Goal: Task Accomplishment & Management: Manage account settings

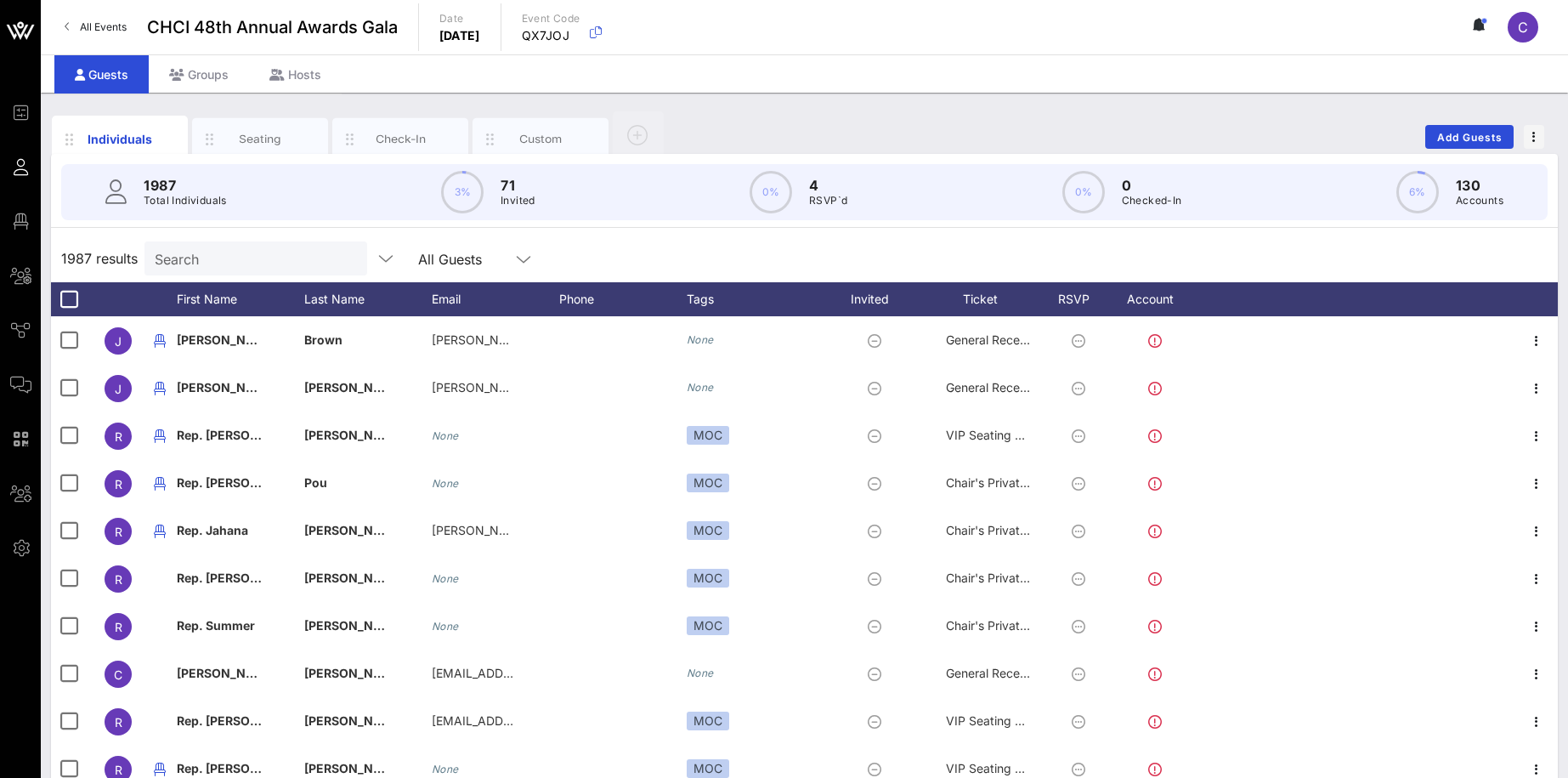
click at [977, 116] on div "Individuals Seating Check-In Custom Add Guests" at bounding box center [805, 137] width 1507 height 55
click at [270, 265] on input "Search" at bounding box center [254, 258] width 199 height 22
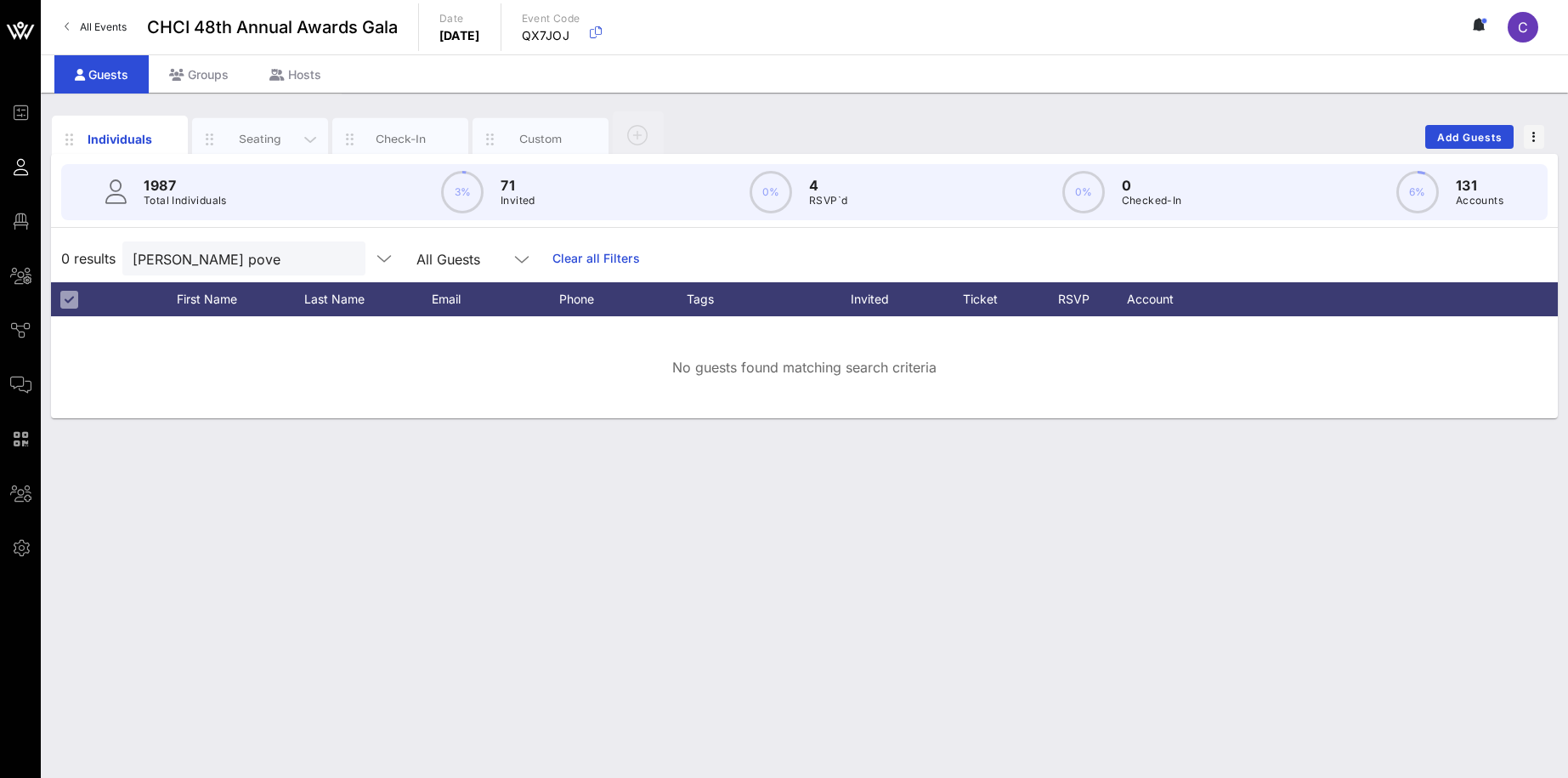
click at [257, 136] on div "Seating" at bounding box center [260, 139] width 75 height 16
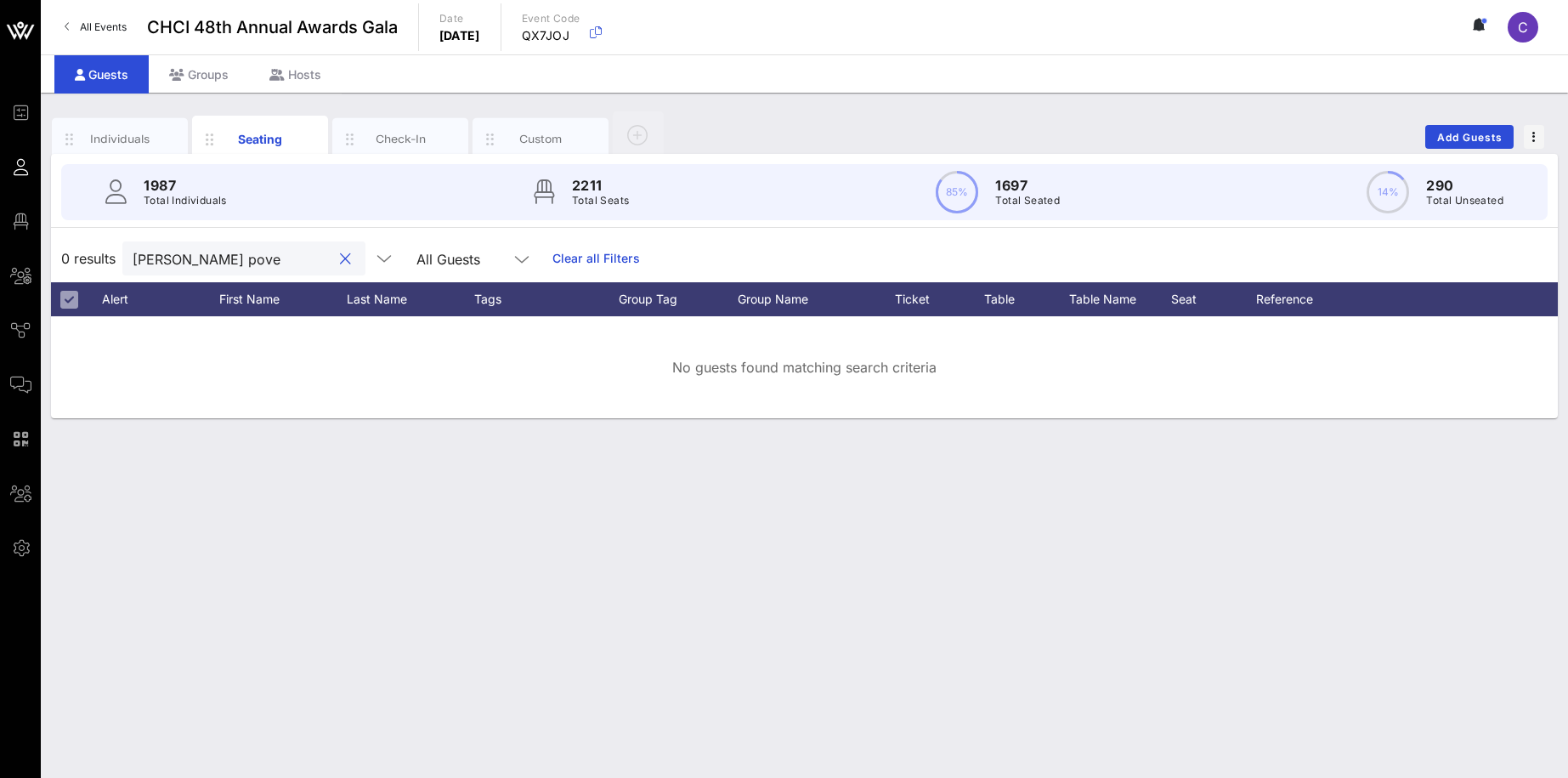
click at [239, 261] on input "souther pove" at bounding box center [232, 258] width 199 height 22
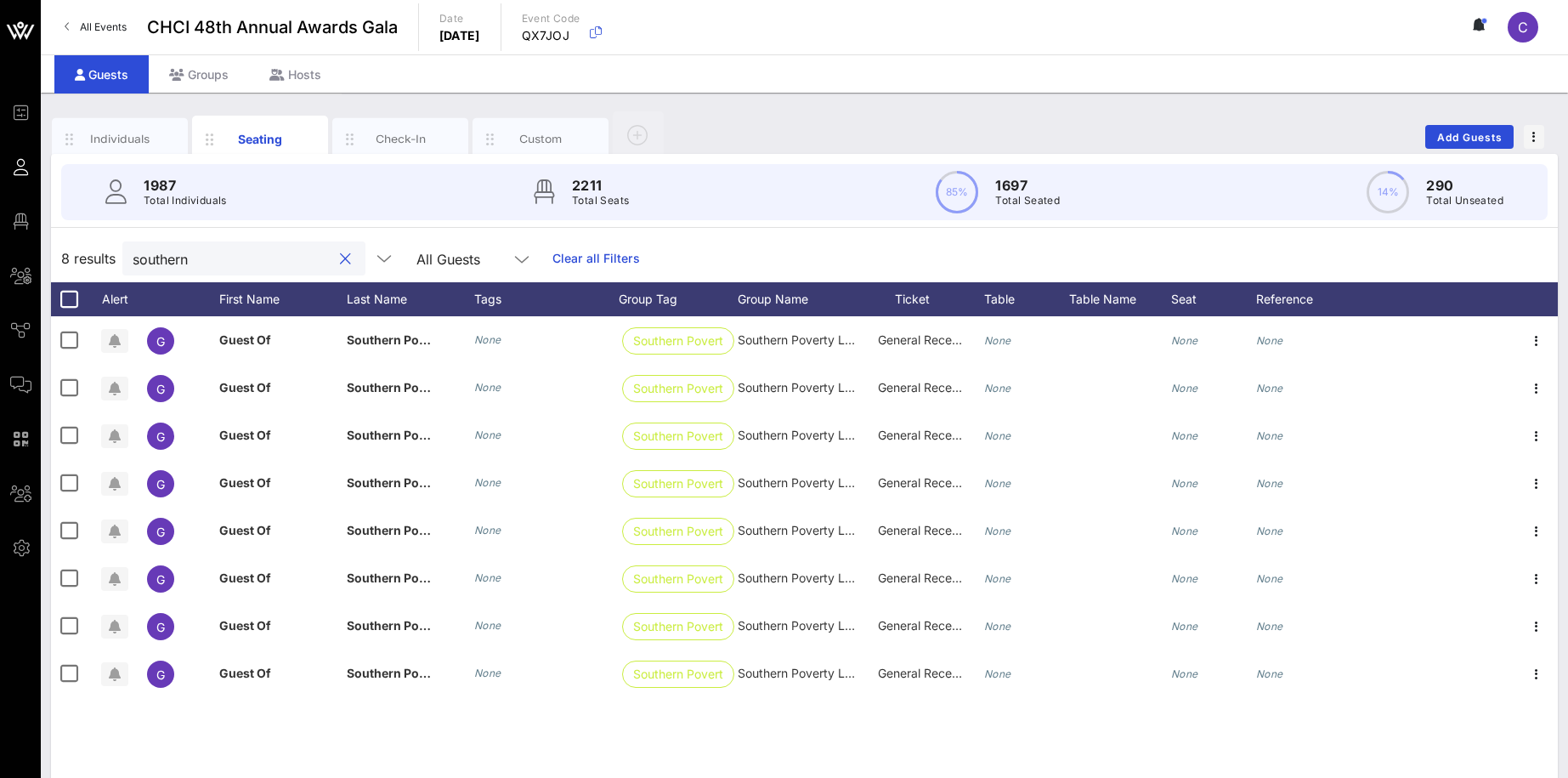
drag, startPoint x: 167, startPoint y: 263, endPoint x: 117, endPoint y: 263, distance: 50.0
click at [133, 263] on input "southern" at bounding box center [232, 258] width 199 height 22
paste input "Otero"
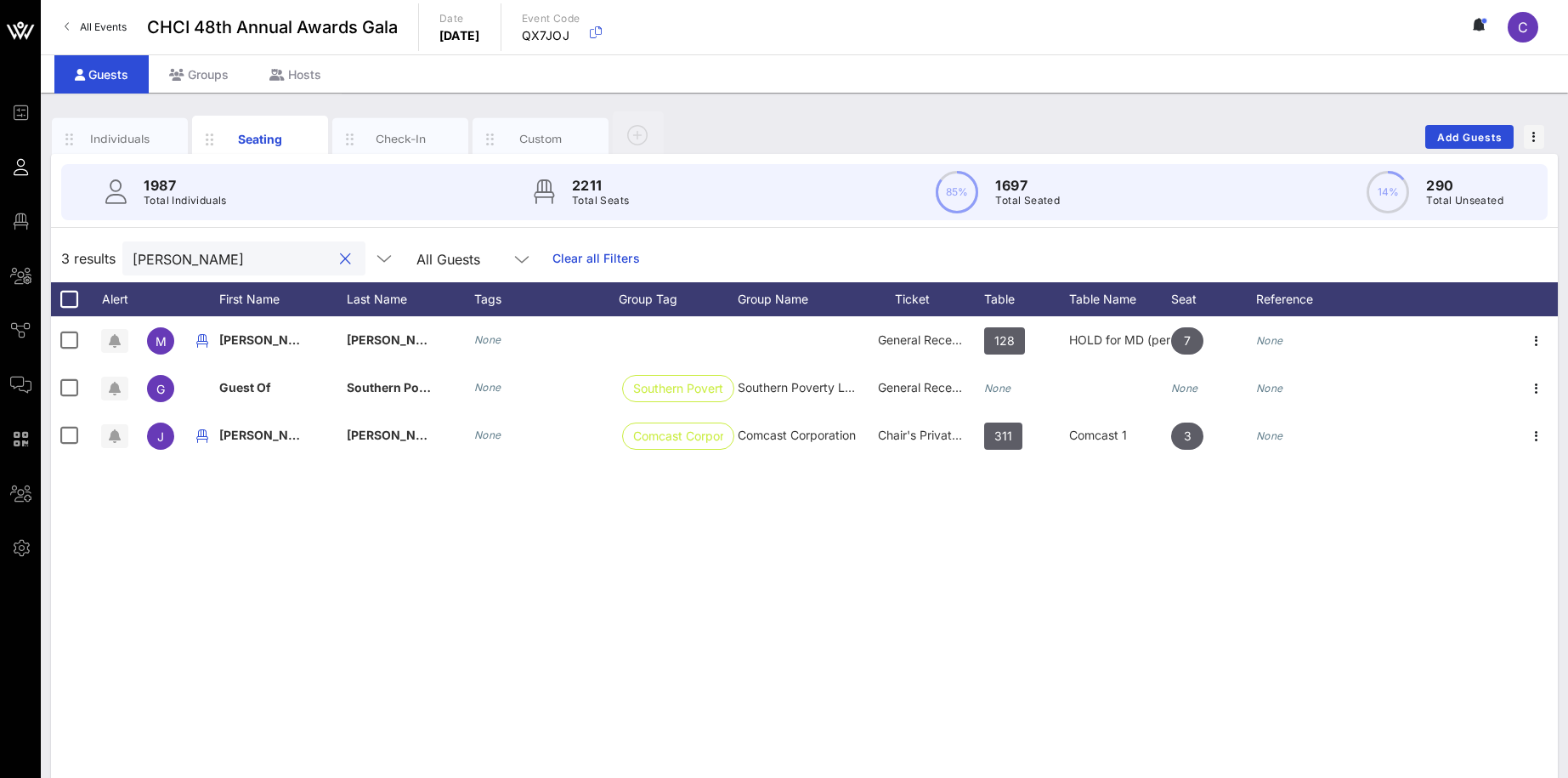
drag, startPoint x: 184, startPoint y: 258, endPoint x: 90, endPoint y: 258, distance: 94.0
click at [133, 258] on input "Otero" at bounding box center [232, 258] width 199 height 22
paste input "Aurelie"
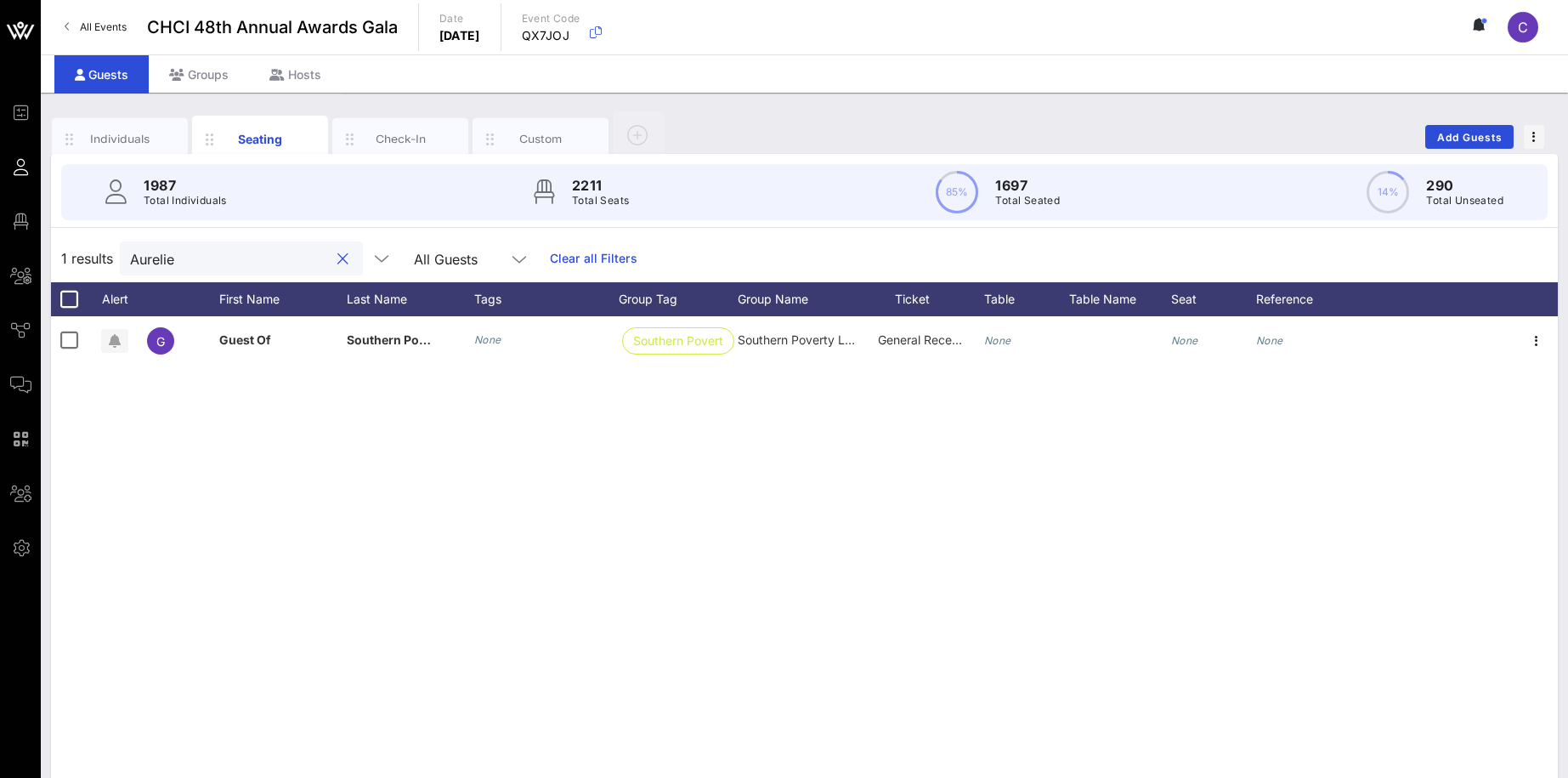
click at [378, 471] on div "G Guest Of Southern Poverty Law Center None Southern Poverty … Southern Poverty…" at bounding box center [805, 571] width 1507 height 510
drag, startPoint x: 211, startPoint y: 260, endPoint x: 113, endPoint y: 270, distance: 98.5
click at [130, 270] on input "Aurelie" at bounding box center [229, 258] width 199 height 22
drag, startPoint x: 187, startPoint y: 259, endPoint x: 112, endPoint y: 258, distance: 75.0
click at [130, 258] on input "Aurelie" at bounding box center [229, 258] width 199 height 22
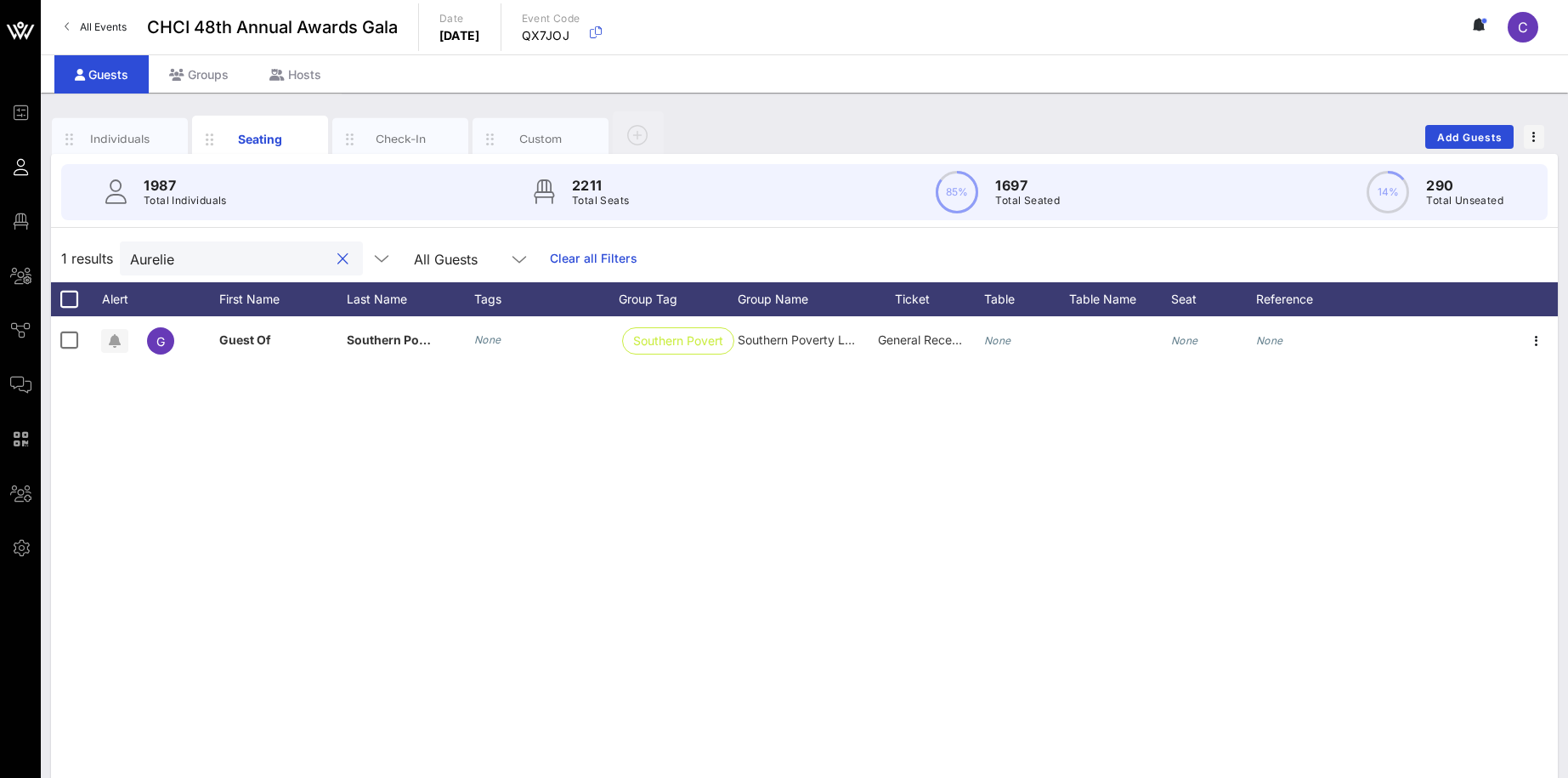
drag, startPoint x: 1536, startPoint y: 502, endPoint x: 98, endPoint y: 259, distance: 1458.4
click at [130, 259] on input "Aurelie" at bounding box center [229, 258] width 199 height 22
paste input "Colon-Larrauri"
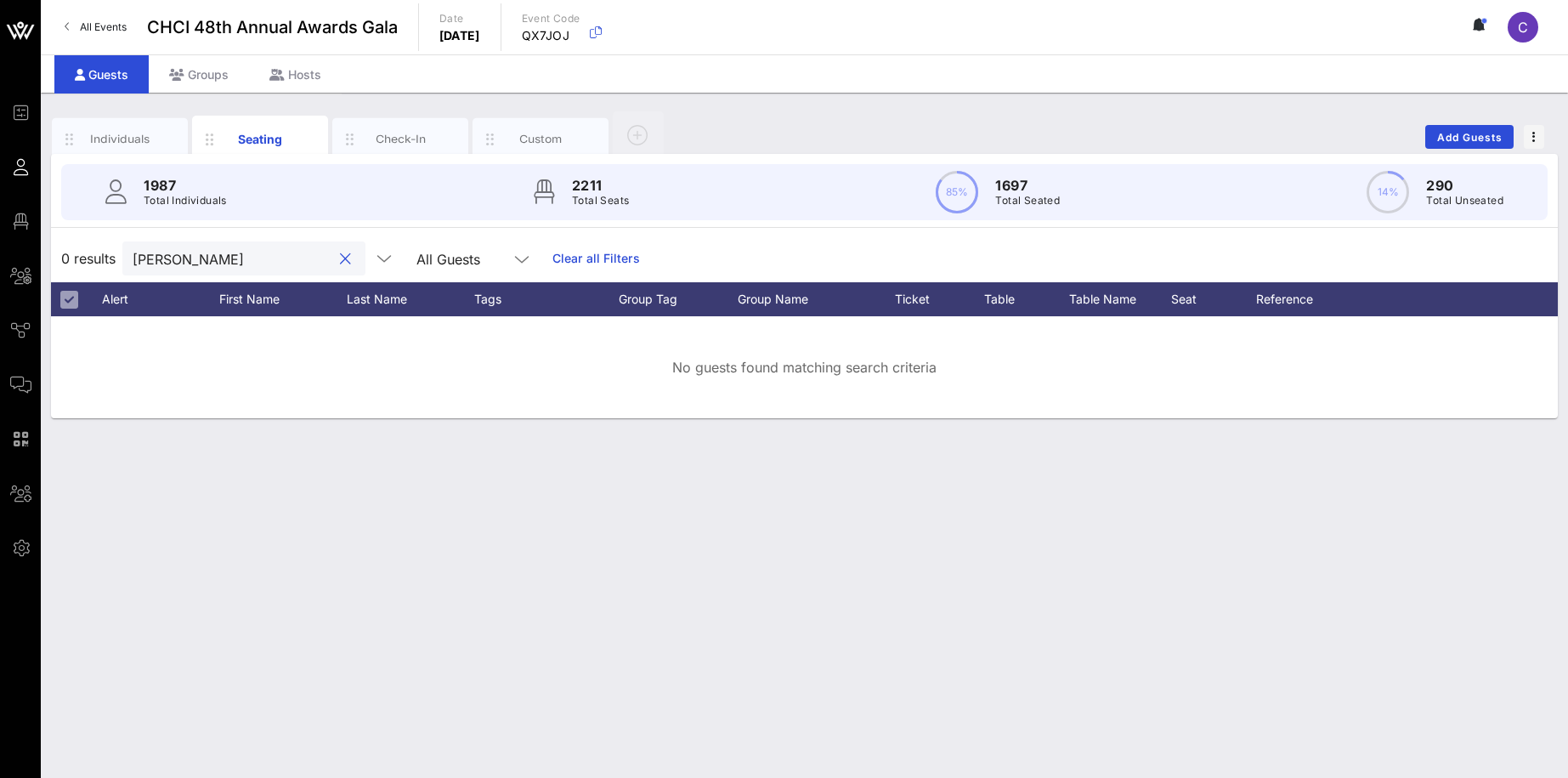
drag, startPoint x: 1506, startPoint y: 389, endPoint x: 116, endPoint y: 257, distance: 1396.3
click at [133, 257] on input "Colon-Larrauri" at bounding box center [232, 258] width 199 height 22
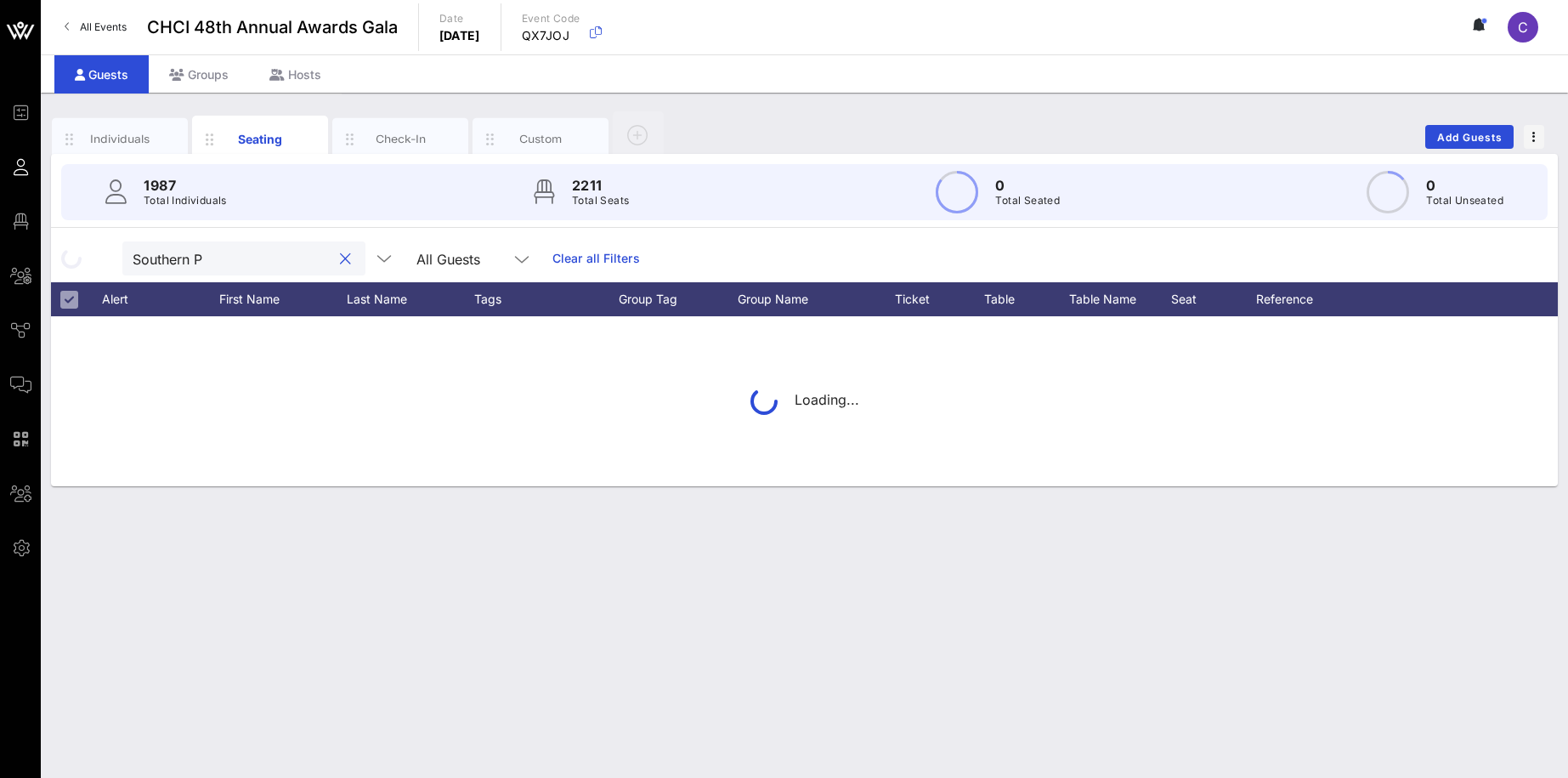
type input "Southern P"
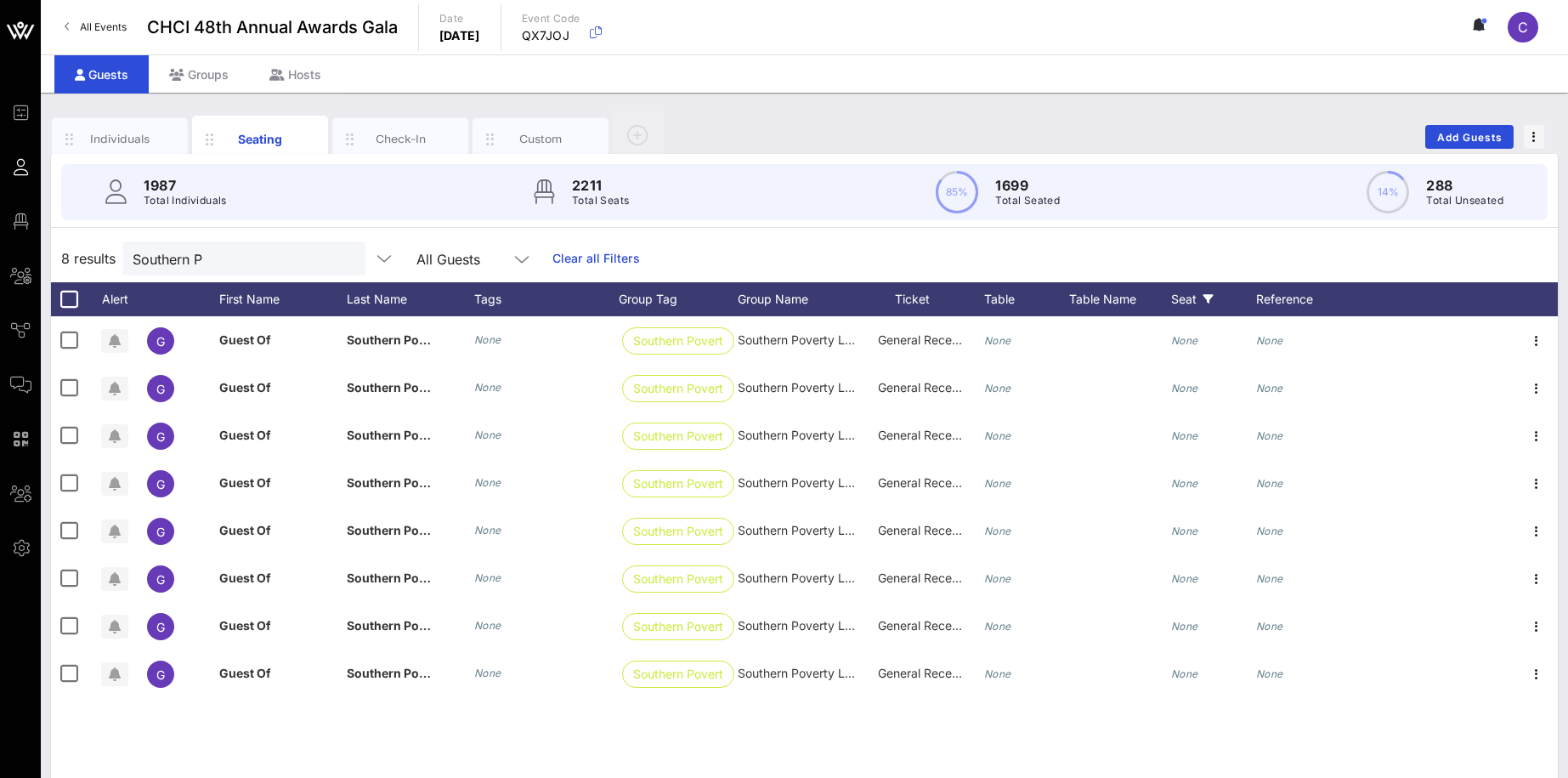
click at [1218, 295] on div "Seat" at bounding box center [1213, 300] width 85 height 34
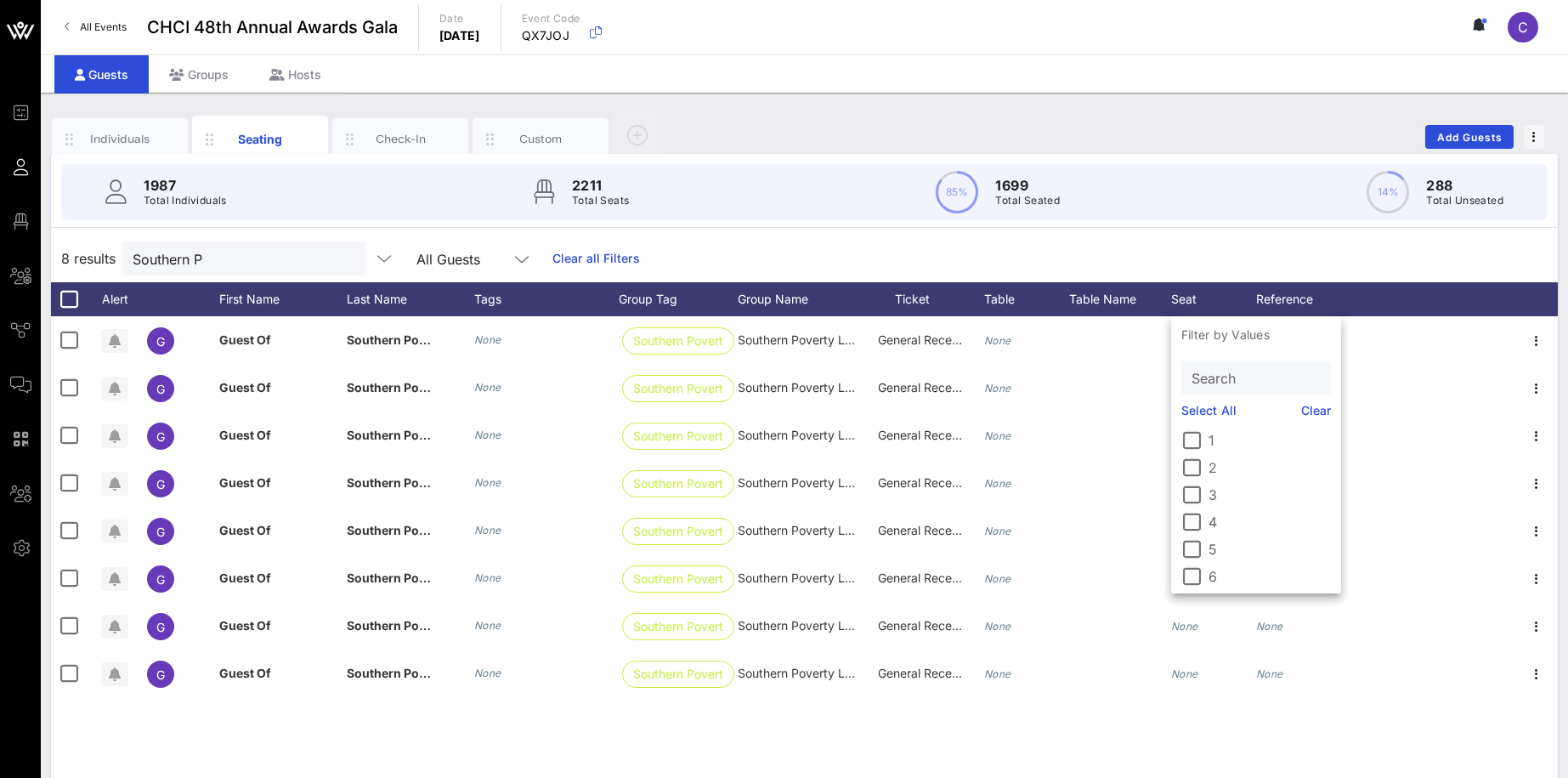
click at [1378, 306] on div at bounding box center [1437, 300] width 157 height 34
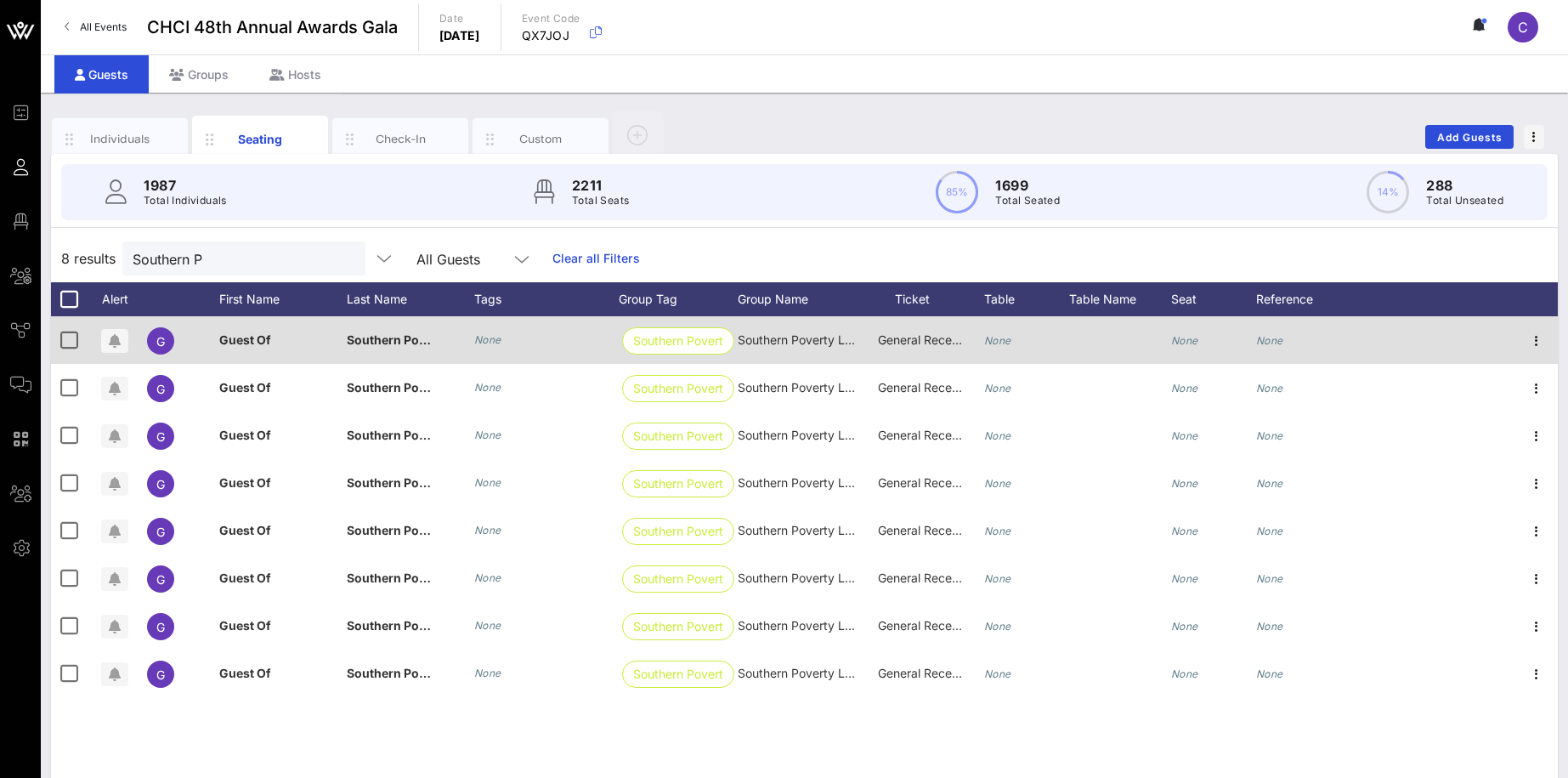
click at [262, 338] on span "Guest Of" at bounding box center [245, 339] width 52 height 15
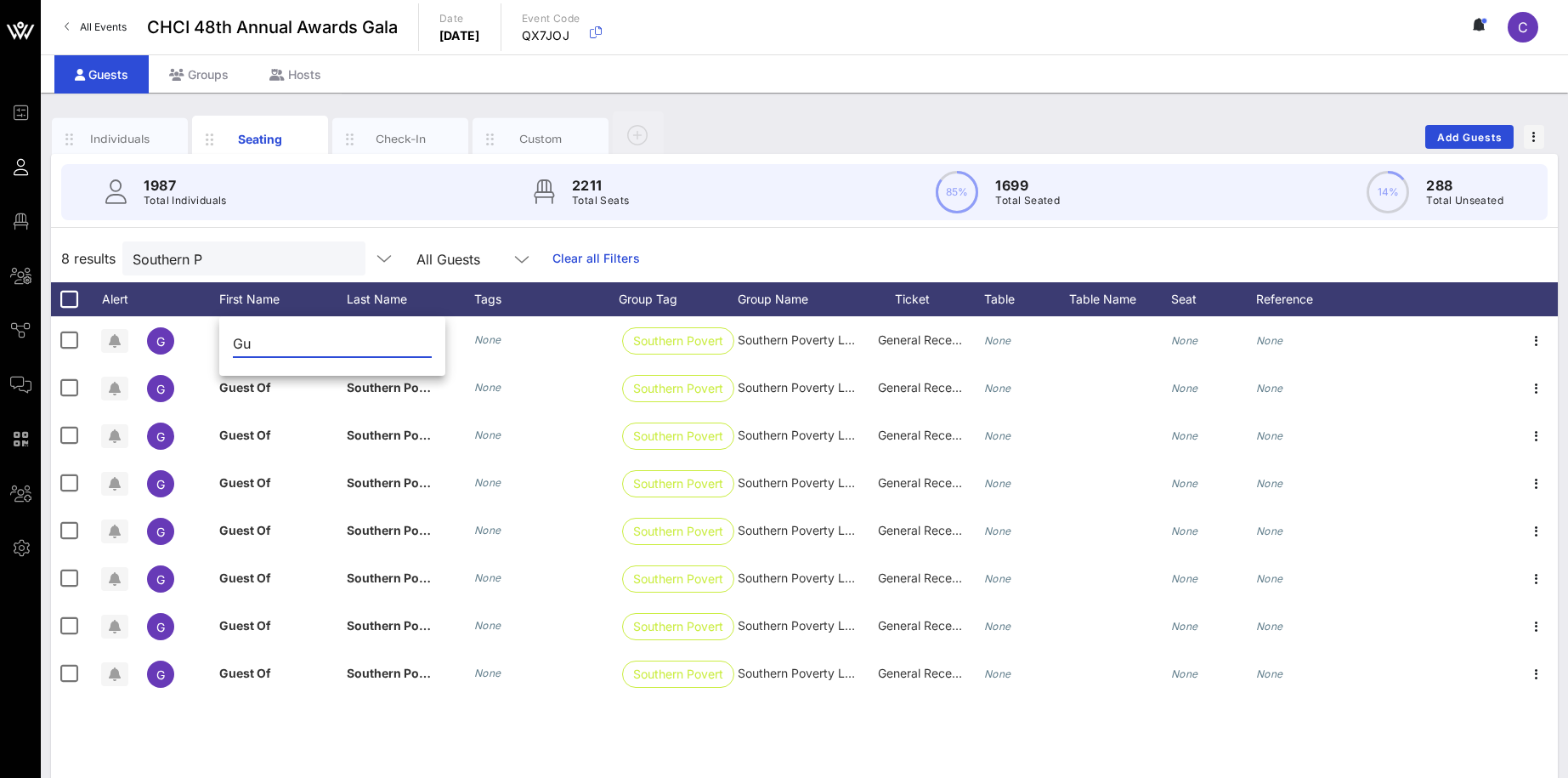
type input "G"
type input "[PERSON_NAME]"
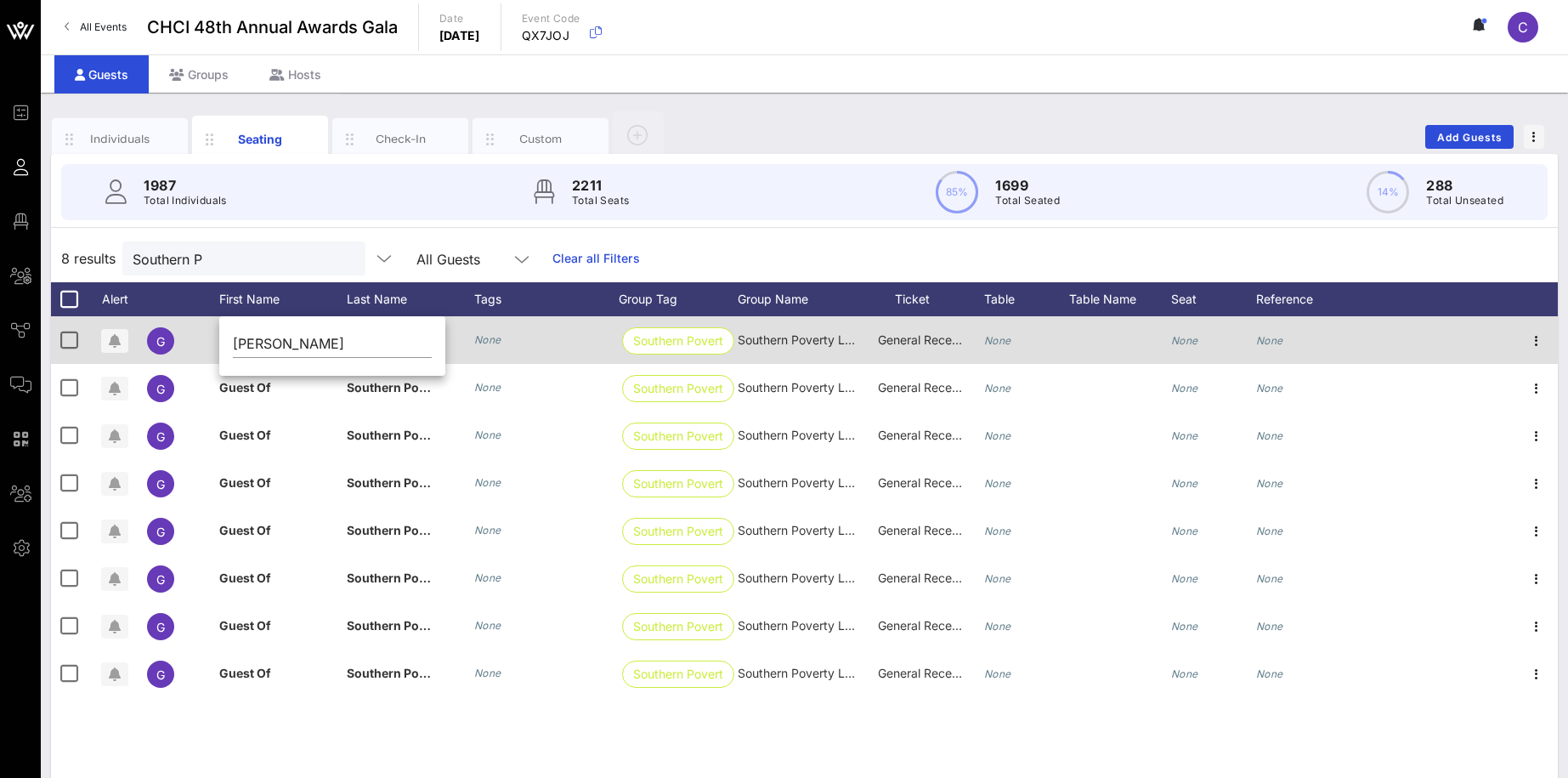
click at [493, 334] on icon "None" at bounding box center [488, 339] width 27 height 13
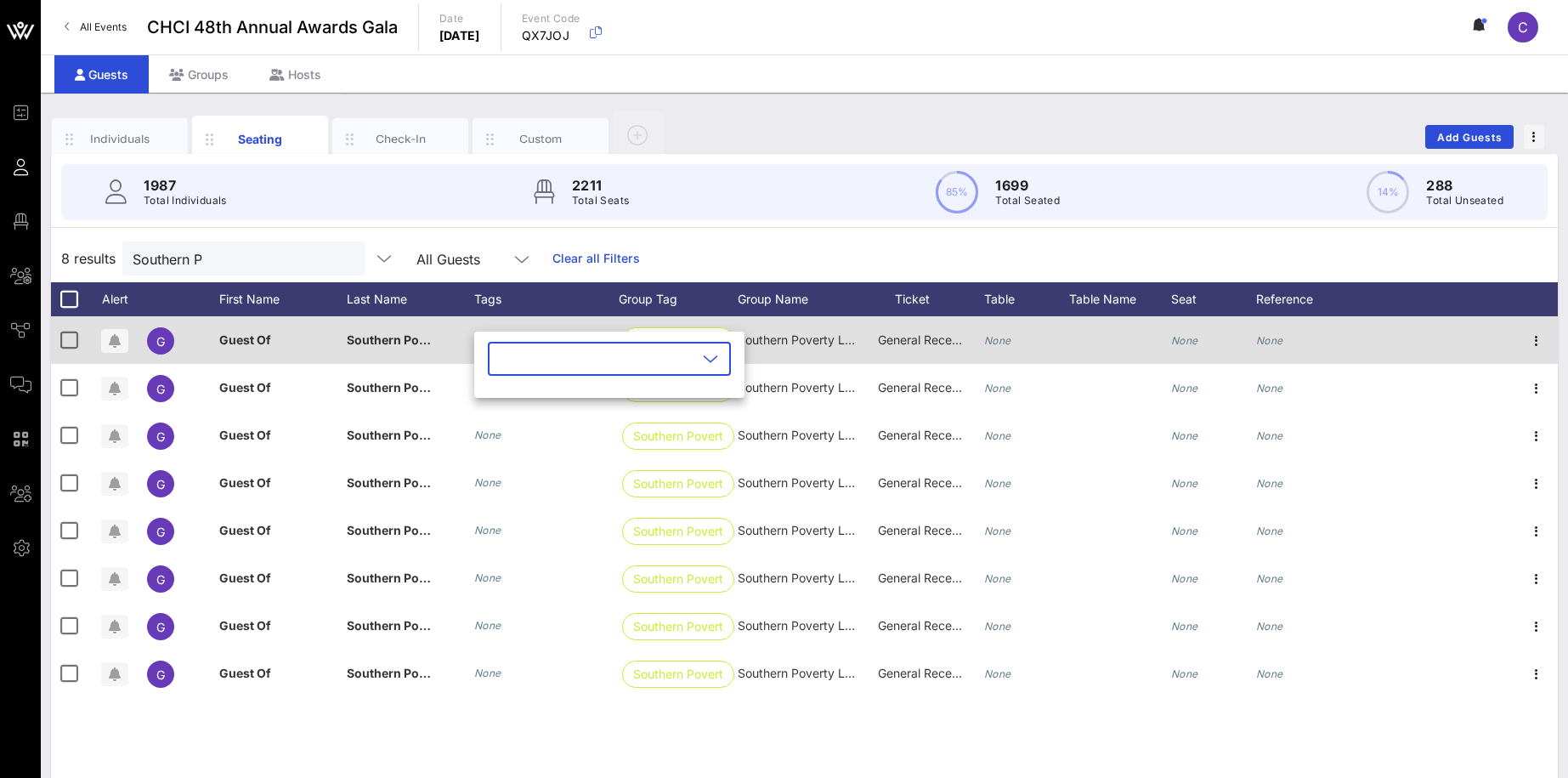
click at [403, 331] on div "Southern Poverty Law Center" at bounding box center [389, 340] width 85 height 48
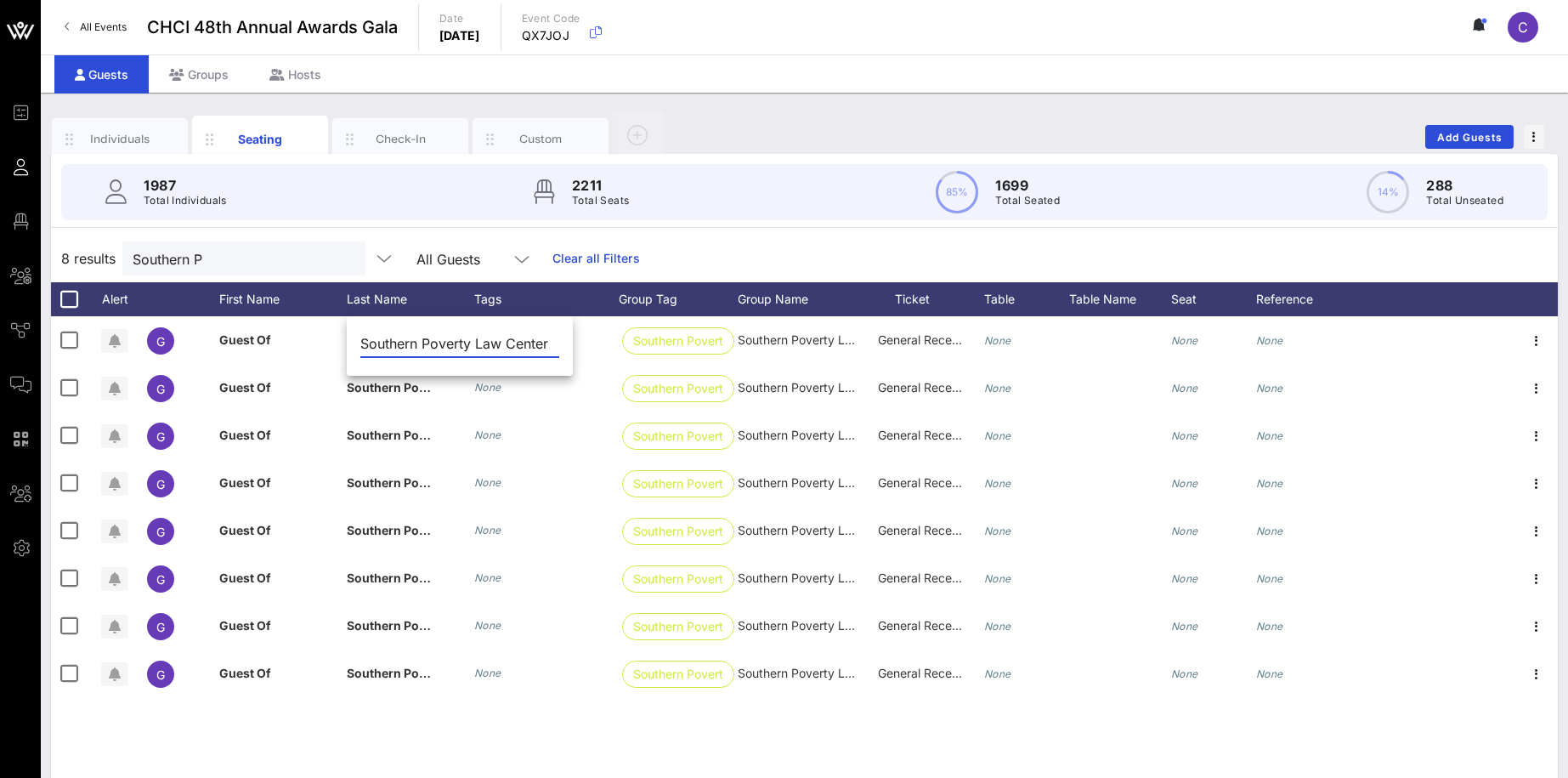
drag, startPoint x: 544, startPoint y: 343, endPoint x: 240, endPoint y: 328, distance: 304.4
click at [360, 330] on input "Southern Poverty Law Center" at bounding box center [460, 343] width 199 height 27
click at [1266, 245] on div "8 results Southern P All Guests Clear all Filters" at bounding box center [805, 258] width 1507 height 48
drag, startPoint x: 241, startPoint y: 259, endPoint x: 80, endPoint y: 261, distance: 161.0
click at [133, 261] on input "Southern P" at bounding box center [232, 258] width 199 height 22
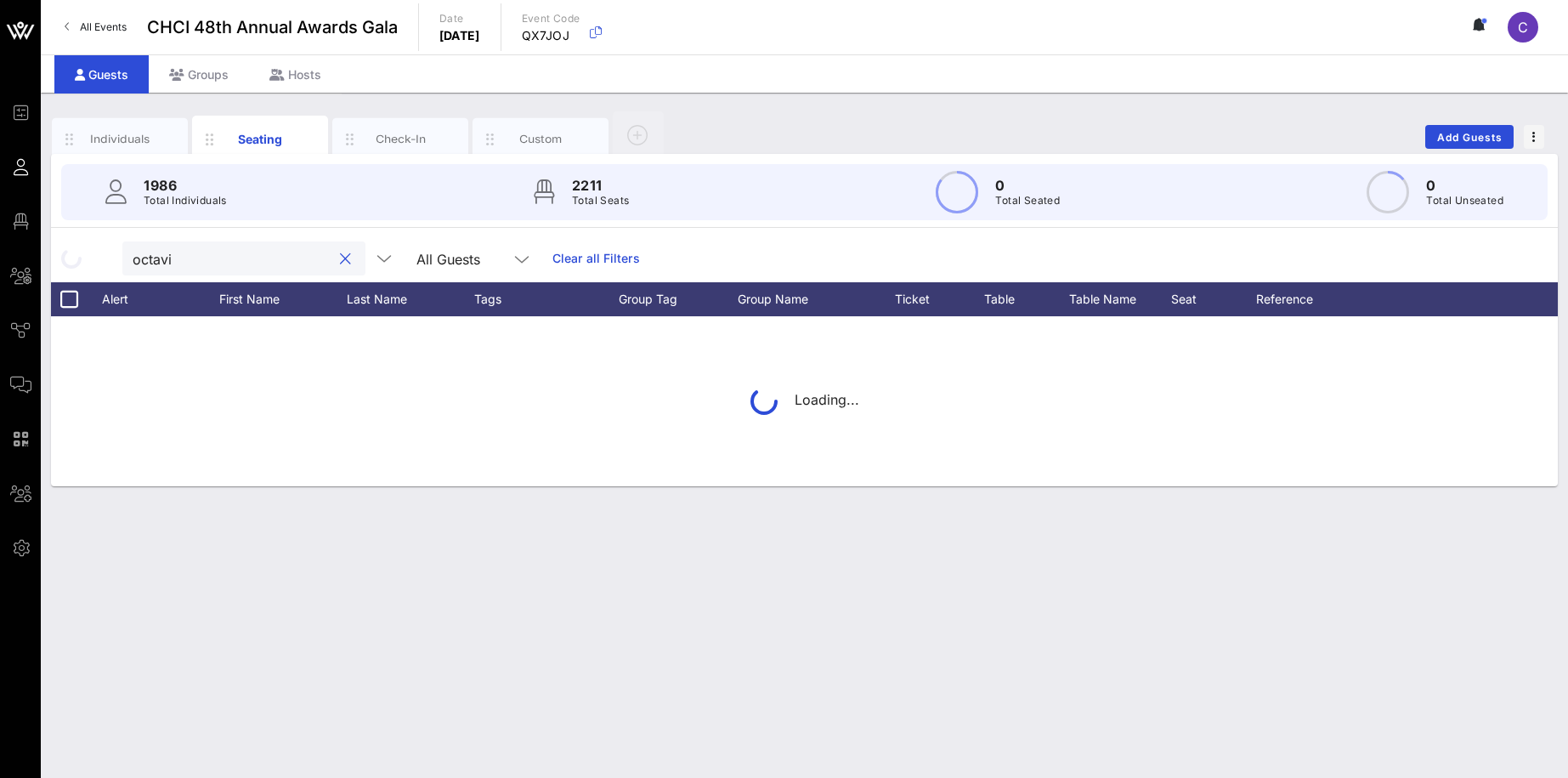
type input "octavio"
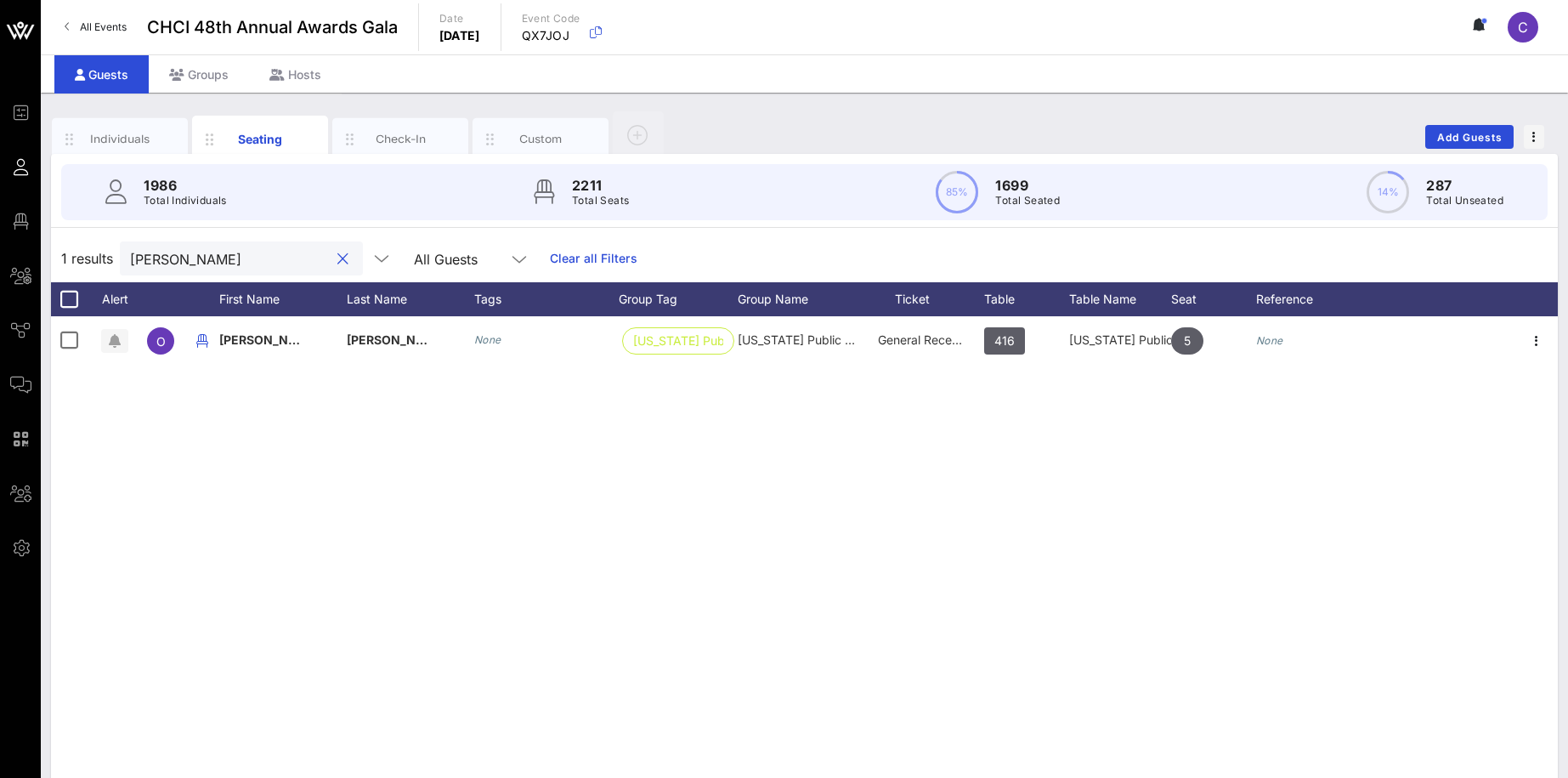
click at [337, 263] on button "clear icon" at bounding box center [342, 259] width 11 height 17
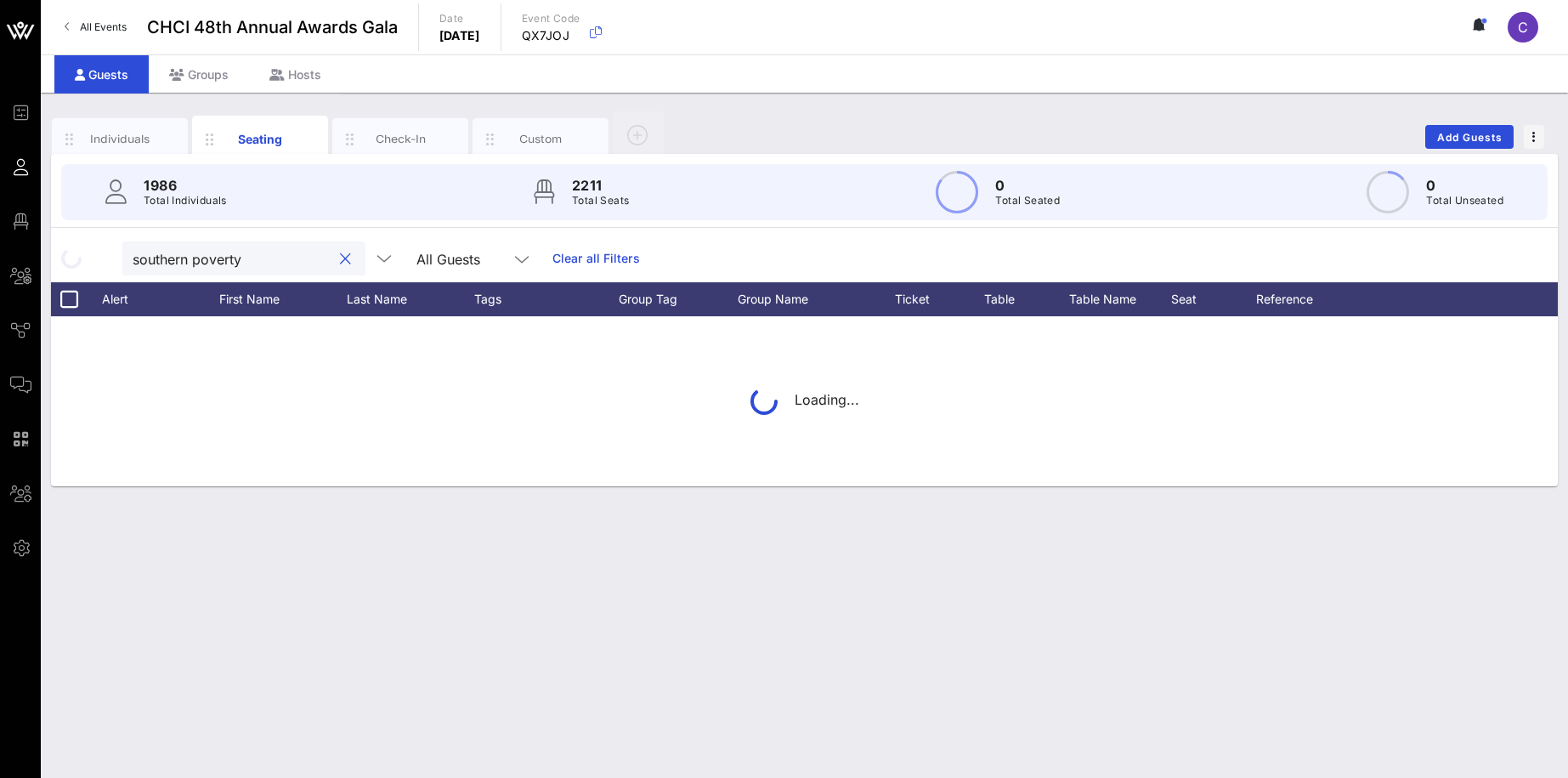
type input "southern poverty"
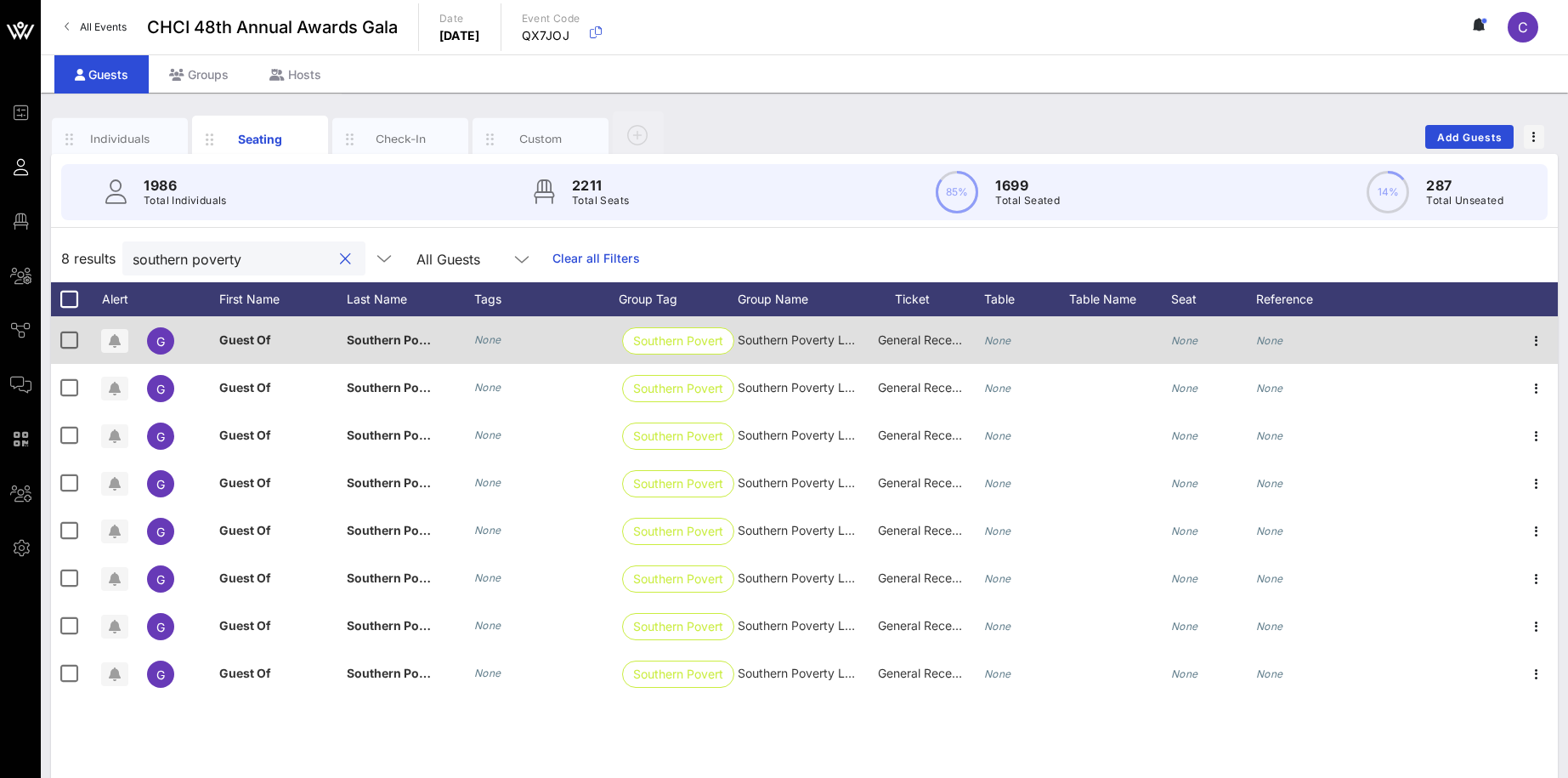
click at [270, 336] on span "Guest Of" at bounding box center [245, 339] width 52 height 15
type input "G"
type input "Octavio"
click at [489, 329] on div "None" at bounding box center [546, 340] width 145 height 48
click at [373, 333] on span "Southern Poverty Law Center" at bounding box center [431, 339] width 170 height 15
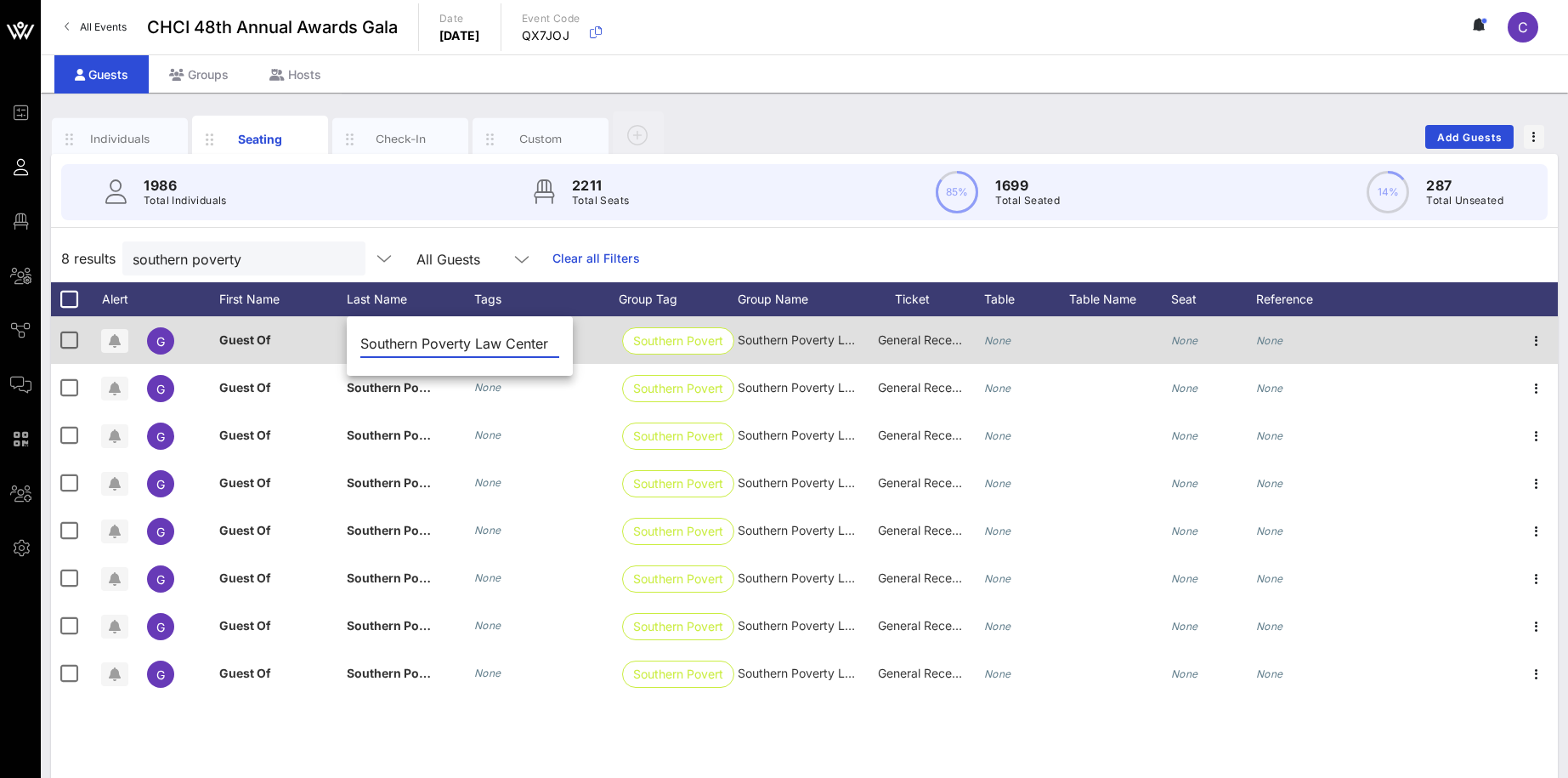
scroll to position [0, 4]
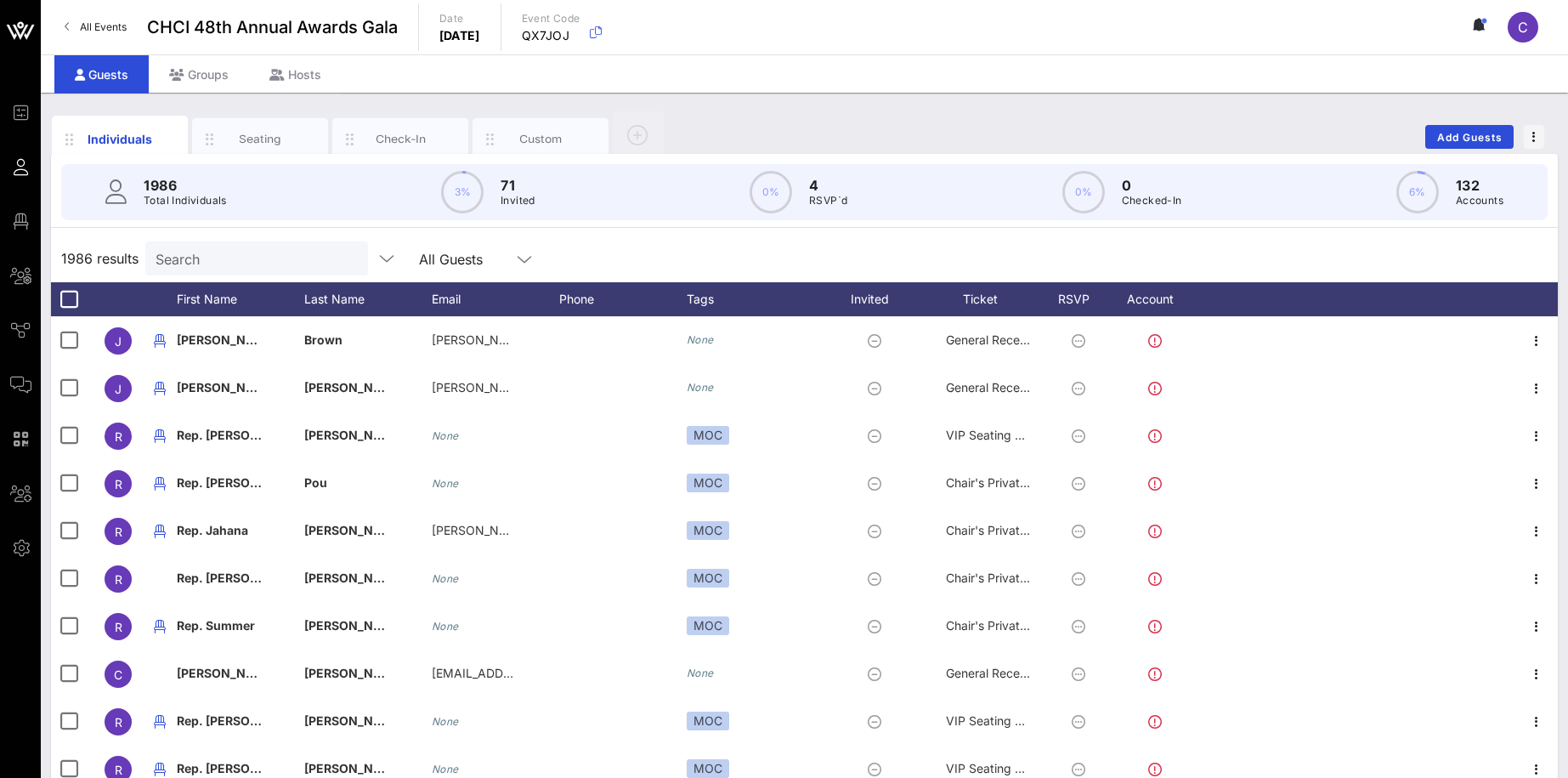
click at [222, 252] on input "Search" at bounding box center [255, 258] width 199 height 22
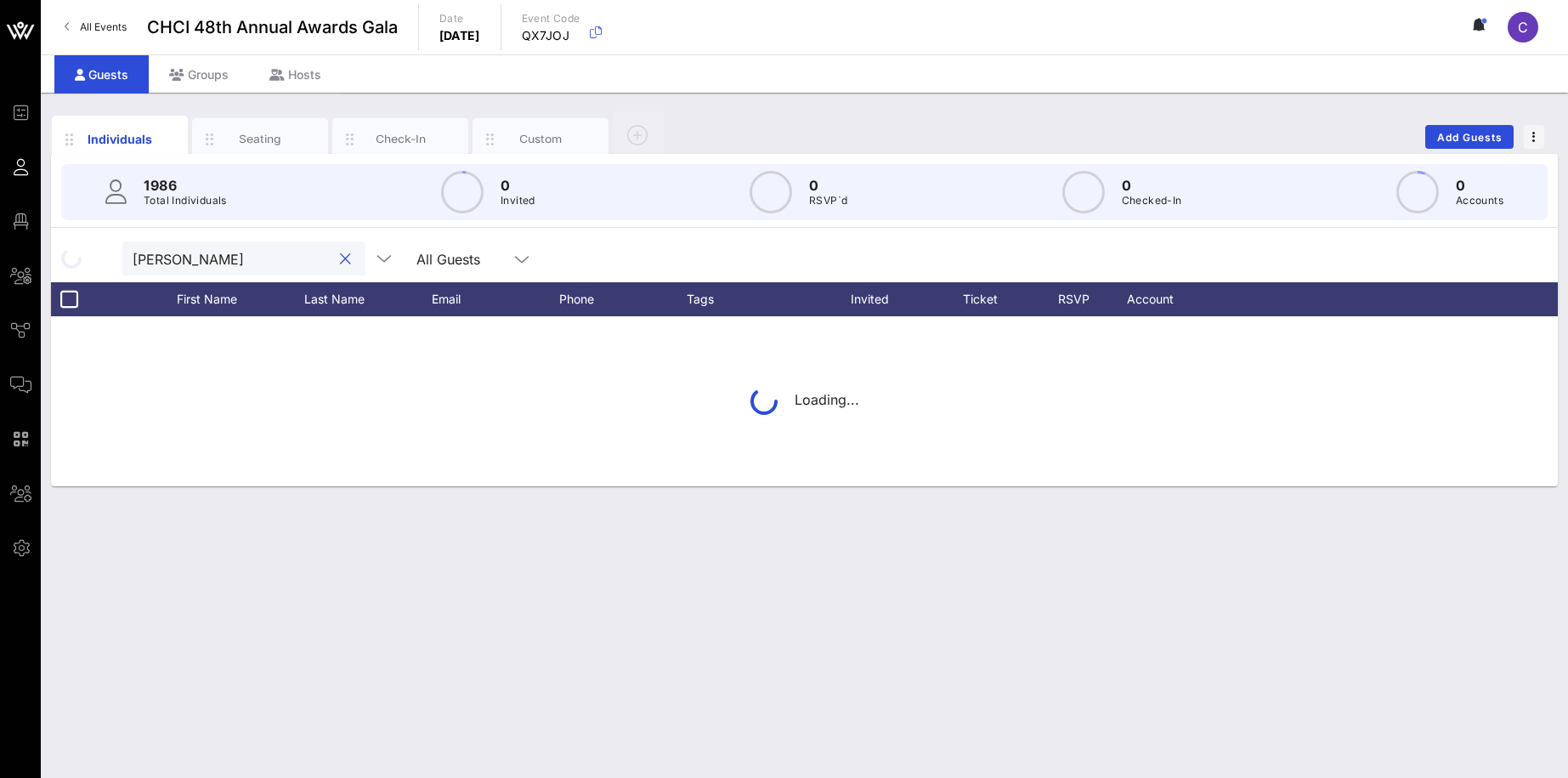
type input "[PERSON_NAME]"
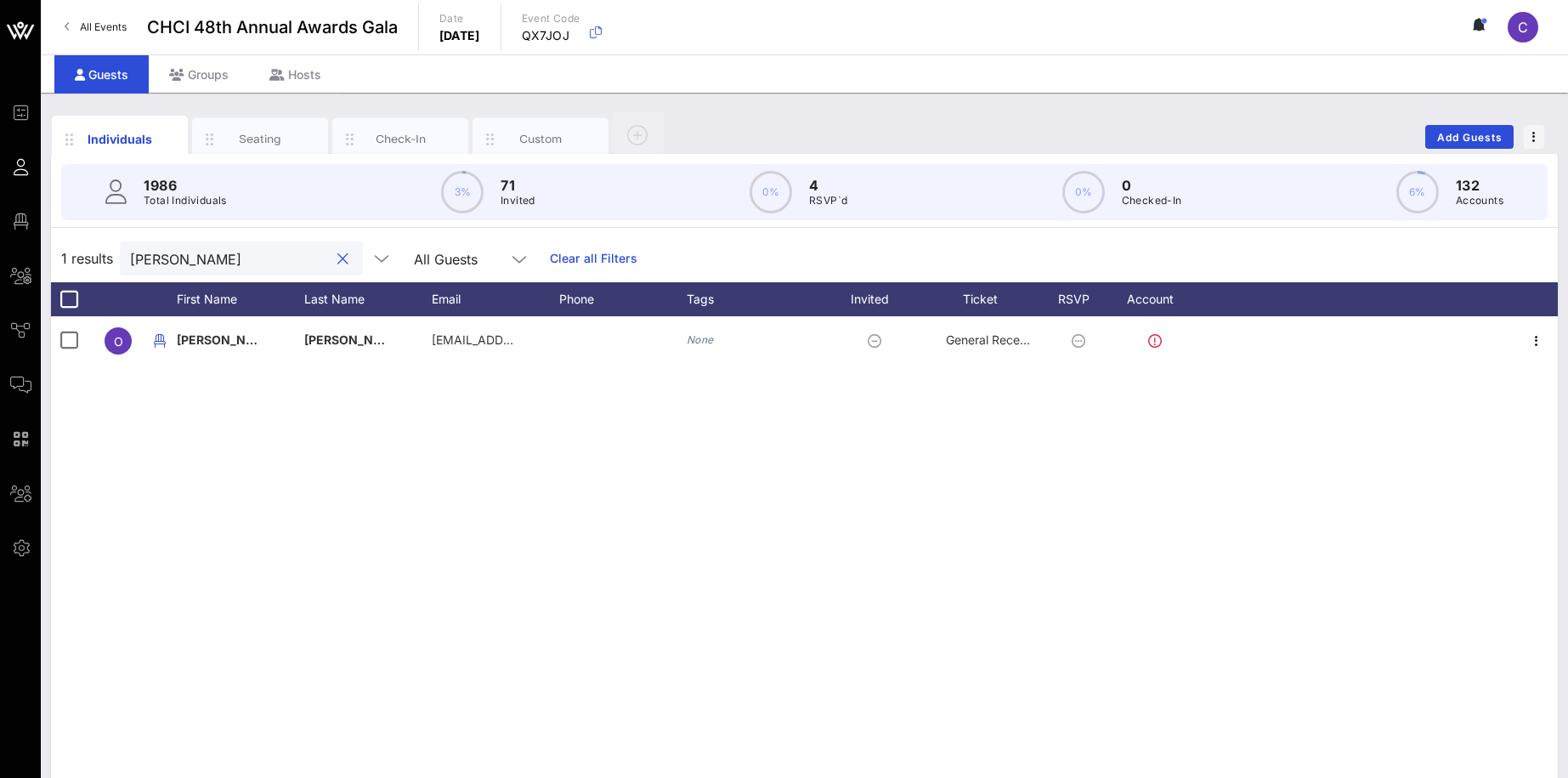
click at [337, 260] on button "clear icon" at bounding box center [342, 259] width 11 height 17
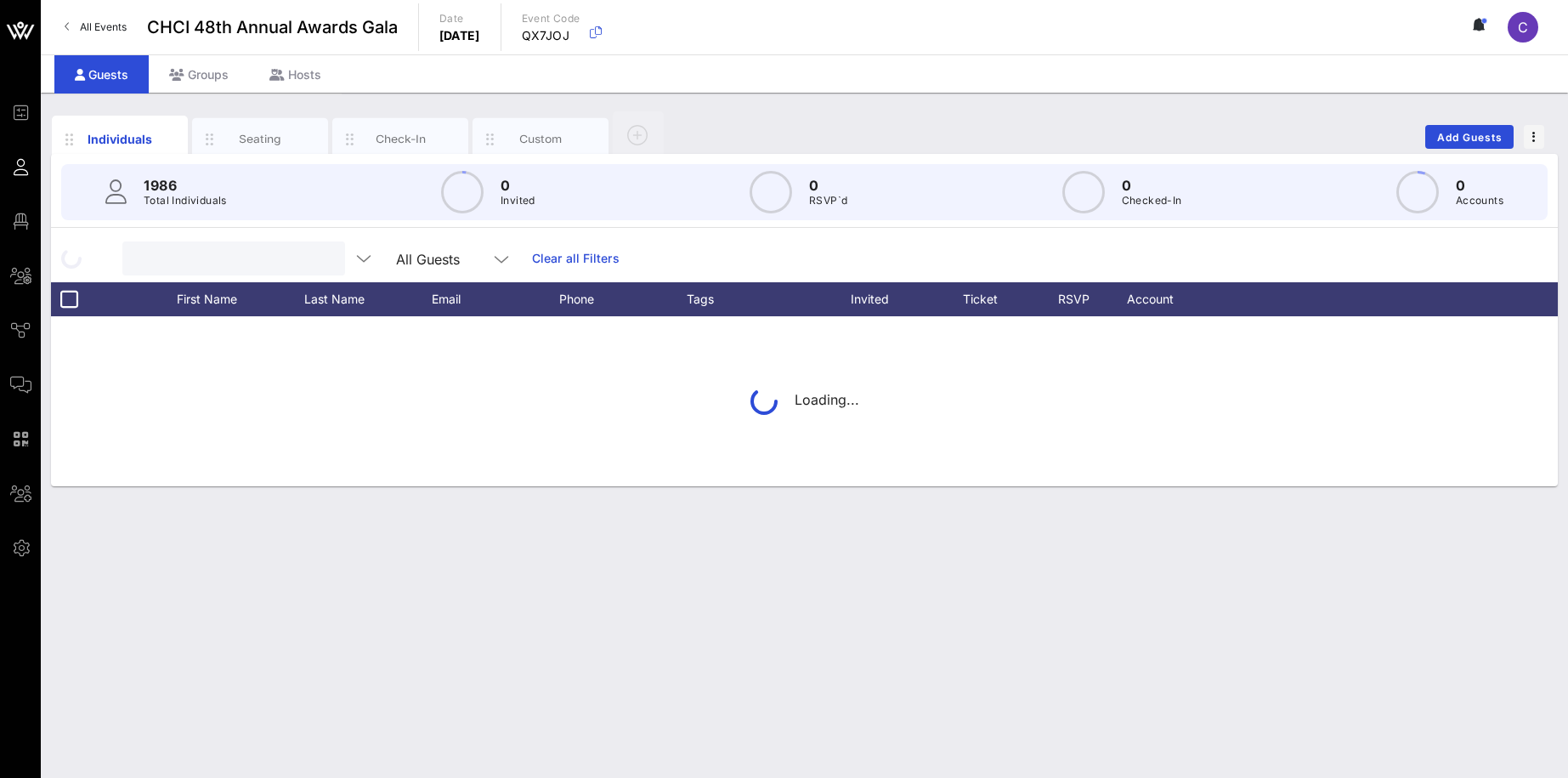
click at [237, 251] on input "text" at bounding box center [232, 258] width 199 height 22
type input "g"
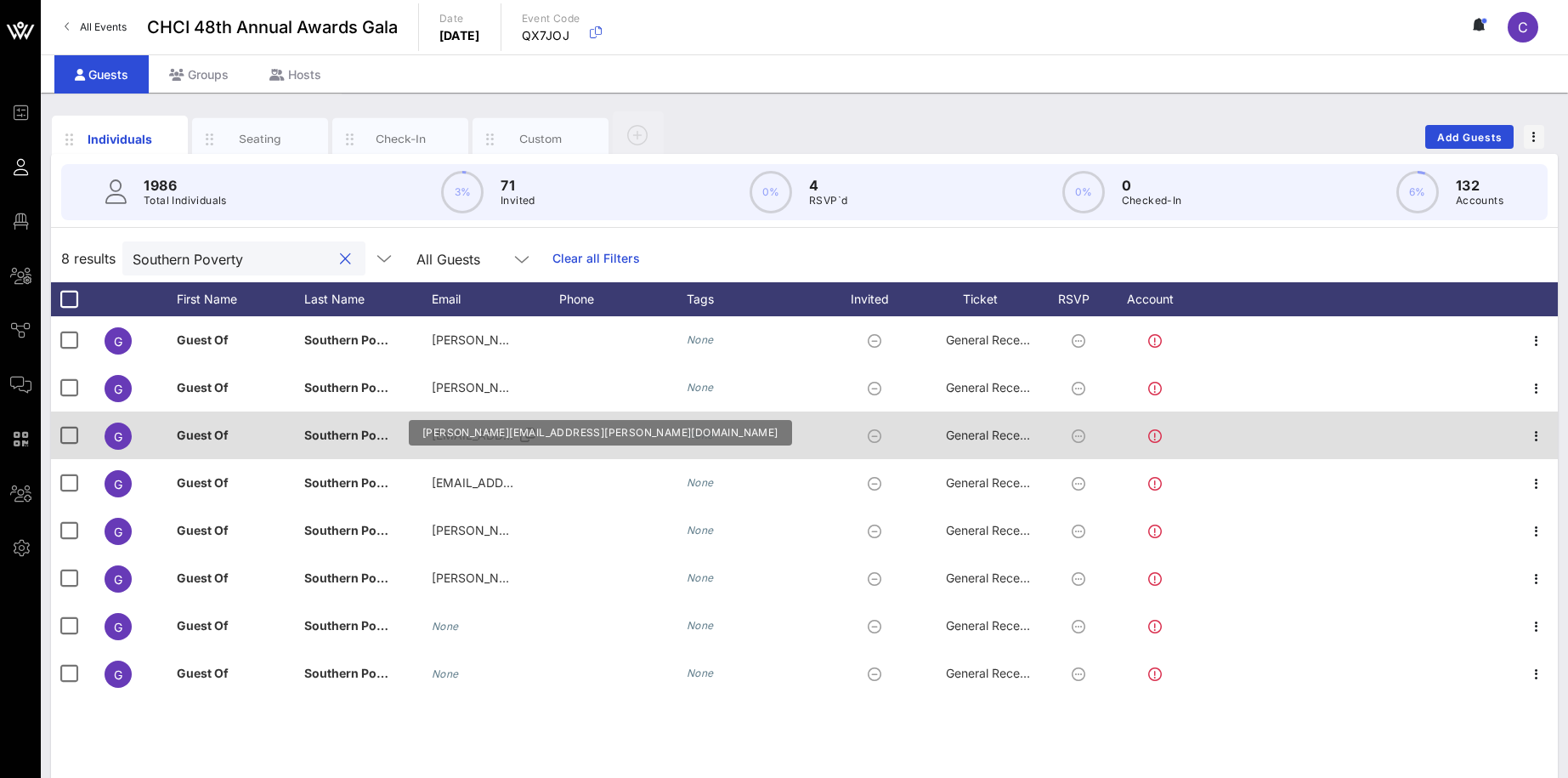
scroll to position [65, 0]
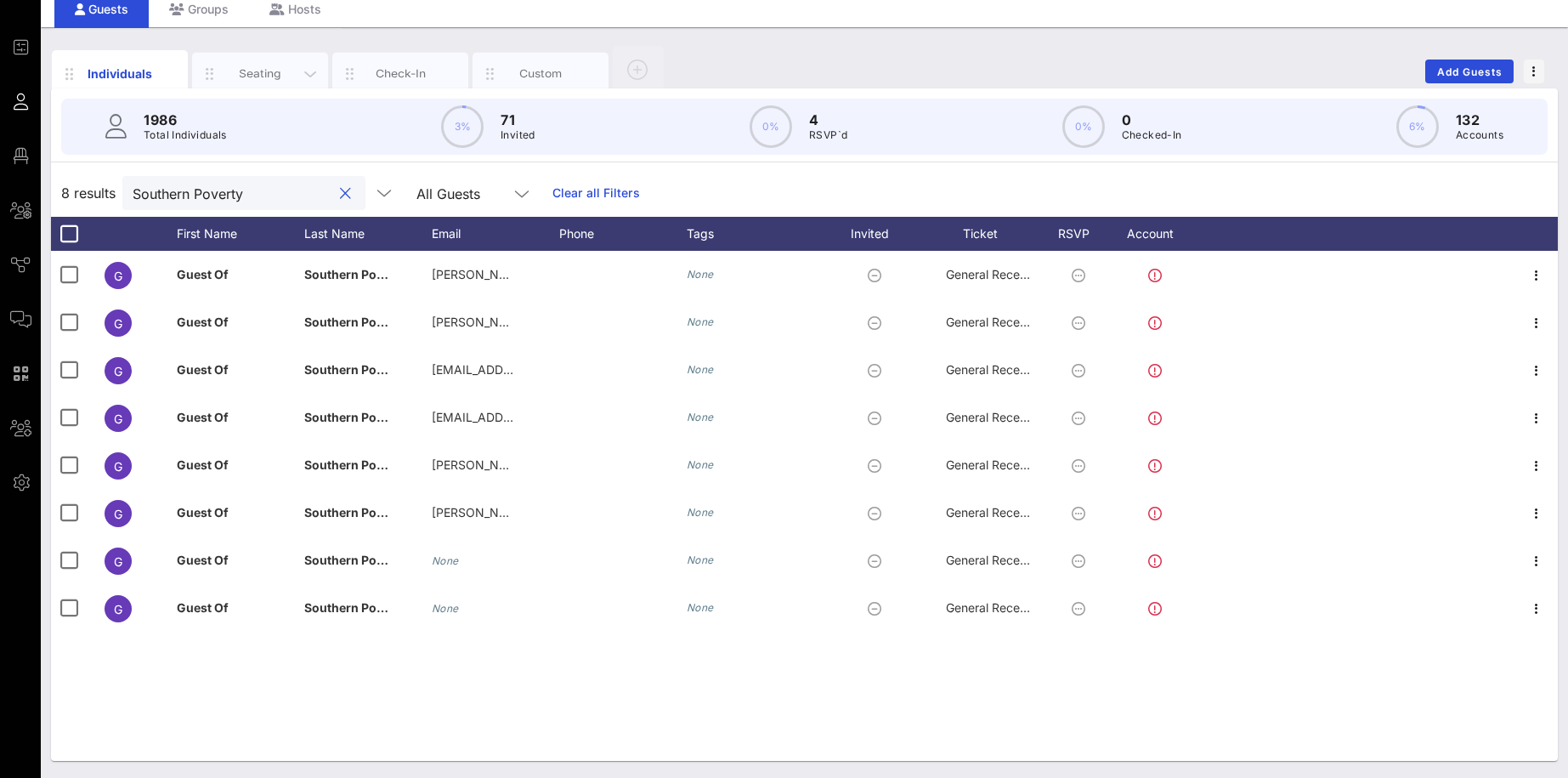
type input "Southern Poverty"
click at [273, 77] on div "Seating" at bounding box center [260, 73] width 75 height 16
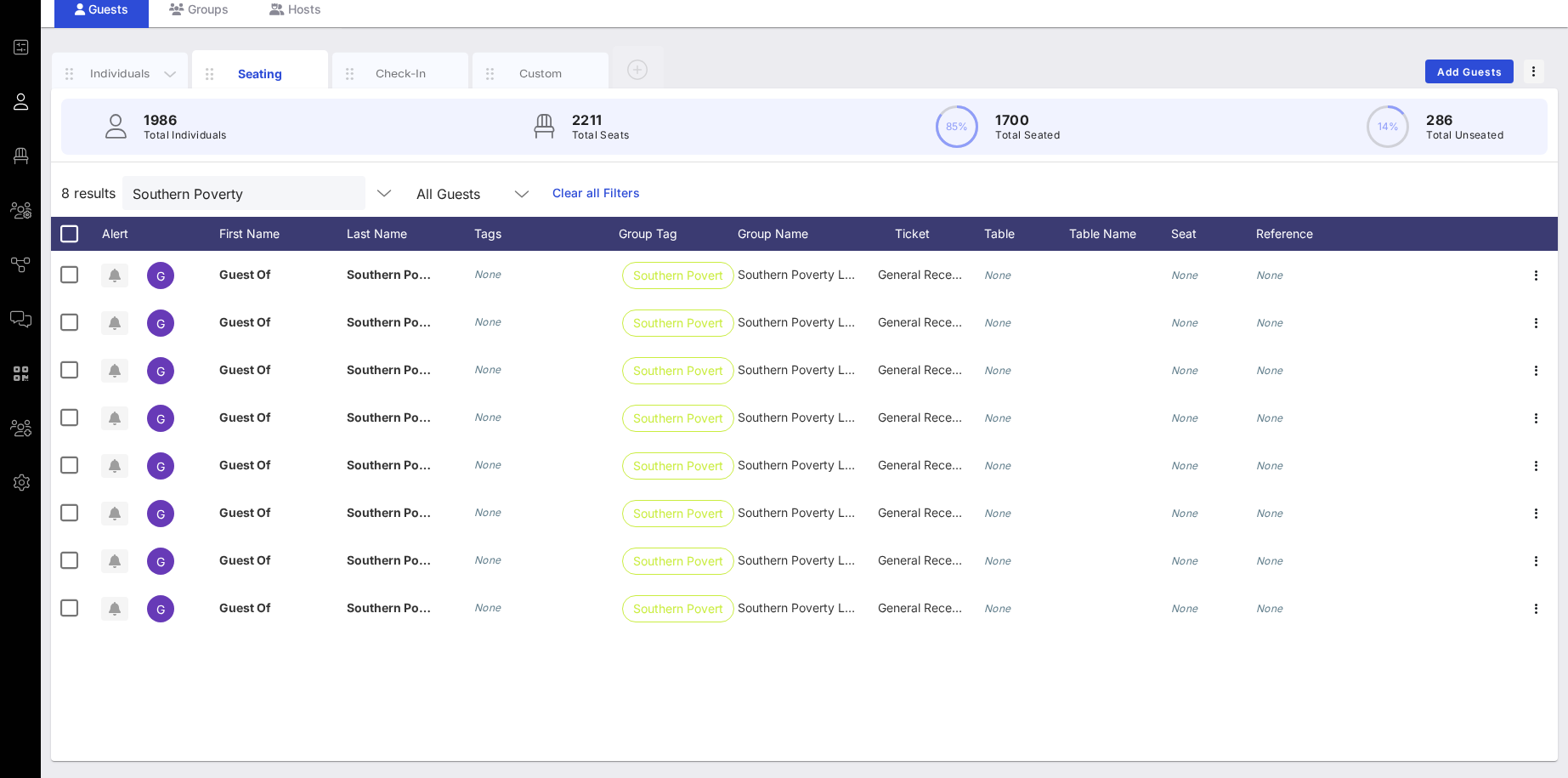
click at [149, 65] on div "Individuals" at bounding box center [120, 74] width 136 height 43
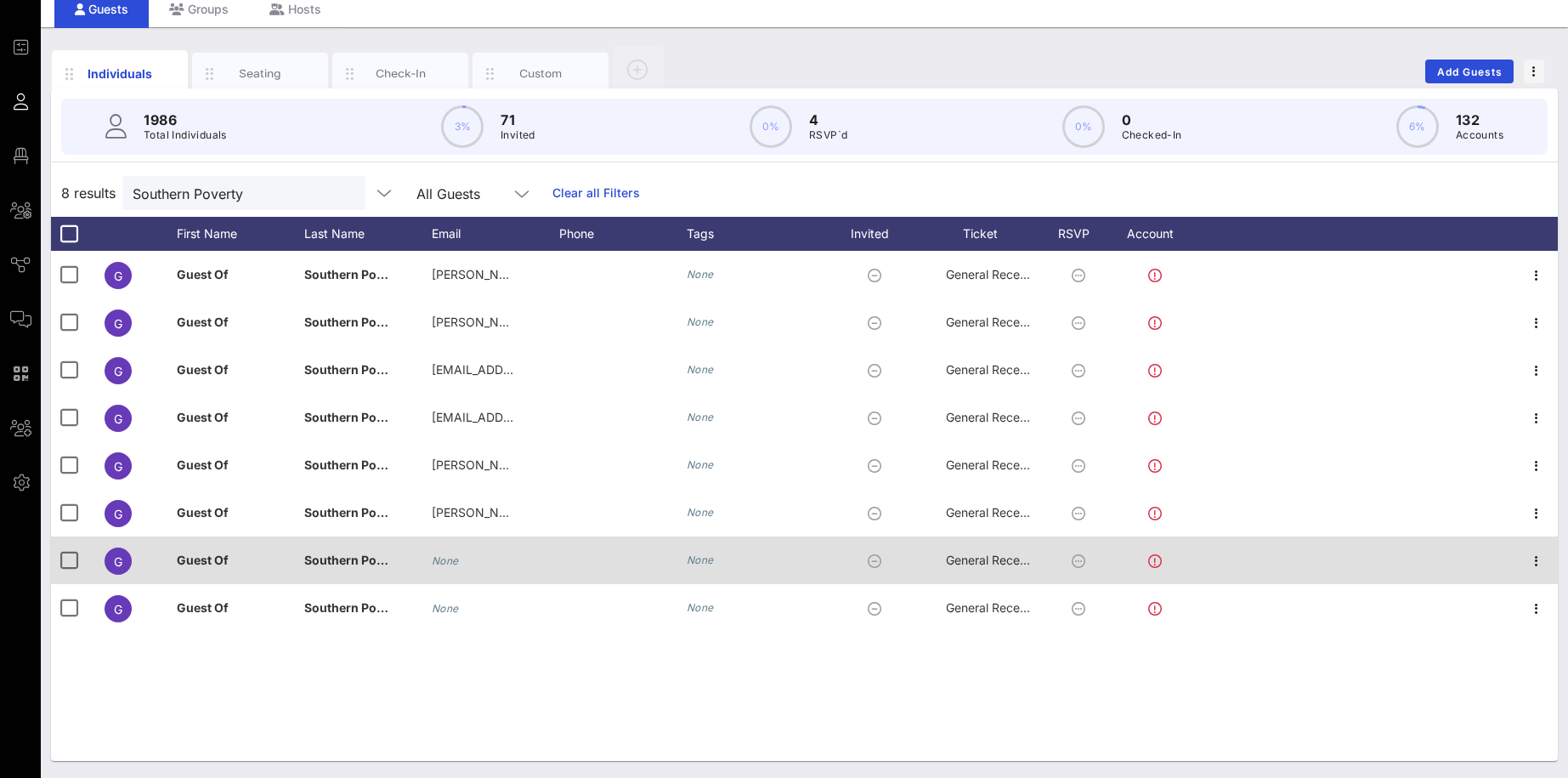
click at [217, 558] on span "Guest Of" at bounding box center [203, 559] width 52 height 15
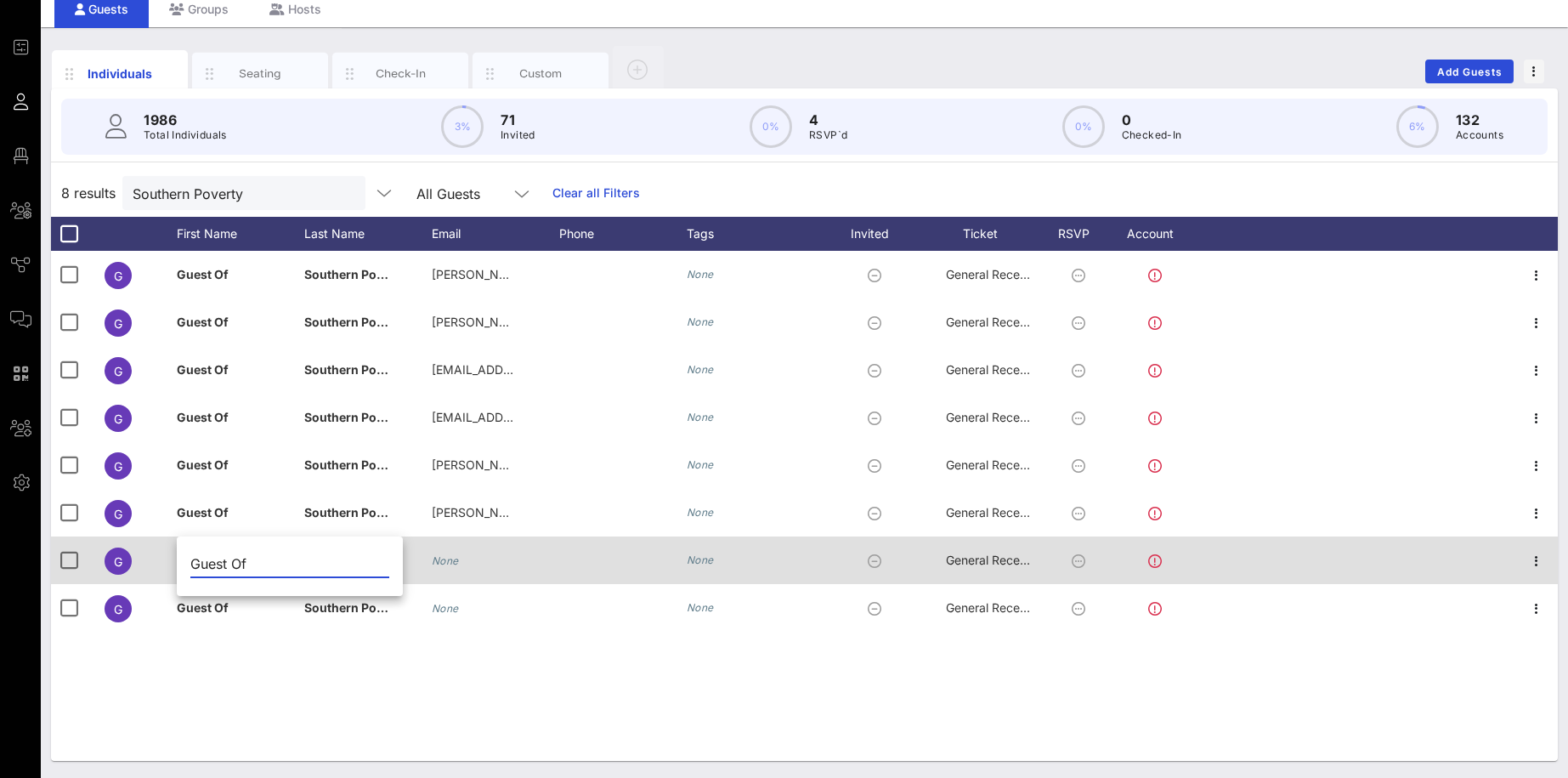
click at [217, 558] on input "Guest Of" at bounding box center [289, 563] width 199 height 27
click at [1539, 559] on icon "button" at bounding box center [1536, 561] width 21 height 21
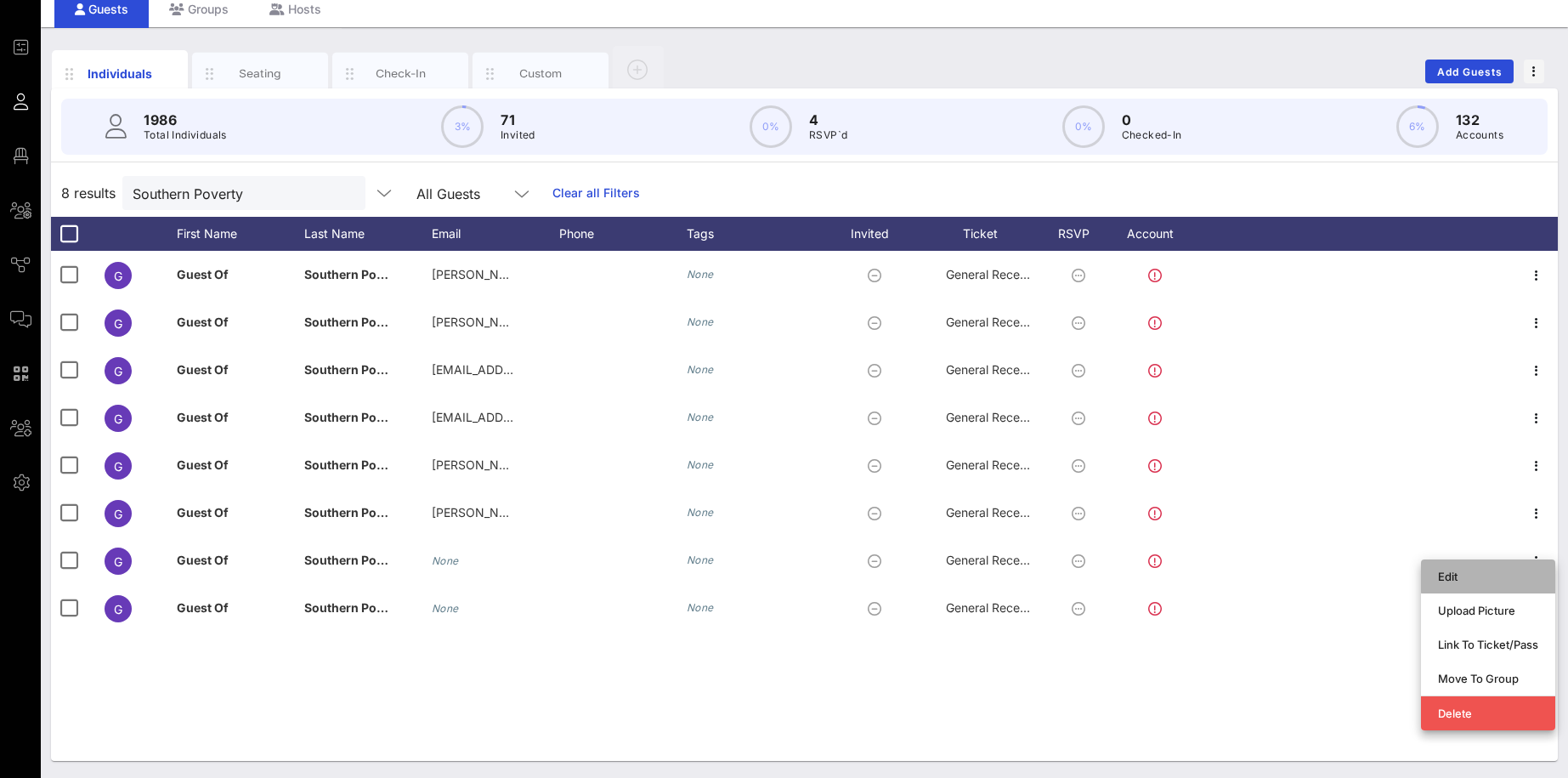
click at [1459, 575] on div "Edit" at bounding box center [1488, 576] width 100 height 14
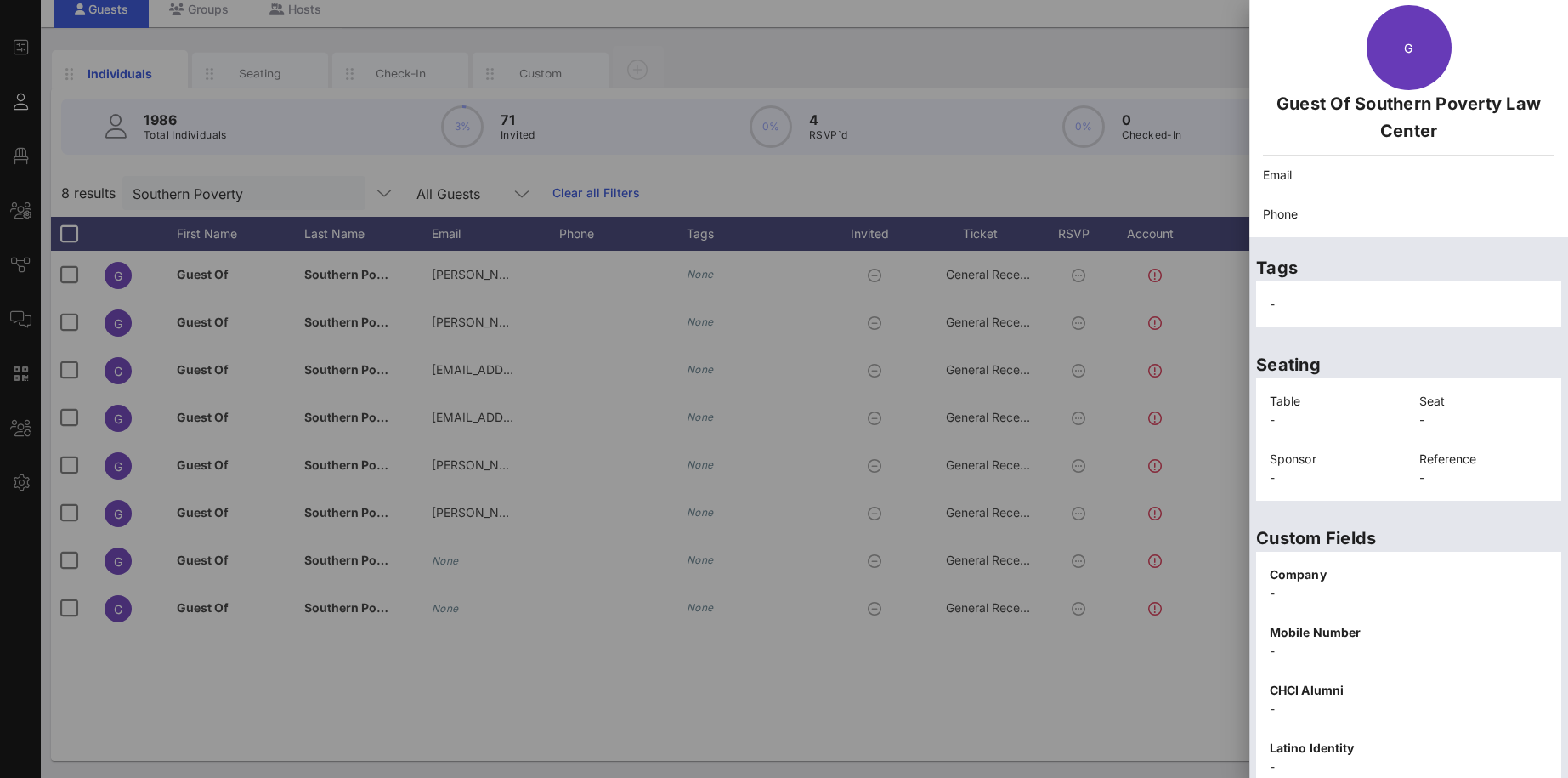
scroll to position [245, 0]
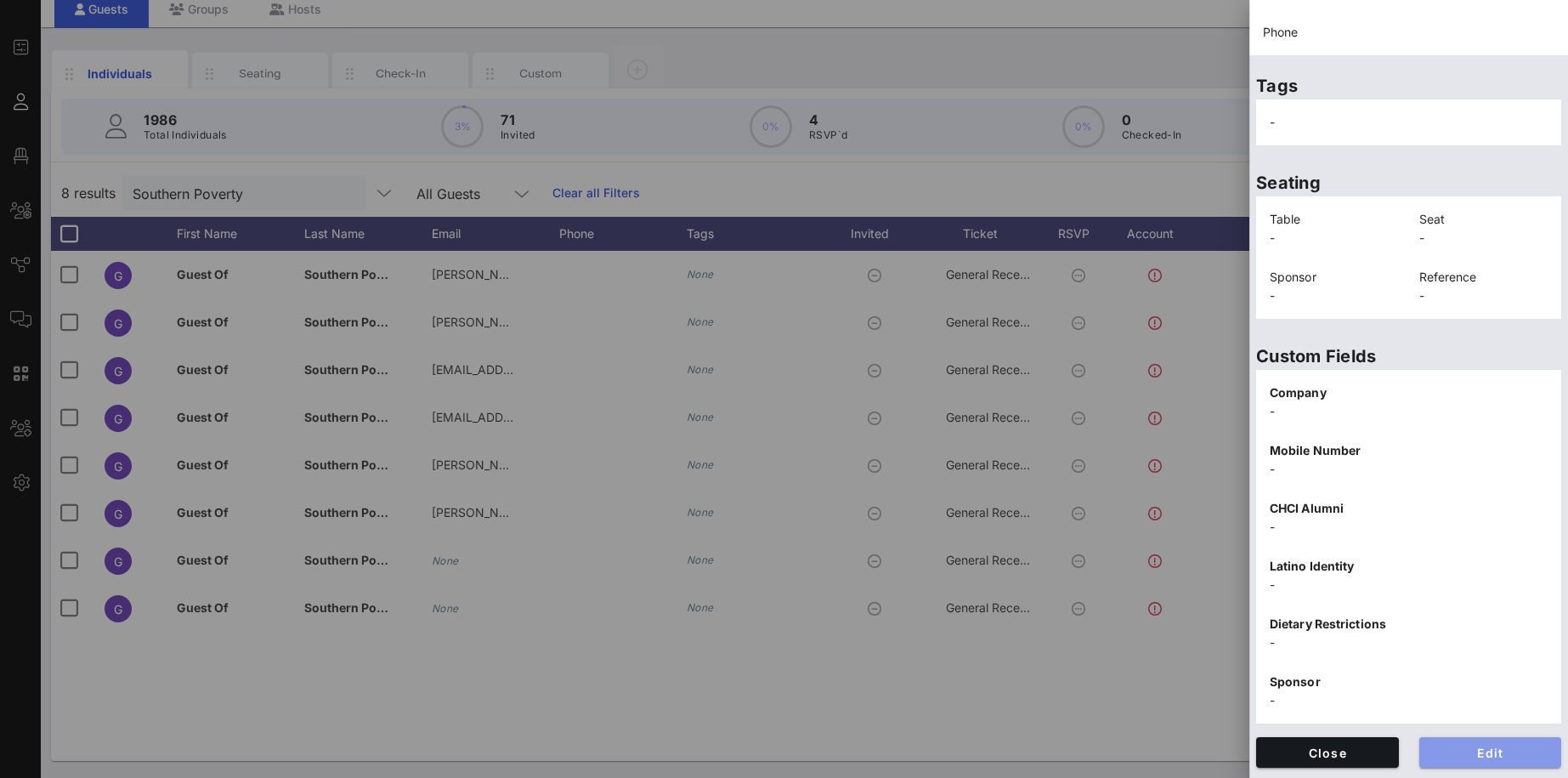
click at [1504, 761] on button "Edit" at bounding box center [1490, 752] width 143 height 31
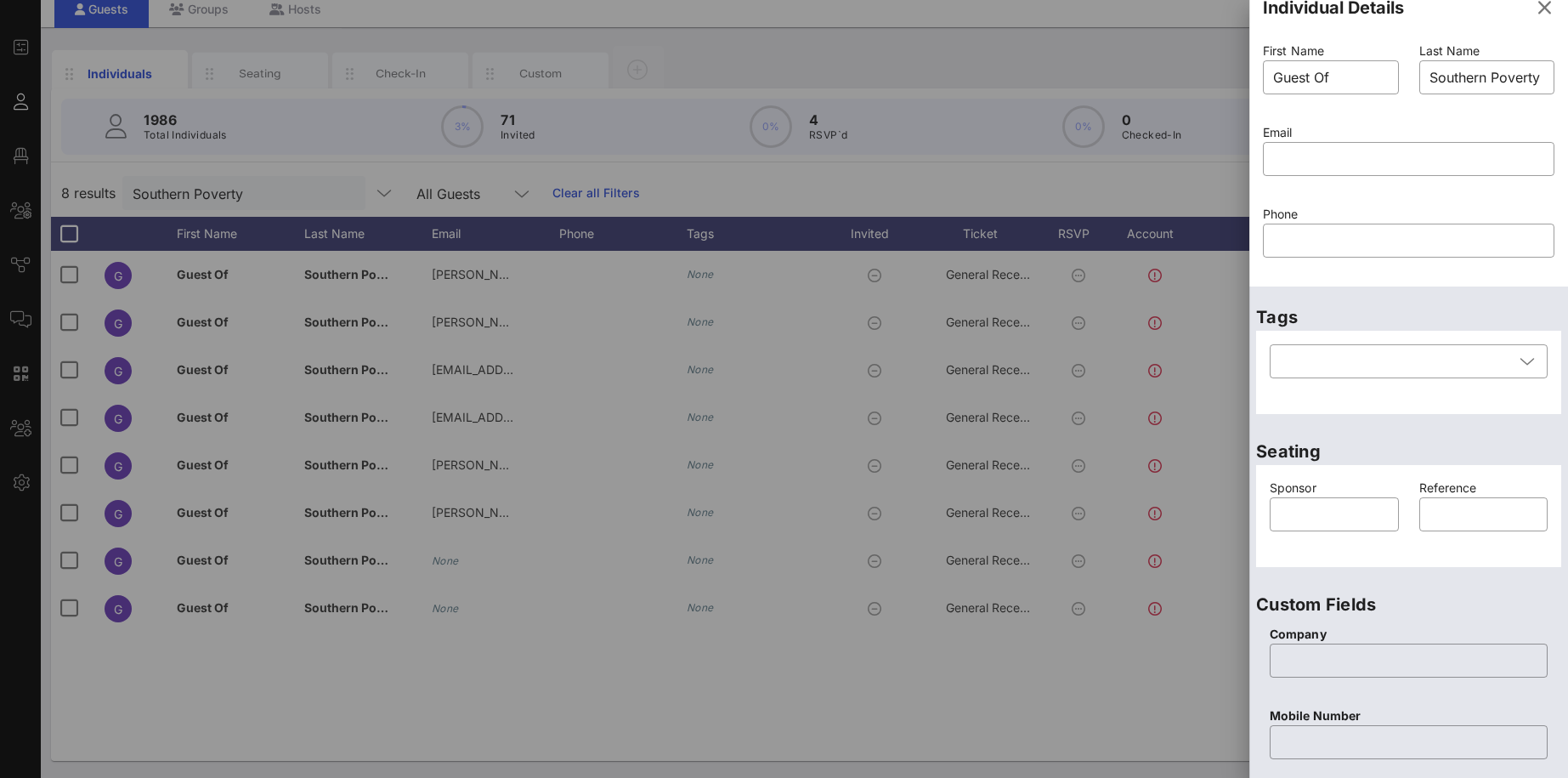
scroll to position [3, 0]
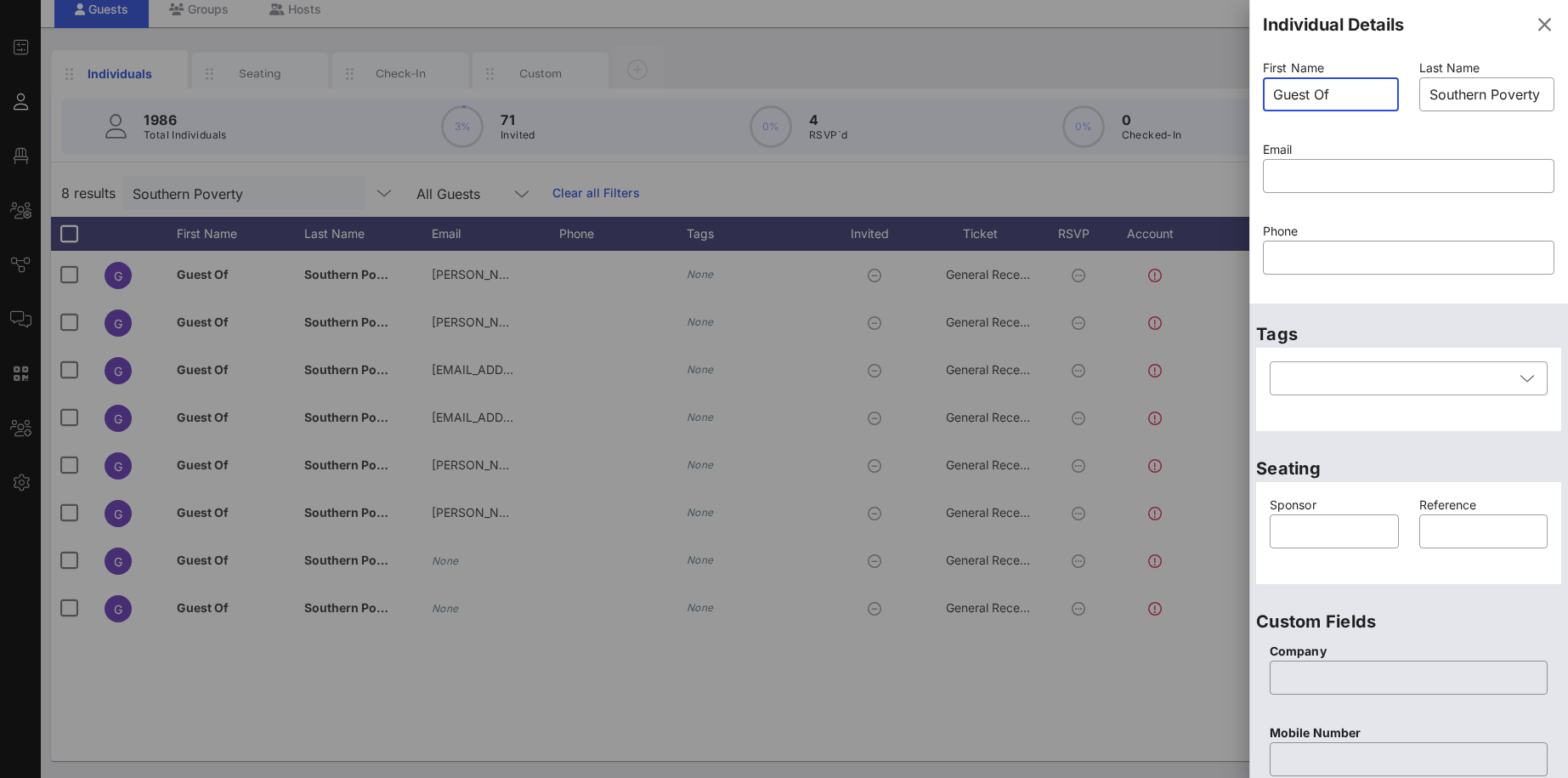
drag, startPoint x: 1338, startPoint y: 85, endPoint x: 1425, endPoint y: 110, distance: 90.5
click at [1389, 108] on input "Guest Of" at bounding box center [1331, 94] width 116 height 27
type input "[PERSON_NAME]"
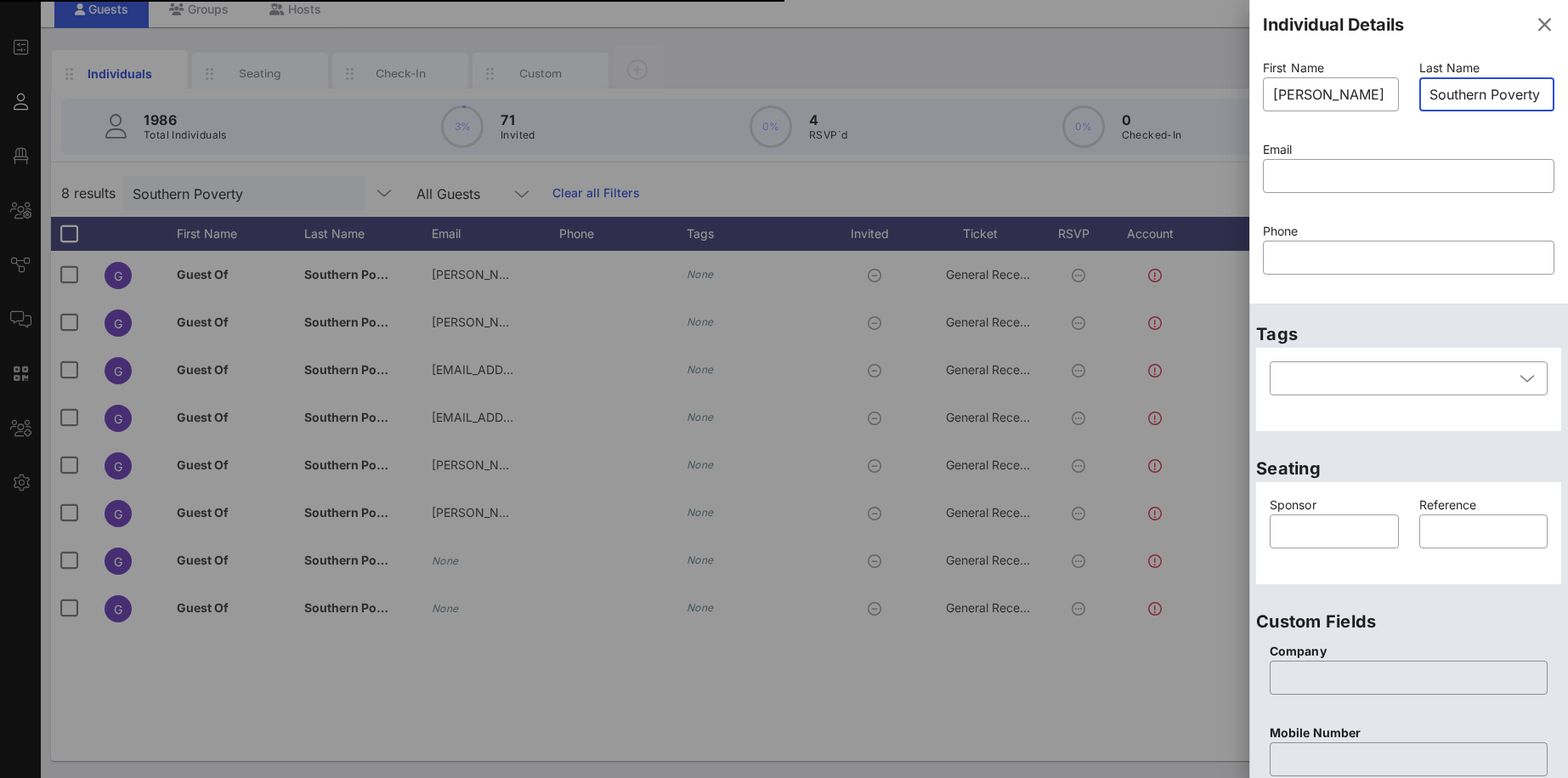
type input "Southern Poverty Law Centeral"
type input "Guest Of"
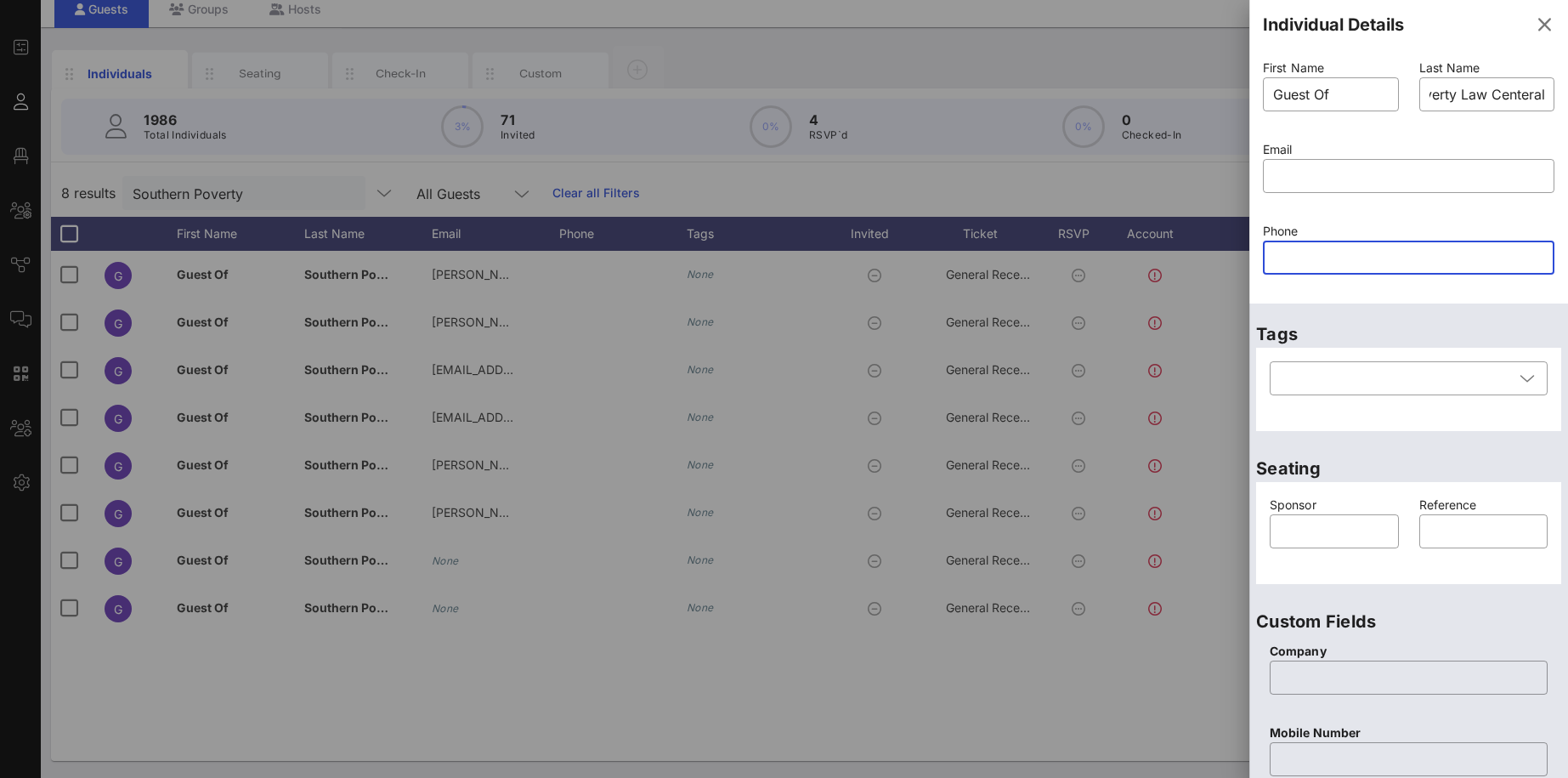
paste input "[PHONE_NUMBER]"
type input "[PHONE_NUMBER]"
click at [1557, 221] on div "Phone ​ 301-379-8681" at bounding box center [1409, 258] width 312 height 81
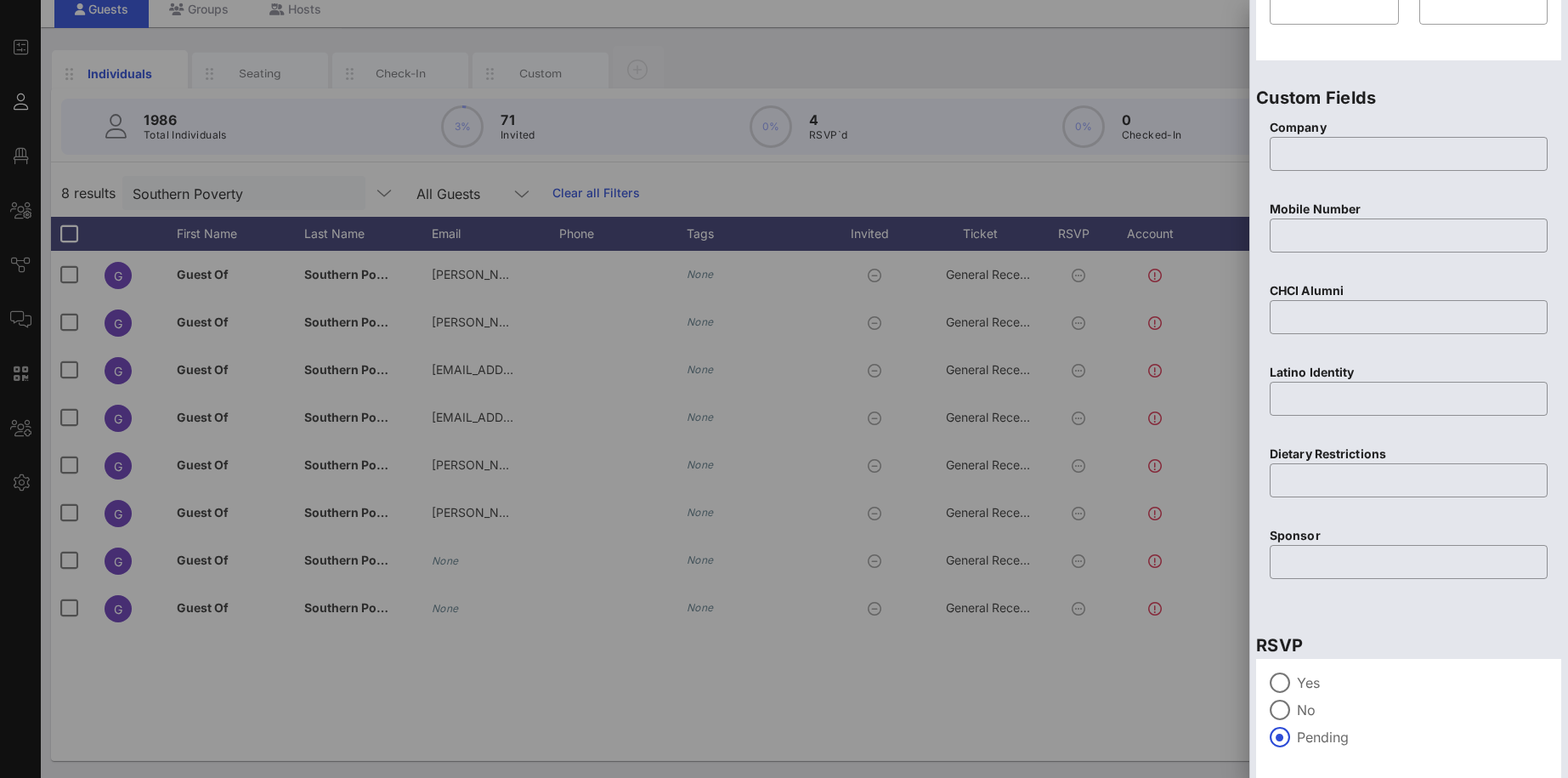
scroll to position [582, 0]
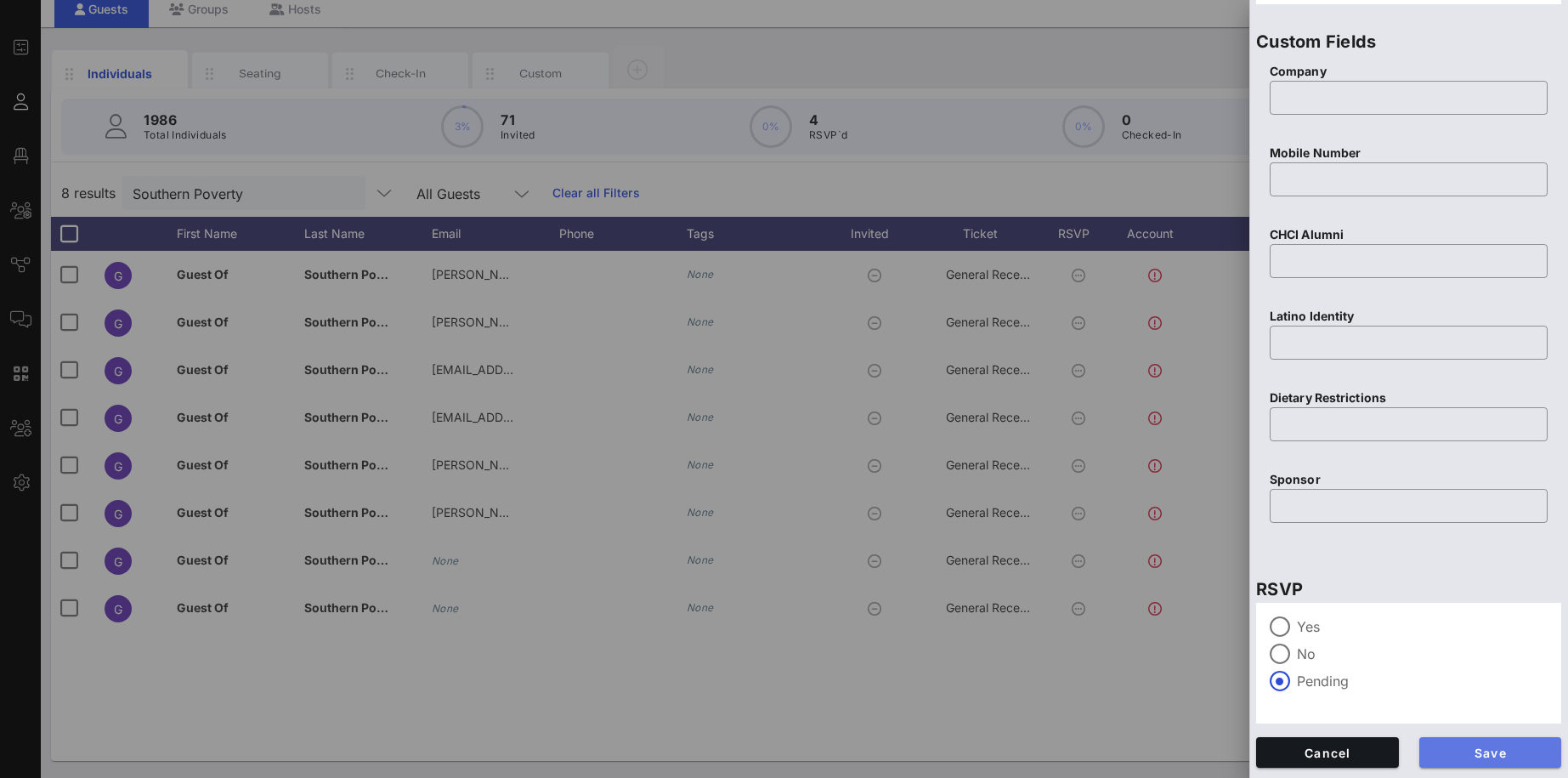
click at [1500, 756] on span "Save" at bounding box center [1490, 752] width 116 height 15
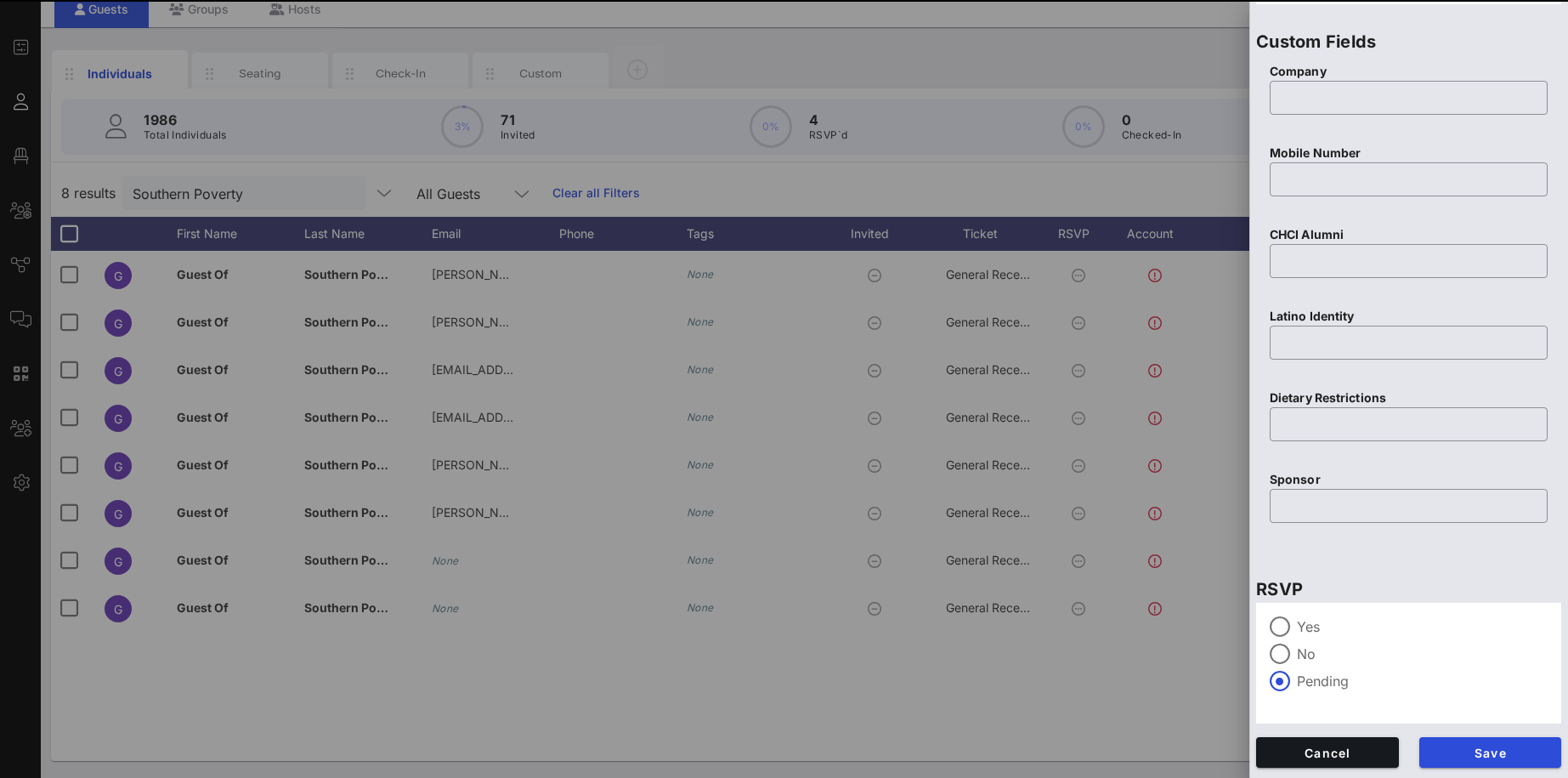
type input "Southern Poverty Law Center"
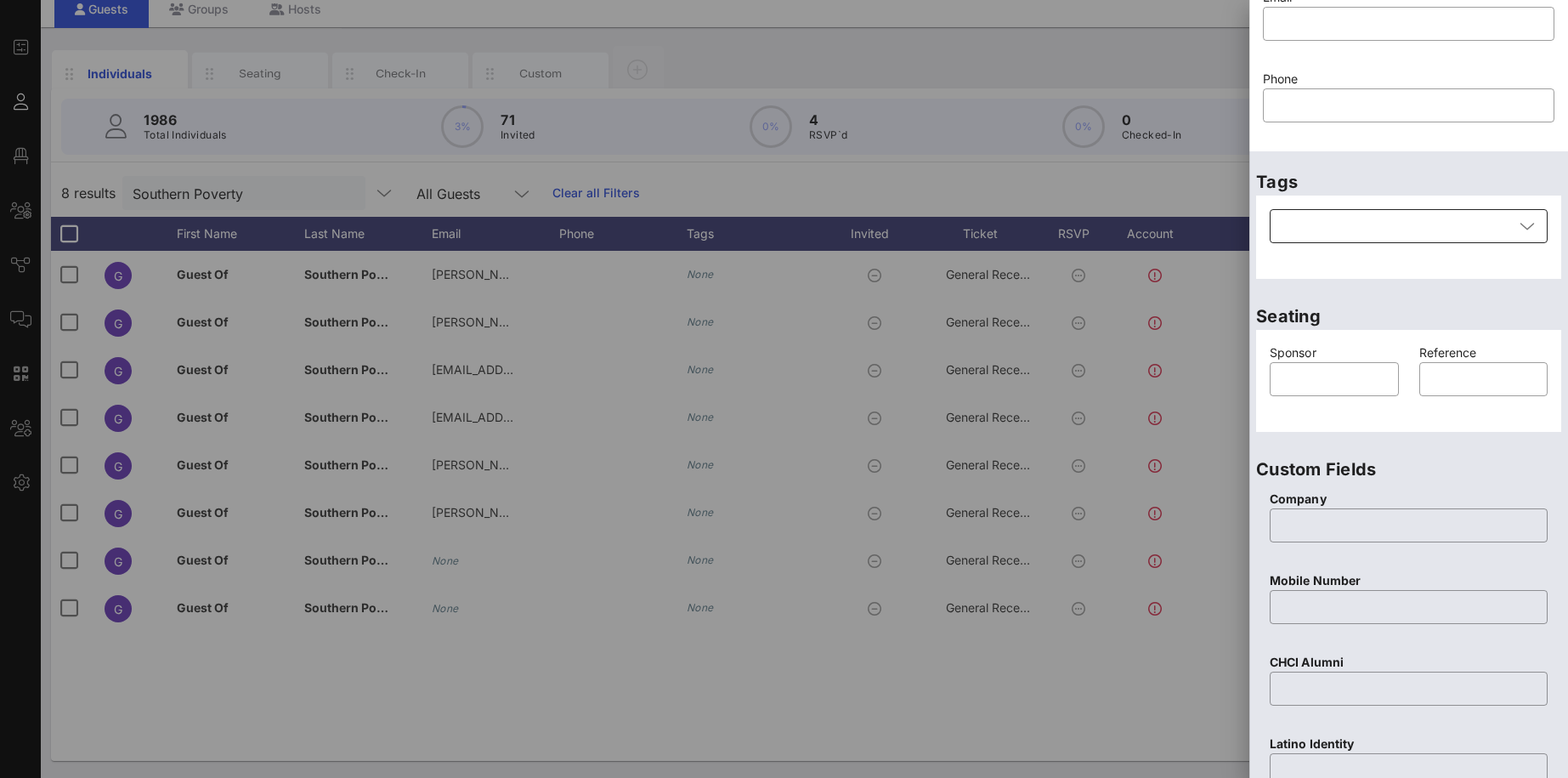
scroll to position [122, 0]
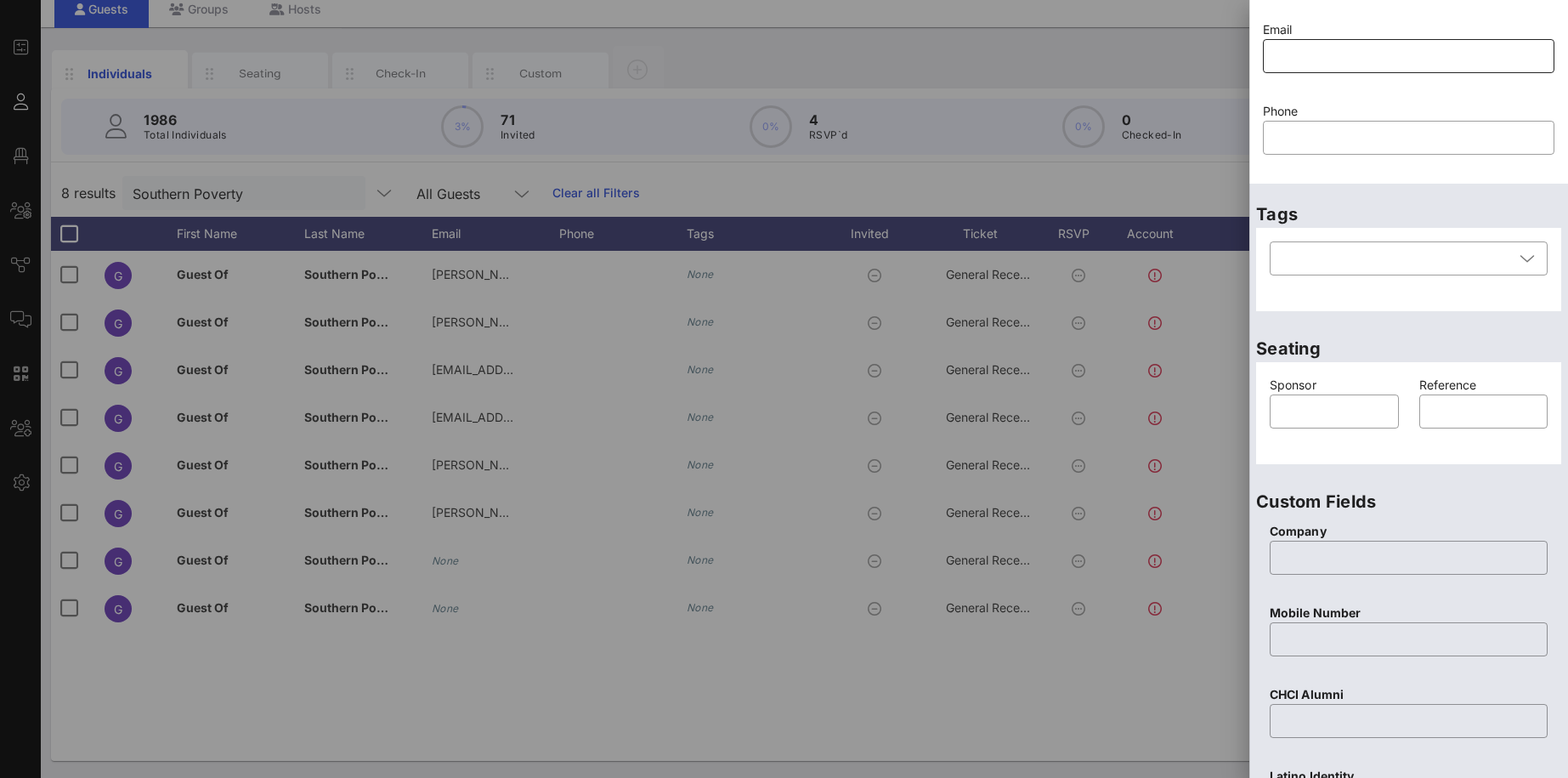
click at [1305, 57] on input "text" at bounding box center [1409, 56] width 271 height 27
paste input "[EMAIL_ADDRESS][DOMAIN_NAME]"
type input "[EMAIL_ADDRESS][DOMAIN_NAME]"
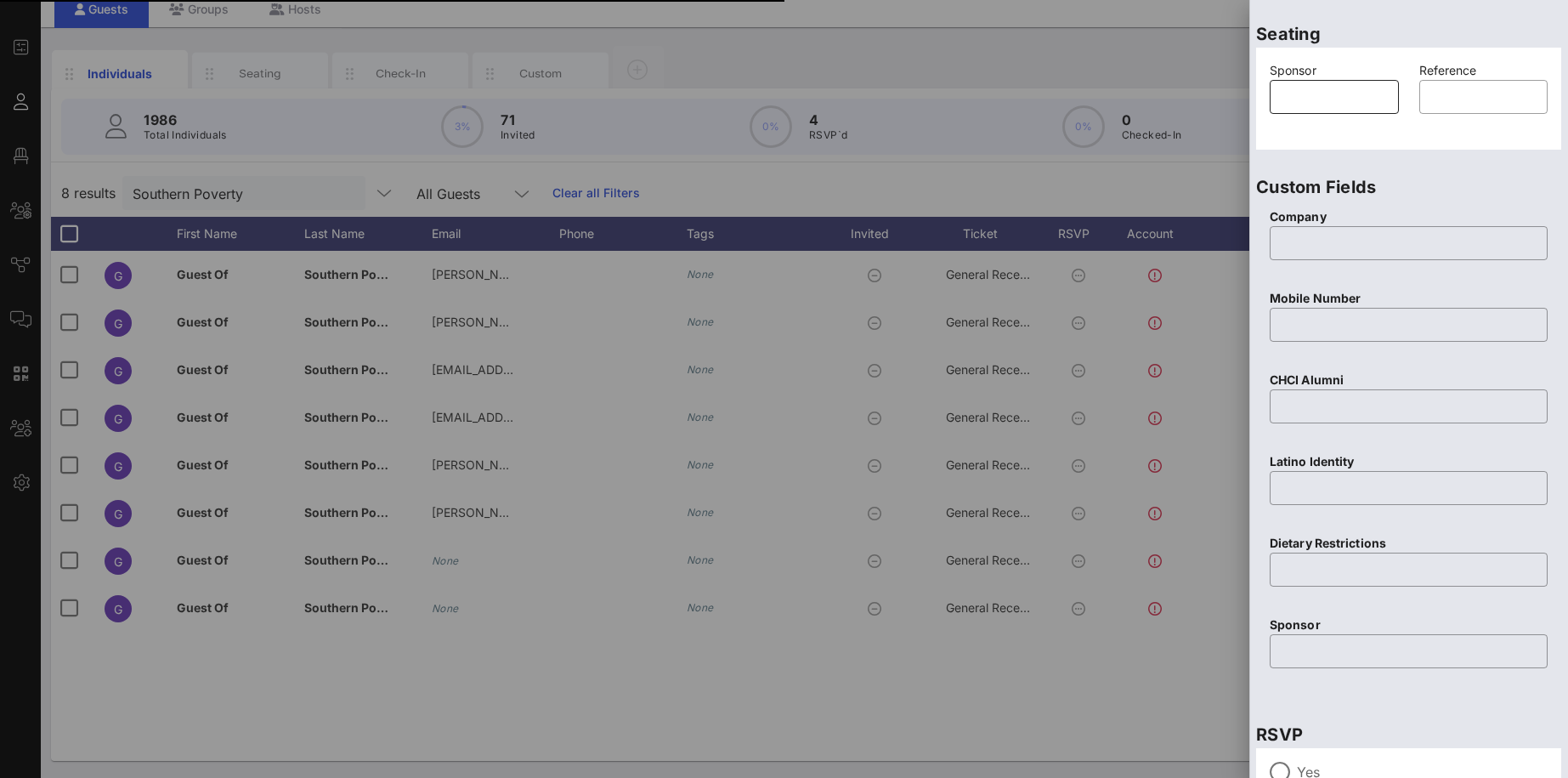
scroll to position [582, 0]
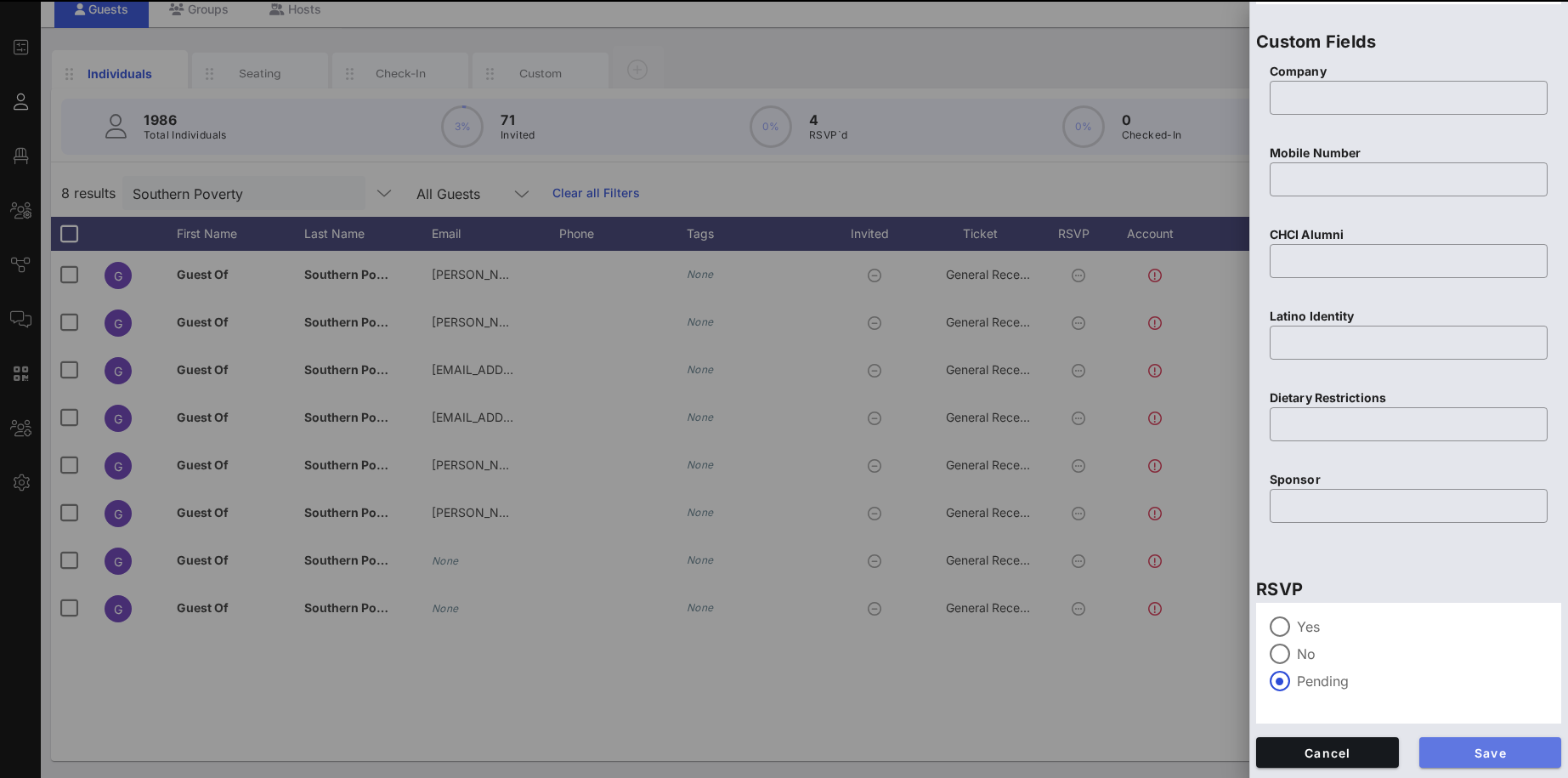
click at [1498, 755] on span "Save" at bounding box center [1490, 752] width 116 height 15
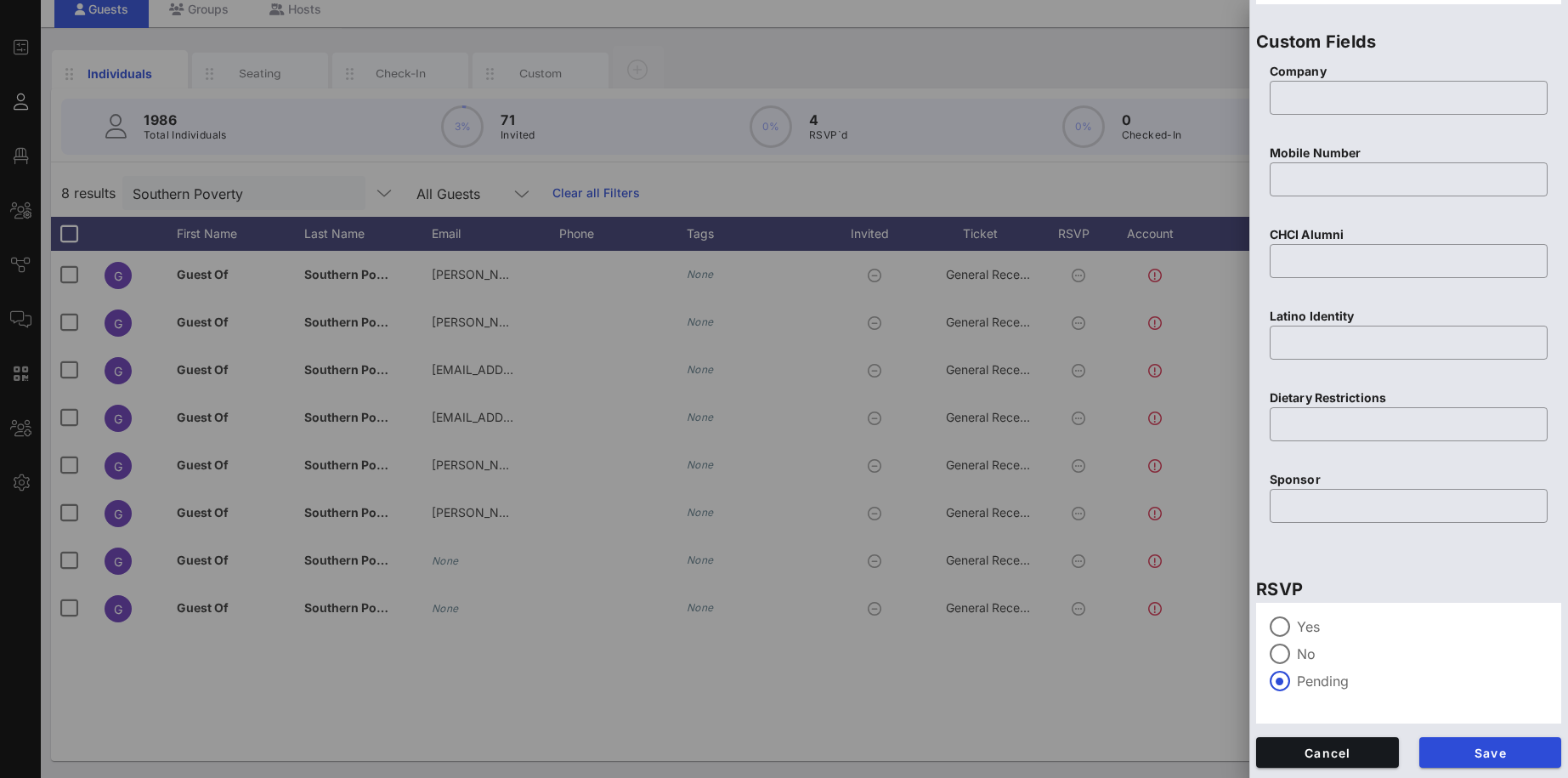
click at [1548, 617] on div "Yes No Pending" at bounding box center [1409, 662] width 305 height 121
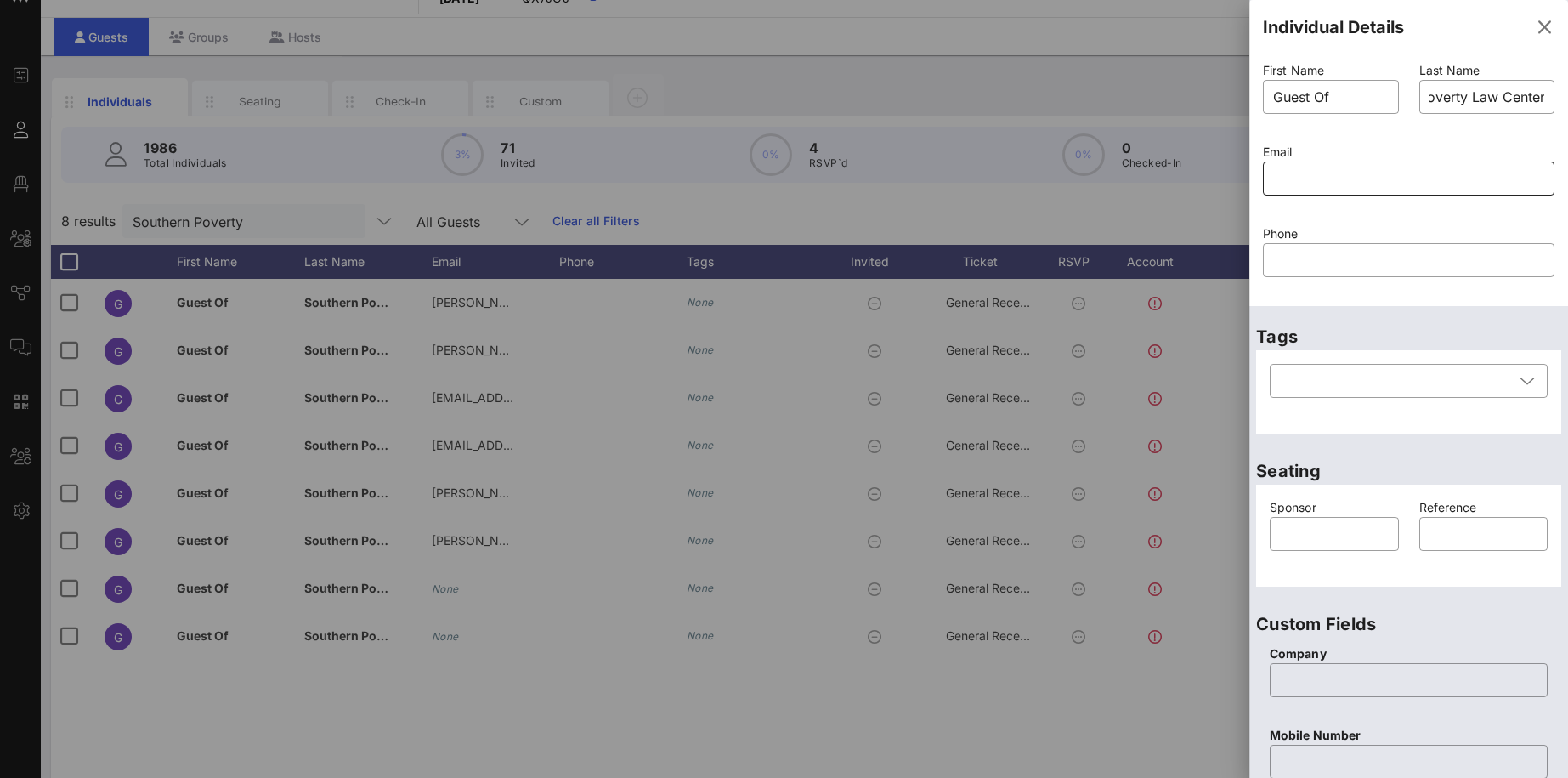
scroll to position [0, 0]
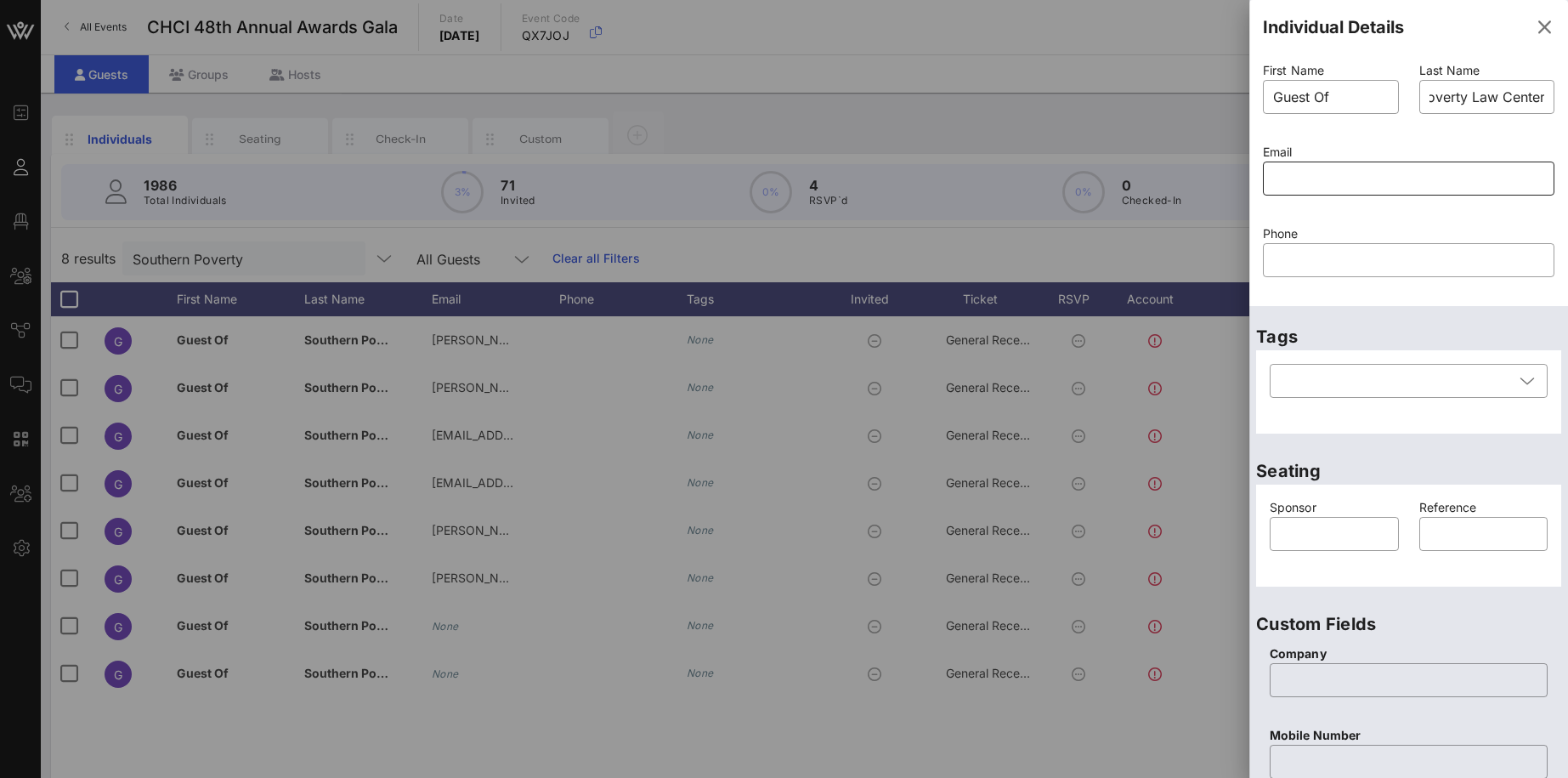
click at [1331, 178] on input "text" at bounding box center [1409, 179] width 271 height 27
paste input "[EMAIL_ADDRESS][DOMAIN_NAME]"
type input "[EMAIL_ADDRESS][DOMAIN_NAME]"
drag, startPoint x: 1341, startPoint y: 101, endPoint x: 1253, endPoint y: 101, distance: 88.0
click at [1274, 101] on input "Guest Of" at bounding box center [1331, 97] width 116 height 27
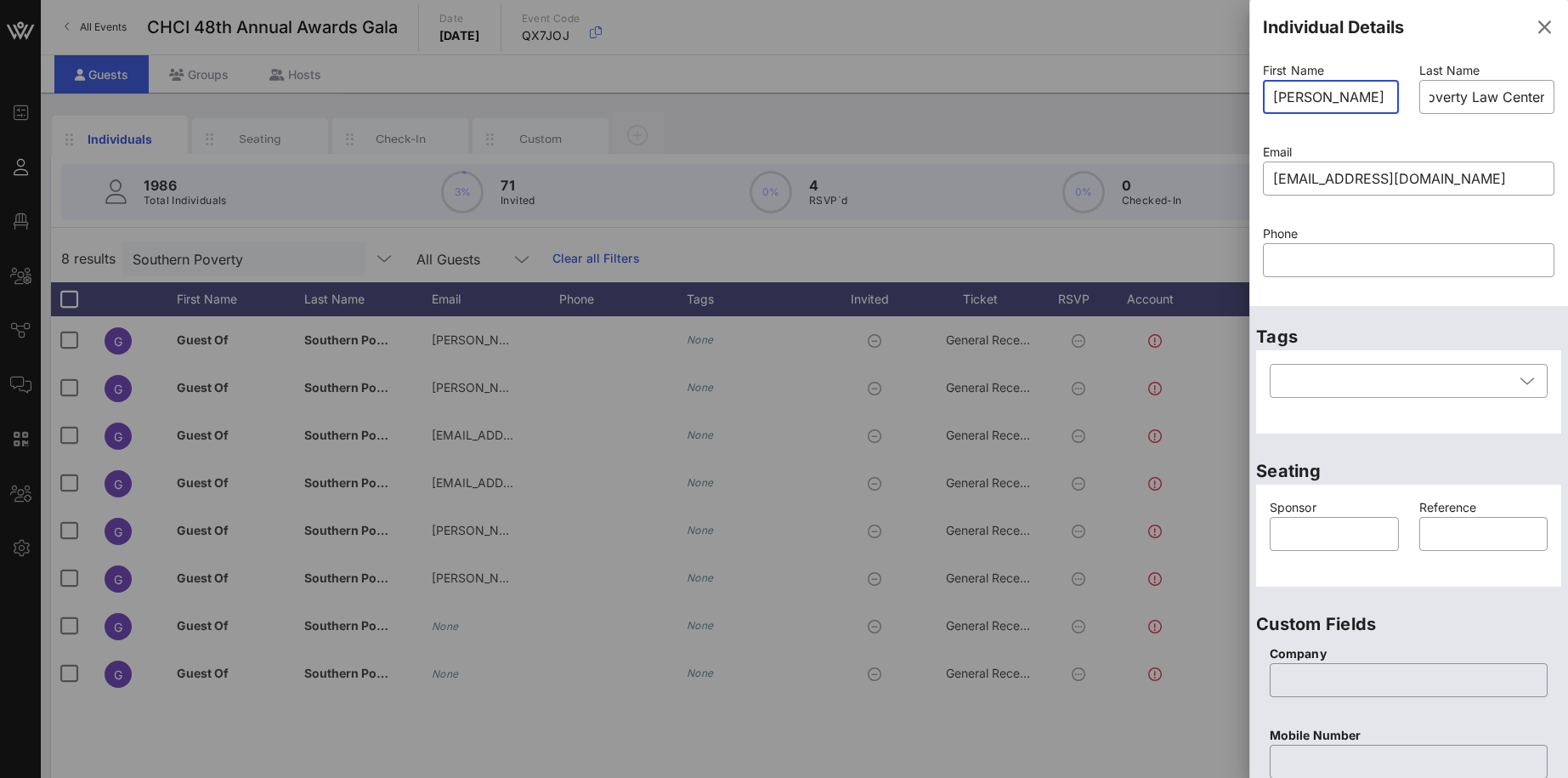
type input "[PERSON_NAME]"
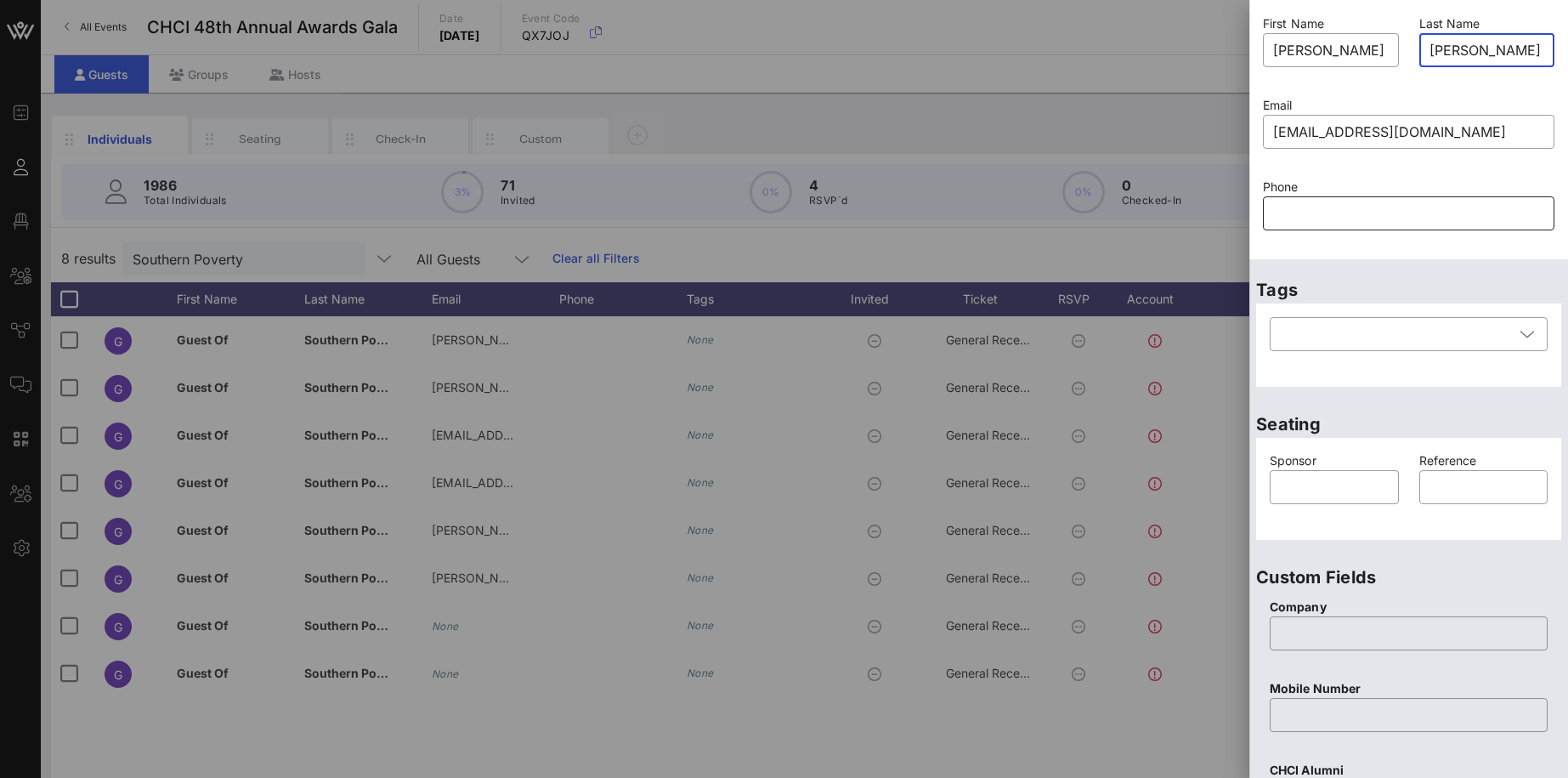
scroll to position [49, 0]
type input "[PERSON_NAME]"
click at [1286, 207] on input "text" at bounding box center [1409, 211] width 271 height 27
type input "Guest Of"
type input "Southern Poverty Law Center"
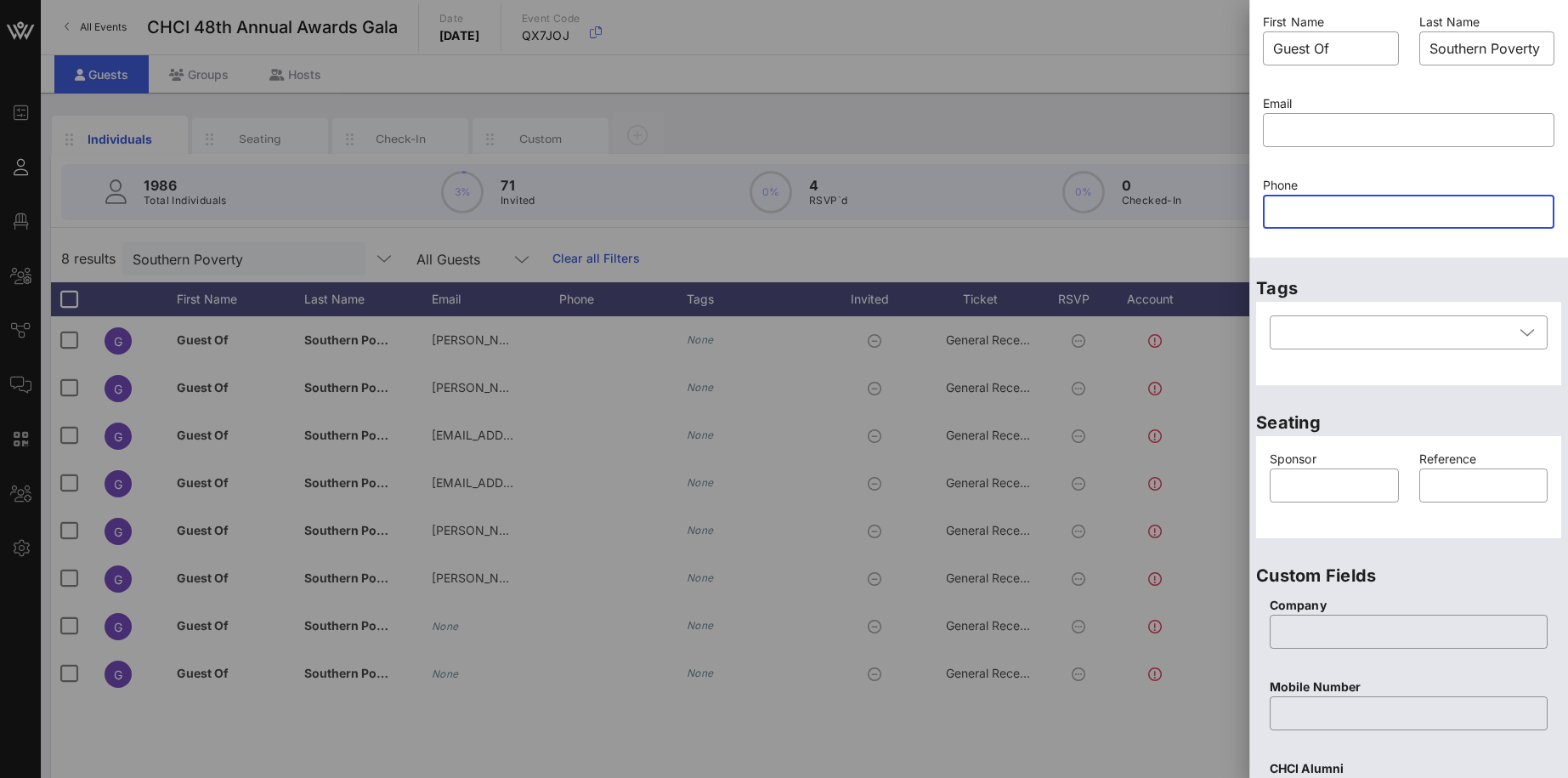
paste input "[PHONE_NUMBER]"
type input "[PHONE_NUMBER]"
click at [1320, 252] on div "Phone ​ 301-379-8681" at bounding box center [1409, 213] width 312 height 81
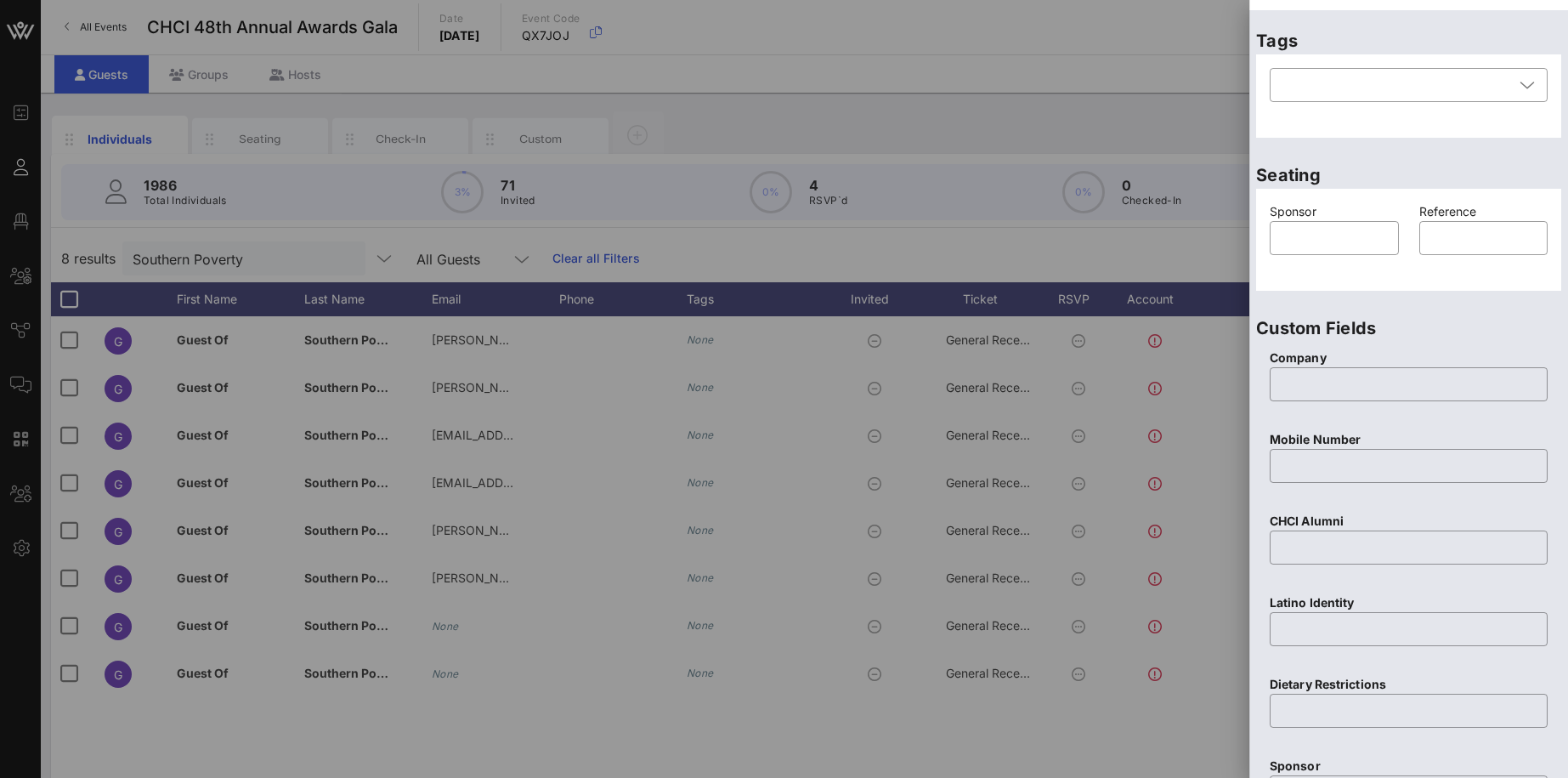
scroll to position [582, 0]
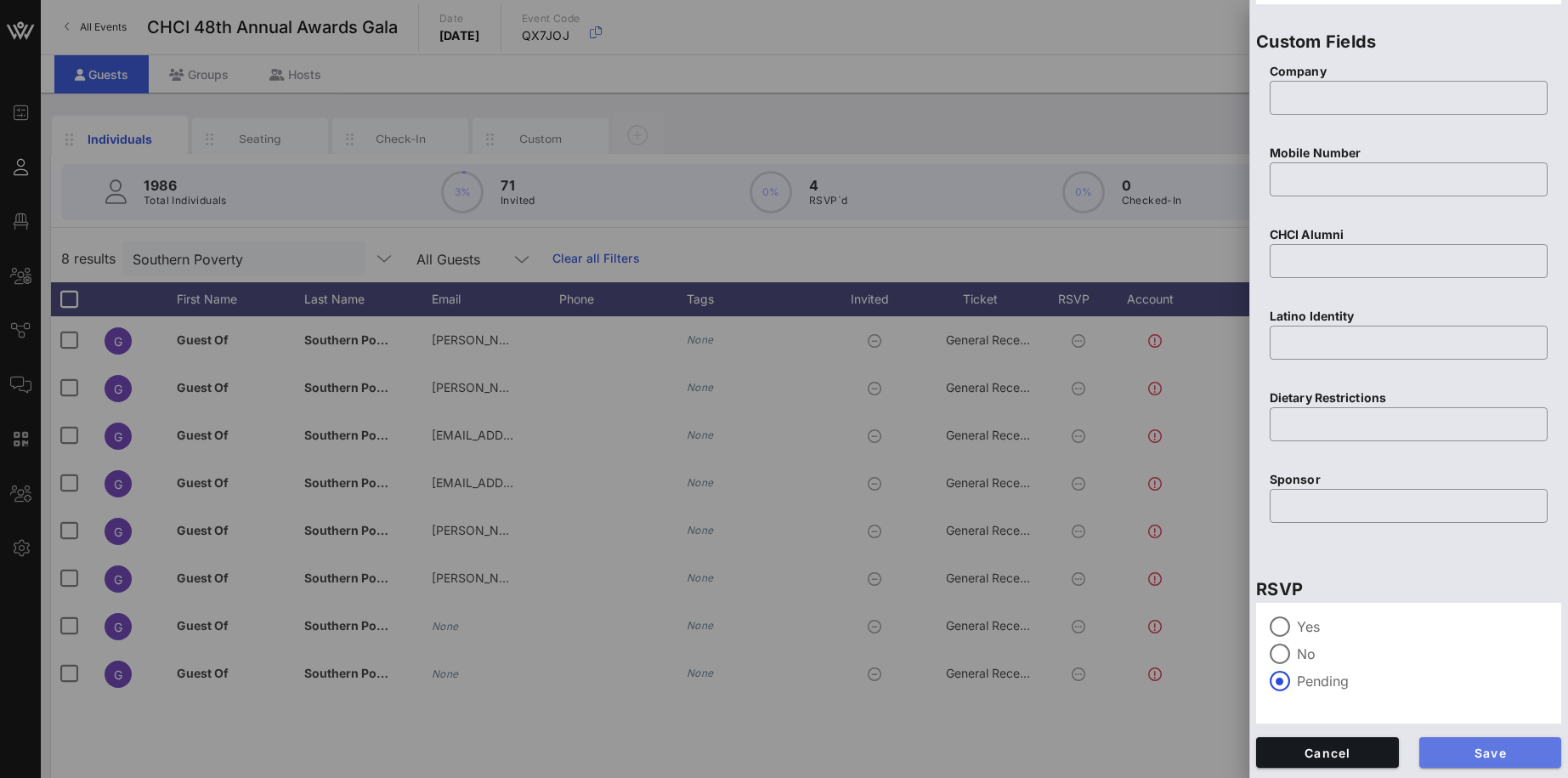
click at [1488, 752] on span "Save" at bounding box center [1490, 752] width 116 height 15
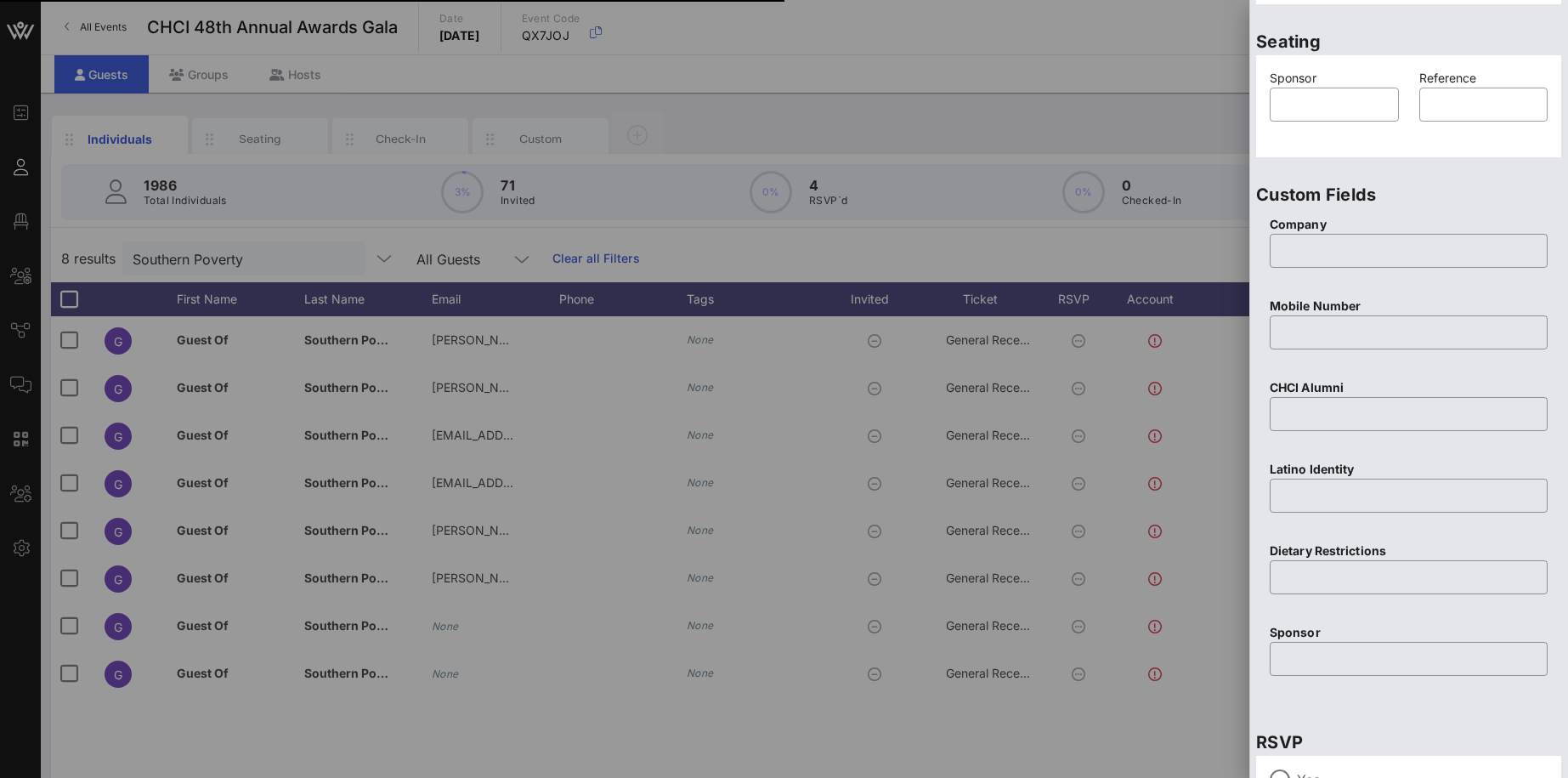
scroll to position [0, 0]
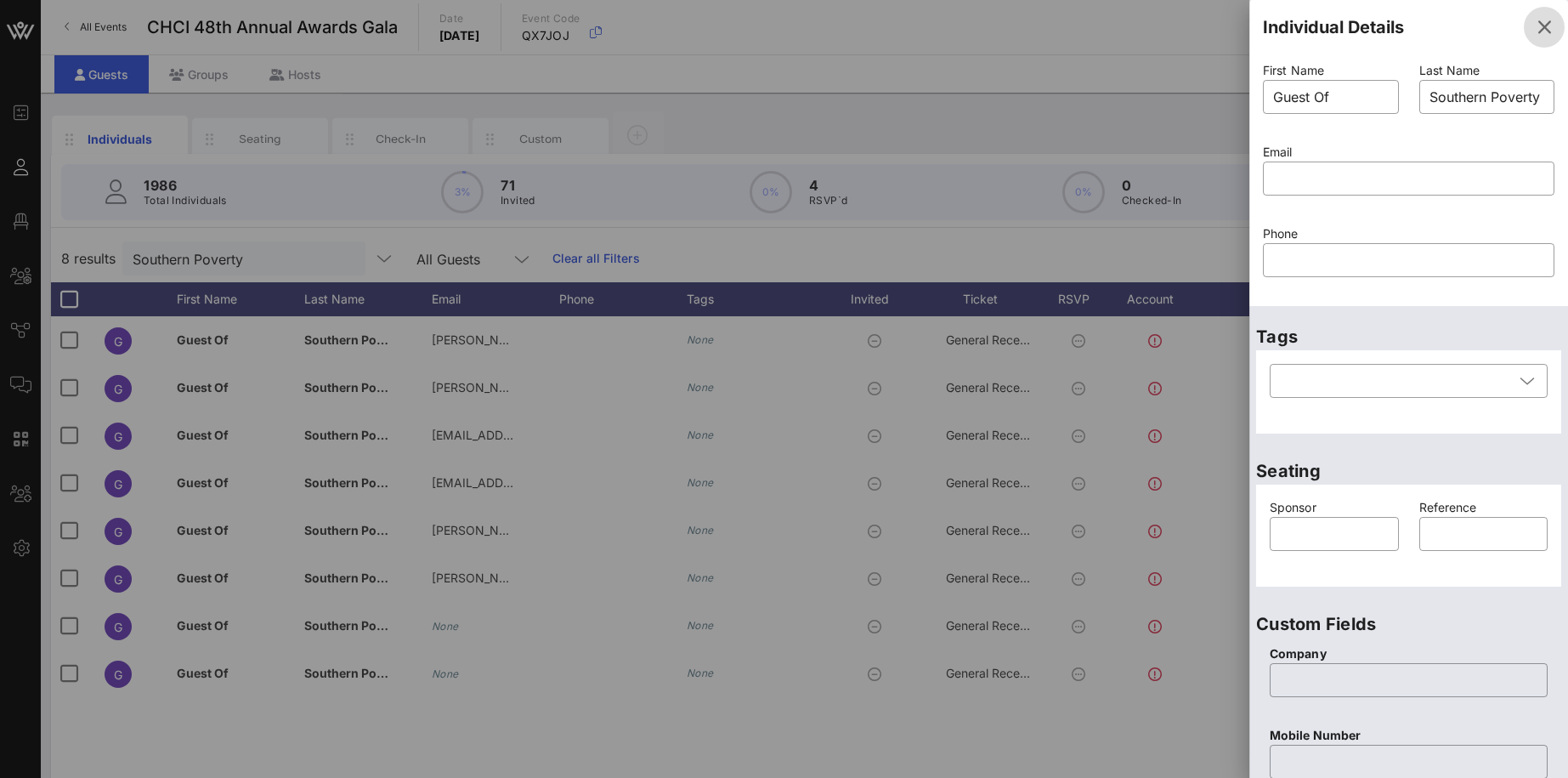
click at [1546, 25] on icon "button" at bounding box center [1544, 27] width 21 height 21
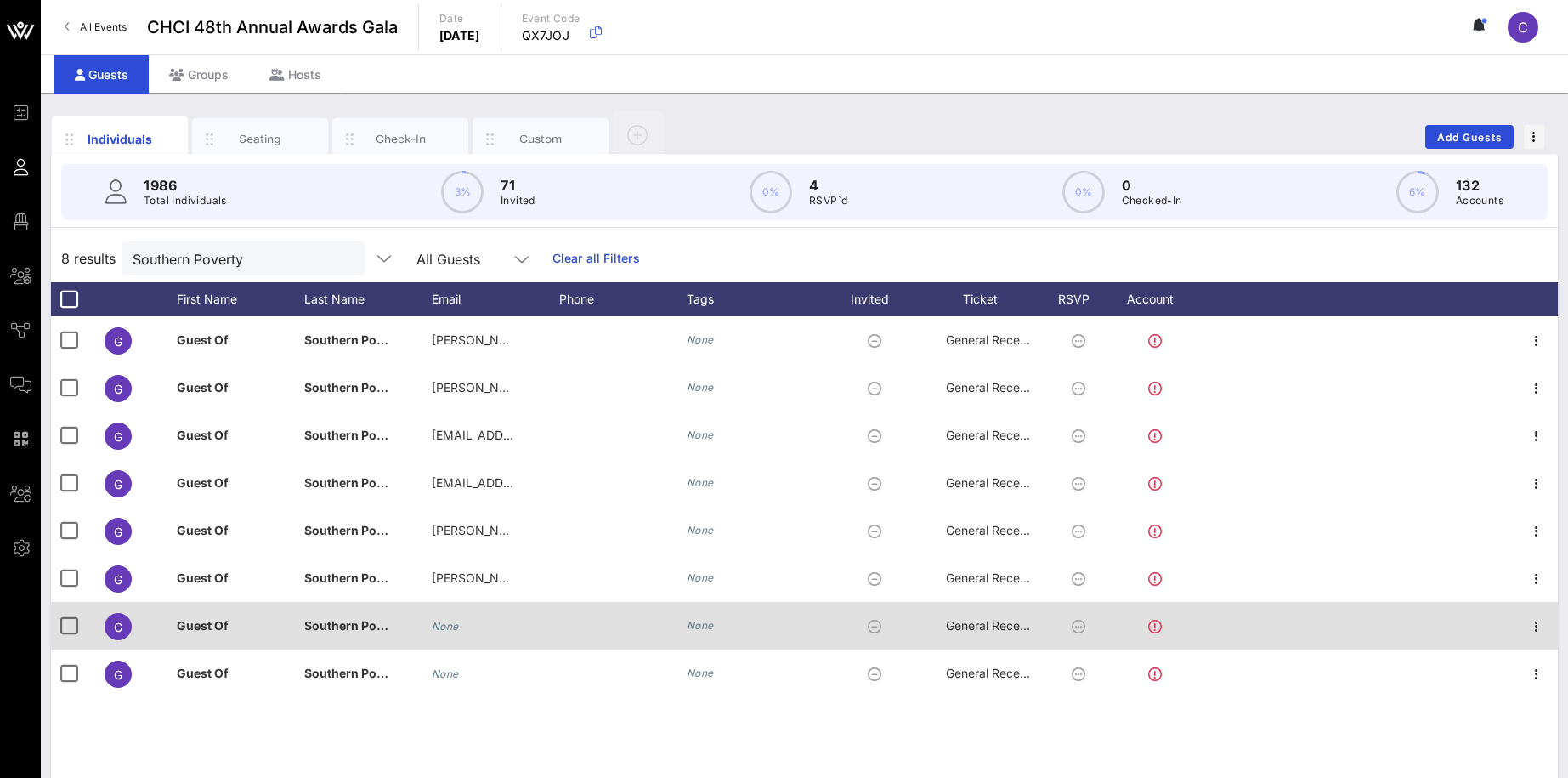
click at [217, 621] on span "Guest Of" at bounding box center [203, 625] width 52 height 15
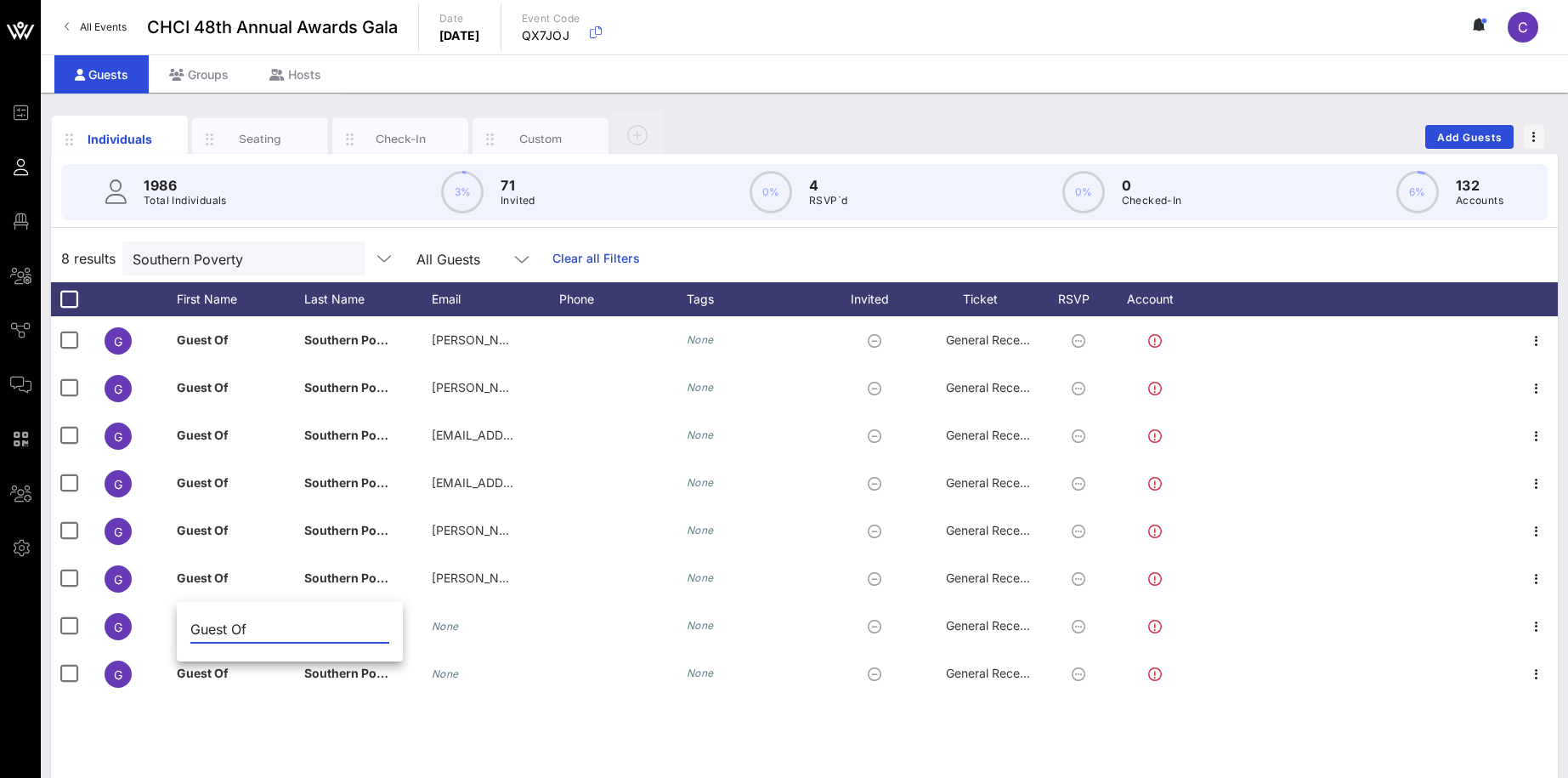
drag, startPoint x: 266, startPoint y: 621, endPoint x: 282, endPoint y: 627, distance: 17.1
click at [282, 627] on input "Guest Of" at bounding box center [289, 629] width 199 height 27
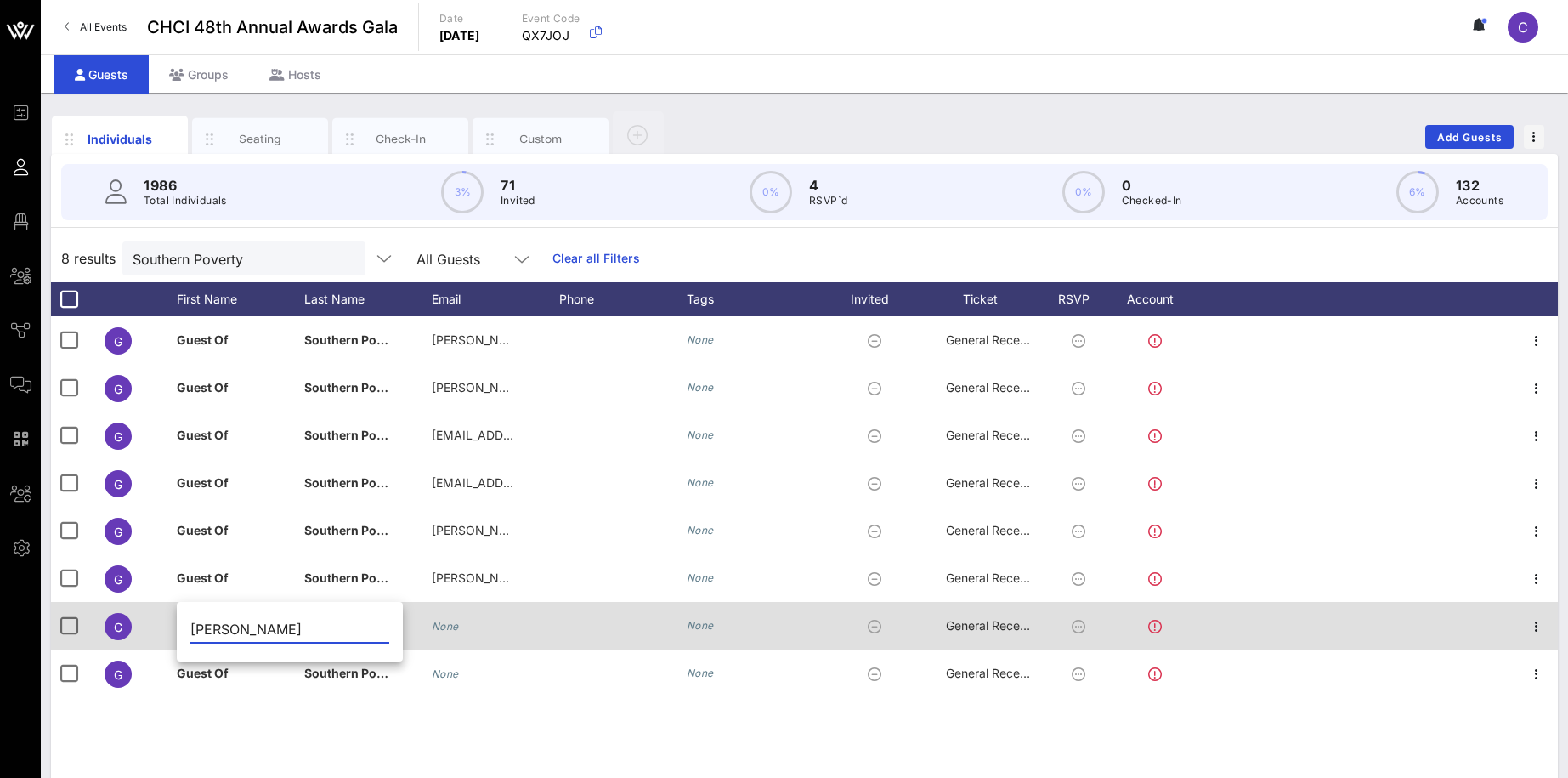
type input "[PERSON_NAME]"
click at [419, 620] on div "Southern Poverty Law Center" at bounding box center [367, 635] width 128 height 67
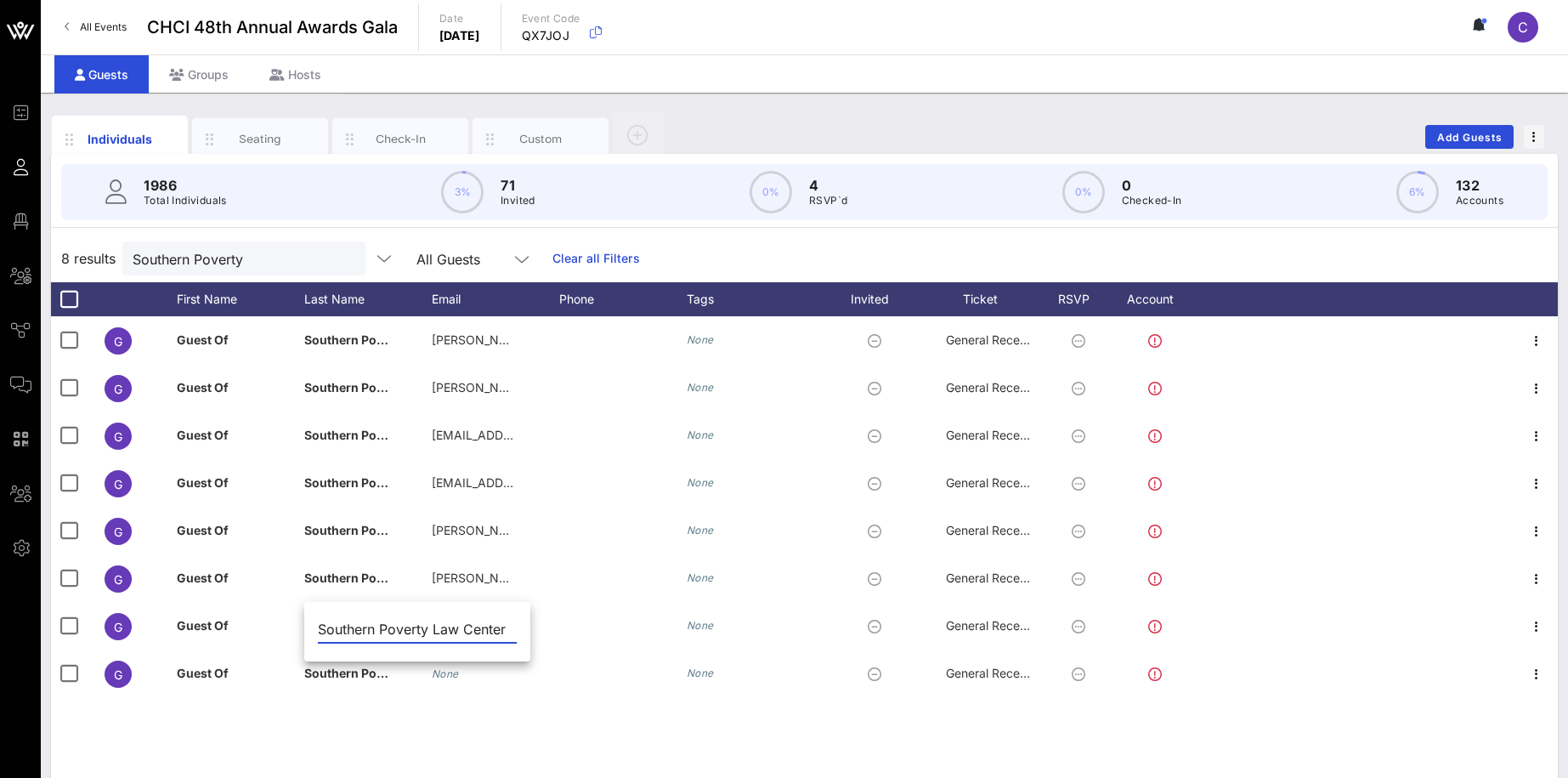
scroll to position [0, 4]
click at [383, 632] on input "Southern Poverty Law Center" at bounding box center [417, 629] width 199 height 27
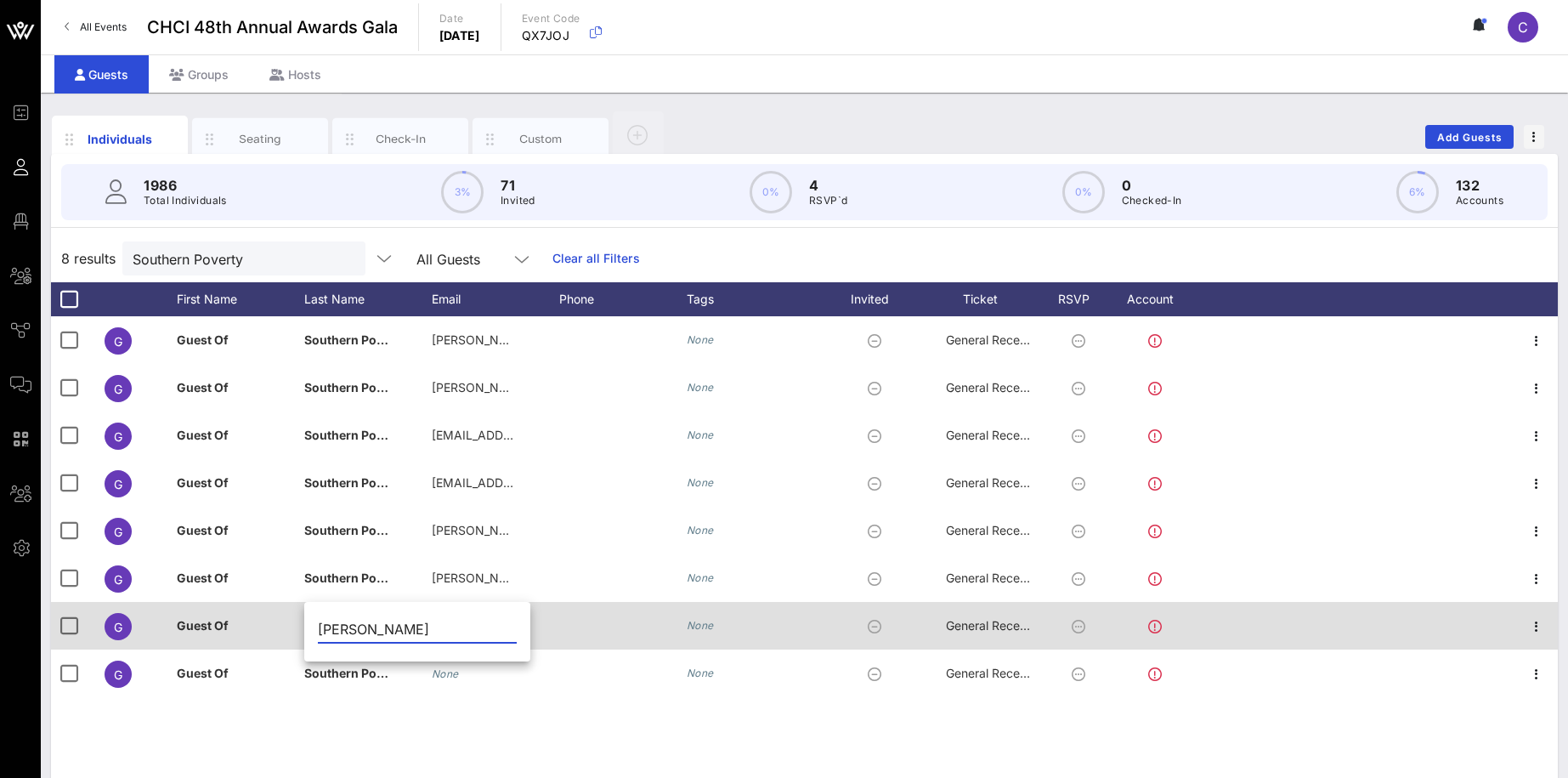
type input "[PERSON_NAME]"
click at [233, 620] on div "Guest Of" at bounding box center [241, 635] width 128 height 67
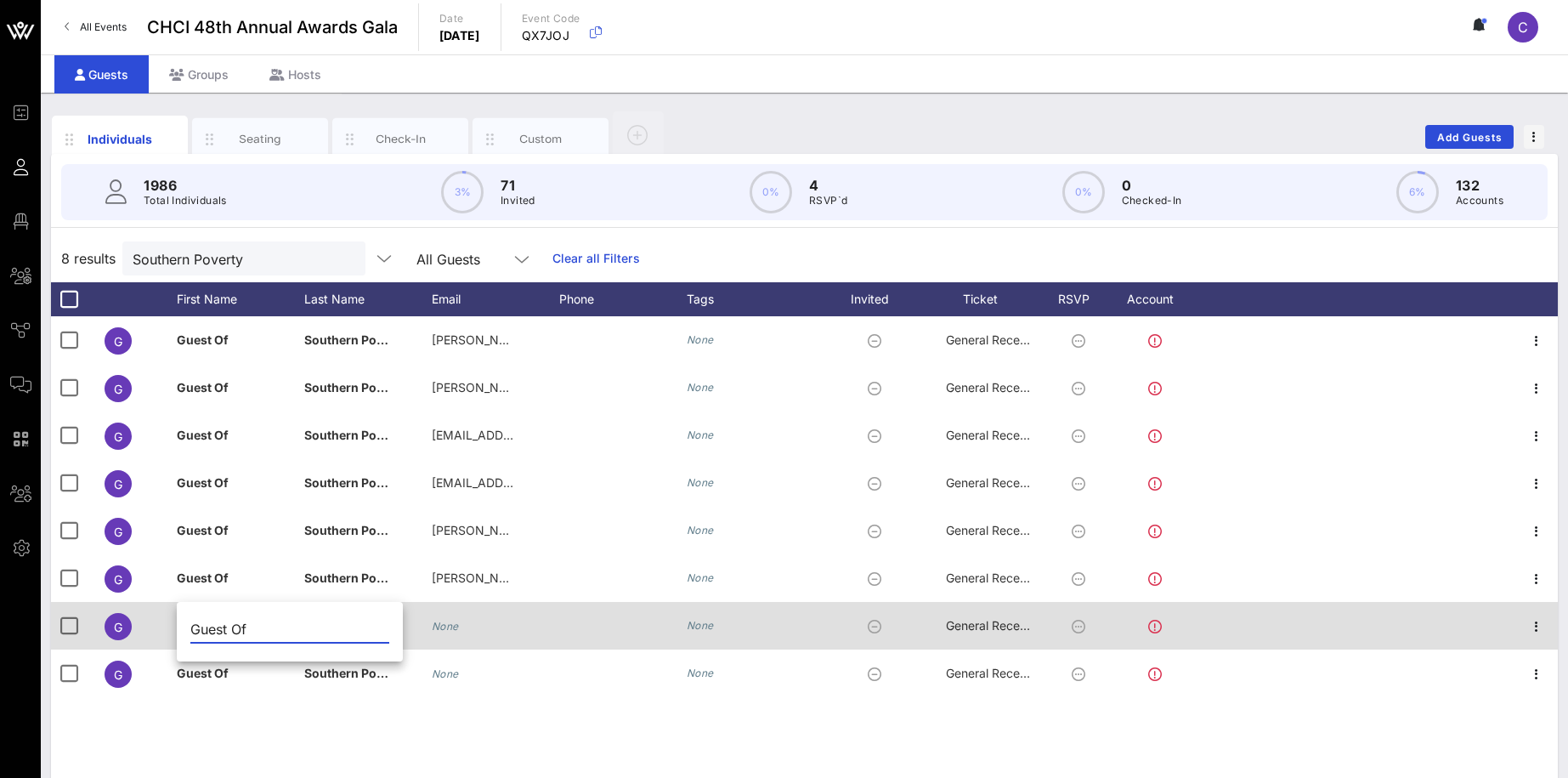
click at [444, 622] on icon "None" at bounding box center [445, 626] width 27 height 13
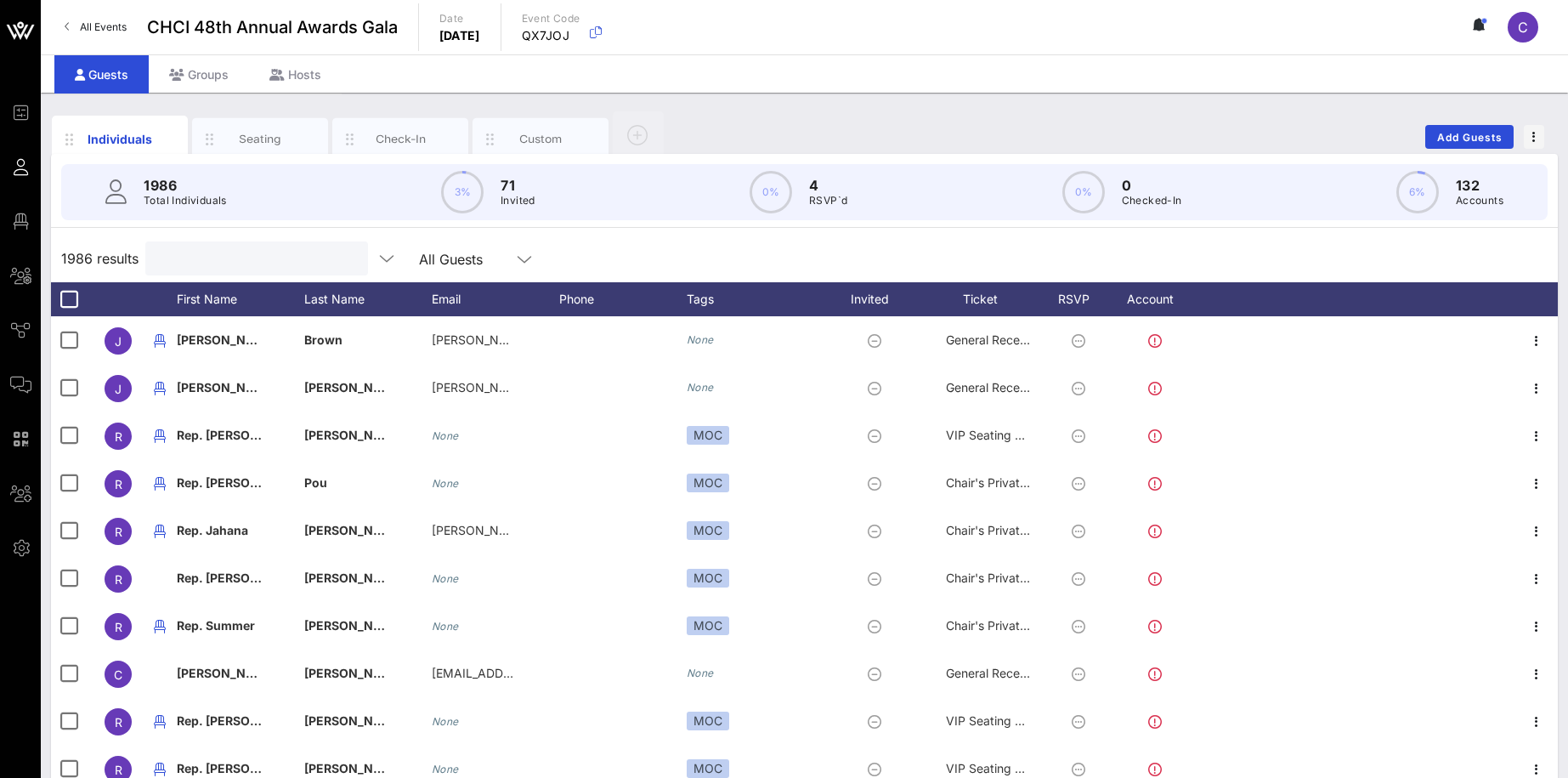
click at [235, 259] on input "text" at bounding box center [255, 258] width 199 height 22
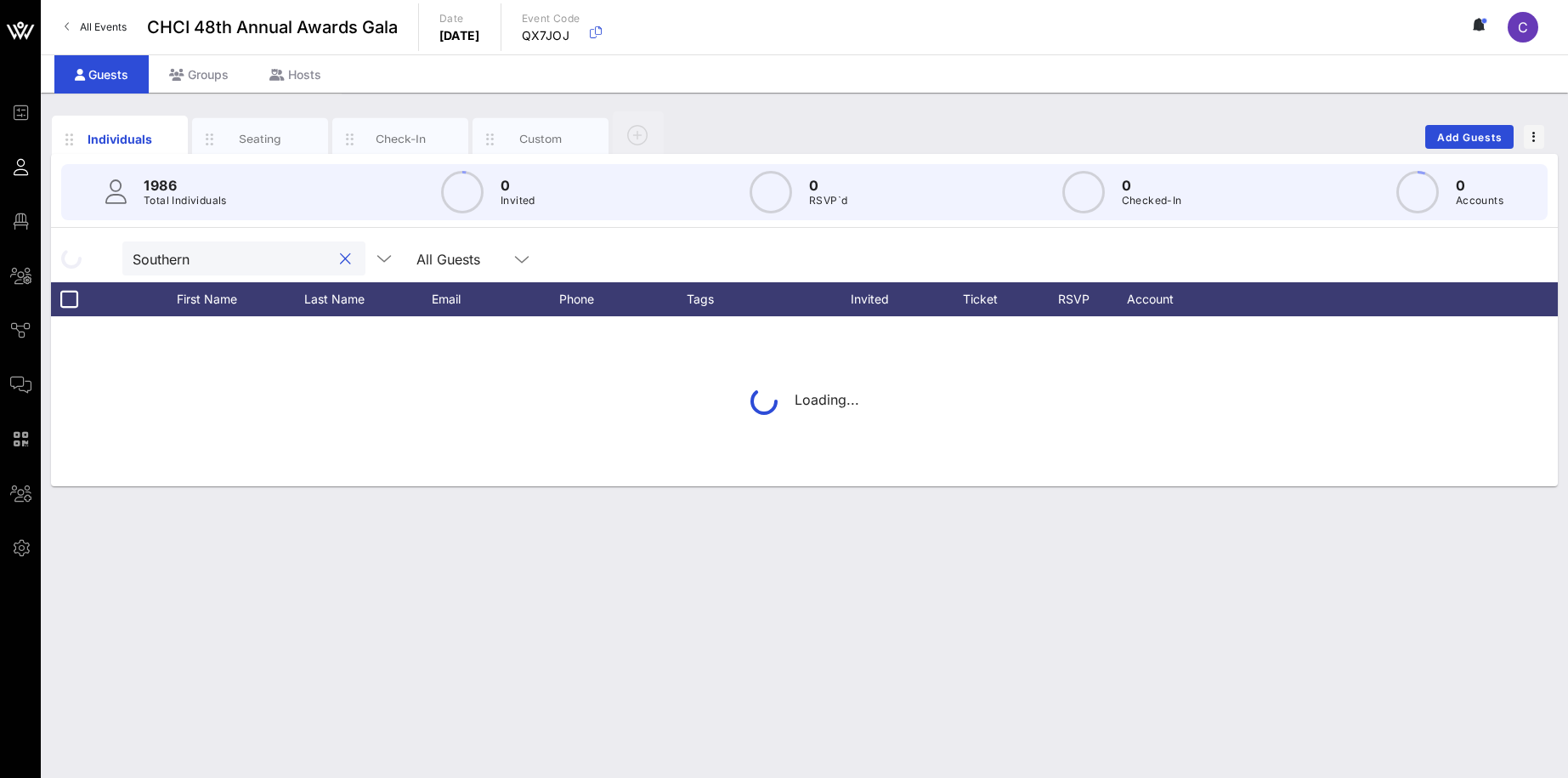
type input "Southern"
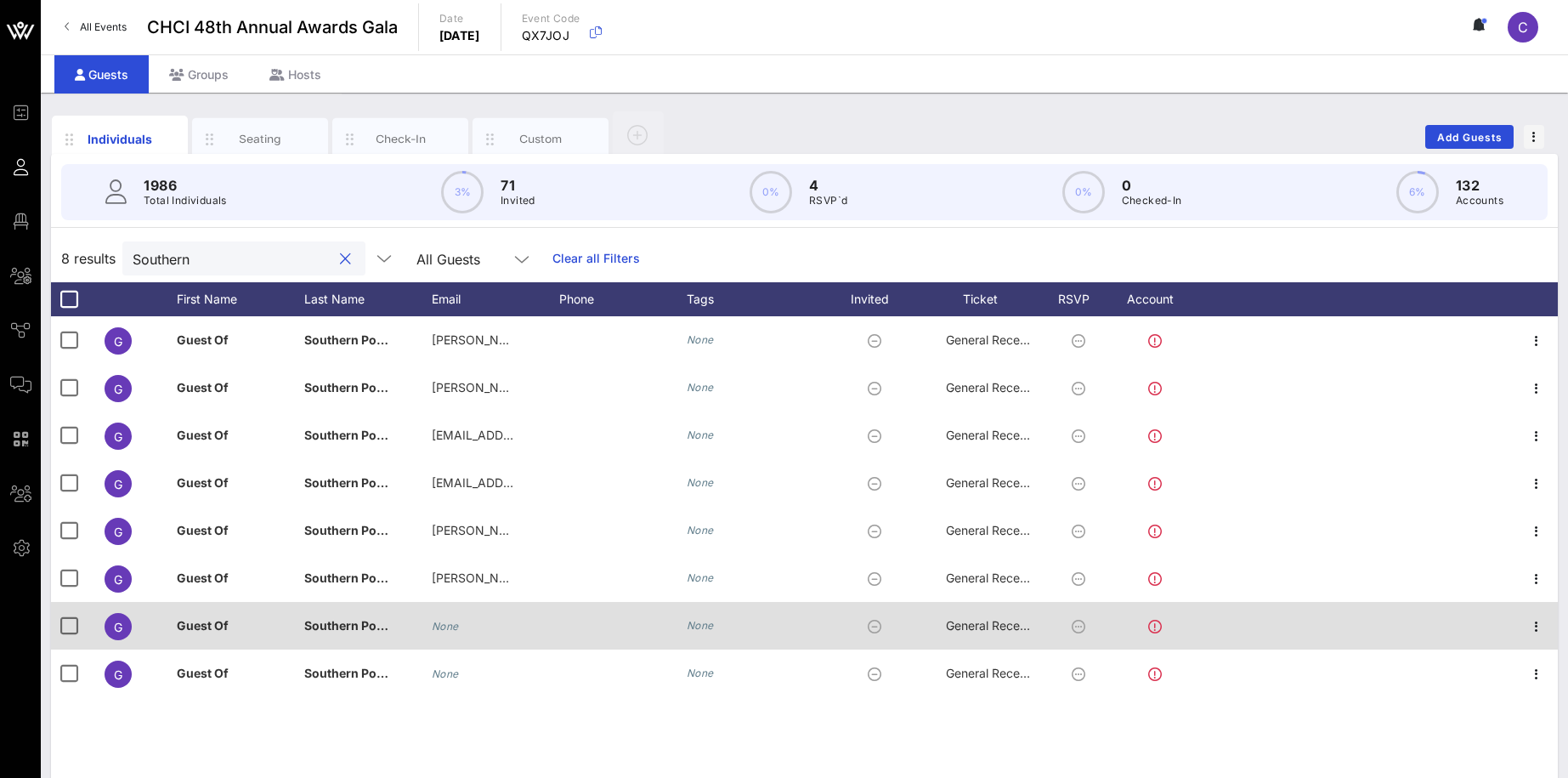
click at [218, 632] on span "Guest Of" at bounding box center [203, 625] width 52 height 15
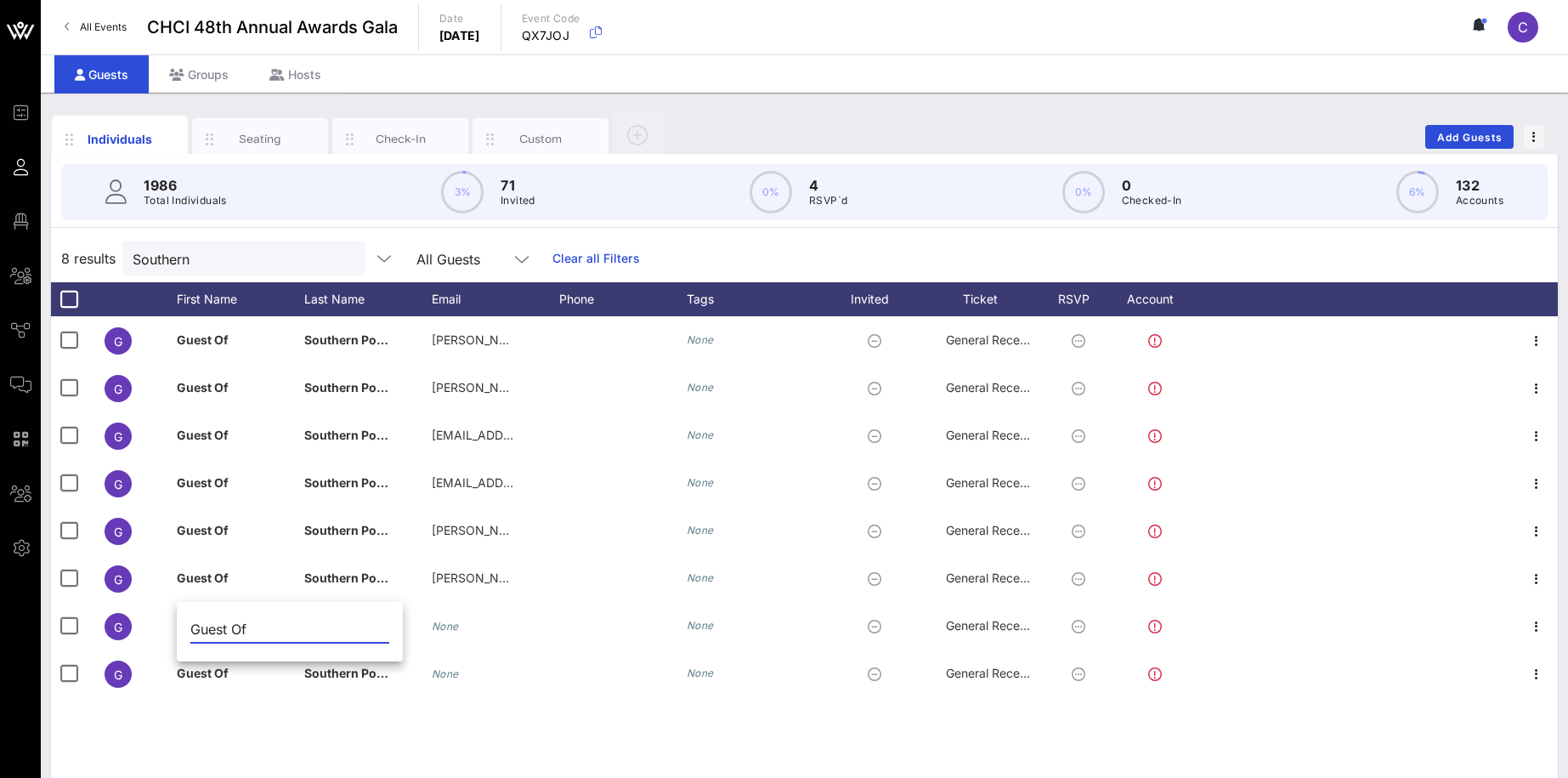
drag, startPoint x: 264, startPoint y: 620, endPoint x: 360, endPoint y: 648, distance: 100.0
click at [360, 643] on input "Guest Of" at bounding box center [289, 629] width 199 height 27
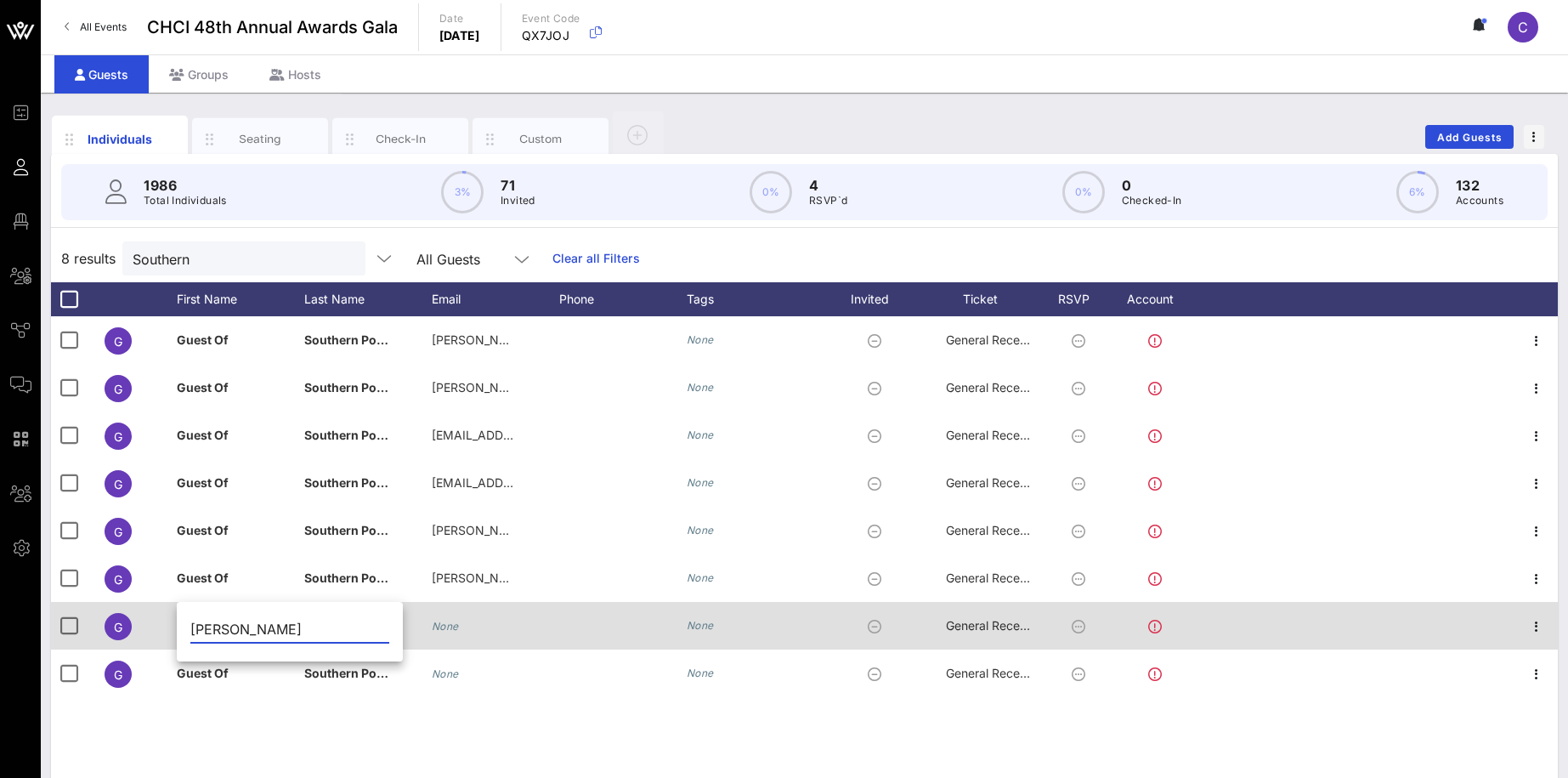
type input "[PERSON_NAME]"
click at [481, 628] on div "None" at bounding box center [495, 626] width 128 height 48
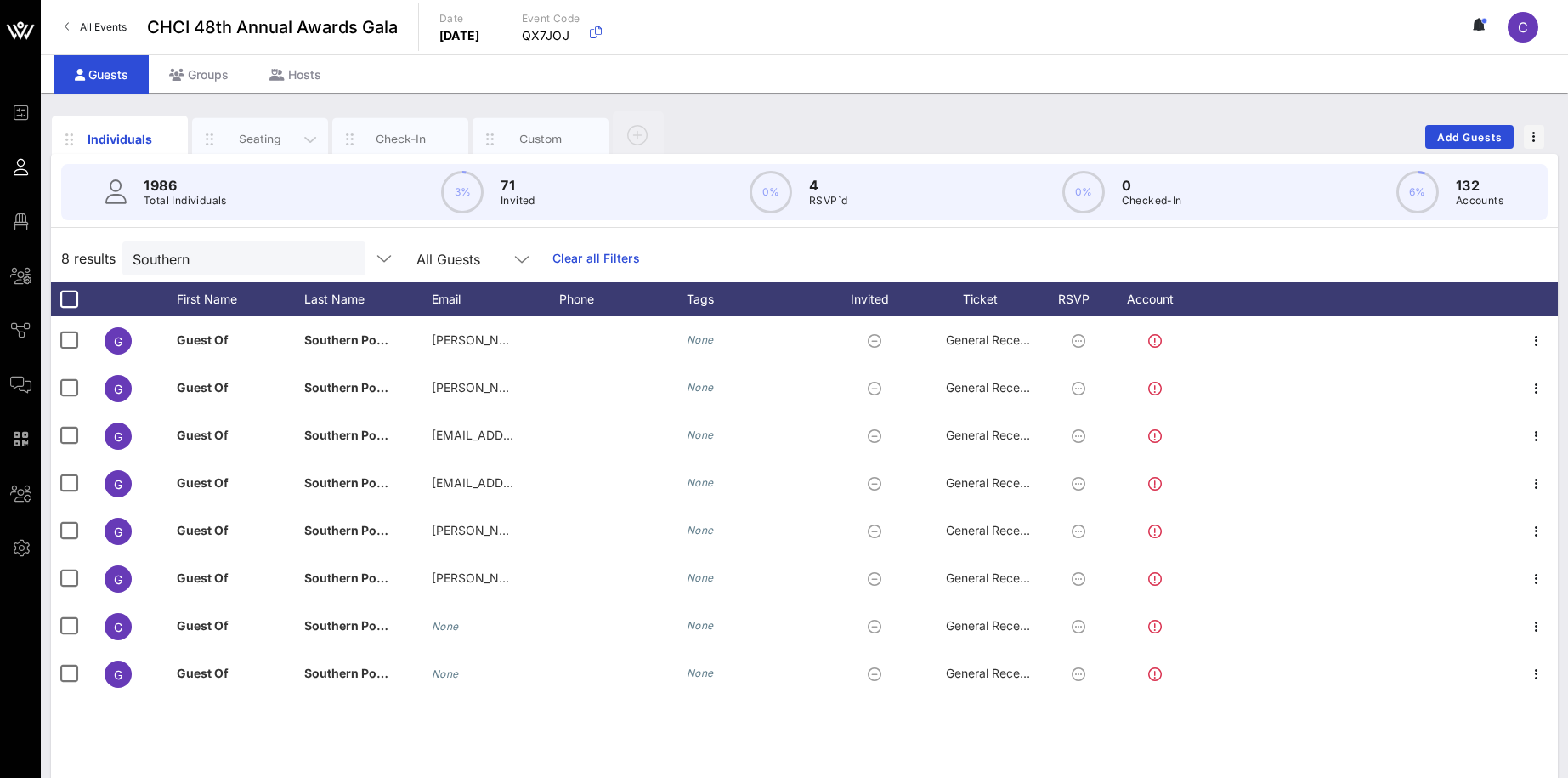
click at [263, 140] on div "Seating" at bounding box center [260, 139] width 75 height 16
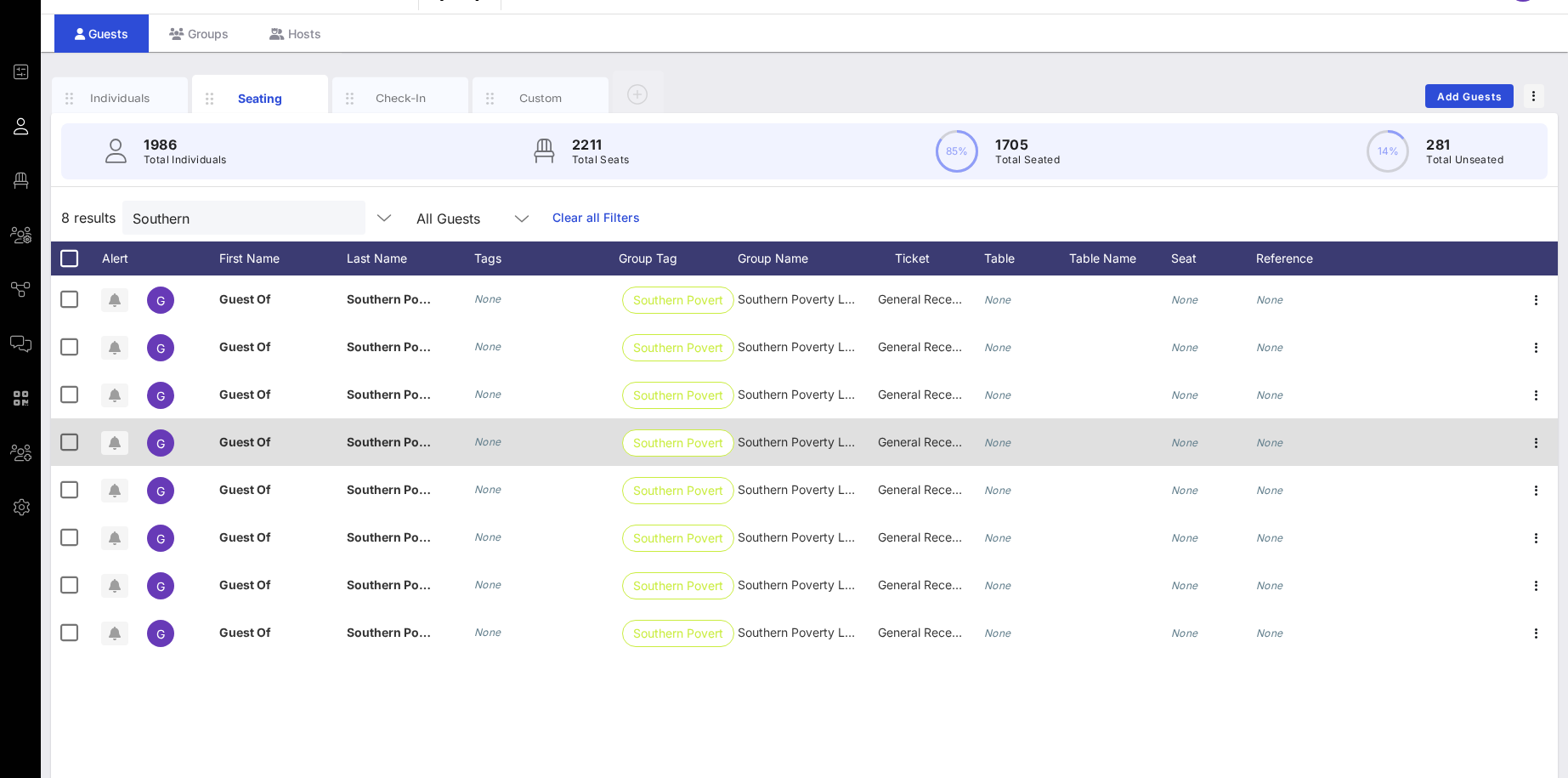
scroll to position [43, 0]
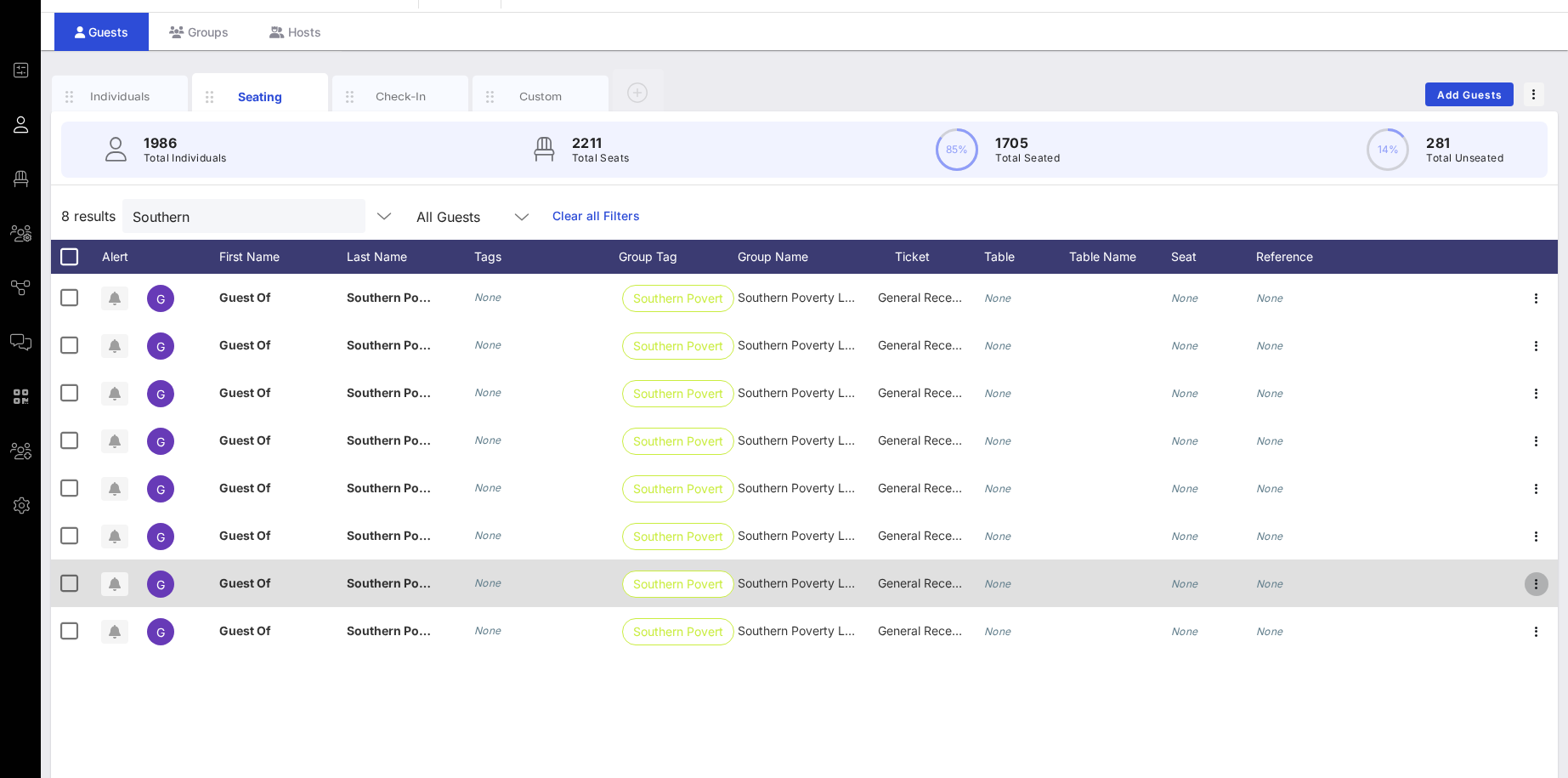
click at [1535, 583] on icon "button" at bounding box center [1536, 584] width 21 height 21
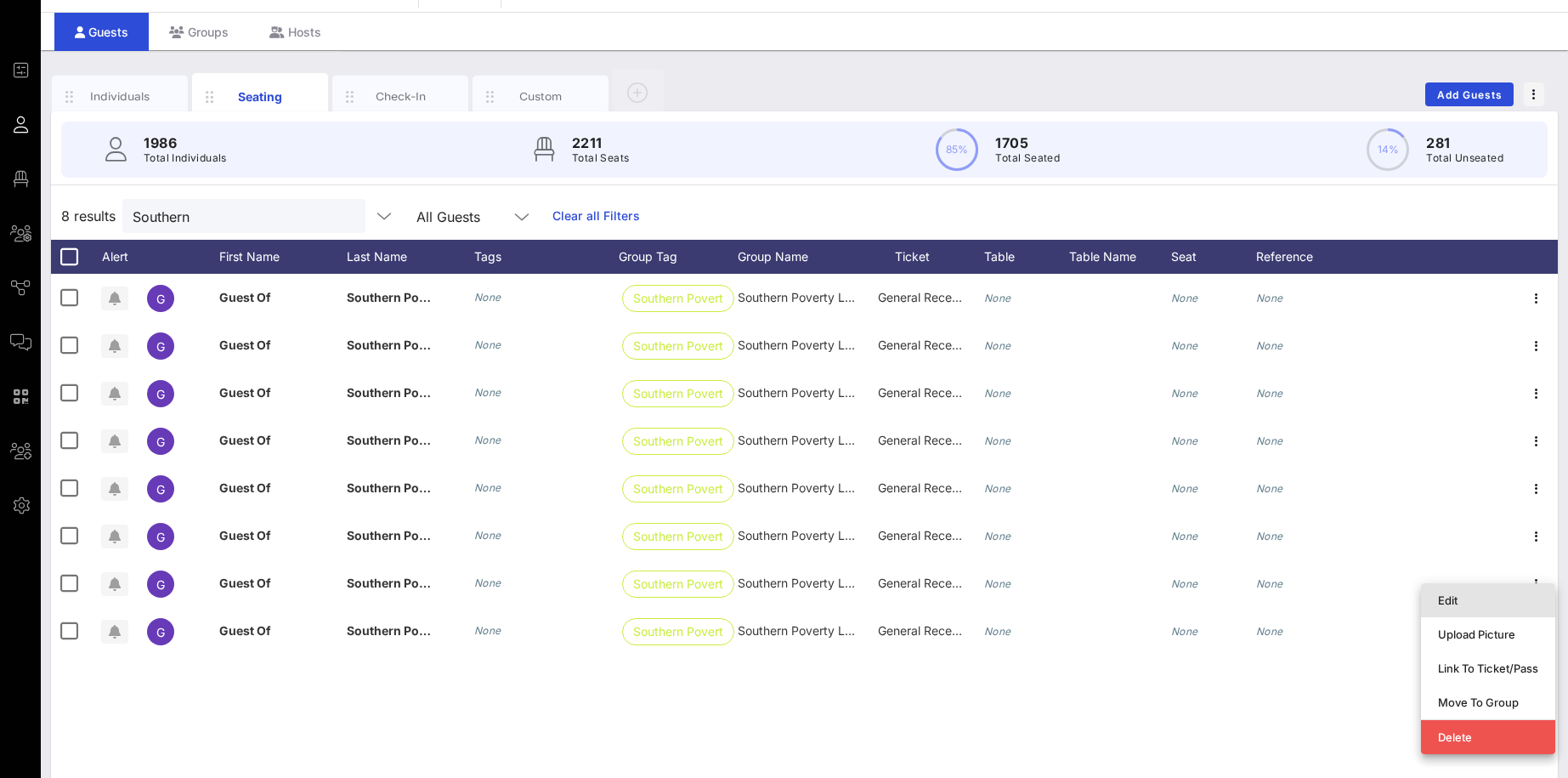
click at [1457, 603] on div "Edit" at bounding box center [1488, 600] width 100 height 14
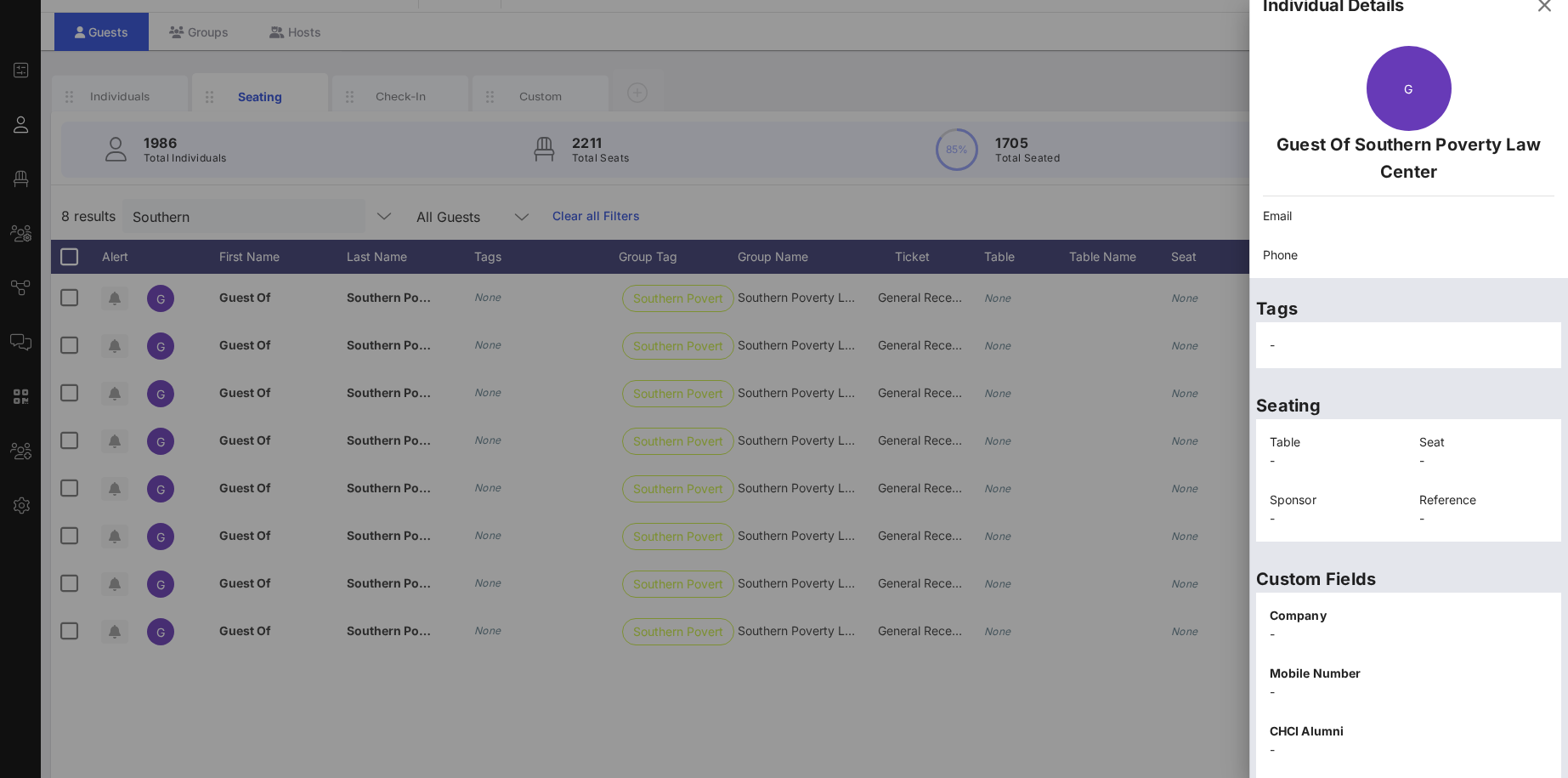
scroll to position [47, 0]
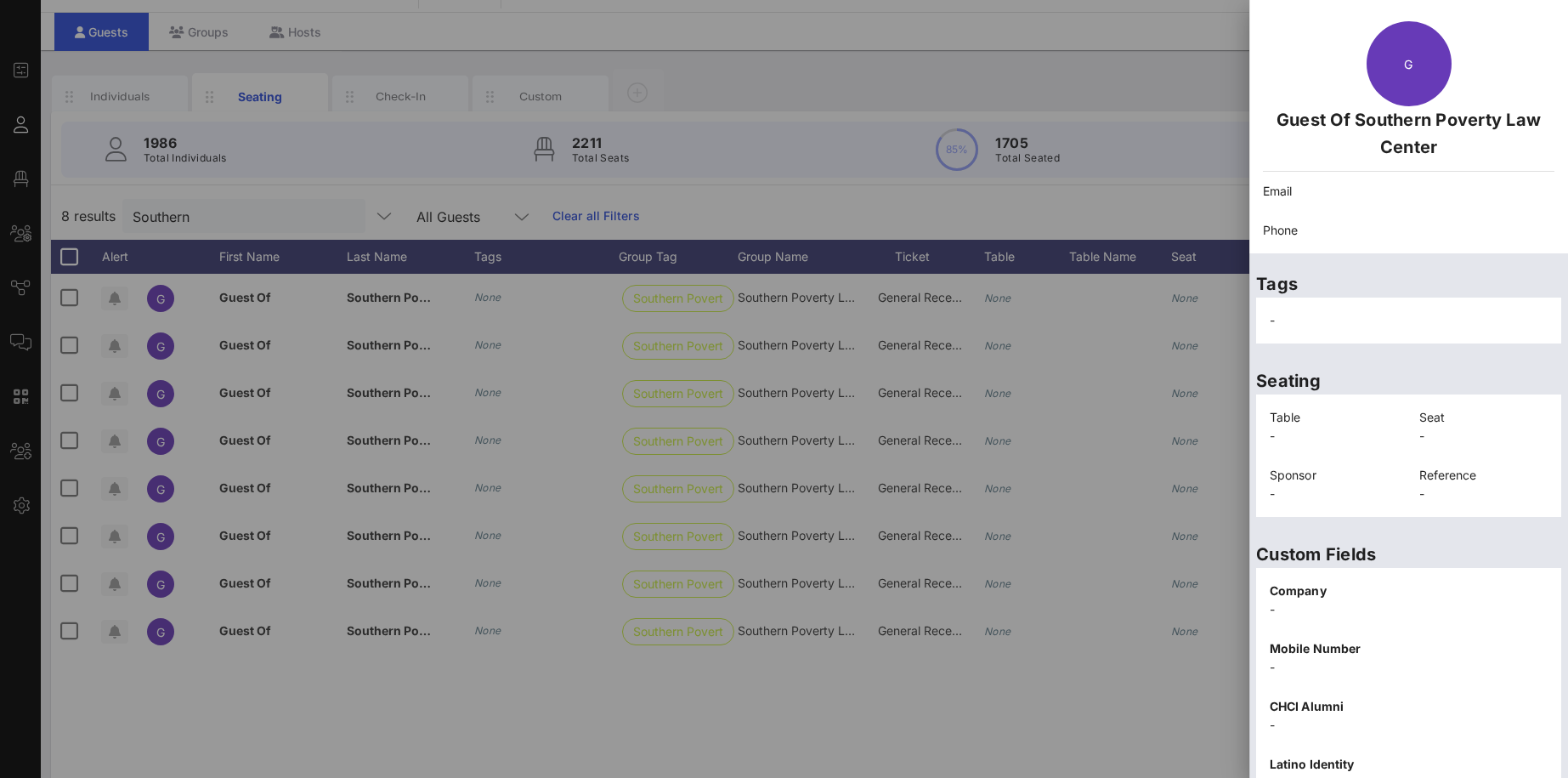
click at [1558, 368] on p "Seating" at bounding box center [1409, 381] width 305 height 27
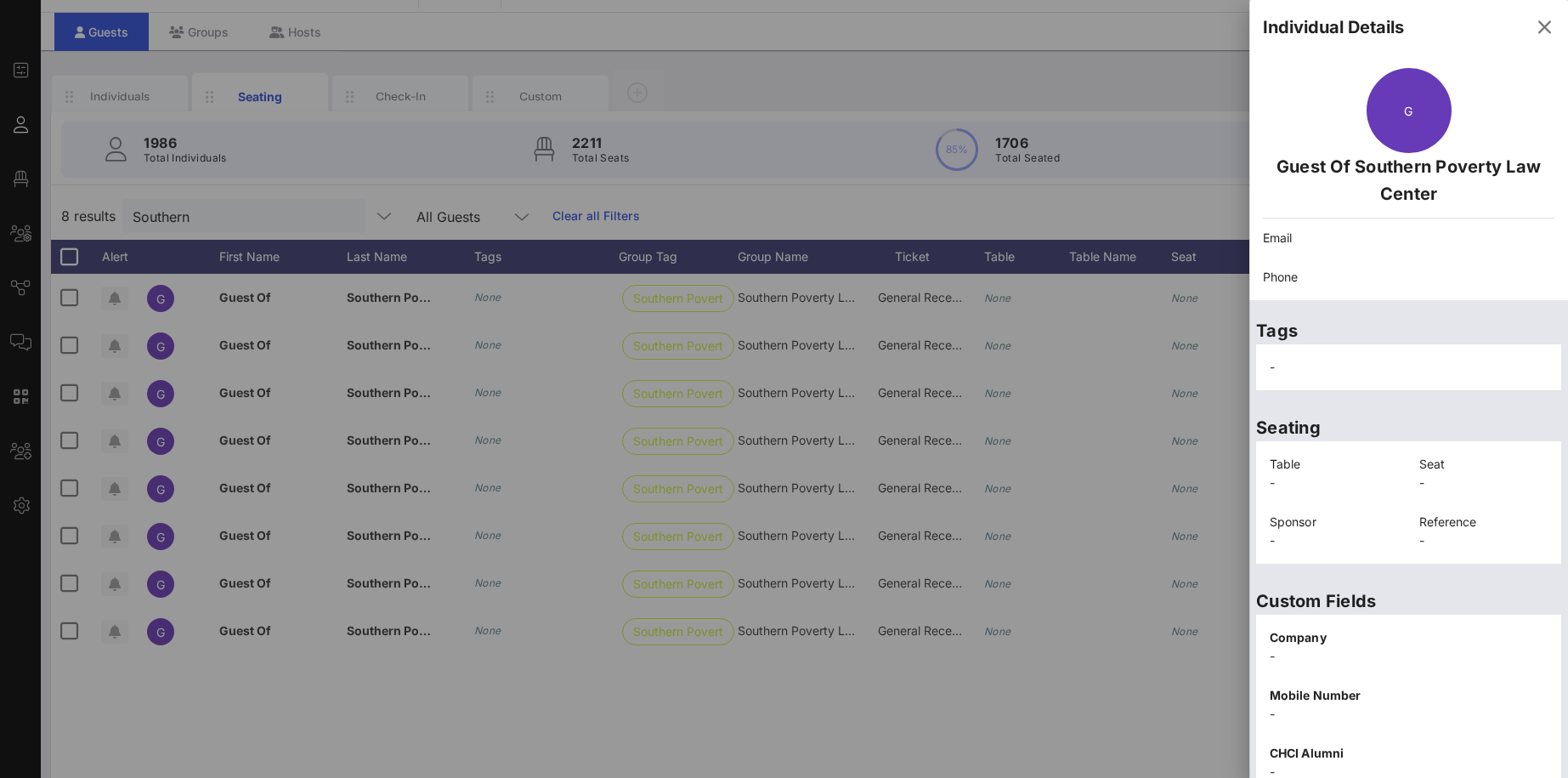
scroll to position [245, 0]
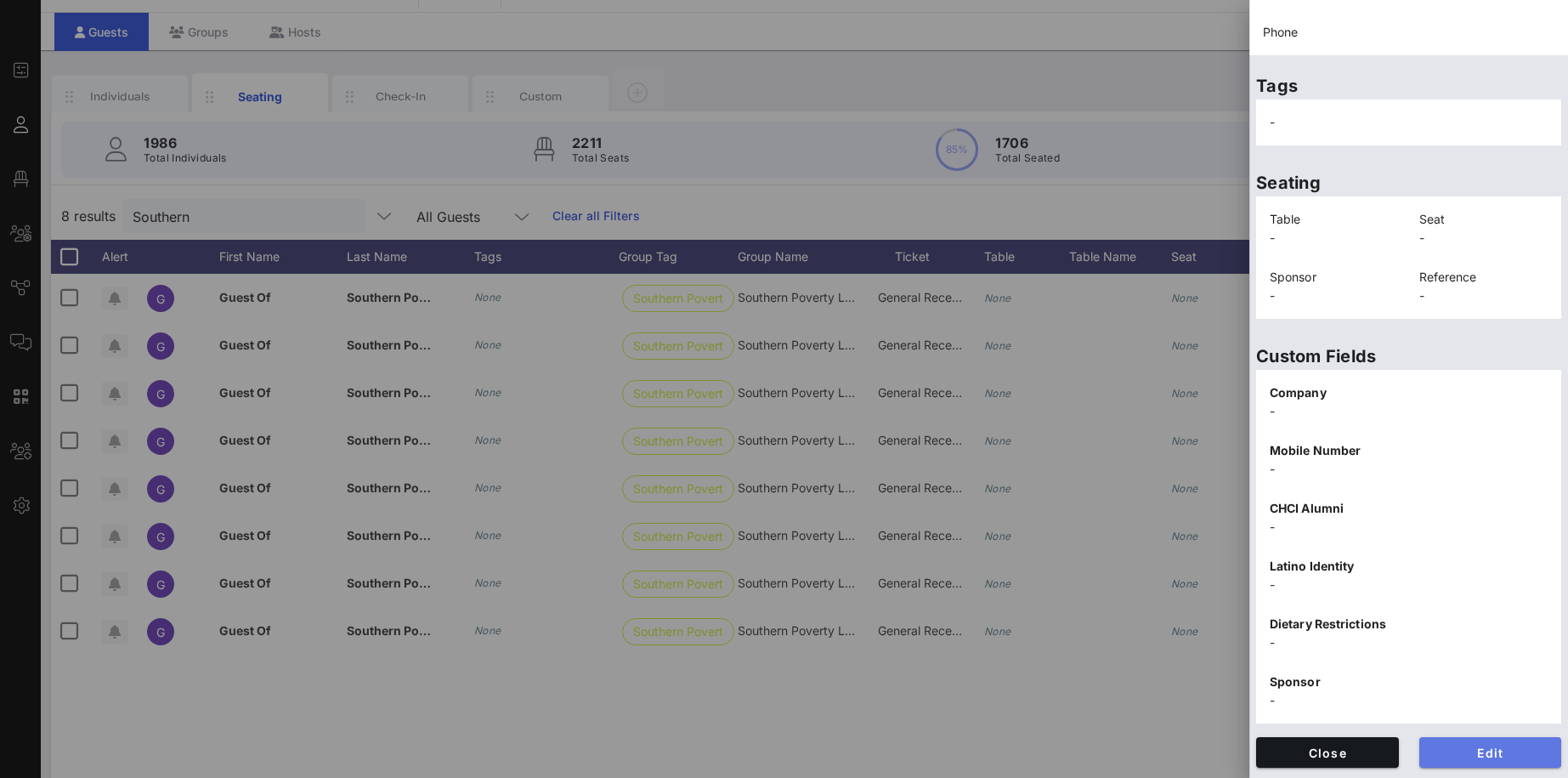
click at [1515, 755] on span "Edit" at bounding box center [1490, 752] width 116 height 15
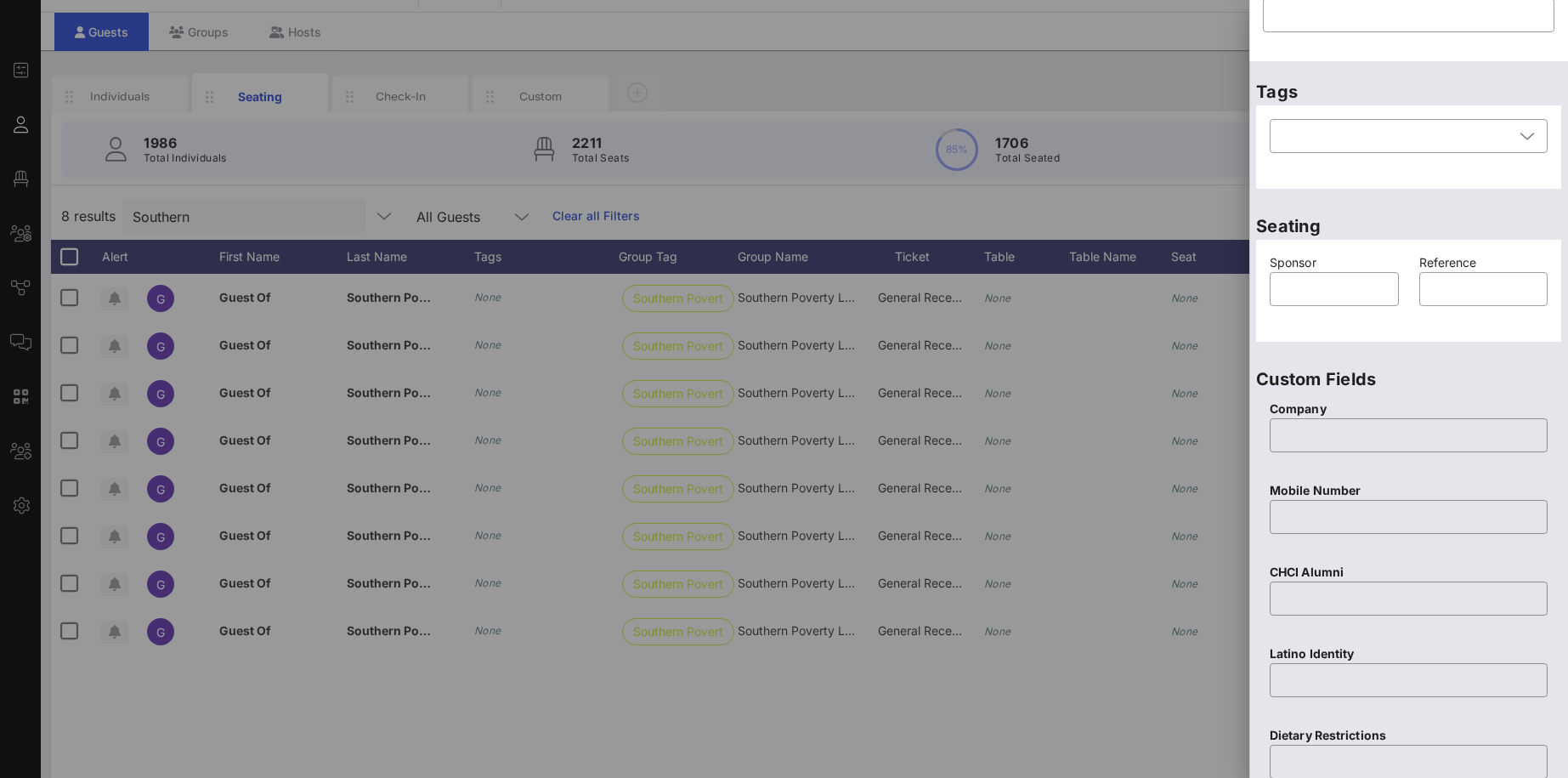
scroll to position [0, 0]
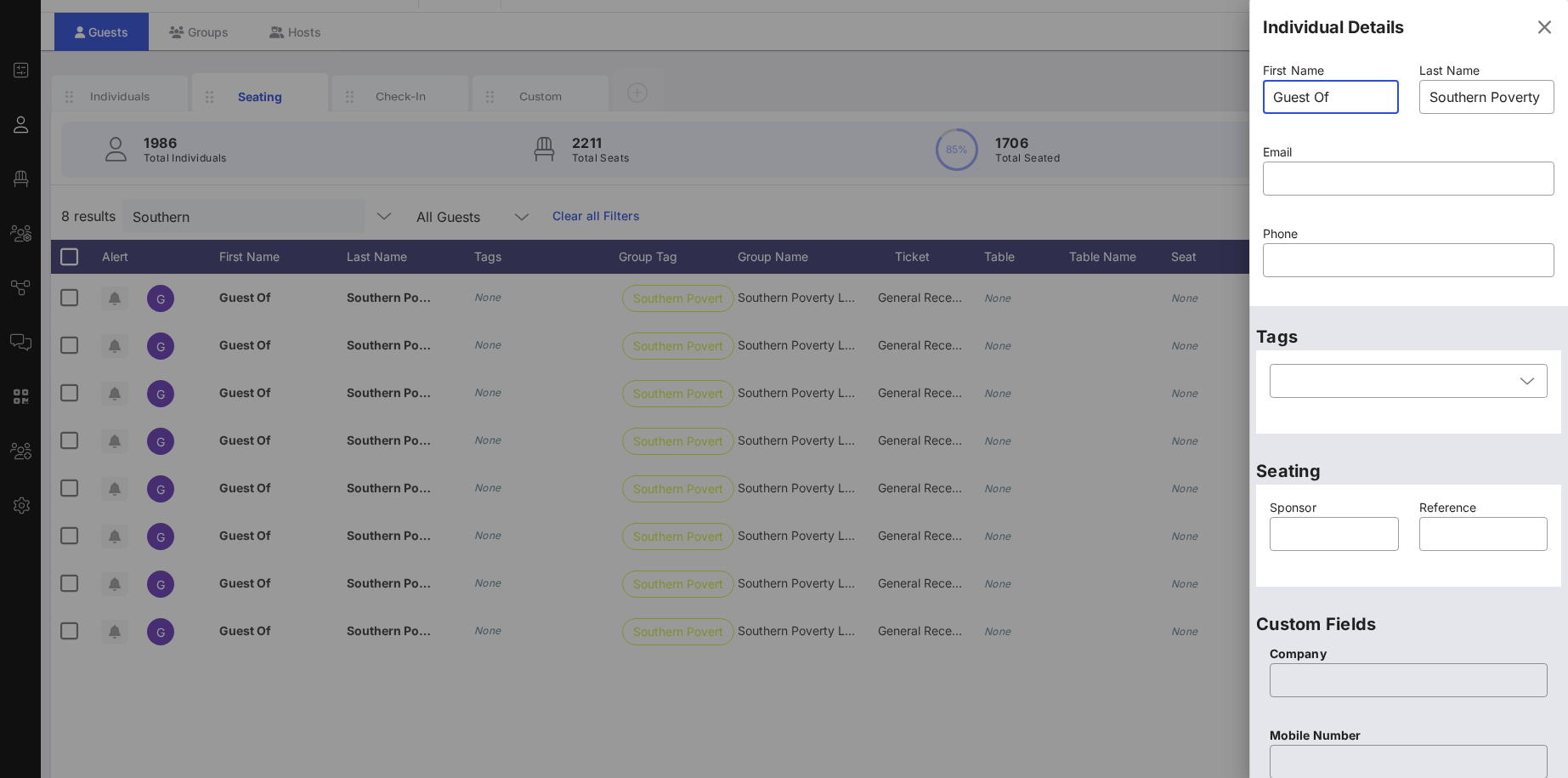
drag, startPoint x: 1348, startPoint y: 93, endPoint x: 1245, endPoint y: 85, distance: 103.3
click at [1274, 85] on input "Guest Of" at bounding box center [1331, 97] width 116 height 27
drag, startPoint x: 1428, startPoint y: 102, endPoint x: 1597, endPoint y: 105, distance: 169.0
drag, startPoint x: 1363, startPoint y: 96, endPoint x: 1243, endPoint y: 96, distance: 120.0
click at [1274, 96] on input "Guest Of" at bounding box center [1331, 97] width 116 height 27
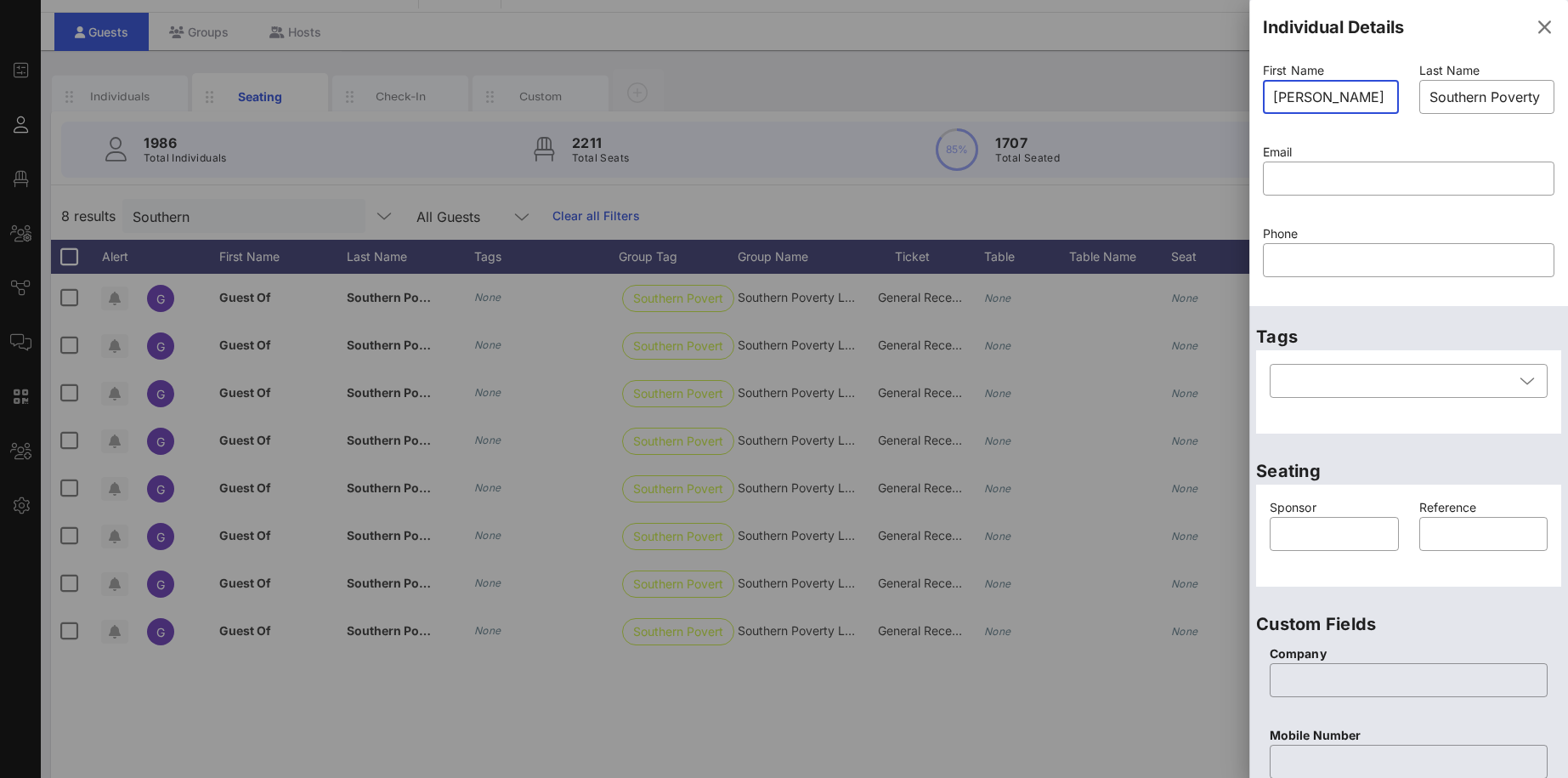
type input "Octavio"
click at [1300, 140] on div "Email ​" at bounding box center [1409, 180] width 312 height 81
click at [1452, 85] on input "Southern Poverty Law Center" at bounding box center [1487, 97] width 116 height 27
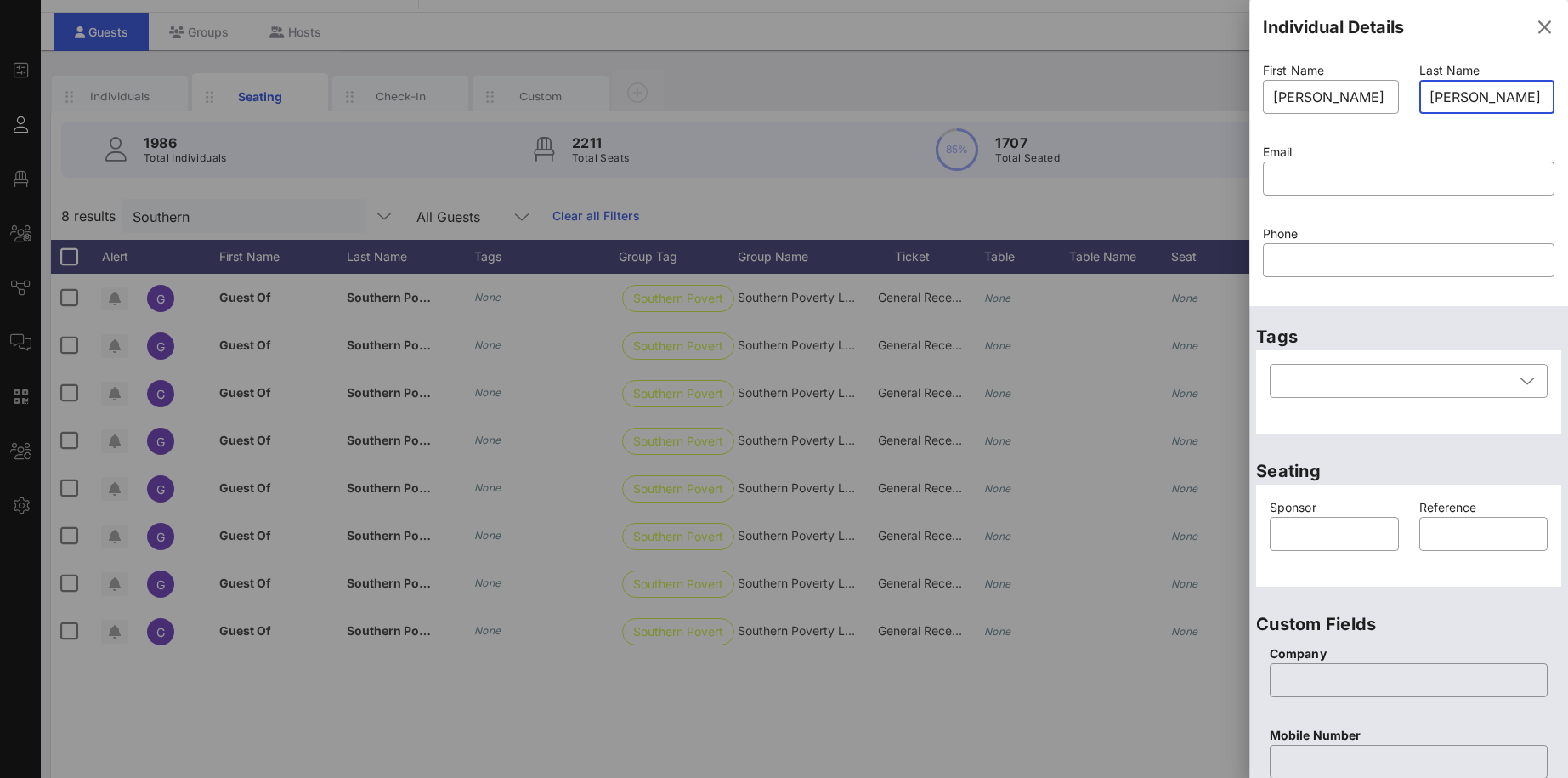
type input "Espinal"
click at [1456, 126] on div at bounding box center [1487, 123] width 116 height 12
click at [1355, 174] on input "text" at bounding box center [1409, 179] width 271 height 27
type input "Guest Of"
type input "Southern Poverty Law Center"
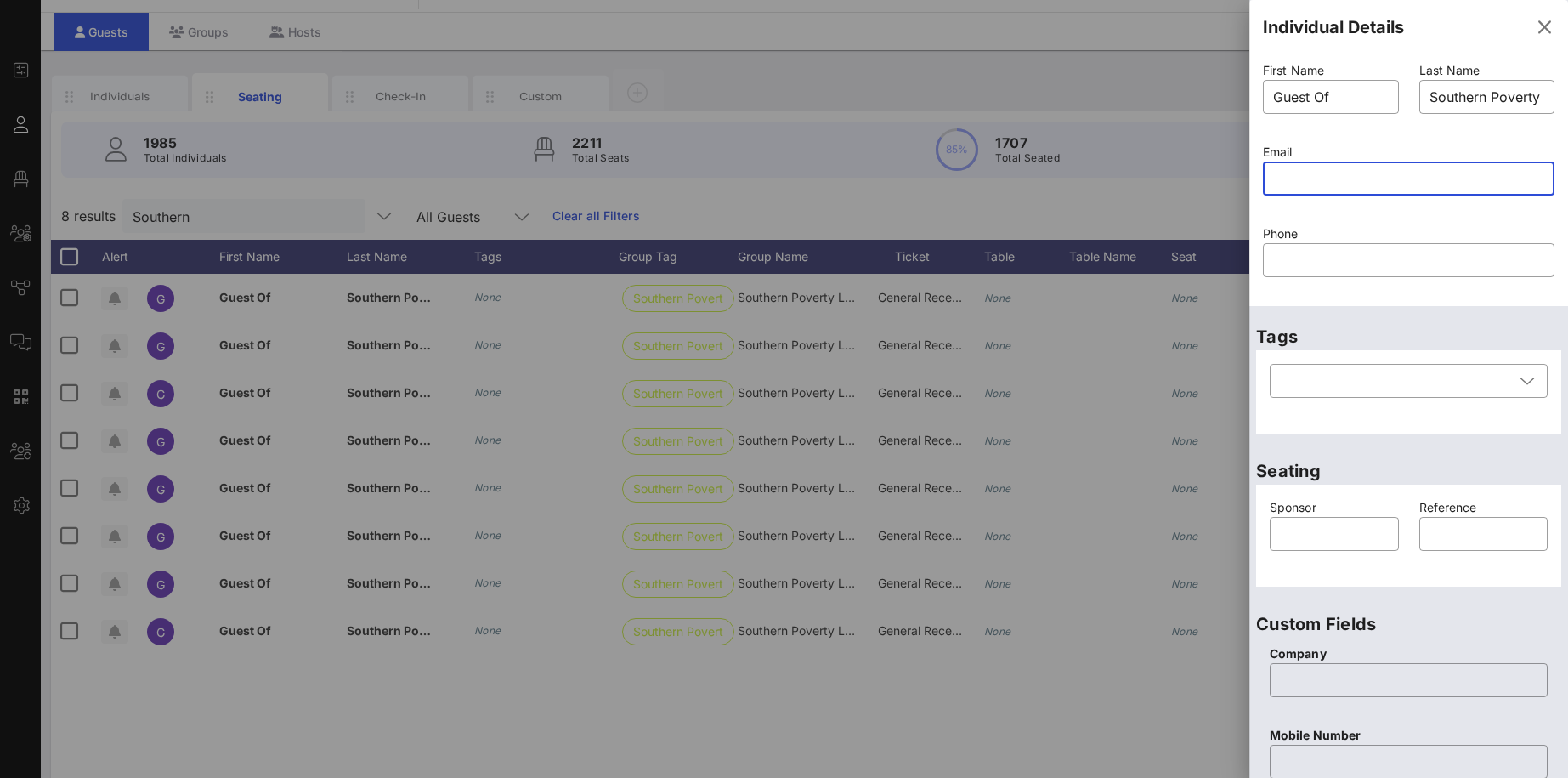
paste input "301-379-8681"
type input "301-379-8681"
drag, startPoint x: 1417, startPoint y: 170, endPoint x: 1395, endPoint y: 183, distance: 25.6
click at [1395, 183] on input "text" at bounding box center [1409, 179] width 271 height 27
click at [1354, 265] on input "text" at bounding box center [1409, 260] width 271 height 27
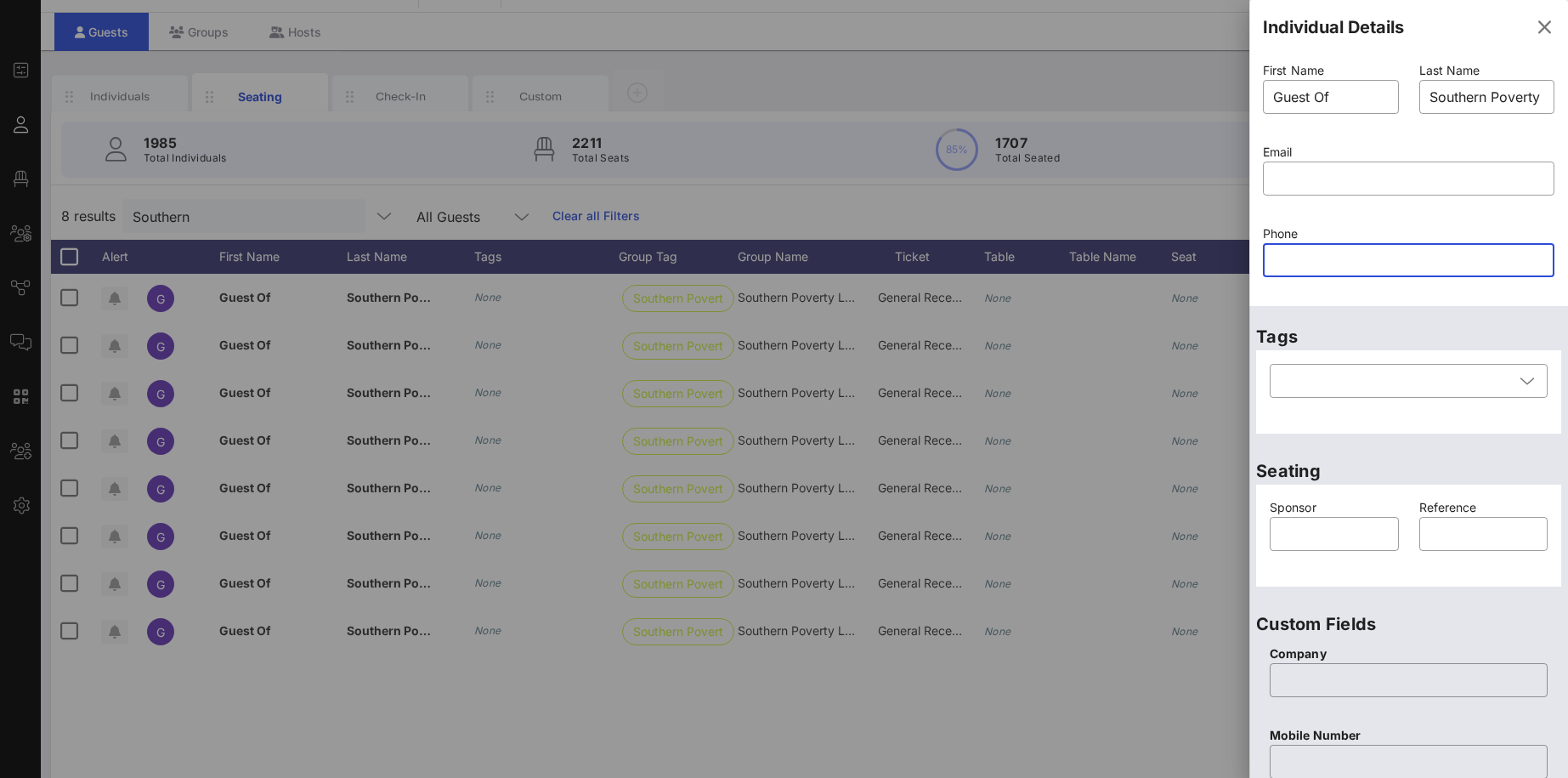
paste input "301-379-8681"
type input "301-379-8681"
click at [1299, 184] on input "text" at bounding box center [1409, 179] width 271 height 27
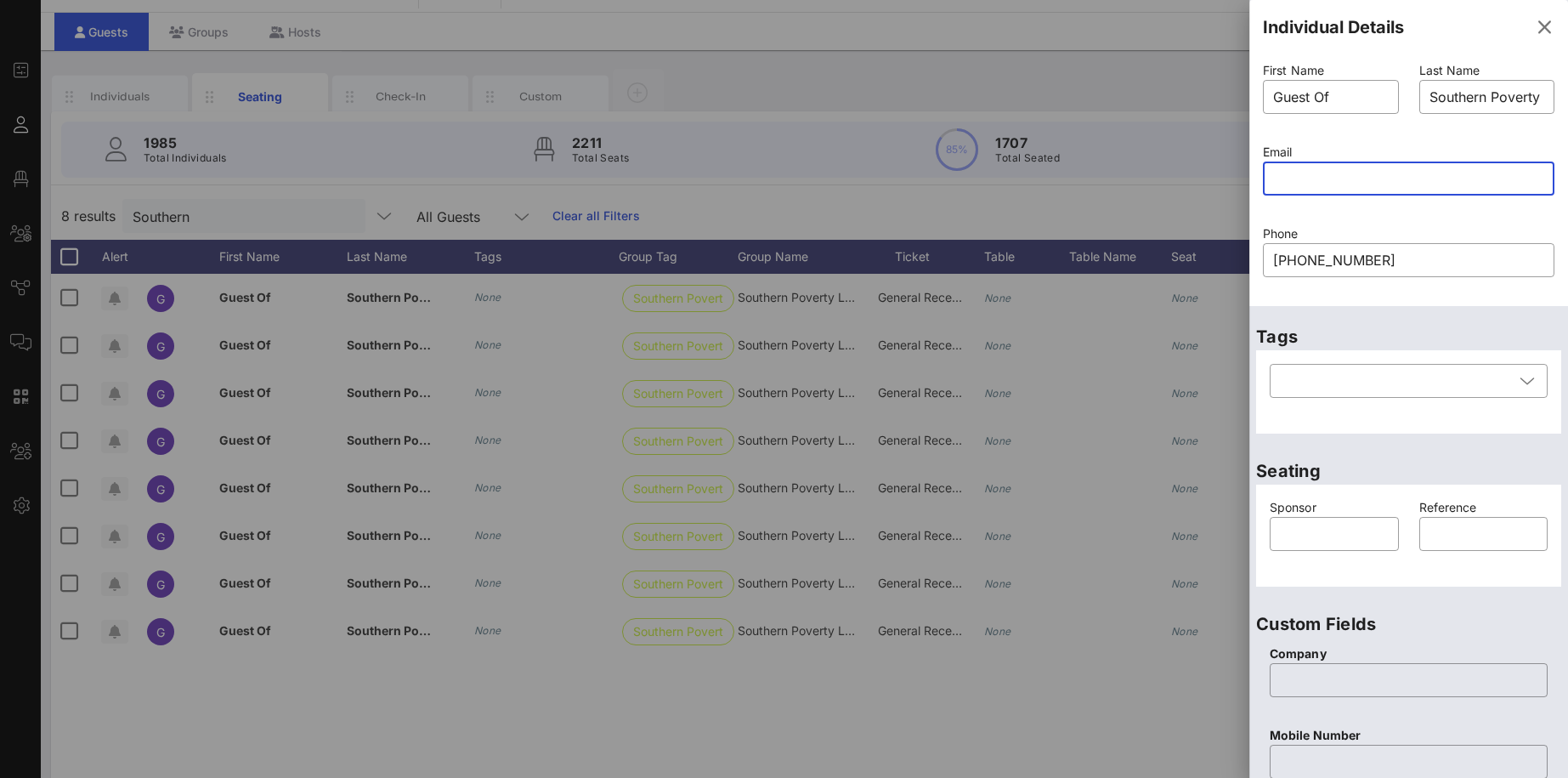
paste input "[EMAIL_ADDRESS][DOMAIN_NAME]"
type input "[EMAIL_ADDRESS][DOMAIN_NAME]"
click at [1289, 91] on input "Guest Of" at bounding box center [1331, 97] width 116 height 27
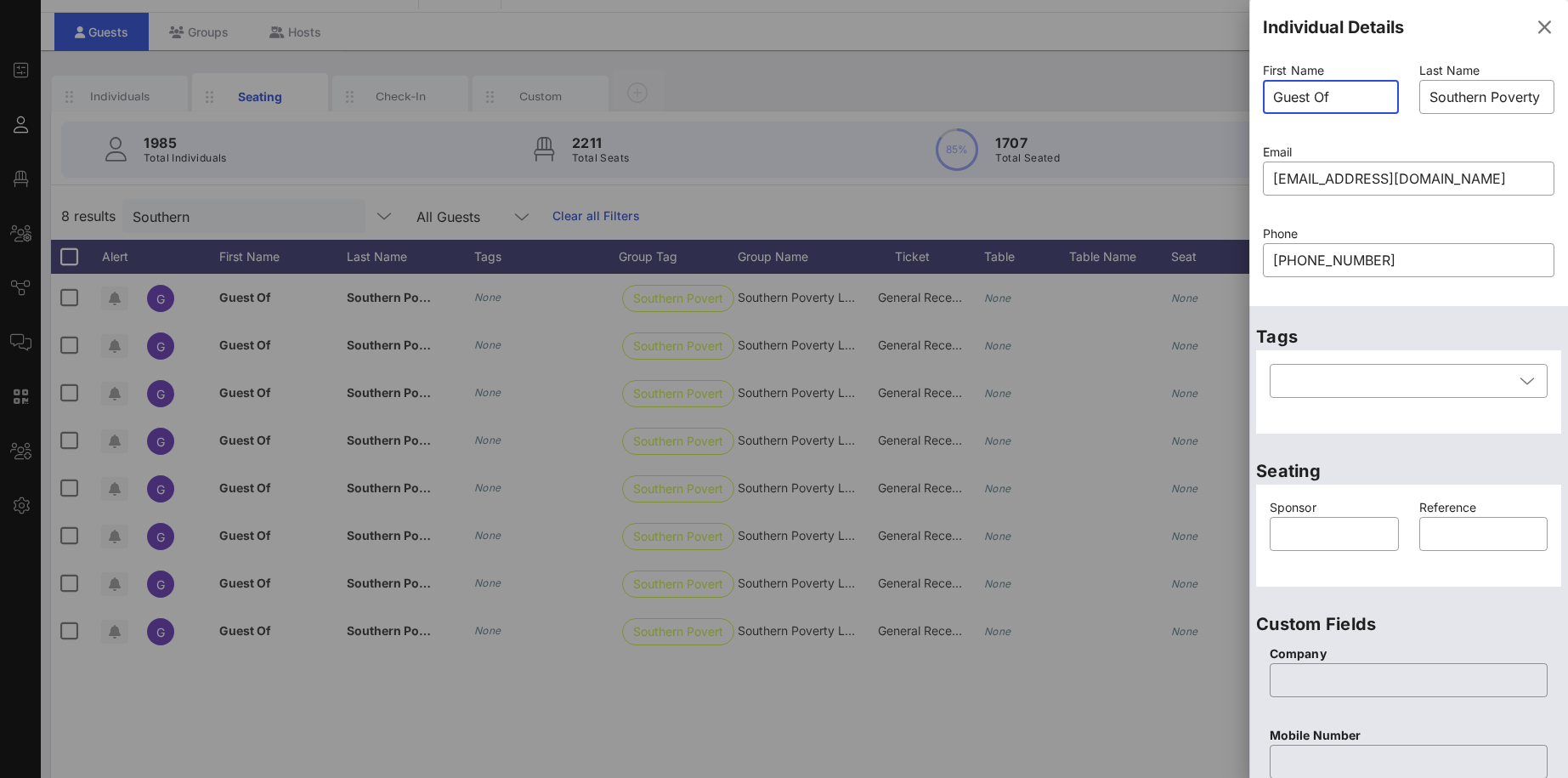
click at [1289, 91] on input "Guest Of" at bounding box center [1331, 97] width 116 height 27
click at [1339, 95] on input "Guest Of" at bounding box center [1331, 97] width 116 height 27
drag, startPoint x: 1315, startPoint y: 95, endPoint x: 1265, endPoint y: 95, distance: 50.0
click at [1274, 95] on input "Guest Of" at bounding box center [1331, 97] width 116 height 27
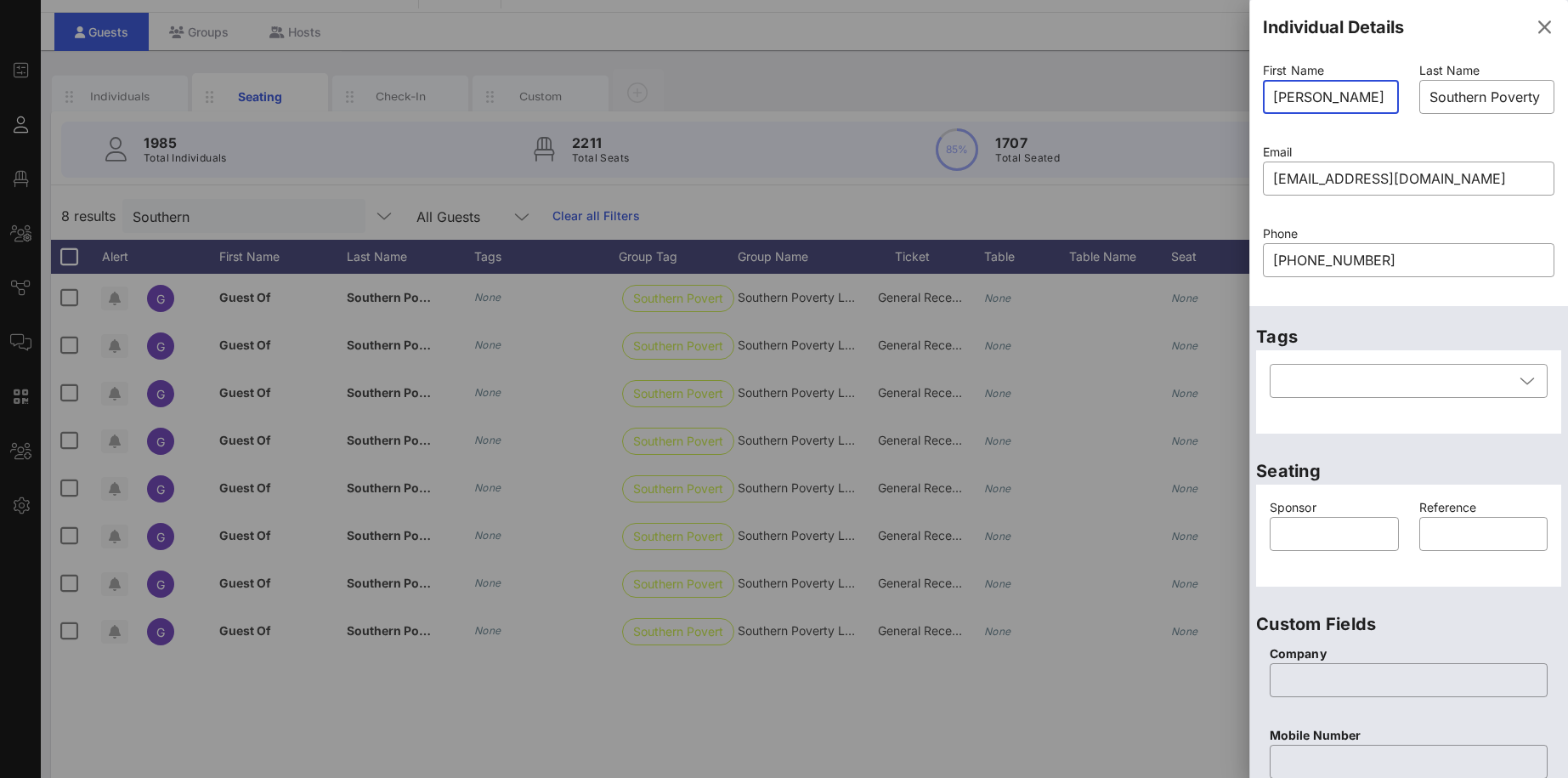
type input "Octavio"
type input "Espinal"
click at [1362, 312] on div "Tags ​" at bounding box center [1409, 372] width 318 height 134
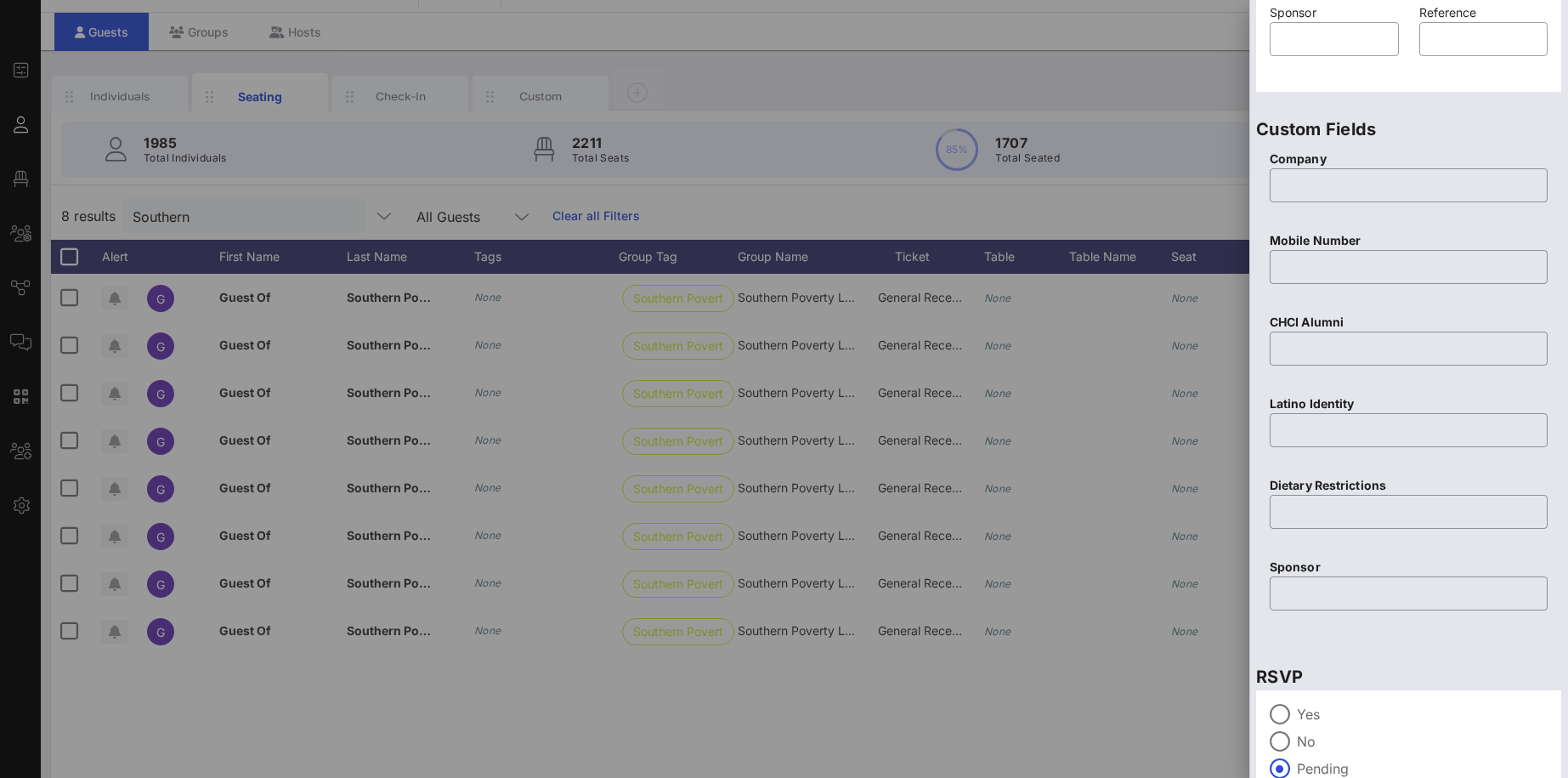
scroll to position [582, 0]
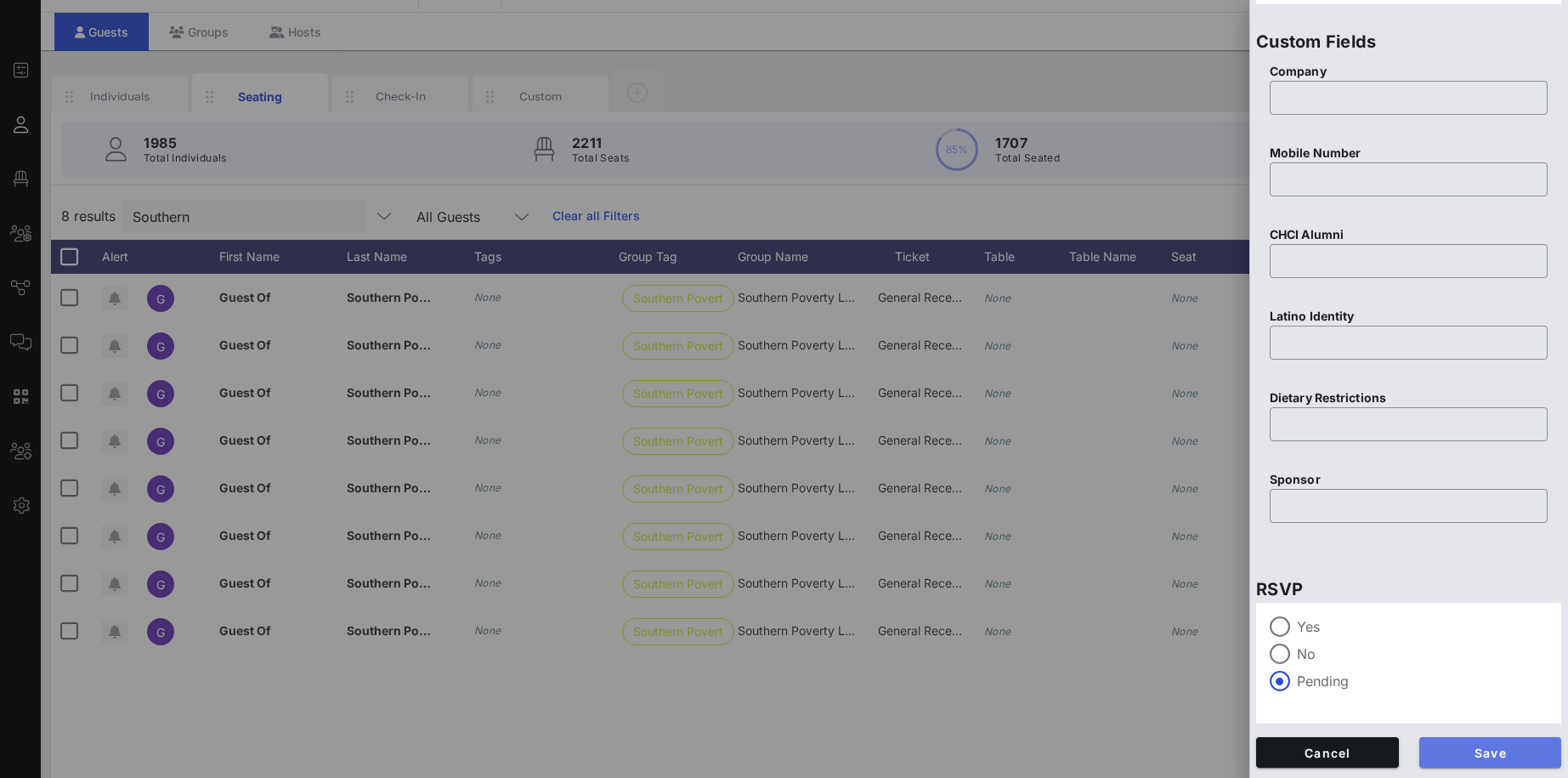
click at [1494, 748] on span "Save" at bounding box center [1490, 752] width 116 height 15
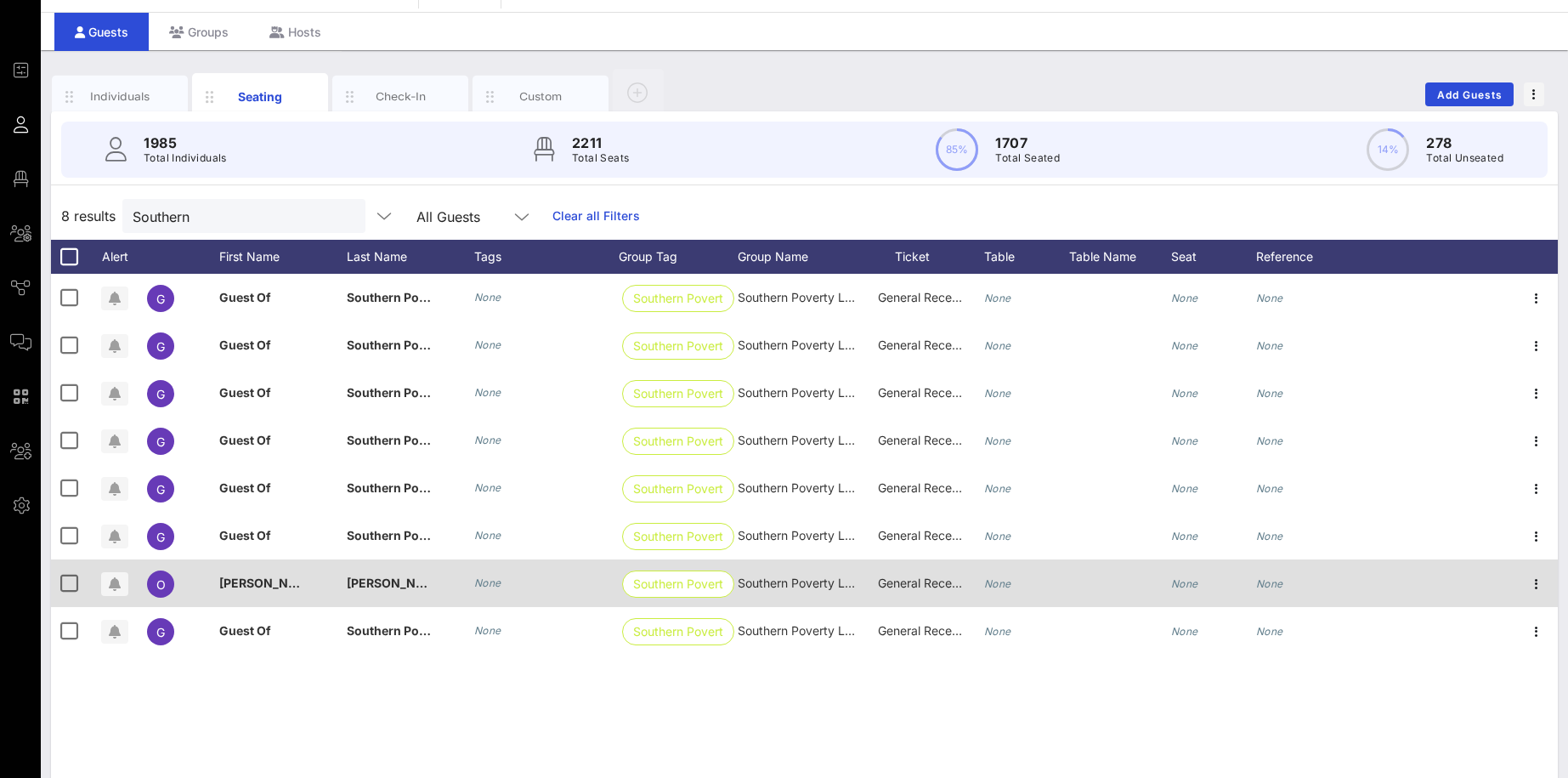
click at [1197, 580] on icon "None" at bounding box center [1185, 583] width 27 height 13
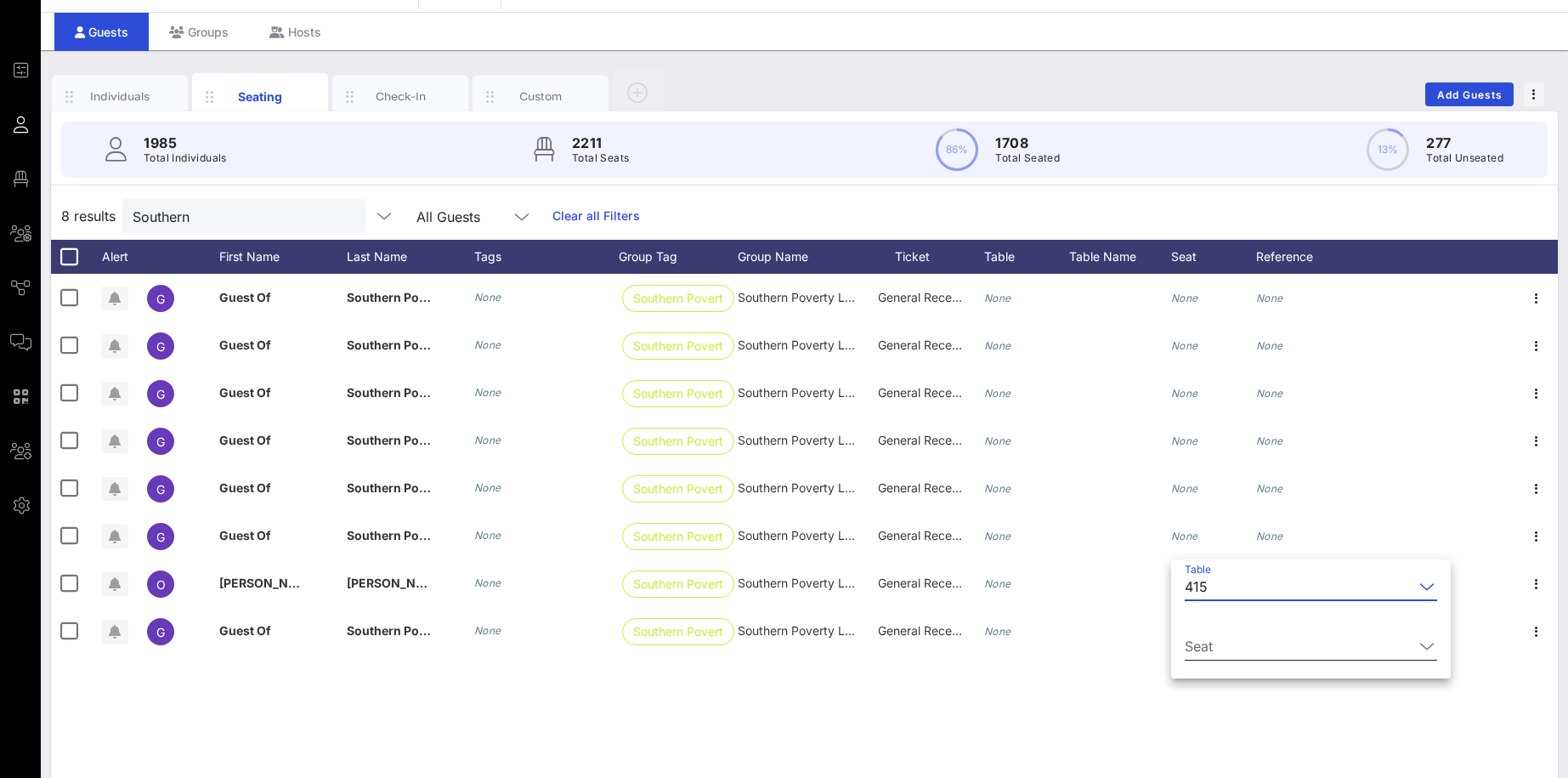
click at [1223, 651] on input "Seat" at bounding box center [1298, 646] width 229 height 27
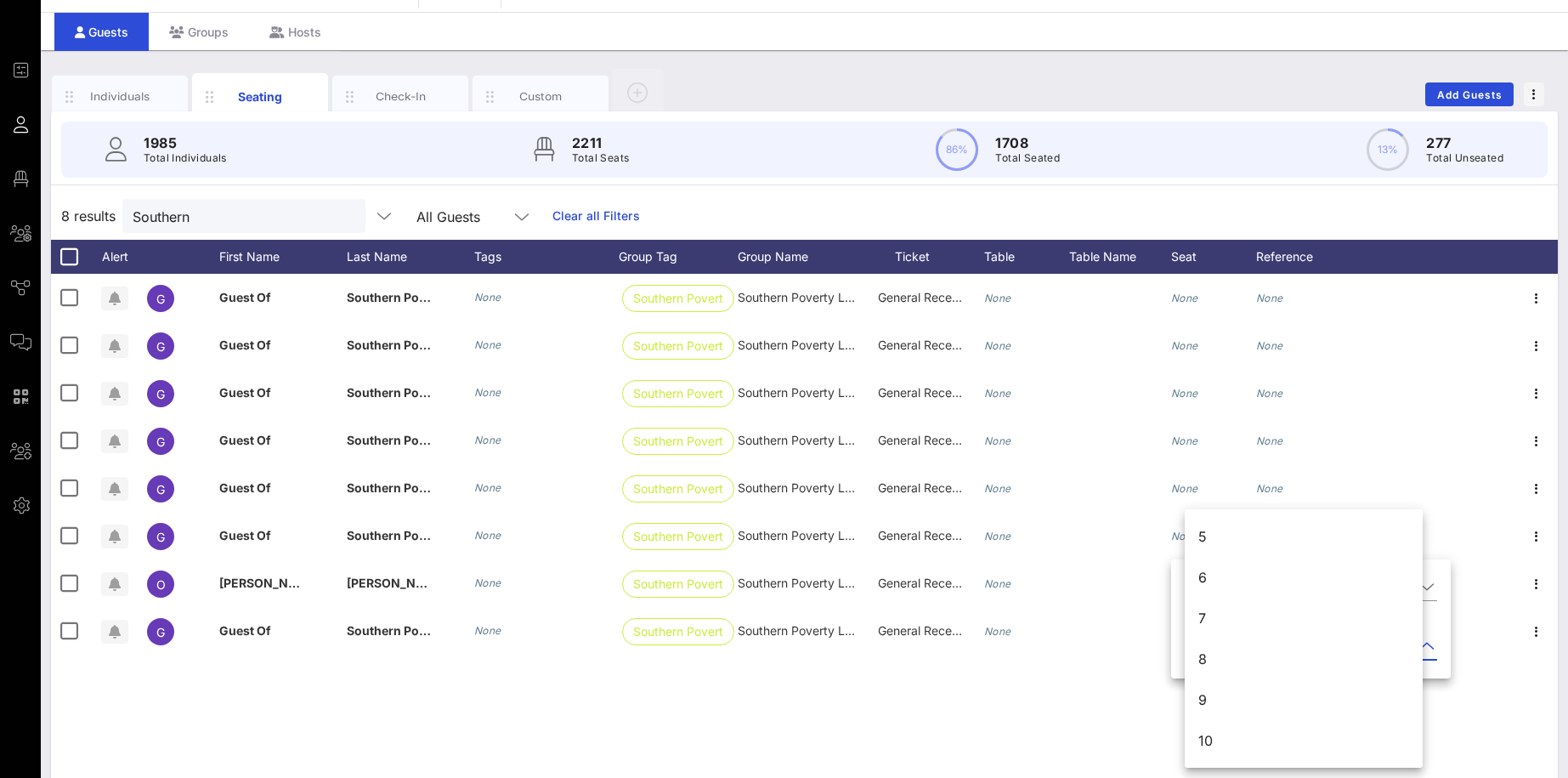
scroll to position [0, 0]
click at [1210, 536] on div "1" at bounding box center [1304, 537] width 238 height 41
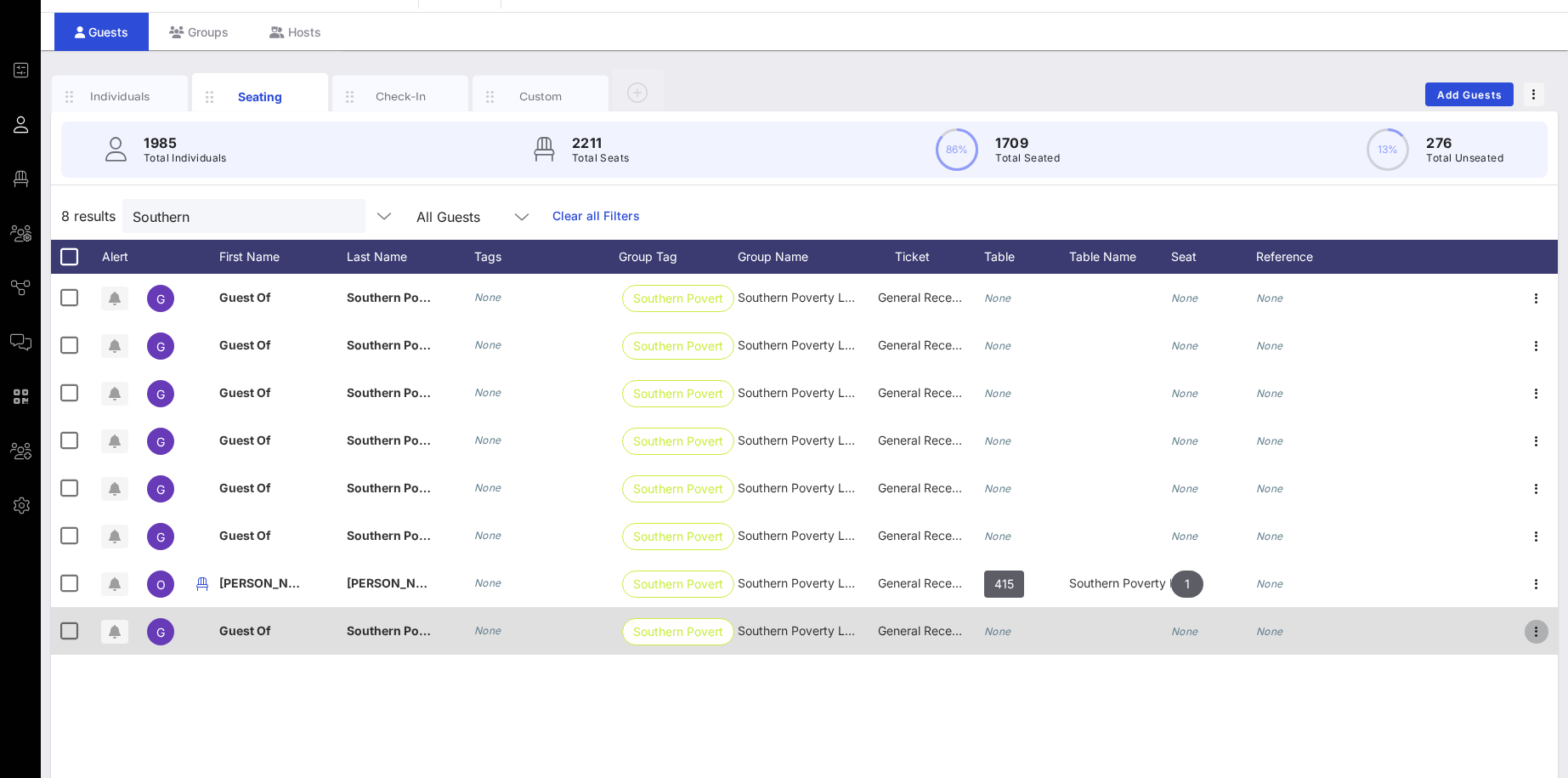
click at [1535, 632] on icon "button" at bounding box center [1536, 632] width 21 height 21
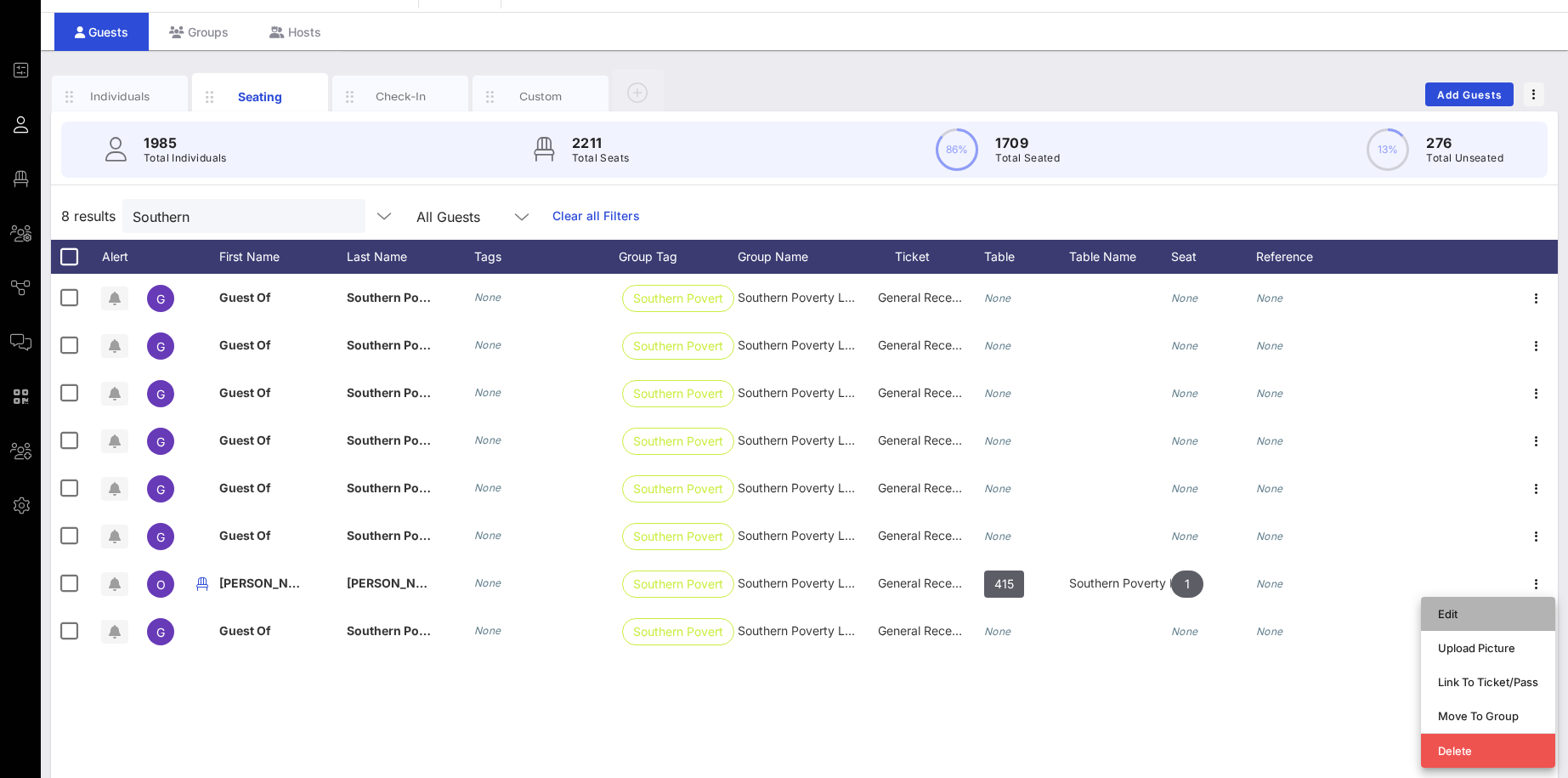
click at [1452, 610] on div "Edit" at bounding box center [1488, 614] width 100 height 14
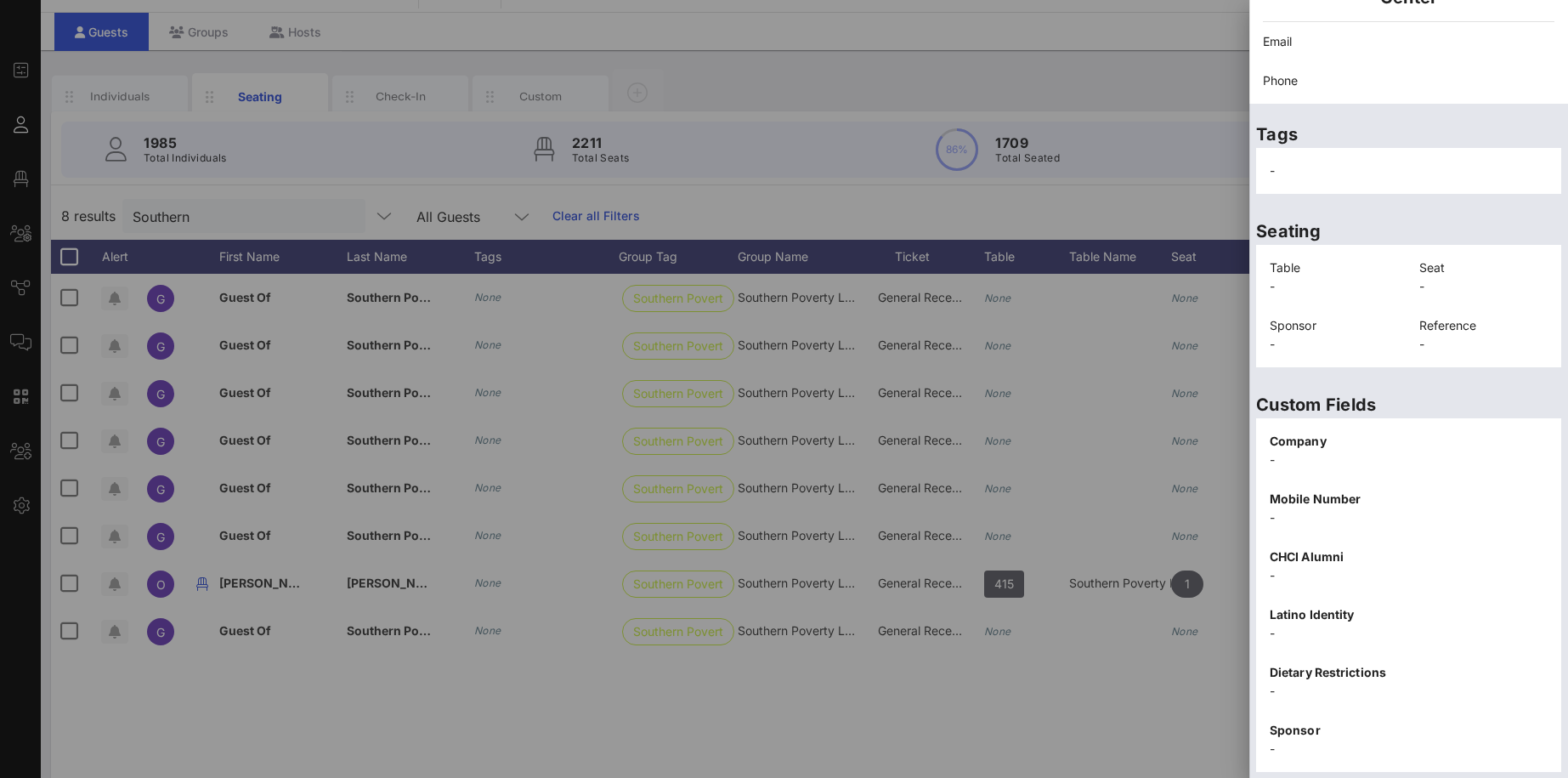
scroll to position [245, 0]
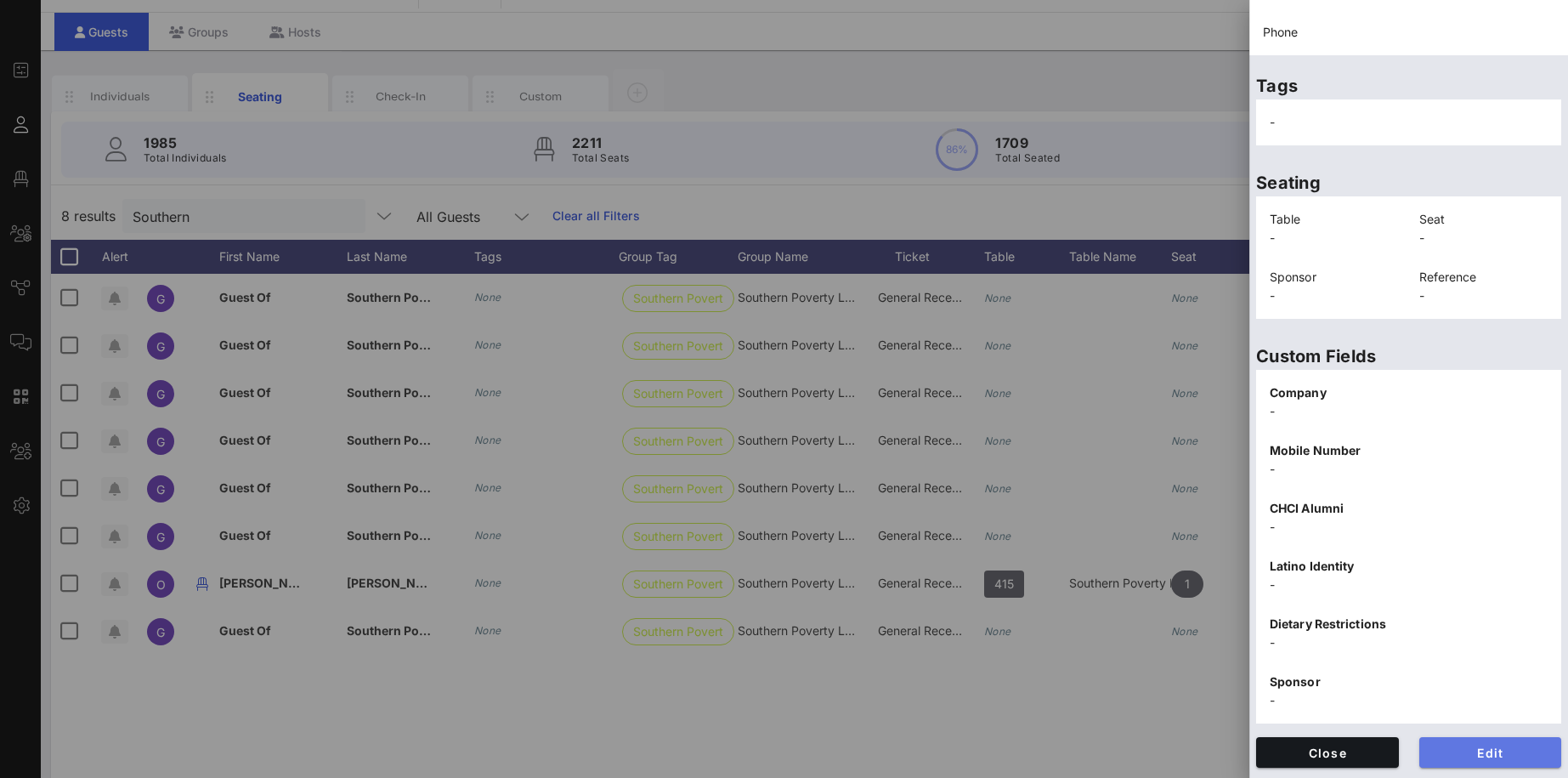
click at [1511, 754] on span "Edit" at bounding box center [1490, 752] width 116 height 15
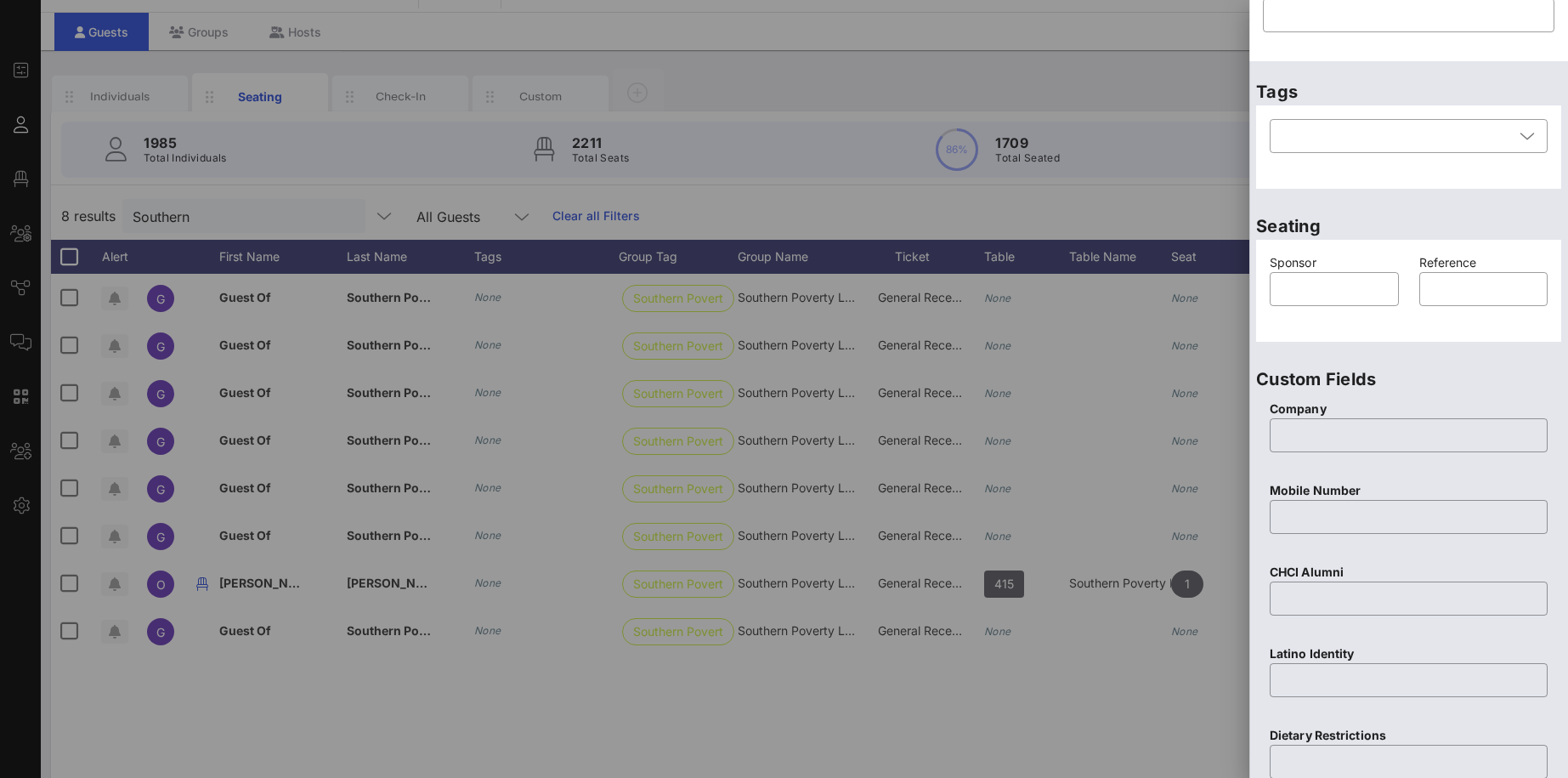
click at [1551, 402] on div "Company ​" at bounding box center [1409, 437] width 299 height 81
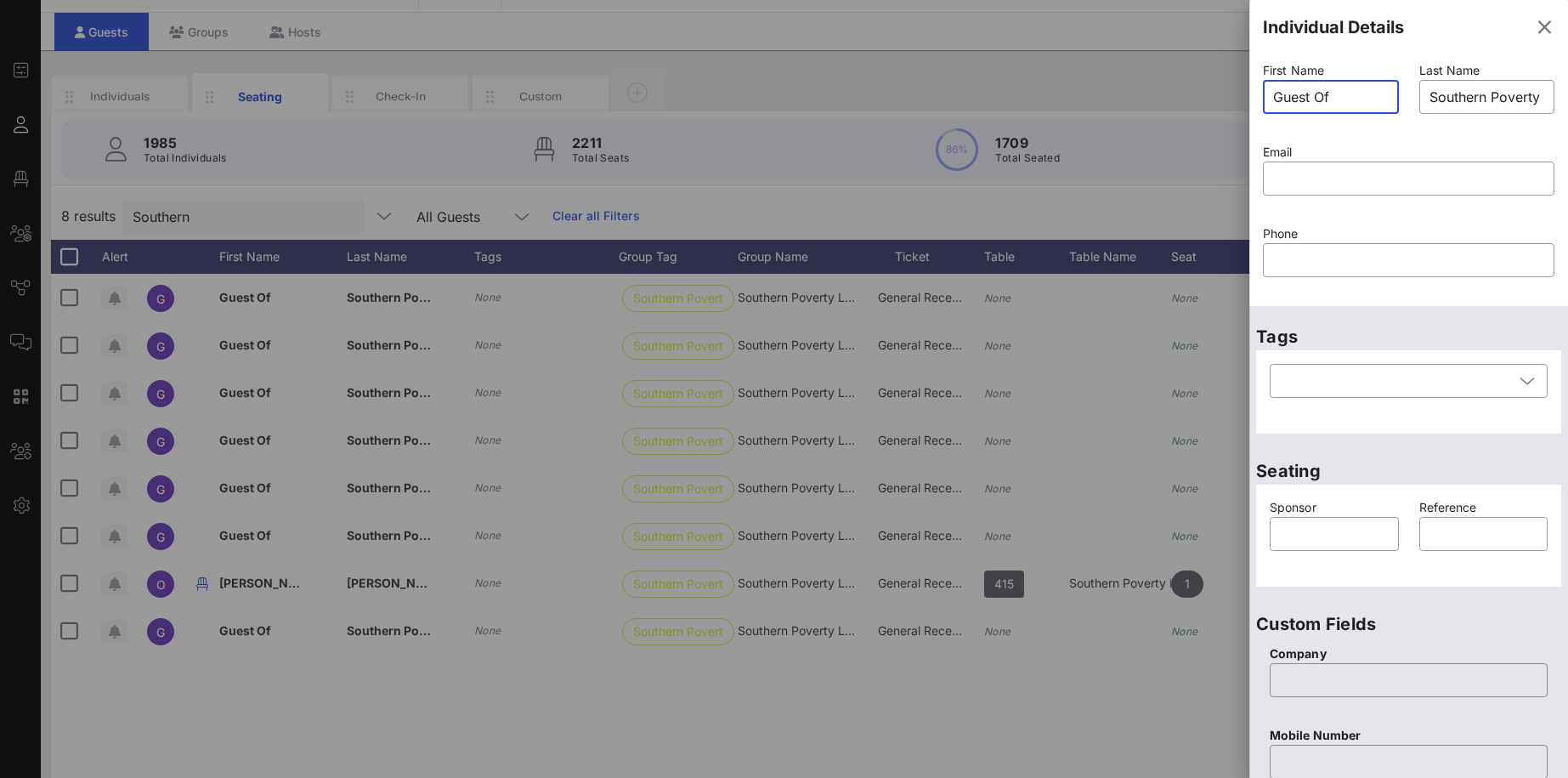
drag, startPoint x: 1355, startPoint y: 98, endPoint x: 1242, endPoint y: 99, distance: 113.0
click at [1274, 99] on input "Guest Of" at bounding box center [1331, 97] width 116 height 27
paste input "Jarvis Cunningham"
drag, startPoint x: 1309, startPoint y: 96, endPoint x: 1403, endPoint y: 98, distance: 94.0
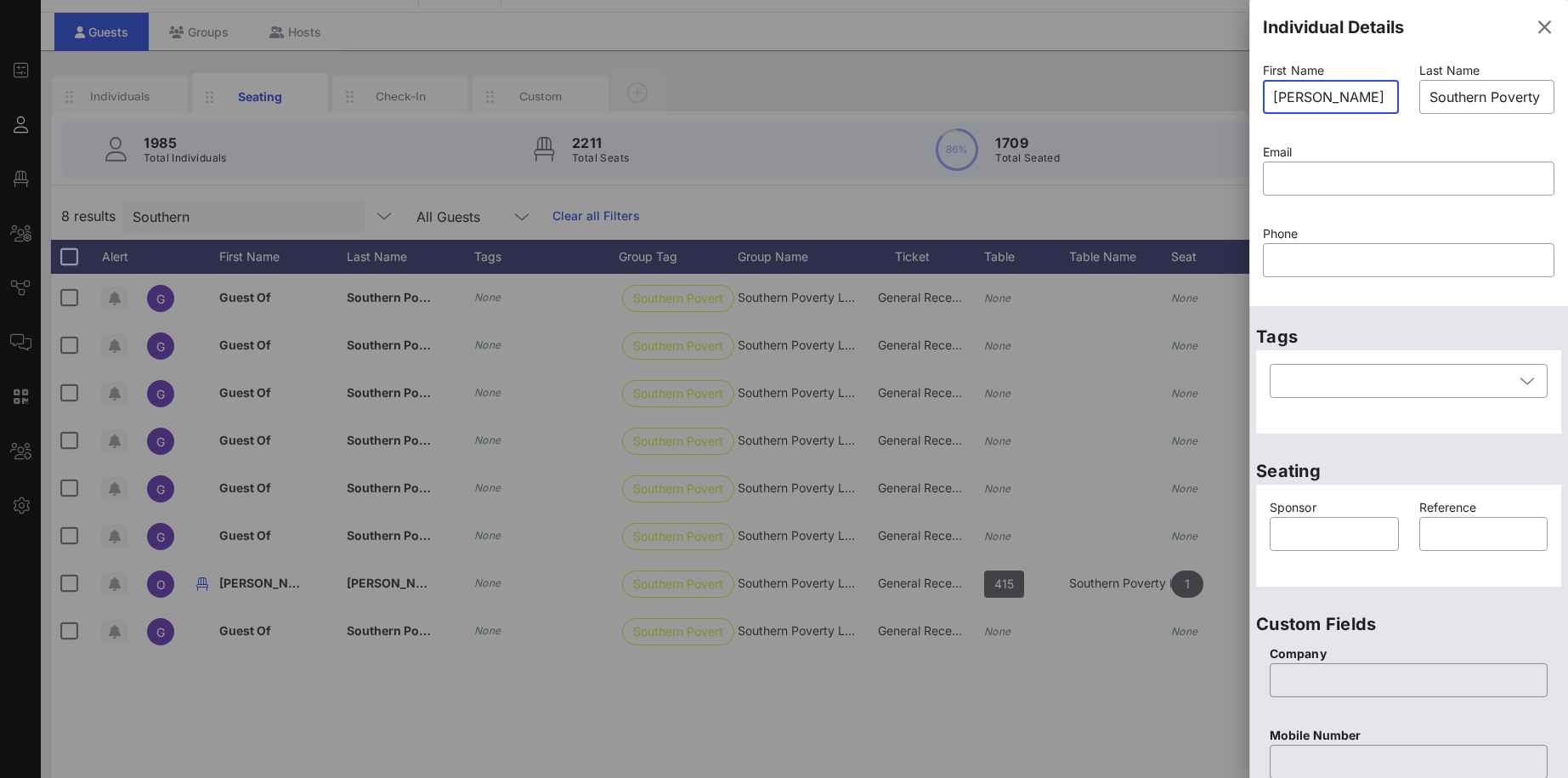
click at [1389, 98] on input "Jarvis Cunningham" at bounding box center [1331, 97] width 116 height 27
type input "[PERSON_NAME]"
drag, startPoint x: 1429, startPoint y: 96, endPoint x: 1631, endPoint y: 106, distance: 202.2
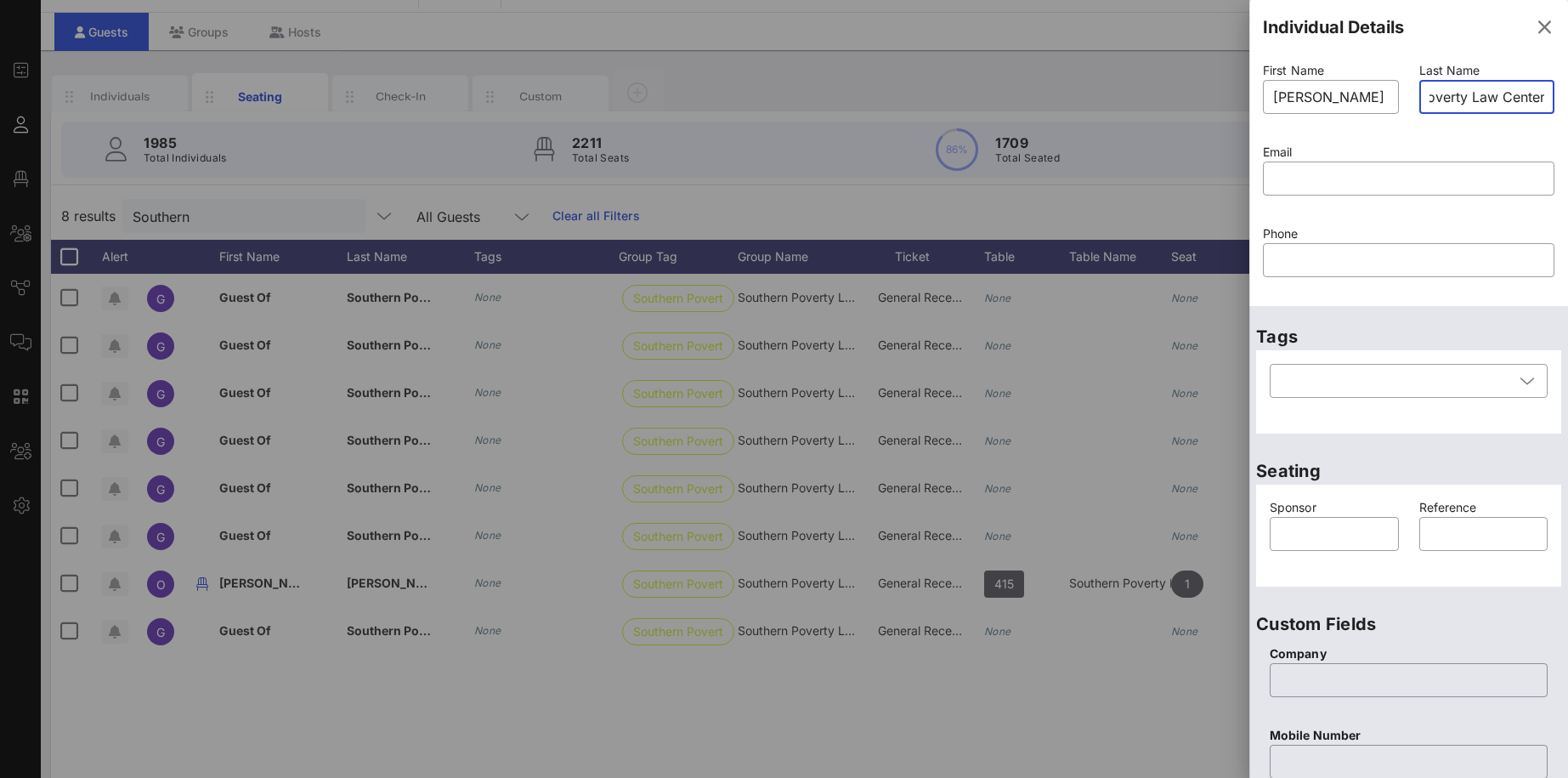
click at [1545, 106] on input "Southern Poverty Law Center" at bounding box center [1487, 97] width 116 height 27
paste input "[PERSON_NAME]"
type input "[PERSON_NAME]"
click at [1313, 177] on input "text" at bounding box center [1409, 179] width 271 height 27
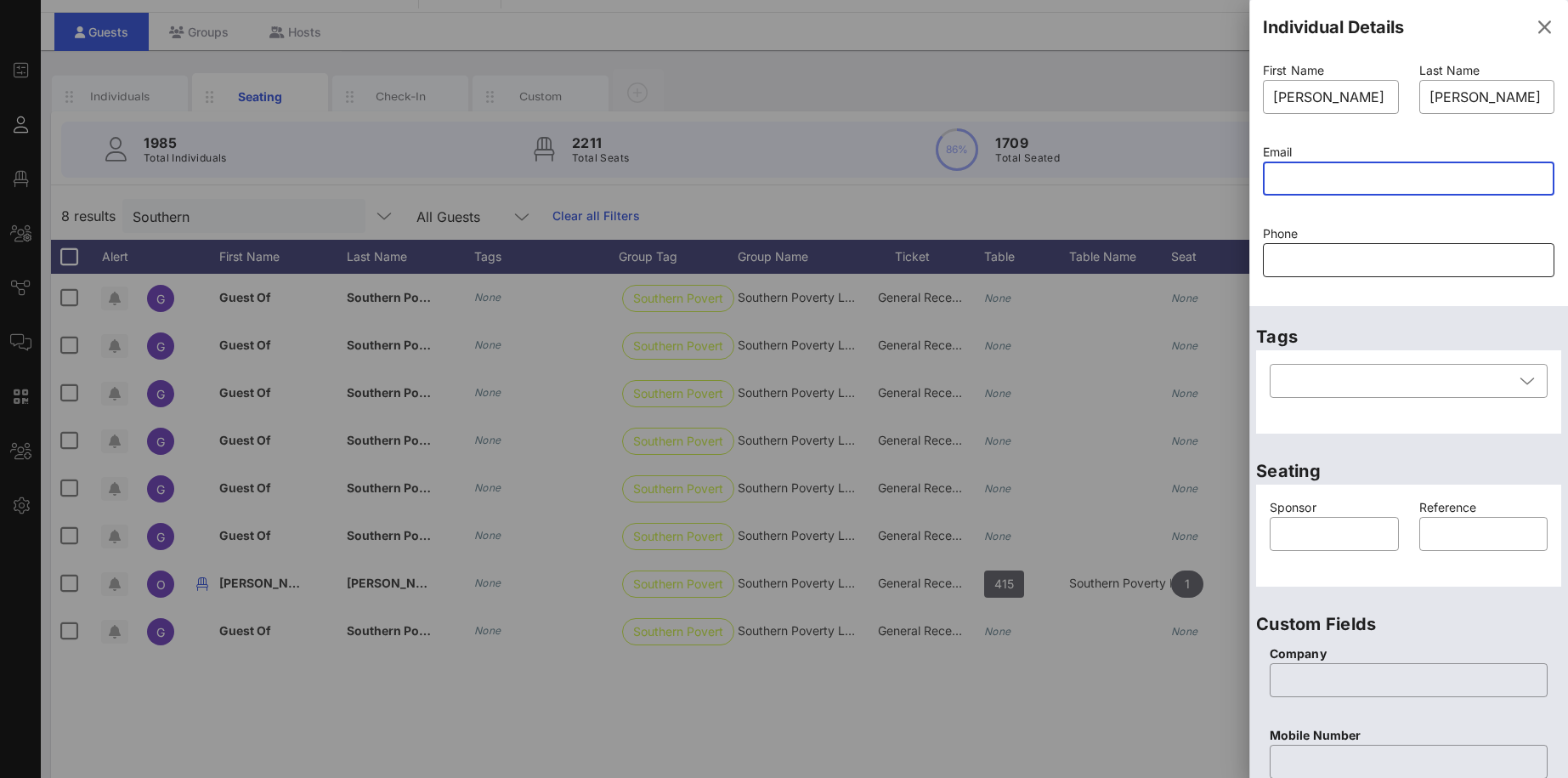
click at [1291, 263] on input "text" at bounding box center [1409, 260] width 271 height 27
paste input "240-639-2200"
type input "240-639-2200"
click at [1326, 303] on div "First Name ​ Jarvis Last Name ​ Cunningham Email ​ Phone ​ 240-639-2200" at bounding box center [1409, 181] width 318 height 252
click at [1560, 281] on div "Phone ​ 240-639-2200" at bounding box center [1409, 261] width 312 height 81
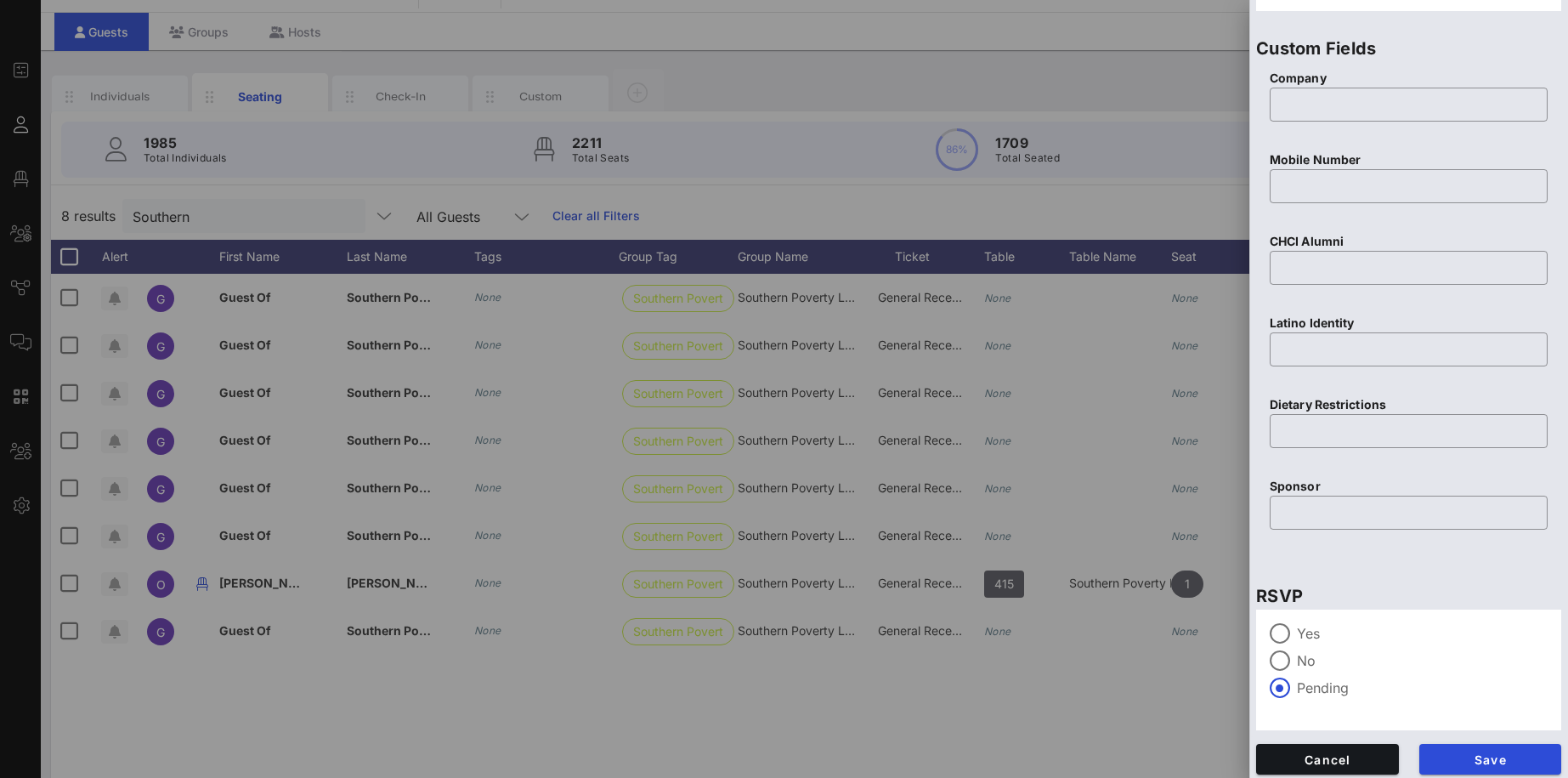
scroll to position [582, 0]
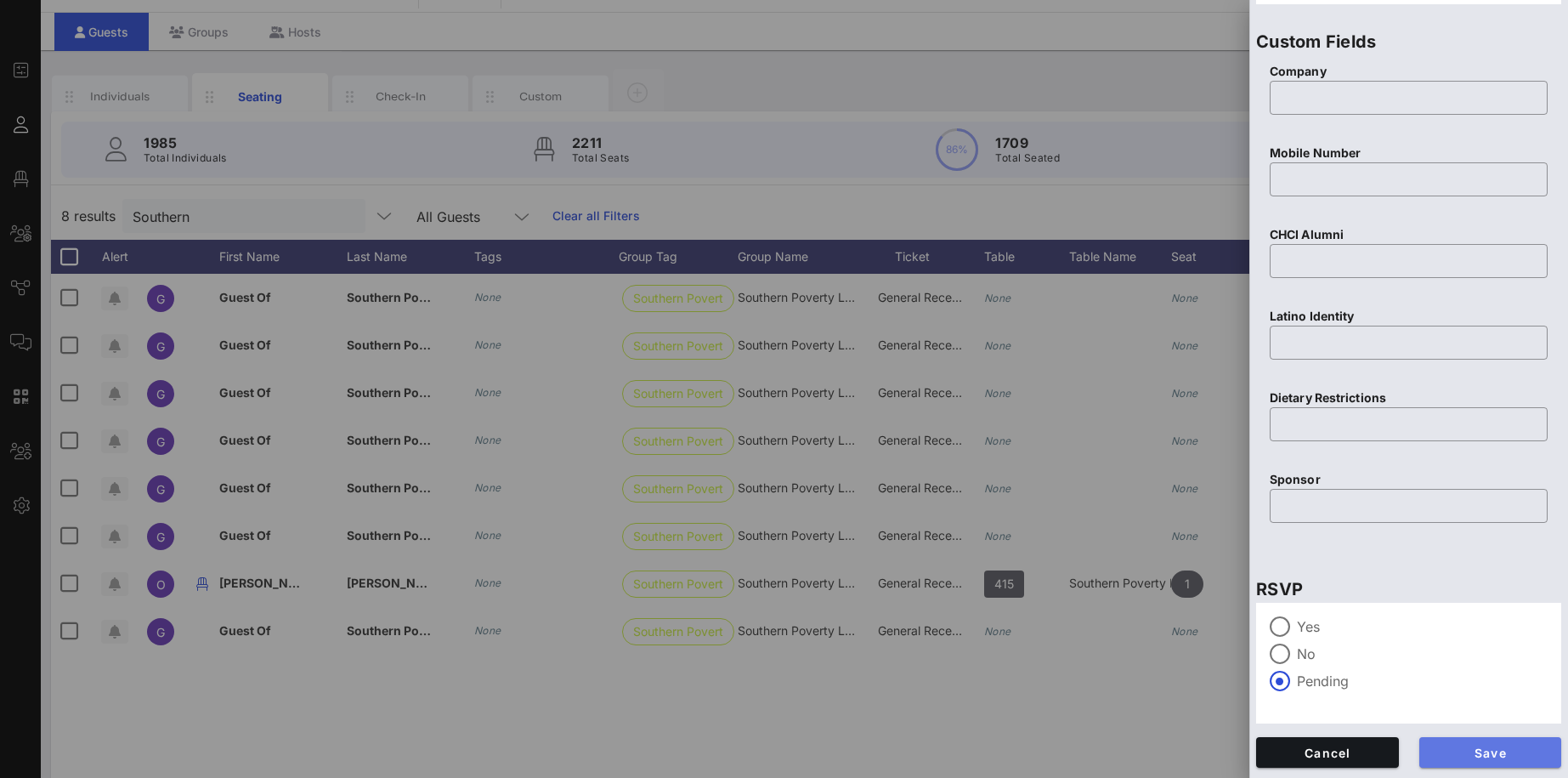
click at [1507, 759] on span "Save" at bounding box center [1490, 752] width 116 height 15
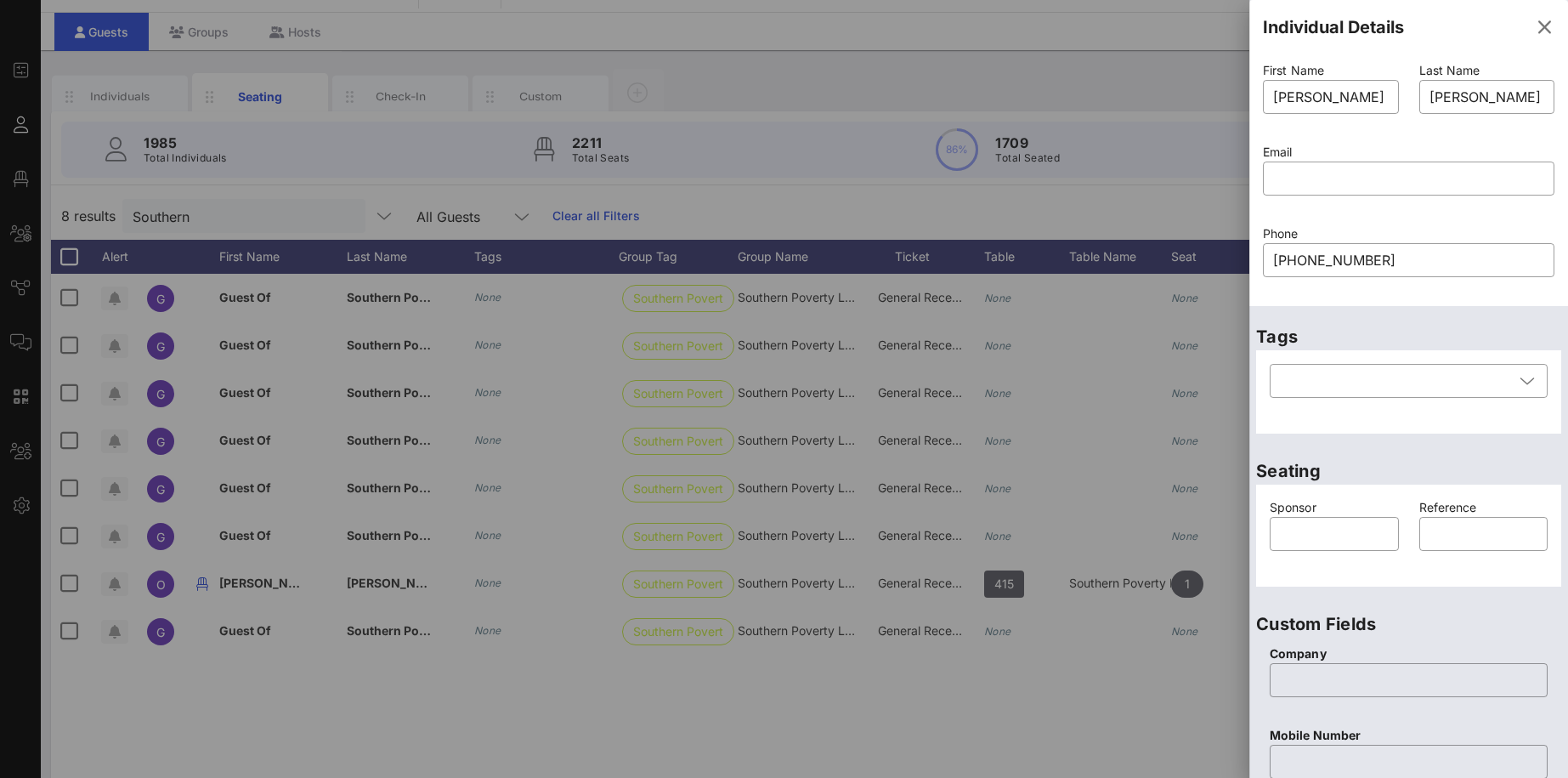
scroll to position [0, 0]
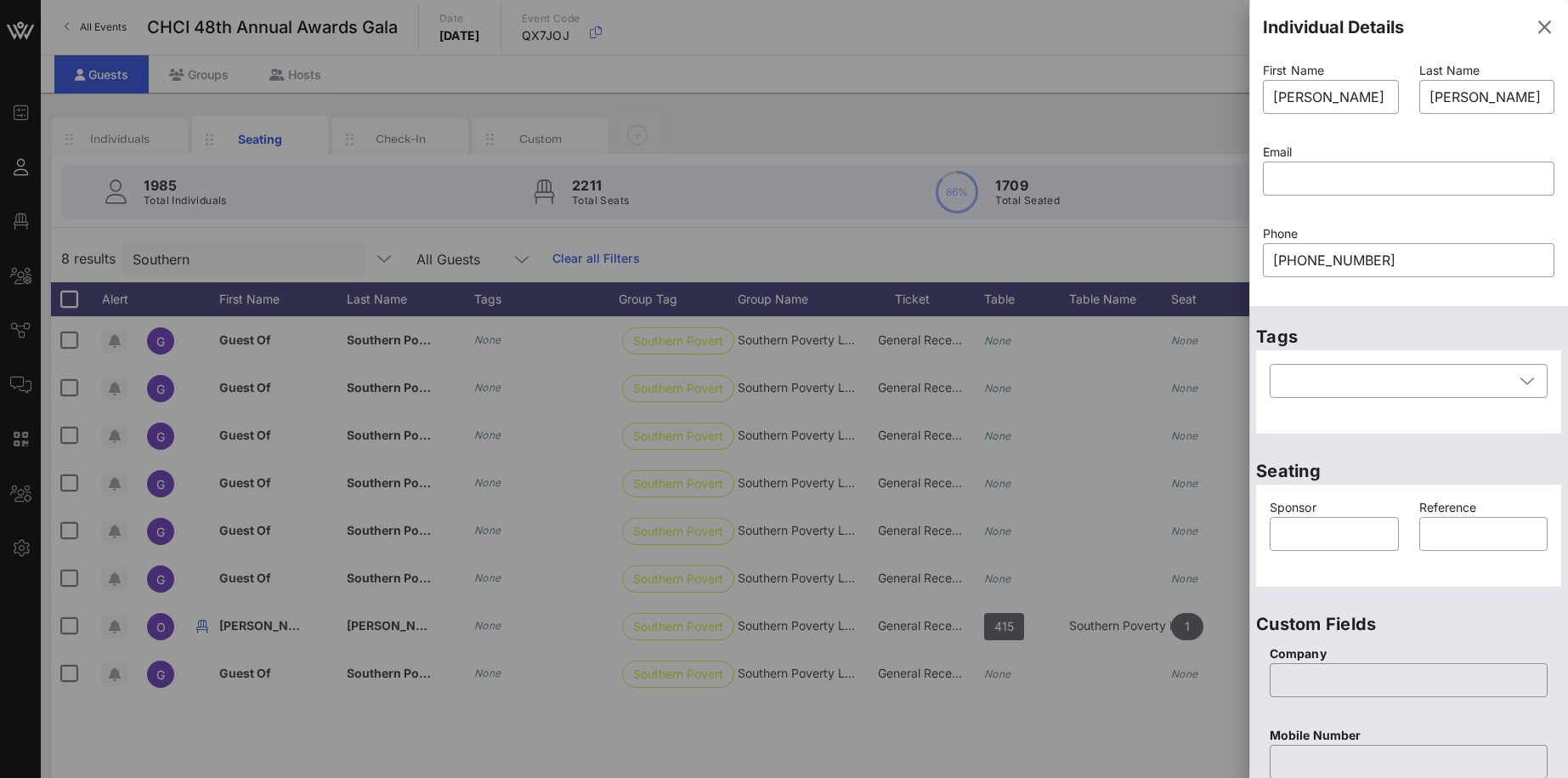
click at [1294, 170] on input "text" at bounding box center [1409, 179] width 271 height 27
paste input "malikka.smith@splcenter.org"
click at [1351, 220] on div "Email ​ malikka.smith@splcenter.org This field must be a valid email address." at bounding box center [1409, 180] width 312 height 81
click at [1481, 173] on input "malikka.smith@splcenter.org" at bounding box center [1409, 179] width 271 height 27
type input "malikka.smith@splcenter.org"
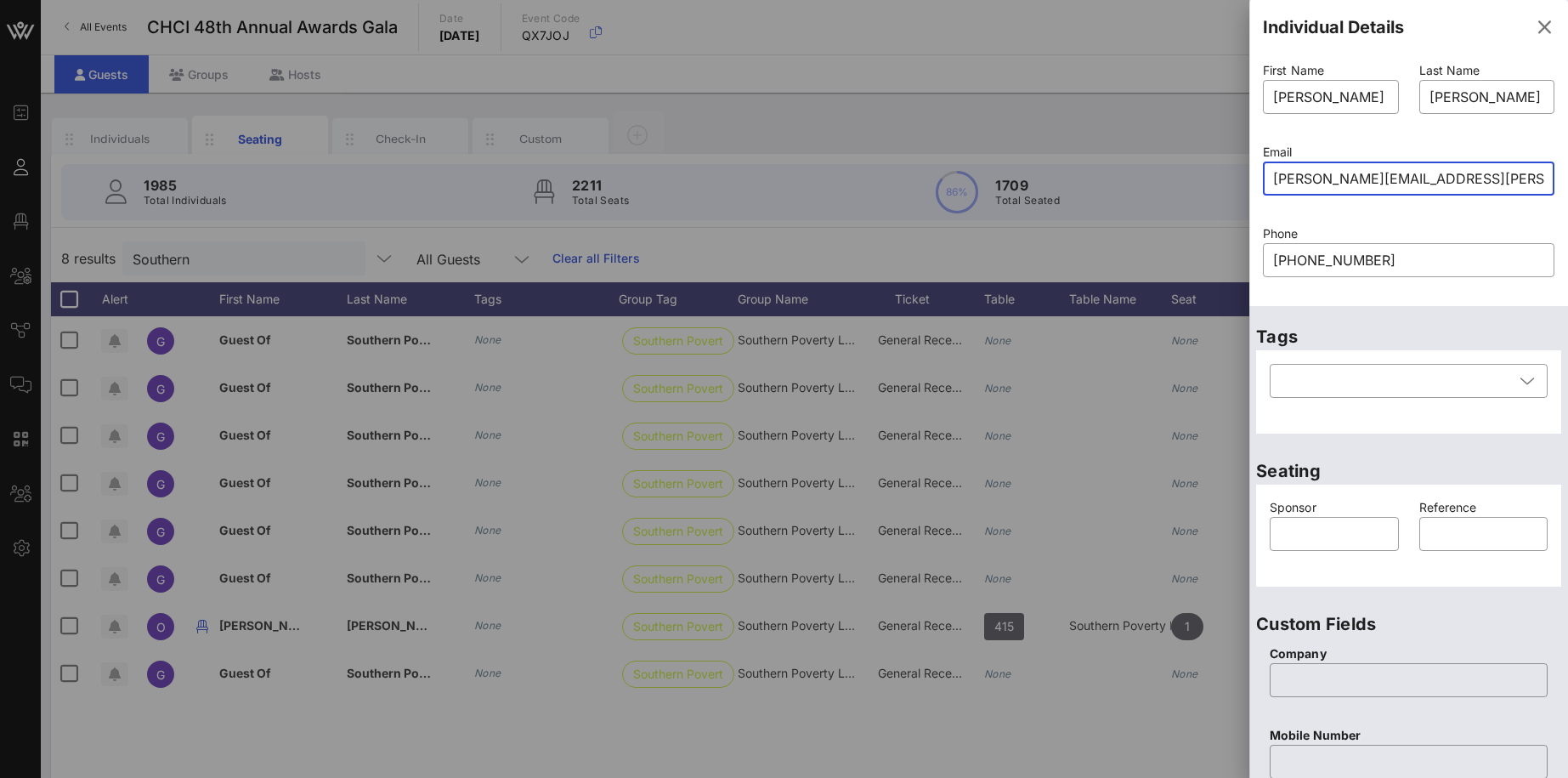
click at [1408, 201] on div at bounding box center [1409, 205] width 271 height 12
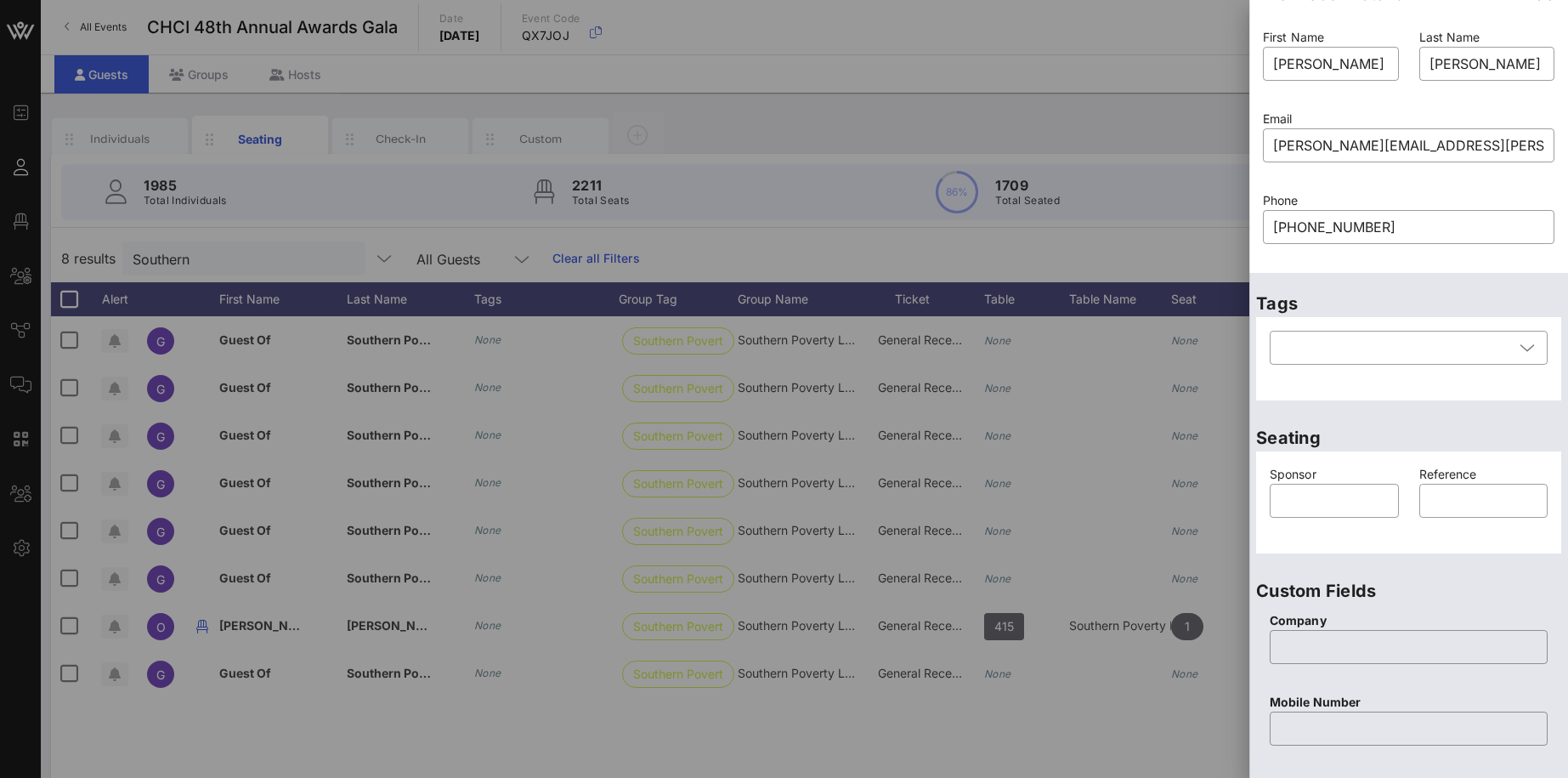
scroll to position [582, 0]
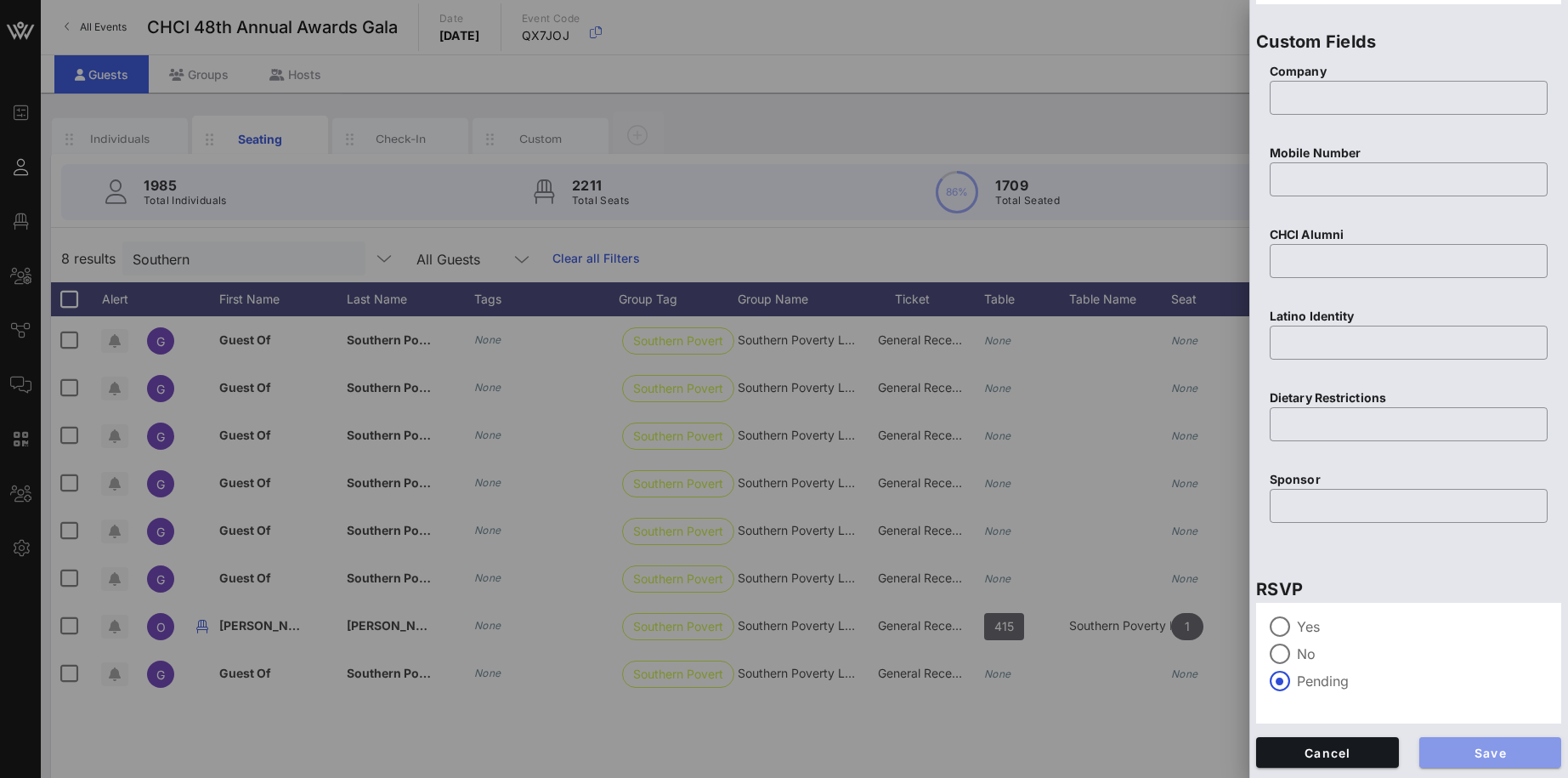
click at [1503, 750] on span "Save" at bounding box center [1490, 752] width 116 height 15
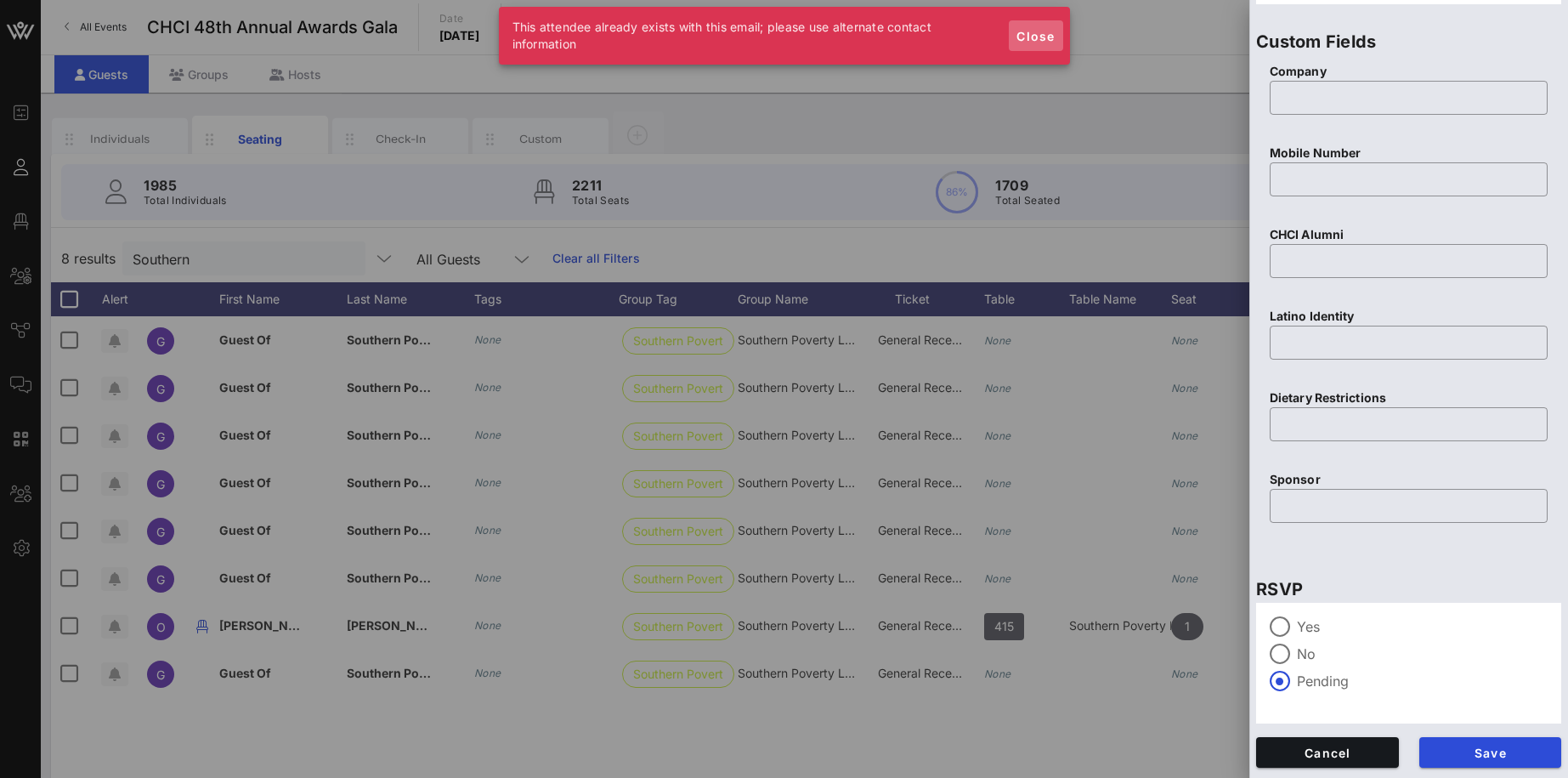
click at [1030, 35] on span "Close" at bounding box center [1036, 36] width 41 height 15
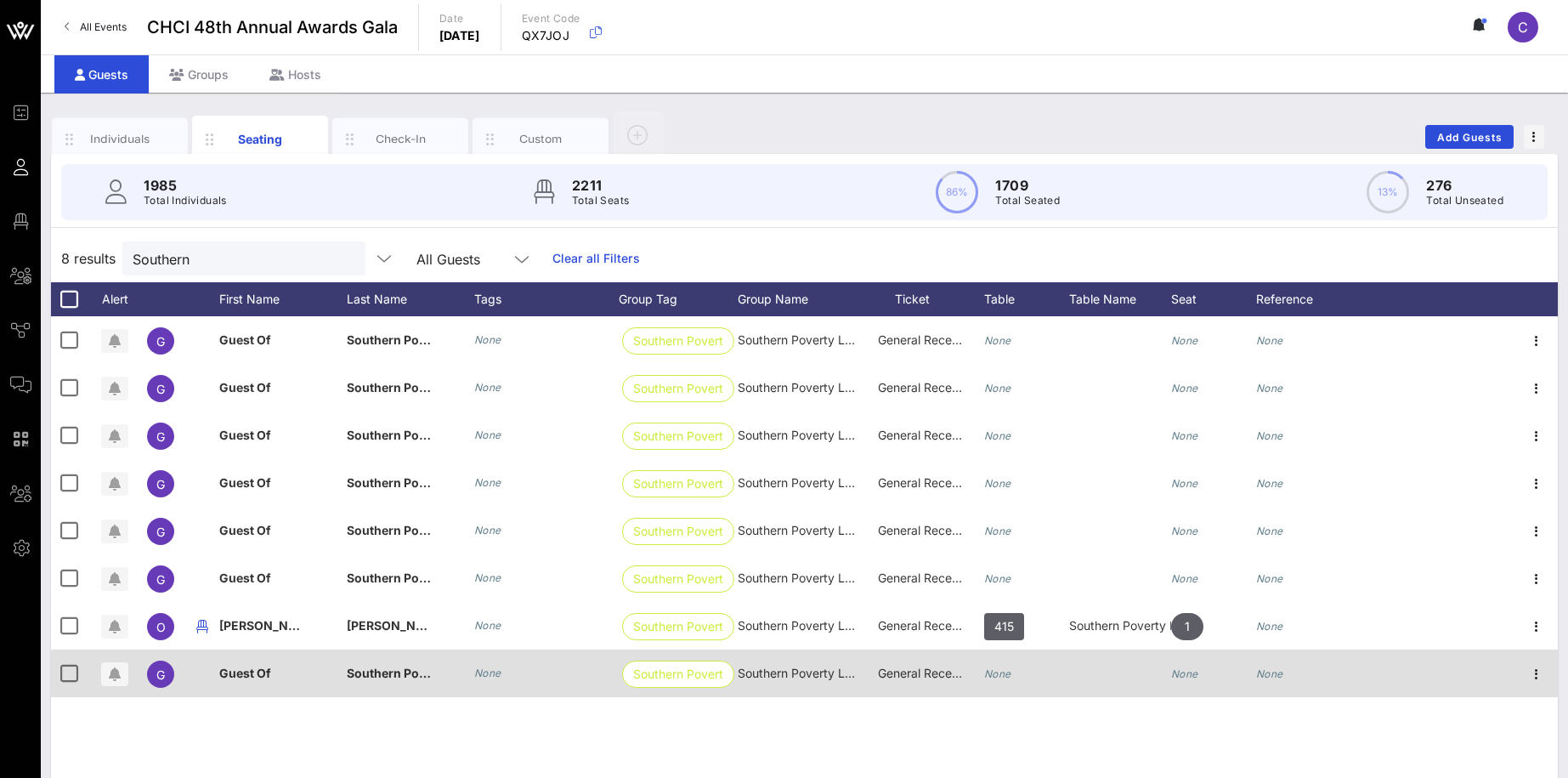
click at [346, 670] on div "Guest Of" at bounding box center [282, 683] width 128 height 67
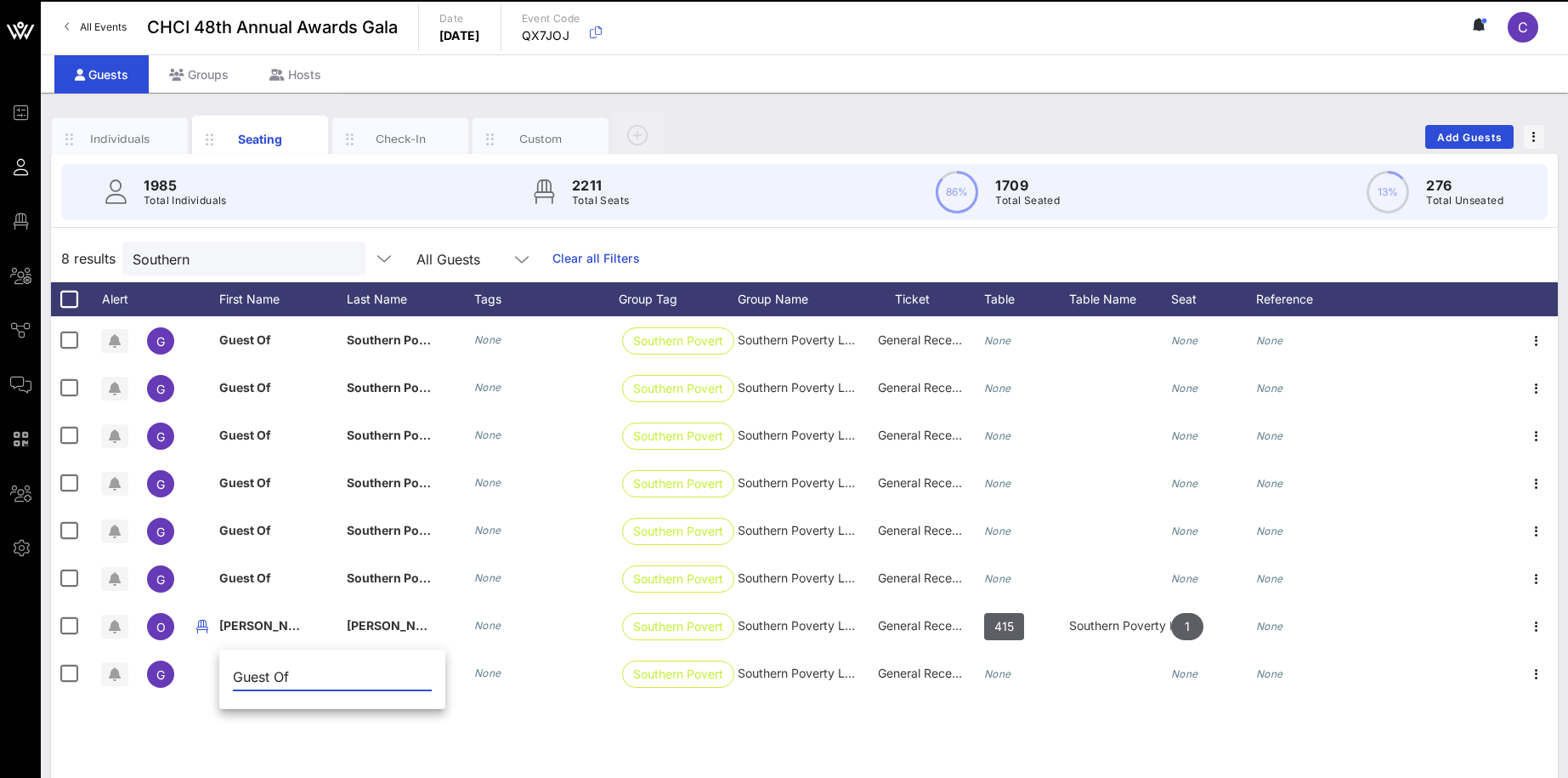
drag, startPoint x: 336, startPoint y: 671, endPoint x: 222, endPoint y: 675, distance: 114.1
click at [233, 675] on input "Guest Of" at bounding box center [332, 677] width 199 height 27
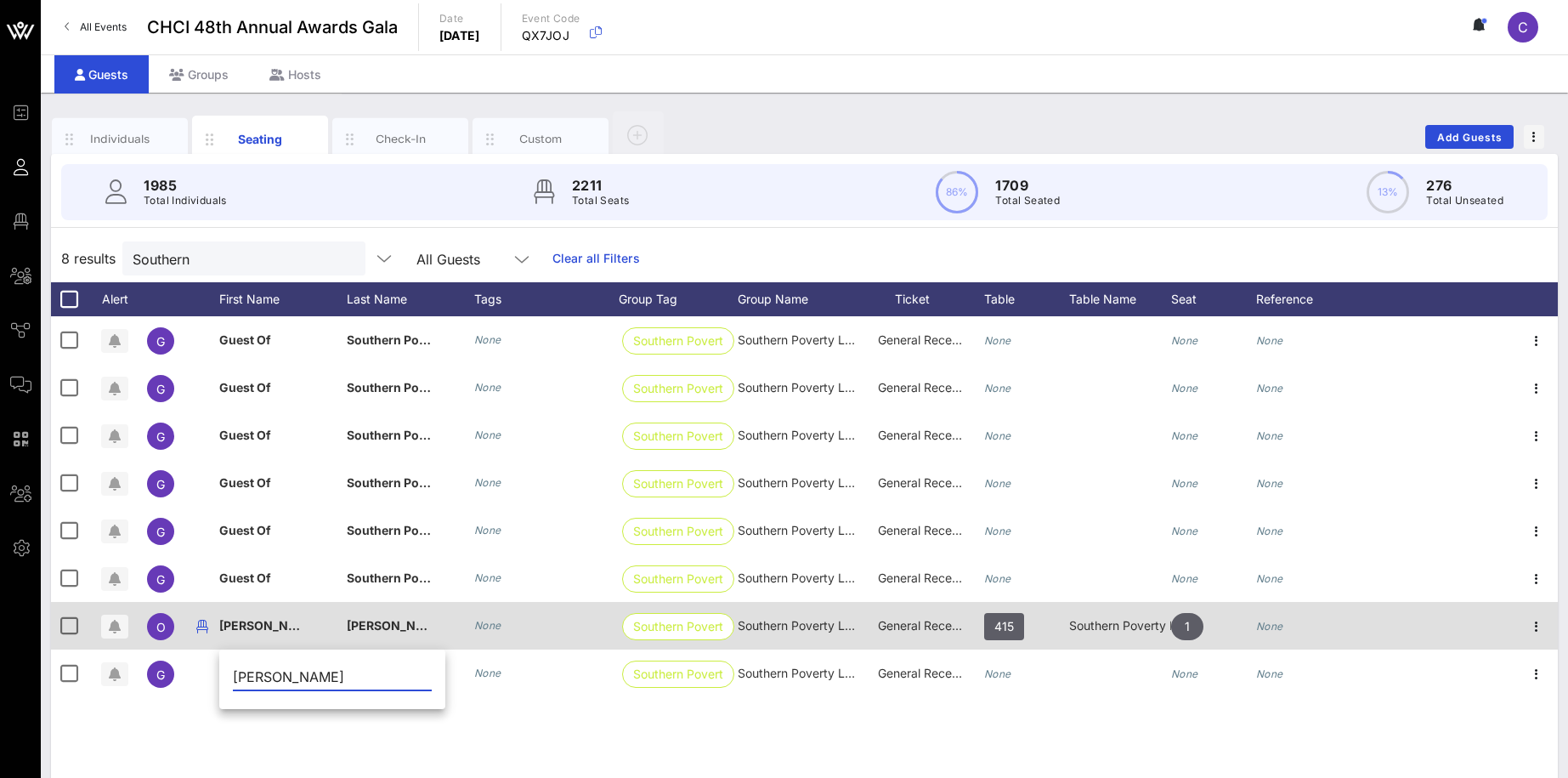
type input "[PERSON_NAME]"
click at [469, 645] on div "[PERSON_NAME]" at bounding box center [410, 635] width 128 height 67
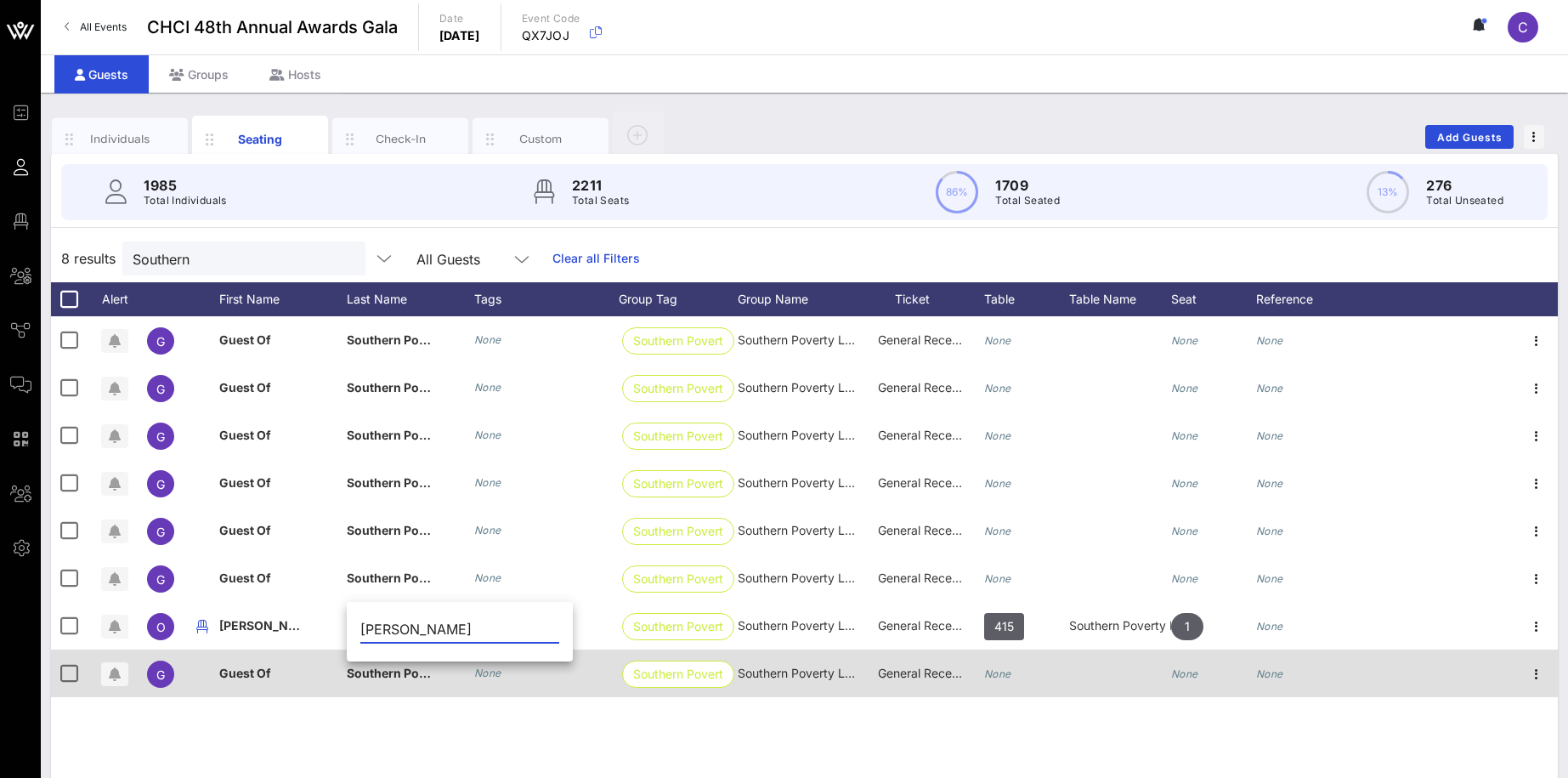
click at [395, 681] on div "Southern Poverty Law Center" at bounding box center [389, 674] width 85 height 48
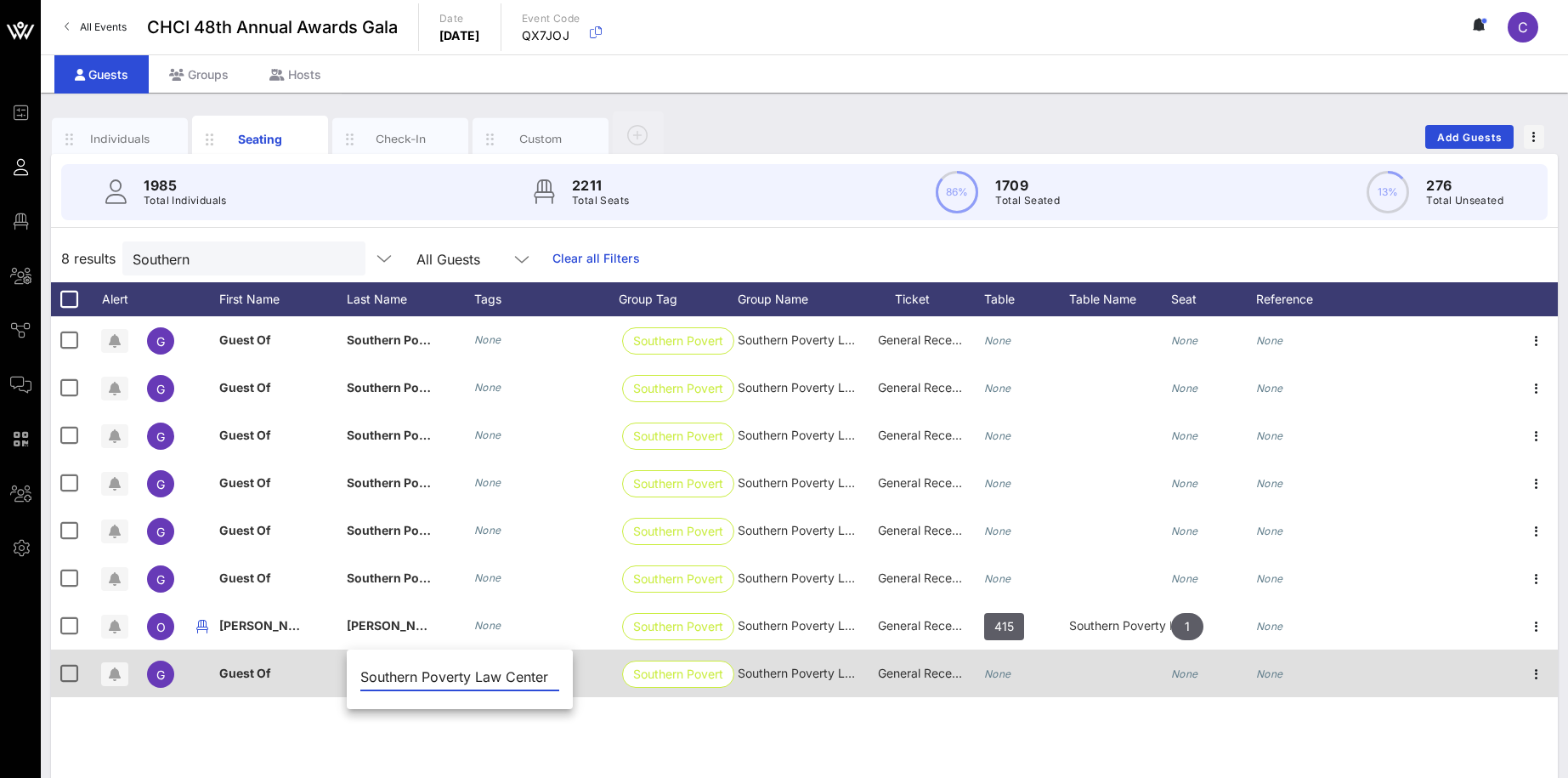
scroll to position [0, 4]
click at [395, 681] on input "Southern Poverty Law Center" at bounding box center [460, 677] width 199 height 27
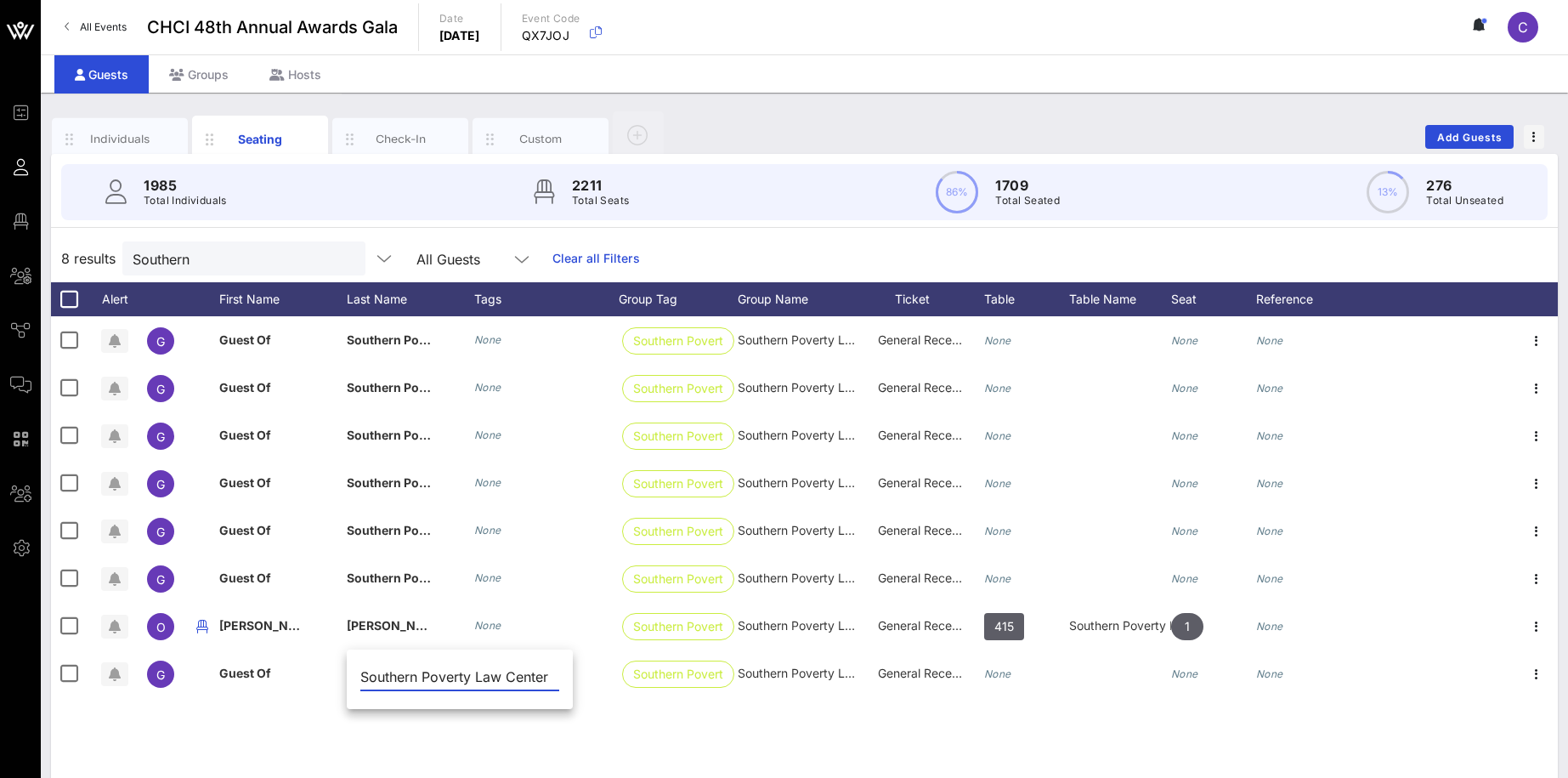
click at [395, 681] on input "Southern Poverty Law Center" at bounding box center [460, 677] width 199 height 27
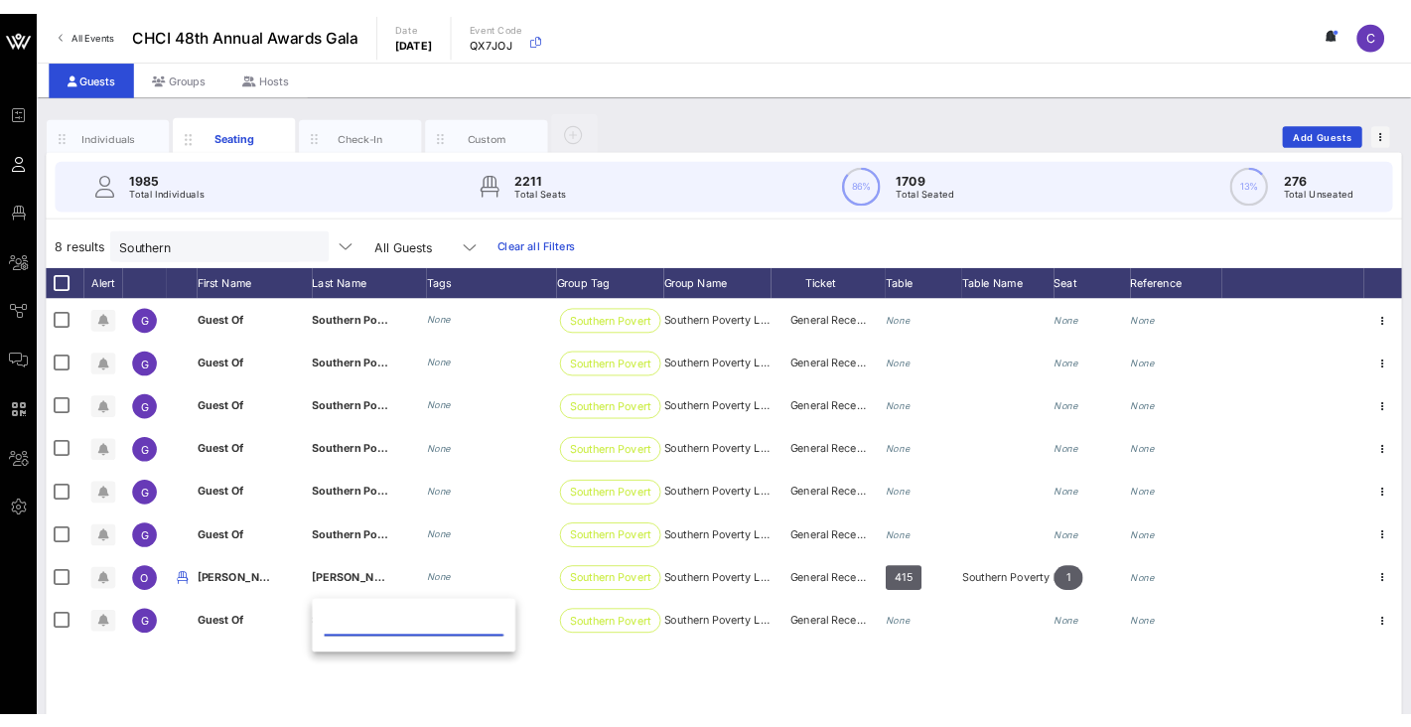
scroll to position [0, 0]
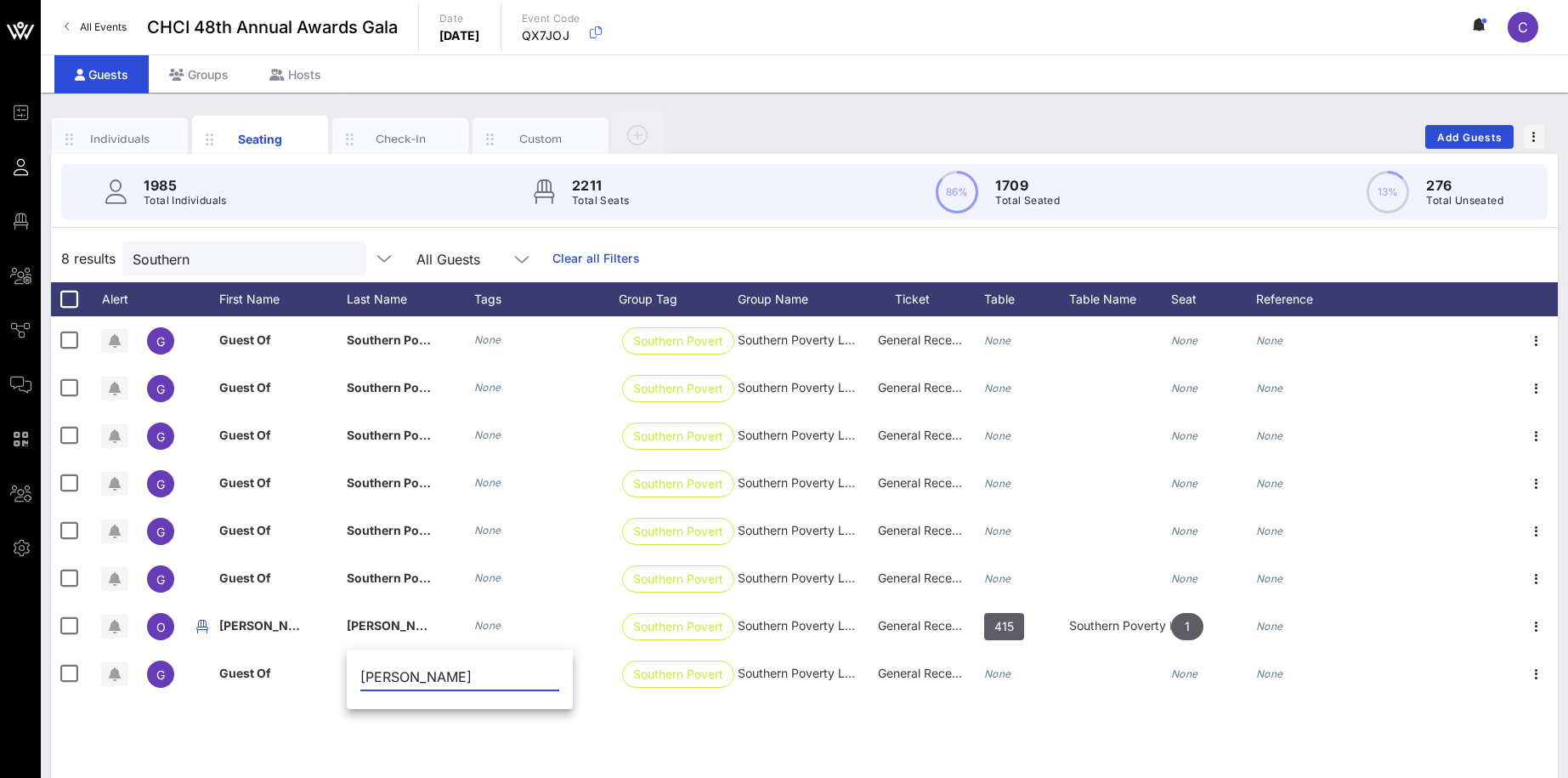
type input "[PERSON_NAME]"
click at [476, 734] on div "G Guest Of Southern Poverty Law Center None Southern Poverty … Southern Poverty…" at bounding box center [805, 571] width 1507 height 510
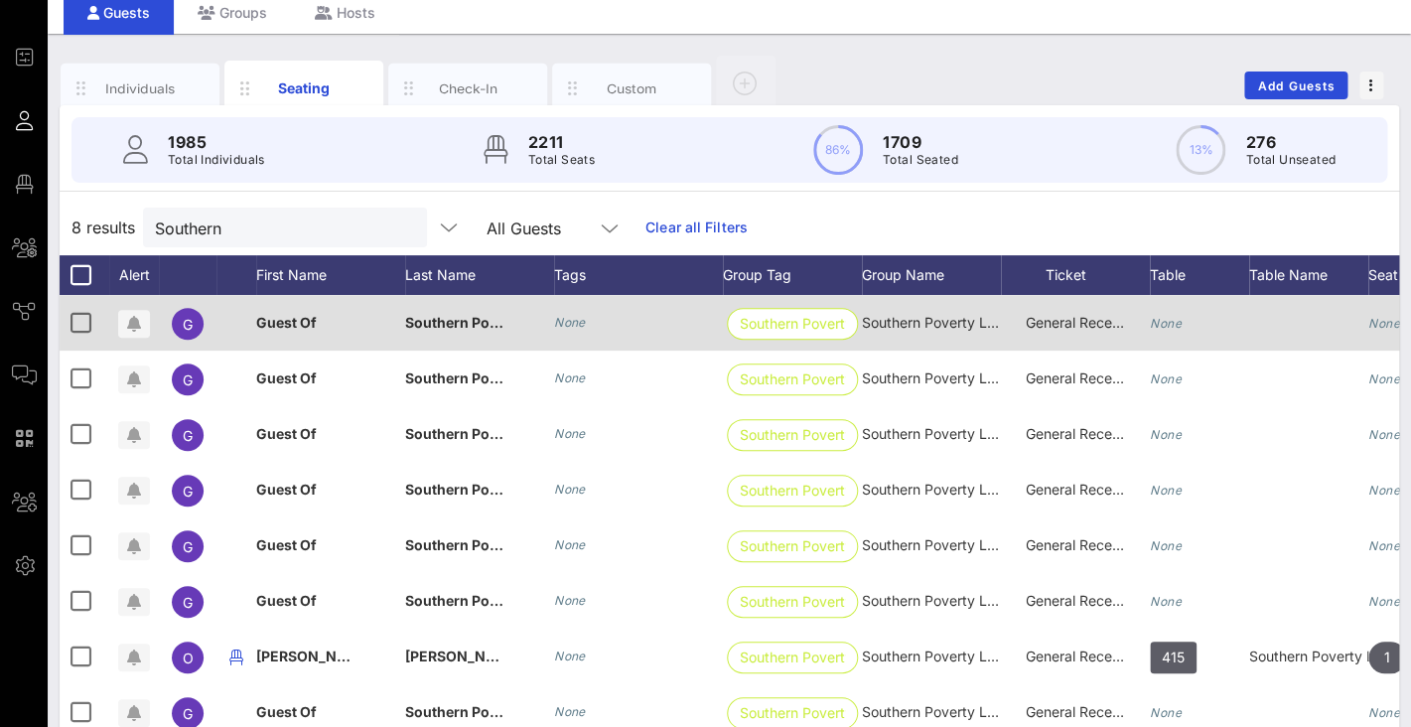
scroll to position [258, 0]
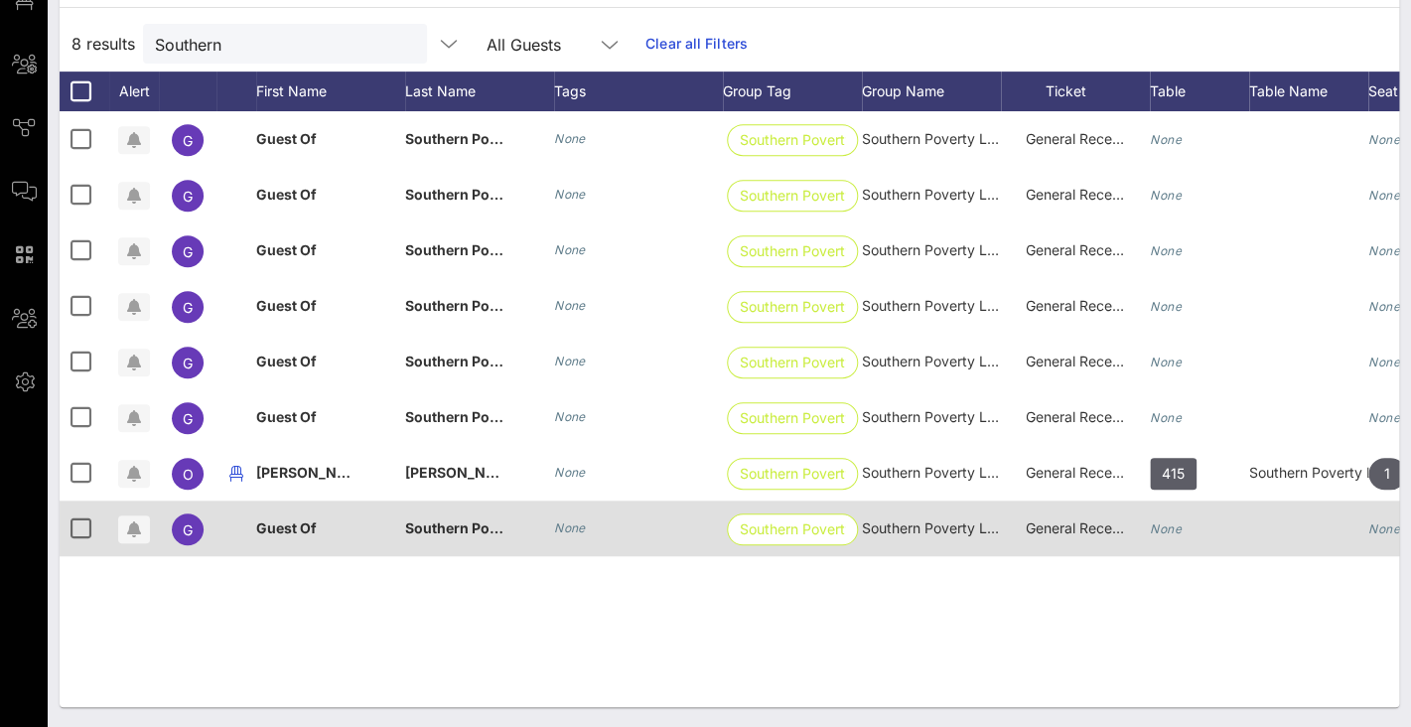
click at [306, 524] on span "Guest Of" at bounding box center [286, 527] width 61 height 17
type input "Guest Of"
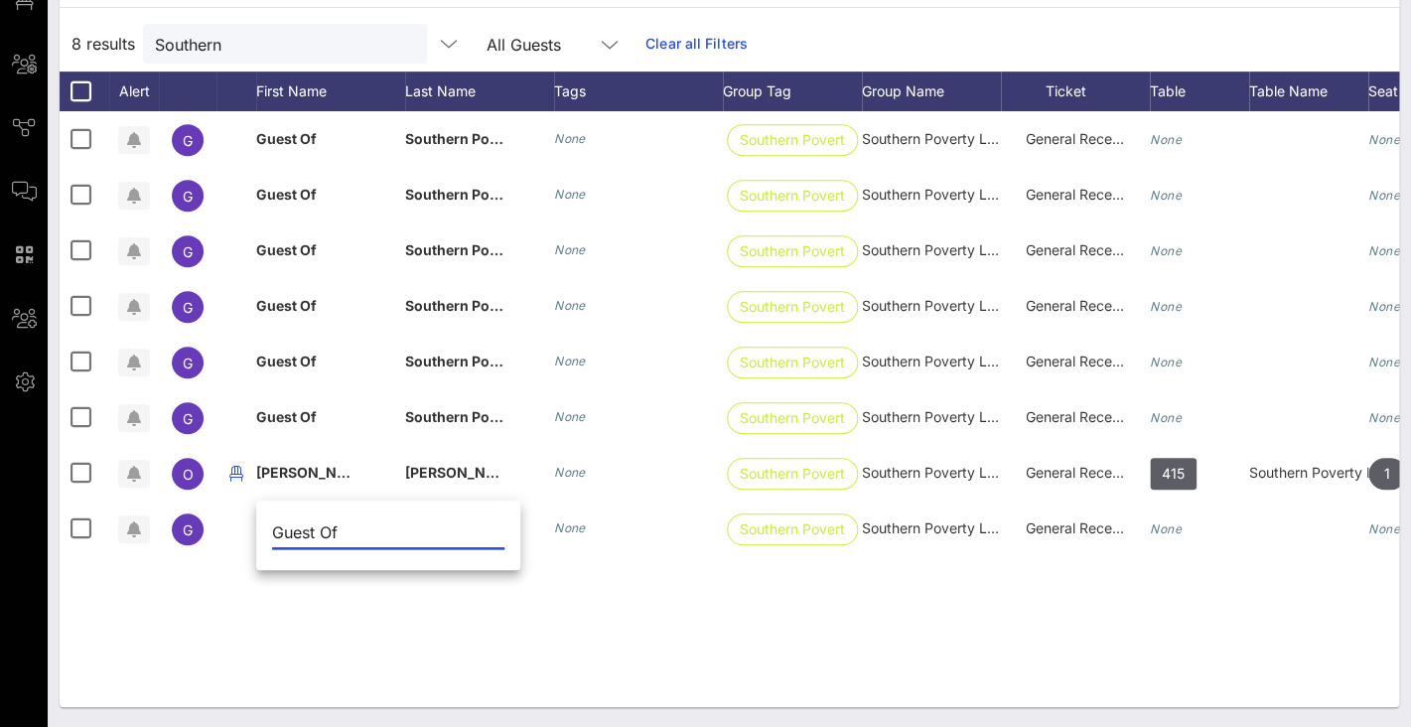
drag, startPoint x: 351, startPoint y: 524, endPoint x: 237, endPoint y: 525, distance: 113.2
click at [272, 525] on input "Guest Of" at bounding box center [388, 532] width 232 height 32
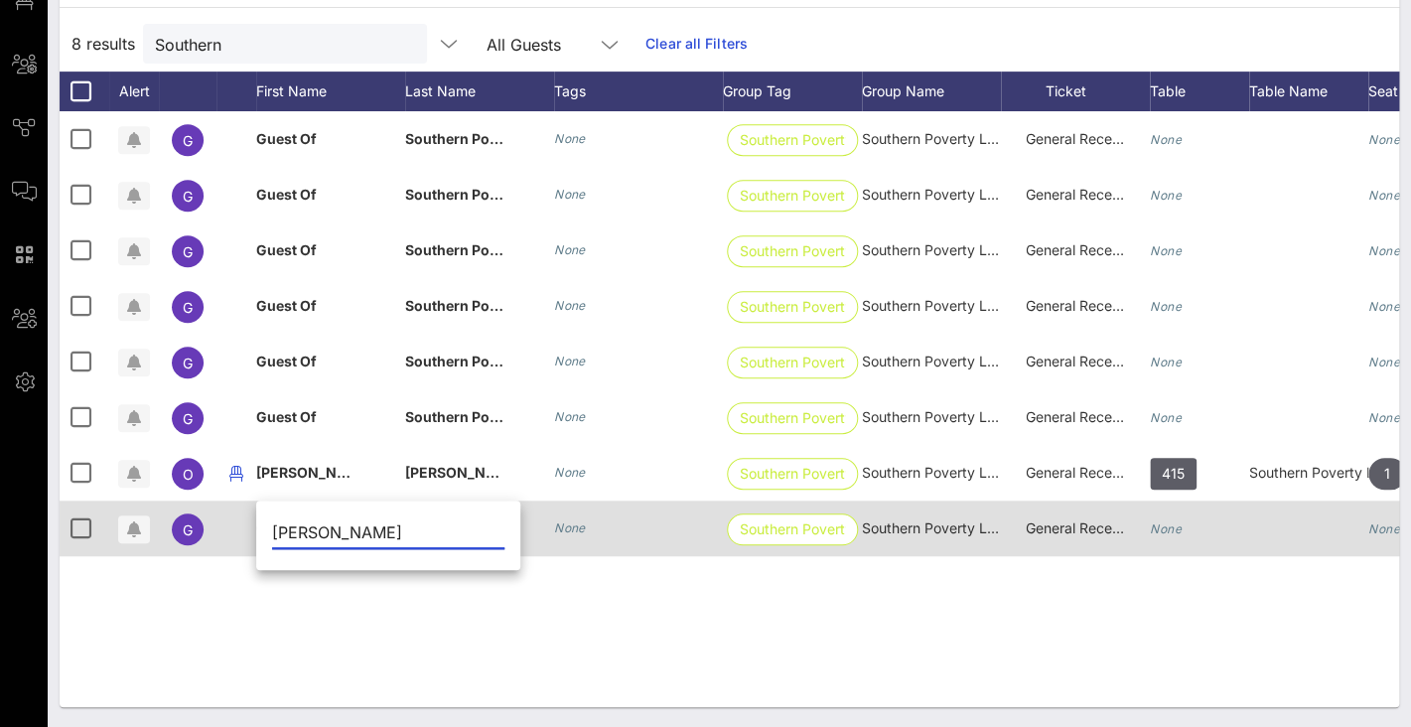
click at [558, 520] on div "None" at bounding box center [570, 528] width 32 height 20
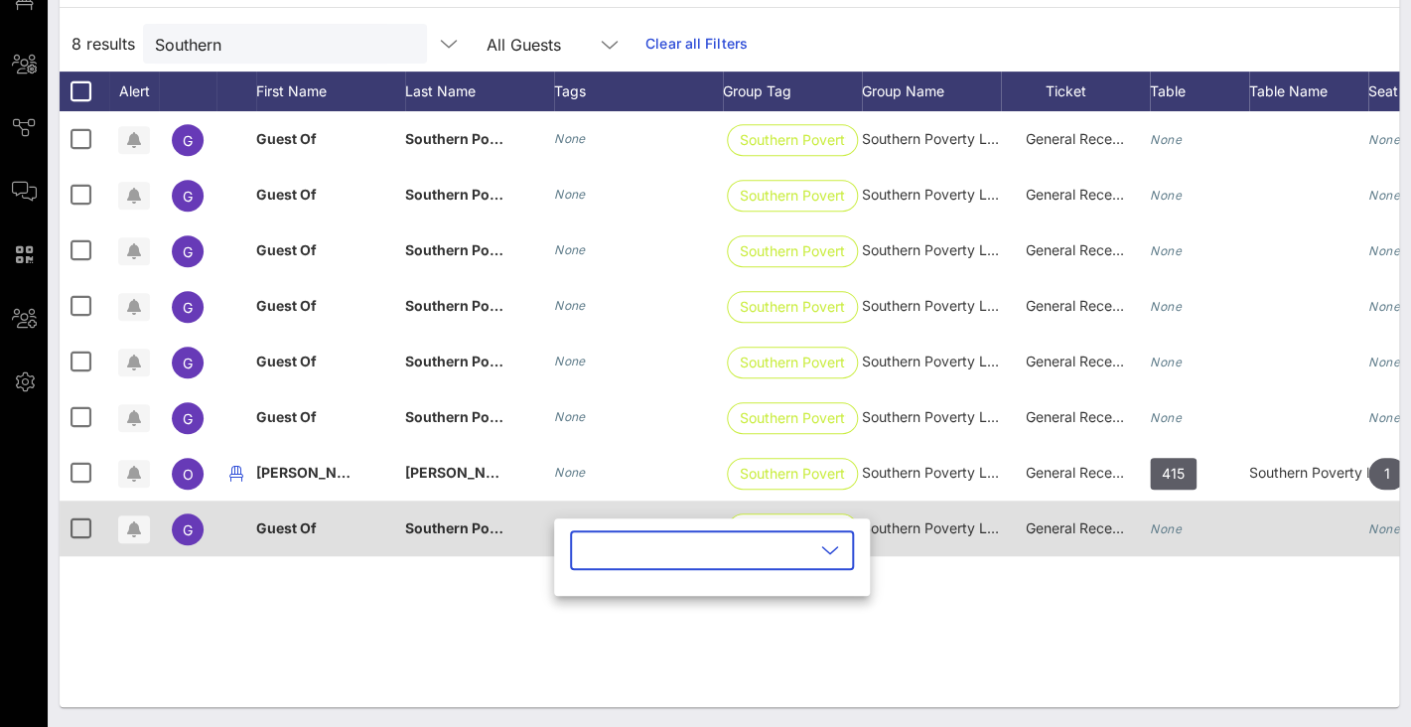
click at [328, 522] on div "Guest Of" at bounding box center [330, 539] width 149 height 78
type input "Guest Of"
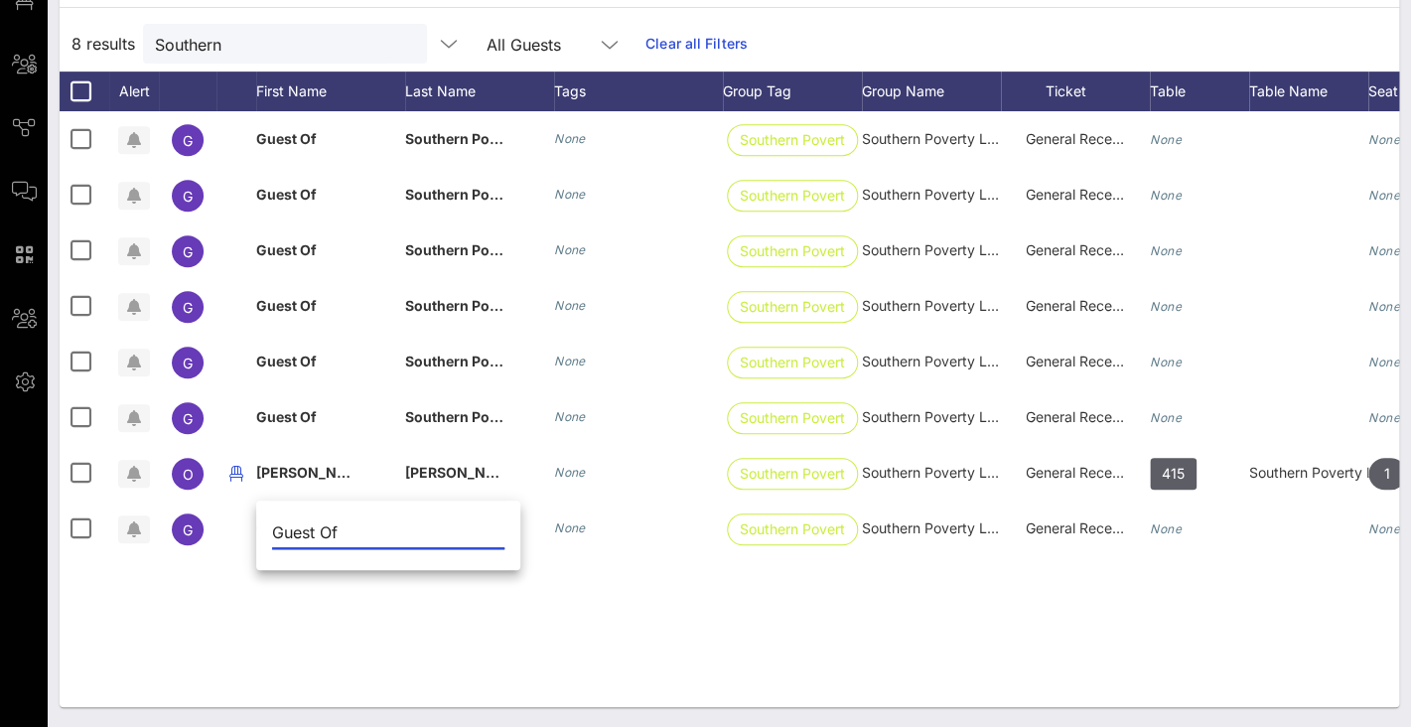
click at [735, 648] on div "G Guest Of Southern Poverty Law Center None Southern Poverty … Southern Poverty…" at bounding box center [730, 409] width 1340 height 596
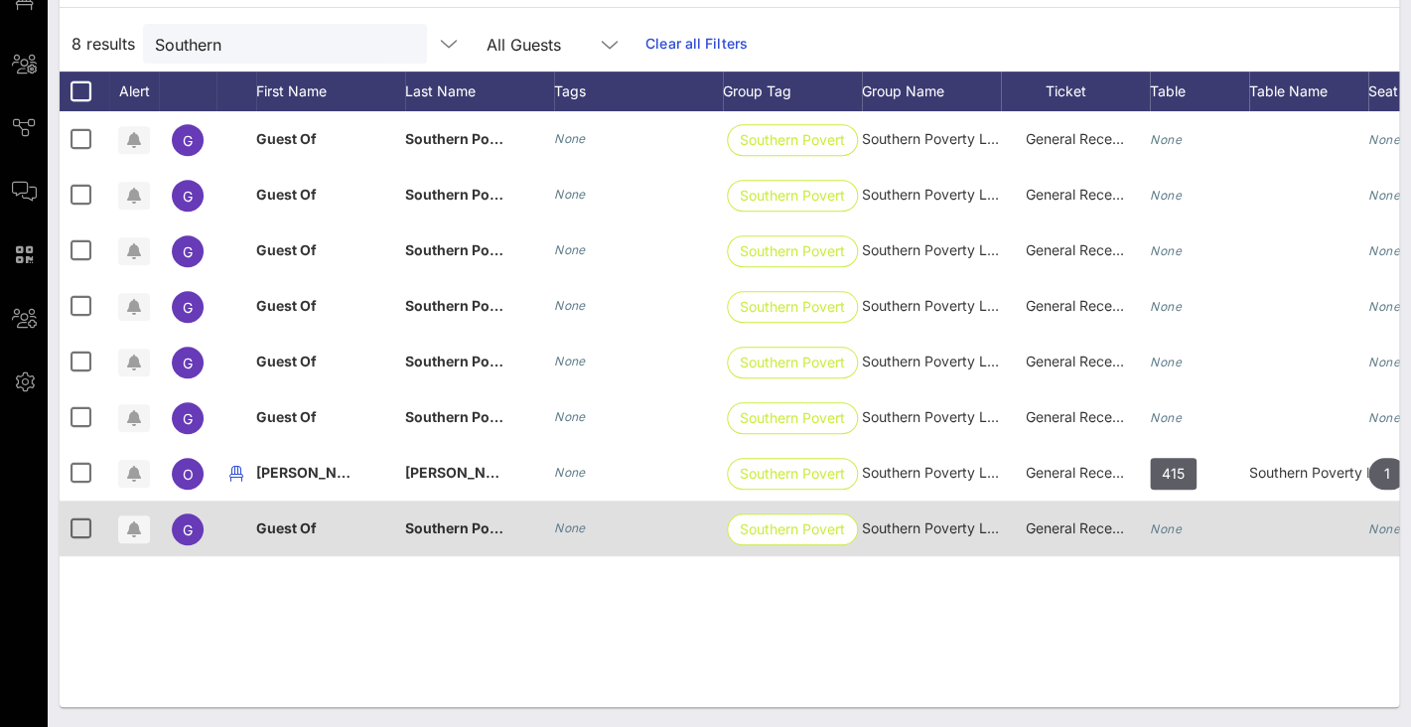
click at [455, 536] on span "Southern Poverty Law Center" at bounding box center [504, 527] width 199 height 17
type input "Southern Poverty Law Center"
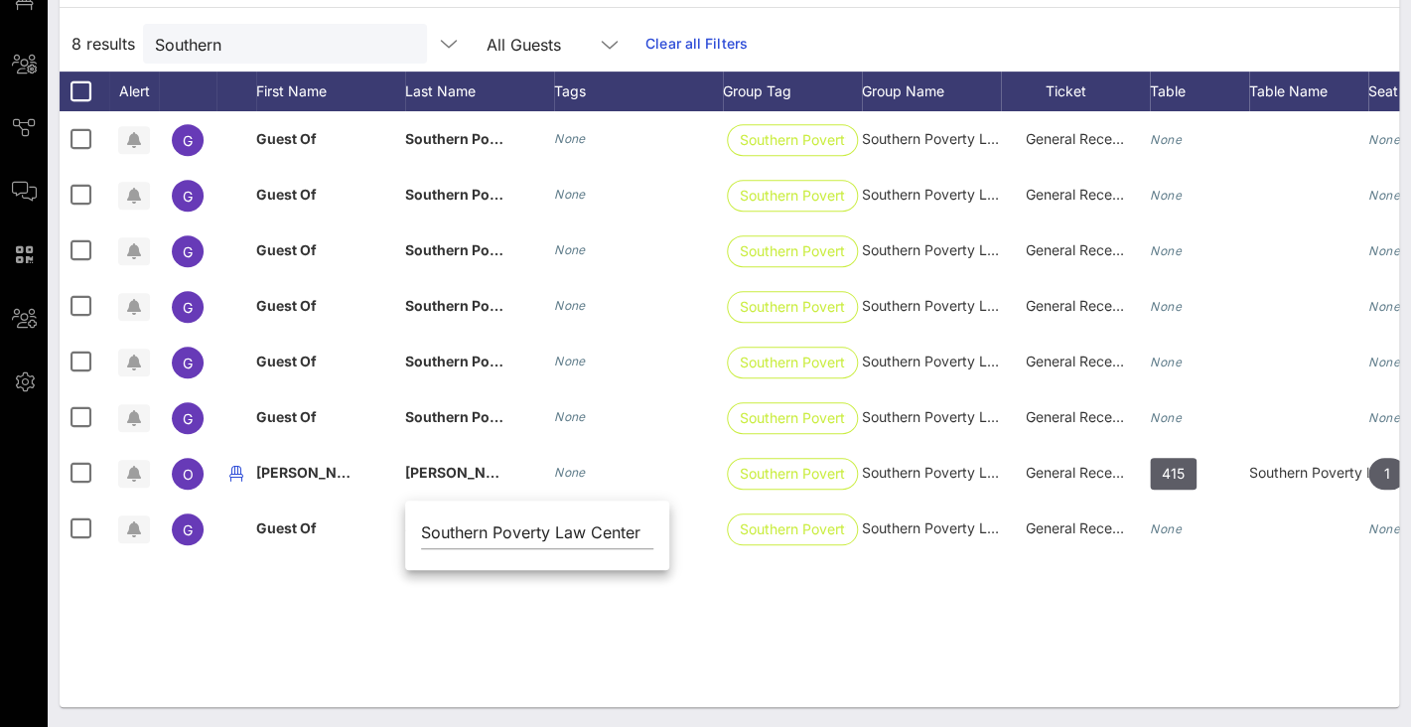
click at [434, 623] on div "G Guest Of Southern Poverty Law Center None Southern Poverty … Southern Poverty…" at bounding box center [730, 409] width 1340 height 596
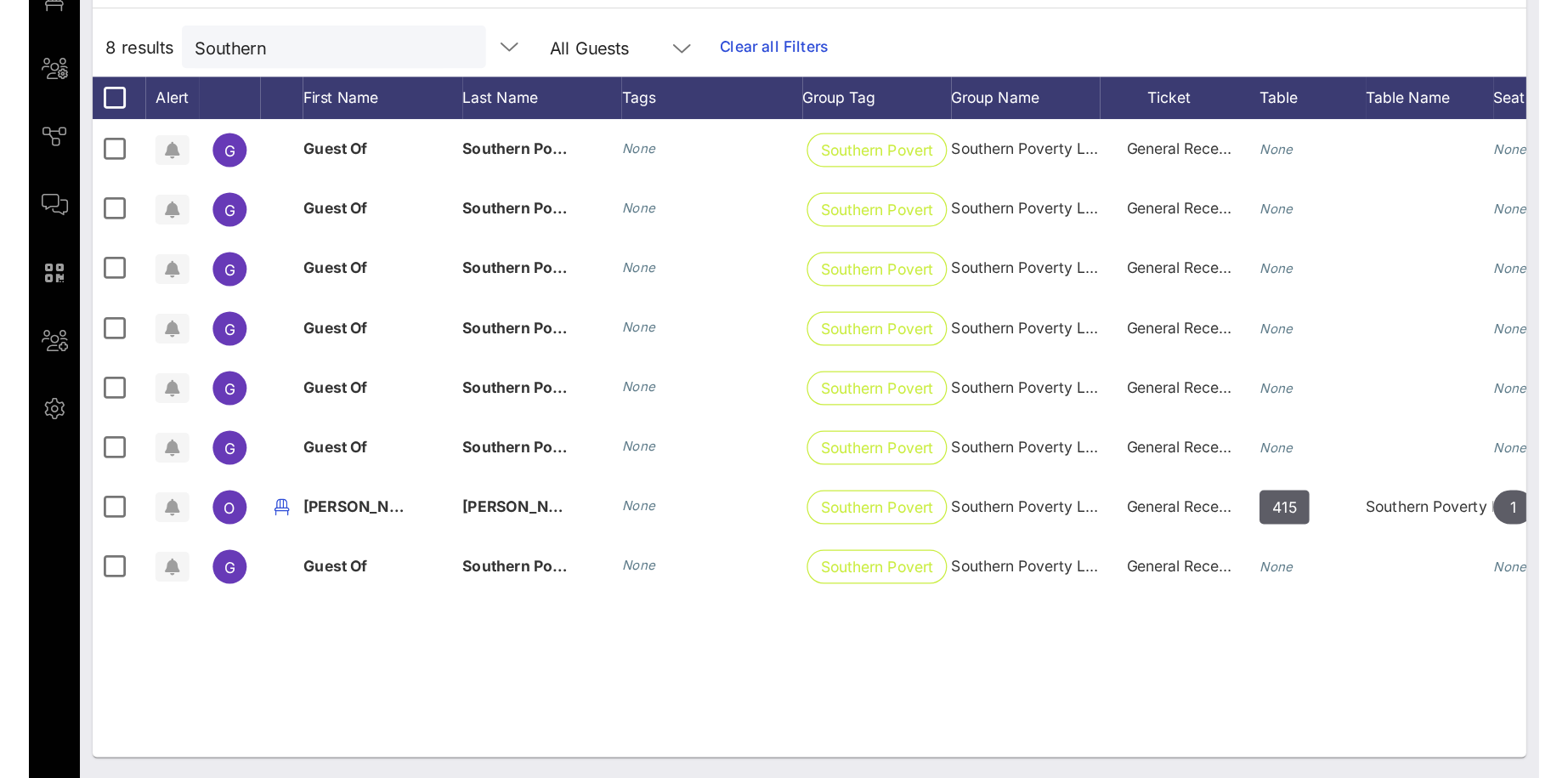
scroll to position [0, 0]
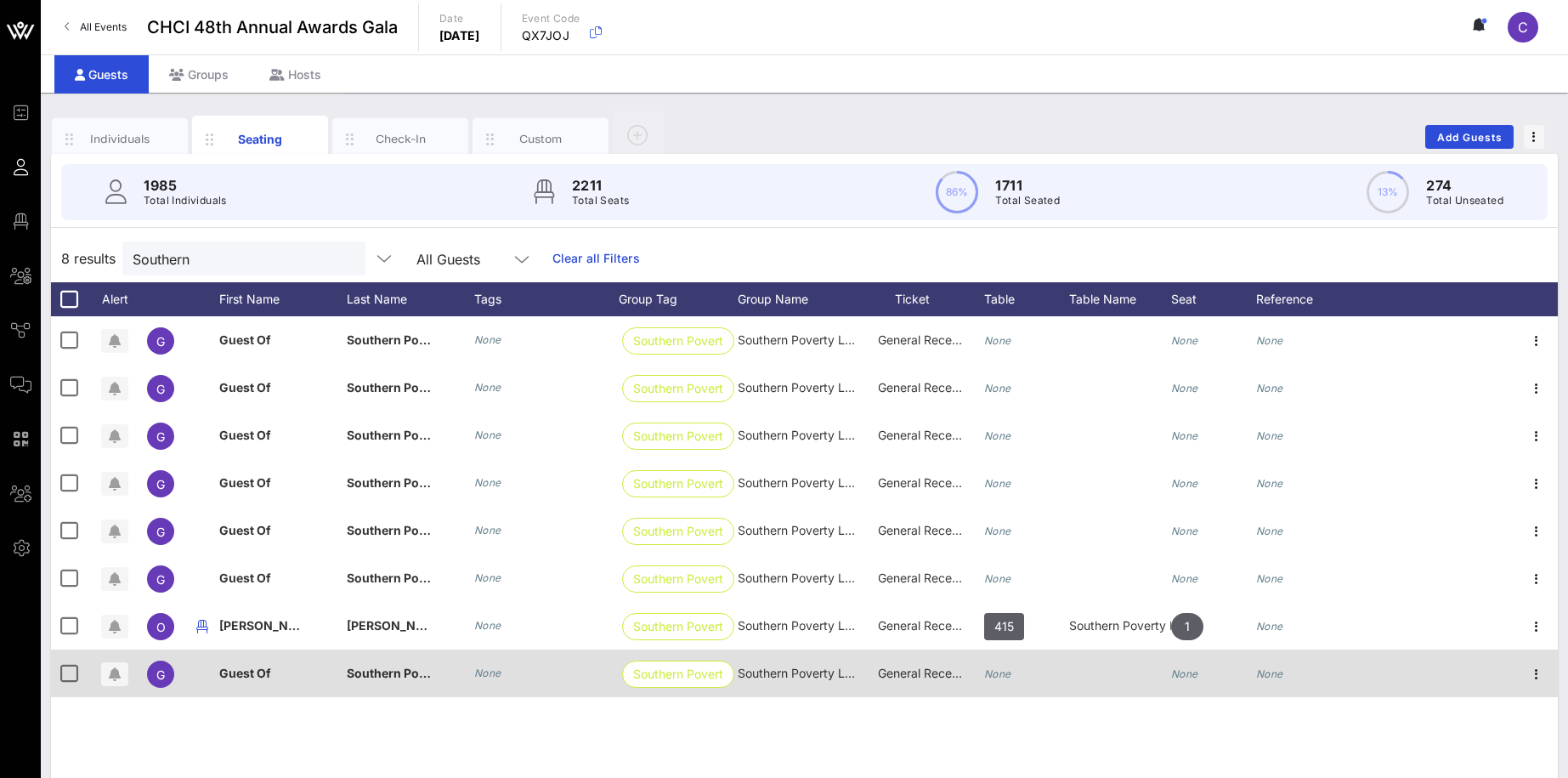
click at [275, 676] on div "Guest Of" at bounding box center [282, 683] width 128 height 67
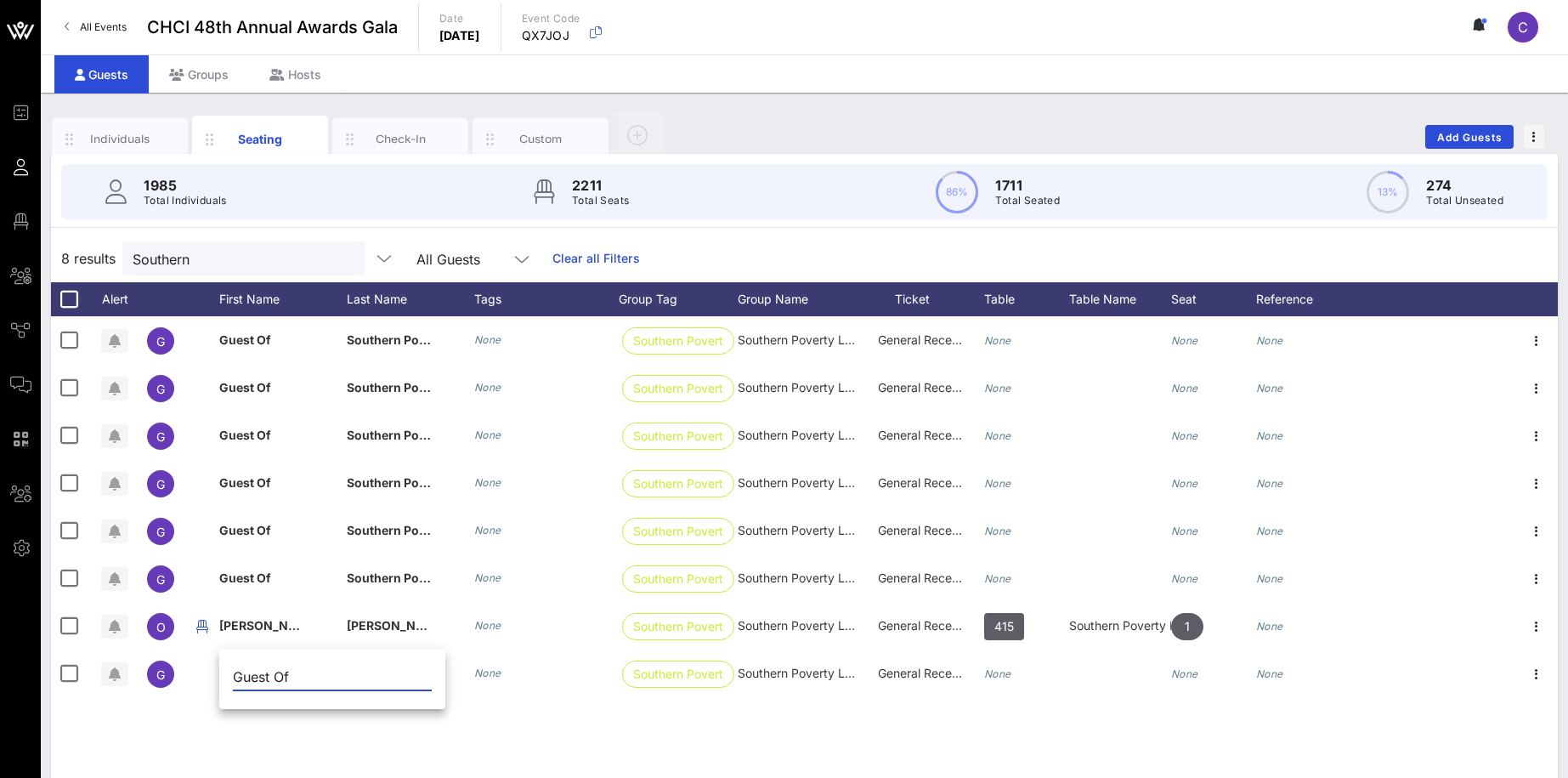
drag, startPoint x: 311, startPoint y: 671, endPoint x: 206, endPoint y: 671, distance: 105.0
click at [233, 671] on input "Guest Of" at bounding box center [332, 677] width 199 height 27
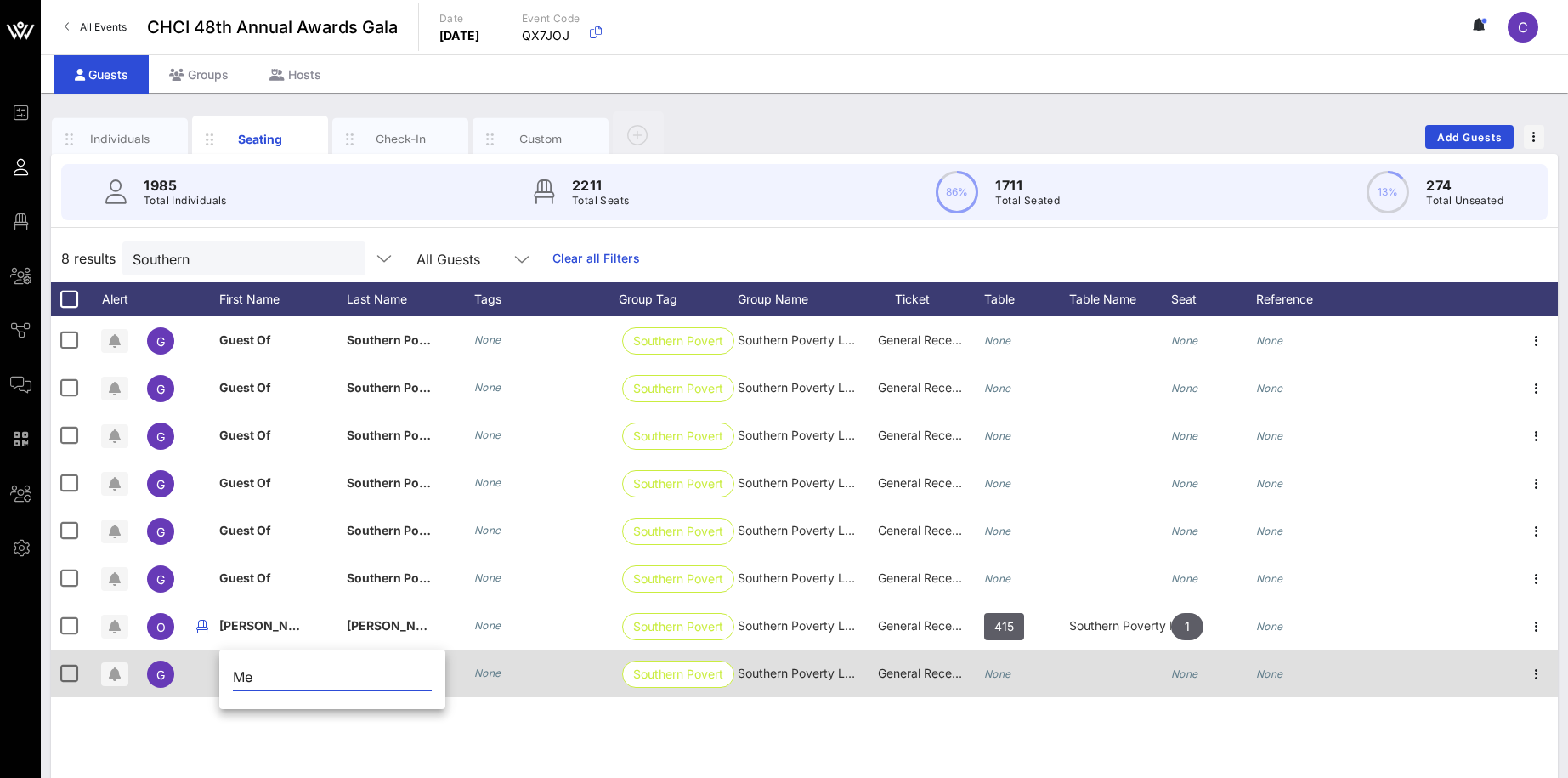
click at [482, 690] on div "None" at bounding box center [546, 674] width 145 height 48
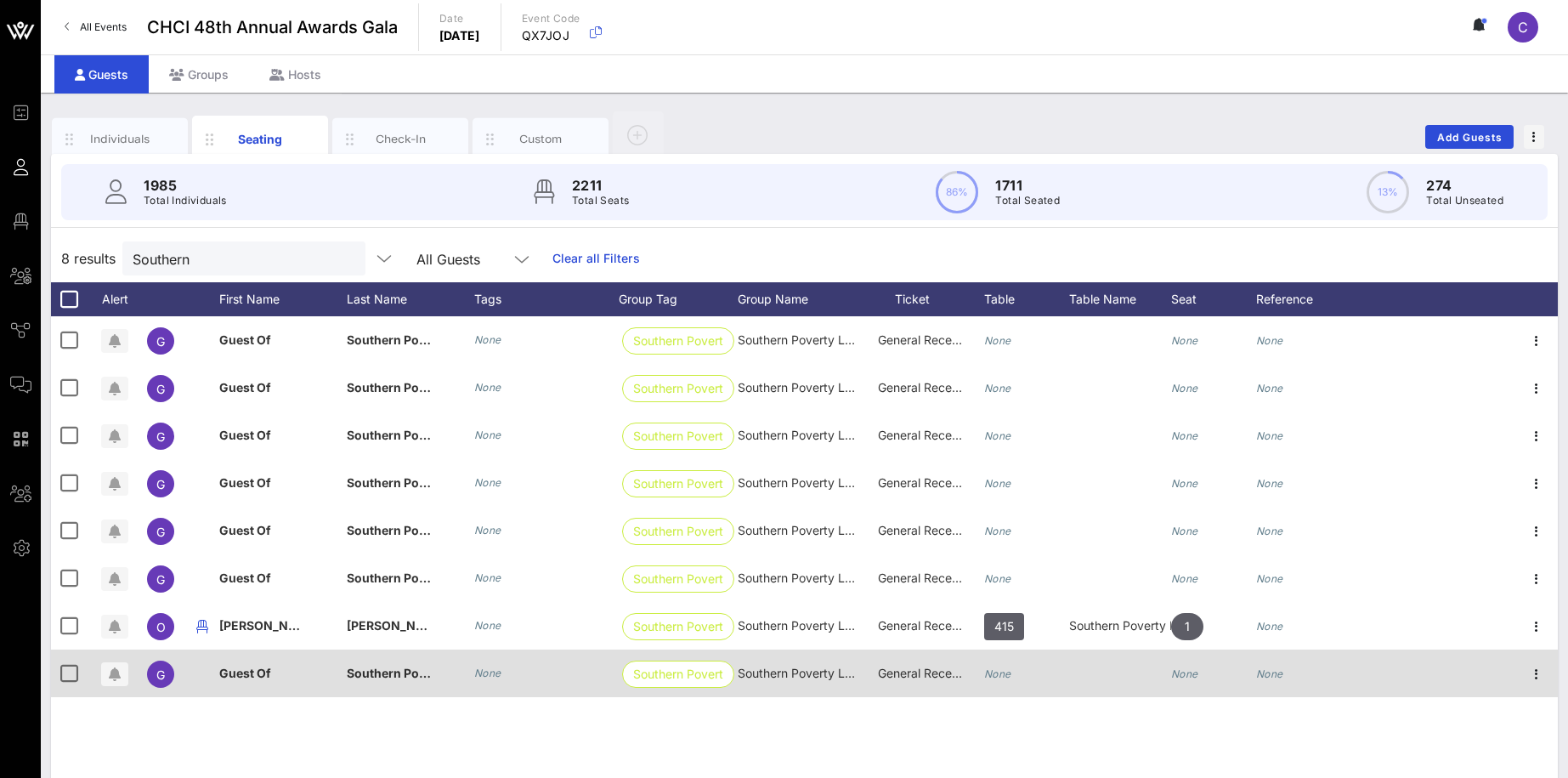
click at [278, 662] on div "Guest Of" at bounding box center [282, 683] width 128 height 67
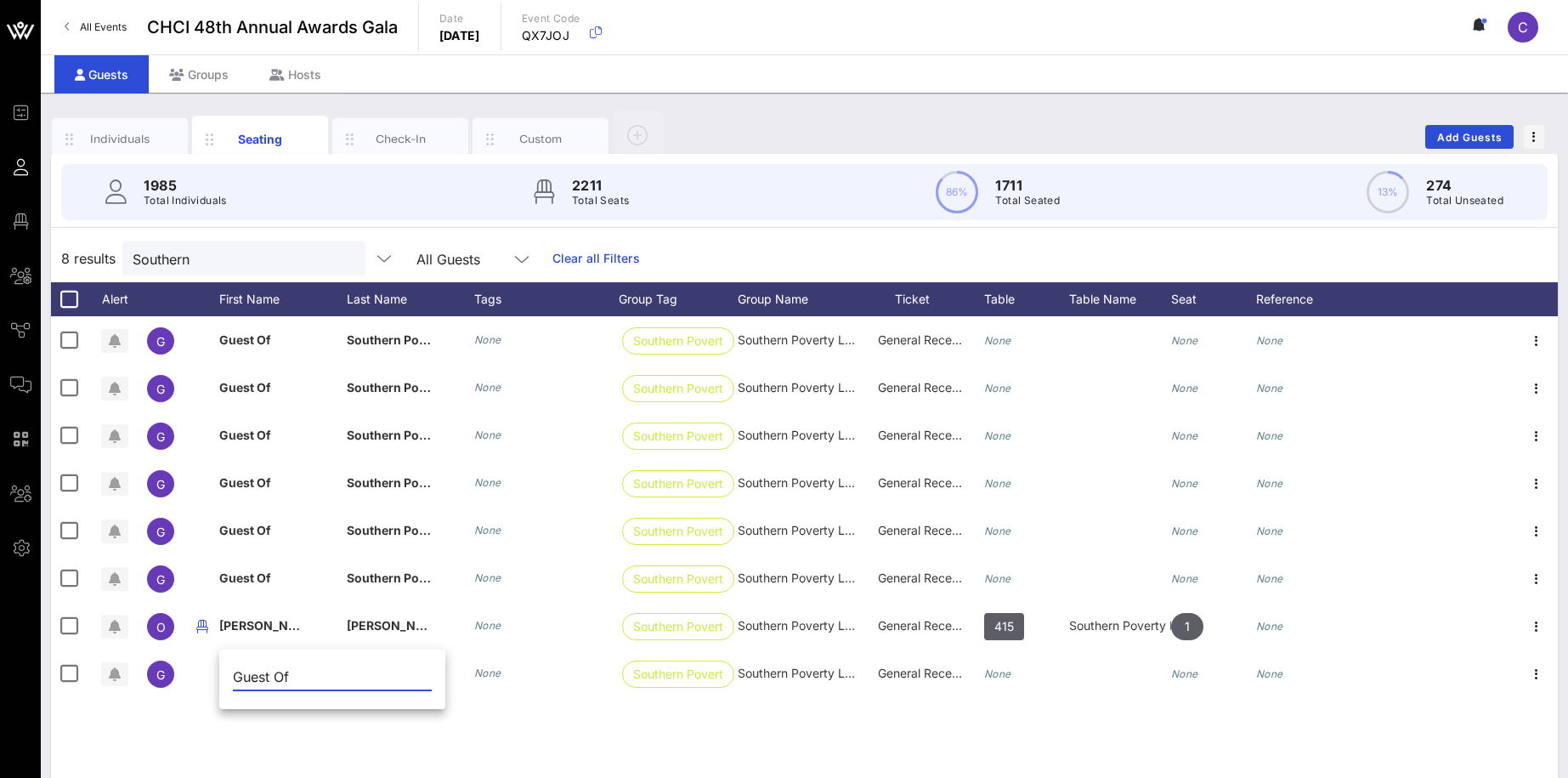
click at [265, 680] on input "Guest Of" at bounding box center [332, 677] width 199 height 27
type input "GuesMe. t Of"
click at [461, 744] on div "G Guest Of Southern Poverty Law Center None Southern Poverty … Southern Poverty…" at bounding box center [805, 571] width 1507 height 510
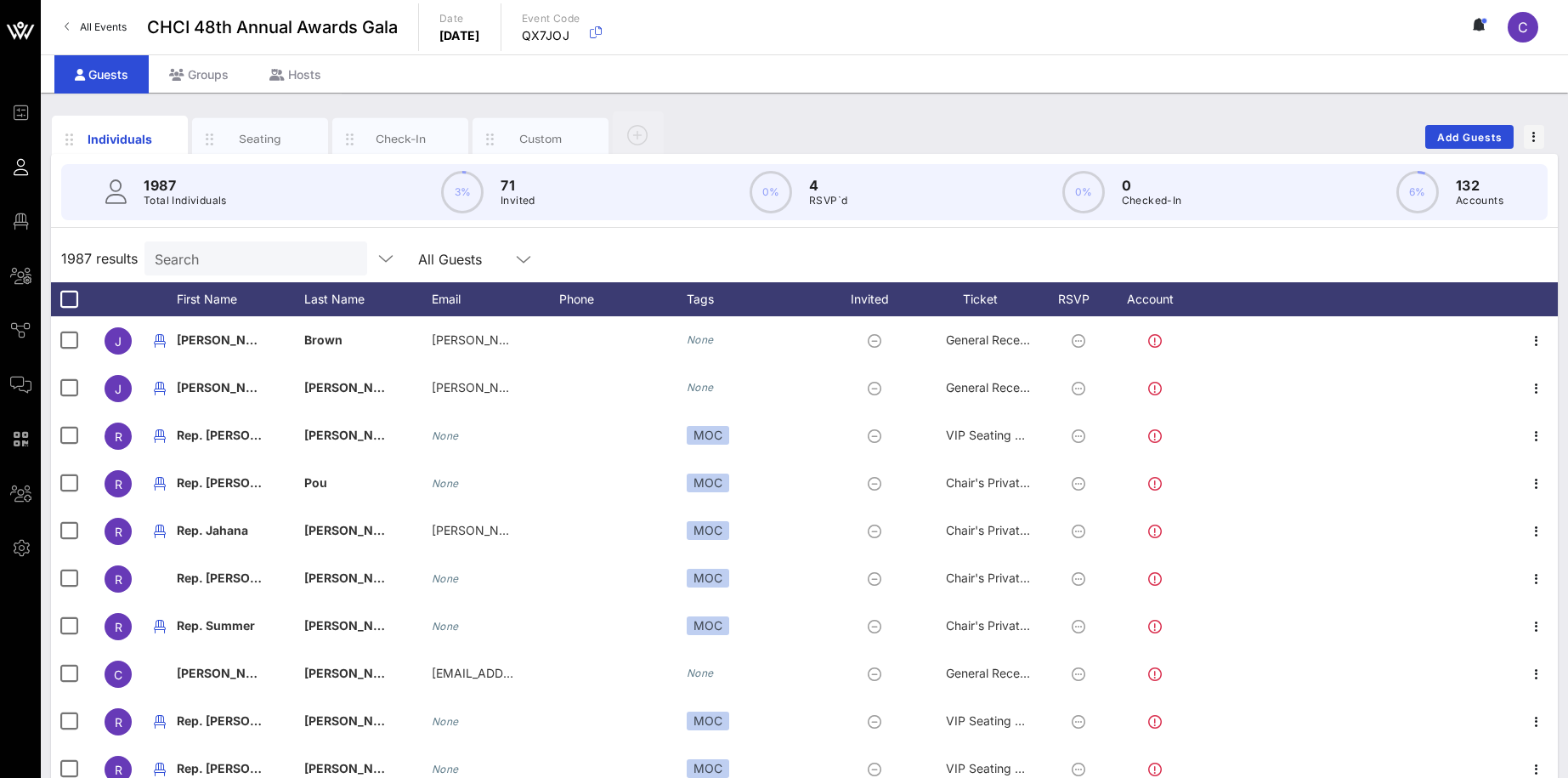
click at [211, 254] on input "Search" at bounding box center [254, 258] width 199 height 22
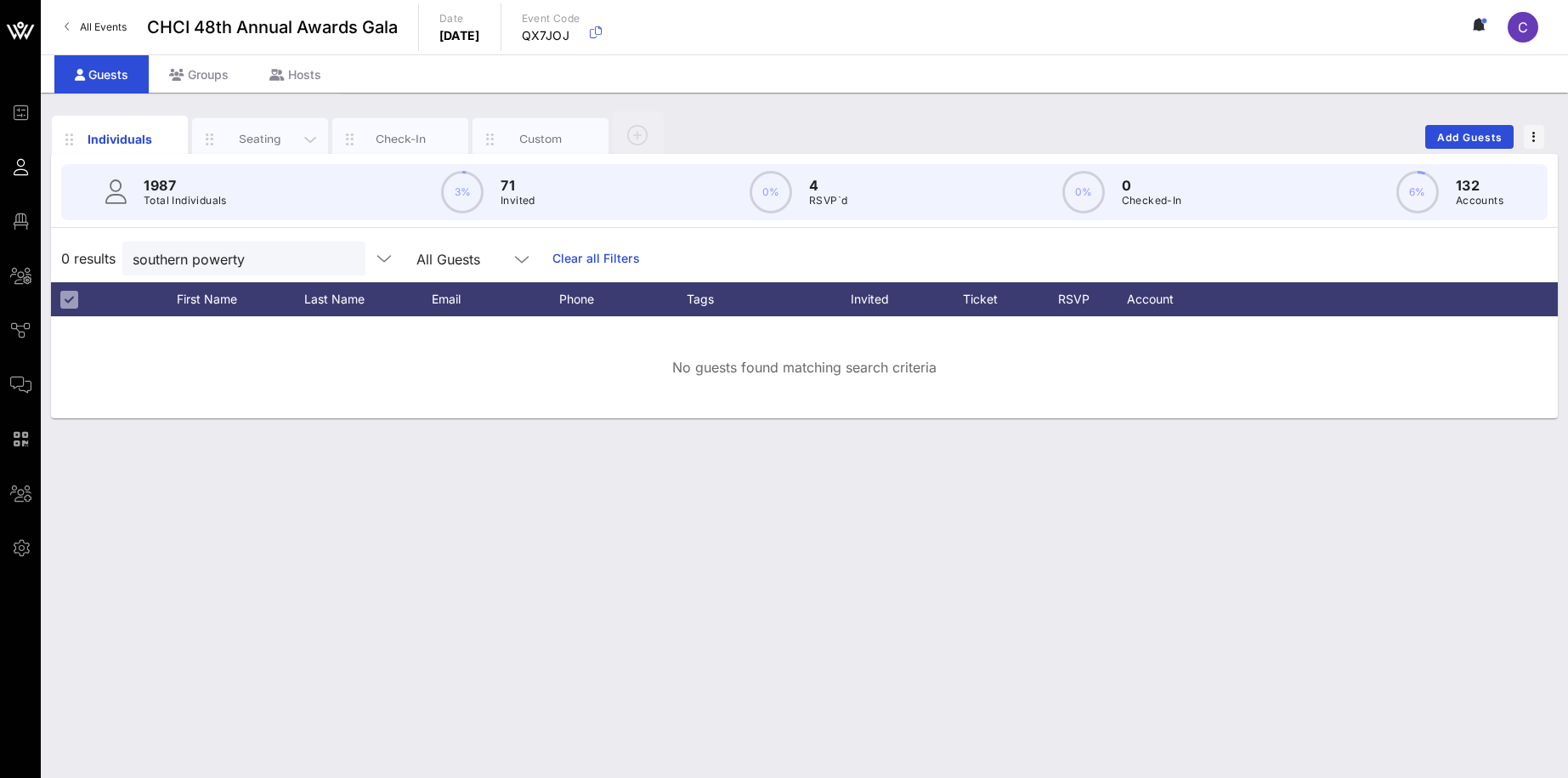
click at [268, 139] on div "Seating" at bounding box center [260, 139] width 75 height 16
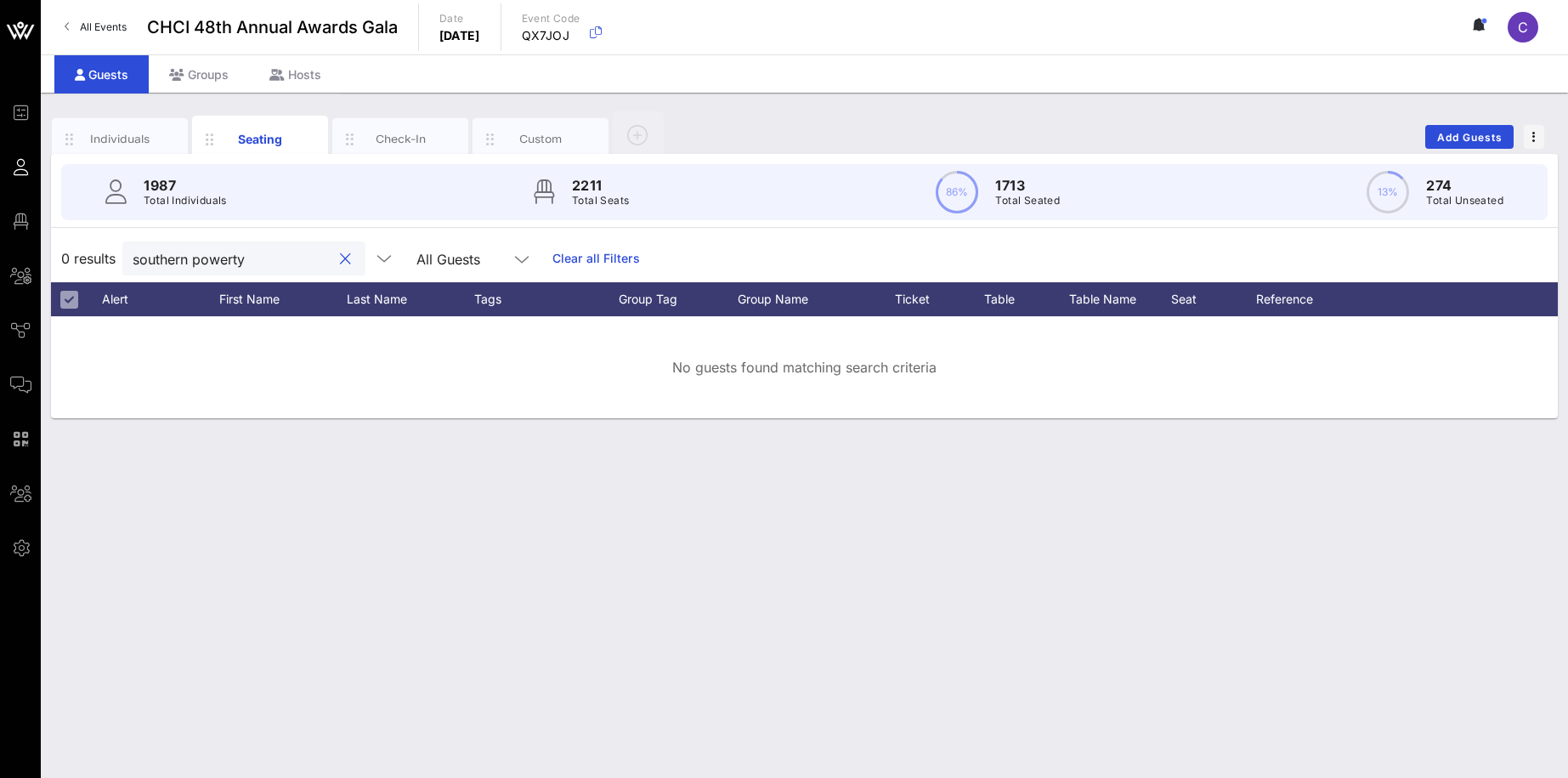
click at [295, 260] on input "southern powerty" at bounding box center [232, 258] width 199 height 22
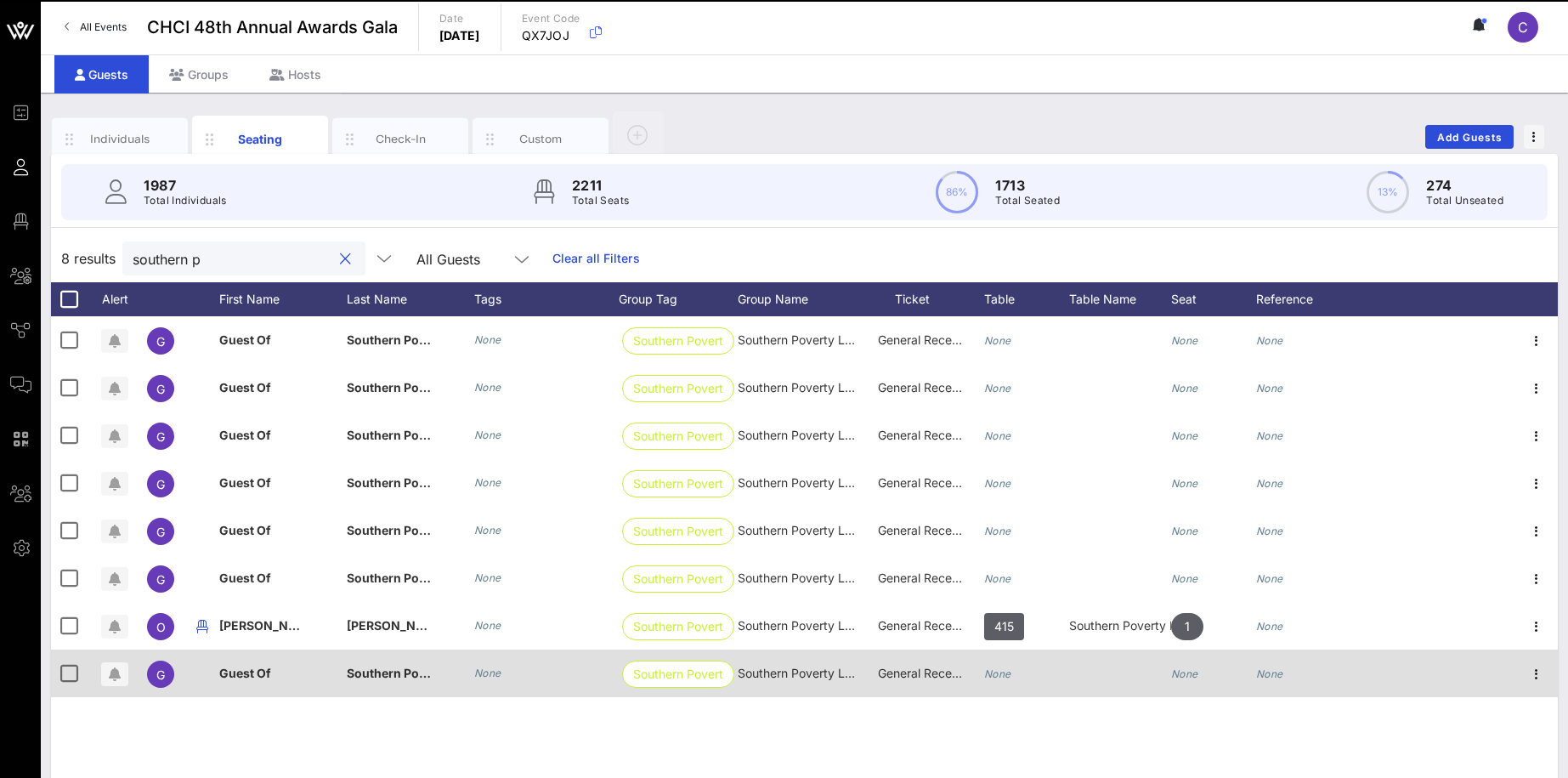
type input "southern p"
click at [276, 672] on div "Guest Of" at bounding box center [282, 683] width 128 height 67
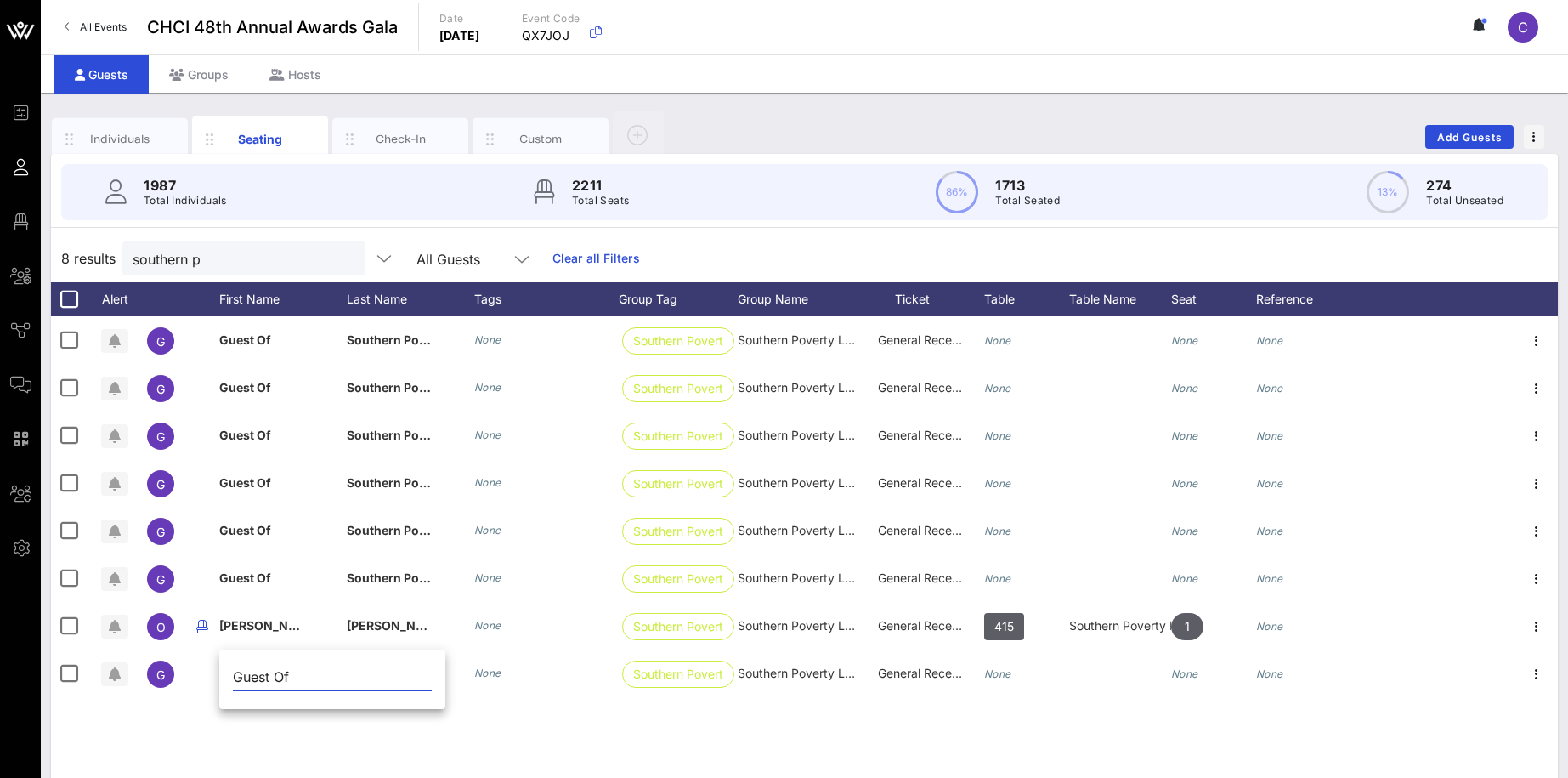
drag, startPoint x: 310, startPoint y: 673, endPoint x: 199, endPoint y: 668, distance: 111.1
click at [233, 668] on input "Guest Of" at bounding box center [332, 677] width 199 height 27
type input "Me"
click at [555, 701] on div "G Guest Of Southern Poverty Law Center None Southern Poverty … Southern Poverty…" at bounding box center [805, 571] width 1507 height 510
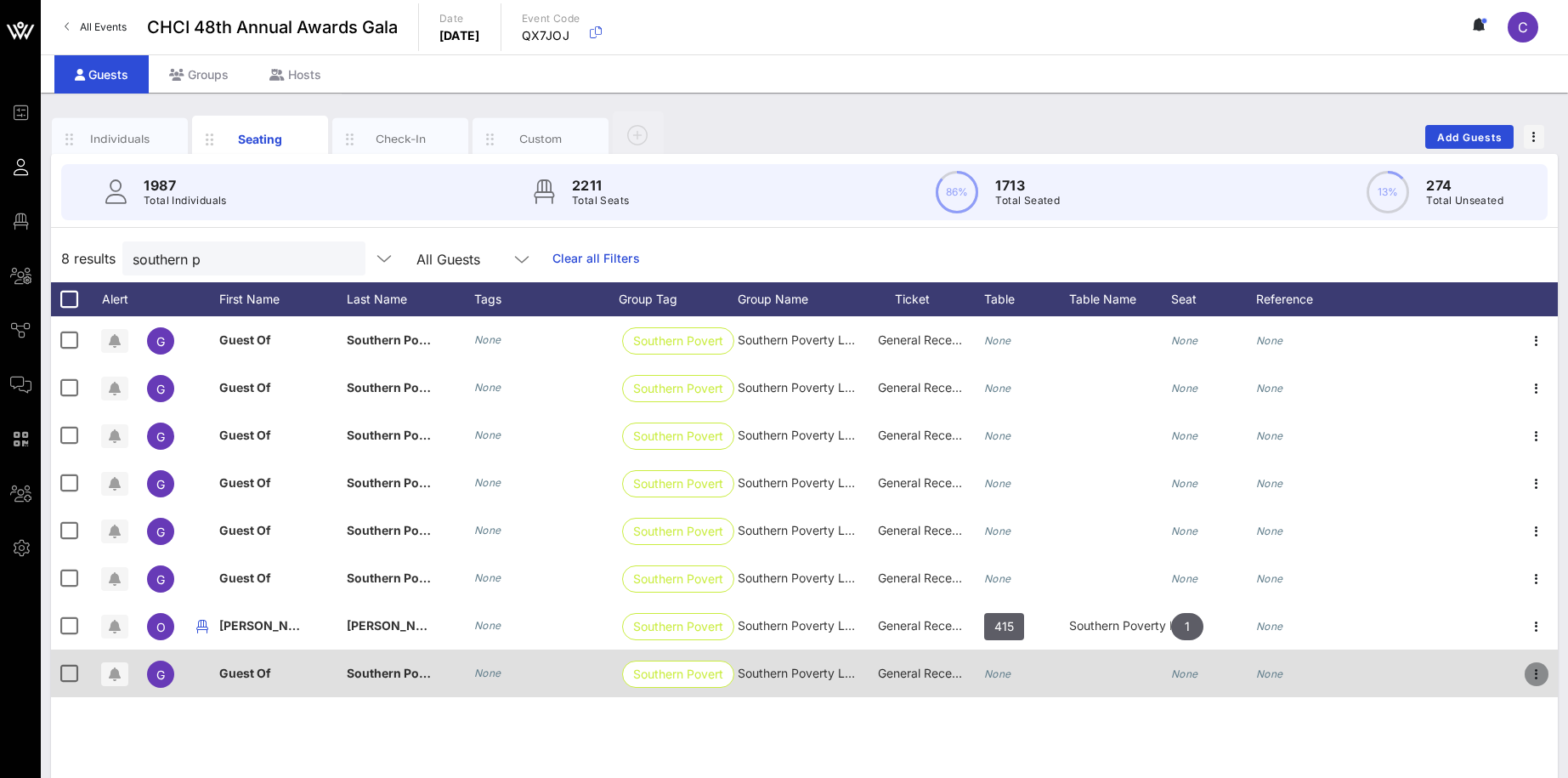
click at [1538, 670] on icon "button" at bounding box center [1536, 674] width 21 height 21
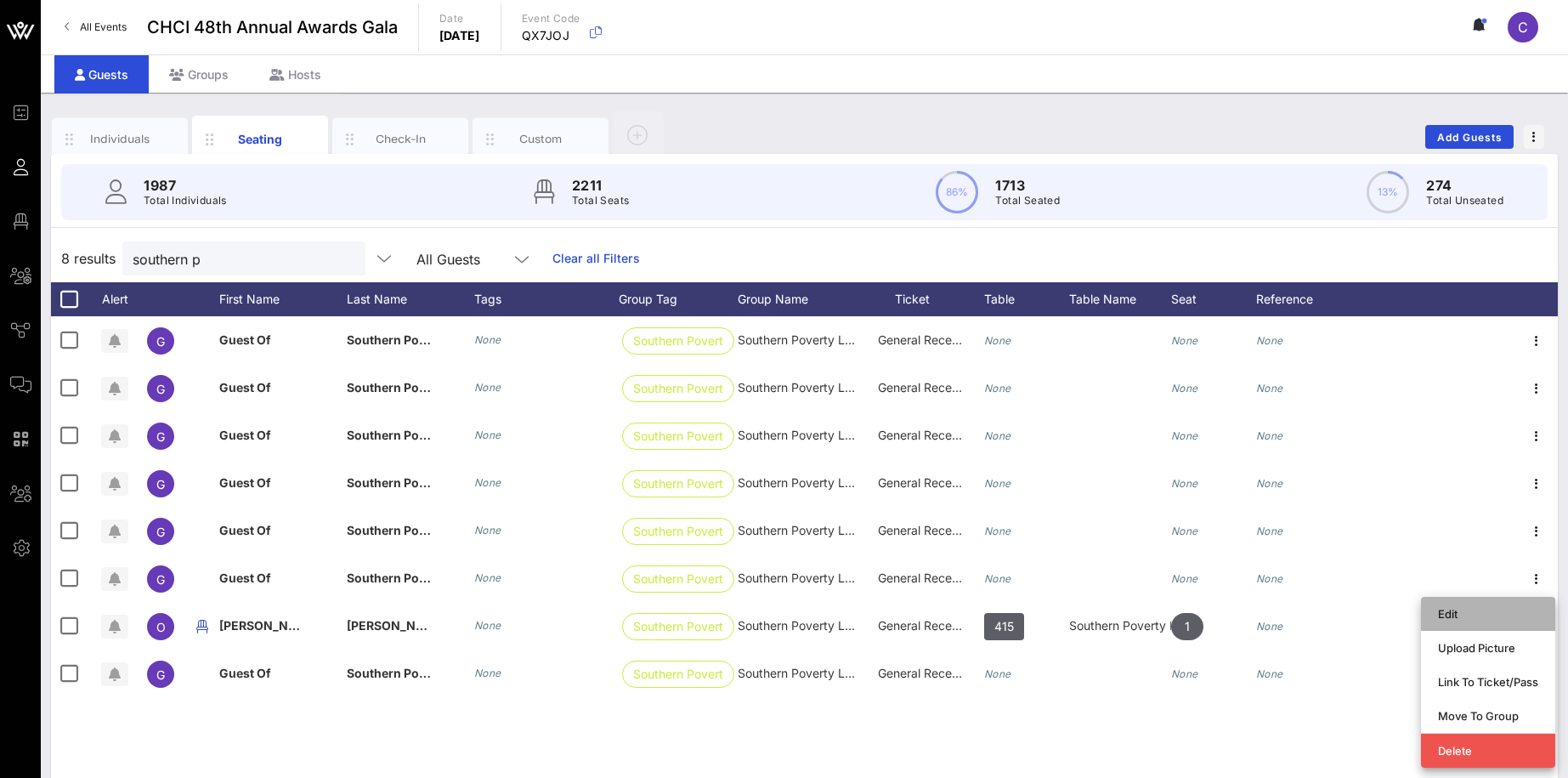
click at [1448, 613] on div "Edit" at bounding box center [1488, 614] width 100 height 14
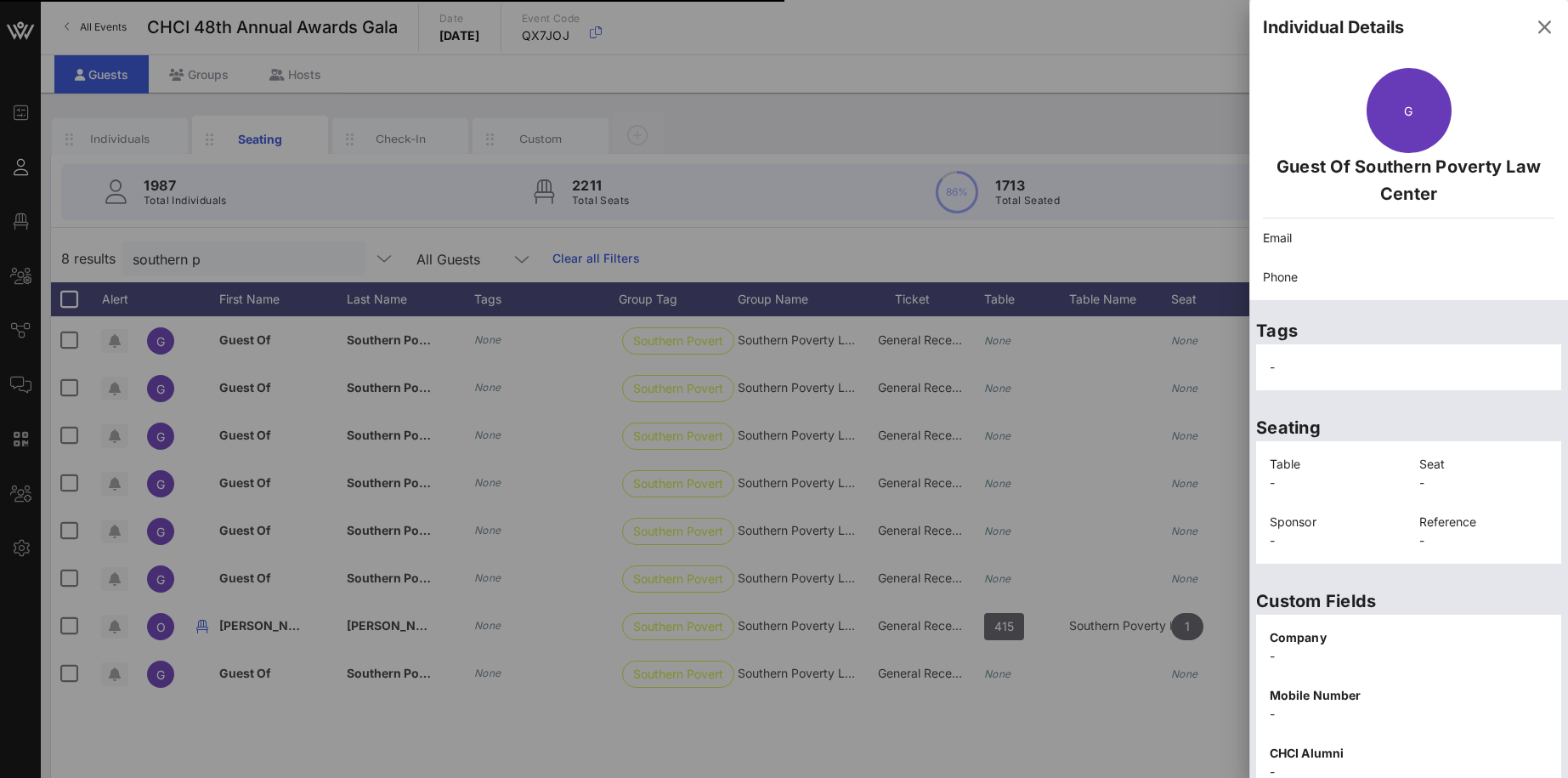
click at [1546, 458] on p "Seat" at bounding box center [1483, 464] width 129 height 19
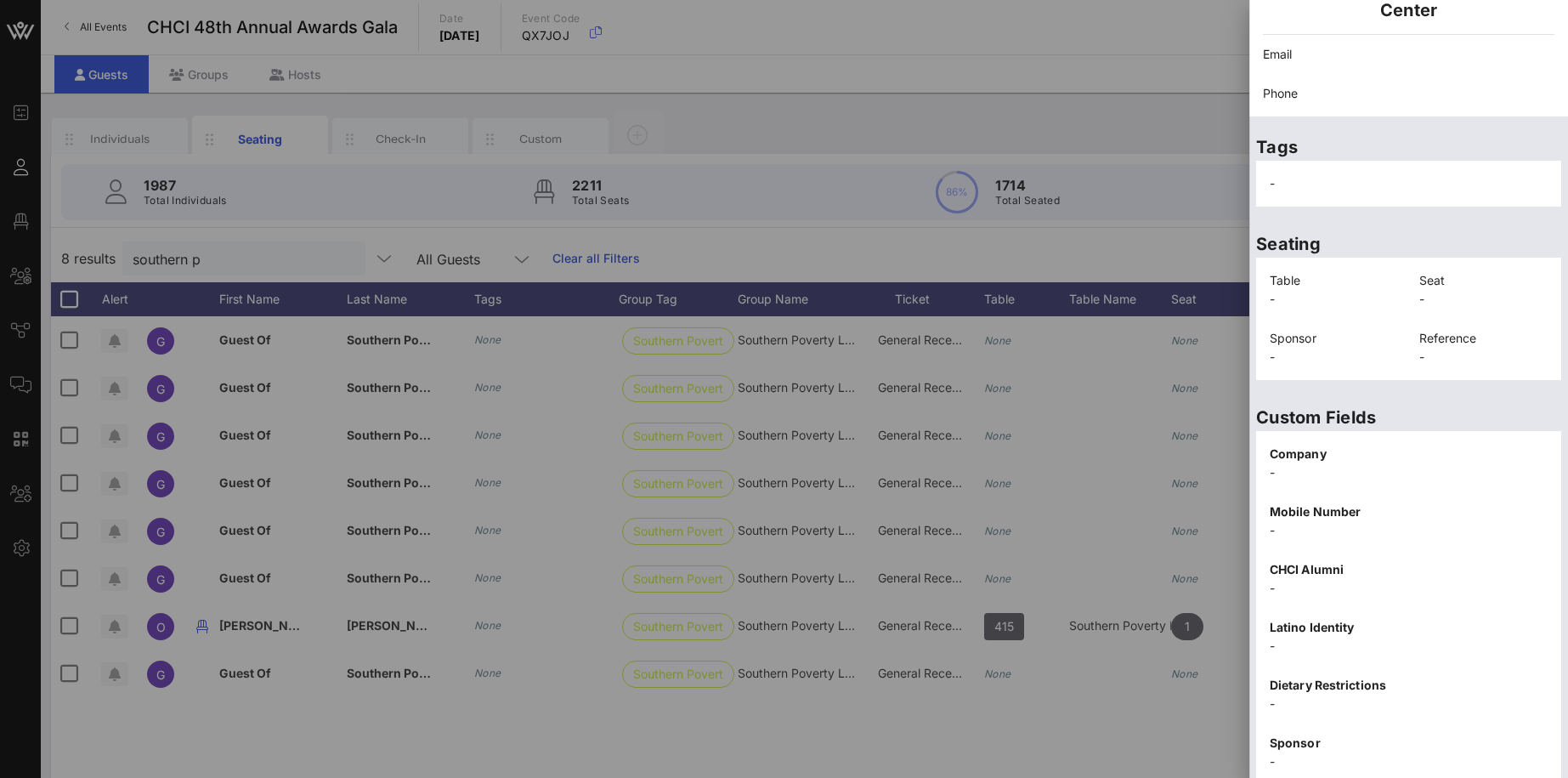
scroll to position [245, 0]
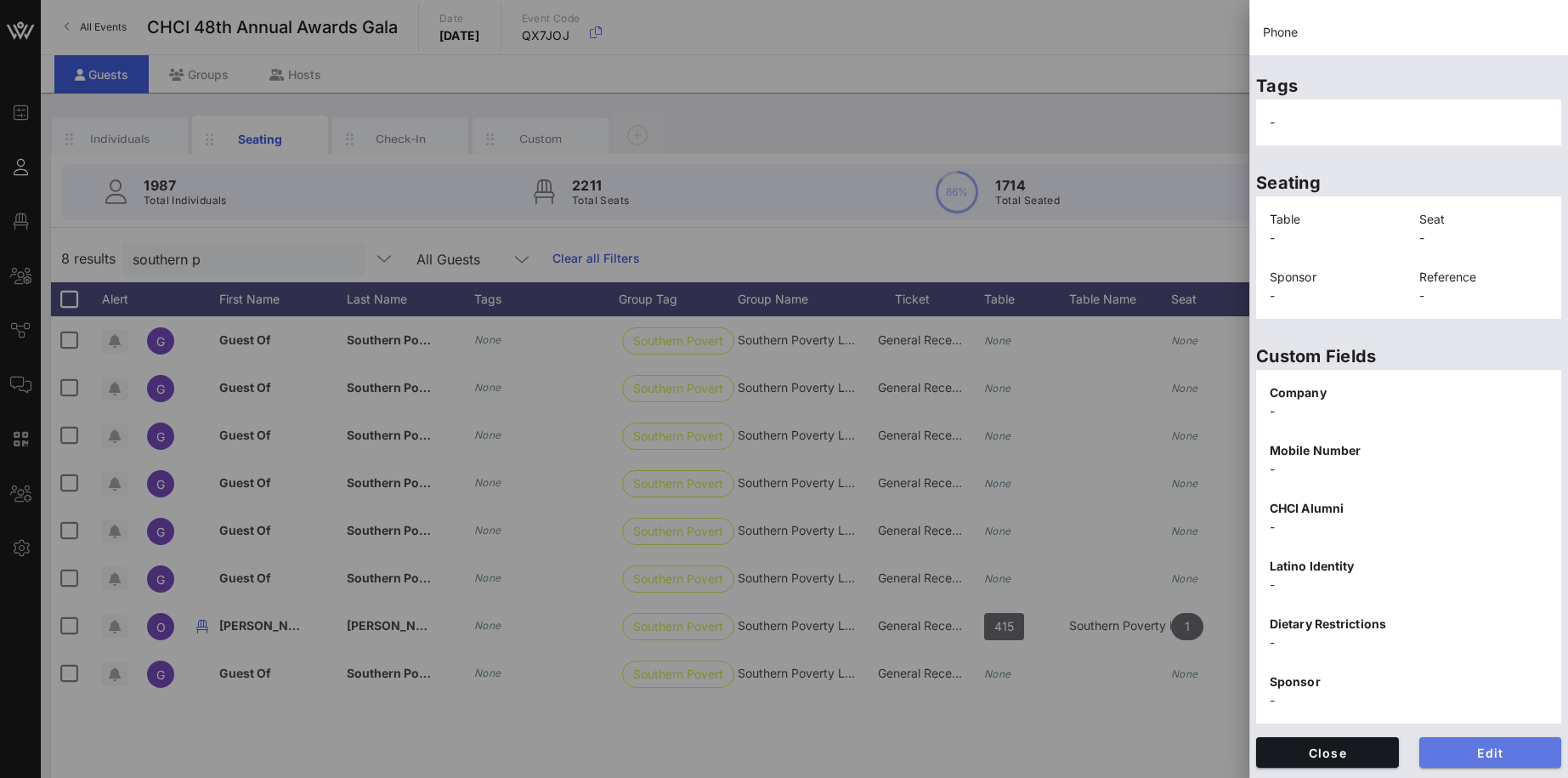
click at [1515, 754] on span "Edit" at bounding box center [1490, 752] width 116 height 15
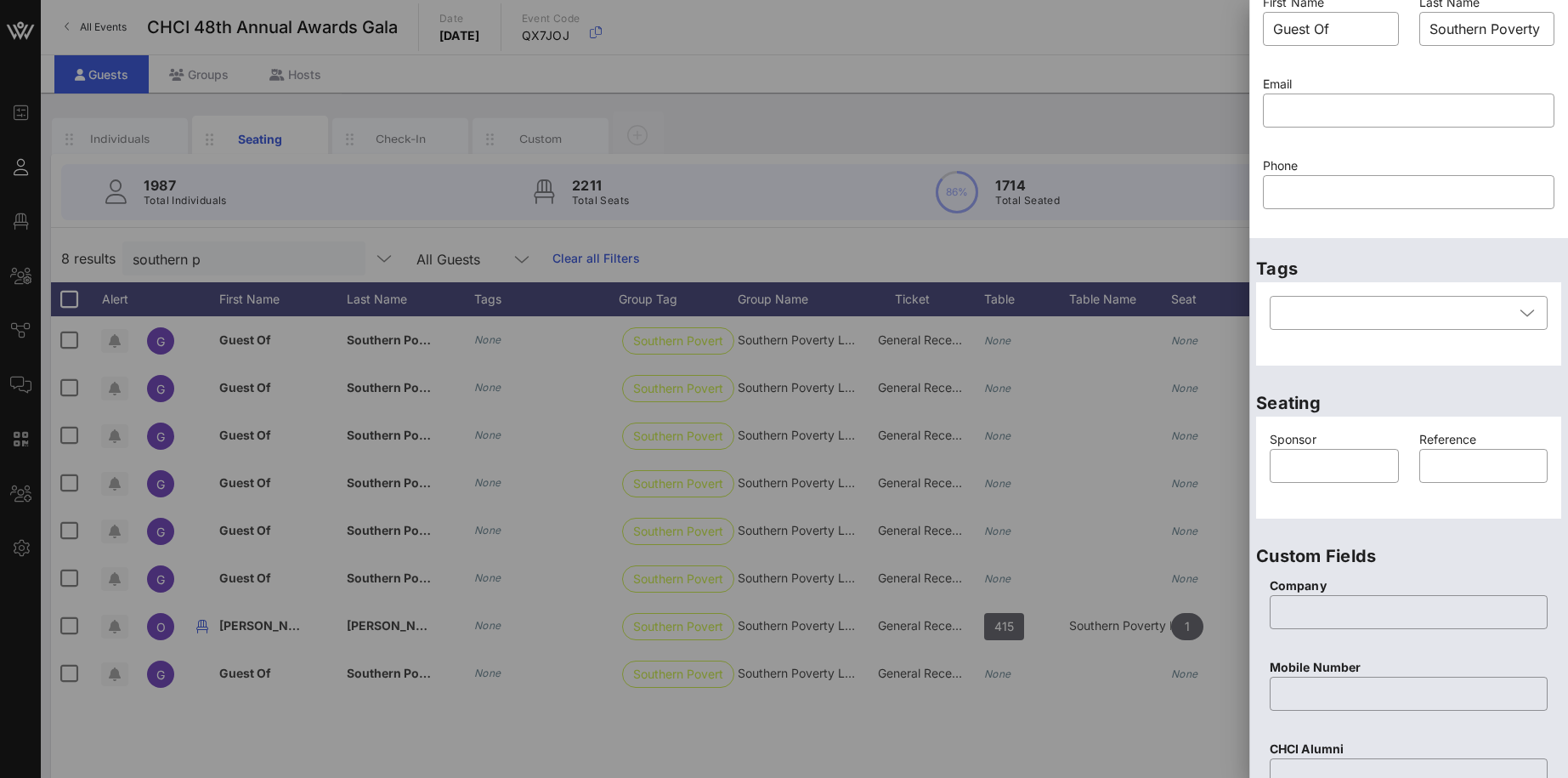
scroll to position [0, 0]
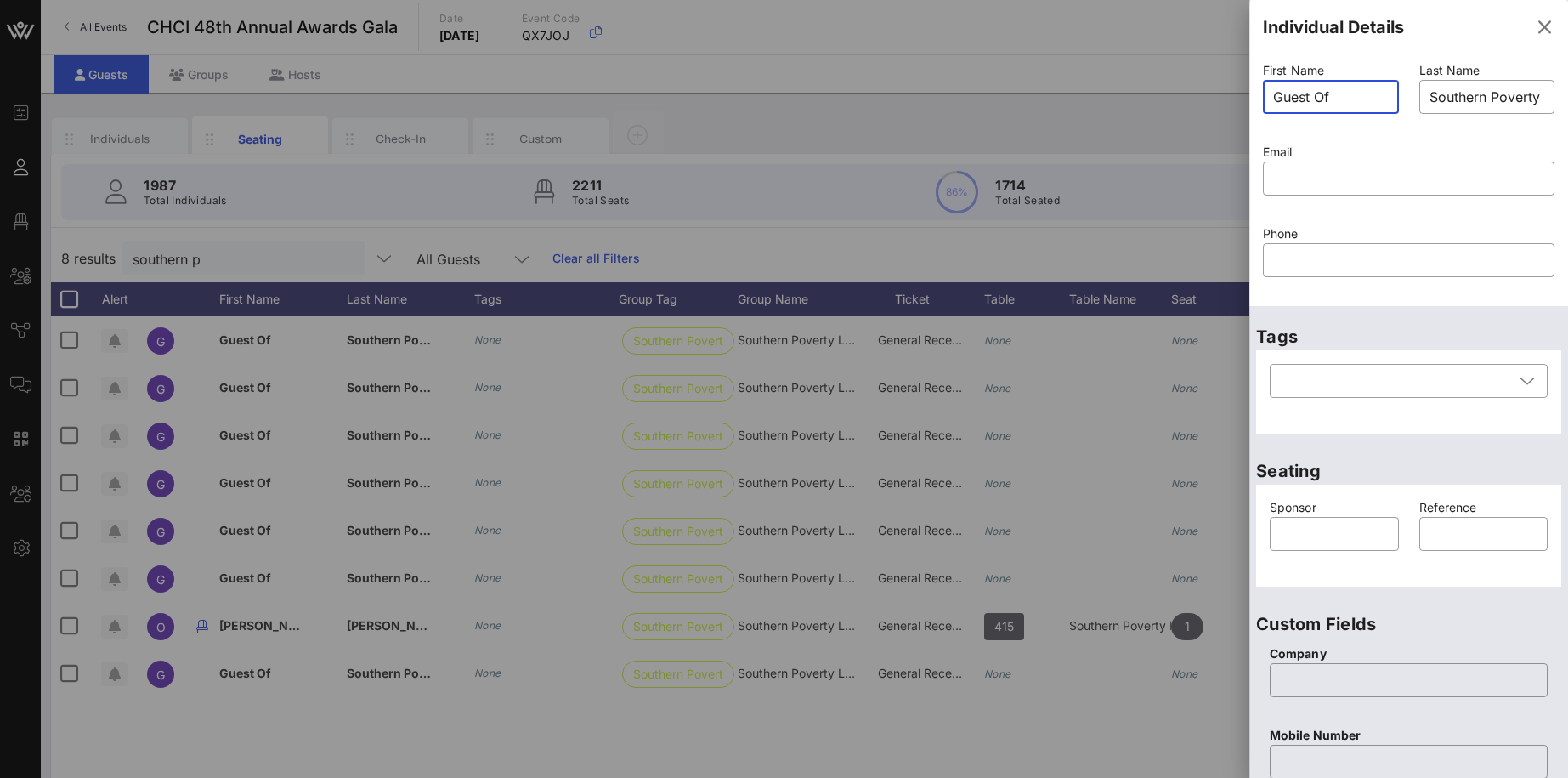
drag, startPoint x: 1347, startPoint y: 101, endPoint x: 1244, endPoint y: 100, distance: 103.0
click at [1274, 100] on input "Guest Of" at bounding box center [1331, 97] width 116 height 27
type input "Guest Of"
drag, startPoint x: 1429, startPoint y: 99, endPoint x: 1622, endPoint y: 93, distance: 193.1
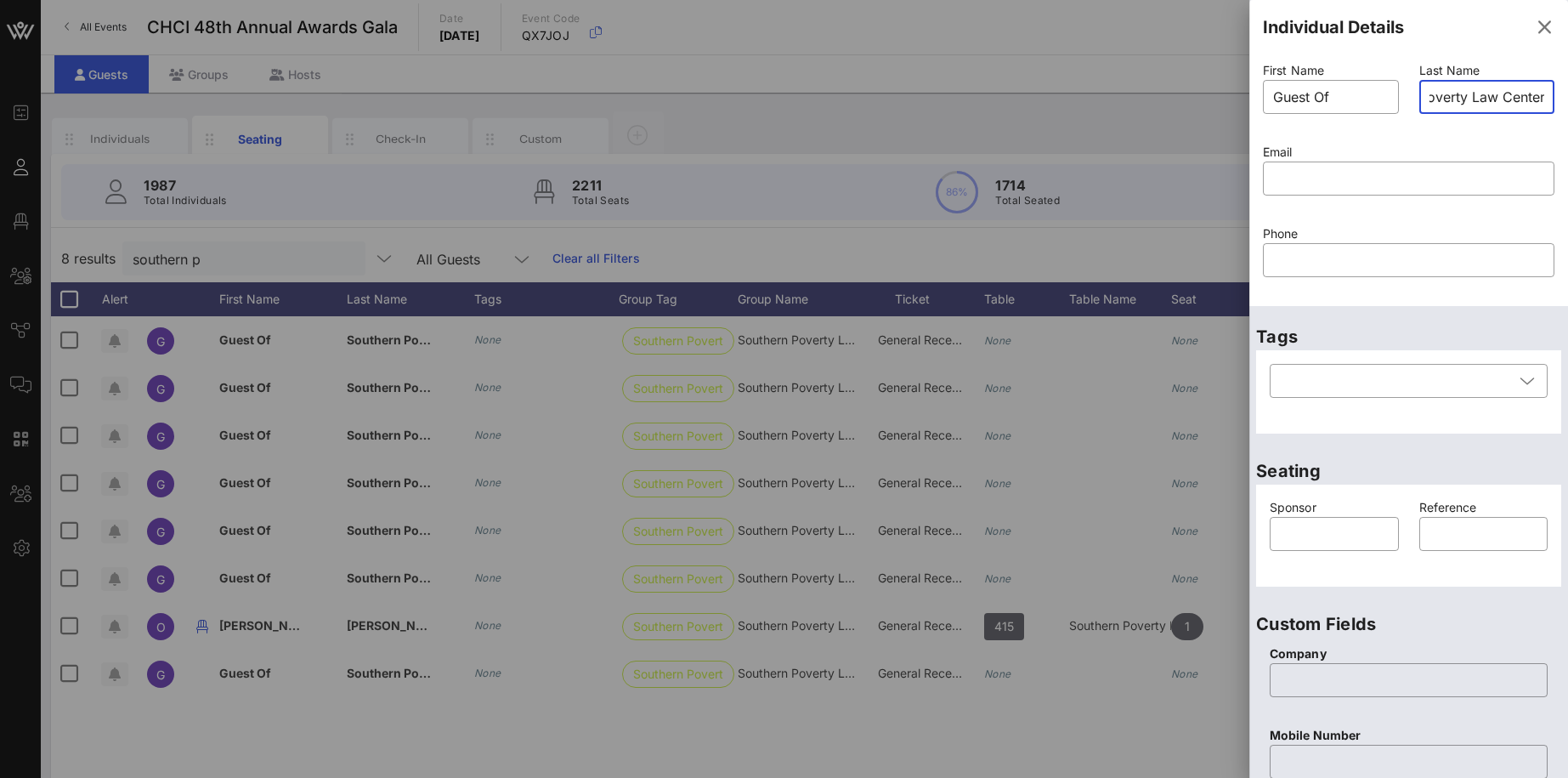
click at [1545, 93] on input "Southern Poverty Law Center" at bounding box center [1487, 97] width 116 height 27
paste input "[PERSON_NAME]"
type input "[PERSON_NAME]"
click at [1339, 182] on input "text" at bounding box center [1409, 179] width 271 height 27
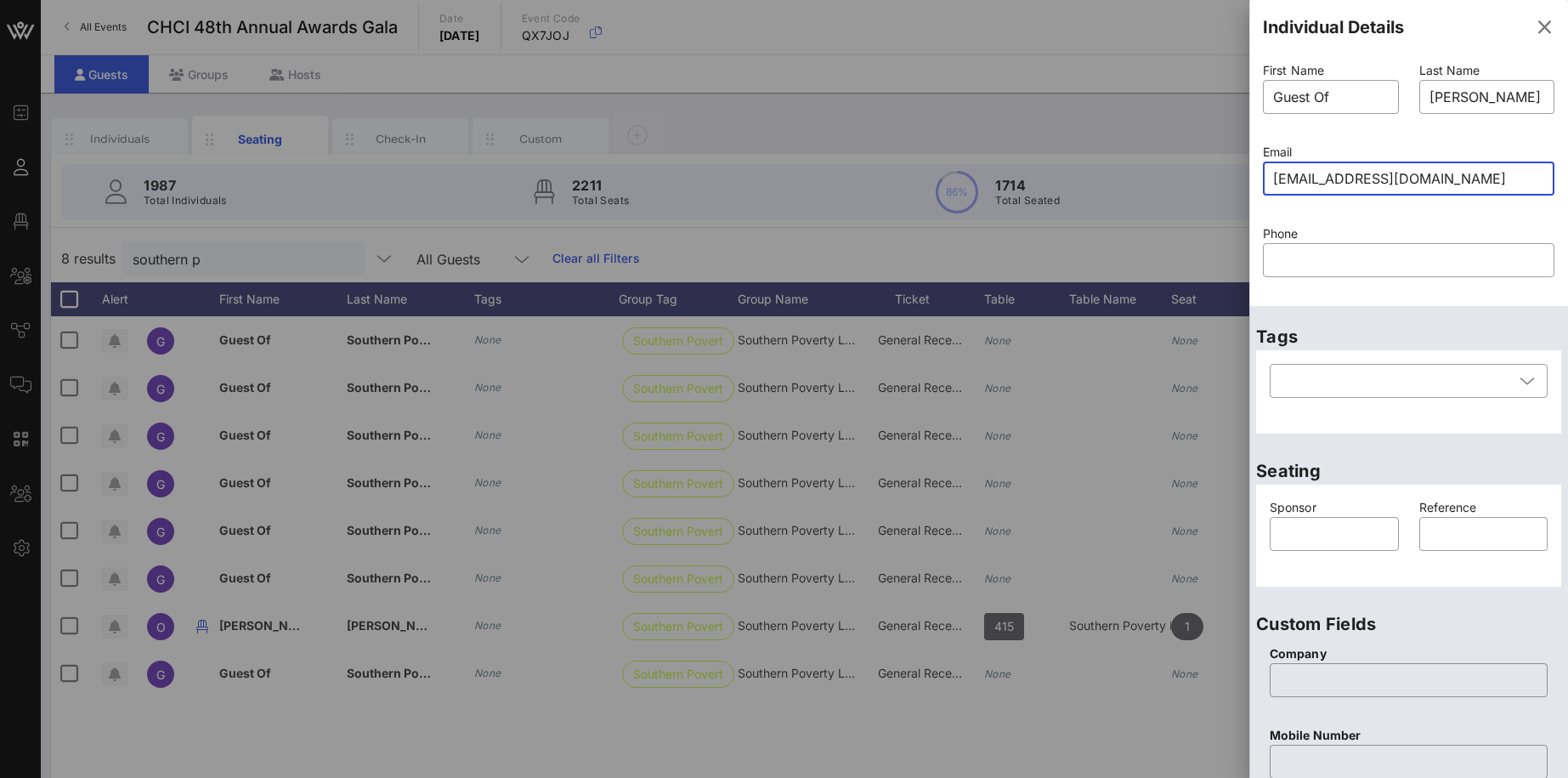
type input "test@conningham.com"
click at [1390, 214] on div "​ test@conningham.com" at bounding box center [1409, 190] width 292 height 56
type input "Southern Poverty Law Center"
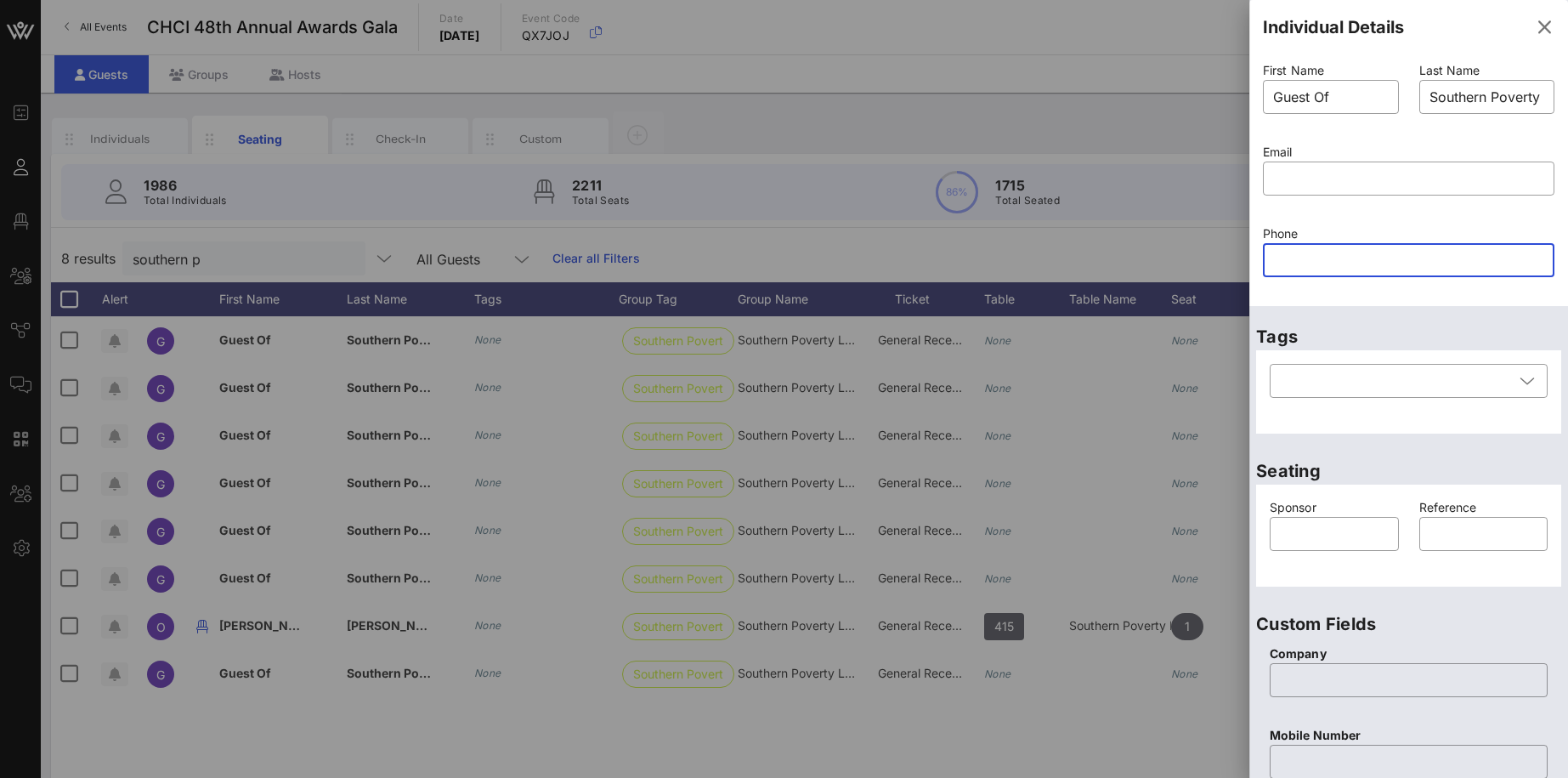
click at [1332, 263] on input "text" at bounding box center [1409, 260] width 271 height 27
paste input "[PHONE_NUMBER]"
type input "[PHONE_NUMBER]"
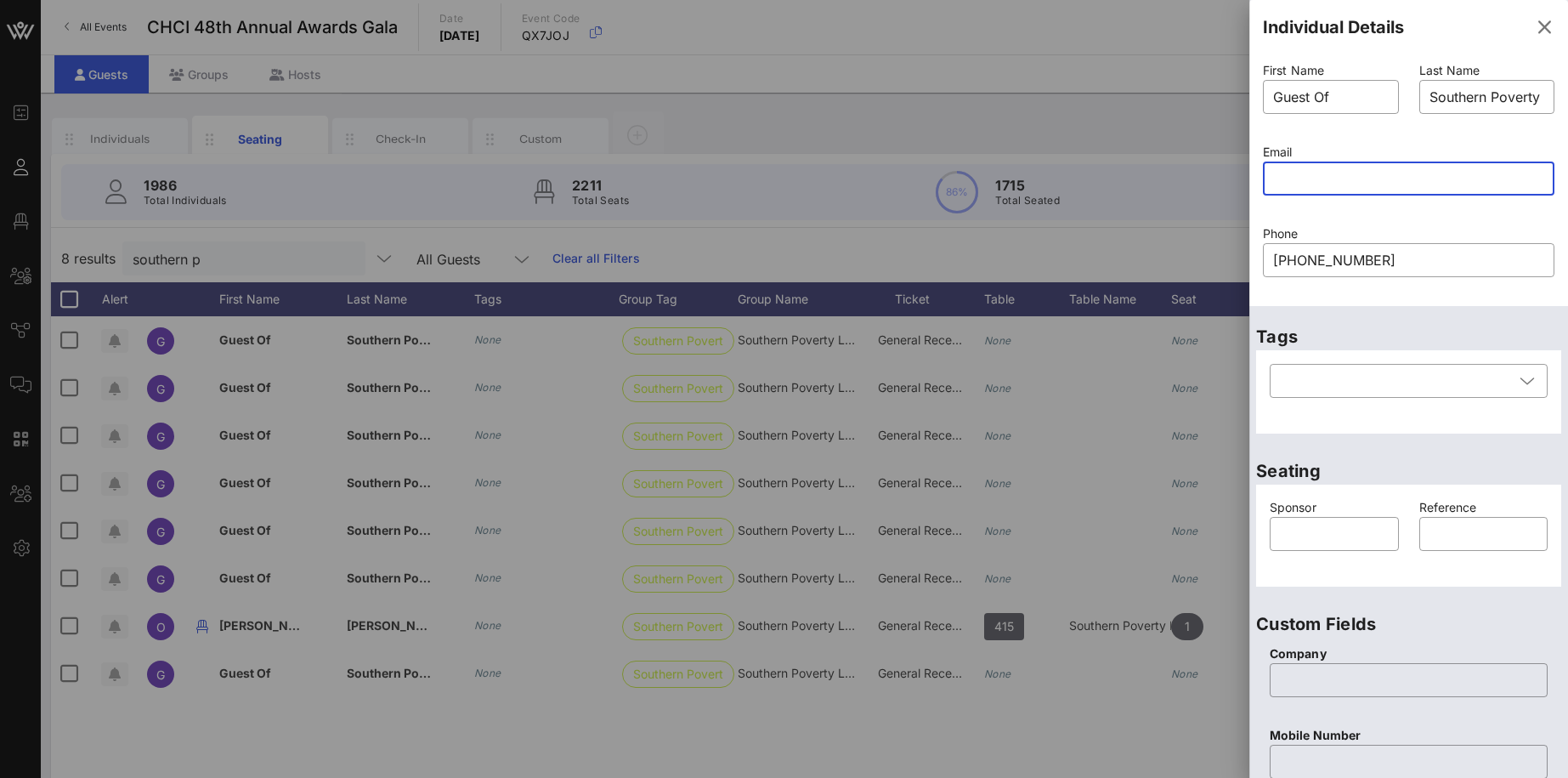
click at [1313, 182] on input "text" at bounding box center [1409, 179] width 271 height 27
type input "test@test.com"
click at [1345, 94] on input "Guest Of" at bounding box center [1331, 97] width 116 height 27
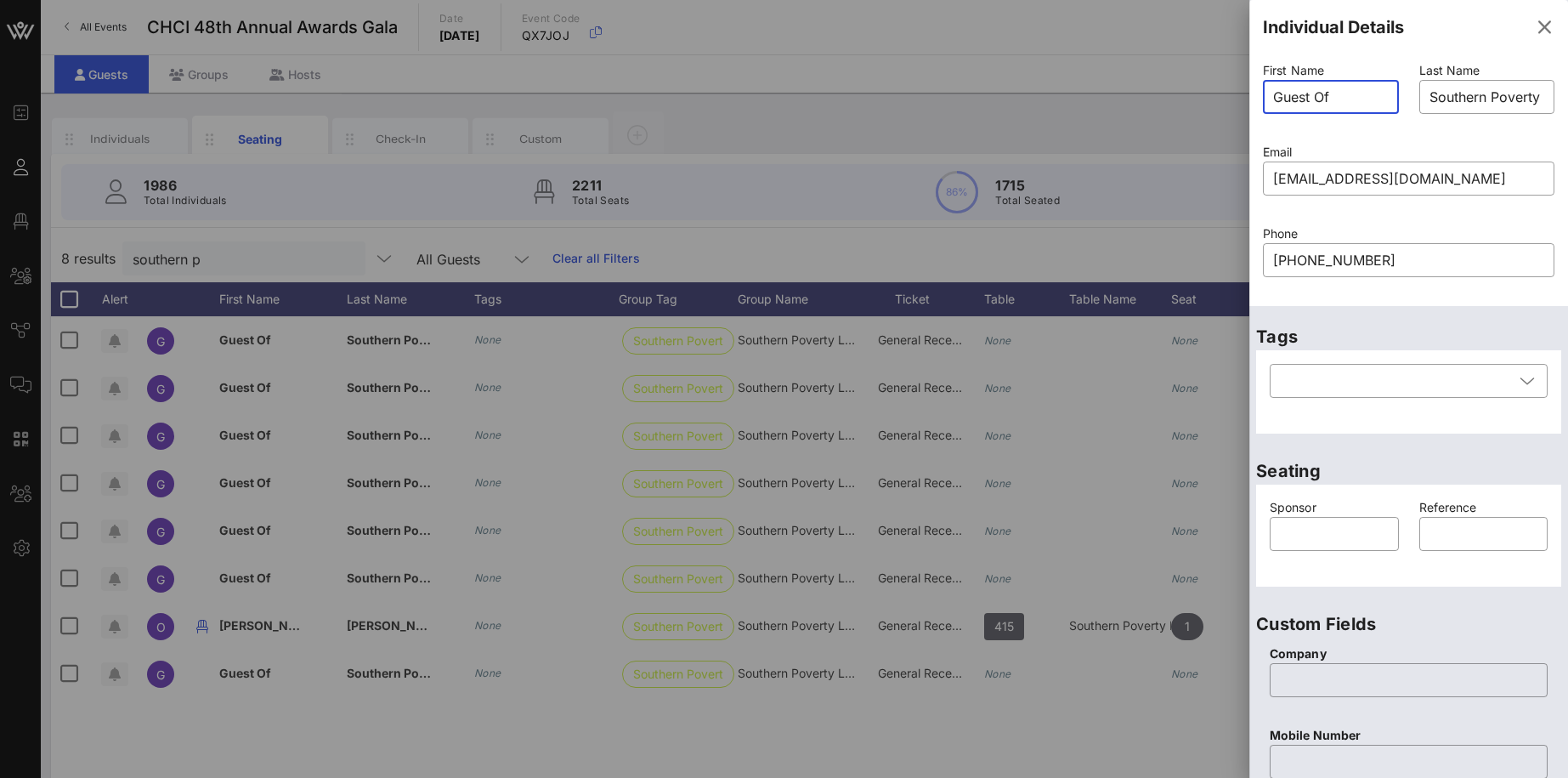
click at [1359, 96] on input "Guest Of" at bounding box center [1331, 97] width 116 height 27
type input "G"
type input "[PERSON_NAME]"
drag, startPoint x: 1436, startPoint y: 98, endPoint x: 1603, endPoint y: 93, distance: 167.1
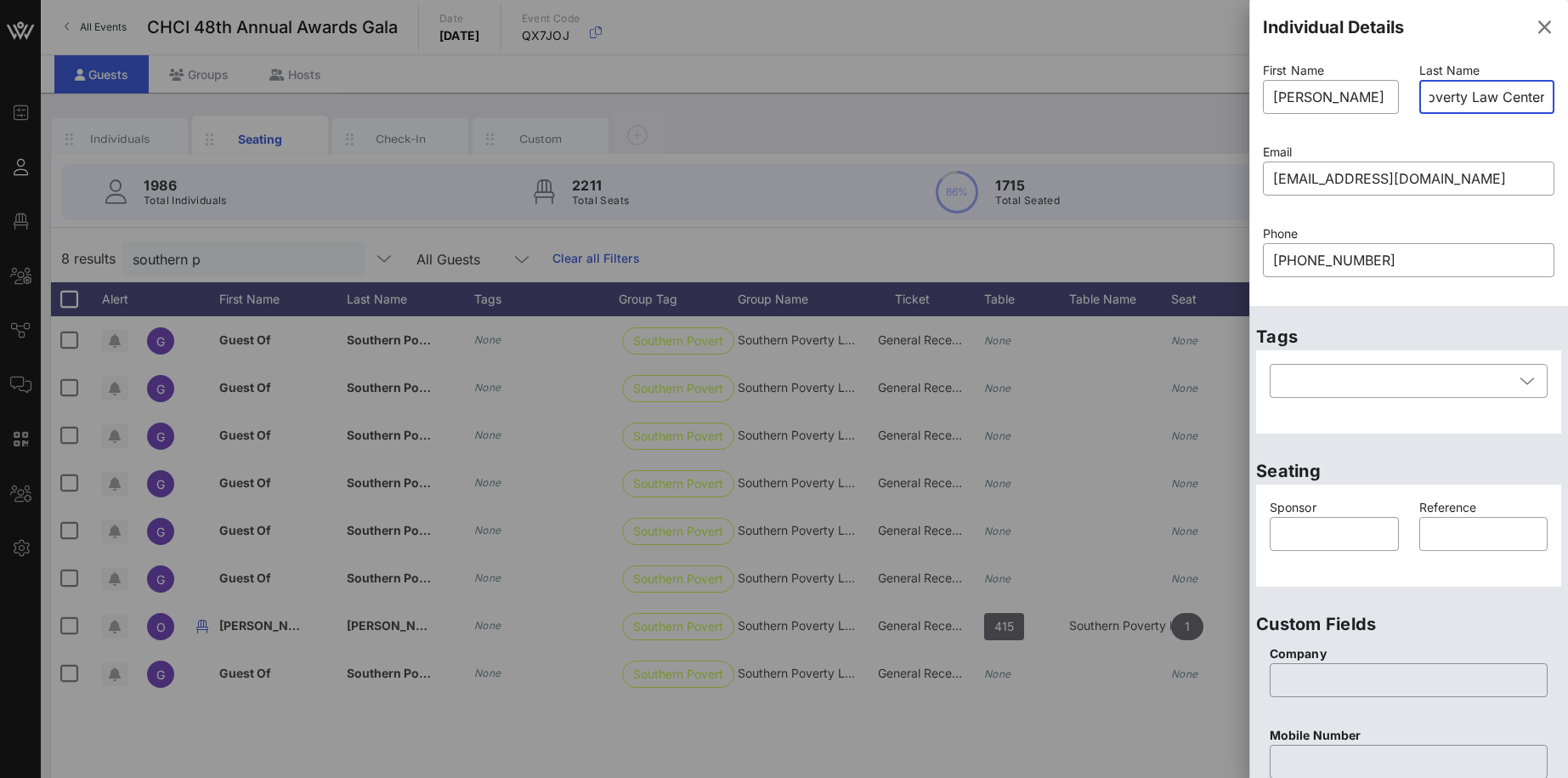
click at [1545, 93] on input "Southern Poverty Law Center" at bounding box center [1487, 97] width 116 height 27
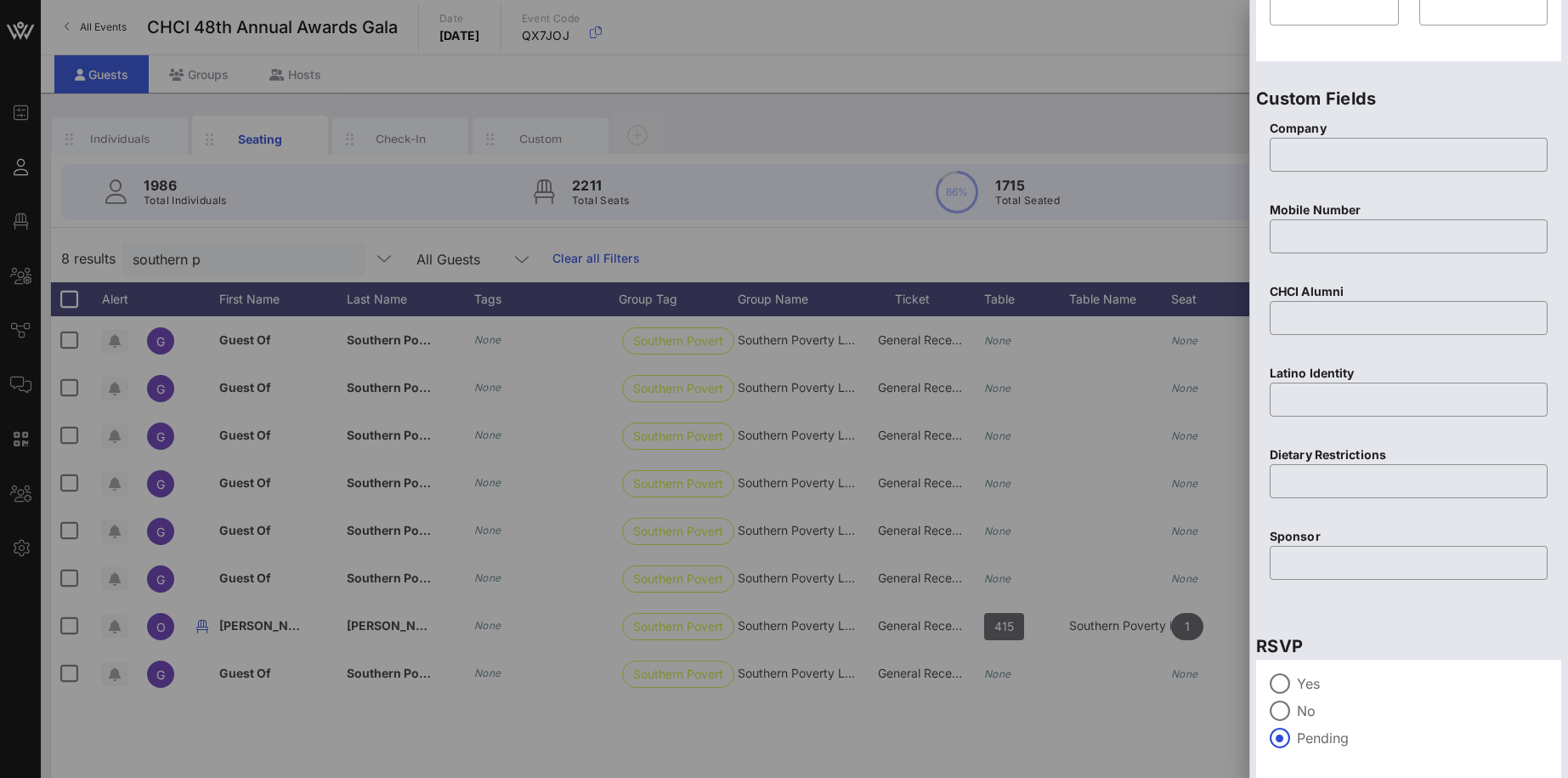
scroll to position [582, 0]
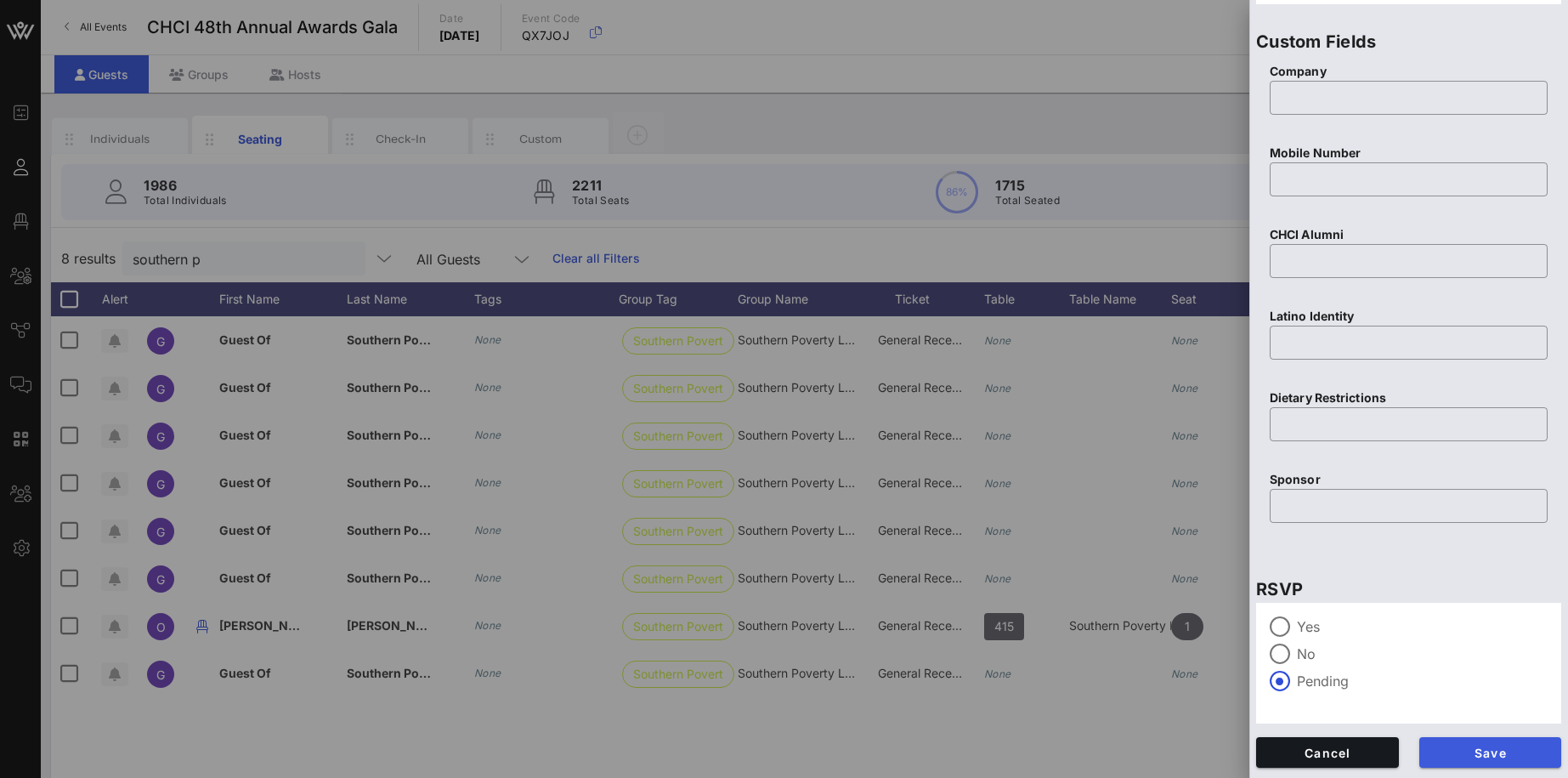
type input "[PERSON_NAME]"
click at [1518, 751] on span "Save" at bounding box center [1490, 752] width 116 height 15
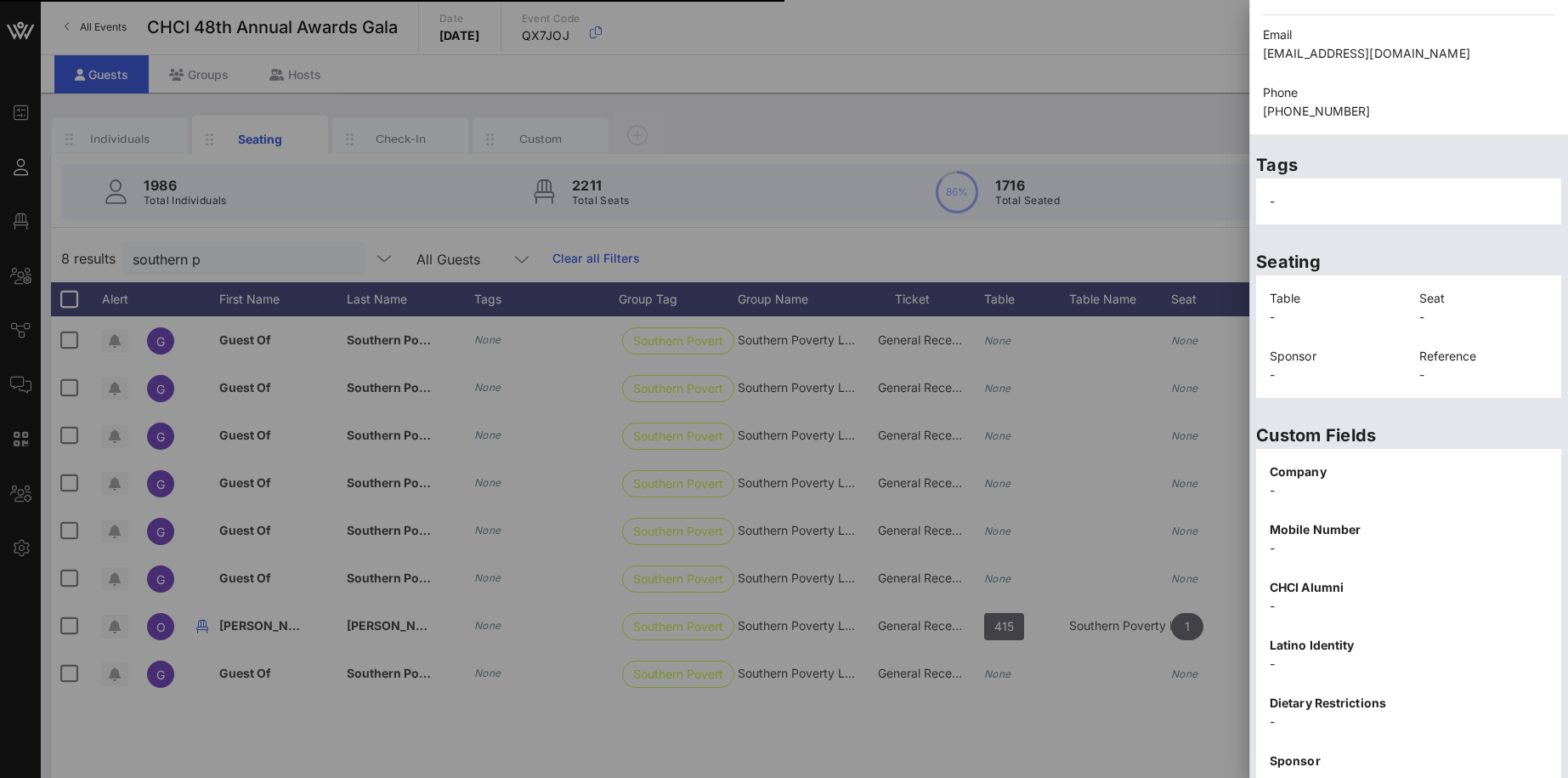
scroll to position [255, 0]
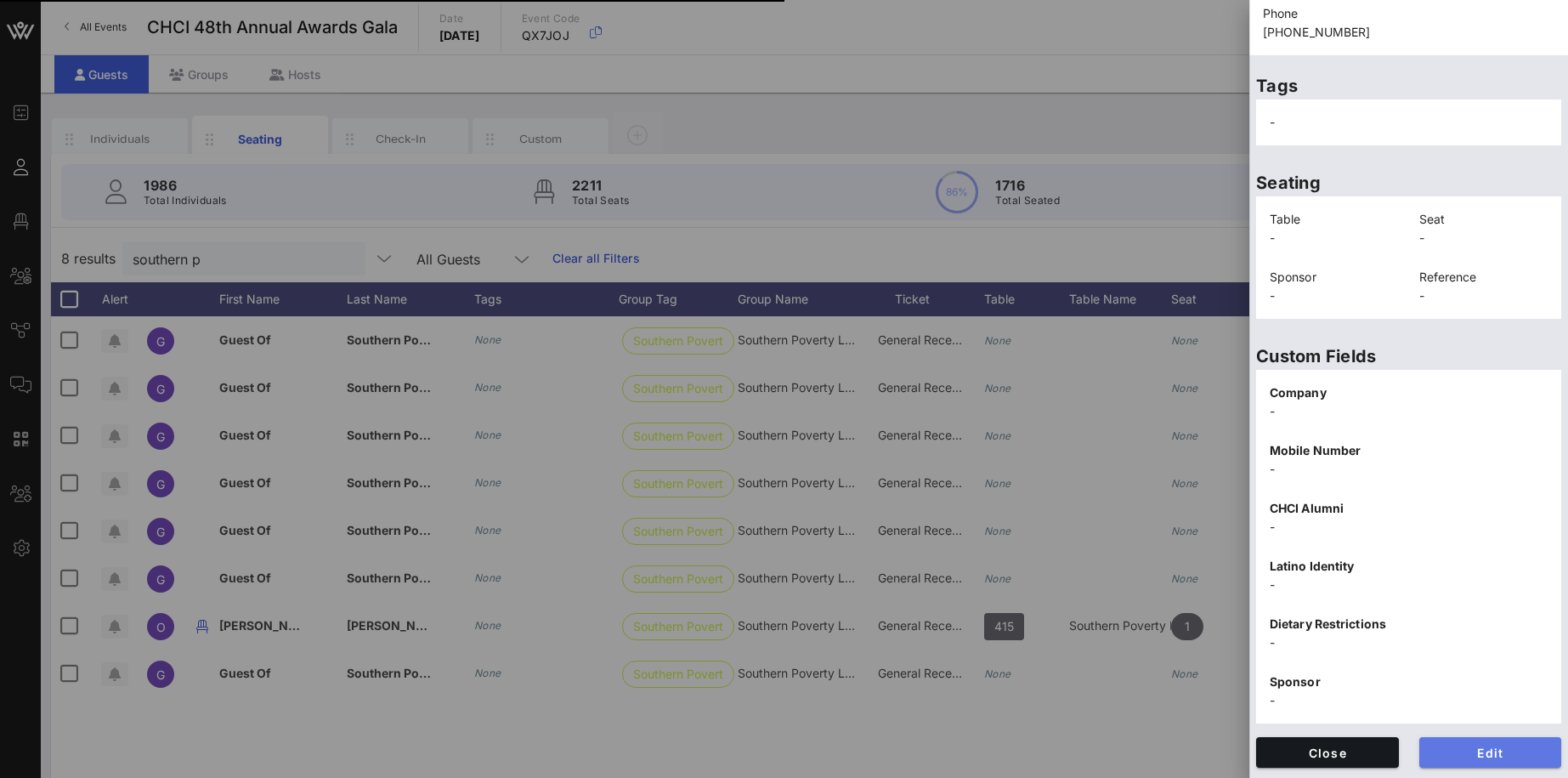
click at [1497, 742] on button "Edit" at bounding box center [1490, 752] width 143 height 31
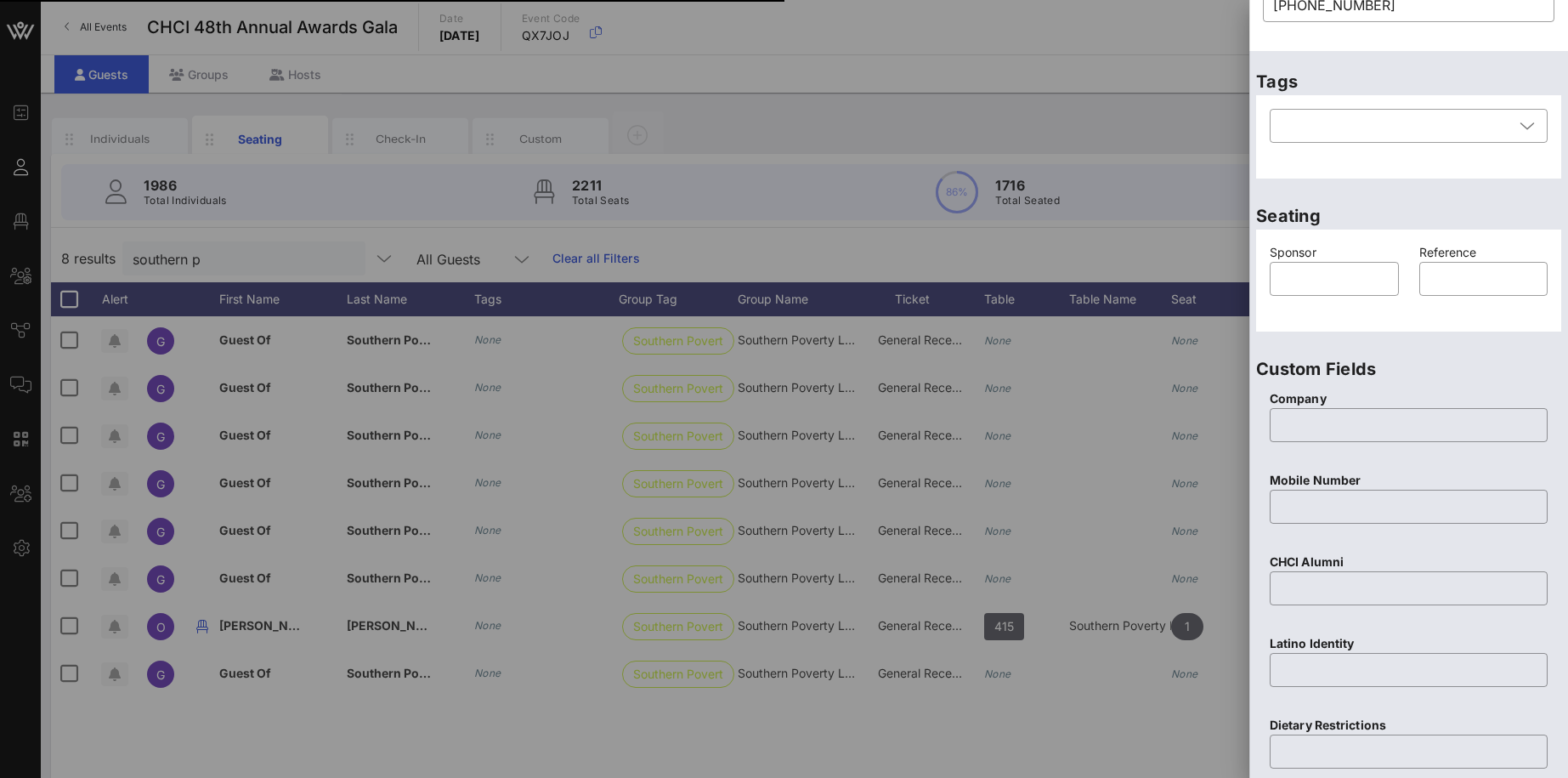
scroll to position [0, 0]
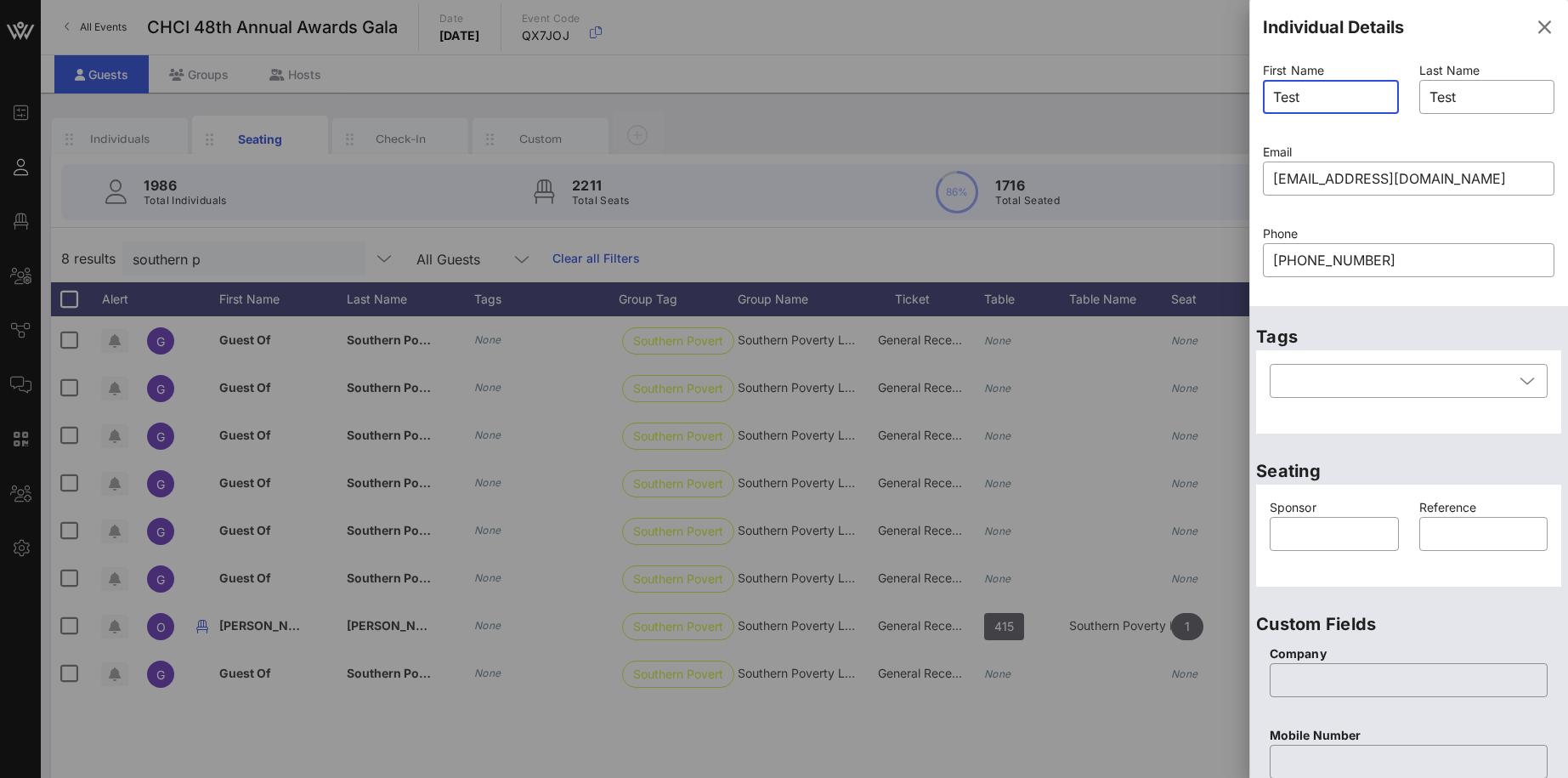
drag, startPoint x: 1328, startPoint y: 98, endPoint x: 1268, endPoint y: 98, distance: 60.0
click at [1274, 98] on input "Test" at bounding box center [1331, 97] width 116 height 27
paste input "[PERSON_NAME]"
drag, startPoint x: 1305, startPoint y: 99, endPoint x: 1376, endPoint y: 98, distance: 71.0
click at [1376, 98] on input "Test" at bounding box center [1331, 97] width 116 height 27
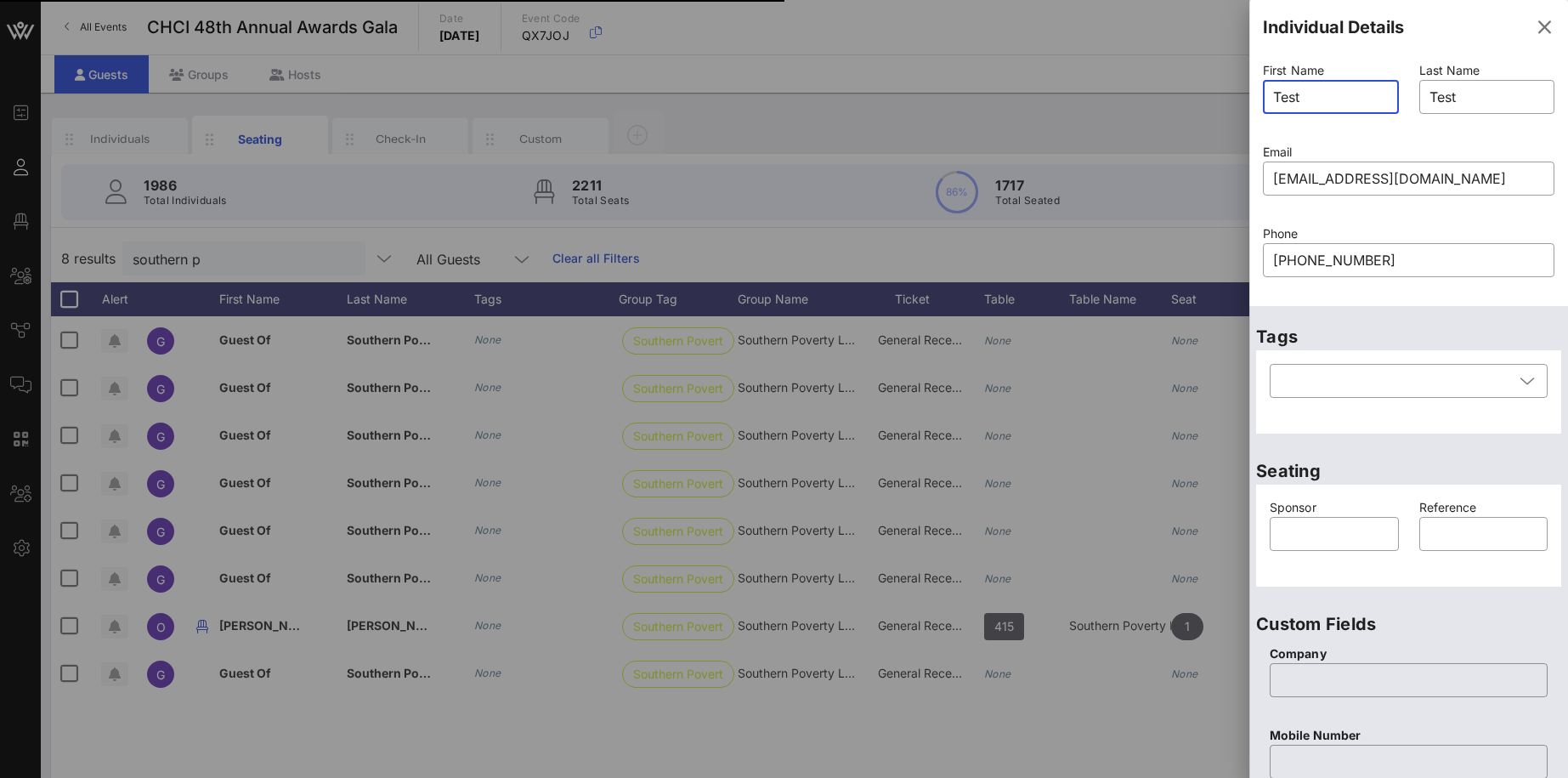
drag, startPoint x: 1357, startPoint y: 98, endPoint x: 1250, endPoint y: 98, distance: 107.0
click at [1274, 98] on input "Test" at bounding box center [1331, 97] width 116 height 27
paste input "[PERSON_NAME]"
drag, startPoint x: 1306, startPoint y: 98, endPoint x: 1382, endPoint y: 93, distance: 76.2
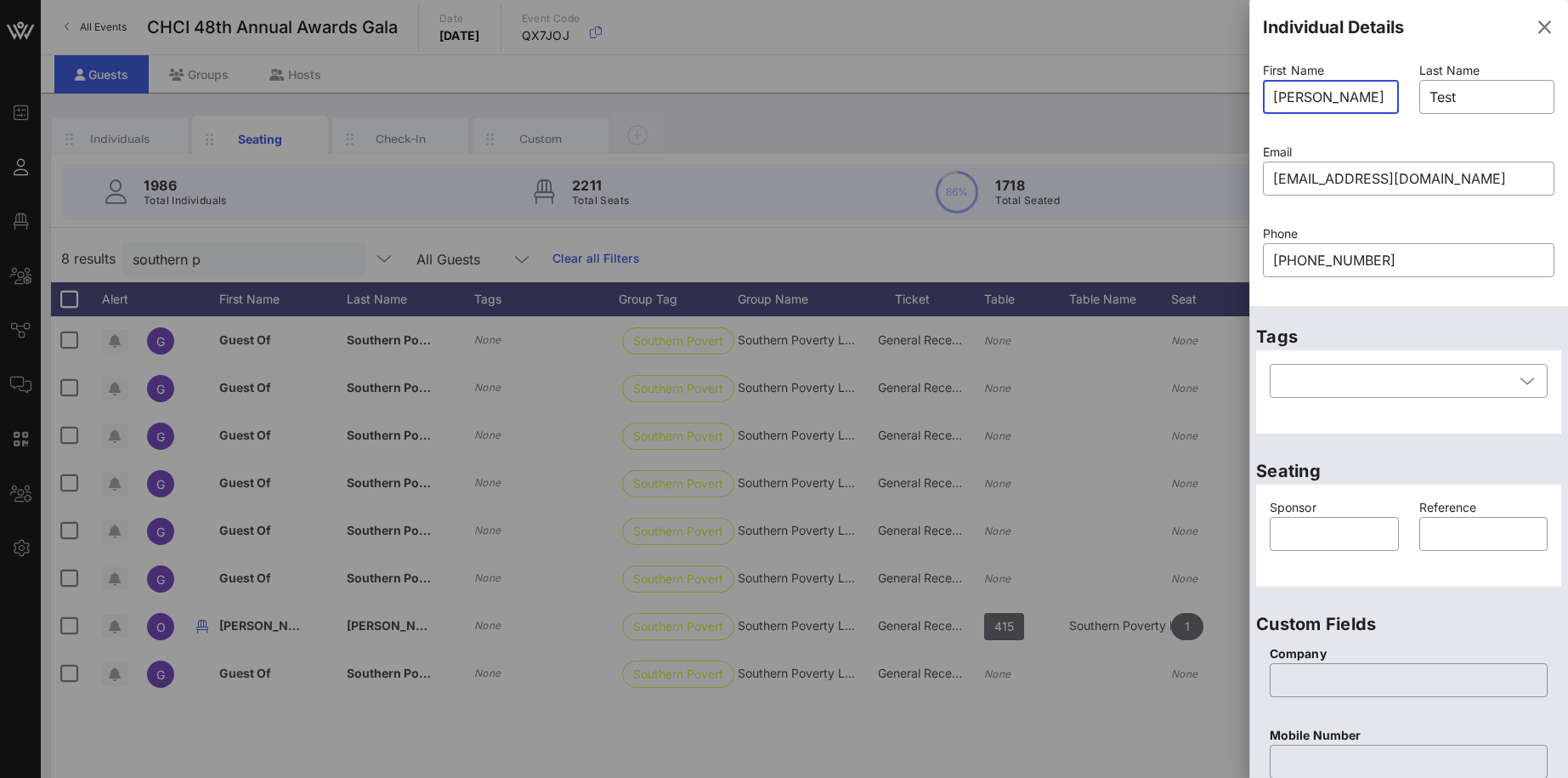
click at [1382, 93] on input "Jarvis Cunningham" at bounding box center [1331, 97] width 116 height 27
type input "[PERSON_NAME]"
drag, startPoint x: 1468, startPoint y: 93, endPoint x: 1414, endPoint y: 93, distance: 54.0
click at [1429, 93] on input "Test" at bounding box center [1487, 97] width 116 height 27
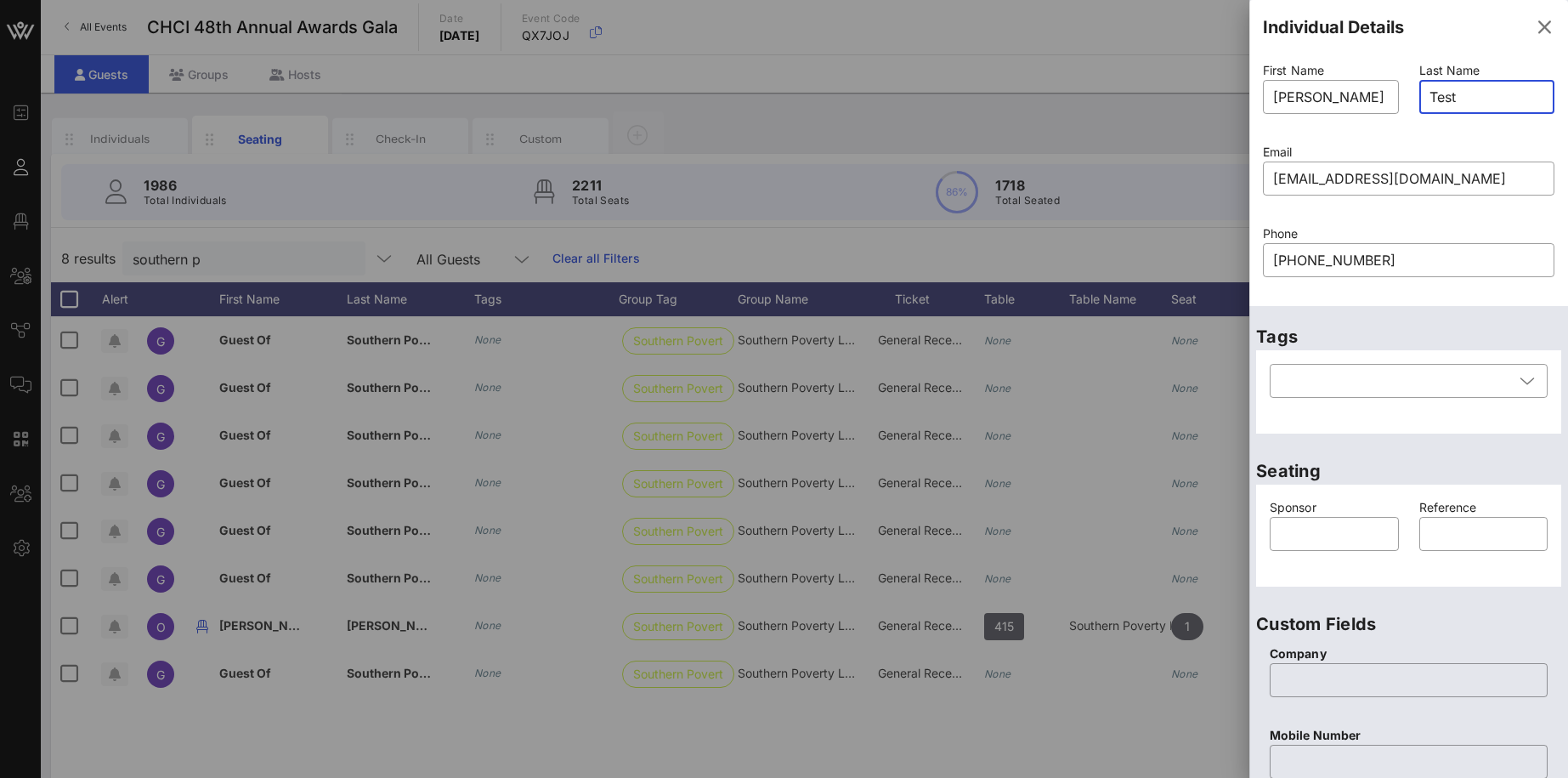
paste input "[PERSON_NAME]"
type input "[PERSON_NAME]"
click at [1402, 125] on div "First Name ​ Jarvis" at bounding box center [1331, 98] width 157 height 81
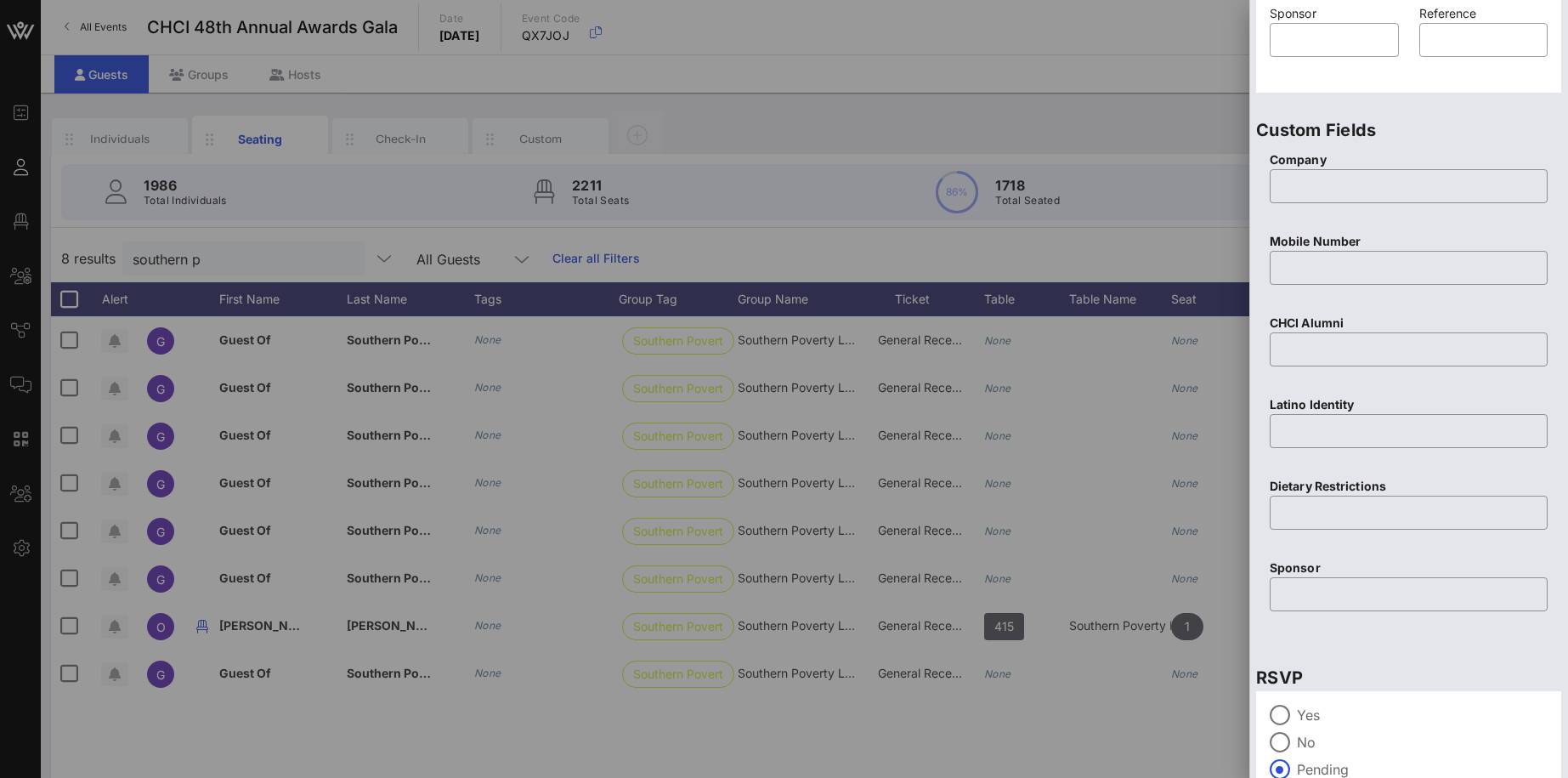
scroll to position [582, 0]
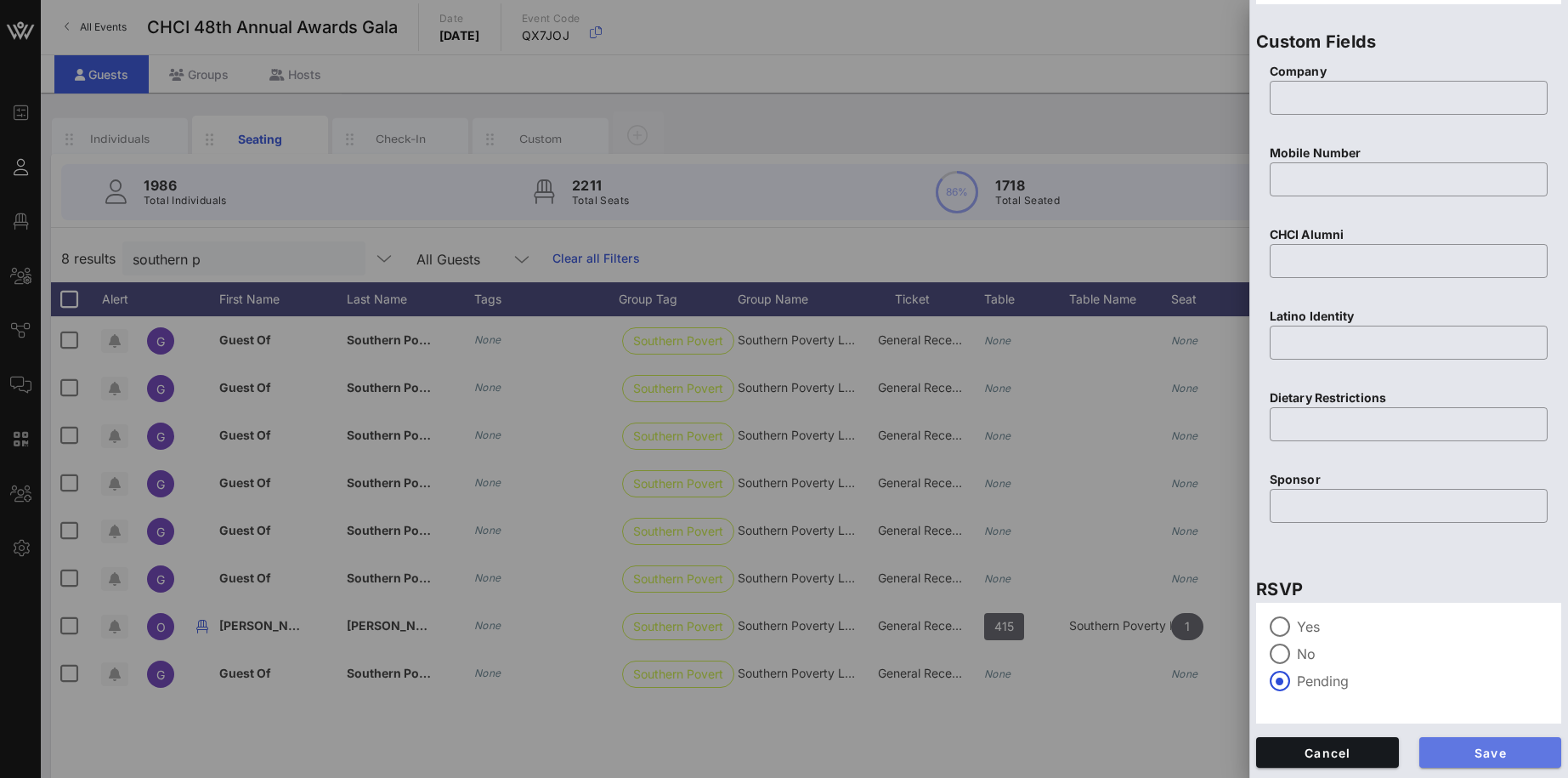
click at [1499, 749] on span "Save" at bounding box center [1490, 752] width 116 height 15
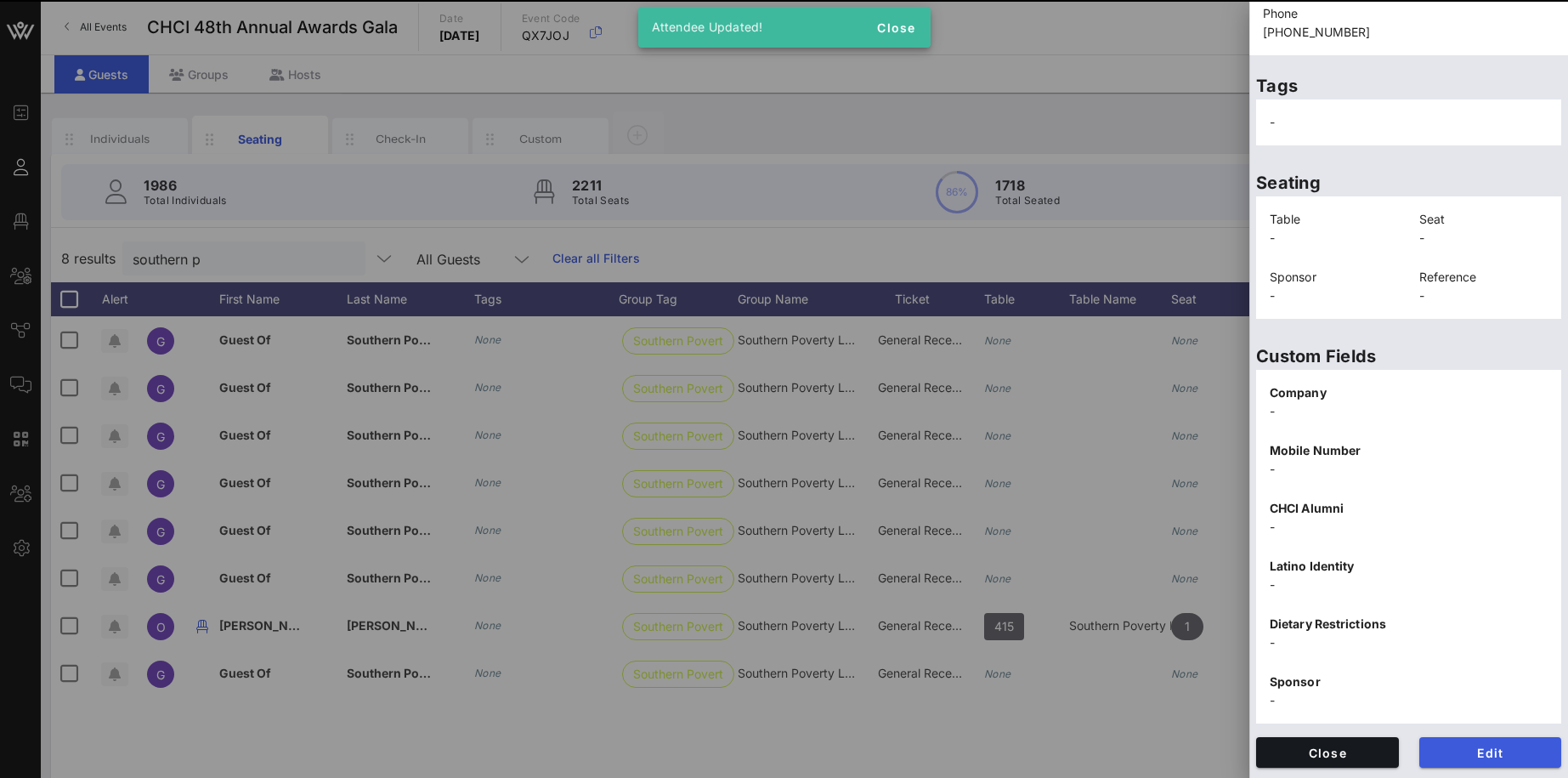
scroll to position [255, 0]
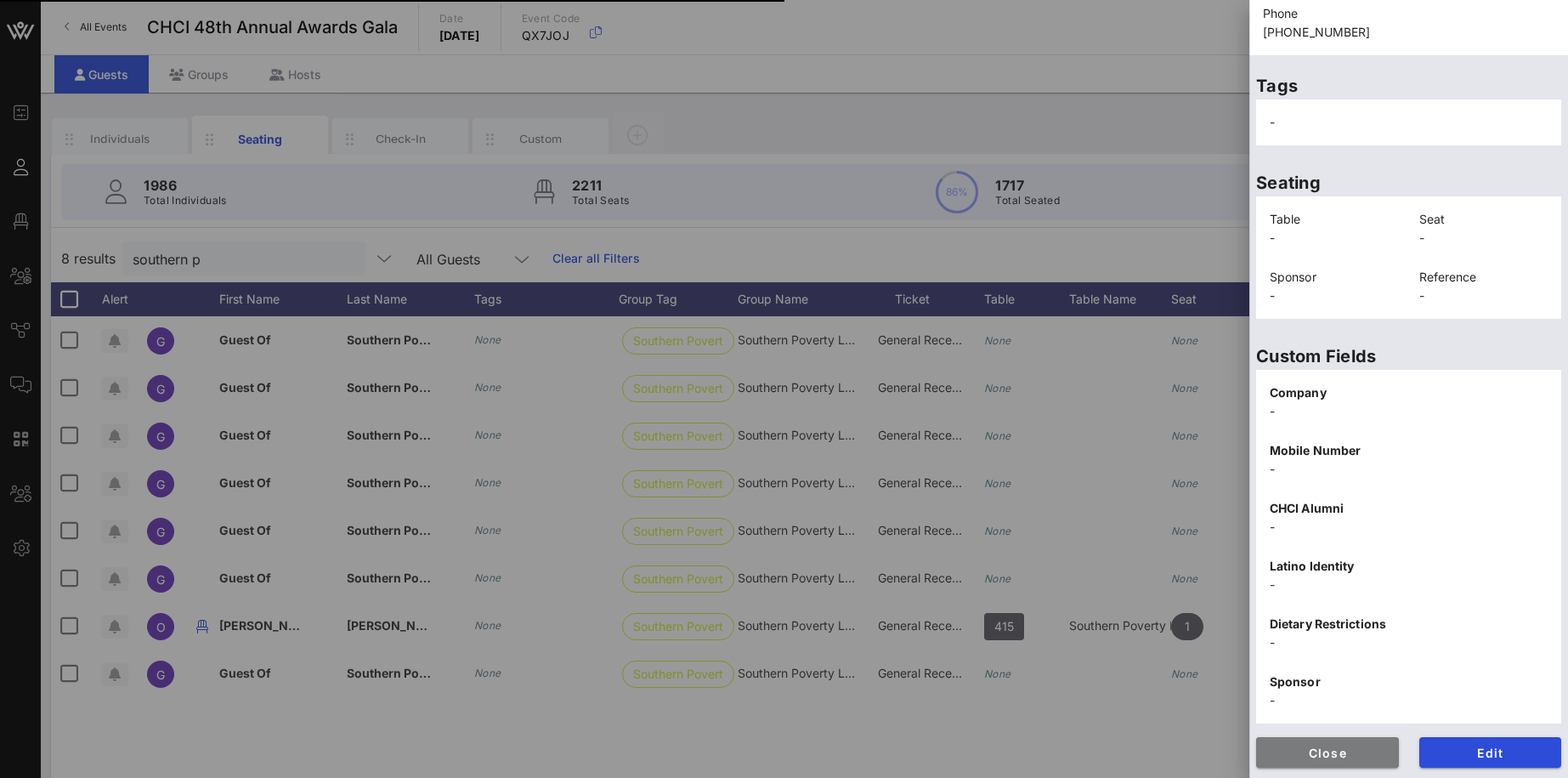
click at [1357, 761] on button "Close" at bounding box center [1327, 752] width 143 height 31
click at [1335, 754] on span "Close" at bounding box center [1327, 752] width 116 height 15
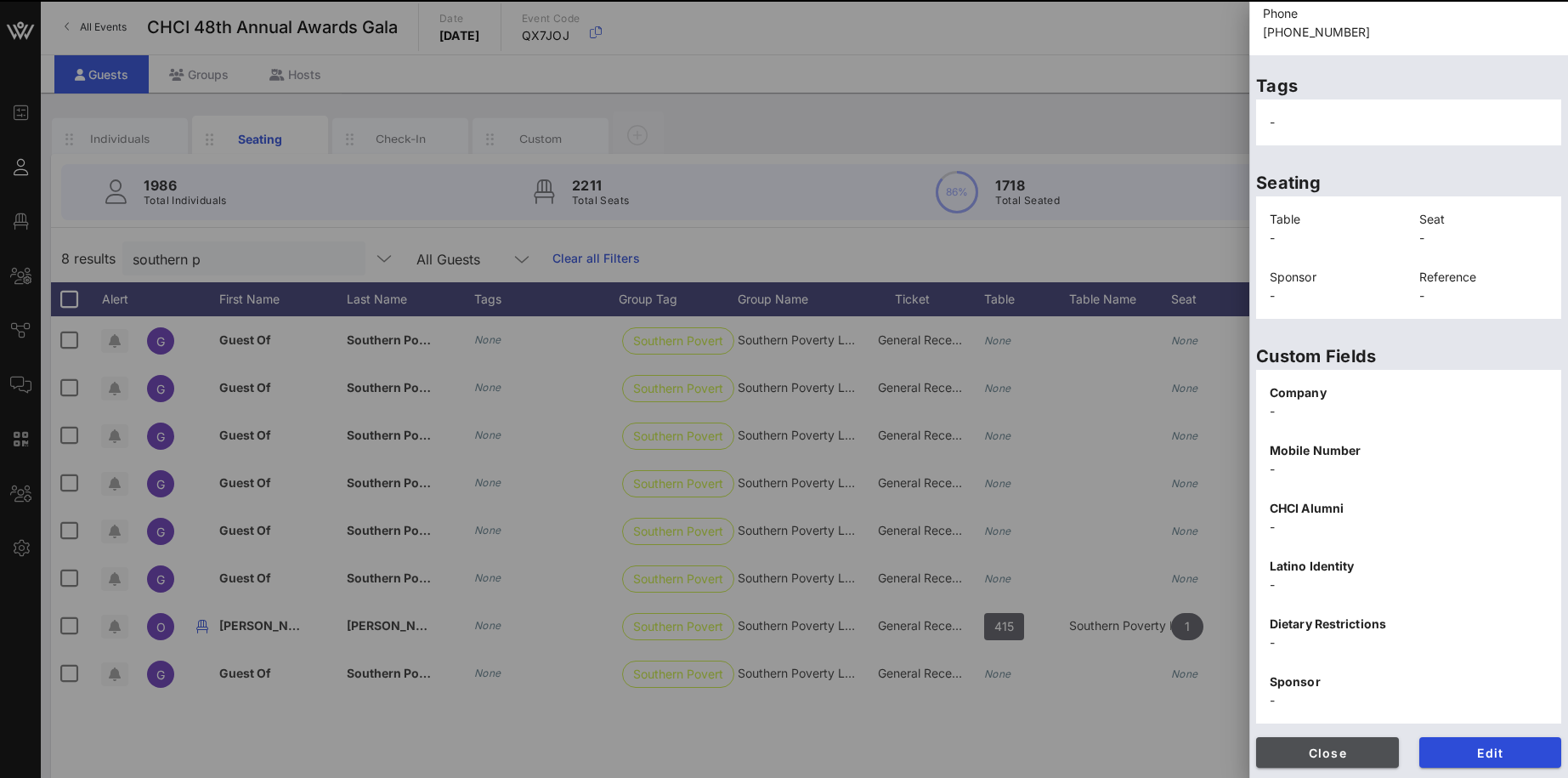
click at [1335, 754] on span "Close" at bounding box center [1327, 752] width 116 height 15
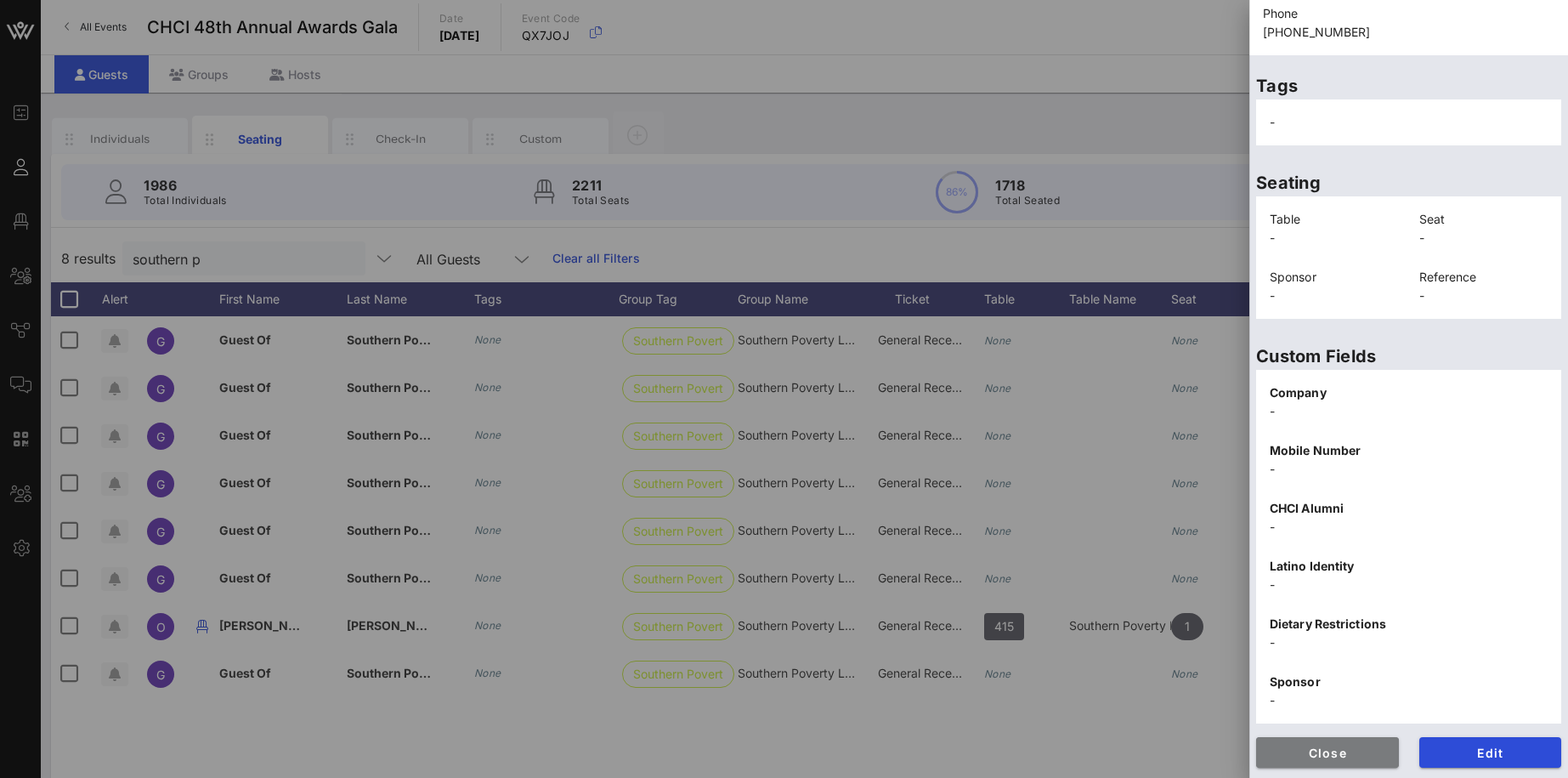
click at [1335, 754] on span "Close" at bounding box center [1327, 752] width 116 height 15
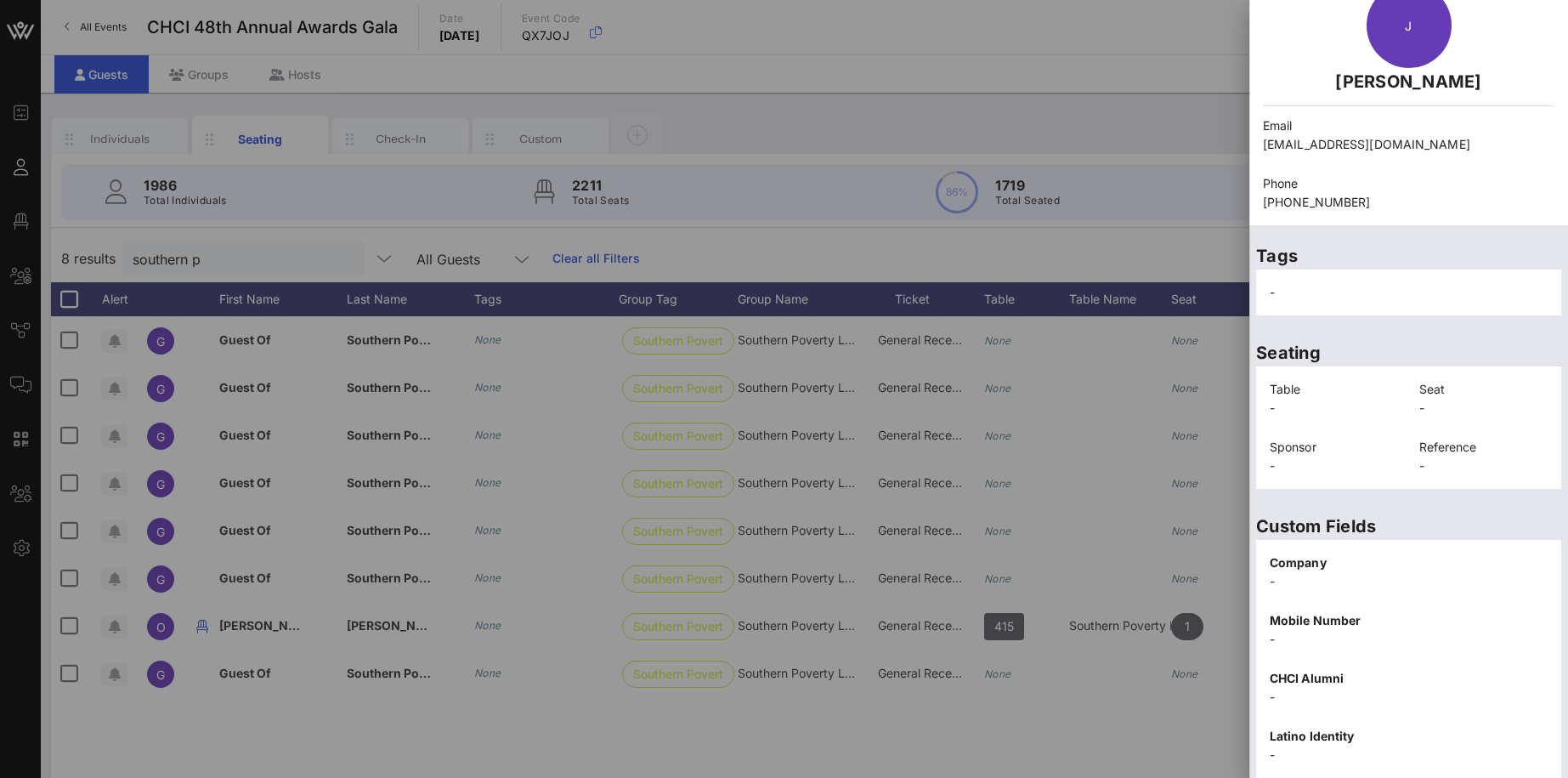
scroll to position [0, 0]
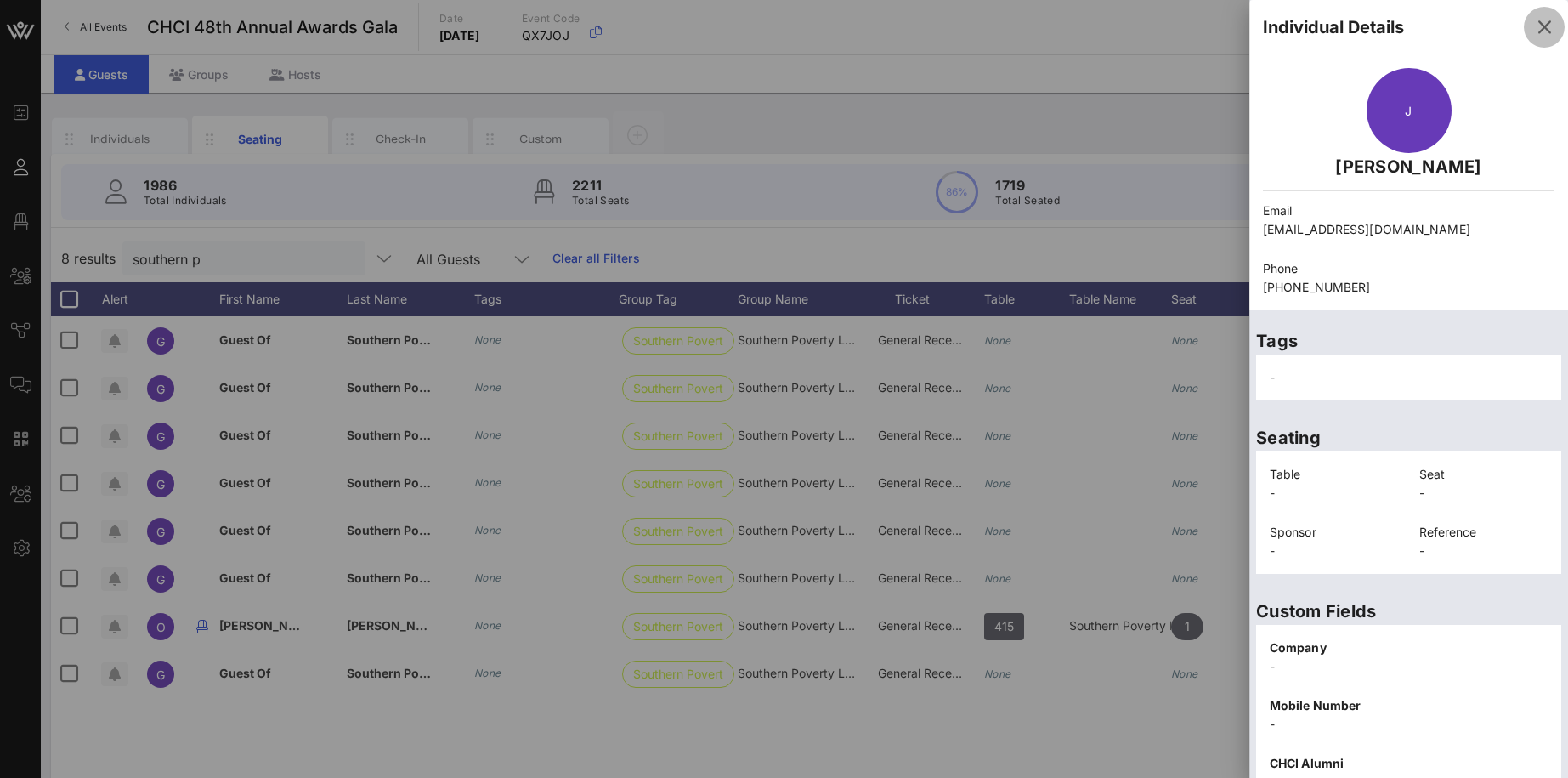
click at [1546, 29] on icon "button" at bounding box center [1544, 27] width 21 height 21
click at [1541, 29] on icon "button" at bounding box center [1544, 27] width 21 height 21
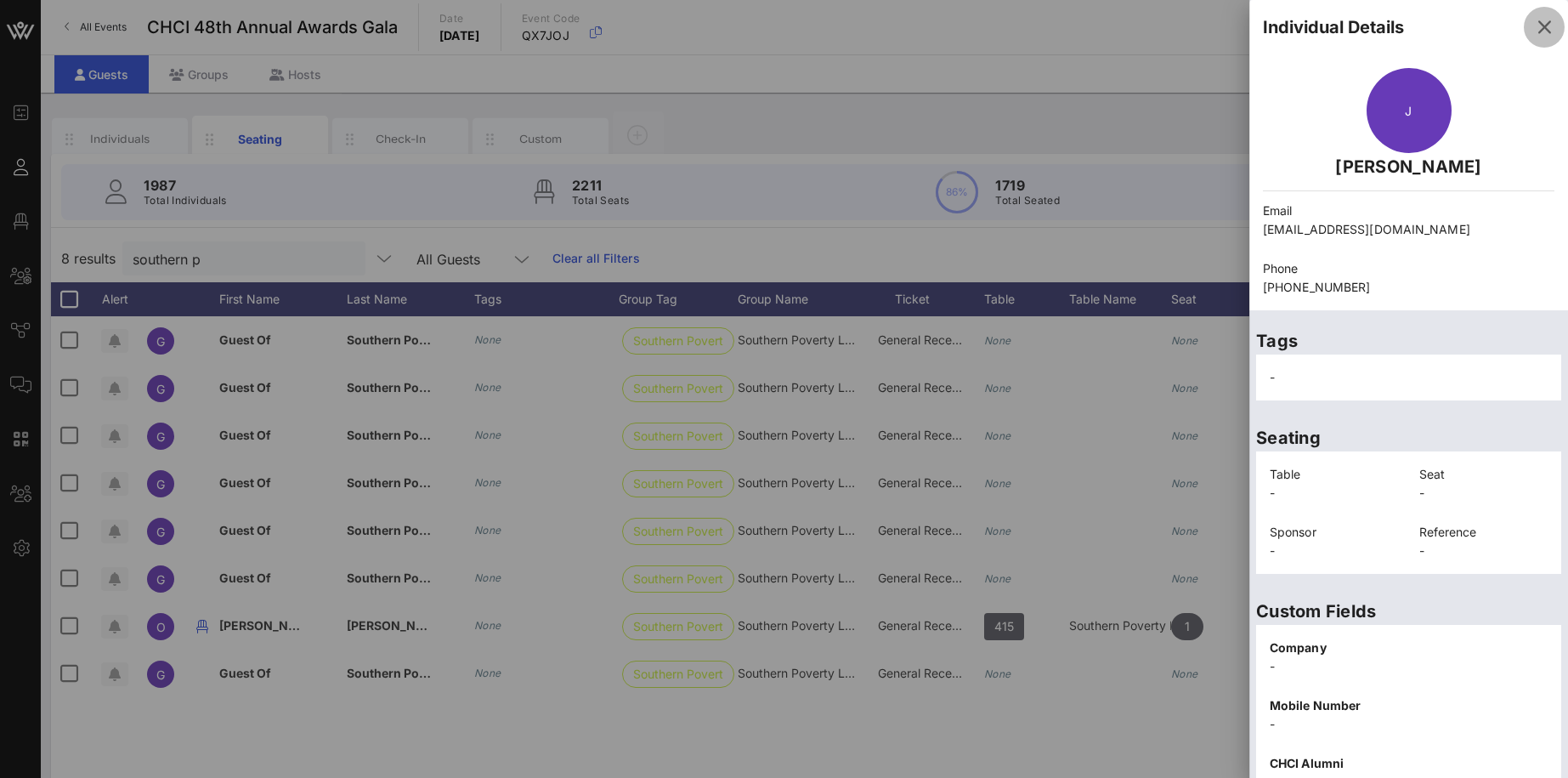
click at [1541, 29] on icon "button" at bounding box center [1544, 27] width 21 height 21
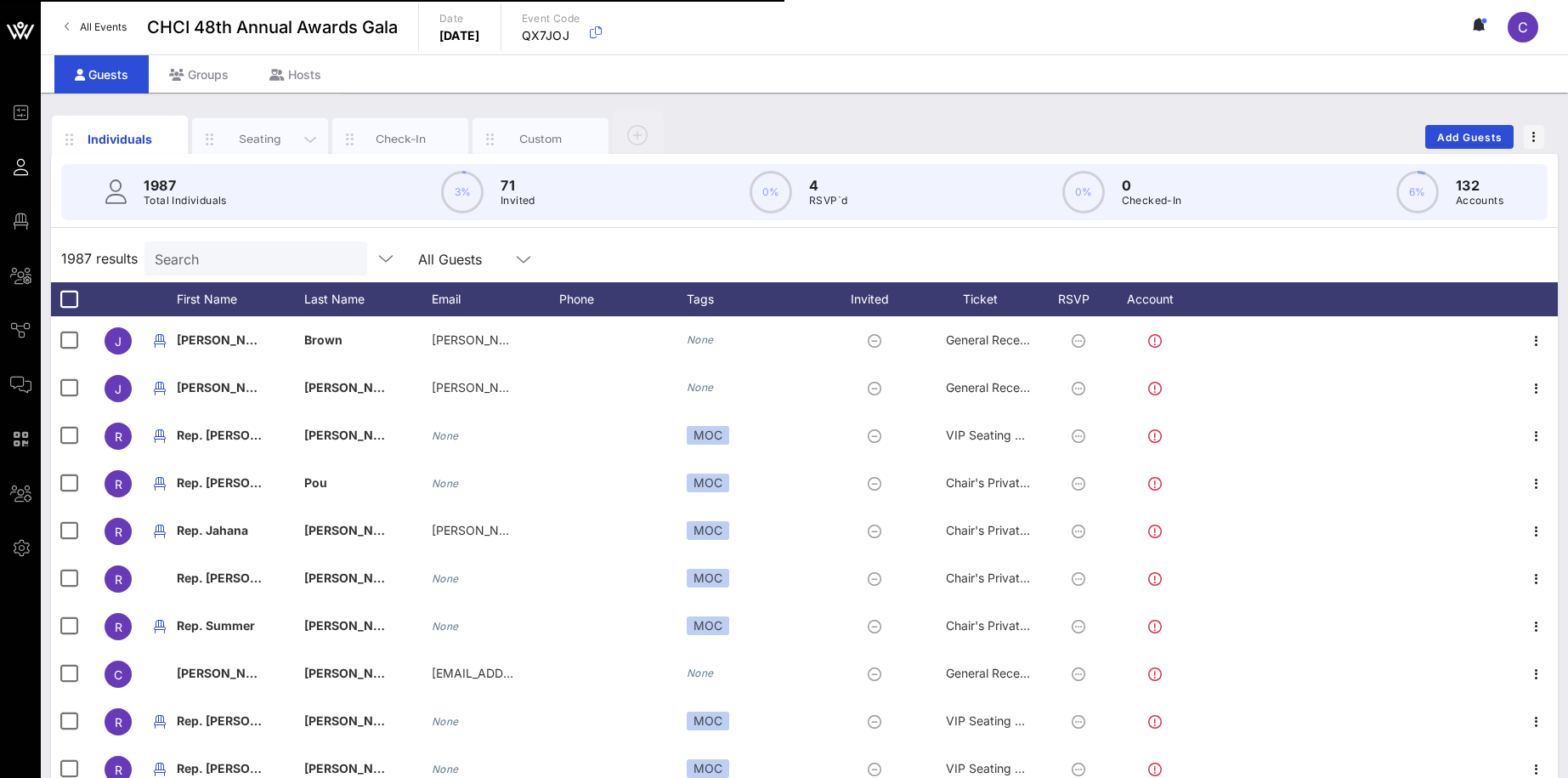
click at [258, 133] on div "Seating" at bounding box center [260, 139] width 75 height 16
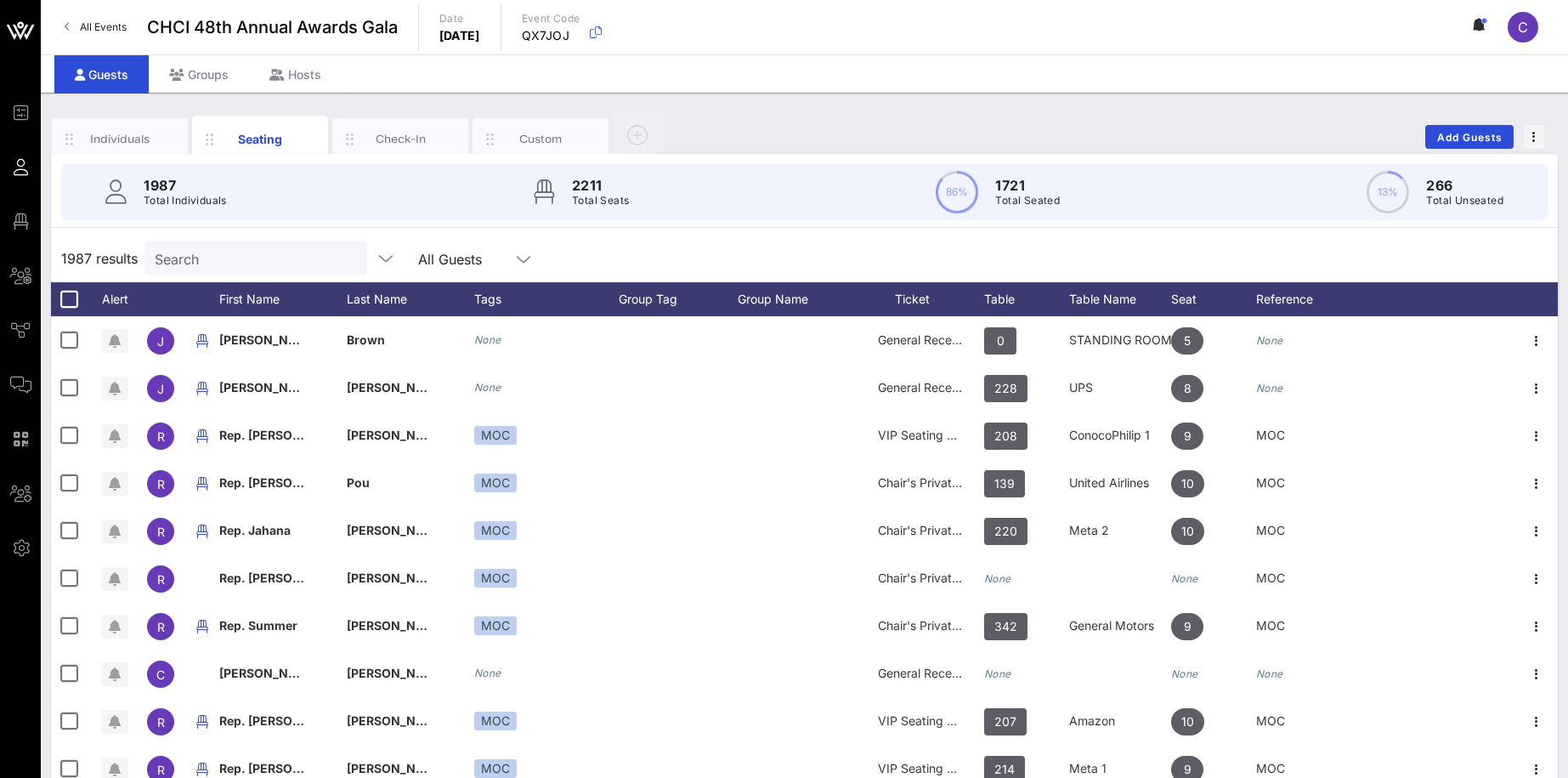
click at [232, 248] on input "Search" at bounding box center [254, 258] width 199 height 22
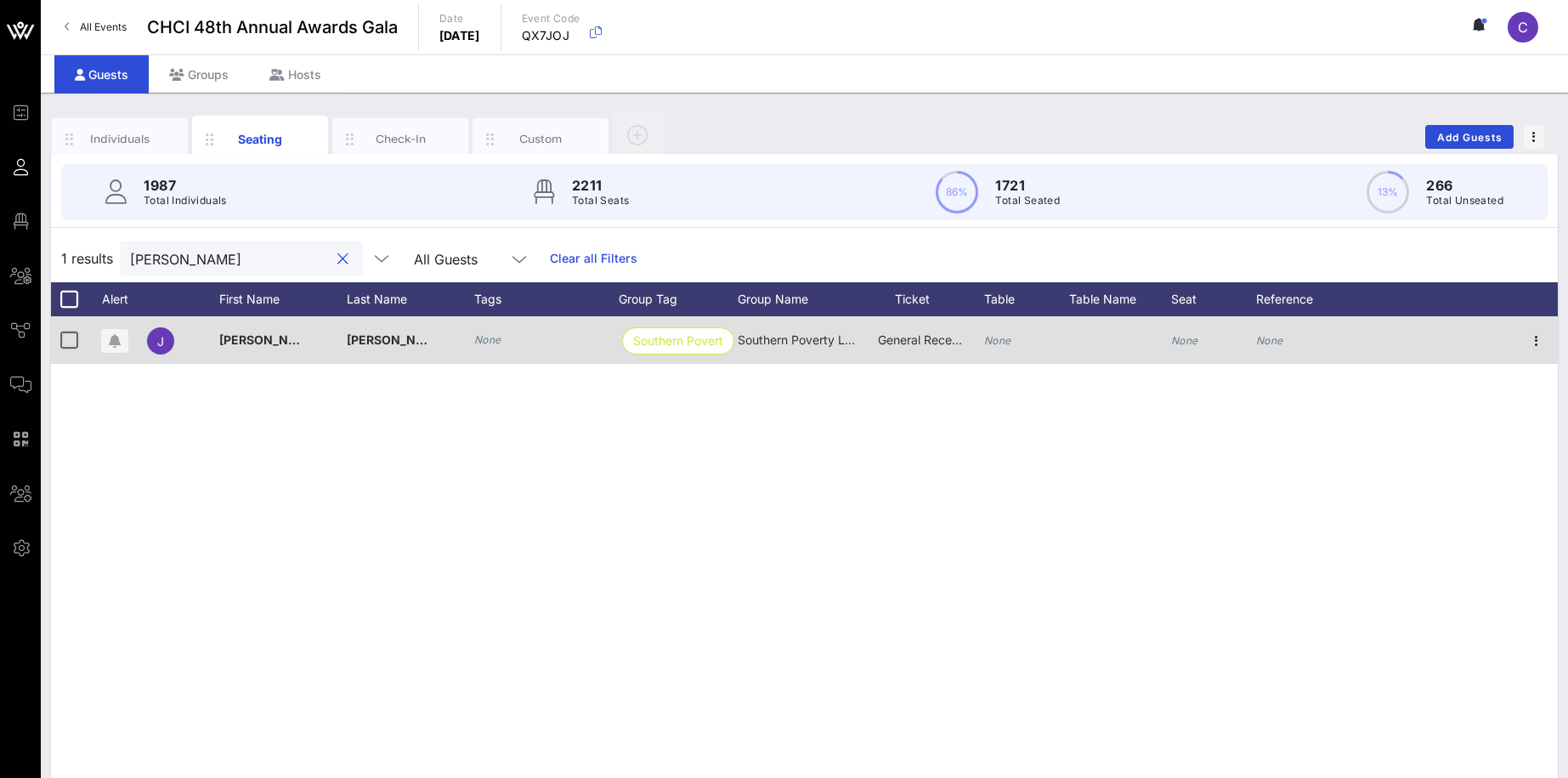
click at [1181, 340] on icon "None" at bounding box center [1185, 340] width 27 height 13
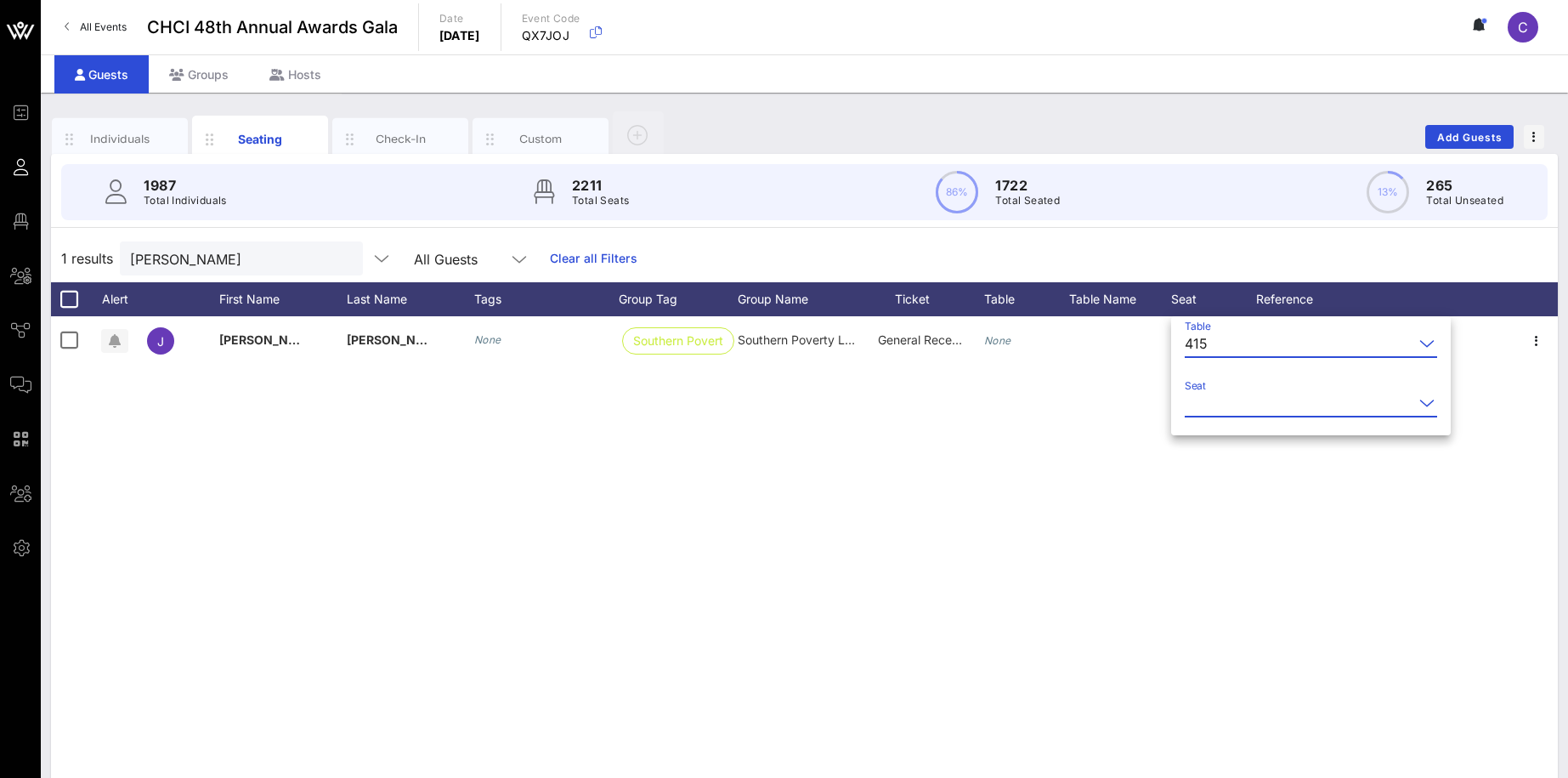
click at [1227, 398] on input "Seat" at bounding box center [1298, 403] width 229 height 27
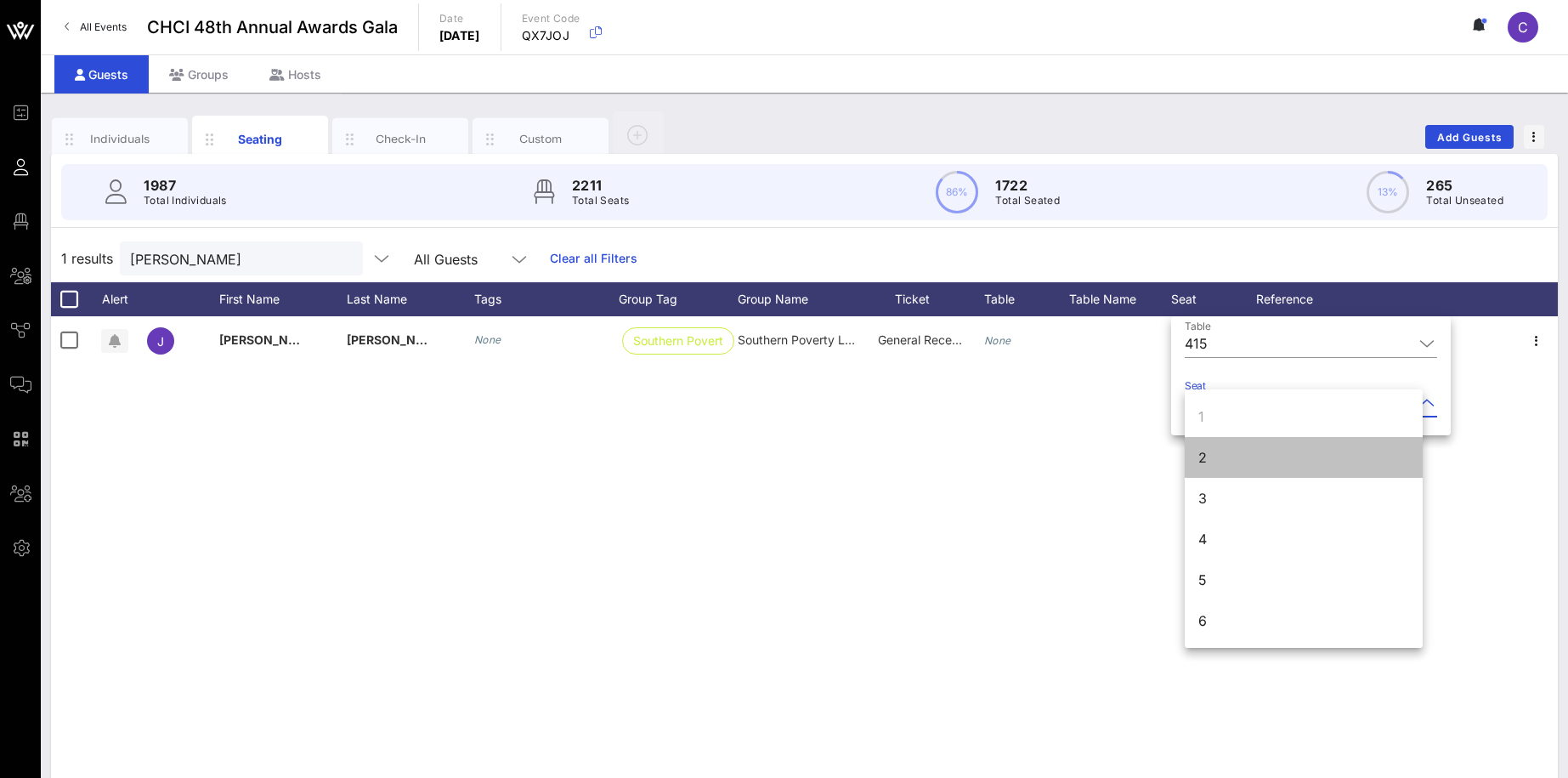
click at [1213, 451] on div "2" at bounding box center [1304, 457] width 238 height 41
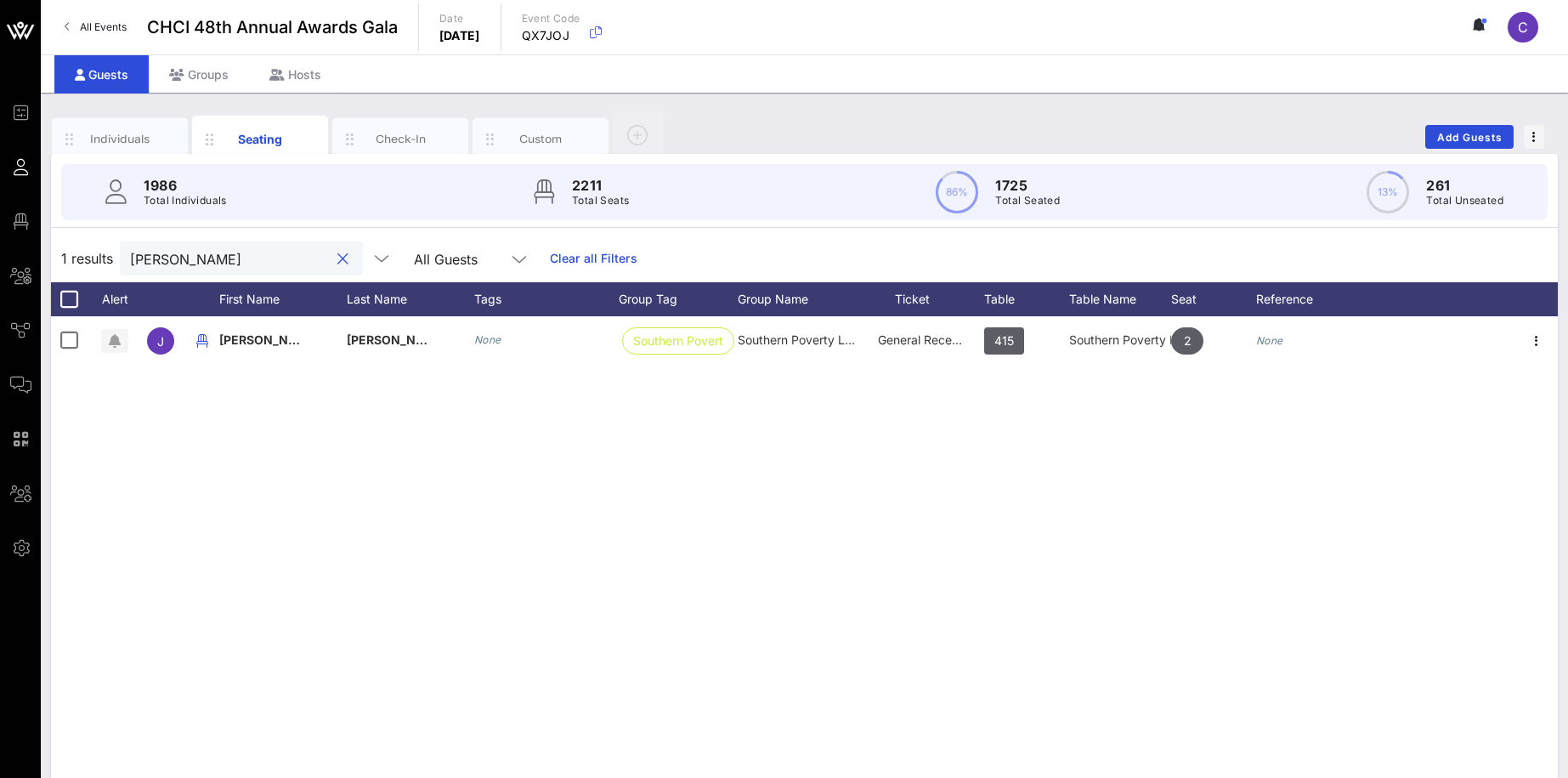
drag, startPoint x: 220, startPoint y: 253, endPoint x: 105, endPoint y: 252, distance: 115.0
click at [130, 252] on input "[PERSON_NAME]" at bounding box center [229, 258] width 199 height 22
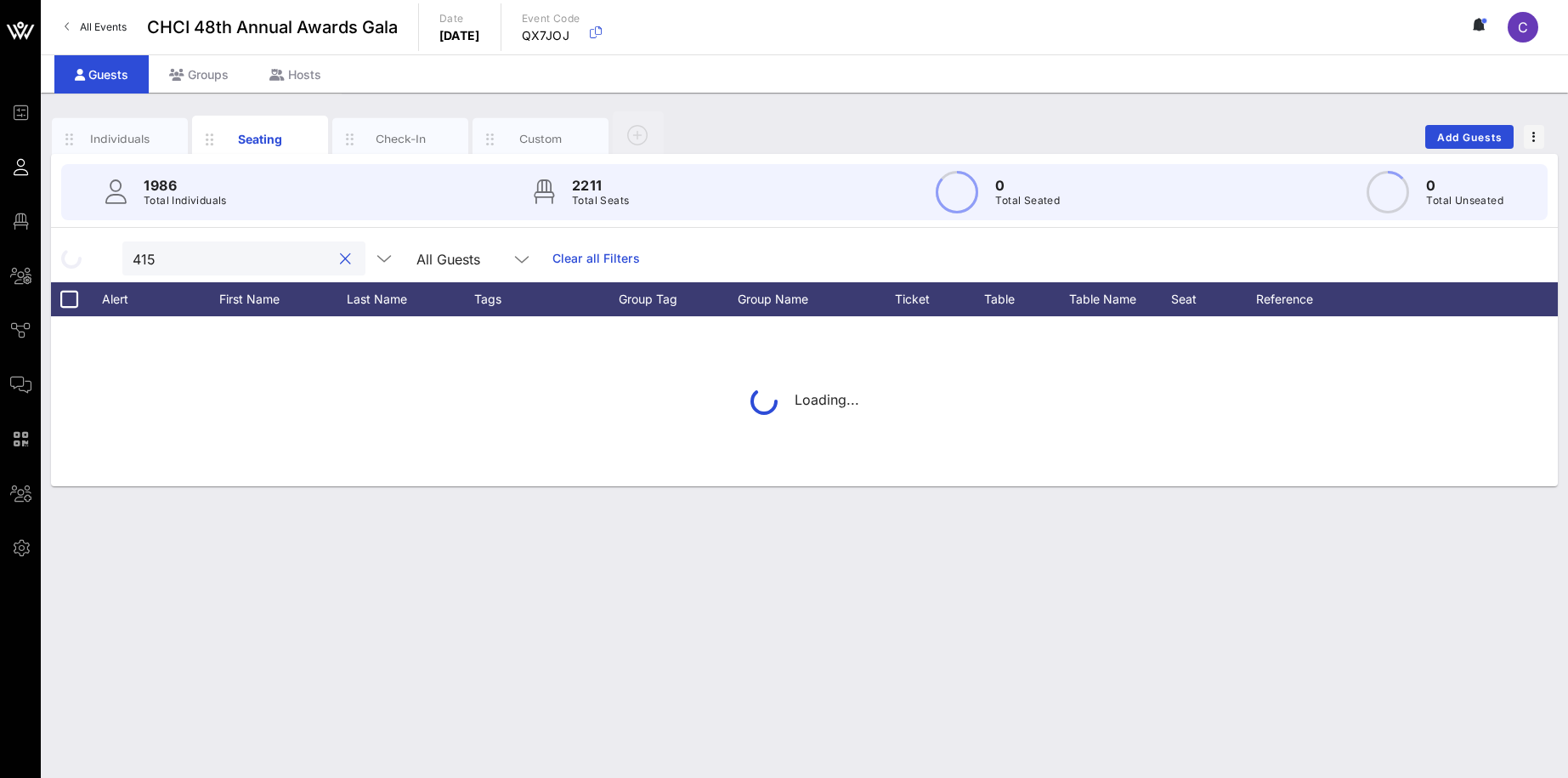
type input "415"
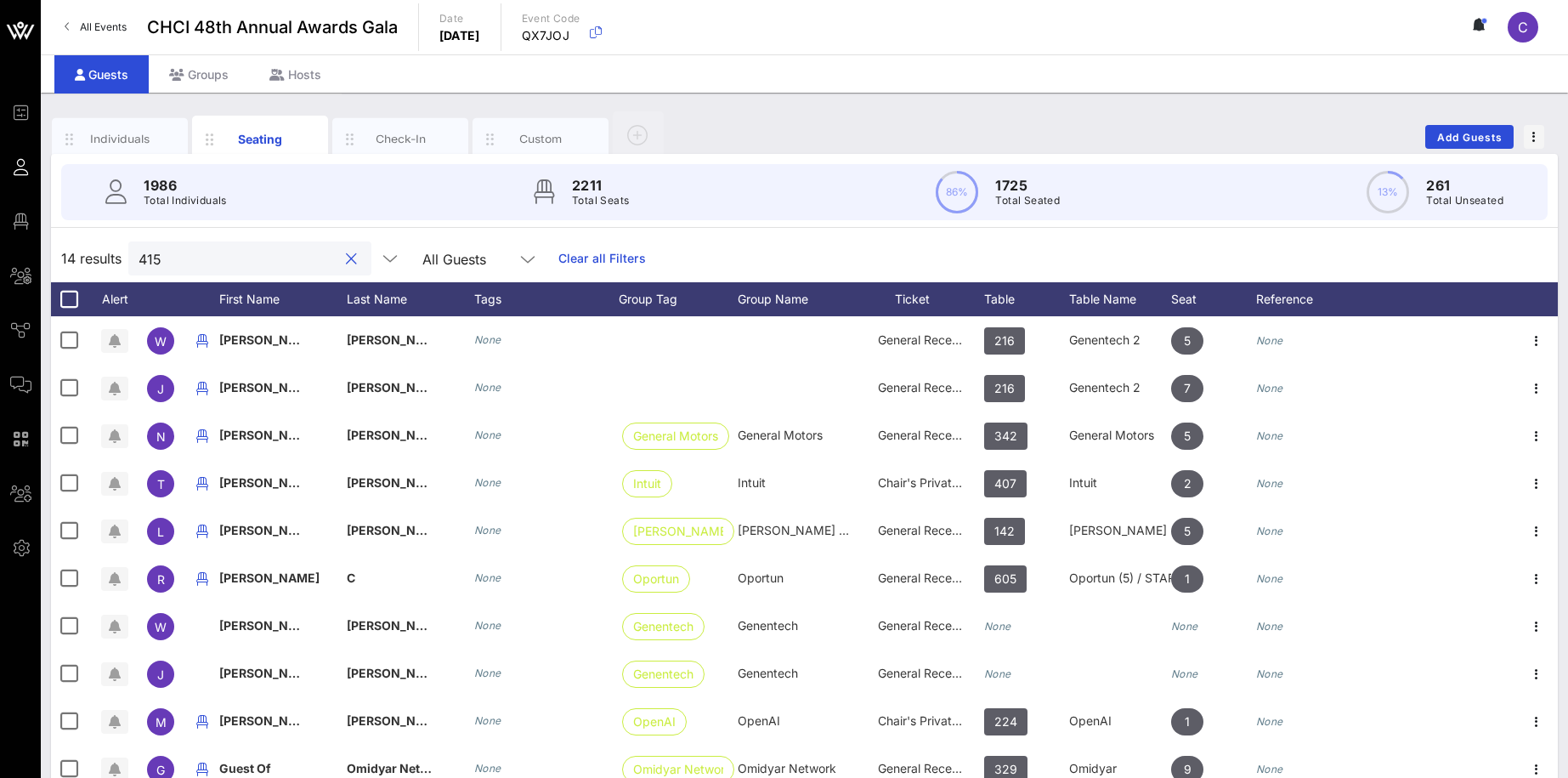
click at [337, 264] on div at bounding box center [349, 259] width 24 height 21
click at [346, 261] on button "clear icon" at bounding box center [351, 259] width 11 height 17
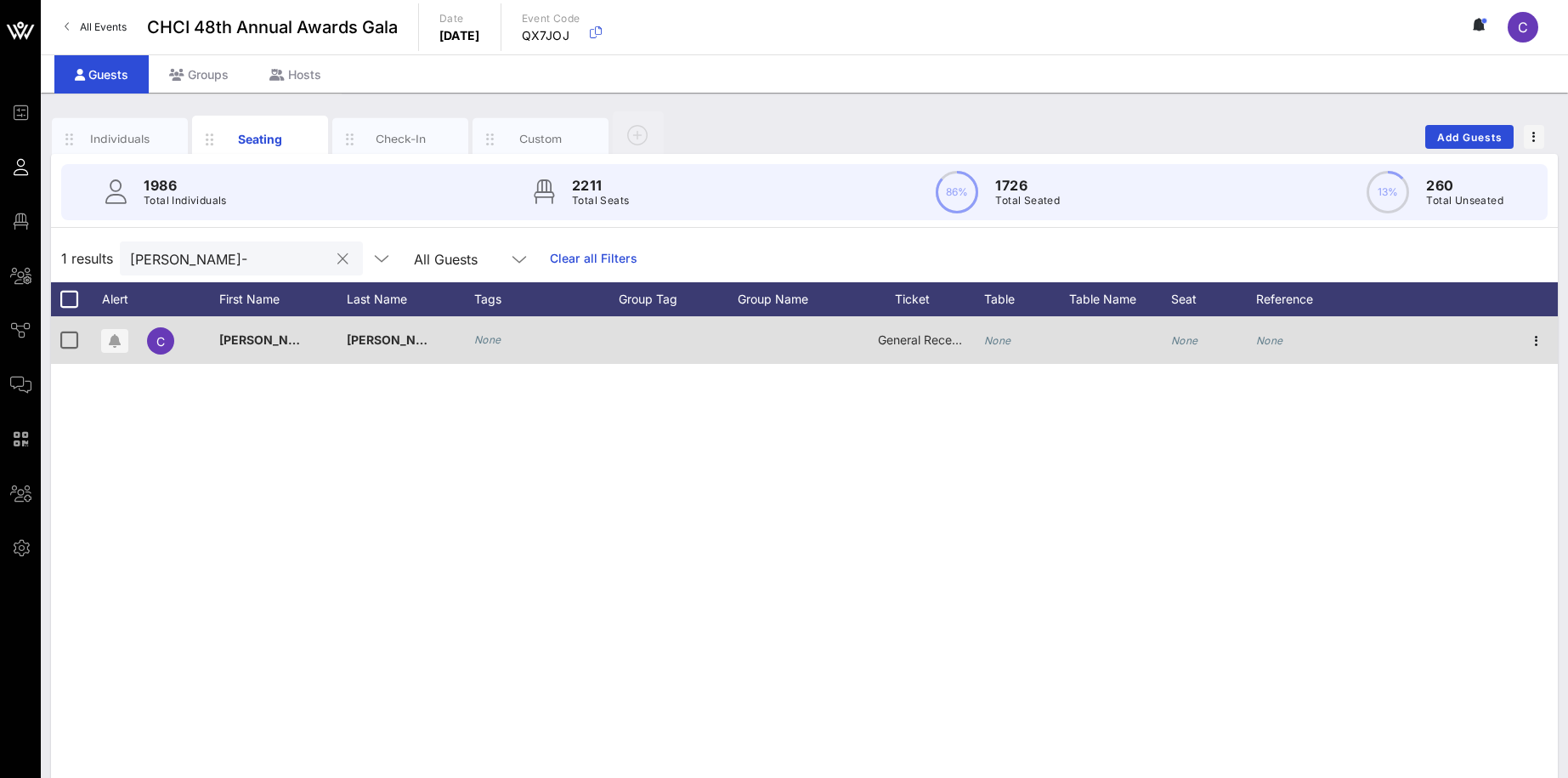
click at [1191, 346] on icon "None" at bounding box center [1185, 340] width 27 height 13
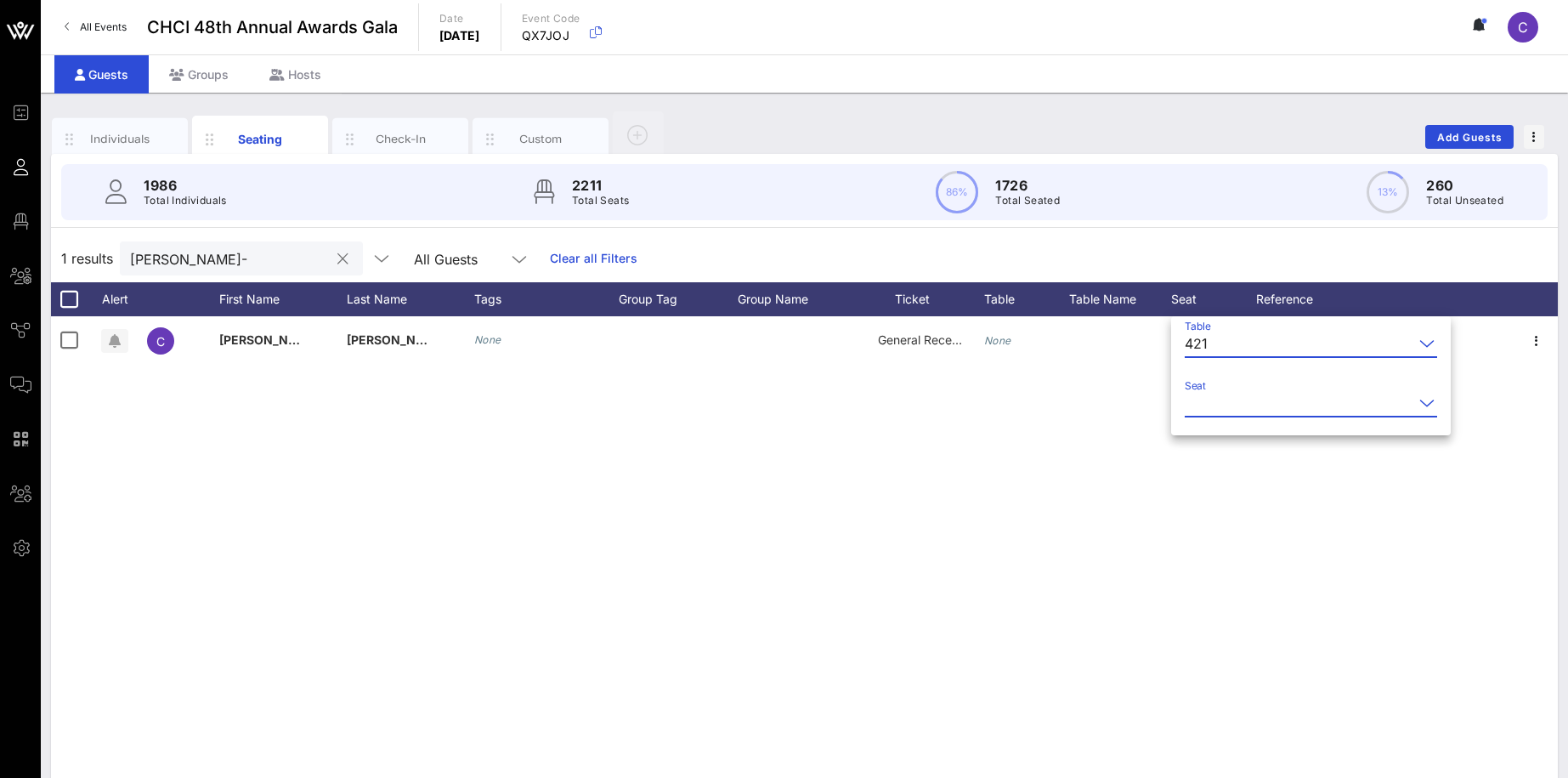
click at [1249, 392] on input "Seat" at bounding box center [1298, 403] width 229 height 27
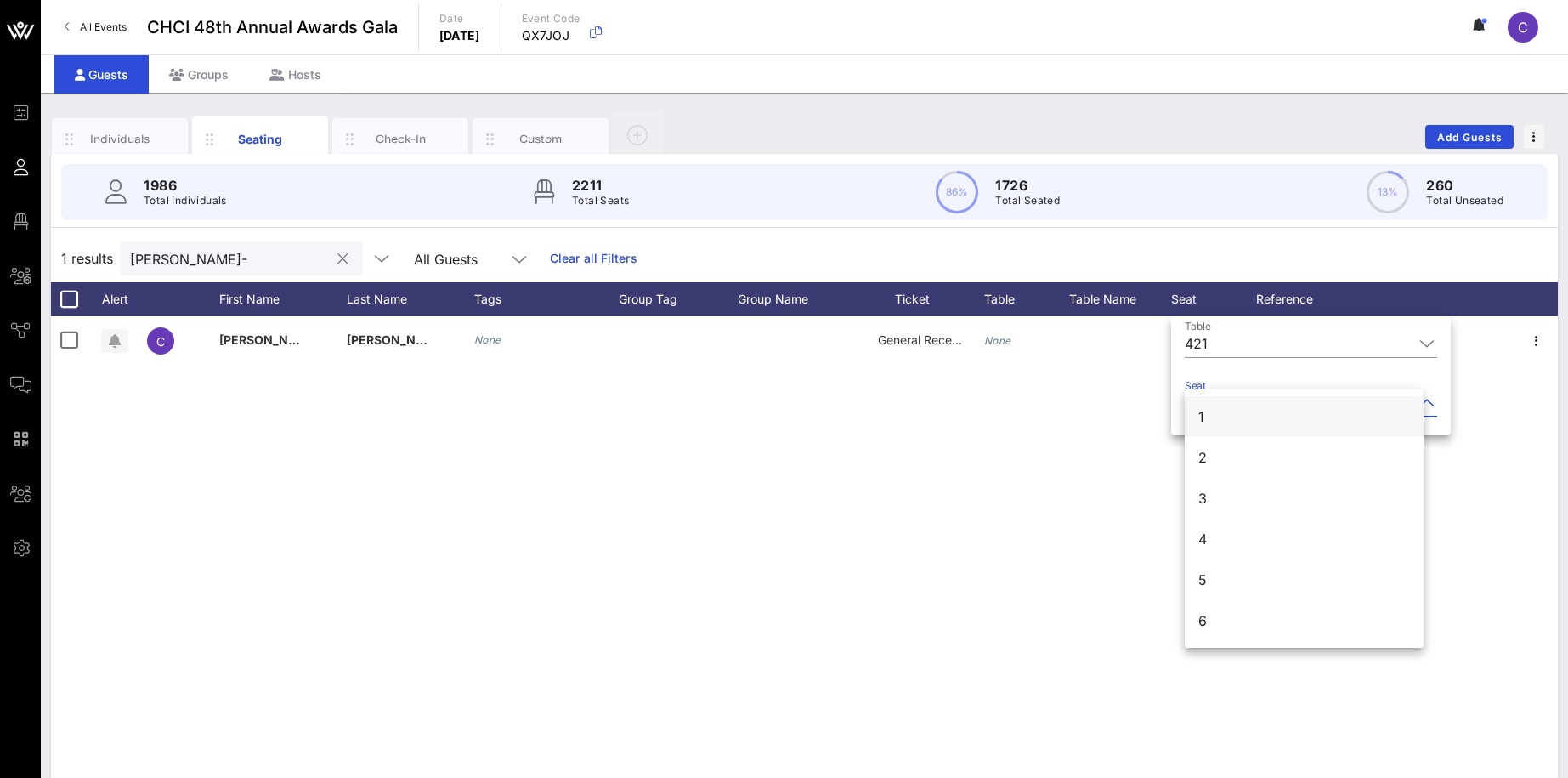
click at [1221, 419] on div "1" at bounding box center [1304, 417] width 239 height 41
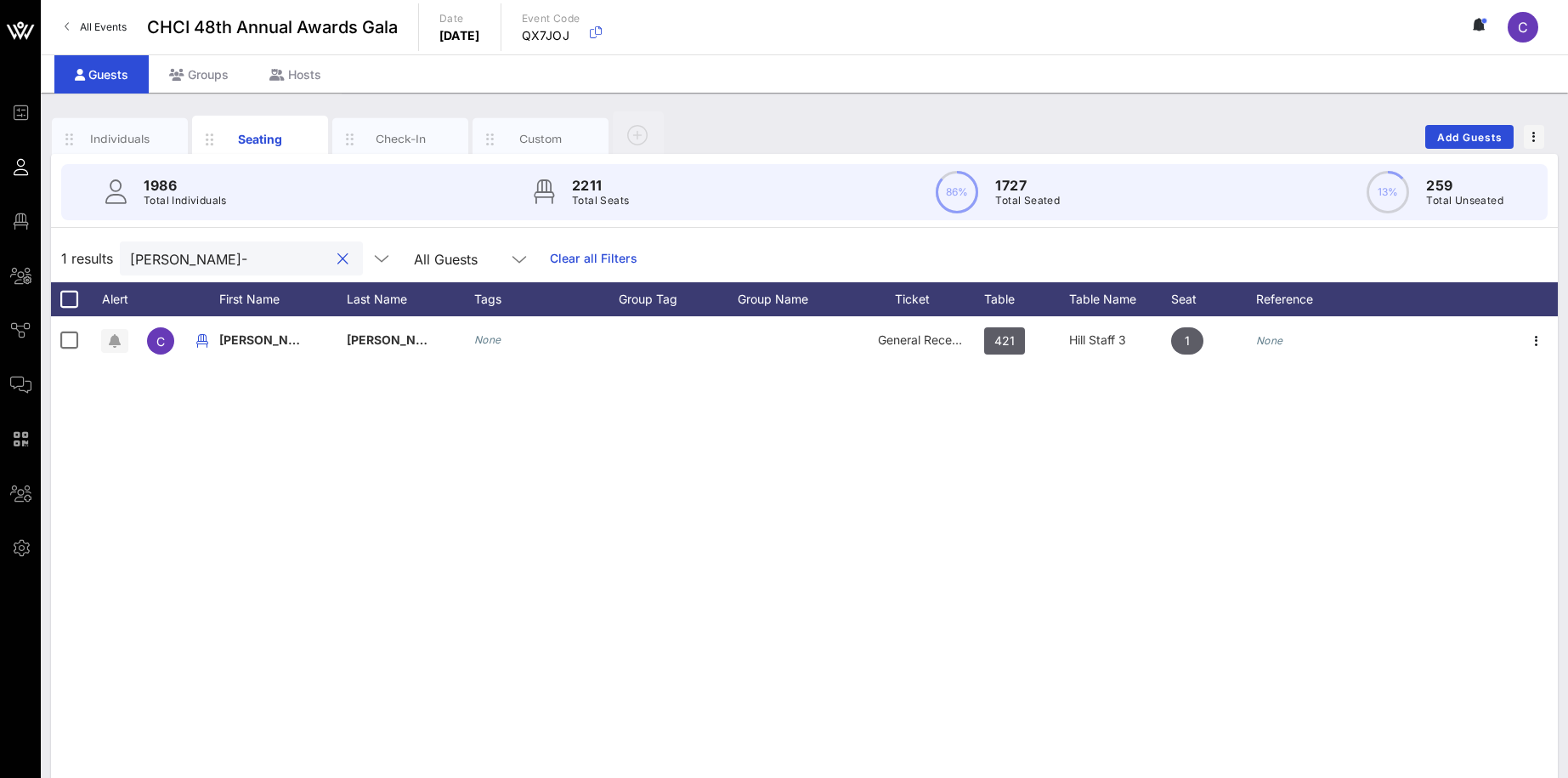
drag, startPoint x: 193, startPoint y: 266, endPoint x: 106, endPoint y: 261, distance: 87.1
click at [130, 261] on input "[PERSON_NAME]-" at bounding box center [229, 258] width 199 height 22
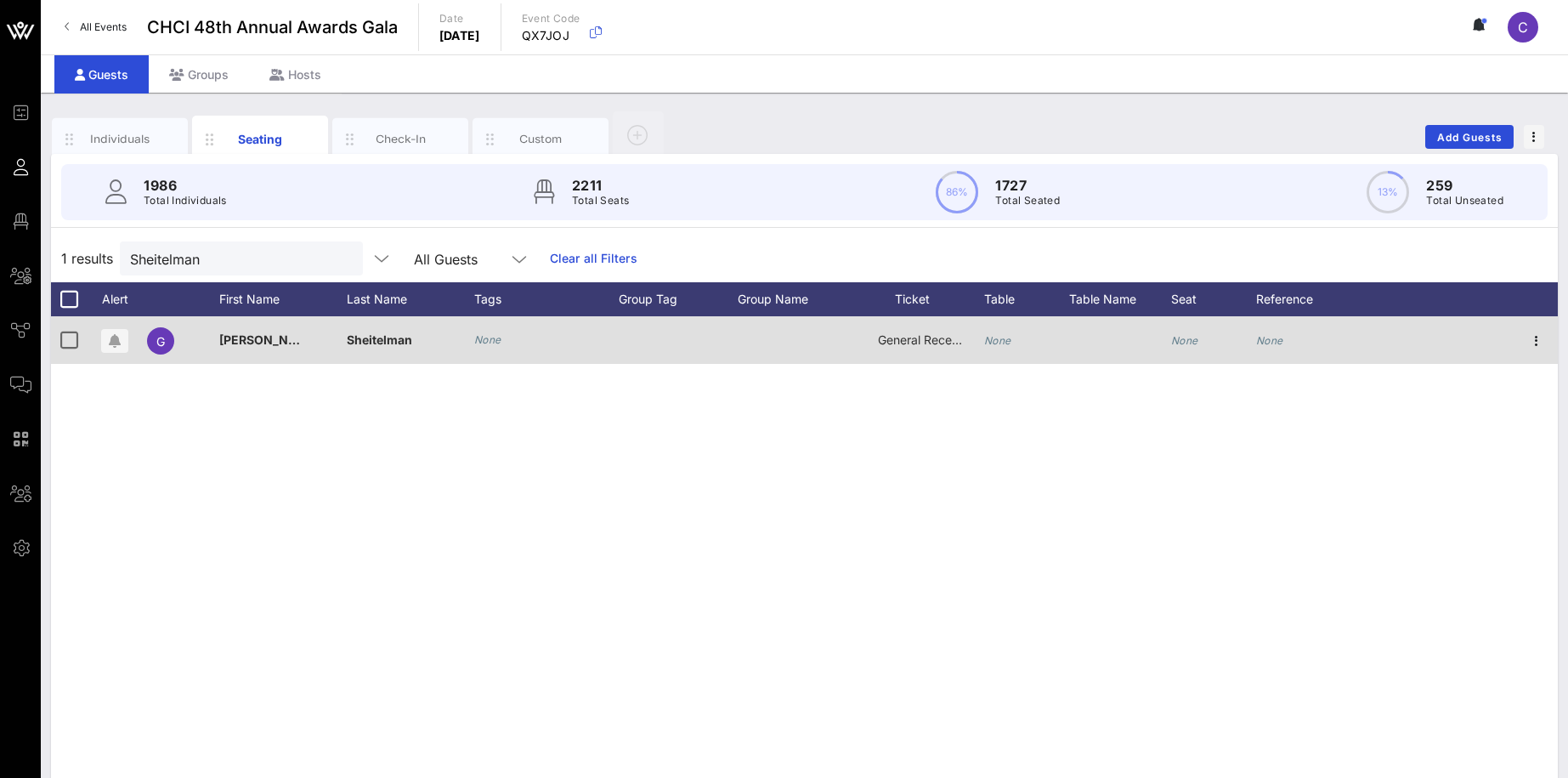
click at [1177, 334] on icon "None" at bounding box center [1185, 340] width 27 height 13
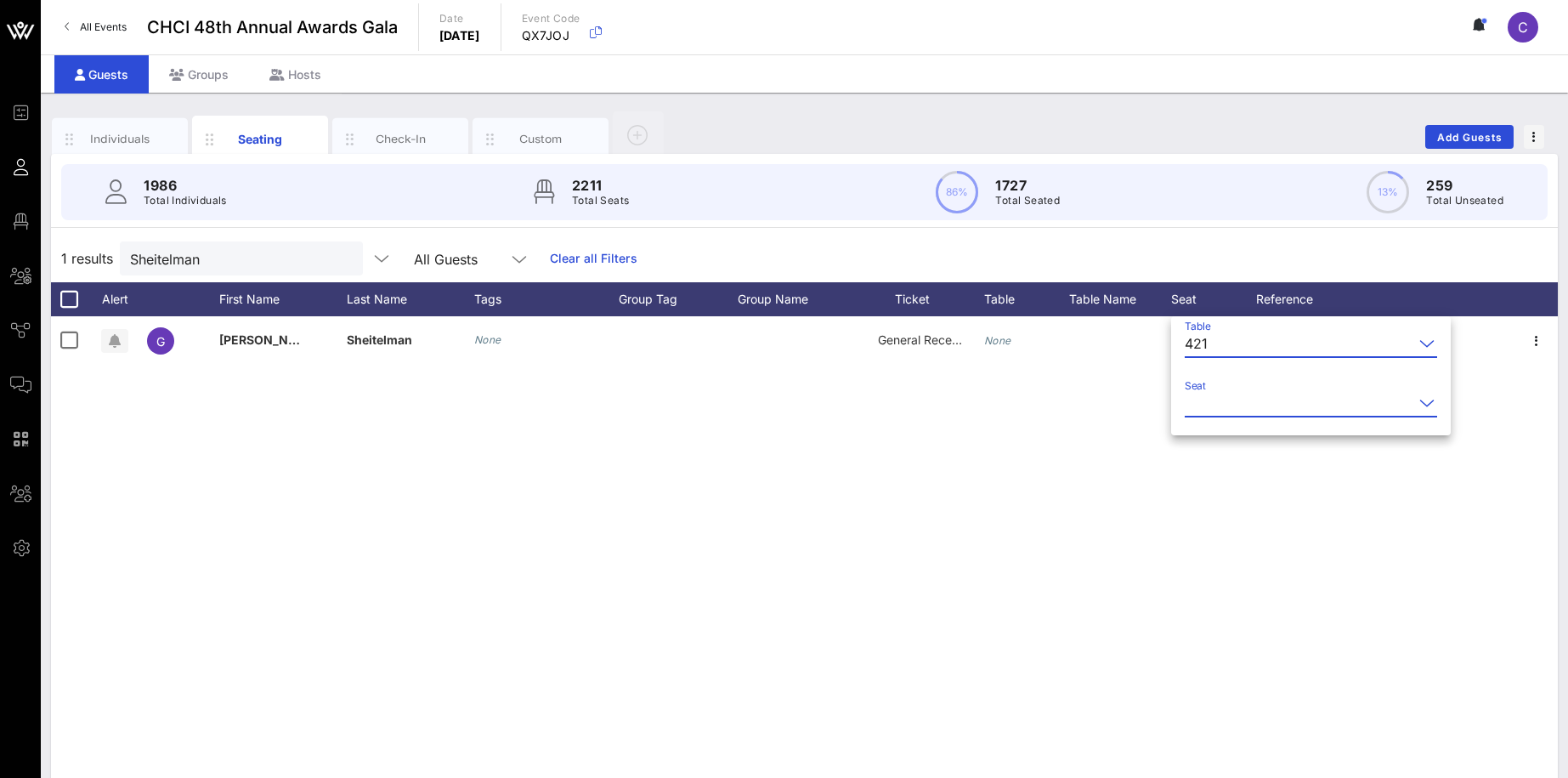
click at [1220, 405] on input "Seat" at bounding box center [1298, 403] width 229 height 27
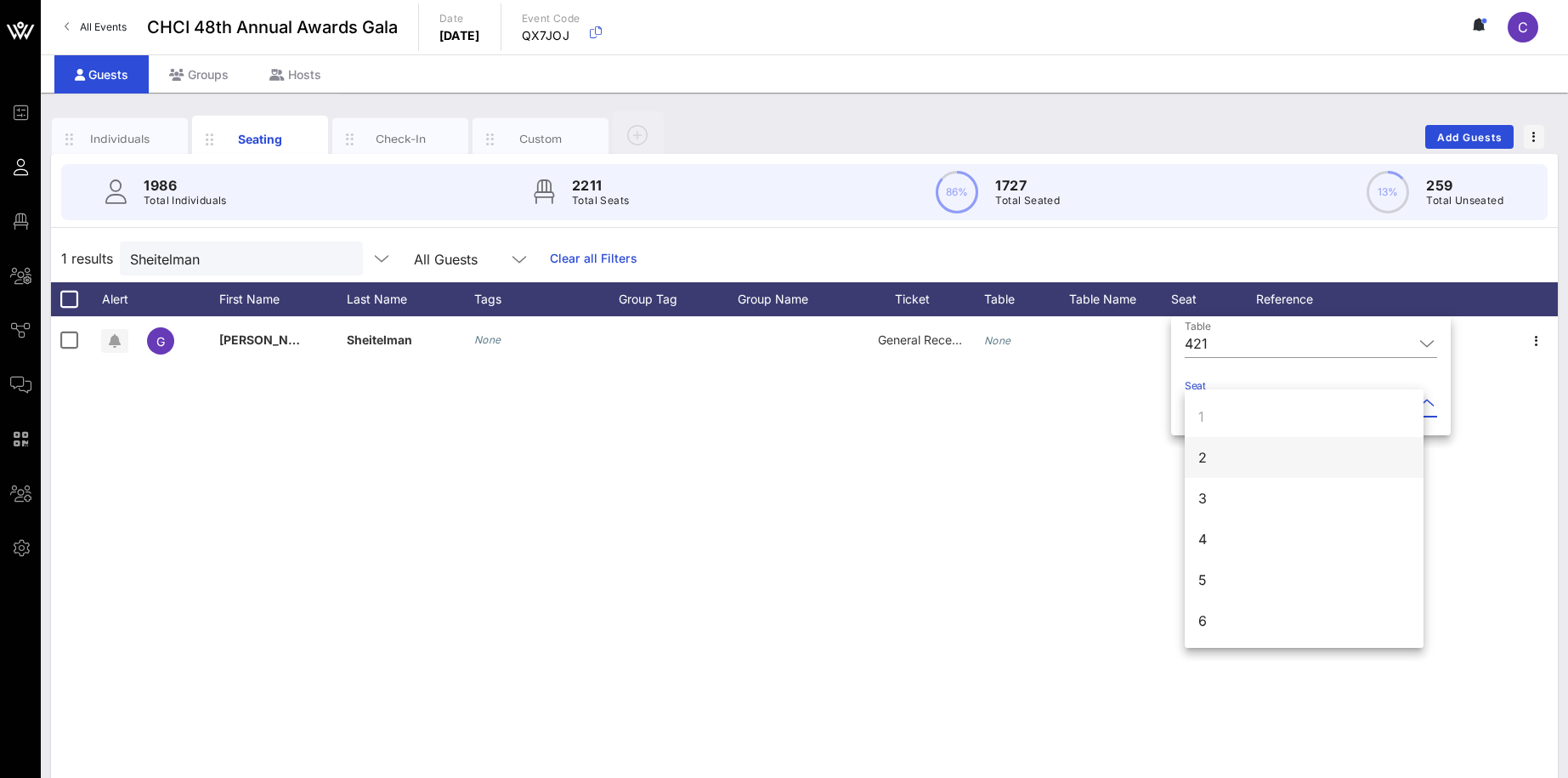
click at [1227, 449] on div "2" at bounding box center [1304, 457] width 239 height 41
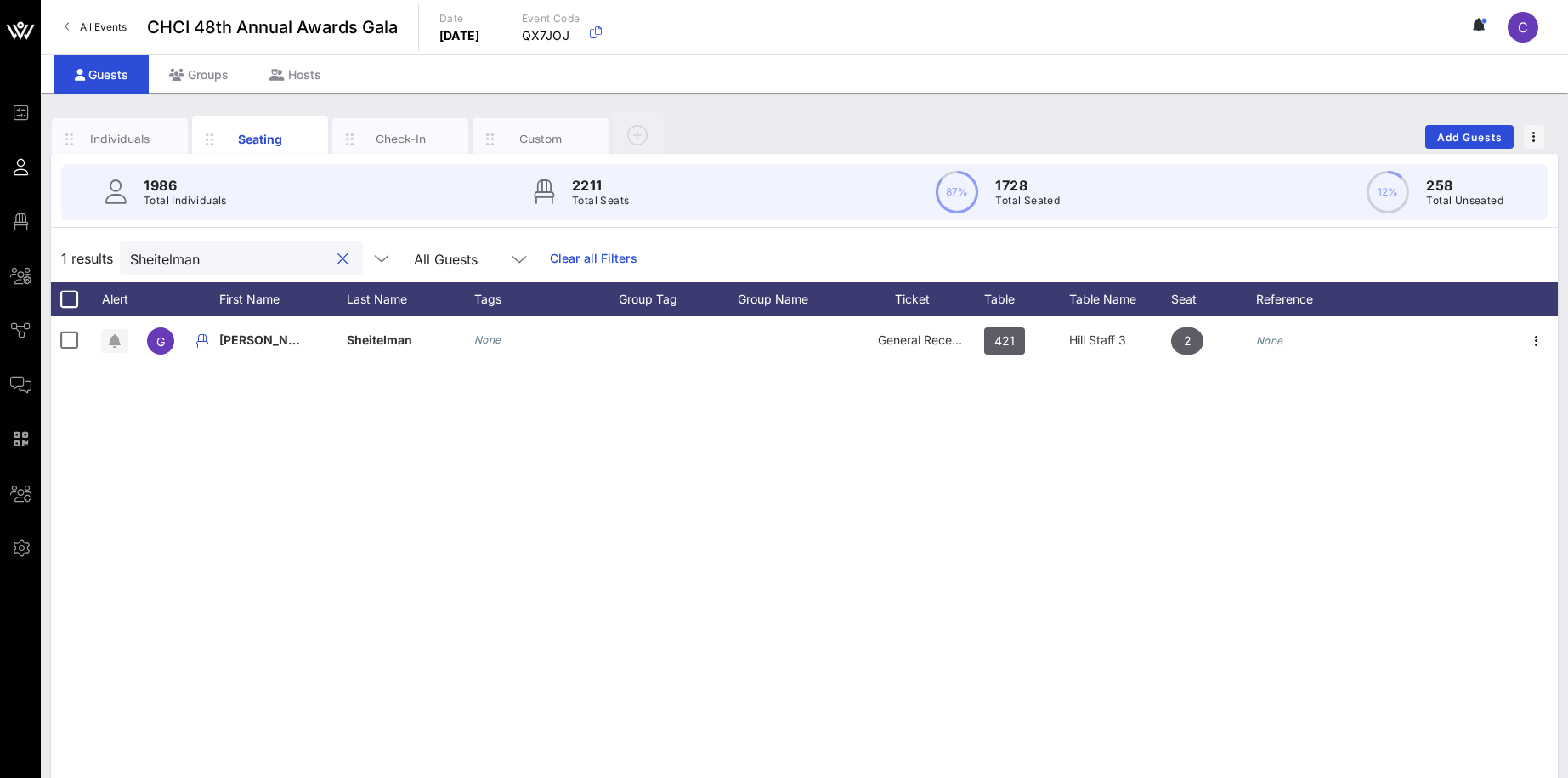
drag, startPoint x: 250, startPoint y: 255, endPoint x: 121, endPoint y: 242, distance: 129.7
click at [130, 247] on input "Sheitelman" at bounding box center [229, 258] width 199 height 22
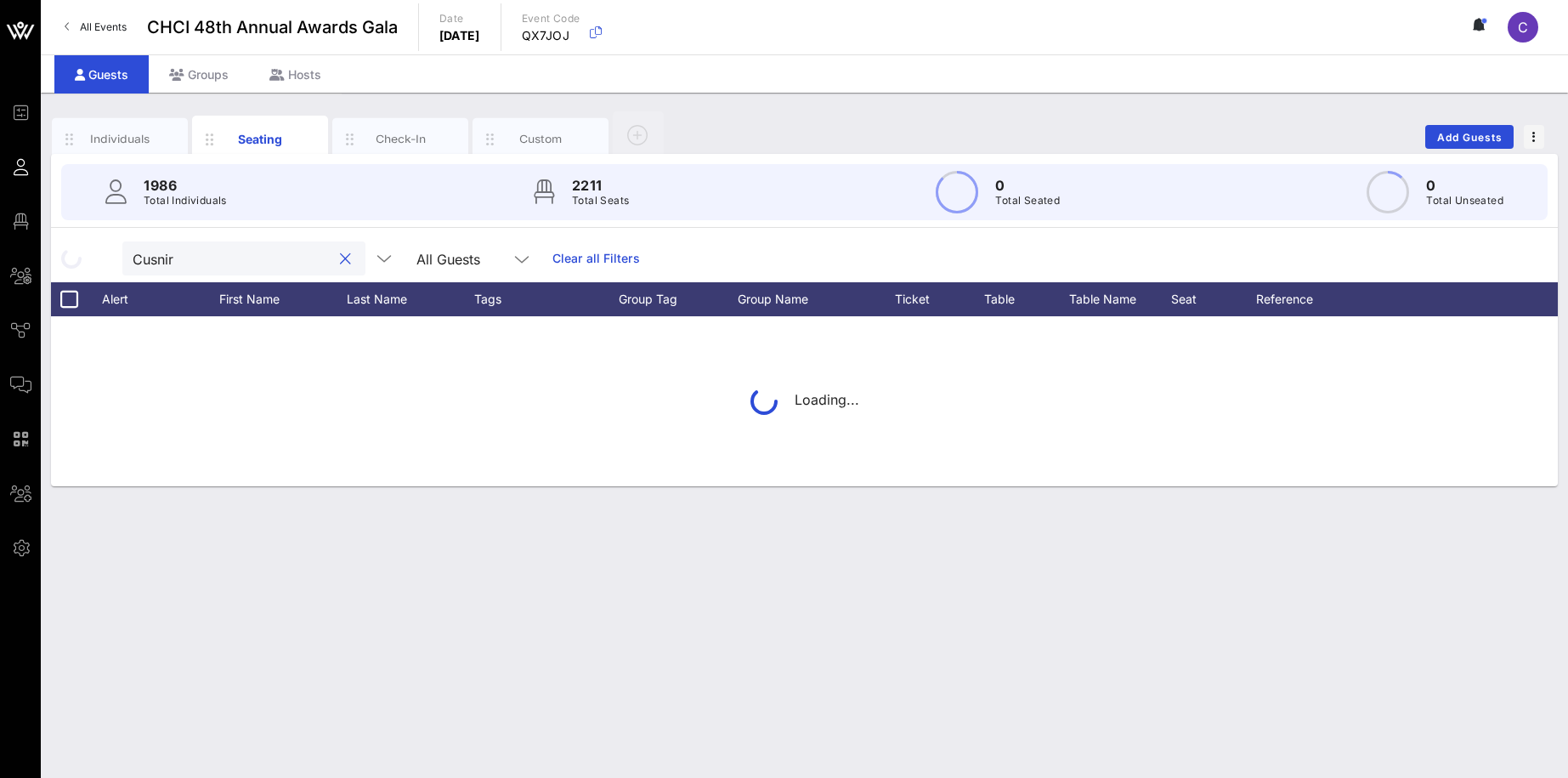
type input "Cusnir"
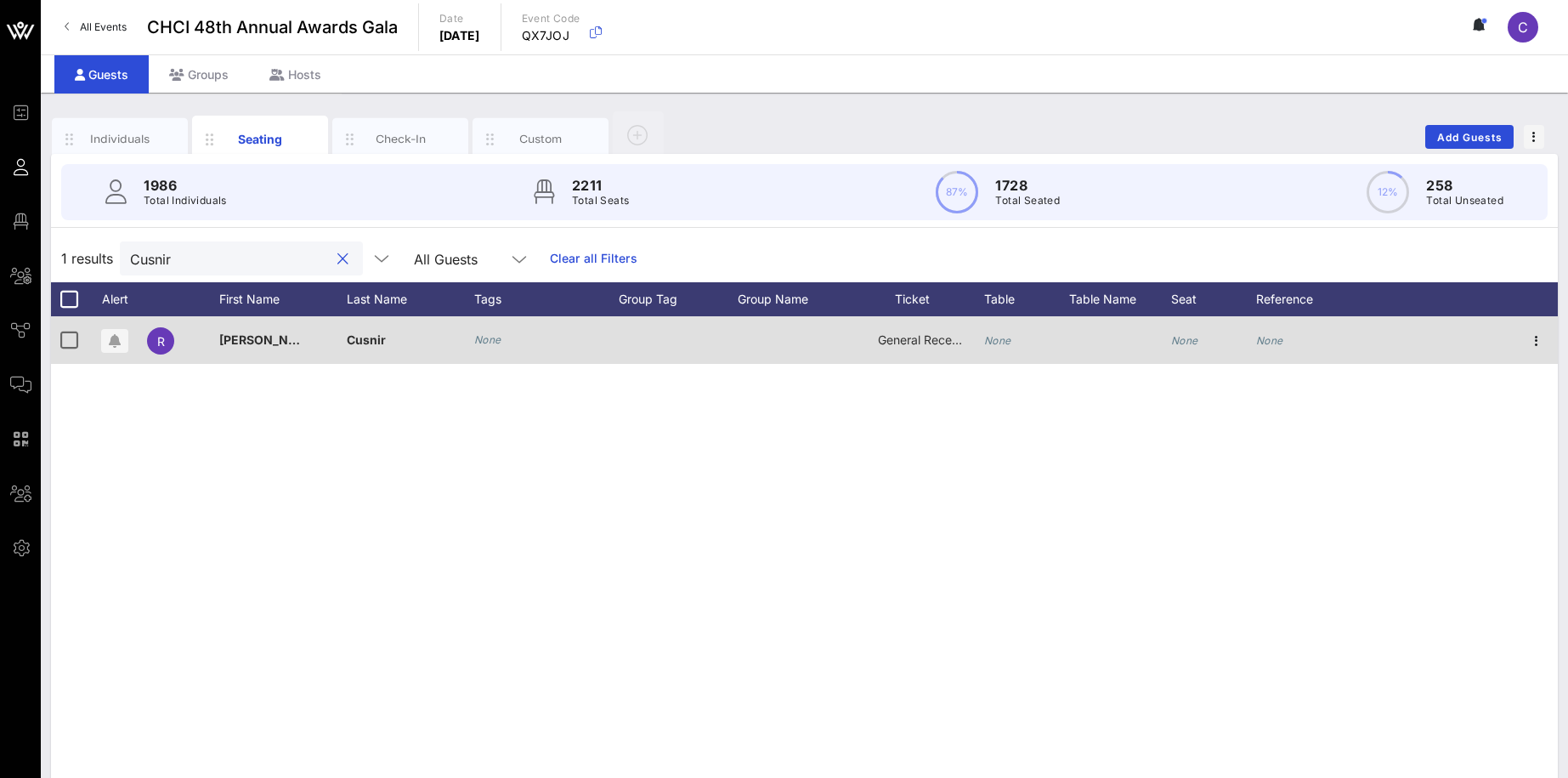
click at [1203, 336] on div "None" at bounding box center [1213, 349] width 85 height 67
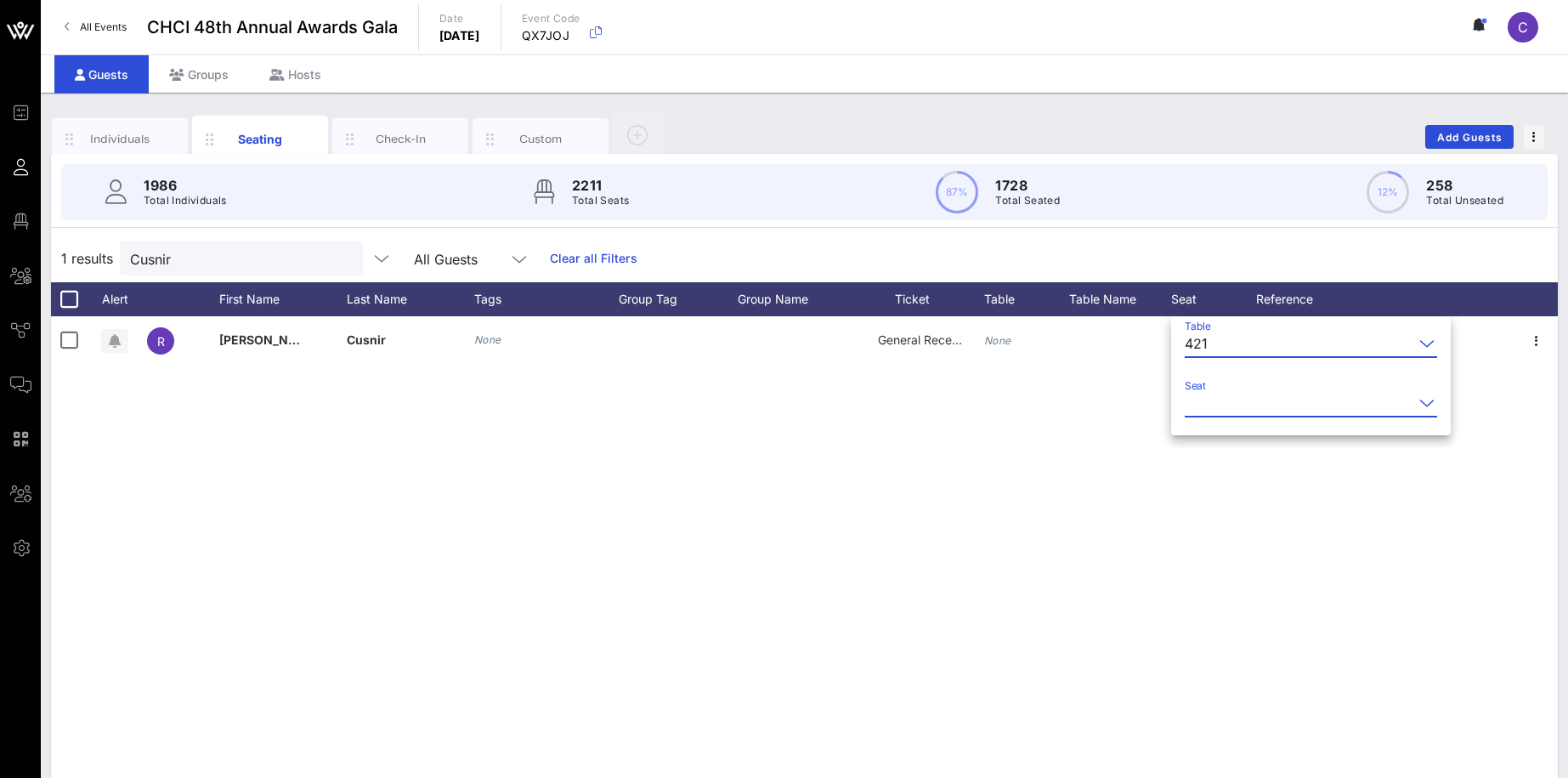
click at [1231, 398] on input "Seat" at bounding box center [1298, 403] width 229 height 27
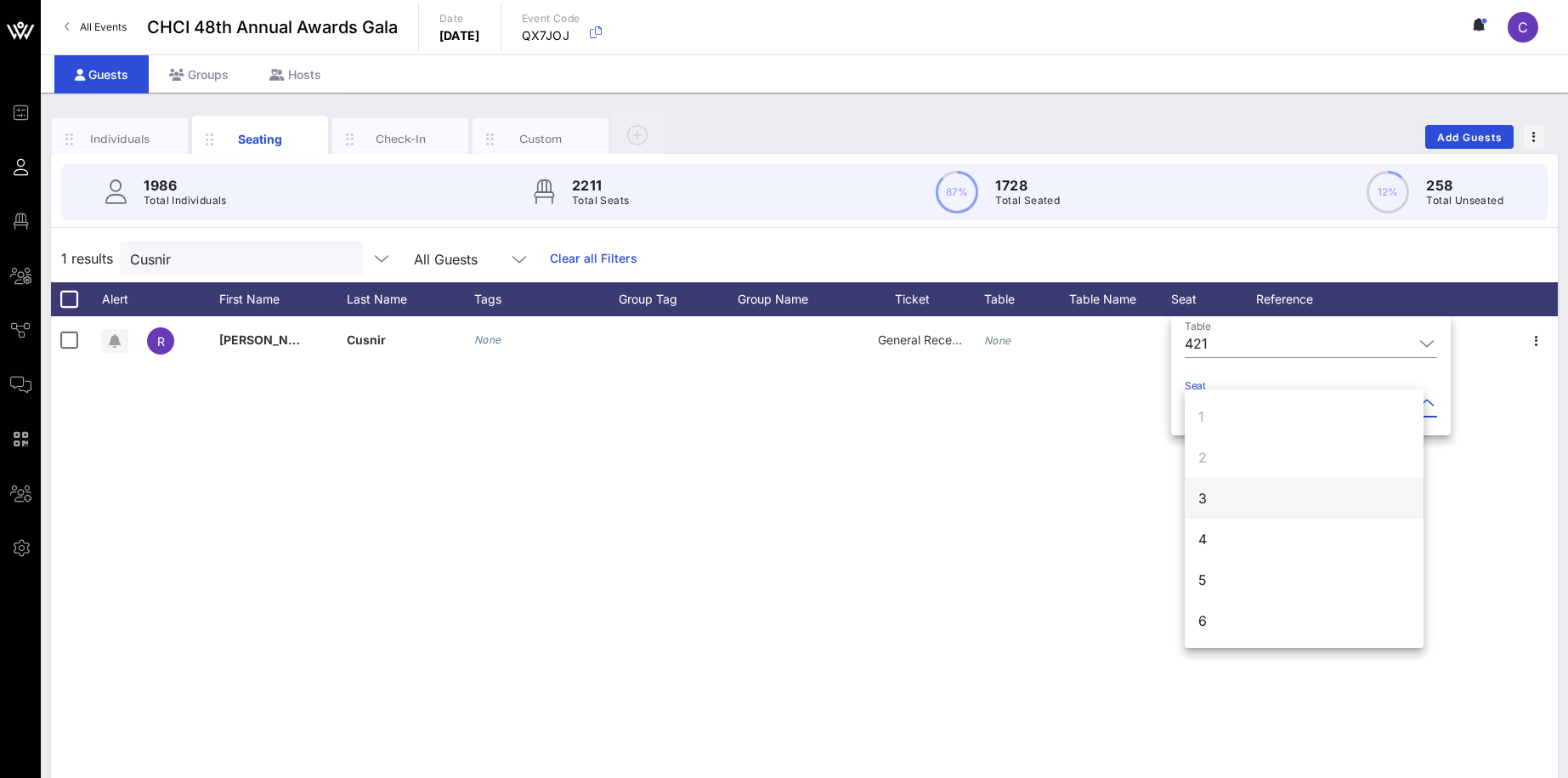
click at [1221, 494] on div "3" at bounding box center [1304, 498] width 239 height 41
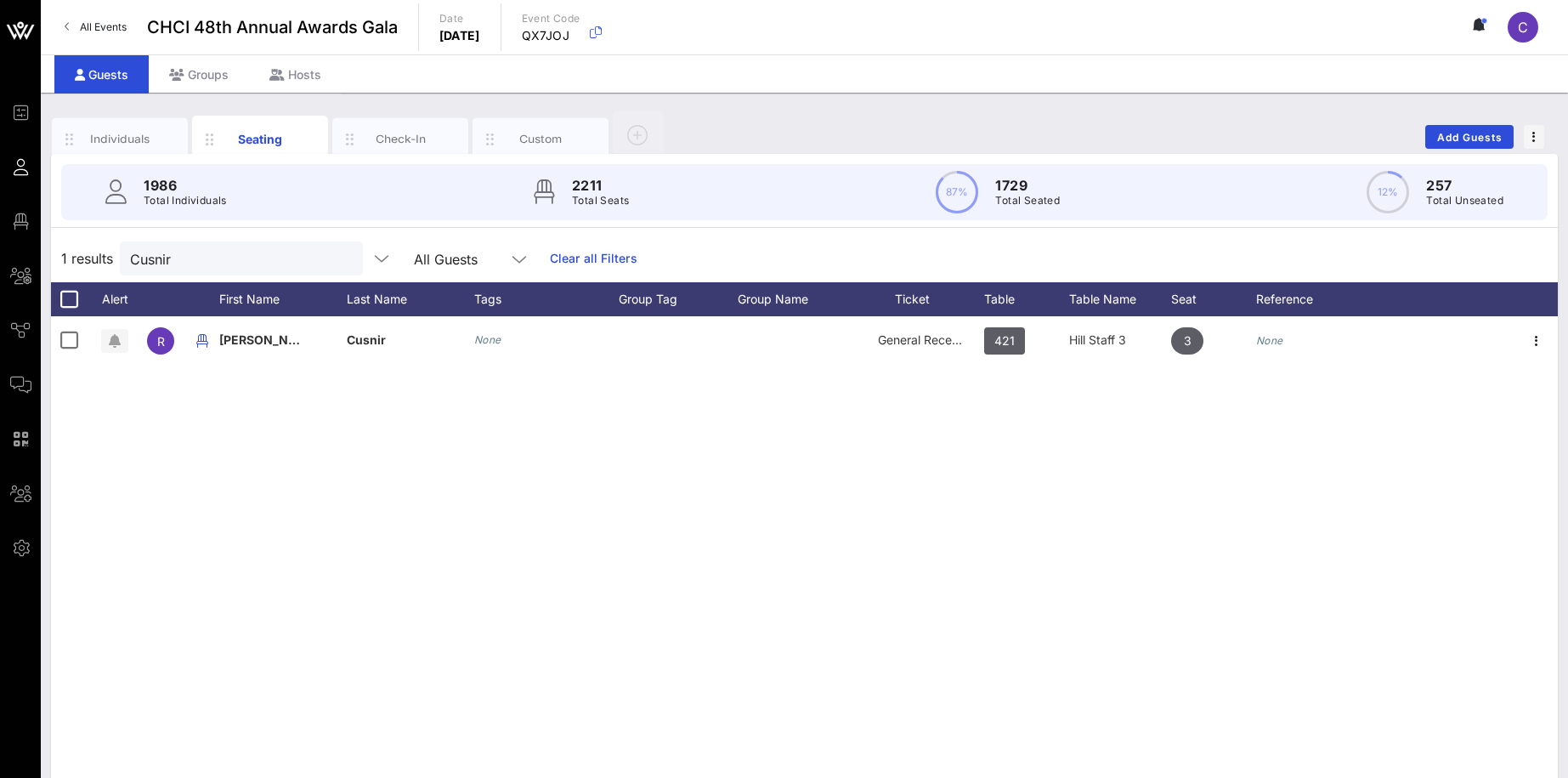
click at [337, 258] on button "clear icon" at bounding box center [342, 259] width 11 height 17
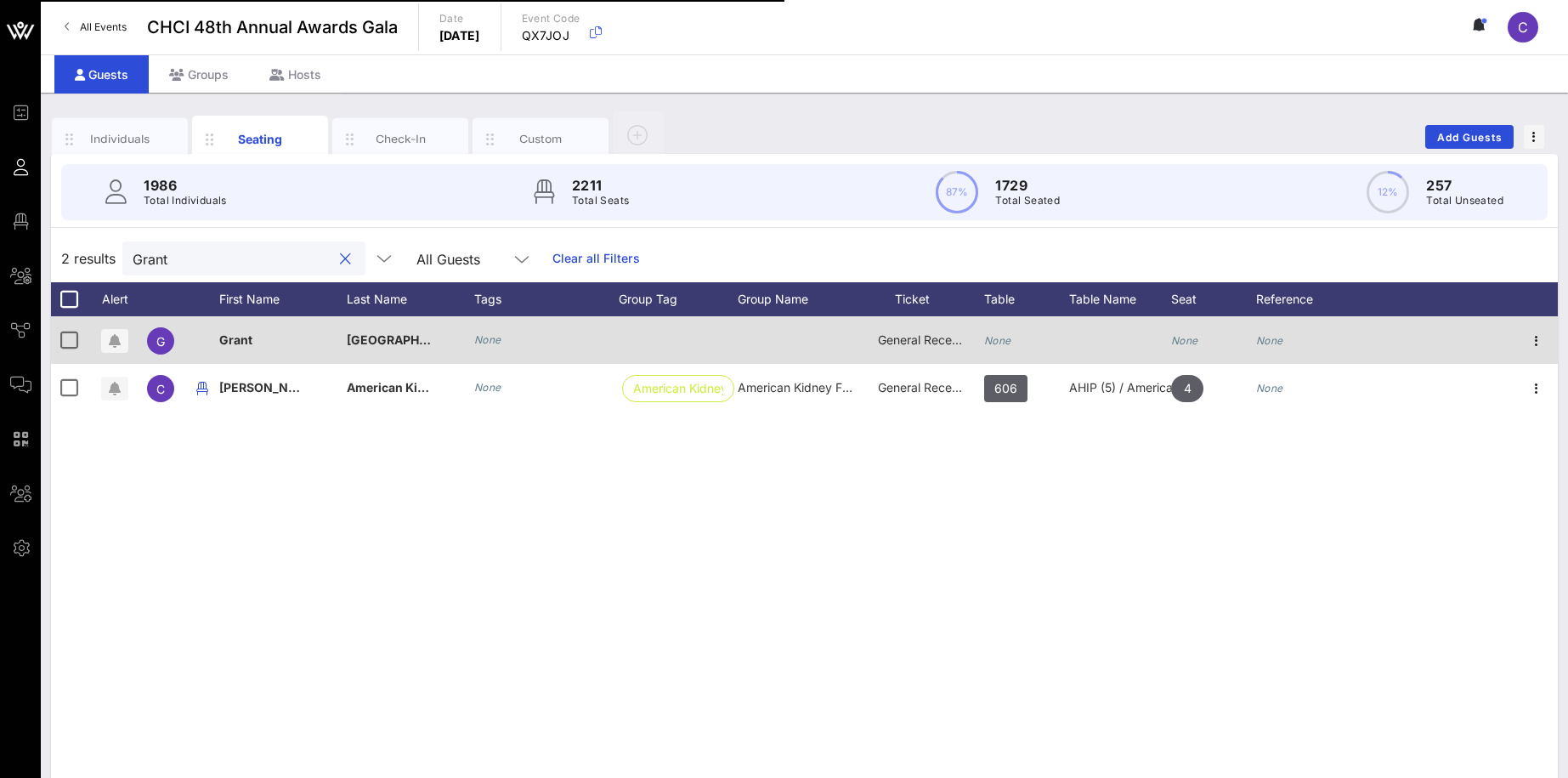
type input "Grant"
click at [1182, 334] on icon "None" at bounding box center [1185, 340] width 27 height 13
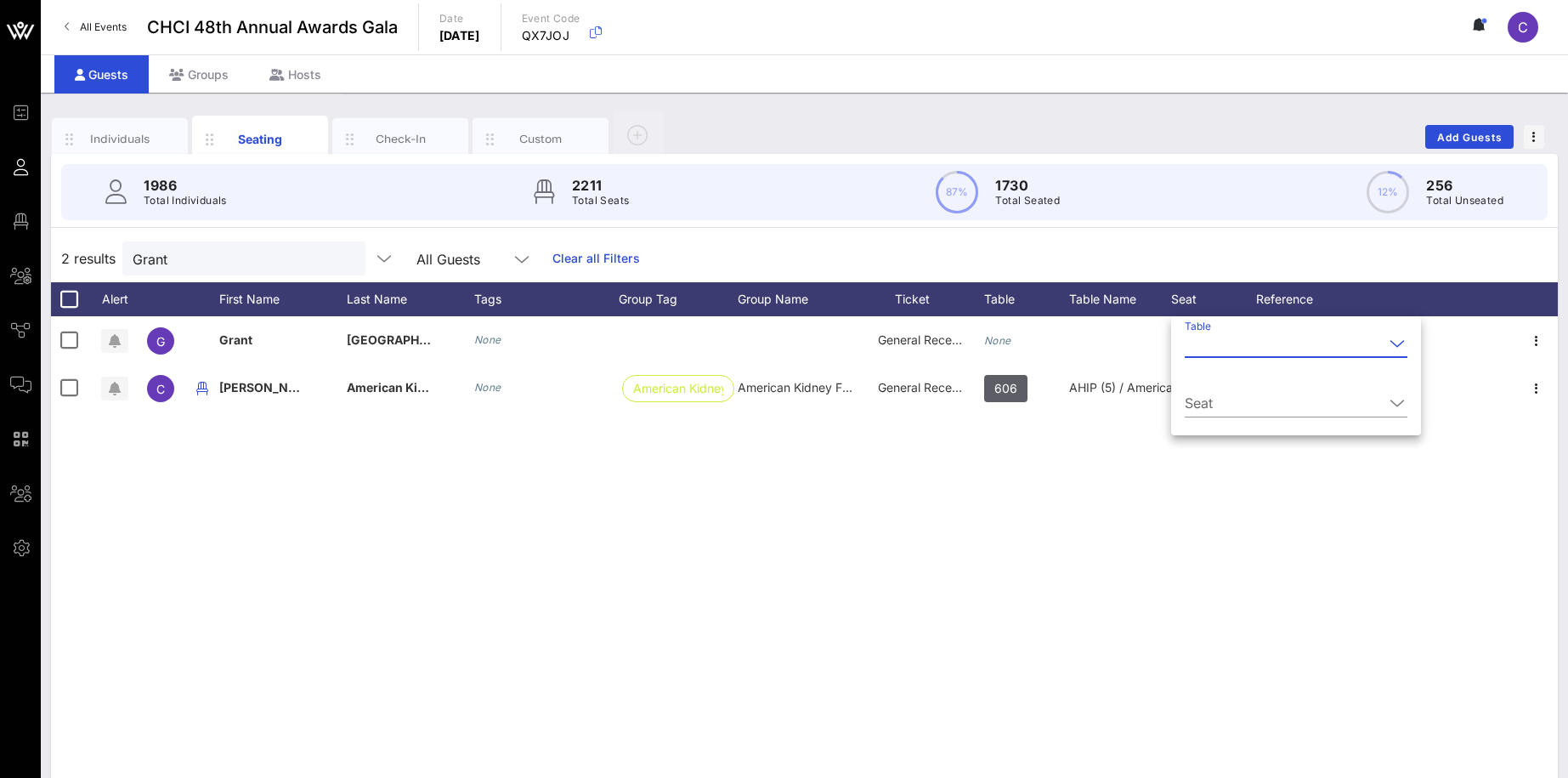
click at [1226, 340] on input "Table" at bounding box center [1284, 343] width 199 height 27
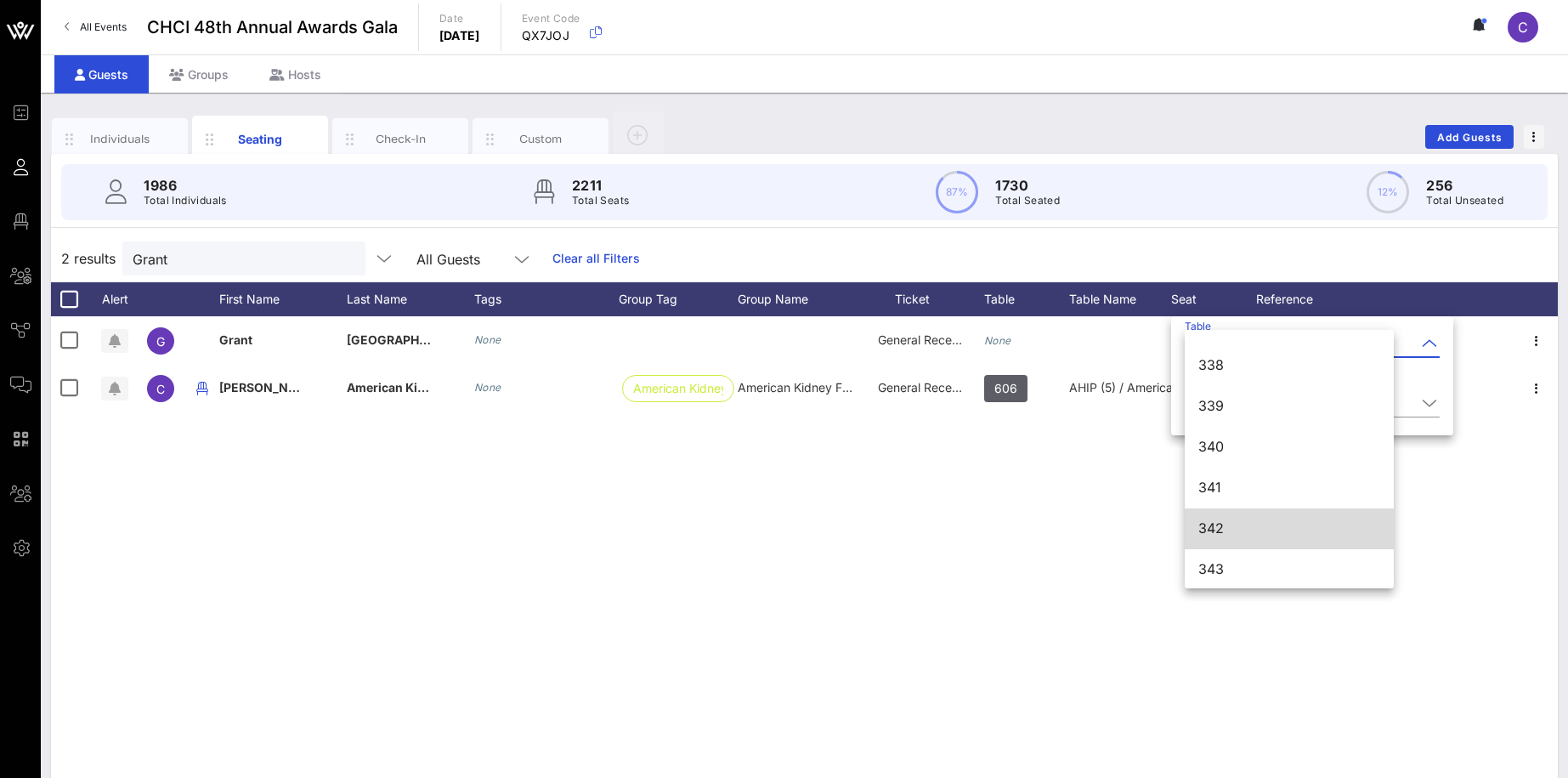
scroll to position [4807, 0]
click at [1074, 476] on div "G [PERSON_NAME] None General Reception None None None C [PERSON_NAME], Esq. Ame…" at bounding box center [805, 571] width 1507 height 510
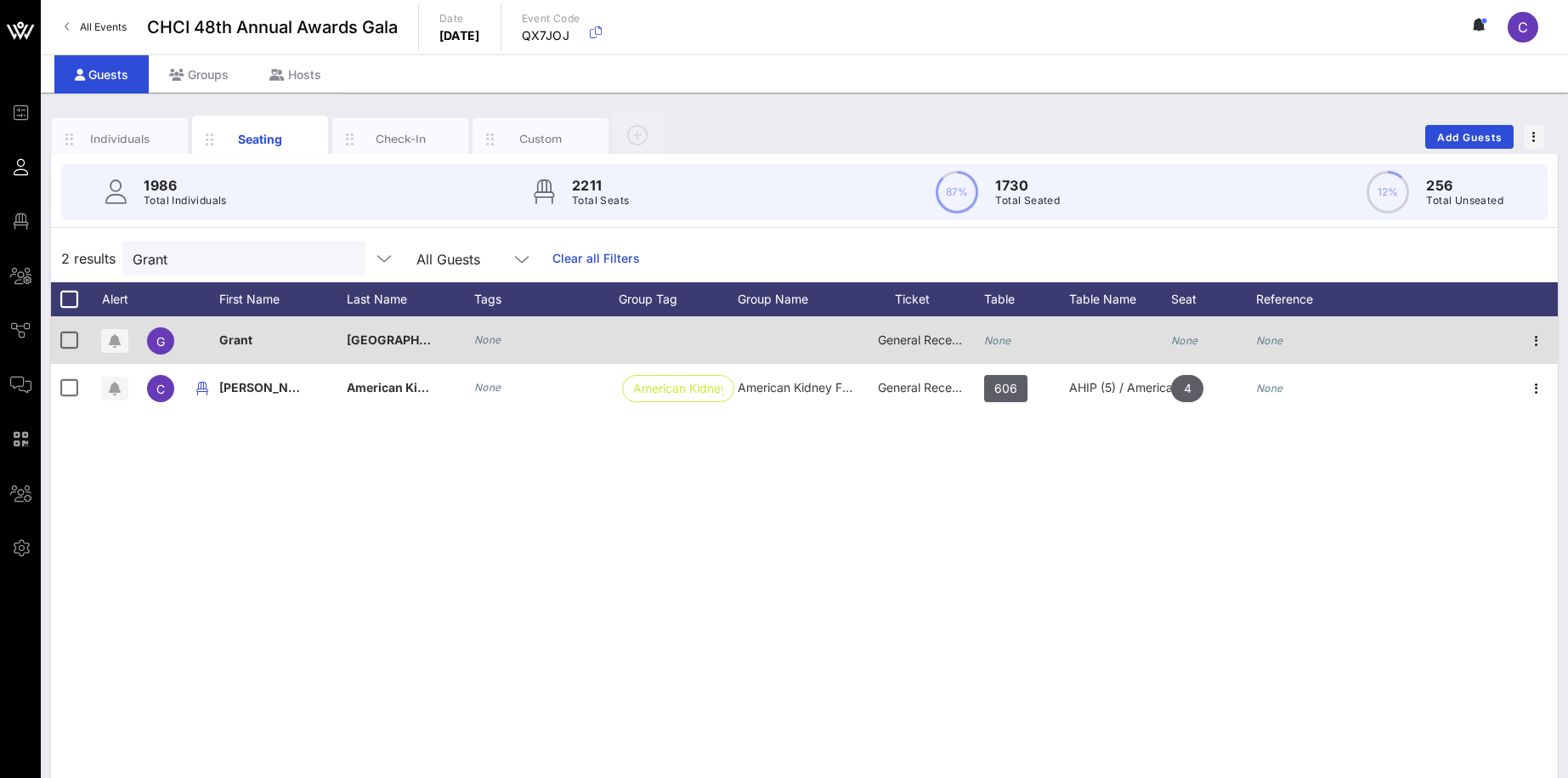
click at [1199, 341] on div "None" at bounding box center [1213, 349] width 85 height 67
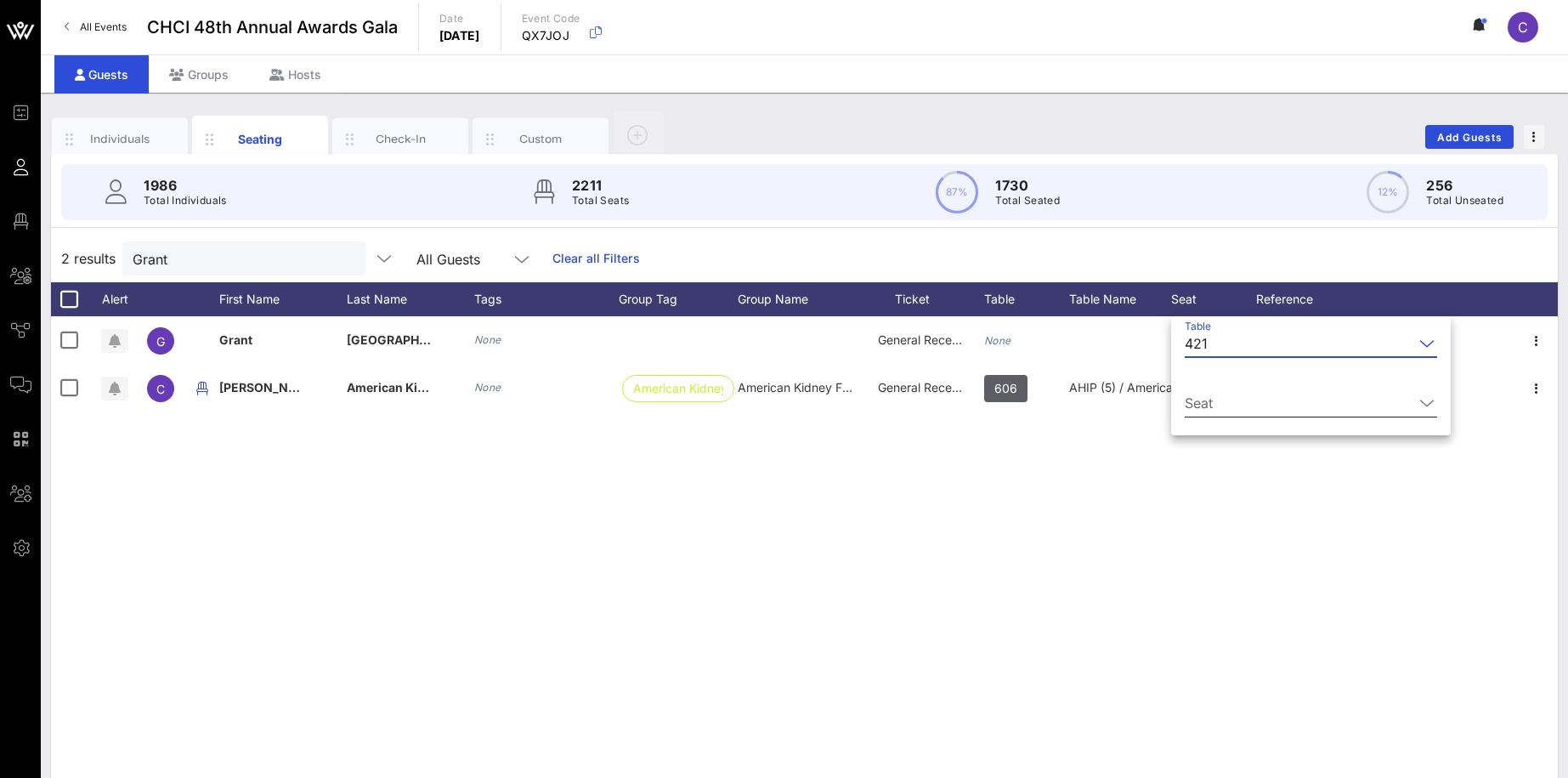
click at [1237, 396] on input "Seat" at bounding box center [1298, 403] width 229 height 27
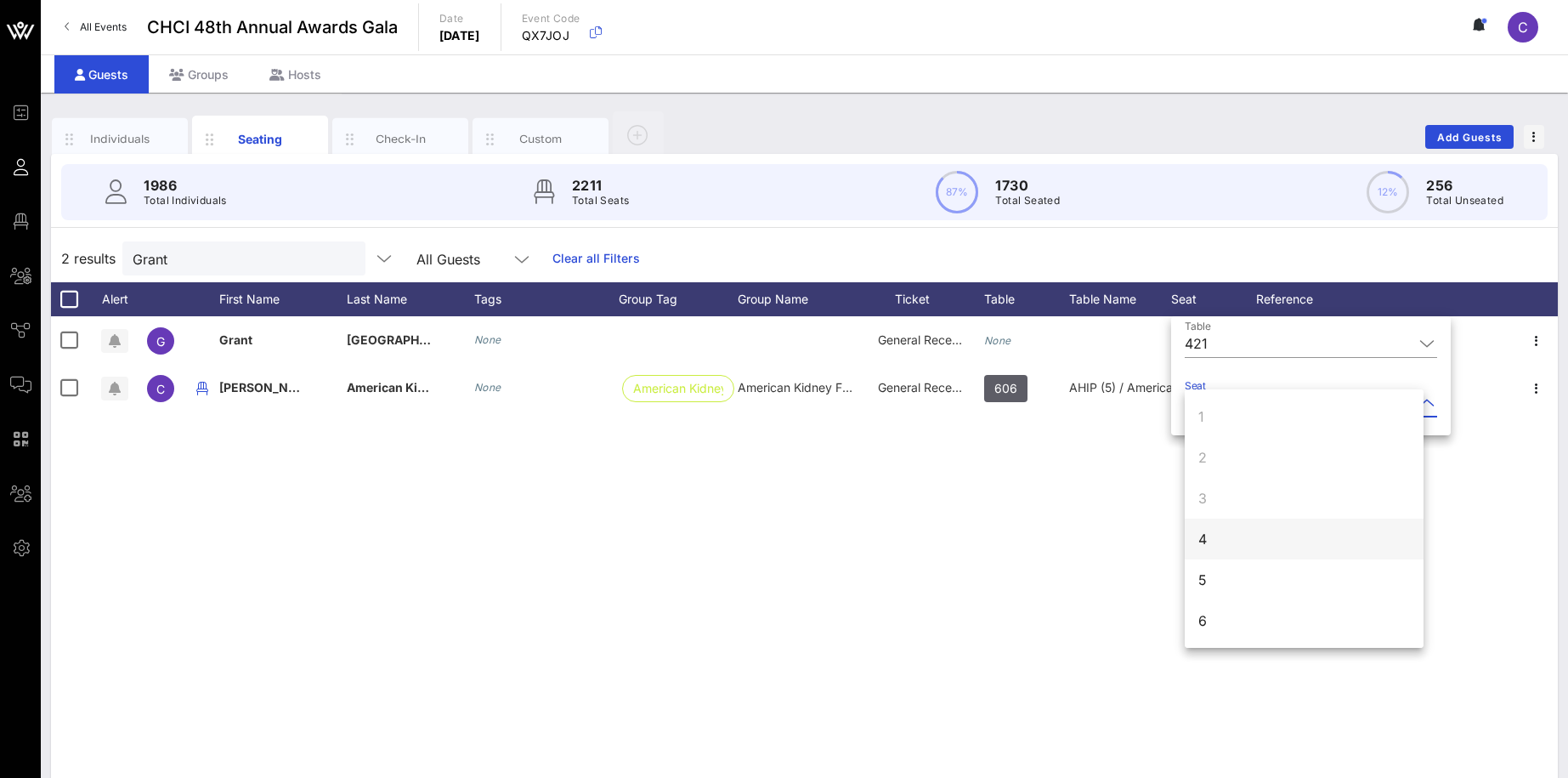
click at [1232, 536] on div "4" at bounding box center [1304, 539] width 239 height 41
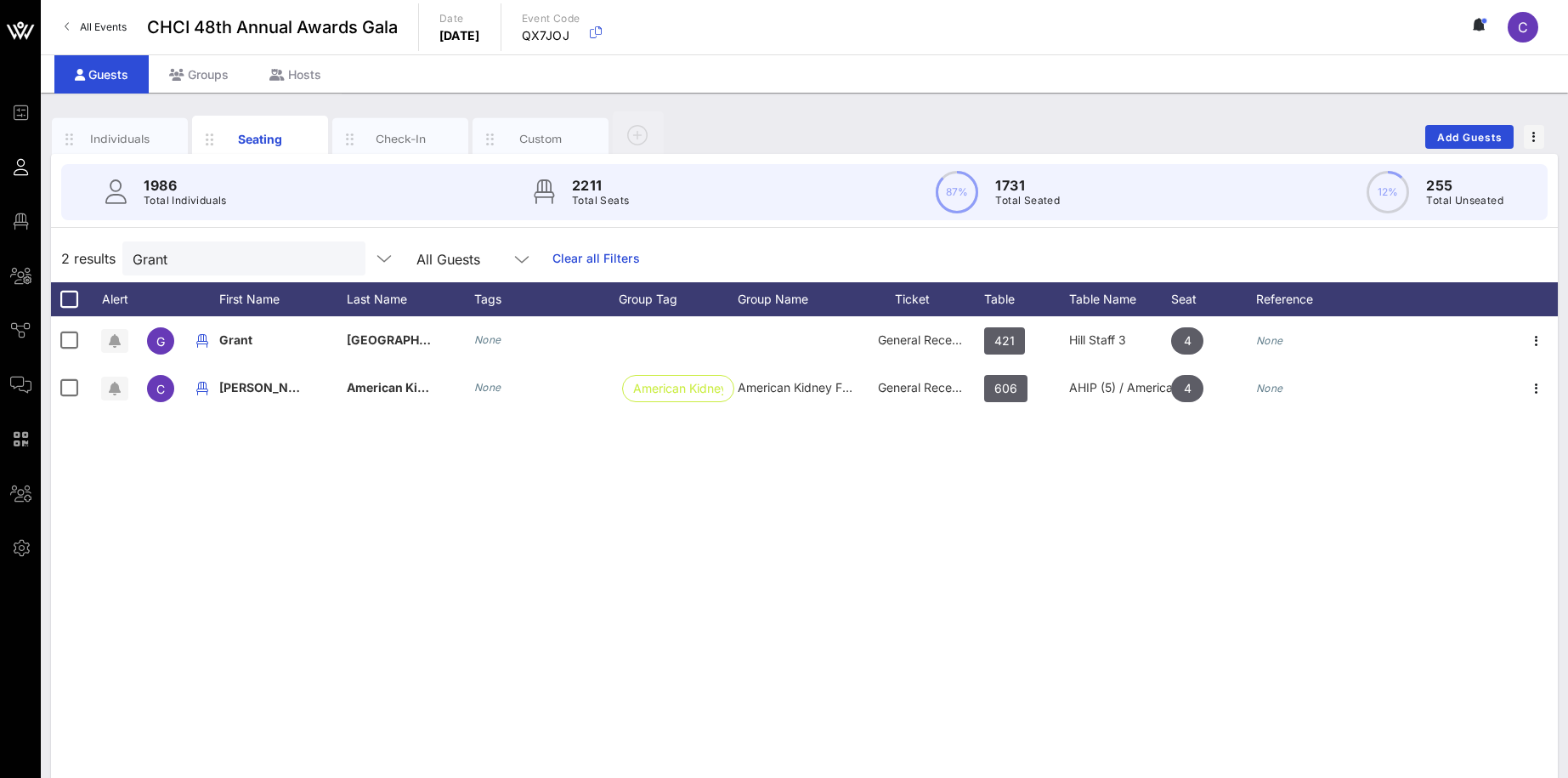
click at [340, 264] on button "clear icon" at bounding box center [345, 259] width 11 height 17
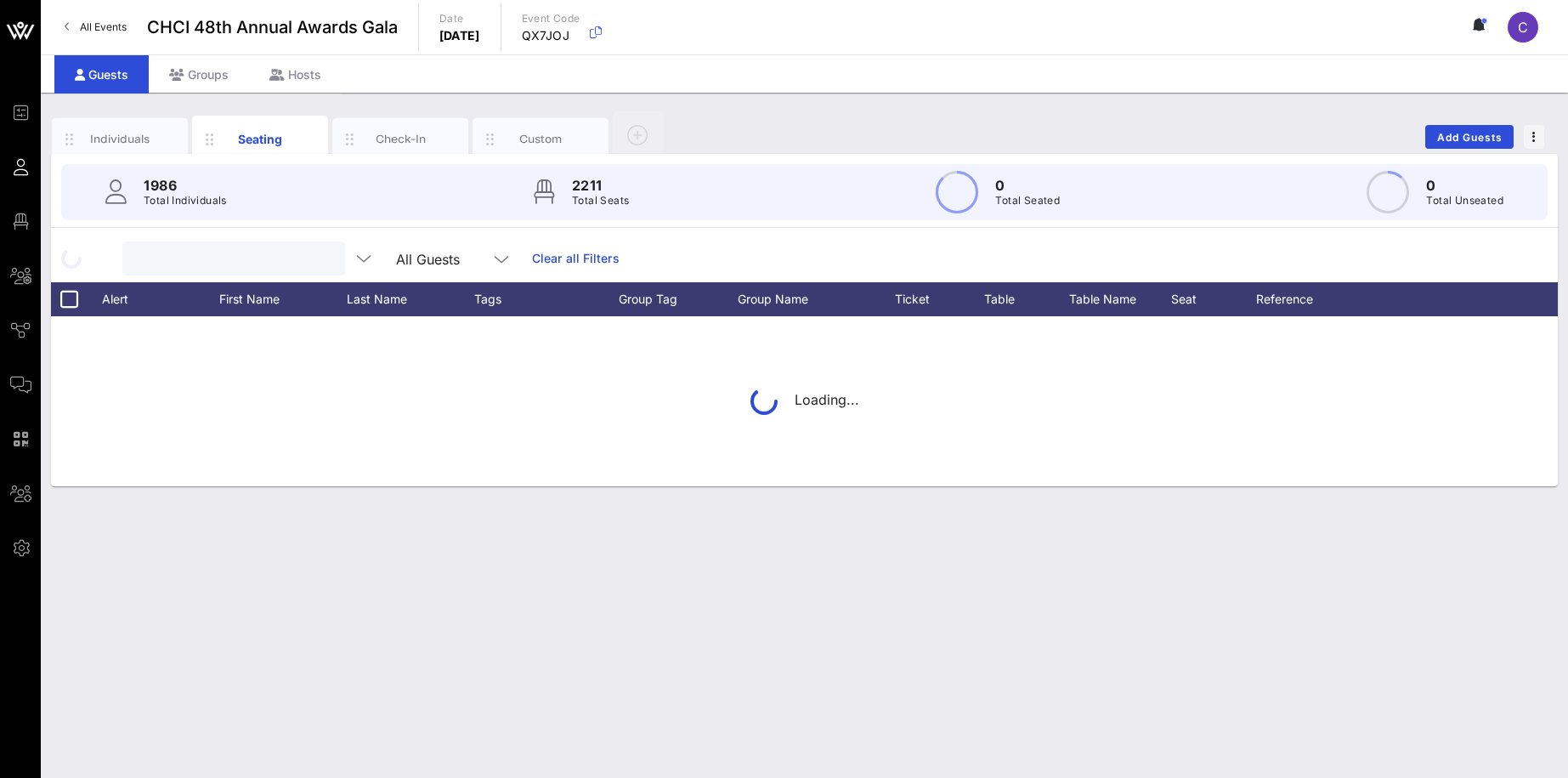
click at [283, 264] on input "text" at bounding box center [232, 258] width 199 height 22
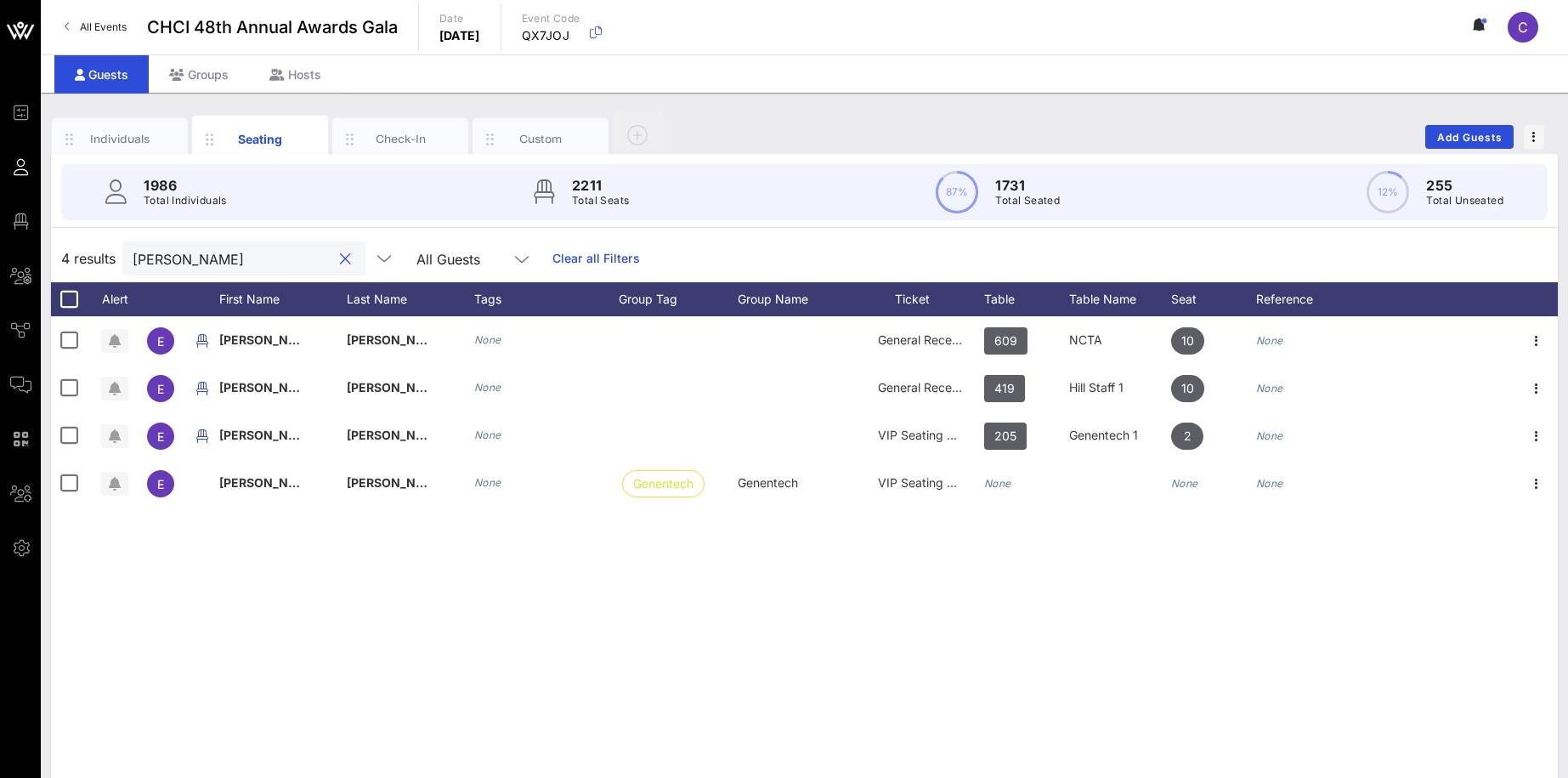
drag, startPoint x: 210, startPoint y: 268, endPoint x: 101, endPoint y: 262, distance: 109.2
click at [133, 262] on input "Ellen" at bounding box center [232, 258] width 199 height 22
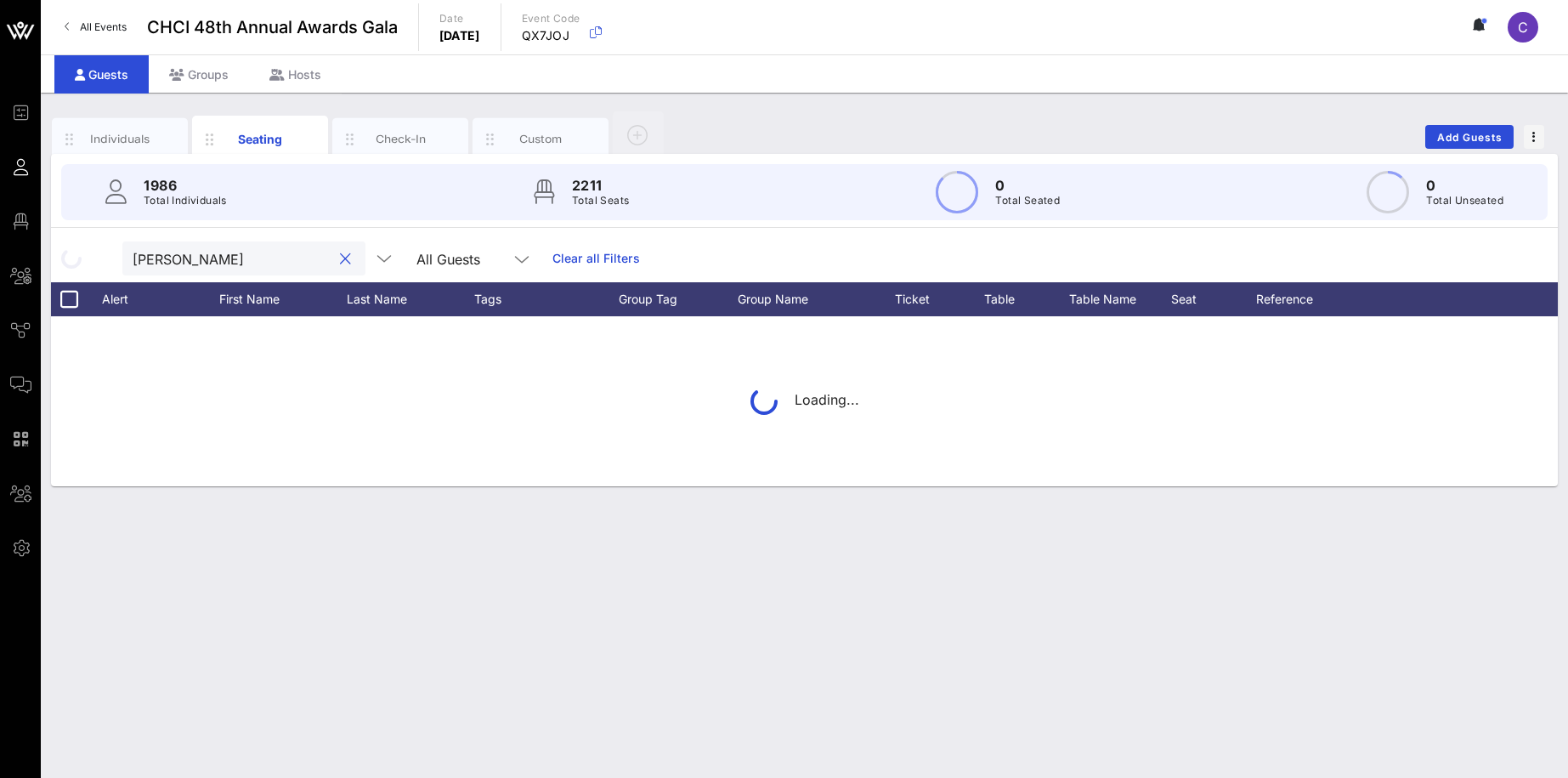
type input "ana martinez"
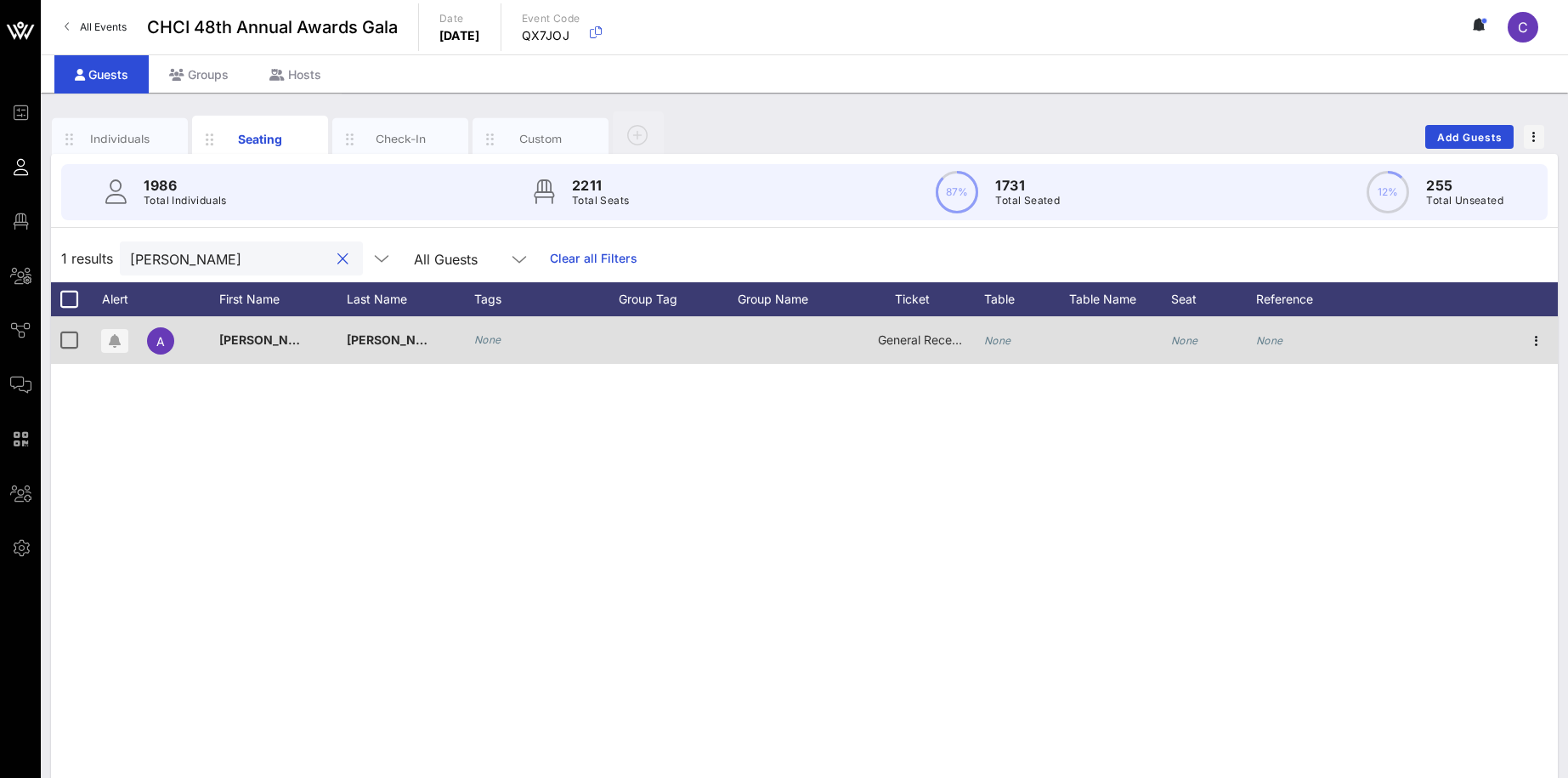
click at [1187, 337] on icon "None" at bounding box center [1185, 340] width 27 height 13
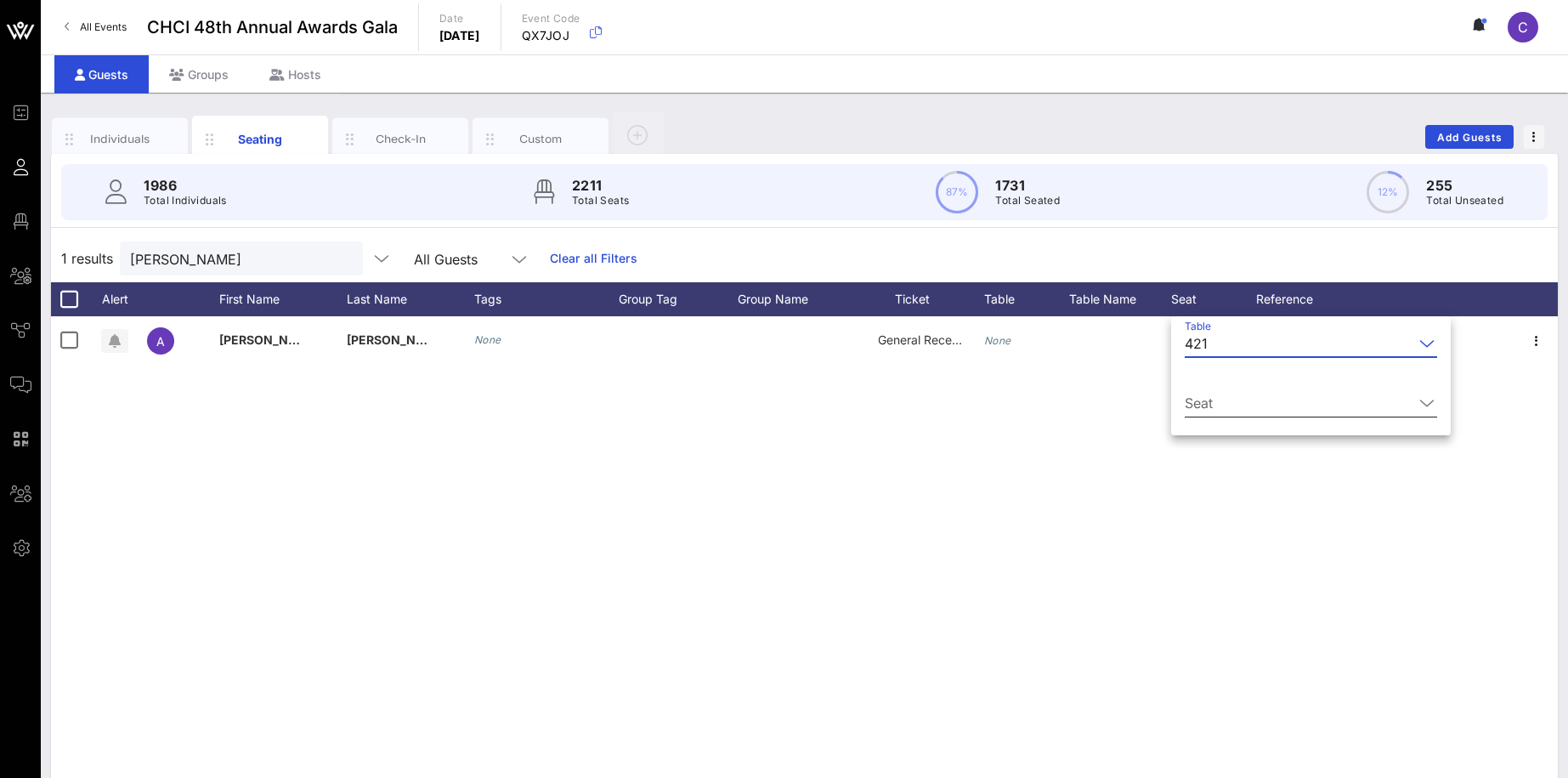
click at [1200, 405] on input "Seat" at bounding box center [1298, 403] width 229 height 27
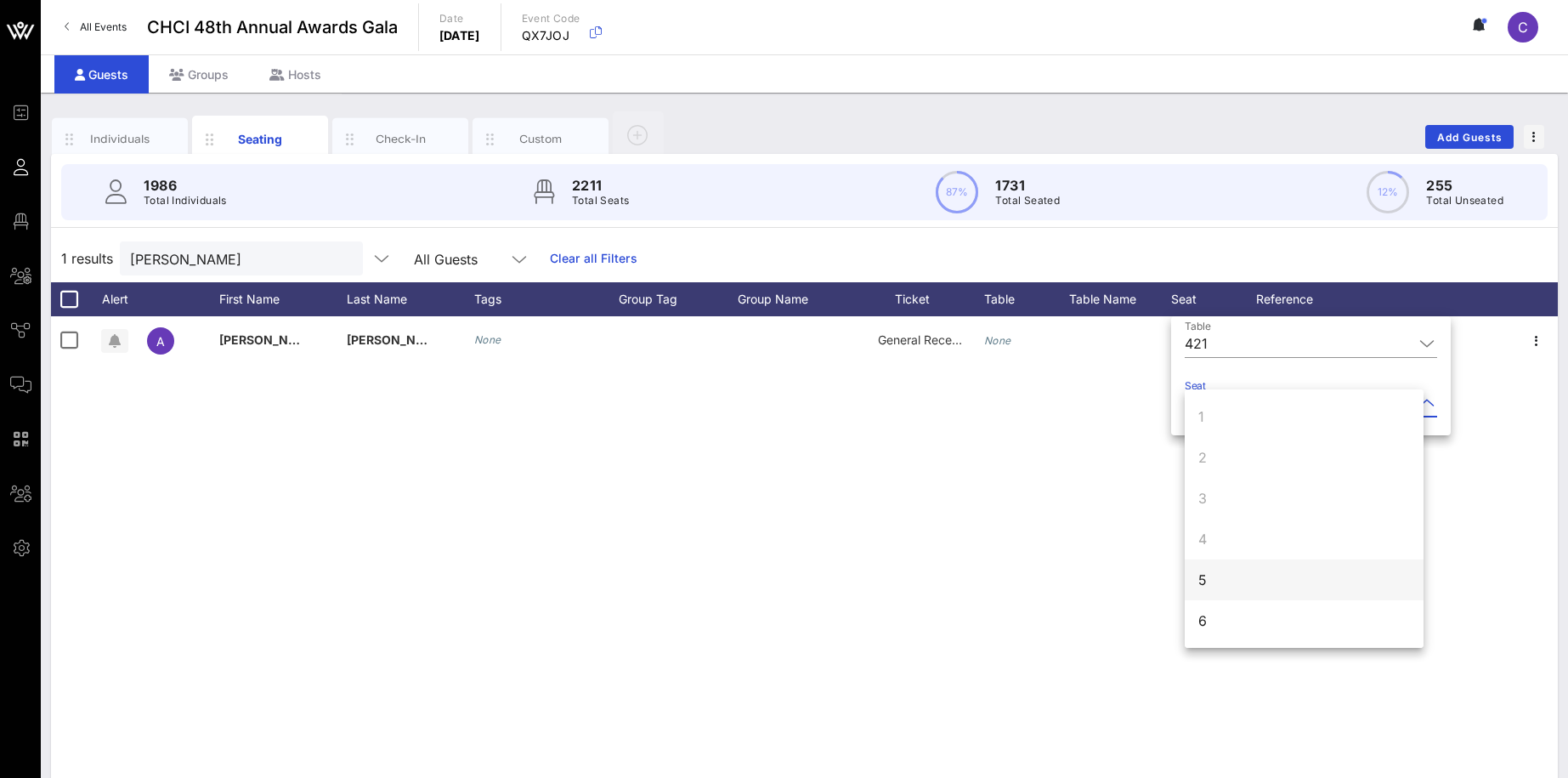
click at [1213, 579] on div "5" at bounding box center [1304, 579] width 239 height 41
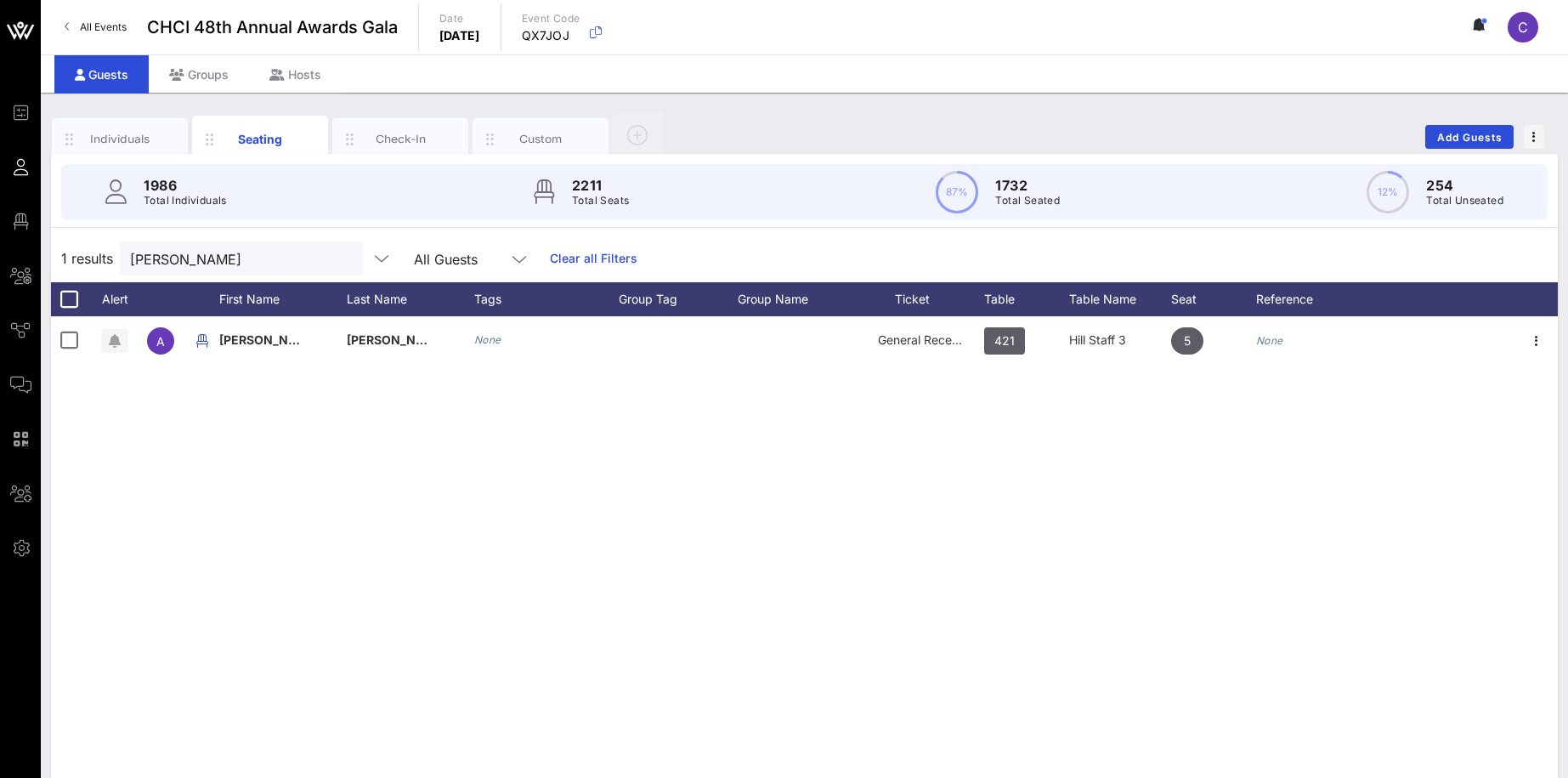
click at [337, 260] on button "clear icon" at bounding box center [342, 259] width 11 height 17
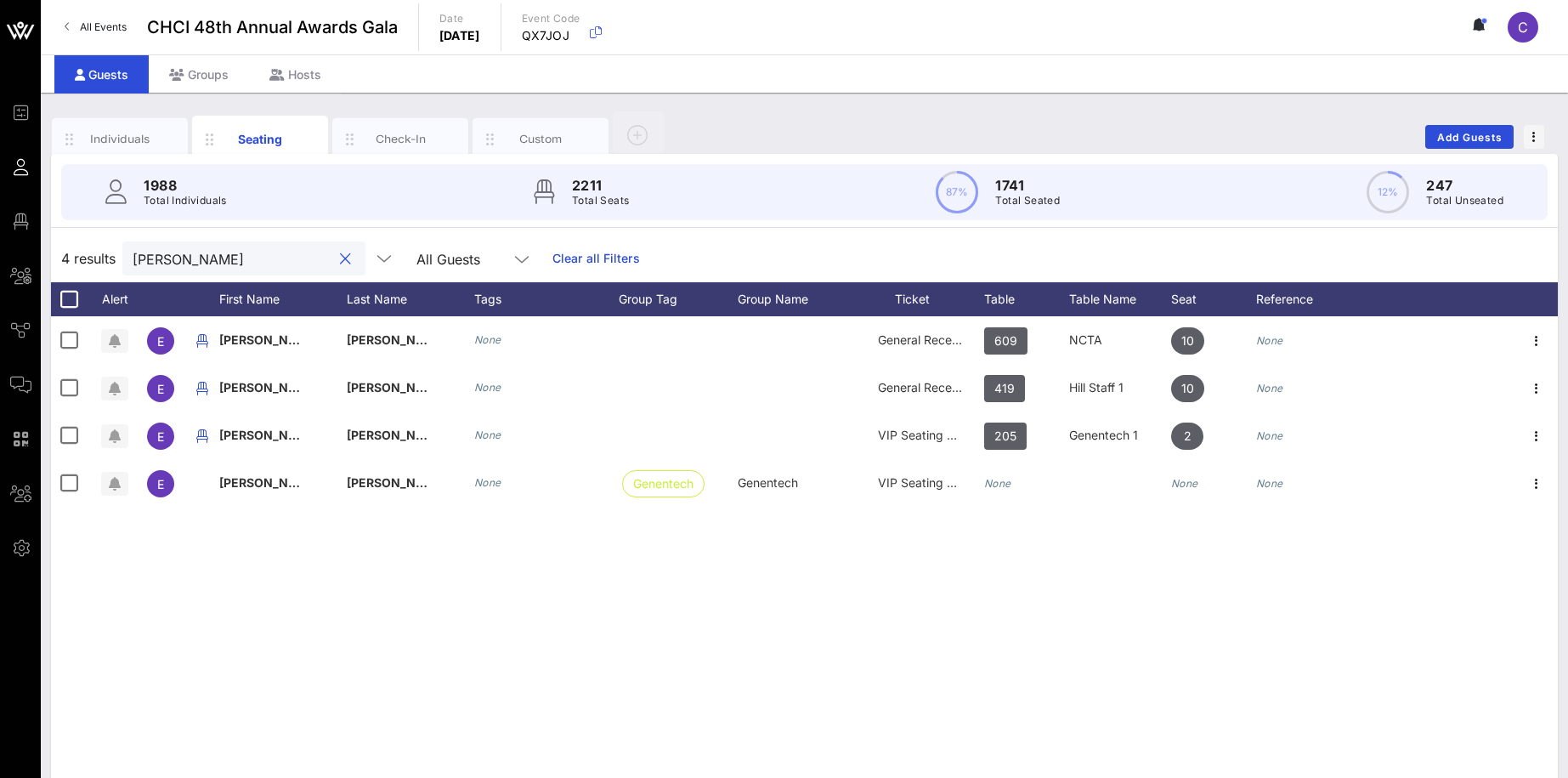
drag, startPoint x: 258, startPoint y: 252, endPoint x: 131, endPoint y: 242, distance: 127.4
click at [133, 247] on input "ellen" at bounding box center [232, 258] width 199 height 22
paste input "[PERSON_NAME]"
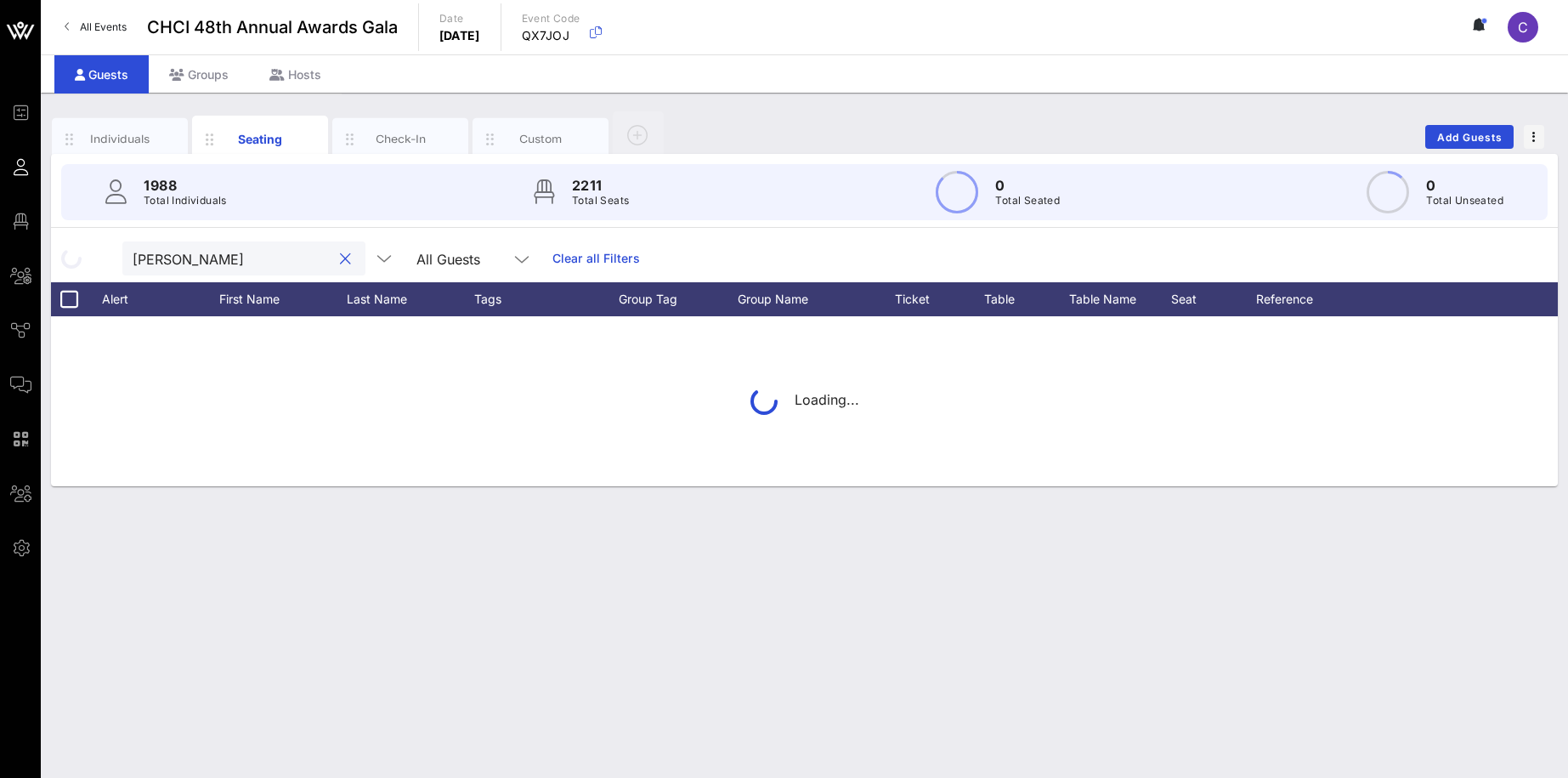
type input "[PERSON_NAME]"
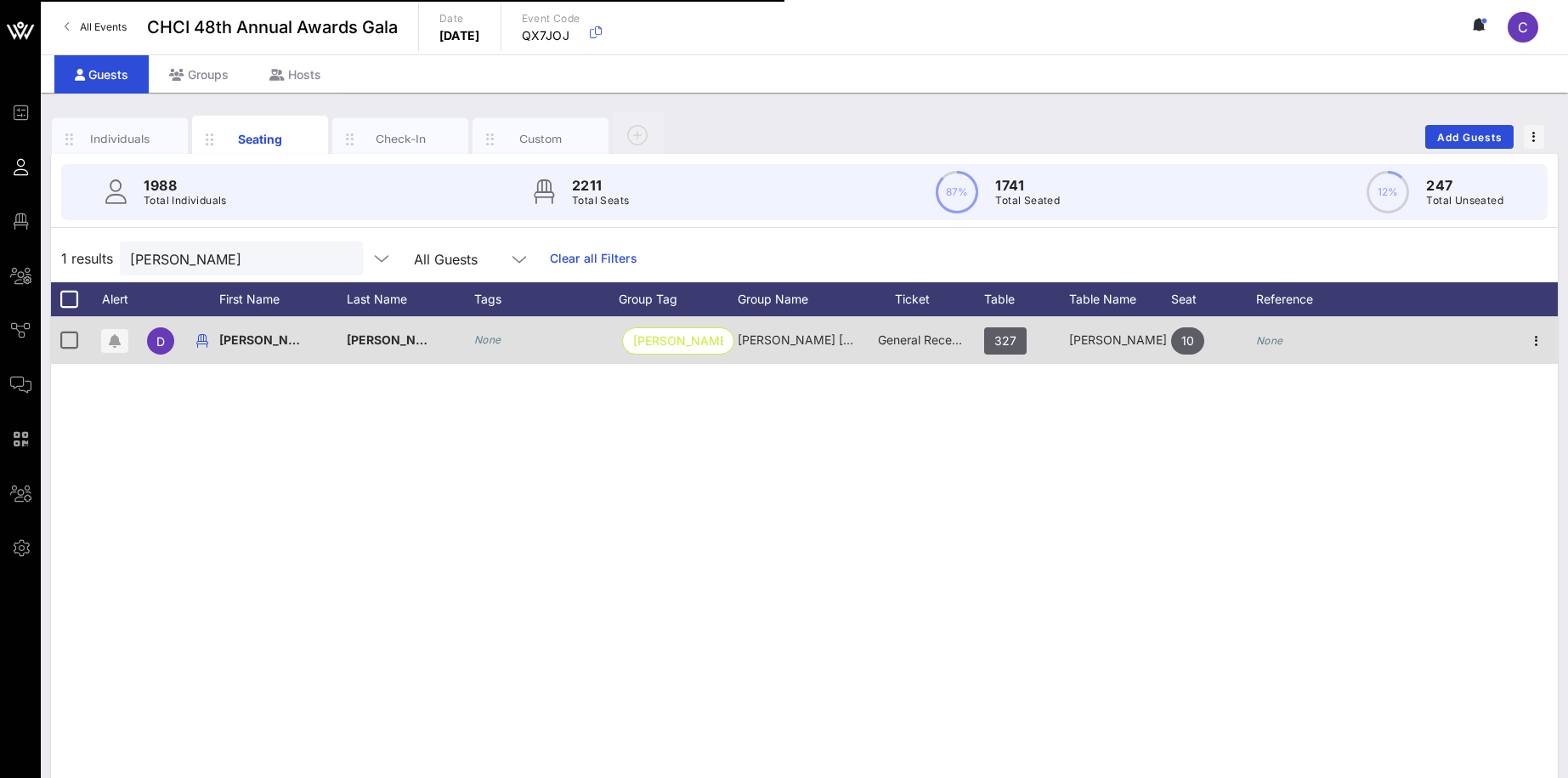
click at [256, 342] on div "[PERSON_NAME]" at bounding box center [282, 349] width 128 height 67
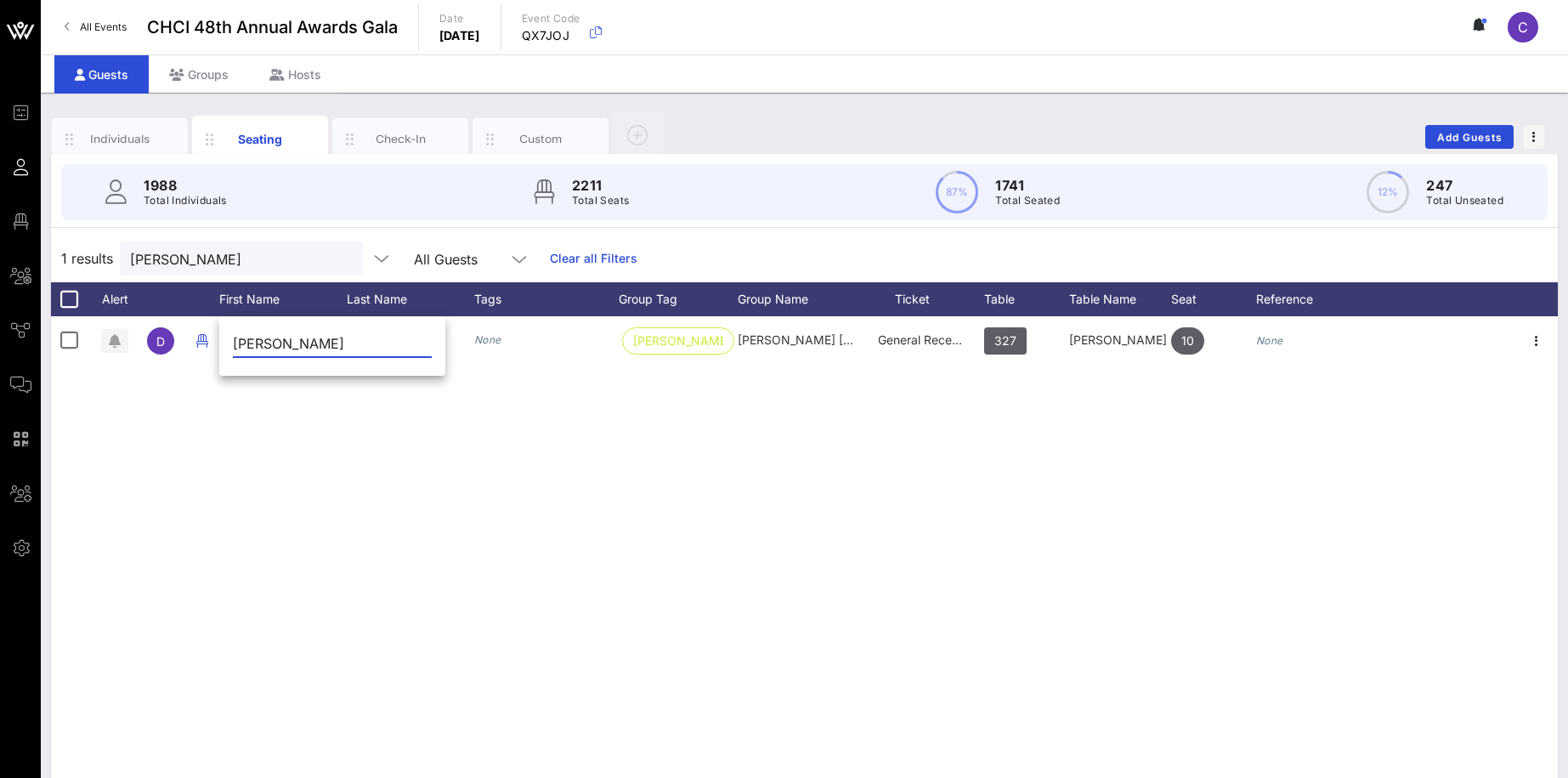
drag, startPoint x: 286, startPoint y: 338, endPoint x: 228, endPoint y: 338, distance: 58.0
click at [233, 338] on input "[PERSON_NAME]" at bounding box center [332, 343] width 199 height 27
drag, startPoint x: 283, startPoint y: 341, endPoint x: 344, endPoint y: 341, distance: 61.0
click at [344, 341] on input "Lauren Williams" at bounding box center [332, 343] width 199 height 27
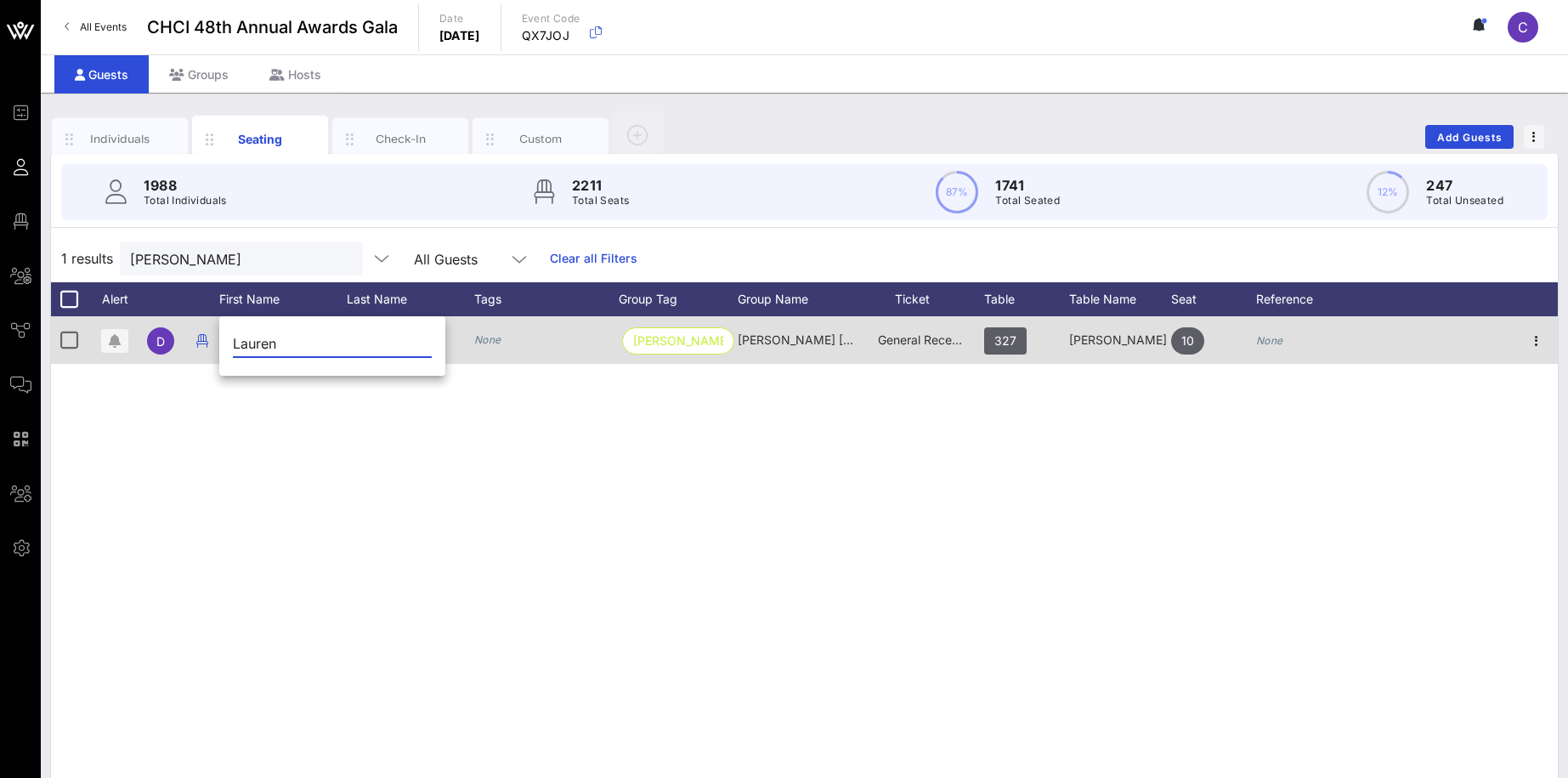
type input "Lauren"
click at [466, 353] on div "[PERSON_NAME]" at bounding box center [410, 349] width 128 height 67
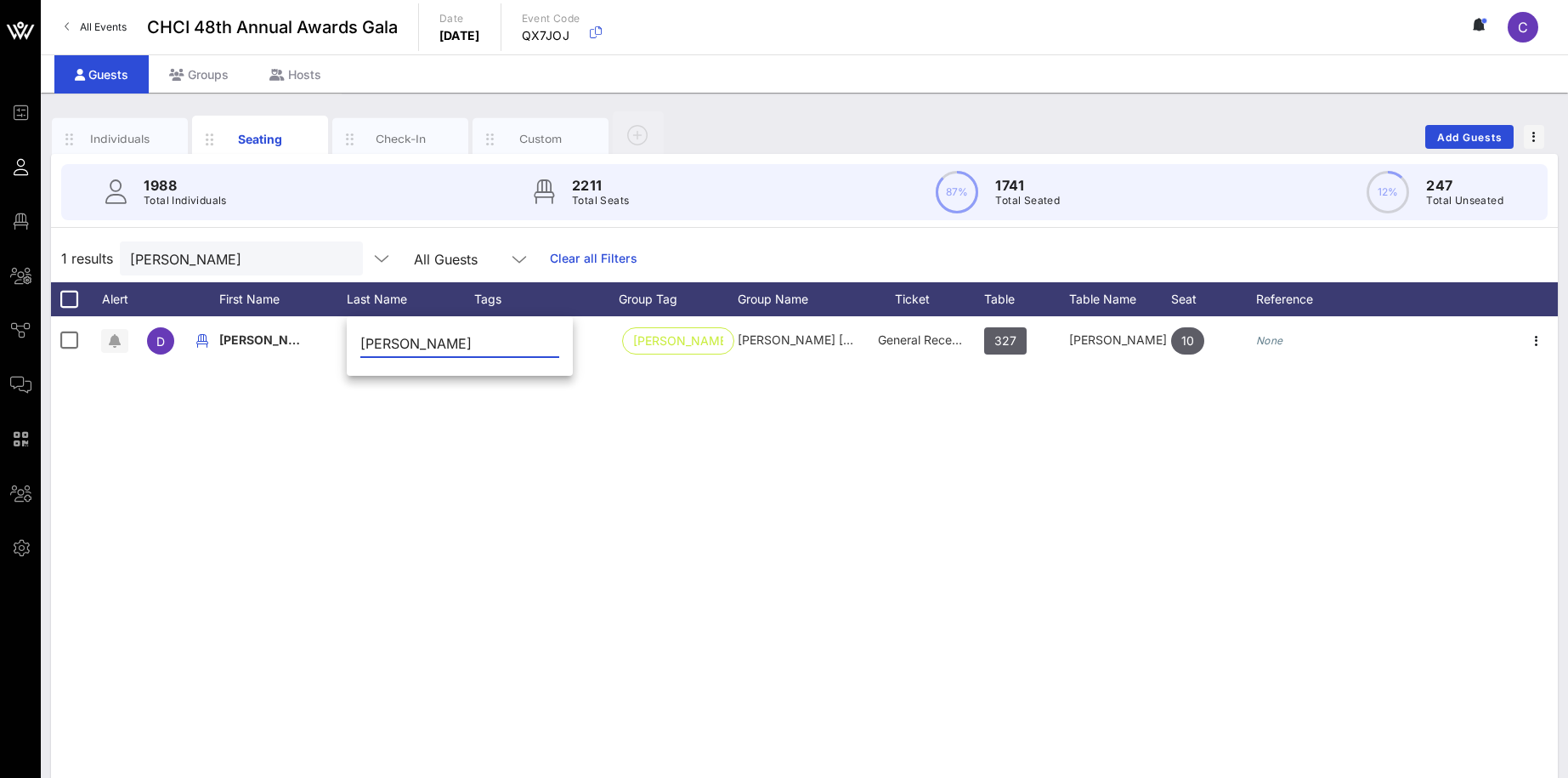
click at [405, 347] on input "[PERSON_NAME]" at bounding box center [460, 343] width 199 height 27
drag, startPoint x: 420, startPoint y: 341, endPoint x: 357, endPoint y: 336, distance: 63.2
click at [360, 336] on input "[PERSON_NAME]" at bounding box center [460, 343] width 199 height 27
type input "[PERSON_NAME]"
click at [385, 426] on div "D David Sours None Philip Morris Int… Philip Morris International General Recep…" at bounding box center [805, 571] width 1507 height 510
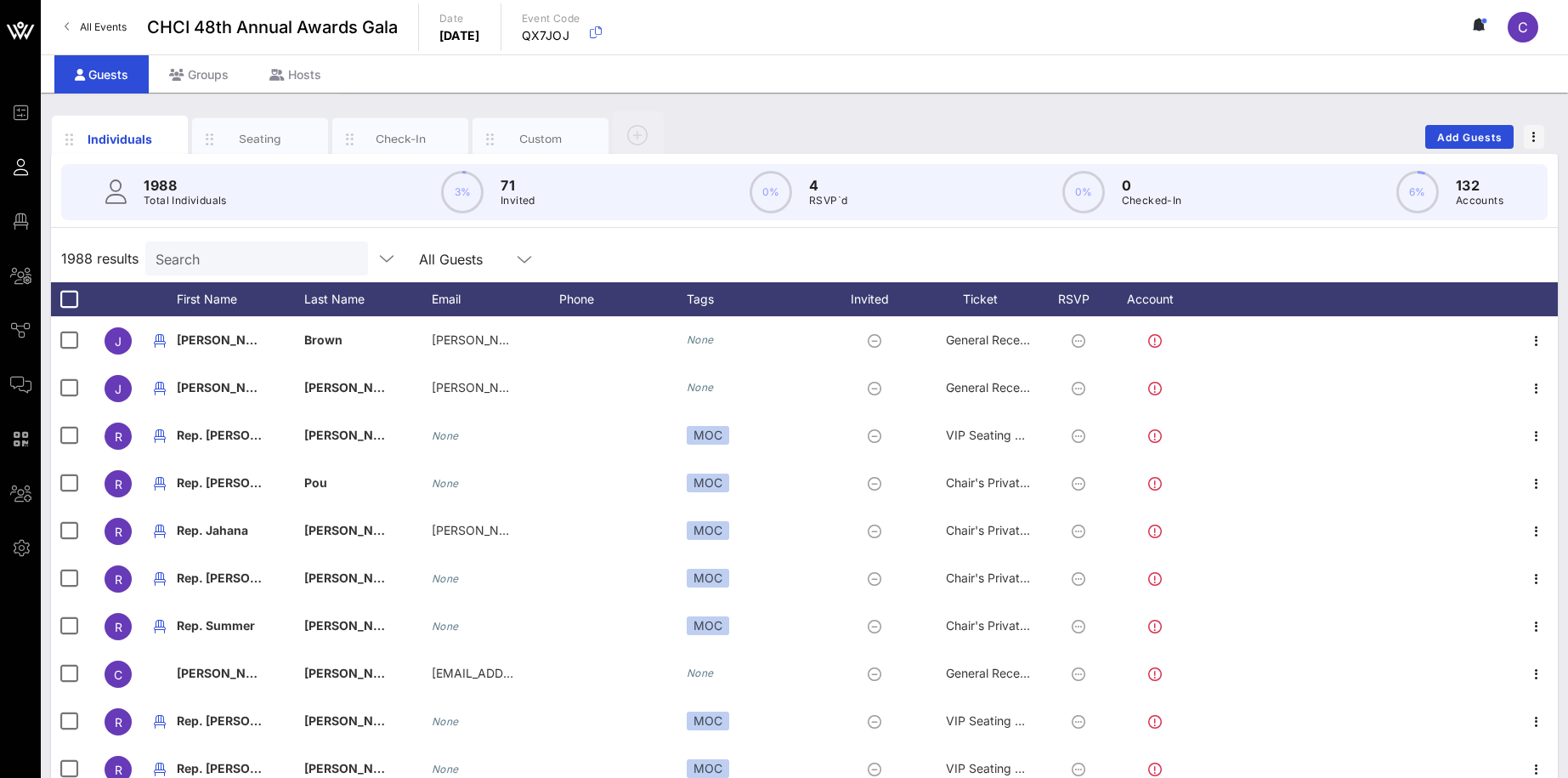
click at [220, 251] on input "Search" at bounding box center [255, 258] width 199 height 22
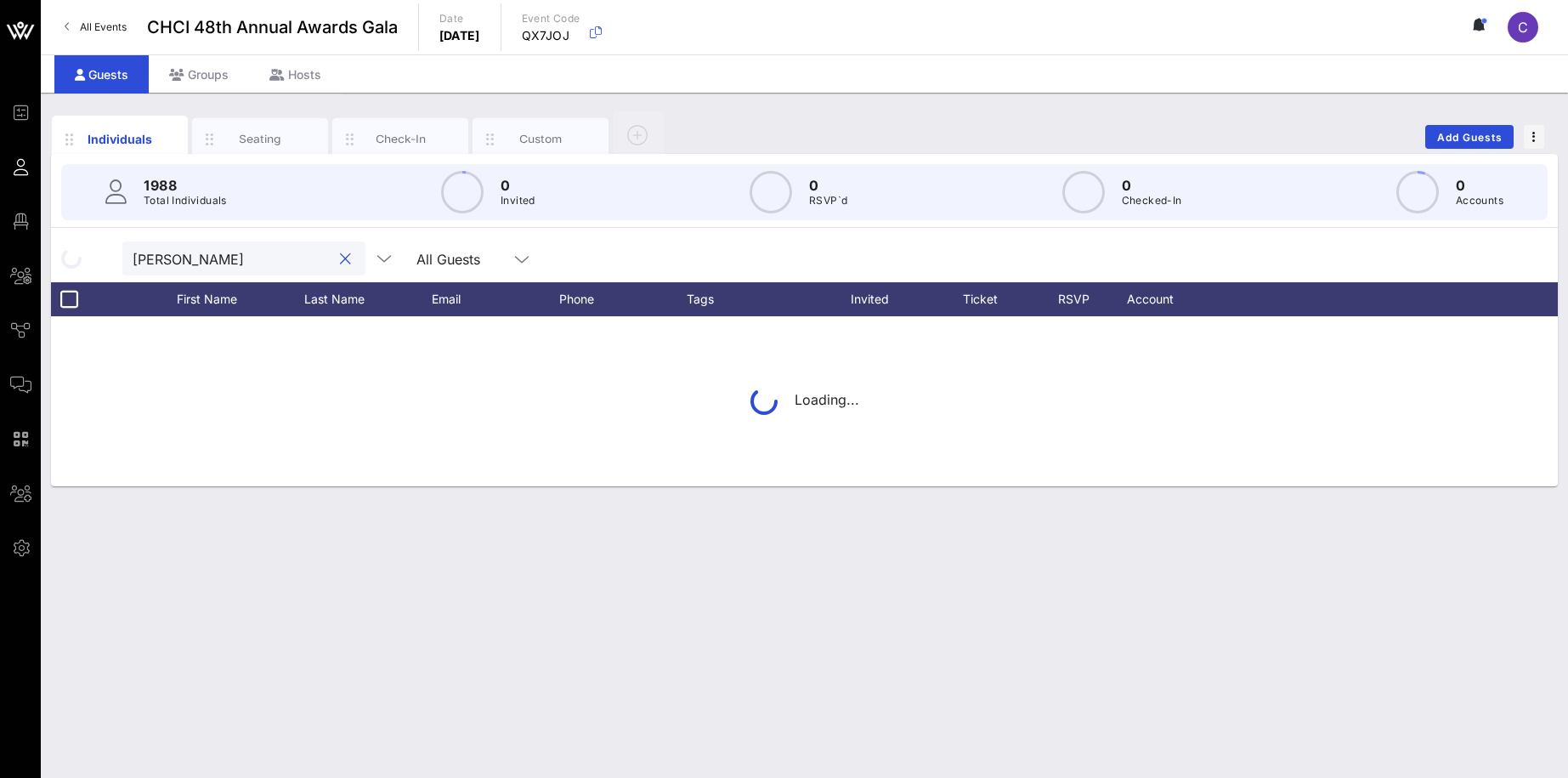
type input "[PERSON_NAME]"
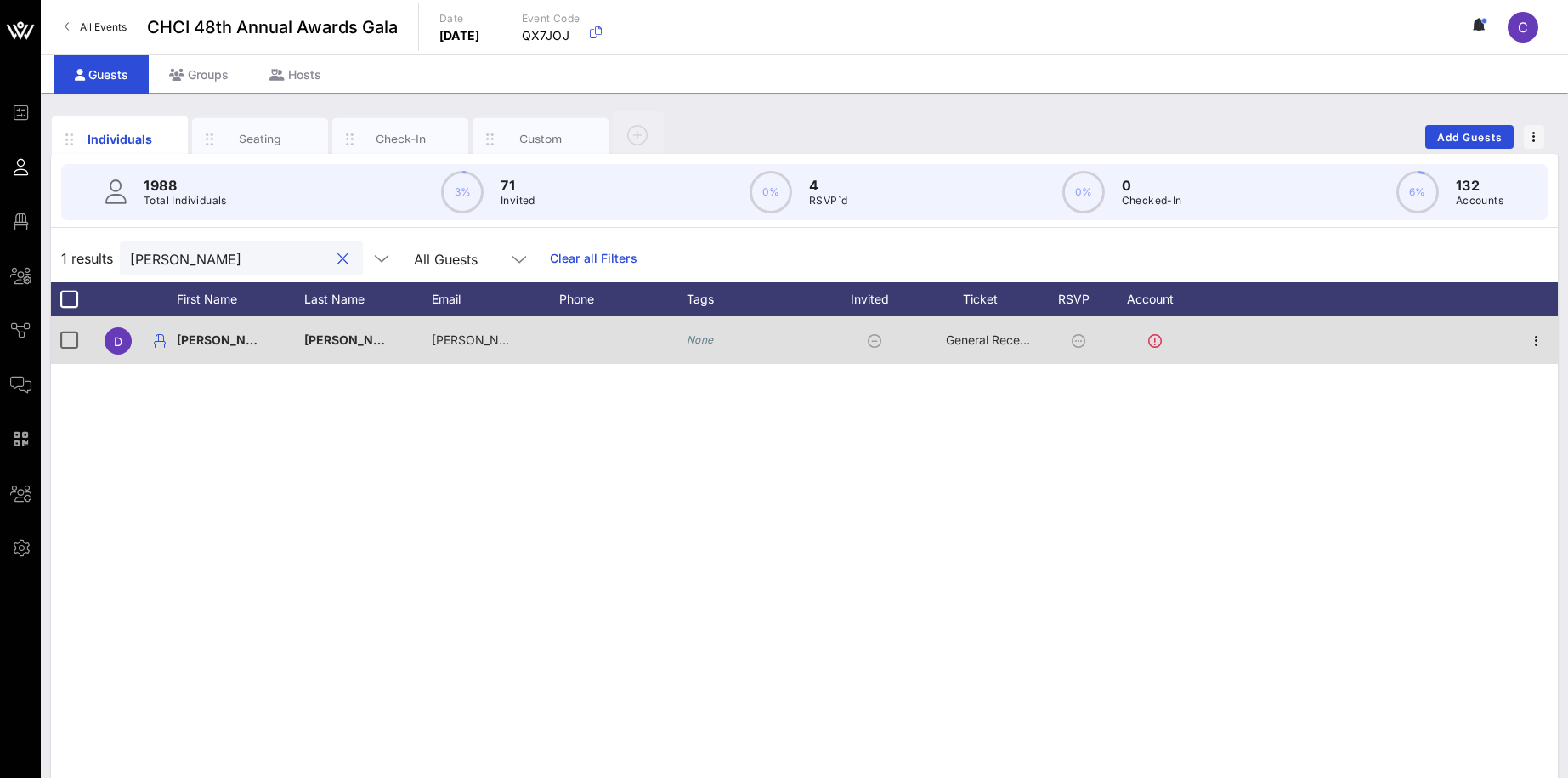
click at [212, 336] on div "[PERSON_NAME]" at bounding box center [241, 349] width 128 height 67
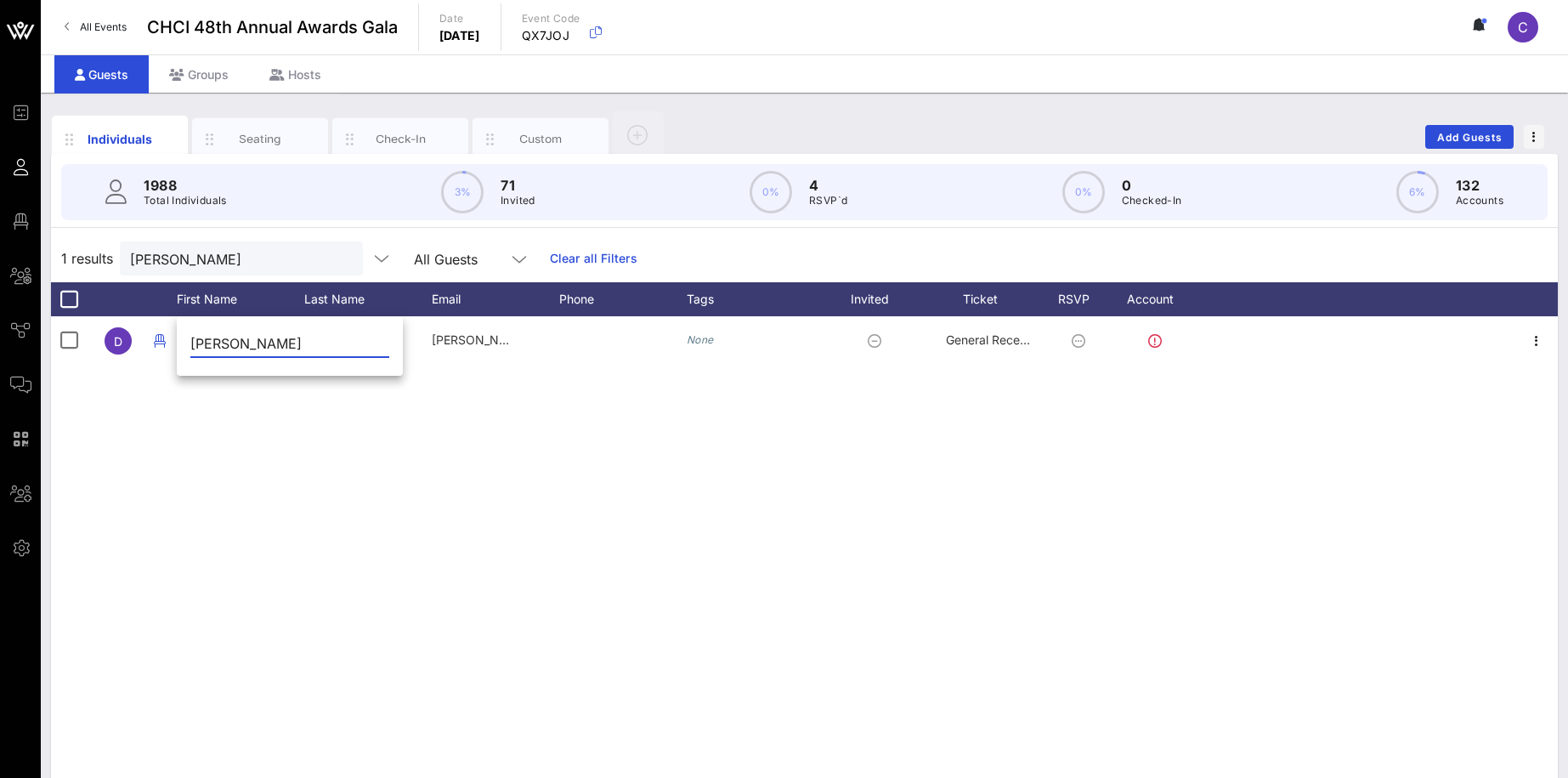
drag, startPoint x: 252, startPoint y: 341, endPoint x: 144, endPoint y: 341, distance: 108.0
click at [190, 341] on input "[PERSON_NAME]" at bounding box center [289, 343] width 199 height 27
paste input "[PERSON_NAME]"
type input "[PERSON_NAME]"
drag, startPoint x: 253, startPoint y: 340, endPoint x: 176, endPoint y: 336, distance: 77.1
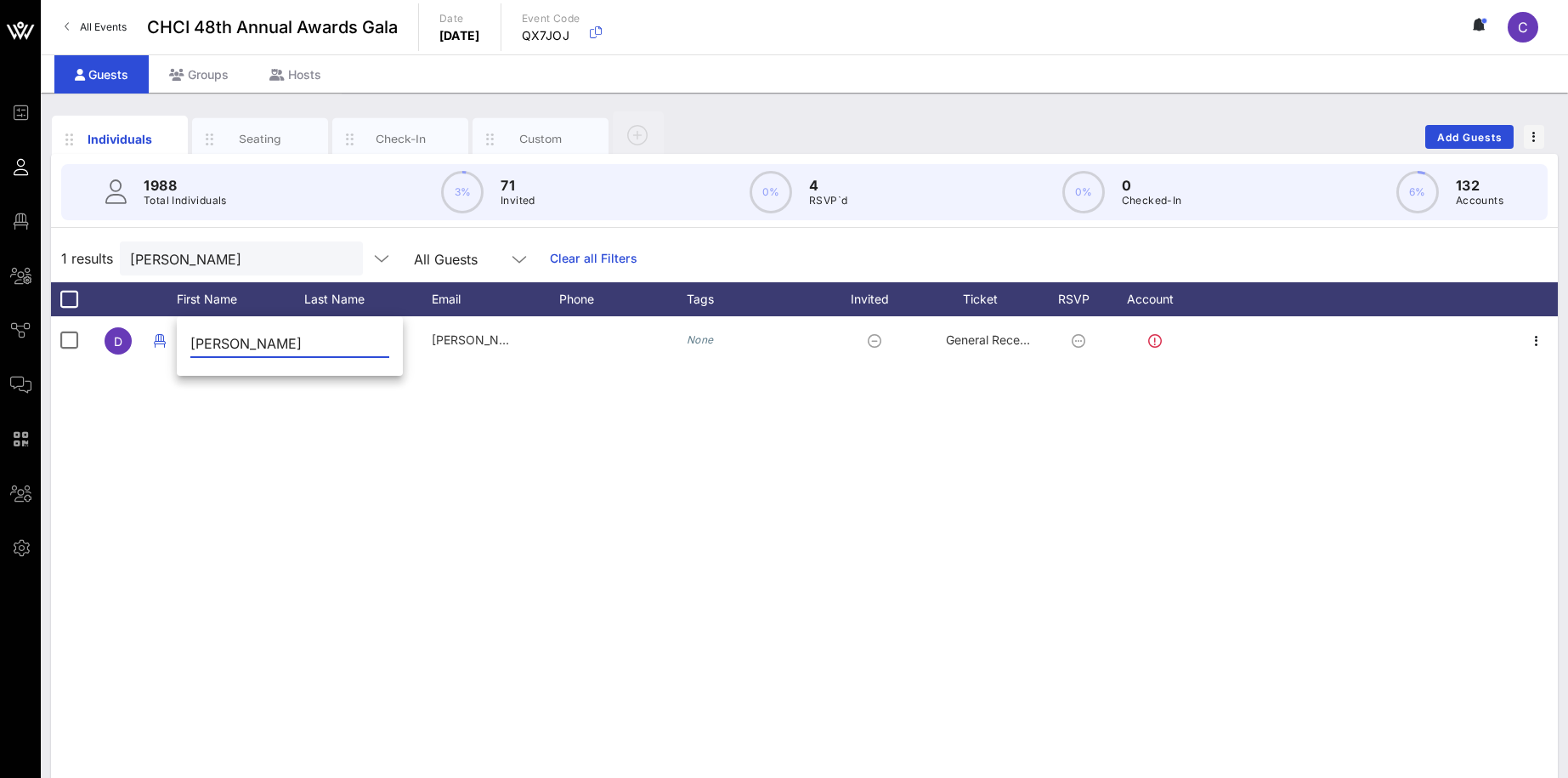
click at [190, 336] on input "[PERSON_NAME]" at bounding box center [289, 343] width 199 height 27
click at [294, 433] on div "D [PERSON_NAME] [PERSON_NAME][EMAIL_ADDRESS][PERSON_NAME][DOMAIN_NAME] None Gen…" at bounding box center [805, 571] width 1507 height 510
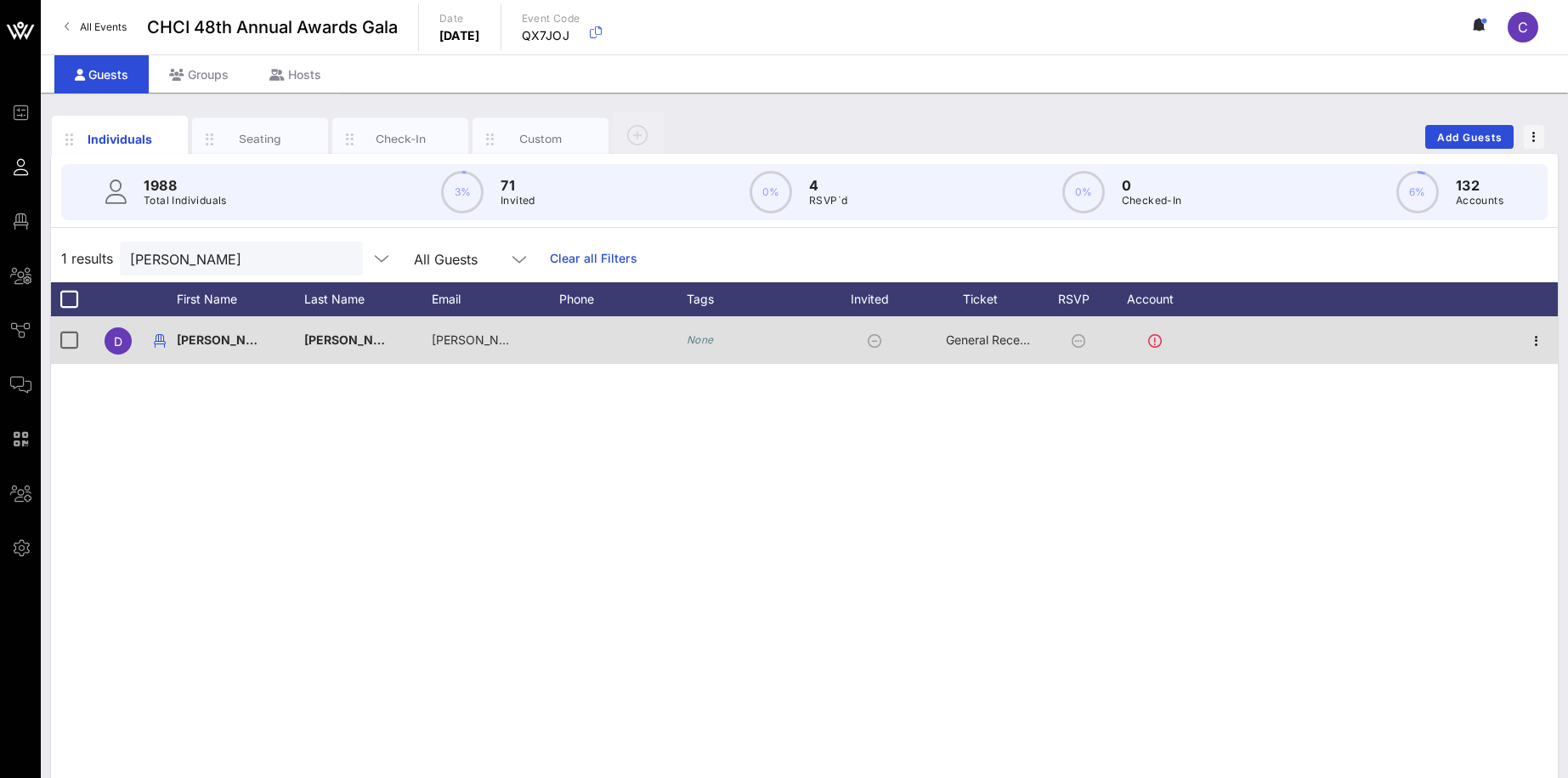
click at [330, 331] on div "[PERSON_NAME]" at bounding box center [346, 340] width 85 height 48
click at [330, 331] on input "[PERSON_NAME]" at bounding box center [417, 343] width 199 height 27
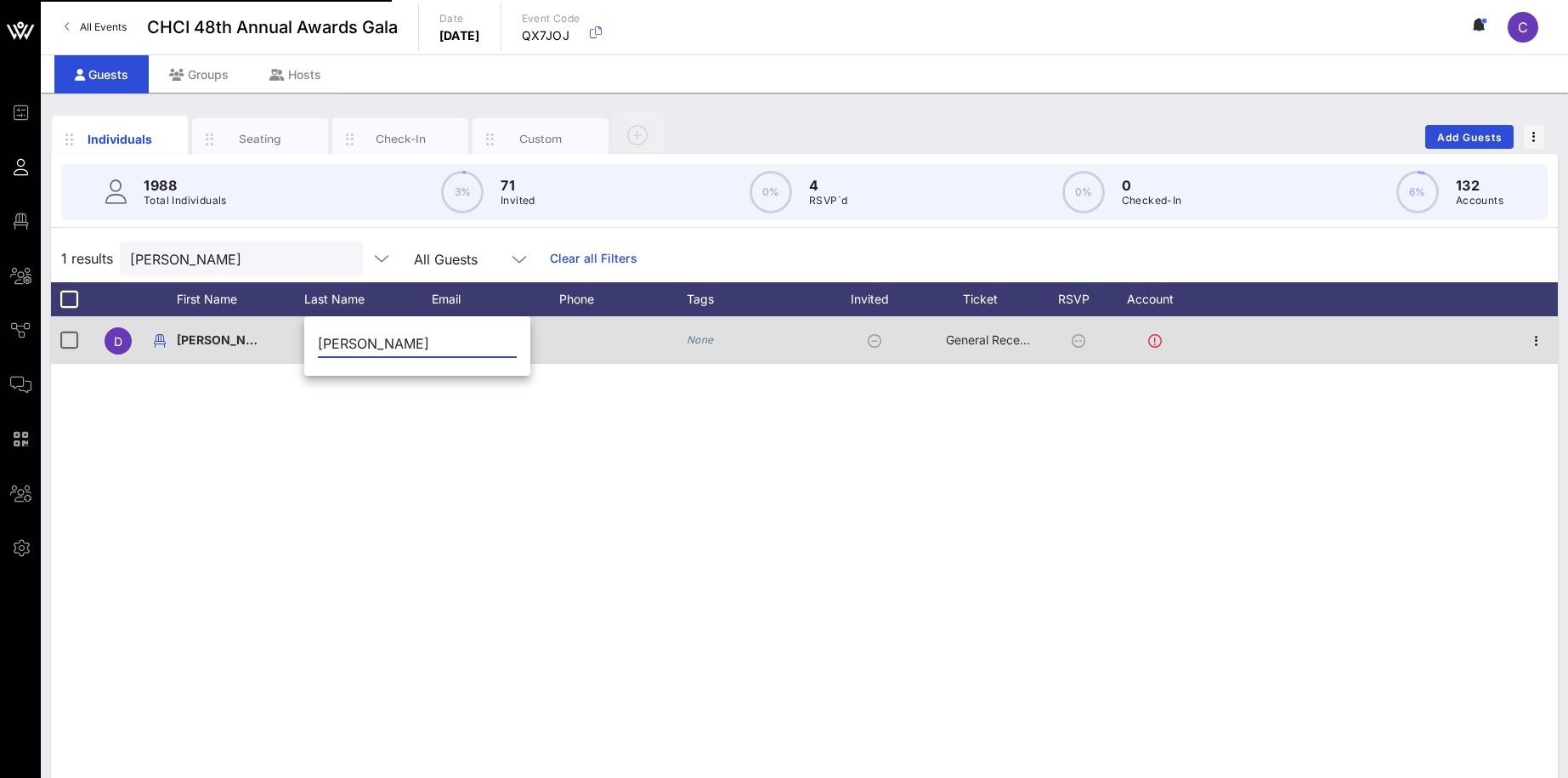
type input "[PERSON_NAME]"
click at [202, 330] on div "[PERSON_NAME]" at bounding box center [219, 340] width 85 height 48
click at [0, 0] on div "[PERSON_NAME]" at bounding box center [0, 0] width 0 height 0
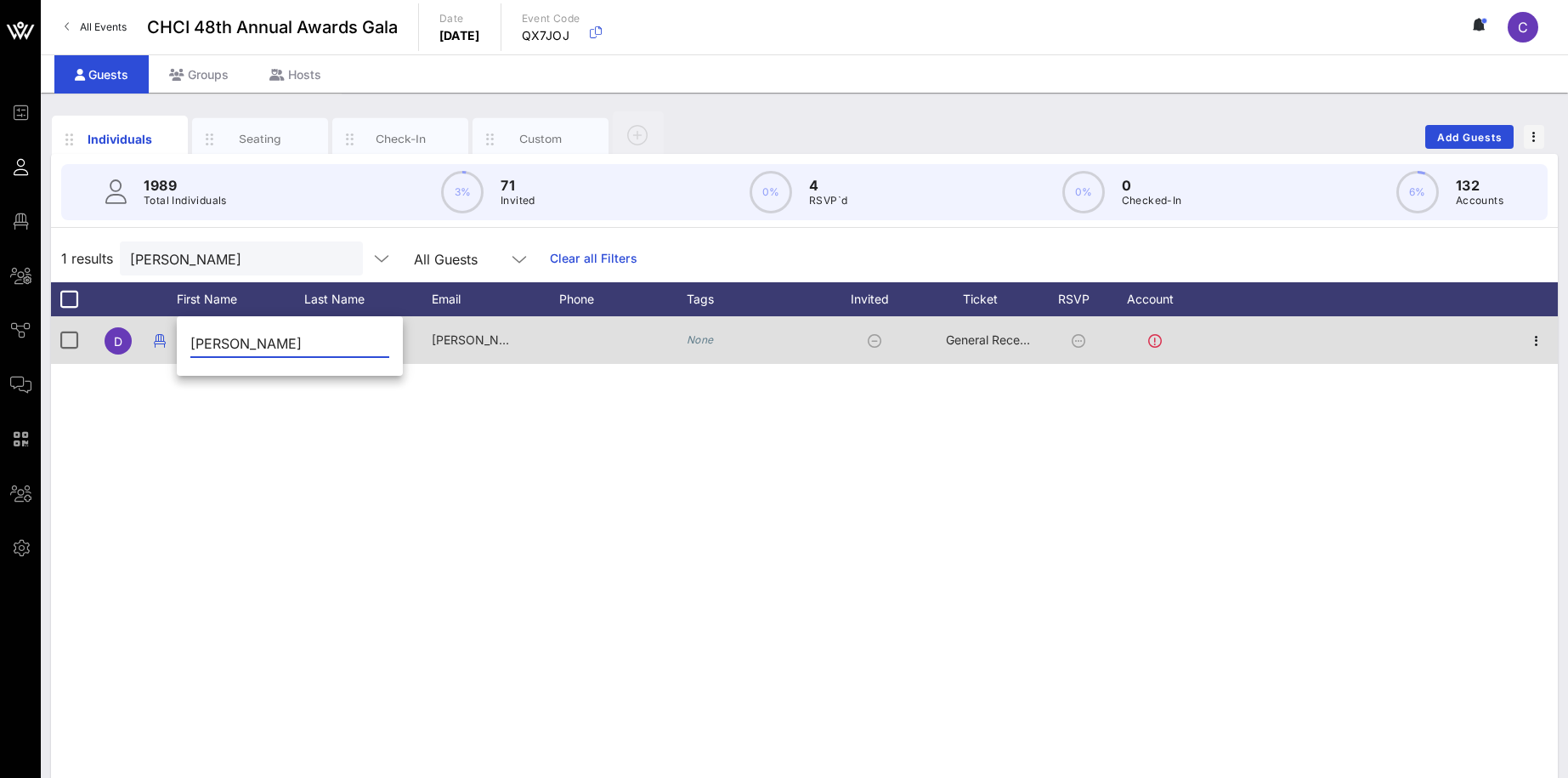
click at [202, 341] on input "[PERSON_NAME]" at bounding box center [289, 343] width 199 height 27
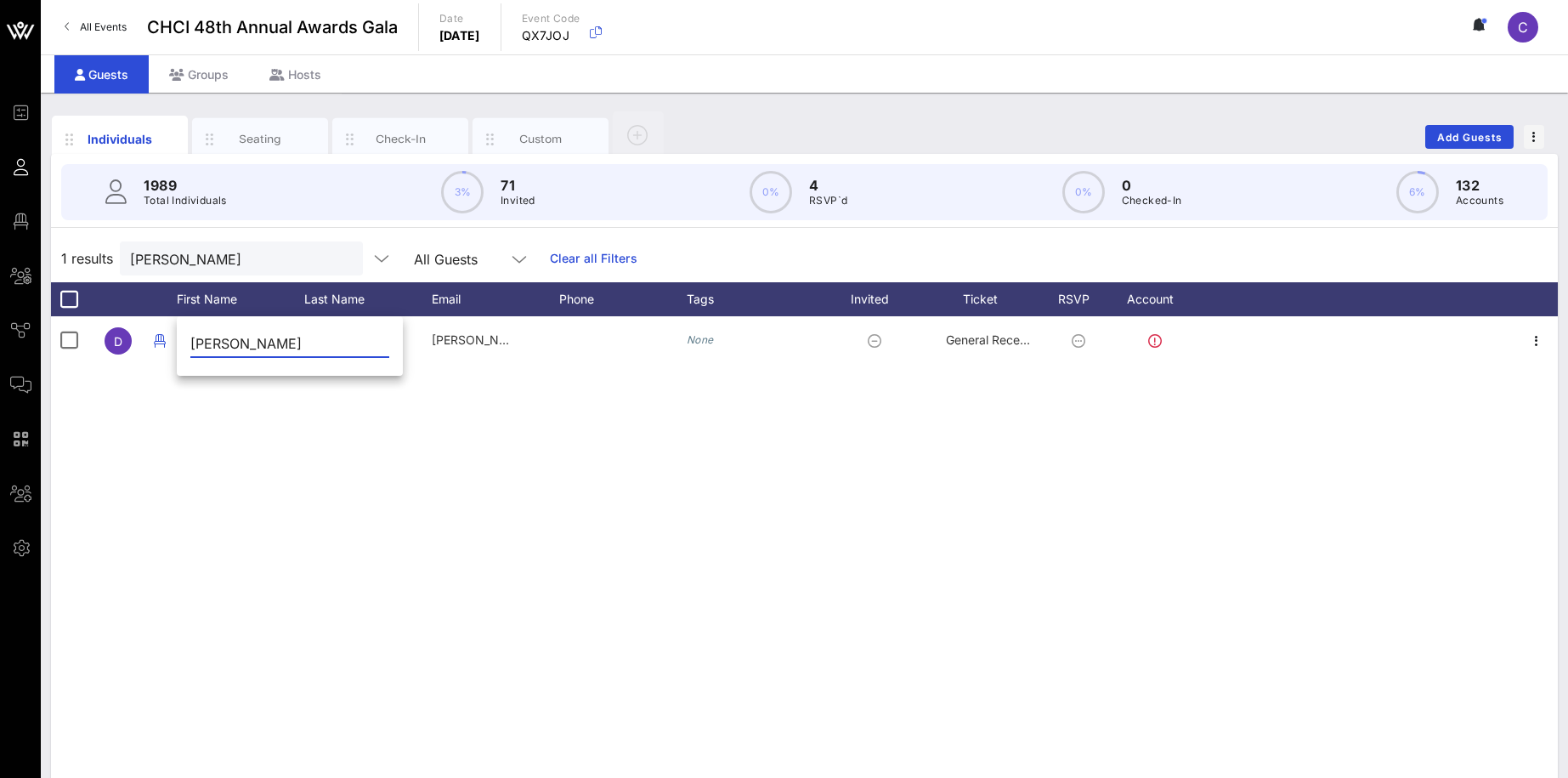
drag, startPoint x: 243, startPoint y: 341, endPoint x: 177, endPoint y: 341, distance: 66.0
click at [190, 341] on input "[PERSON_NAME]" at bounding box center [289, 343] width 199 height 27
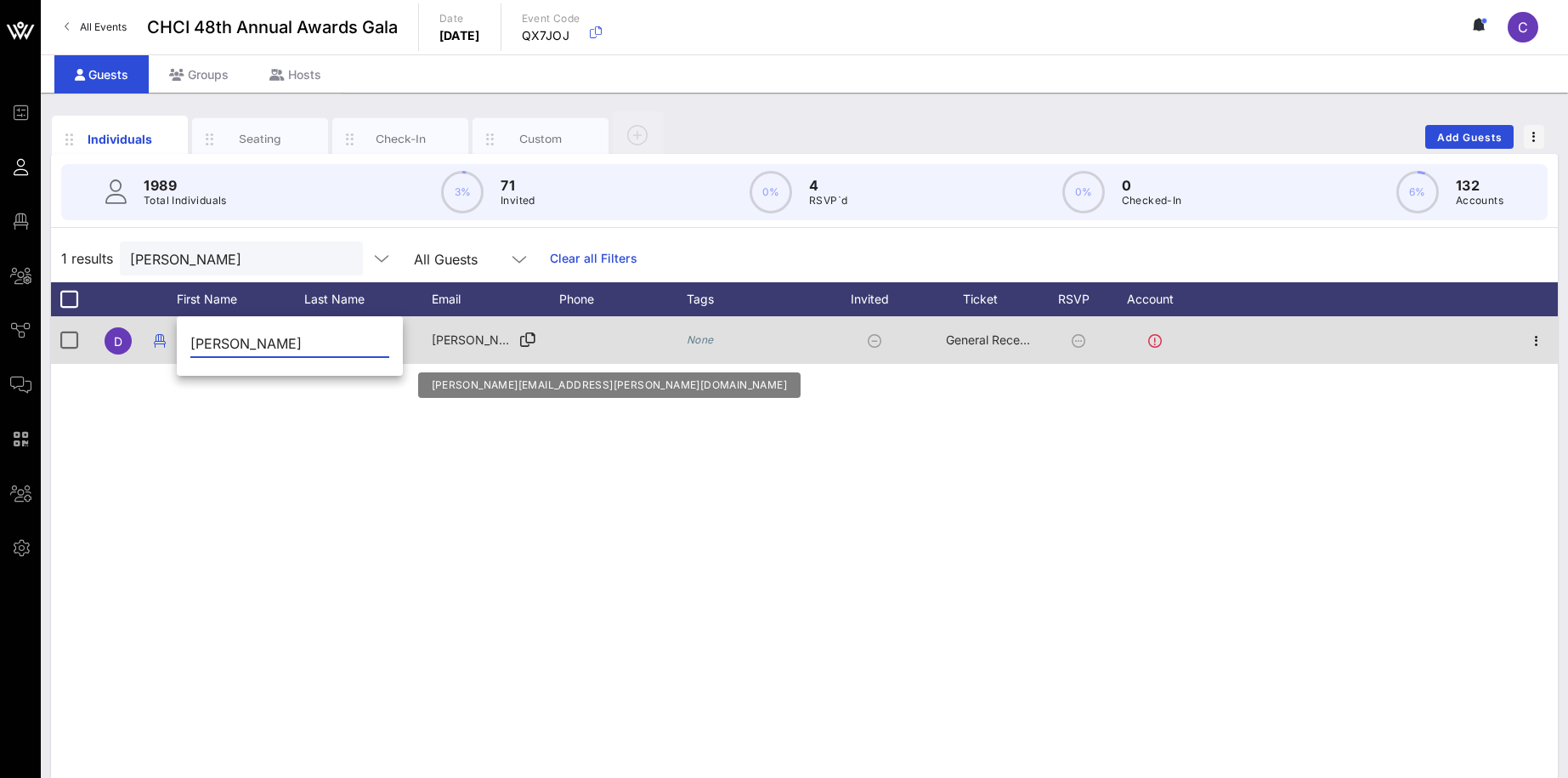
paste input "Lauren"
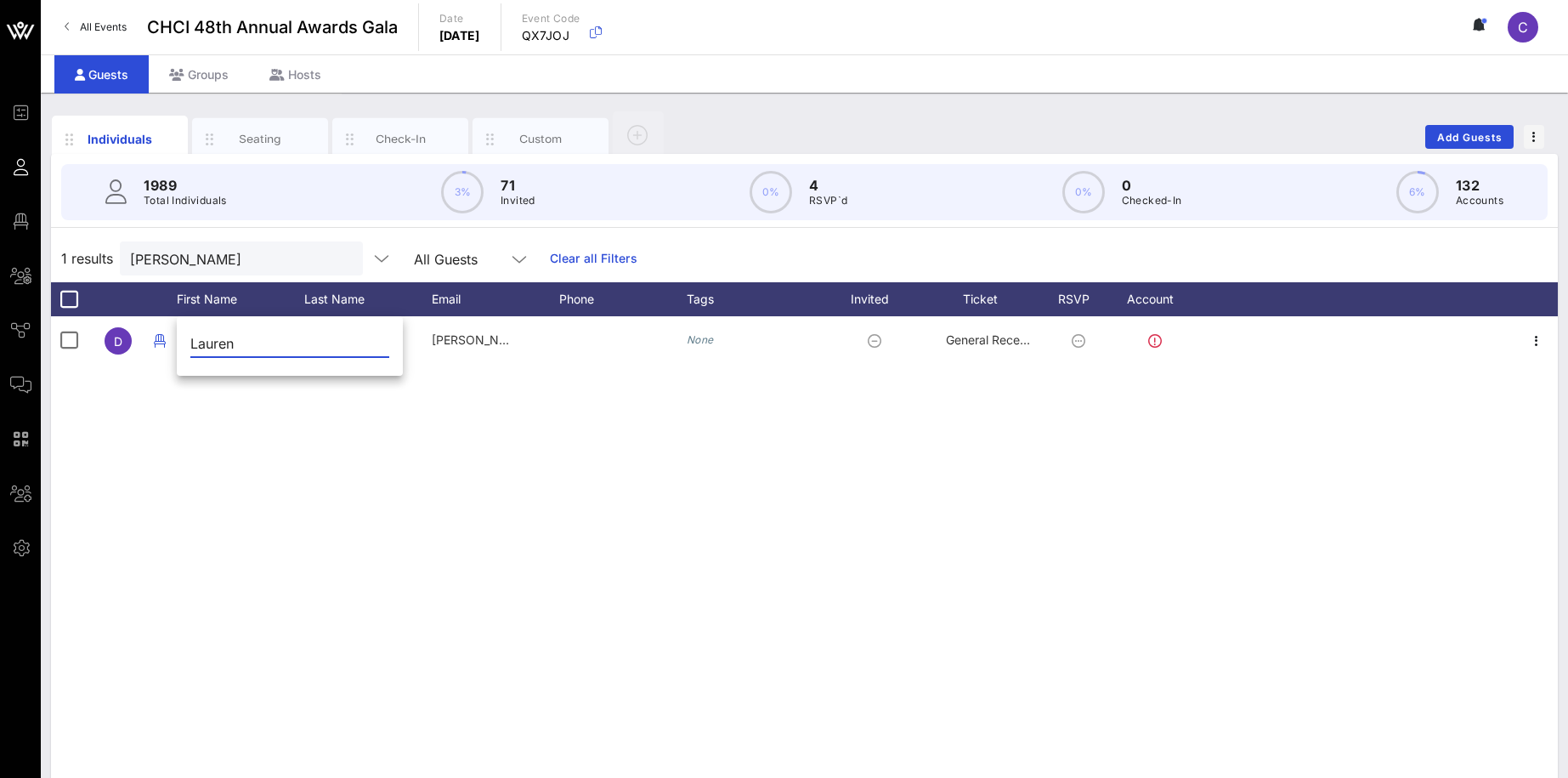
type input "Lauren"
click at [383, 454] on div "D [PERSON_NAME] [PERSON_NAME][EMAIL_ADDRESS][PERSON_NAME][DOMAIN_NAME] None Gen…" at bounding box center [805, 571] width 1507 height 510
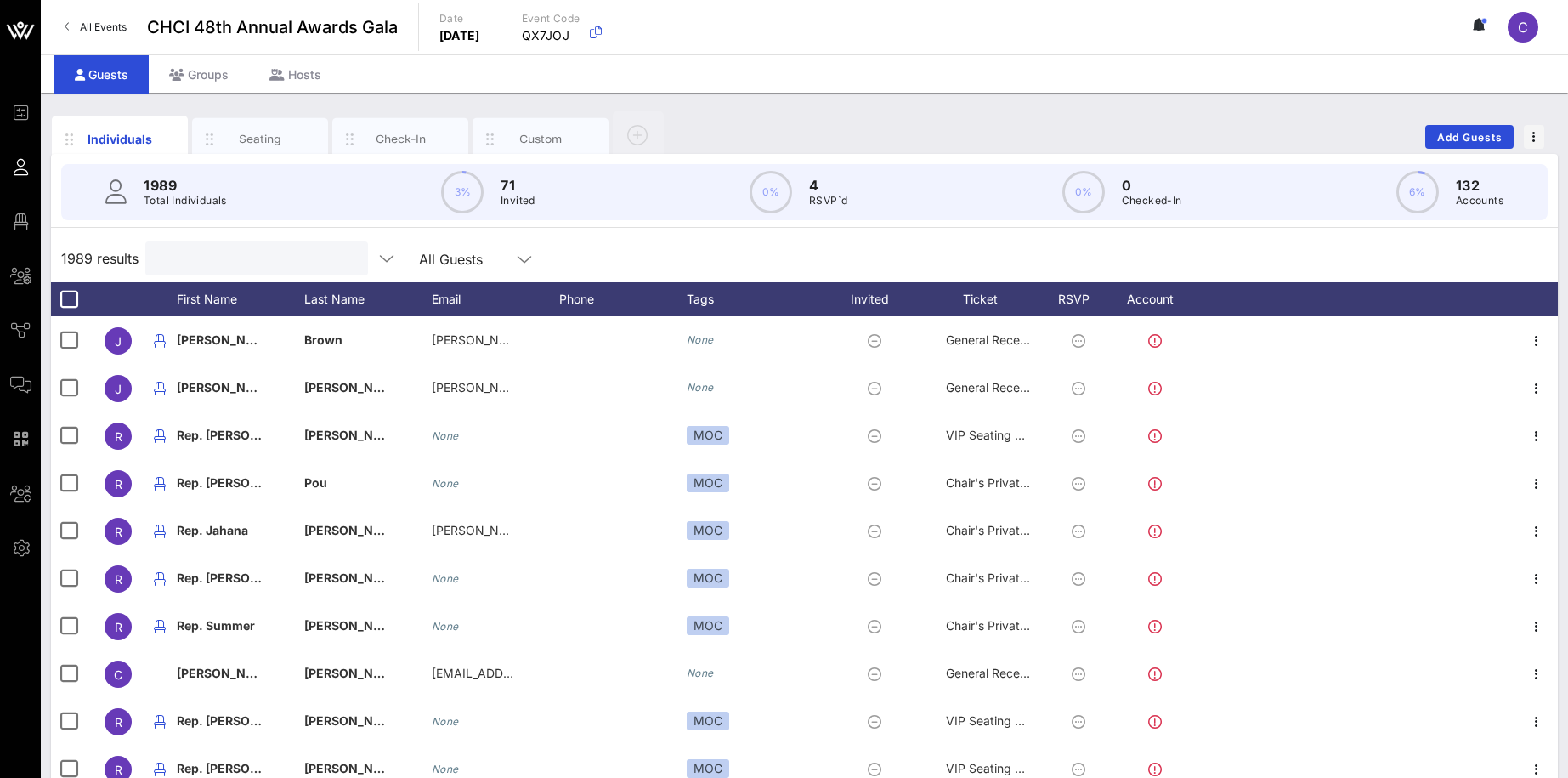
click at [275, 257] on input "text" at bounding box center [255, 258] width 199 height 22
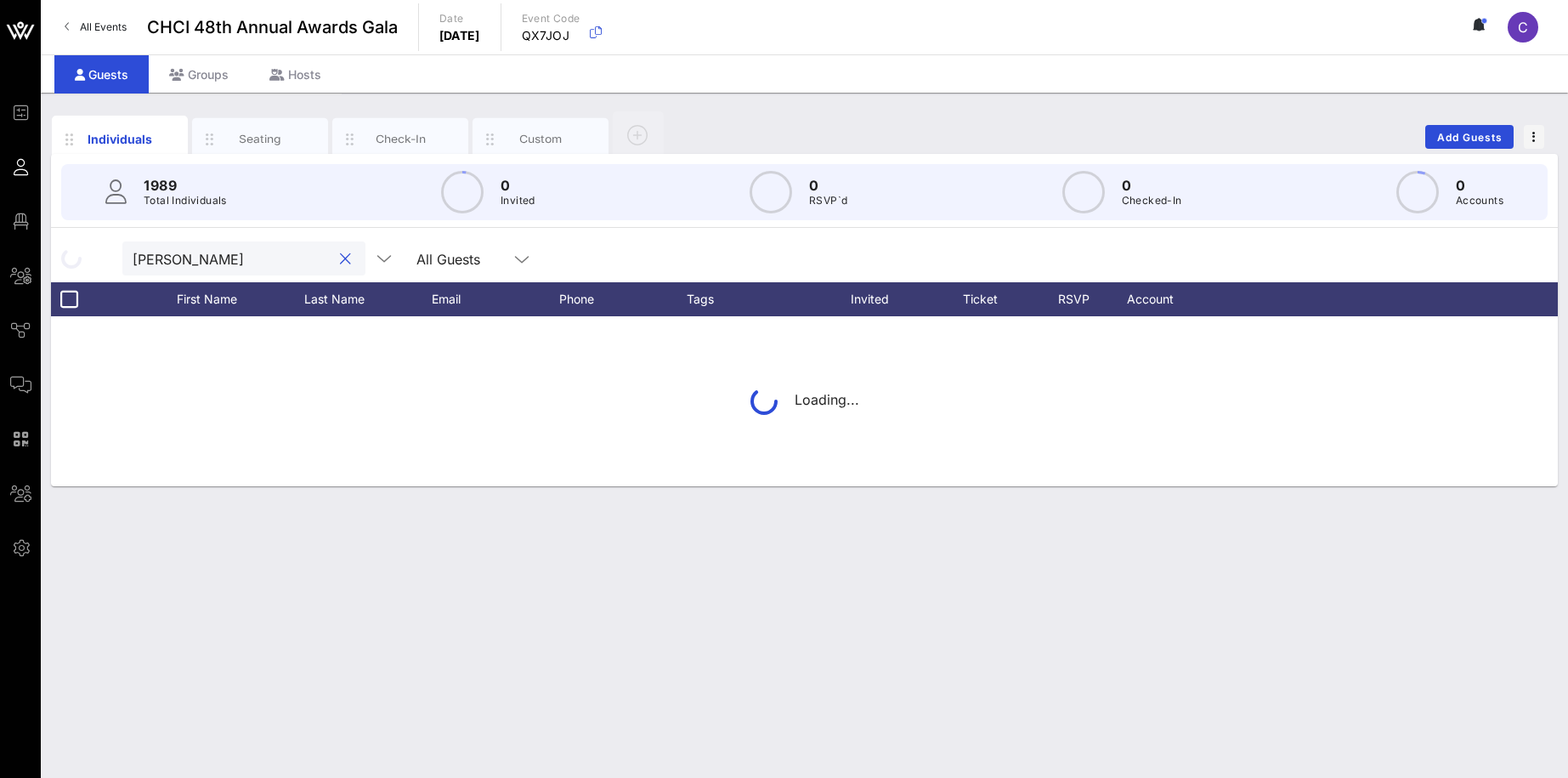
type input "[PERSON_NAME]"
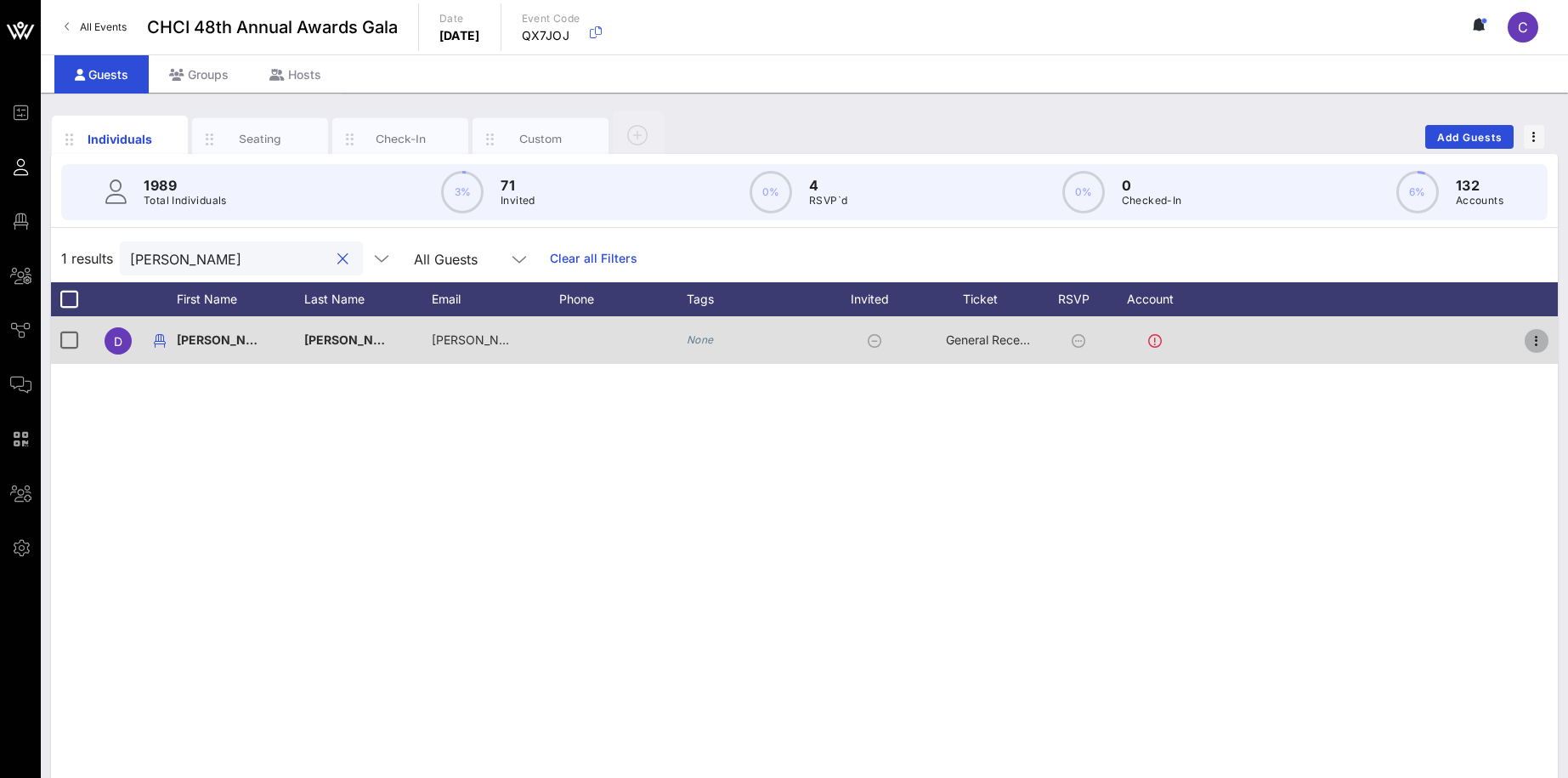
click at [1536, 337] on icon "button" at bounding box center [1536, 341] width 21 height 21
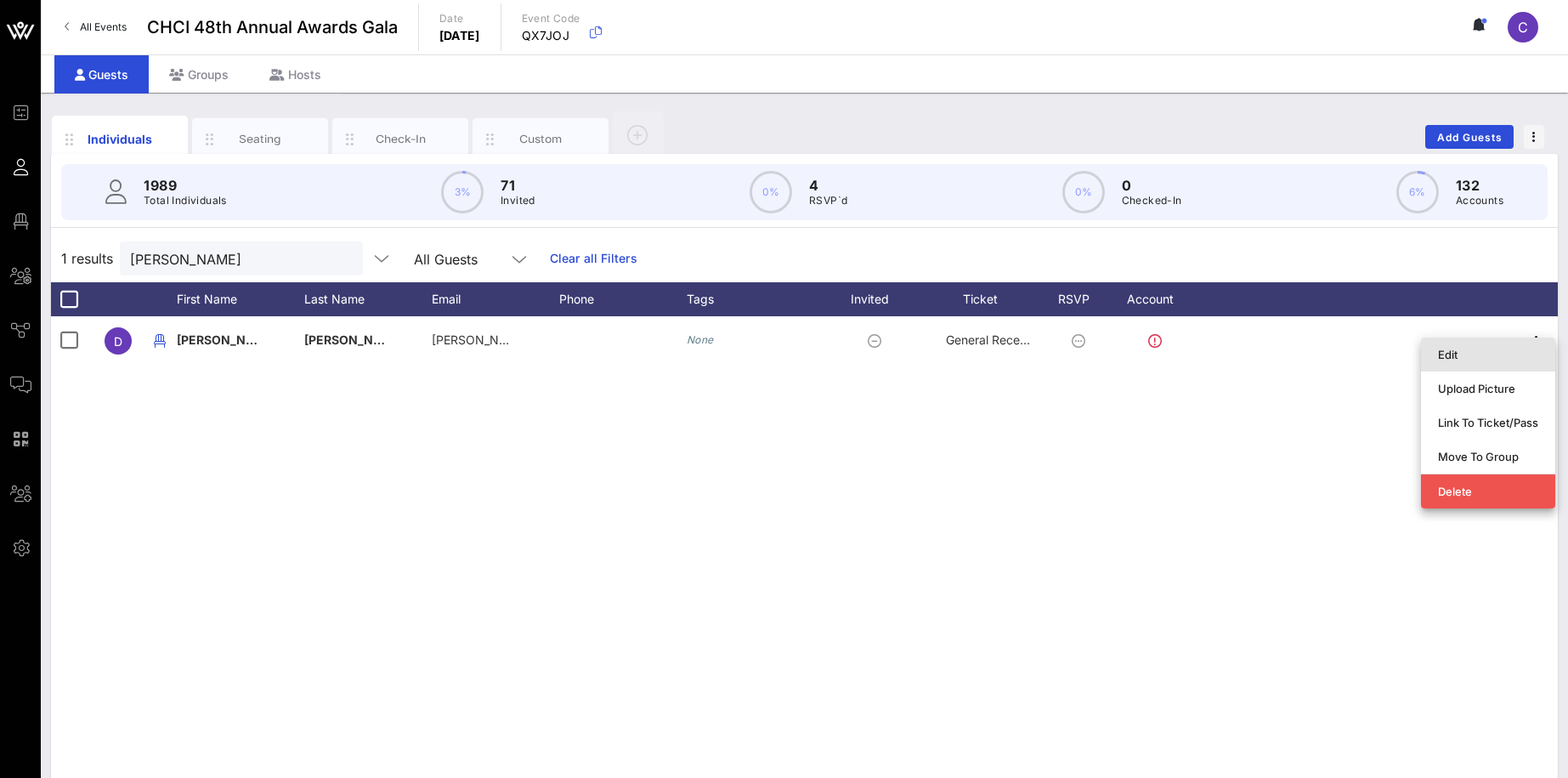
click at [1470, 353] on div "Edit" at bounding box center [1488, 354] width 100 height 14
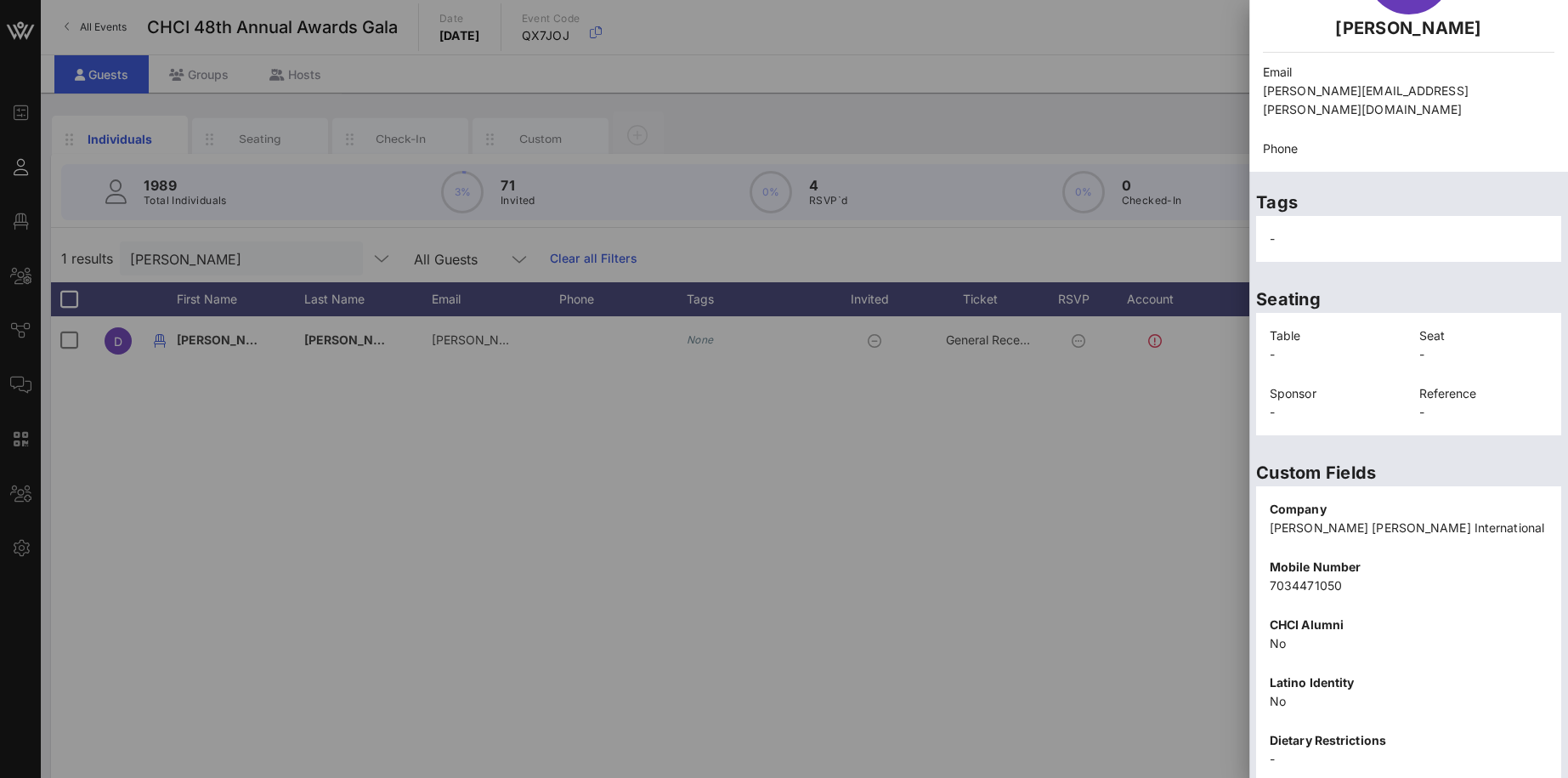
scroll to position [226, 0]
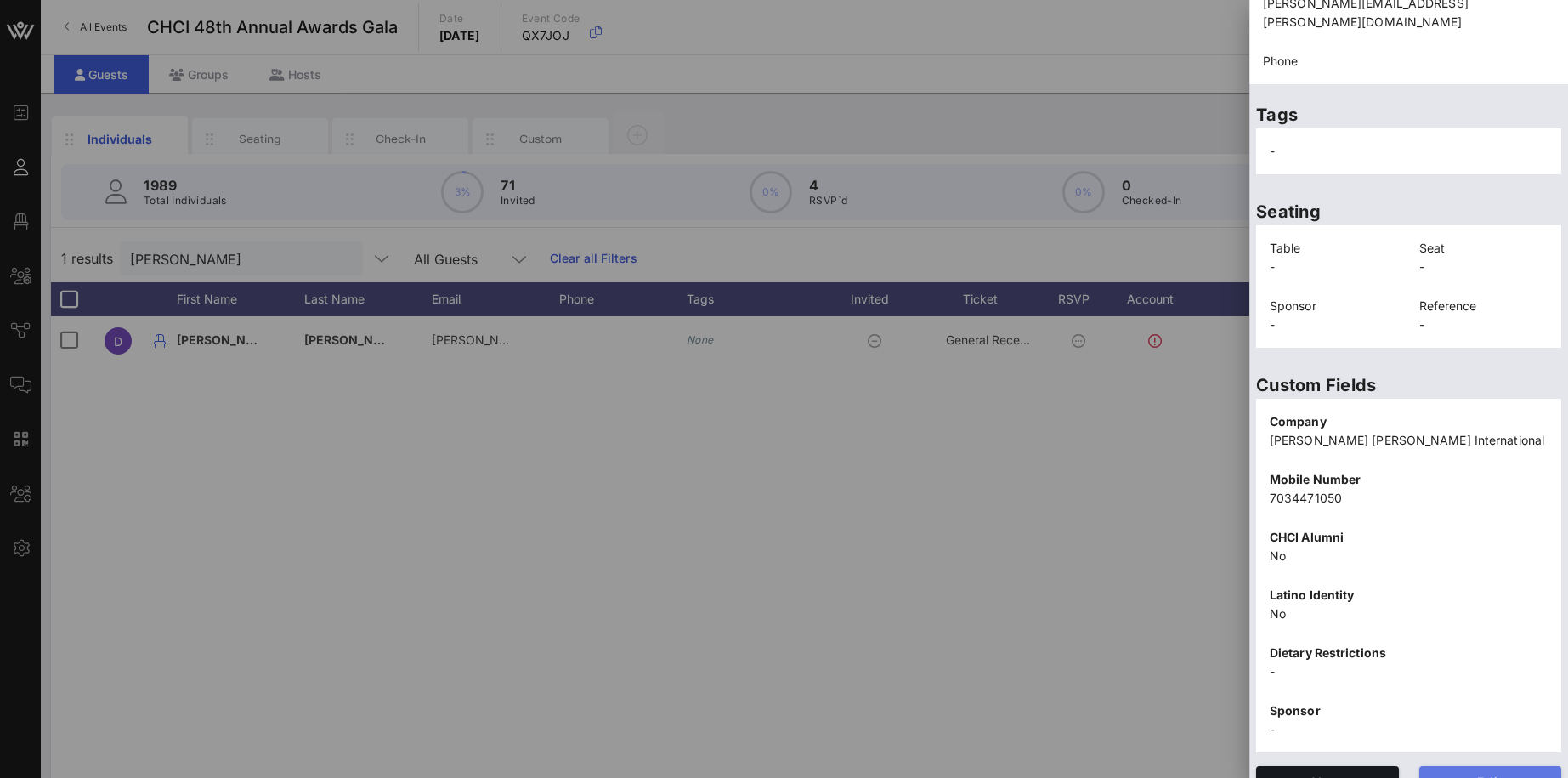
click at [1499, 775] on span "Edit" at bounding box center [1490, 781] width 116 height 15
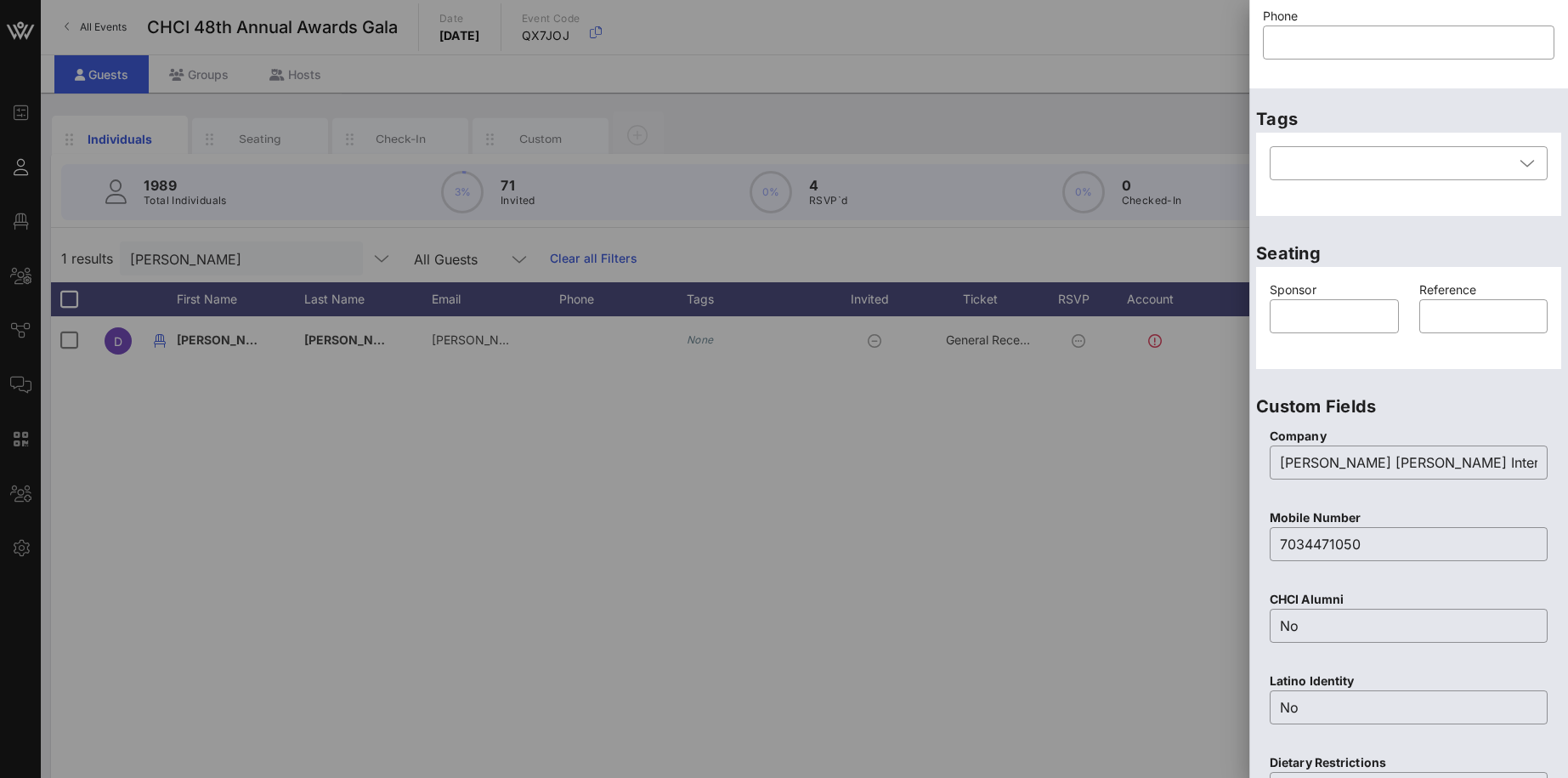
scroll to position [0, 0]
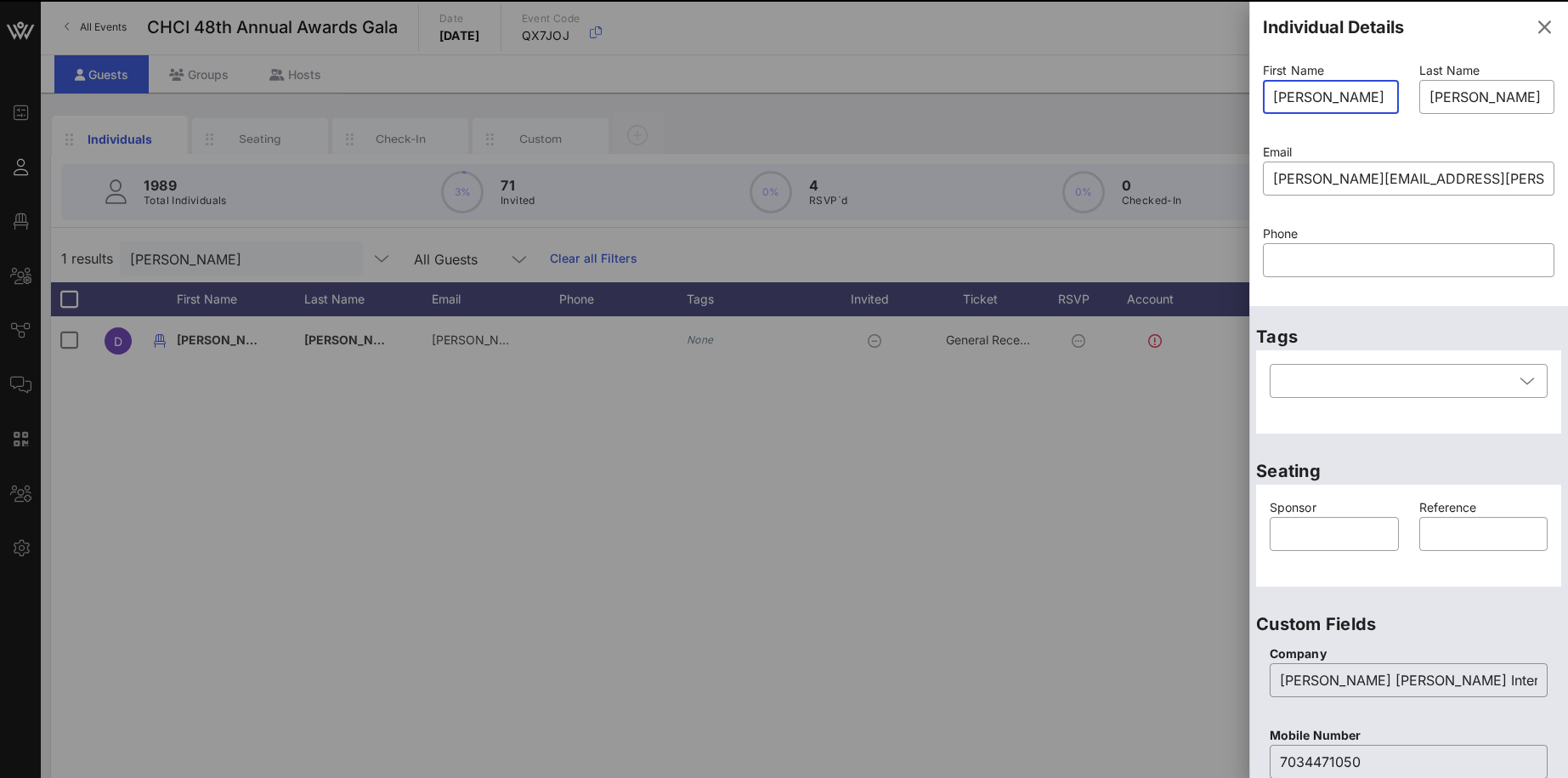
drag, startPoint x: 1354, startPoint y: 94, endPoint x: 1233, endPoint y: 92, distance: 121.0
click at [1274, 92] on input "[PERSON_NAME]" at bounding box center [1331, 97] width 116 height 27
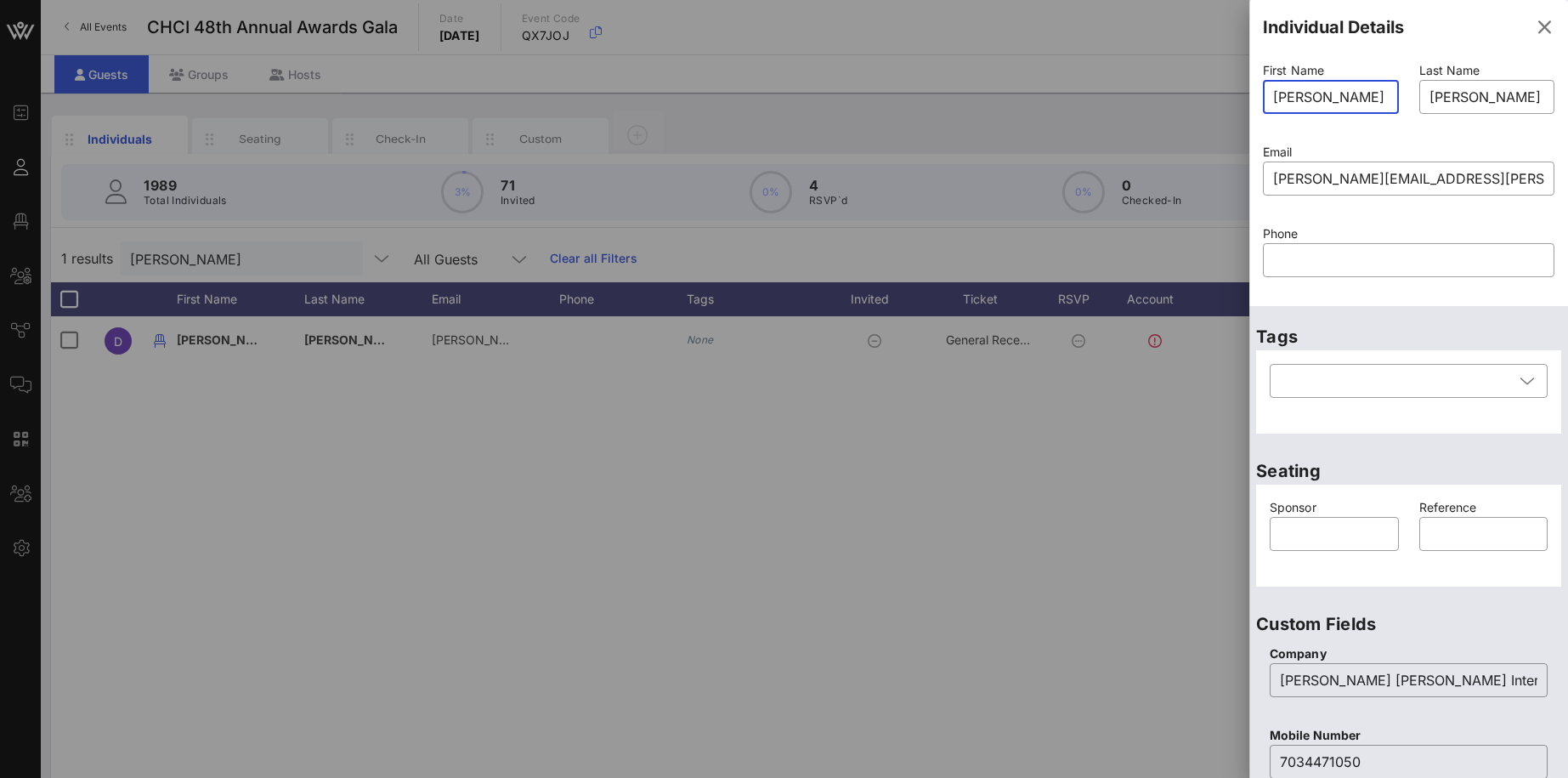
paste input "Lauren"
type input "Lauren"
click at [1485, 93] on input "[PERSON_NAME]" at bounding box center [1487, 97] width 116 height 27
drag, startPoint x: 1485, startPoint y: 93, endPoint x: 1426, endPoint y: 93, distance: 59.0
click at [1429, 93] on input "[PERSON_NAME]" at bounding box center [1487, 97] width 116 height 27
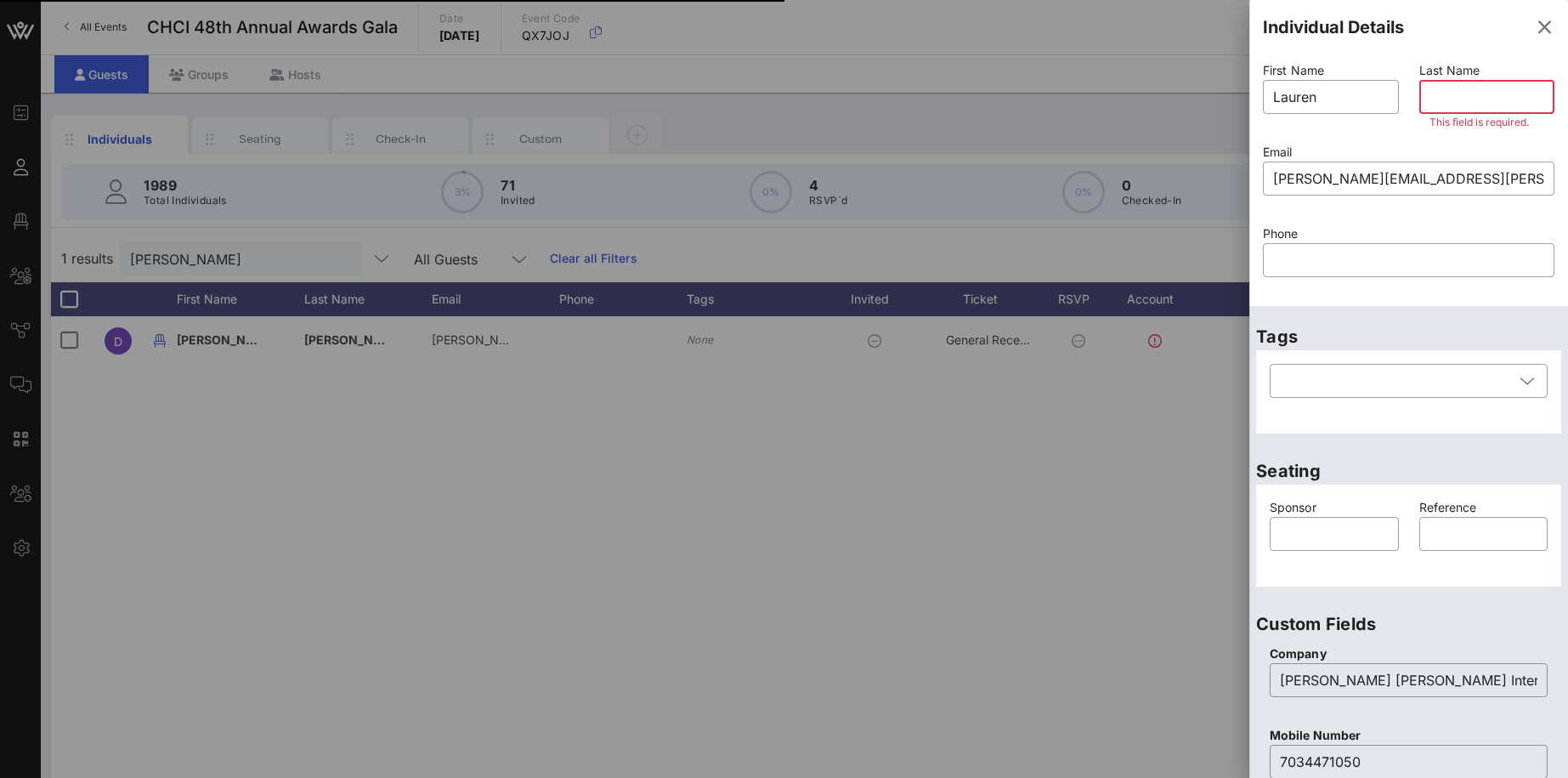
type input "[PERSON_NAME]"
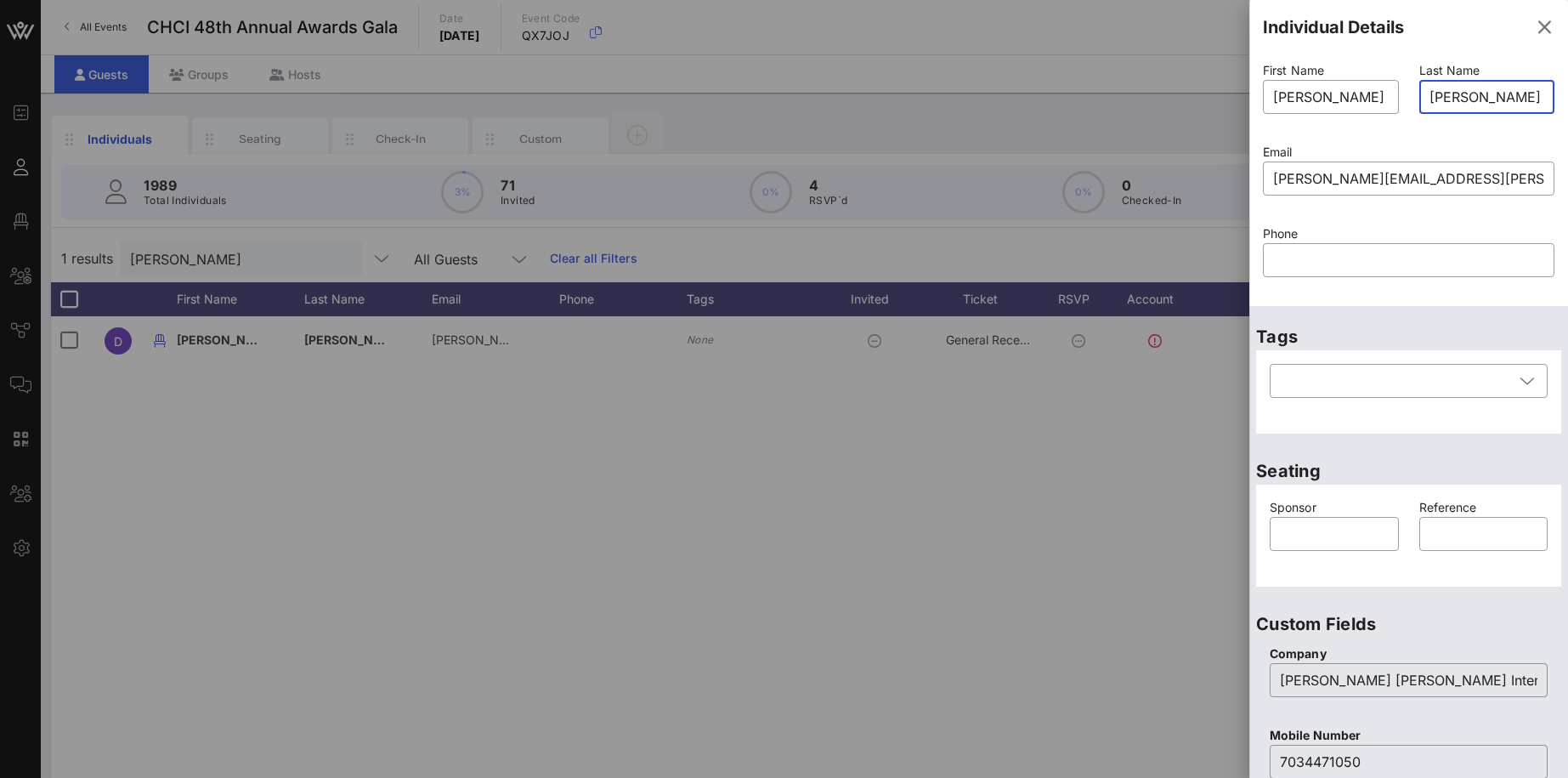
drag, startPoint x: 1486, startPoint y: 98, endPoint x: 1408, endPoint y: 96, distance: 78.0
click at [1429, 96] on input "[PERSON_NAME]" at bounding box center [1487, 97] width 116 height 27
paste input "[PERSON_NAME]"
type input "[PERSON_NAME]"
click at [1329, 88] on input "[PERSON_NAME]" at bounding box center [1331, 97] width 116 height 27
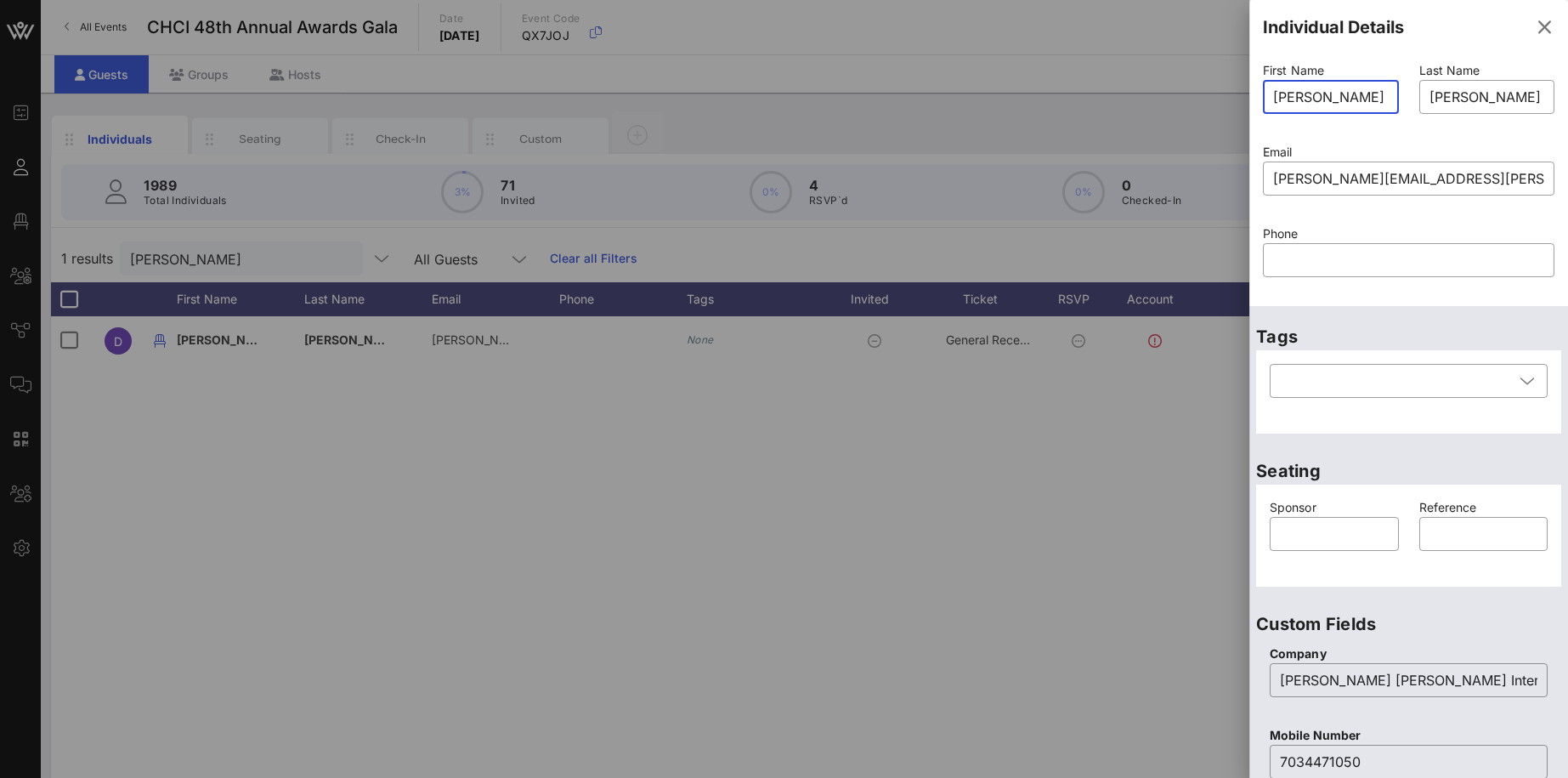
click at [1329, 88] on input "David" at bounding box center [1331, 97] width 116 height 27
type input "Lauren"
drag, startPoint x: 1445, startPoint y: 184, endPoint x: 1263, endPoint y: 171, distance: 182.5
click at [1274, 171] on input "david.sours@smpmi.com" at bounding box center [1409, 179] width 271 height 27
paste input "Lauren.william"
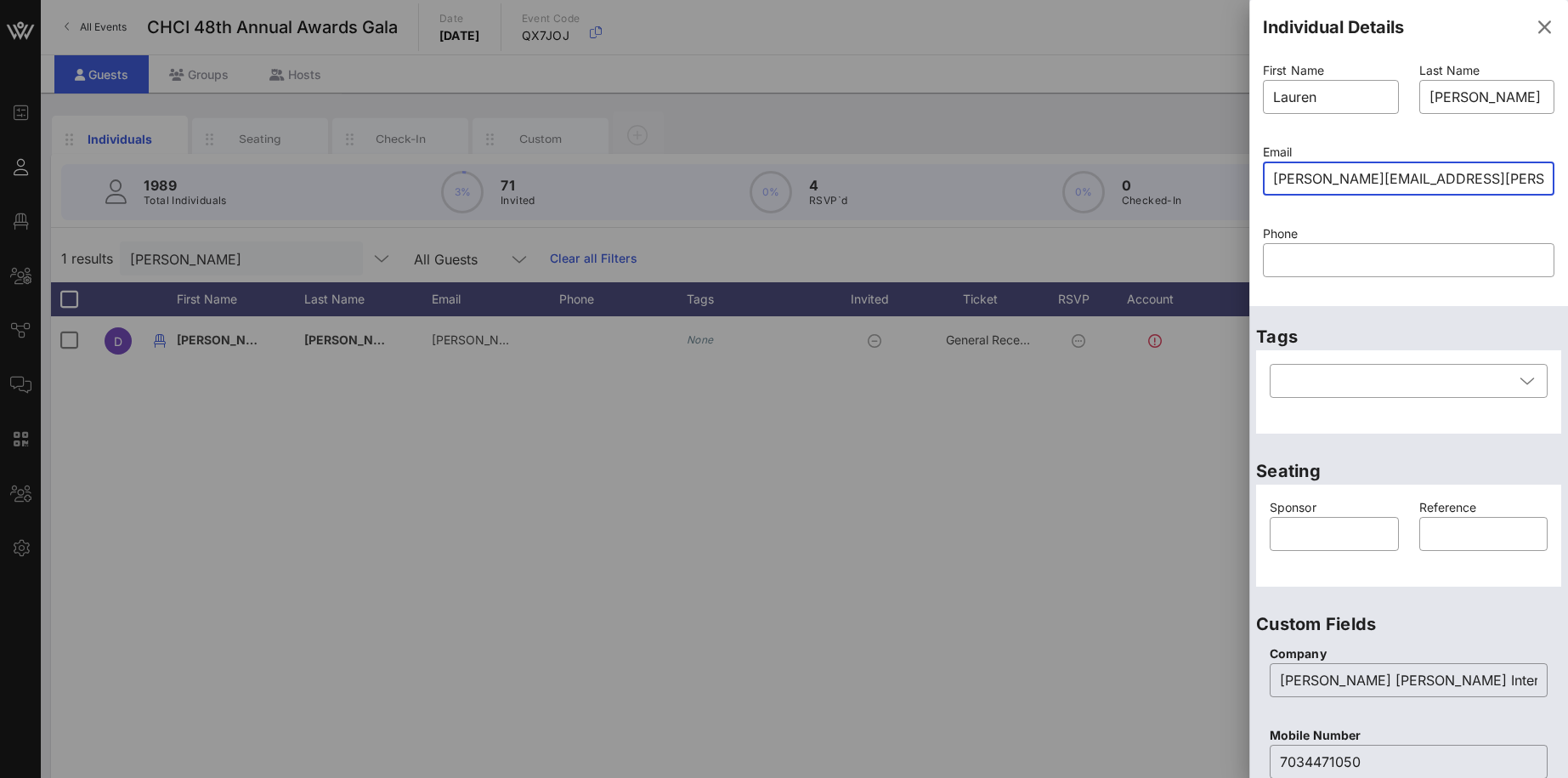
type input "Lauren.williams@smpmi.com"
click at [1414, 223] on div "Phone ​" at bounding box center [1409, 261] width 312 height 81
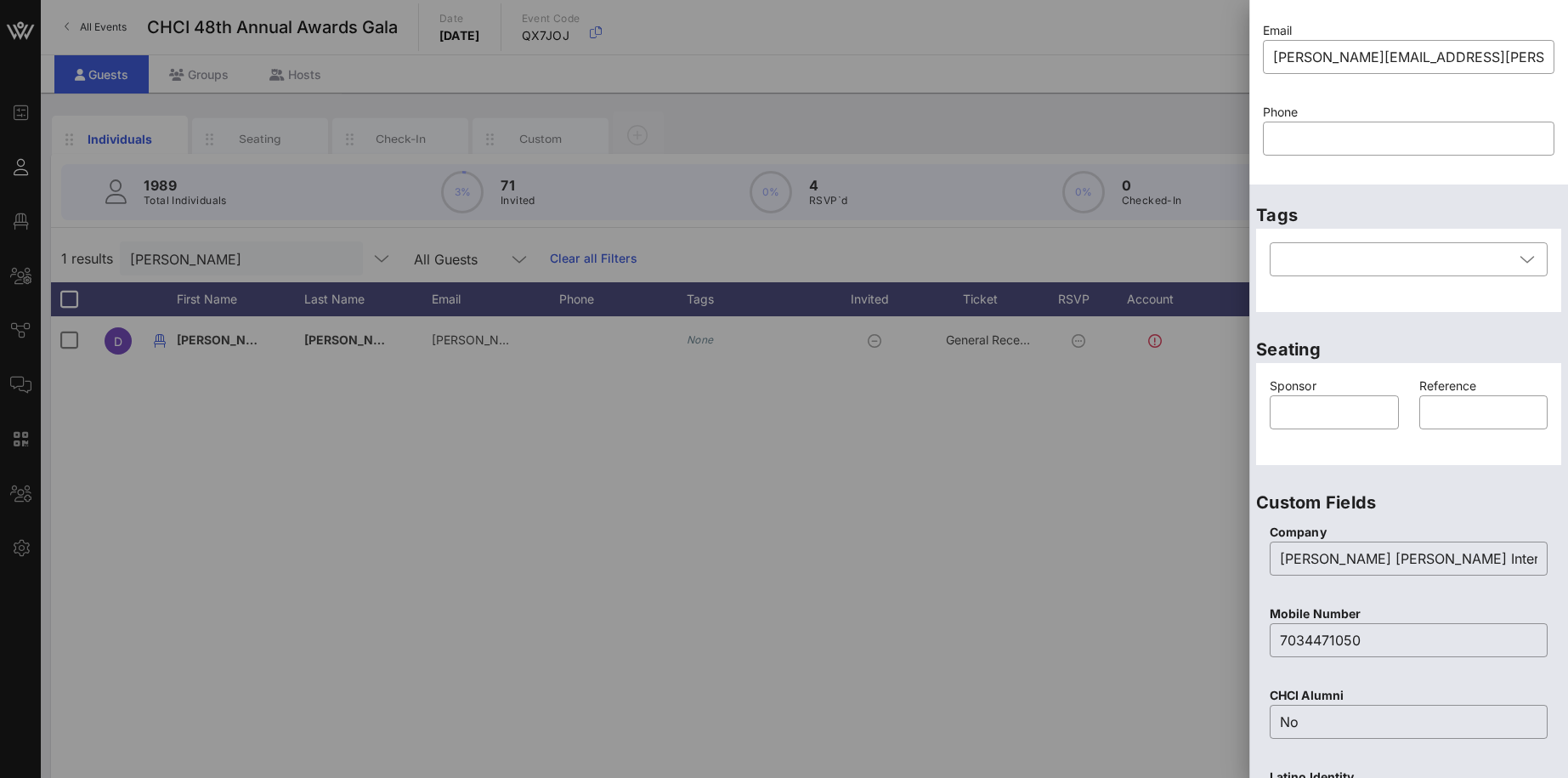
scroll to position [209, 0]
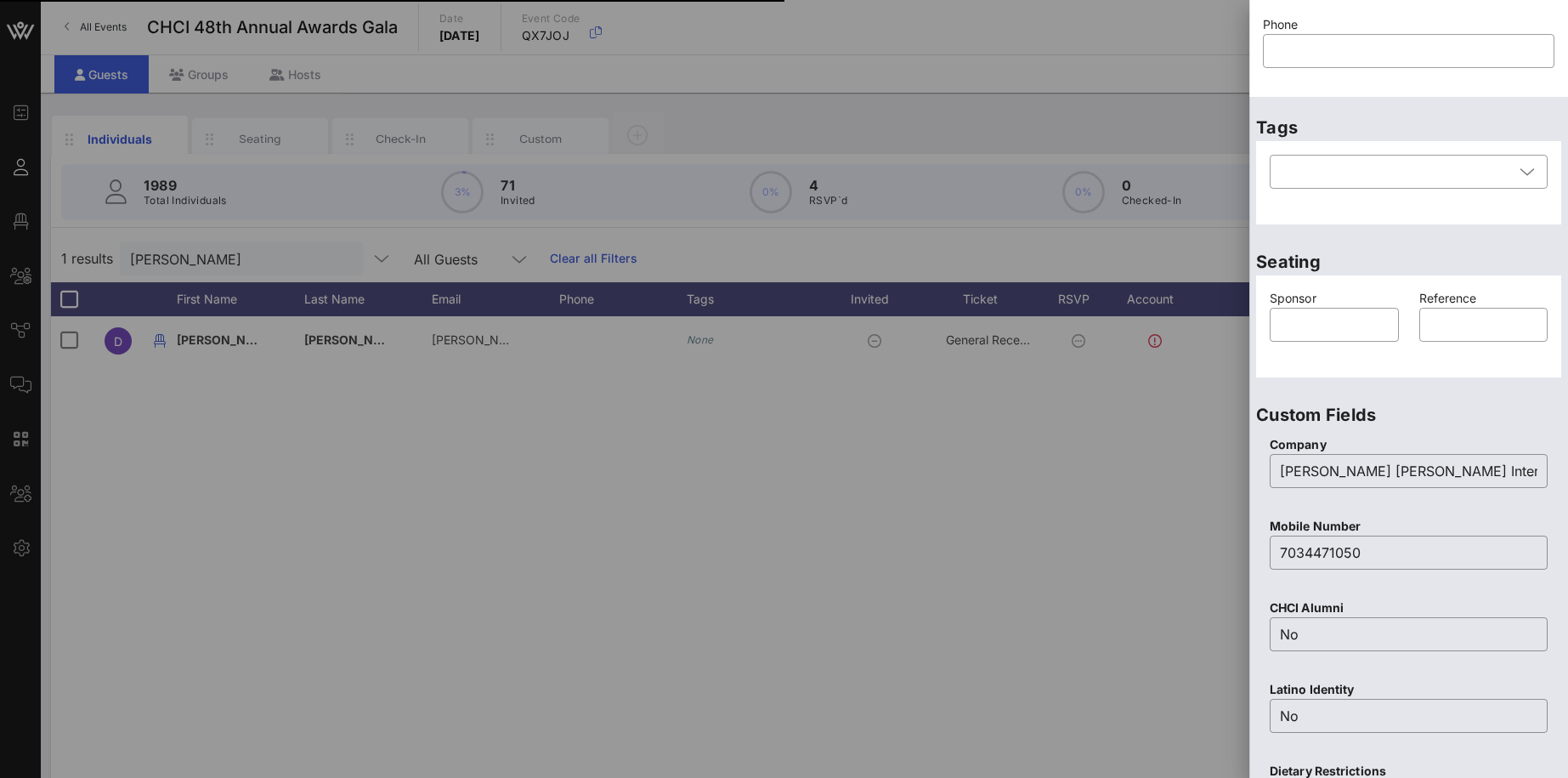
type input "David"
type input "Sours"
type input "david.sours@smpmi.com"
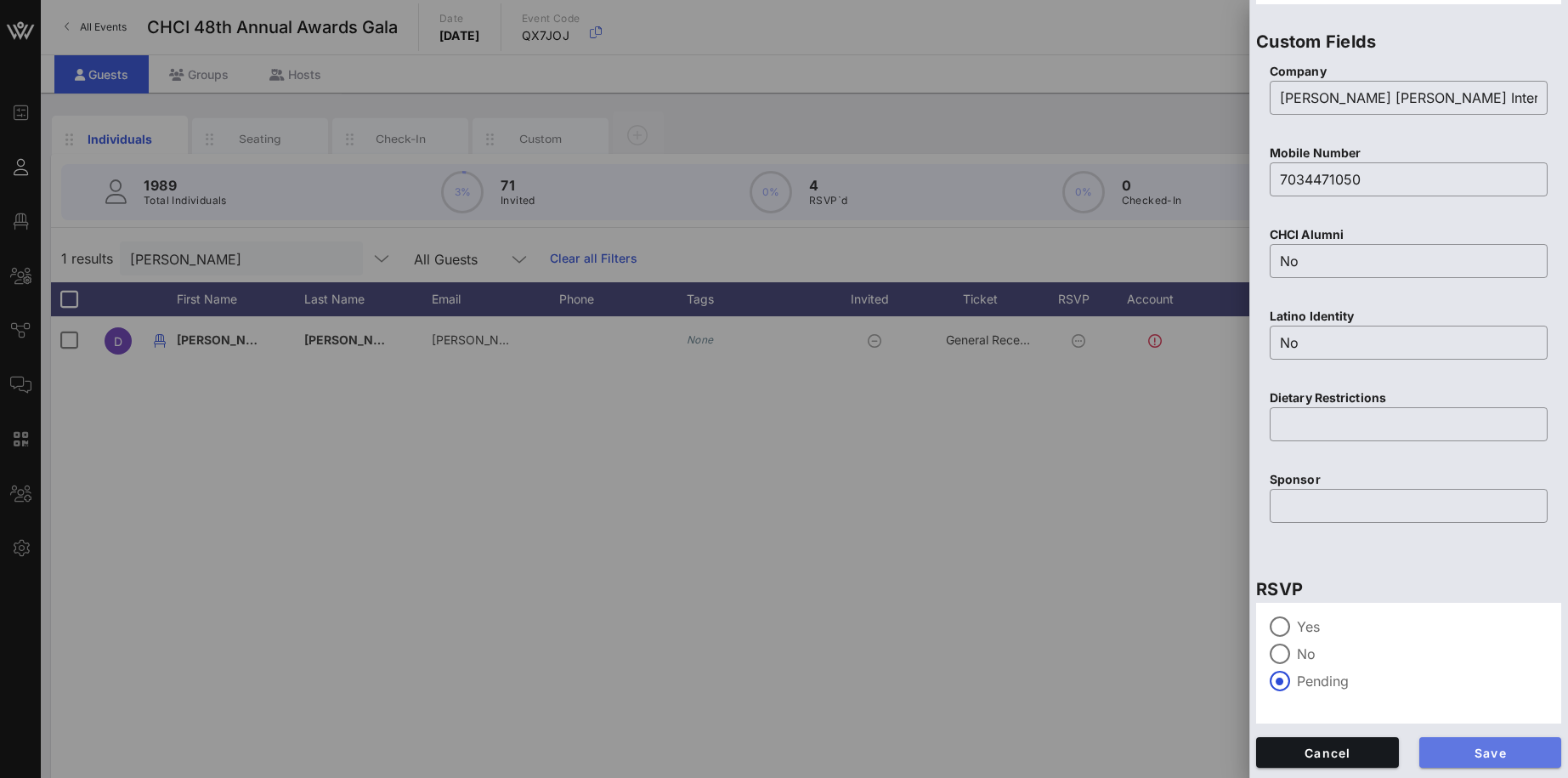
click at [1516, 749] on span "Save" at bounding box center [1490, 752] width 116 height 15
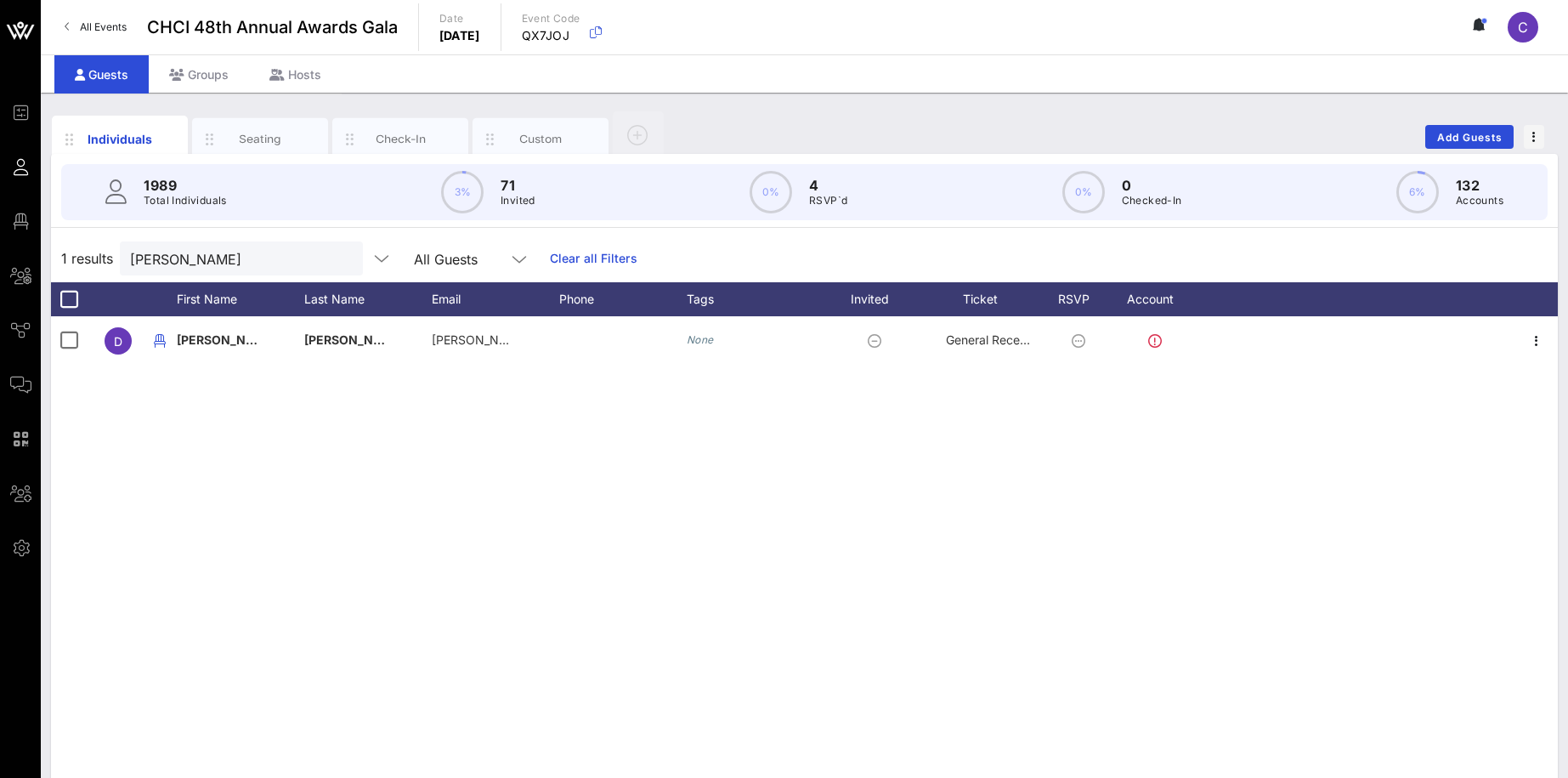
click at [599, 496] on div "D David Sours david.sours@smpmi.com None General Reception" at bounding box center [805, 571] width 1507 height 510
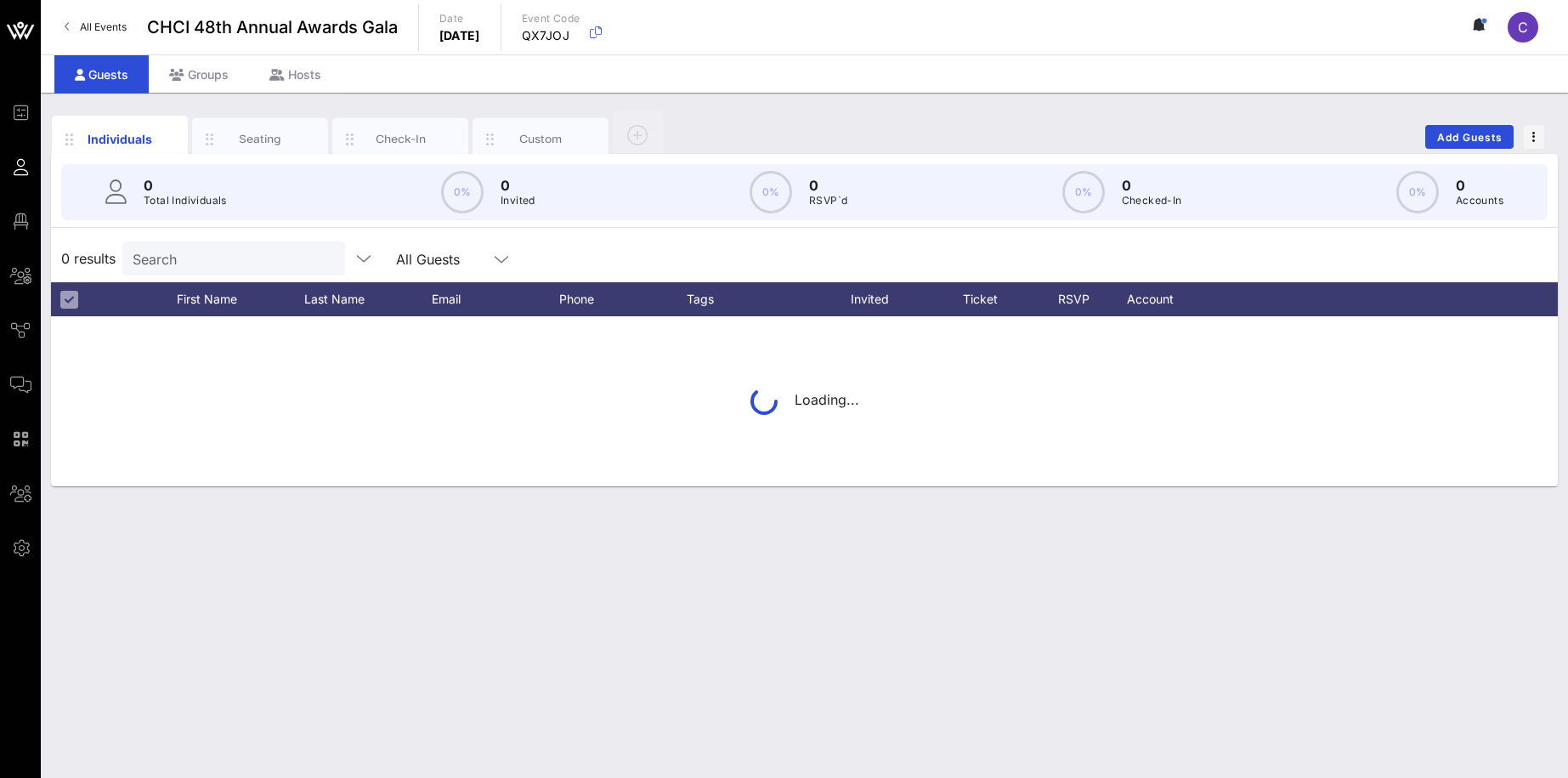
click at [182, 260] on input "Search" at bounding box center [232, 258] width 199 height 22
type input "[PERSON_NAME]"
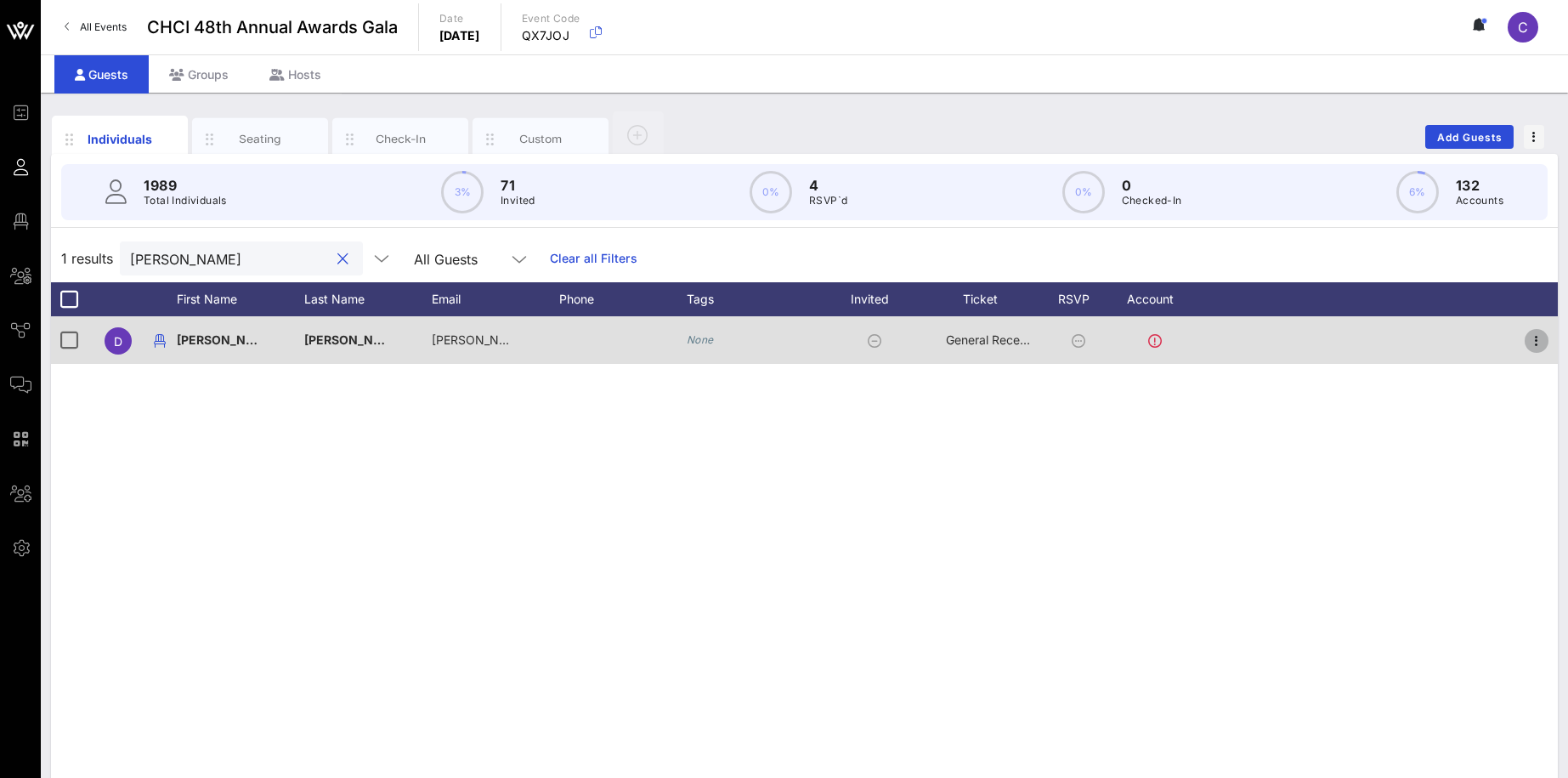
click at [1530, 336] on icon "button" at bounding box center [1536, 341] width 21 height 21
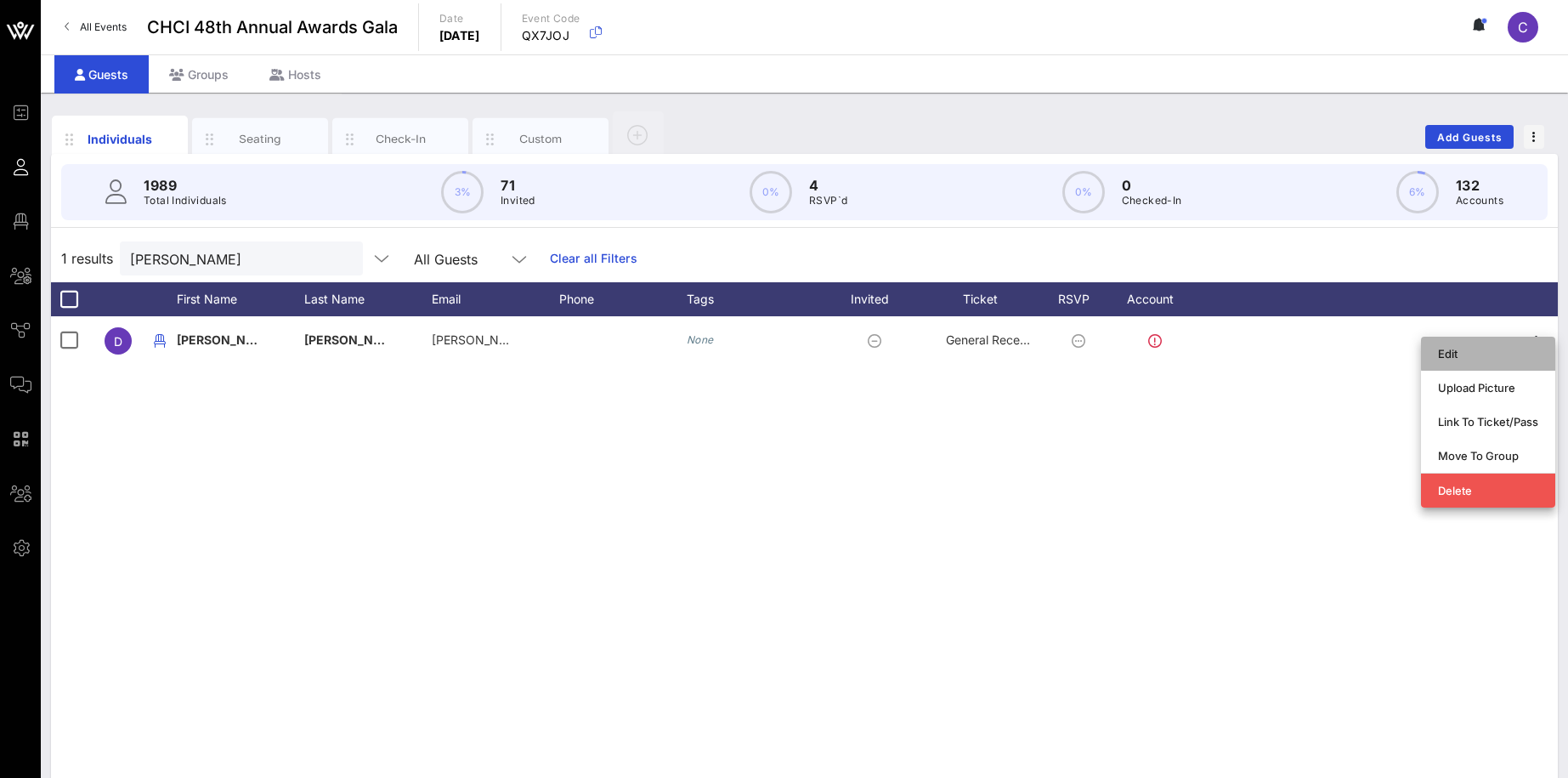
click at [1478, 353] on div "Edit" at bounding box center [1488, 353] width 100 height 14
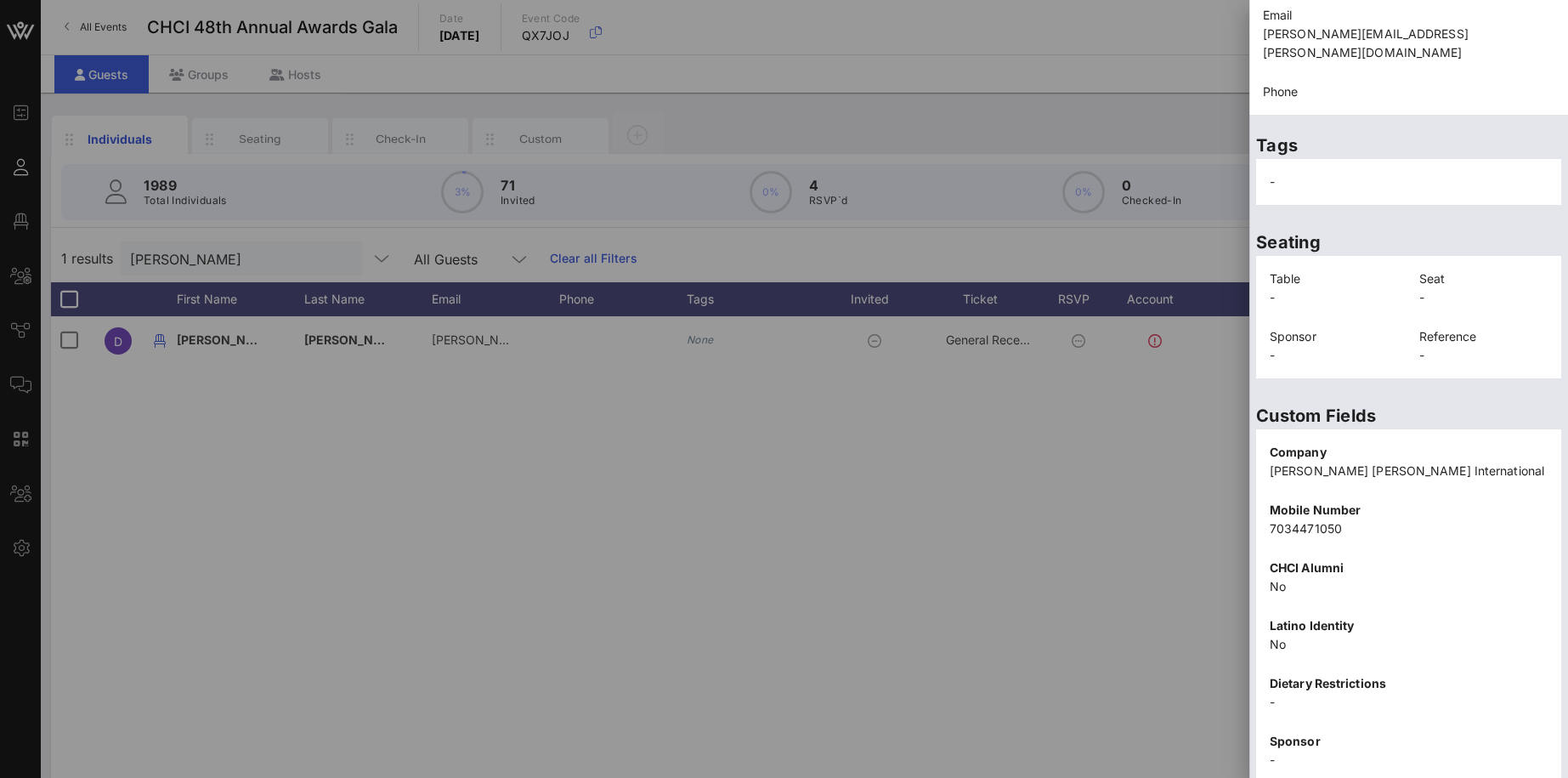
scroll to position [236, 0]
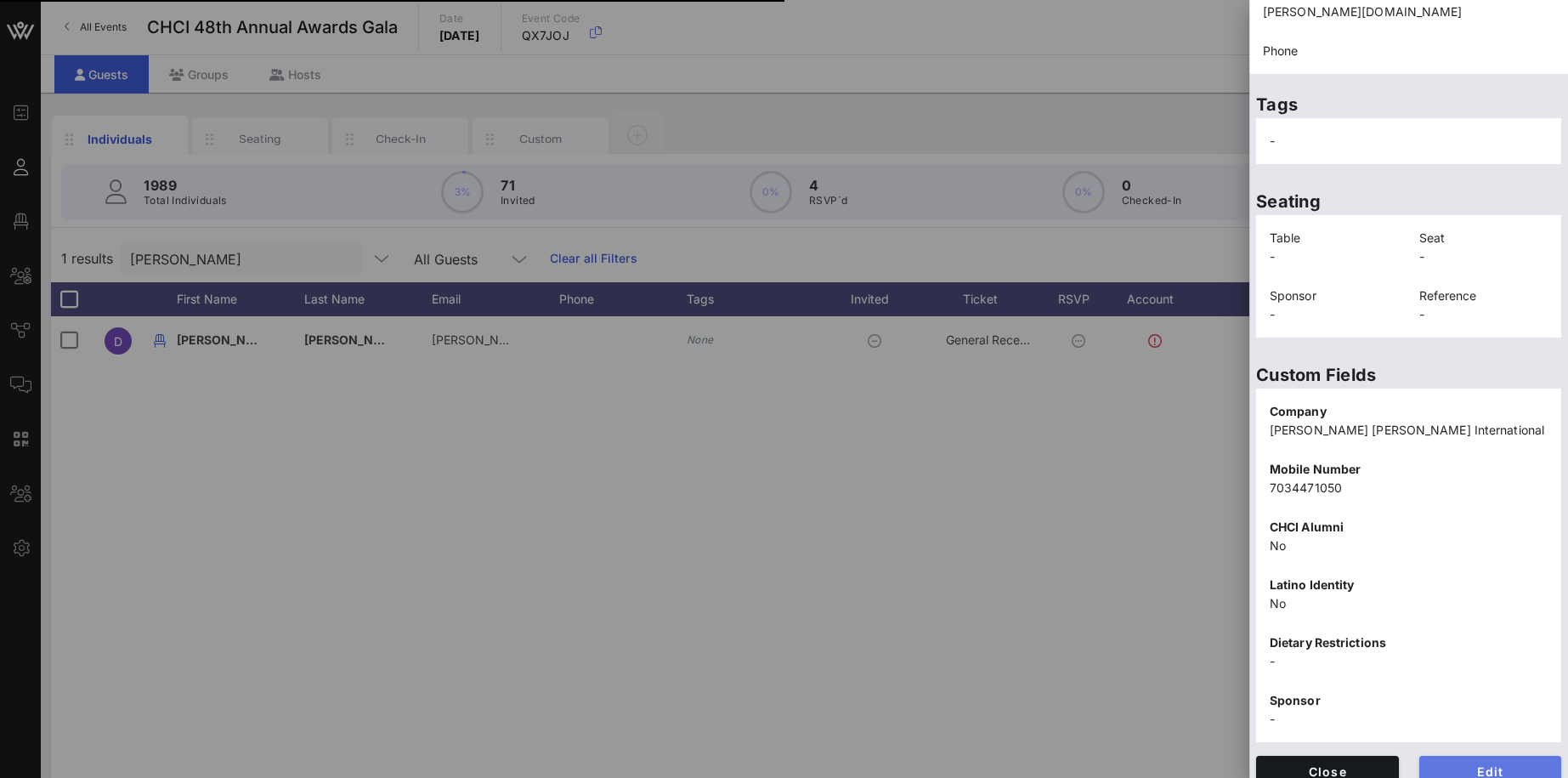
click at [1501, 764] on span "Edit" at bounding box center [1490, 771] width 116 height 15
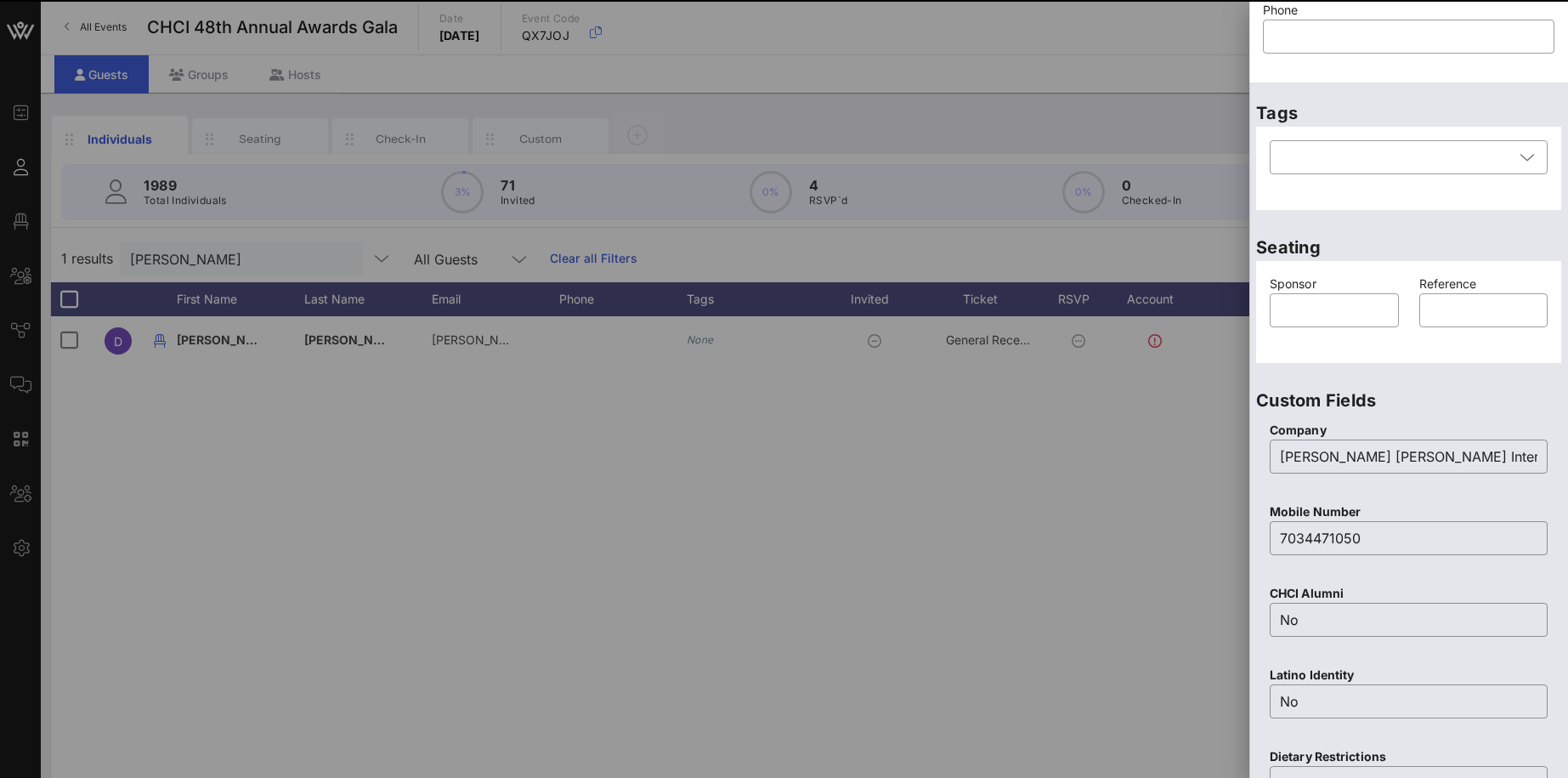
scroll to position [0, 0]
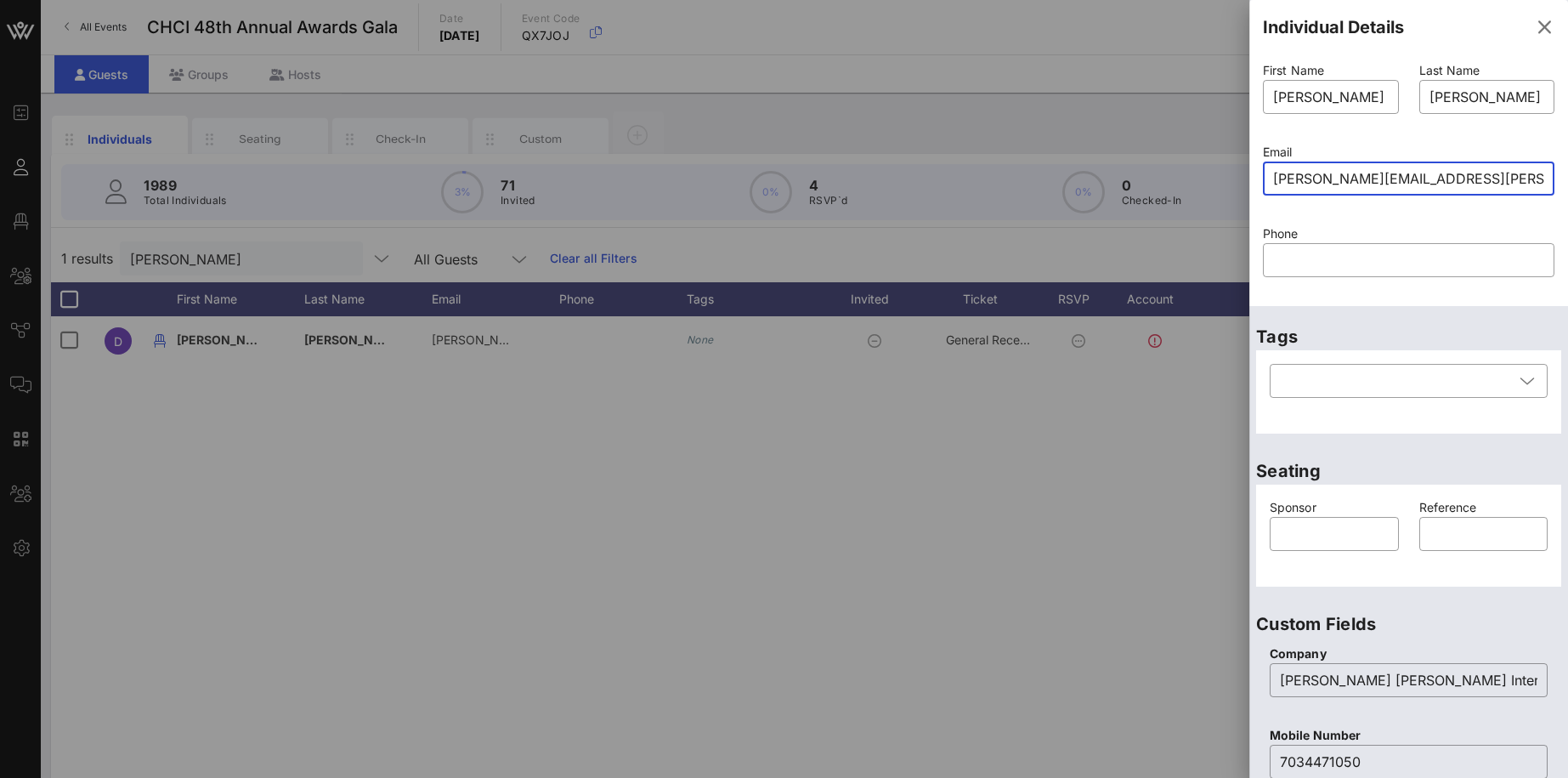
drag, startPoint x: 1446, startPoint y: 186, endPoint x: 1247, endPoint y: 175, distance: 199.3
click at [1274, 175] on input "[PERSON_NAME][EMAIL_ADDRESS][PERSON_NAME][DOMAIN_NAME]" at bounding box center [1409, 179] width 271 height 27
paste input "Lauren.[PERSON_NAME]"
type input "[PERSON_NAME][EMAIL_ADDRESS][PERSON_NAME][DOMAIN_NAME]"
click at [1386, 218] on div "Email ​ [PERSON_NAME][EMAIL_ADDRESS][PERSON_NAME][DOMAIN_NAME]" at bounding box center [1409, 180] width 312 height 81
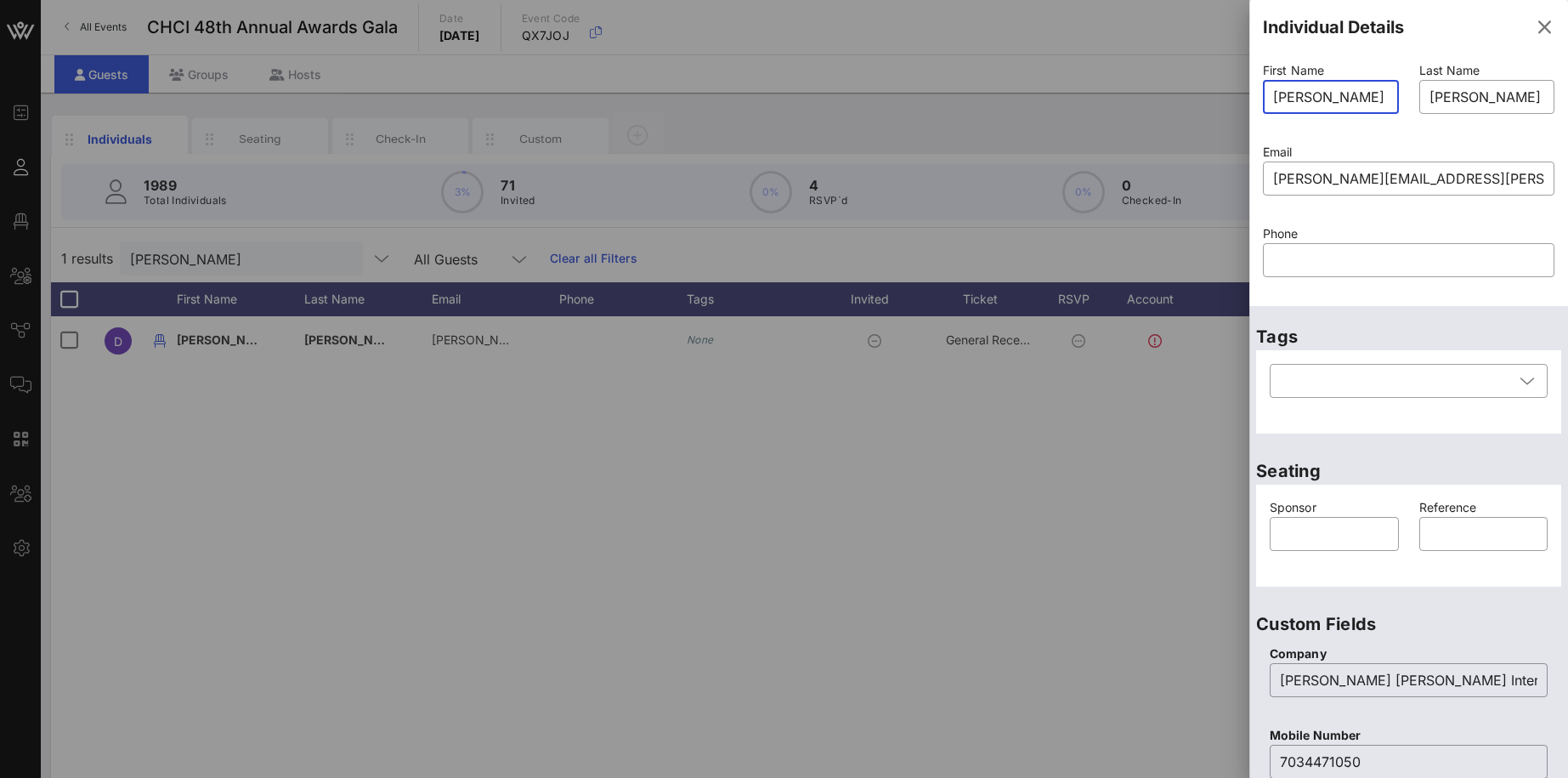
drag, startPoint x: 1348, startPoint y: 98, endPoint x: 1247, endPoint y: 100, distance: 101.0
click at [1274, 100] on input "[PERSON_NAME]" at bounding box center [1331, 97] width 116 height 27
type input "Lauren"
drag, startPoint x: 1492, startPoint y: 99, endPoint x: 1412, endPoint y: 98, distance: 80.0
click at [1429, 98] on input "[PERSON_NAME]" at bounding box center [1487, 97] width 116 height 27
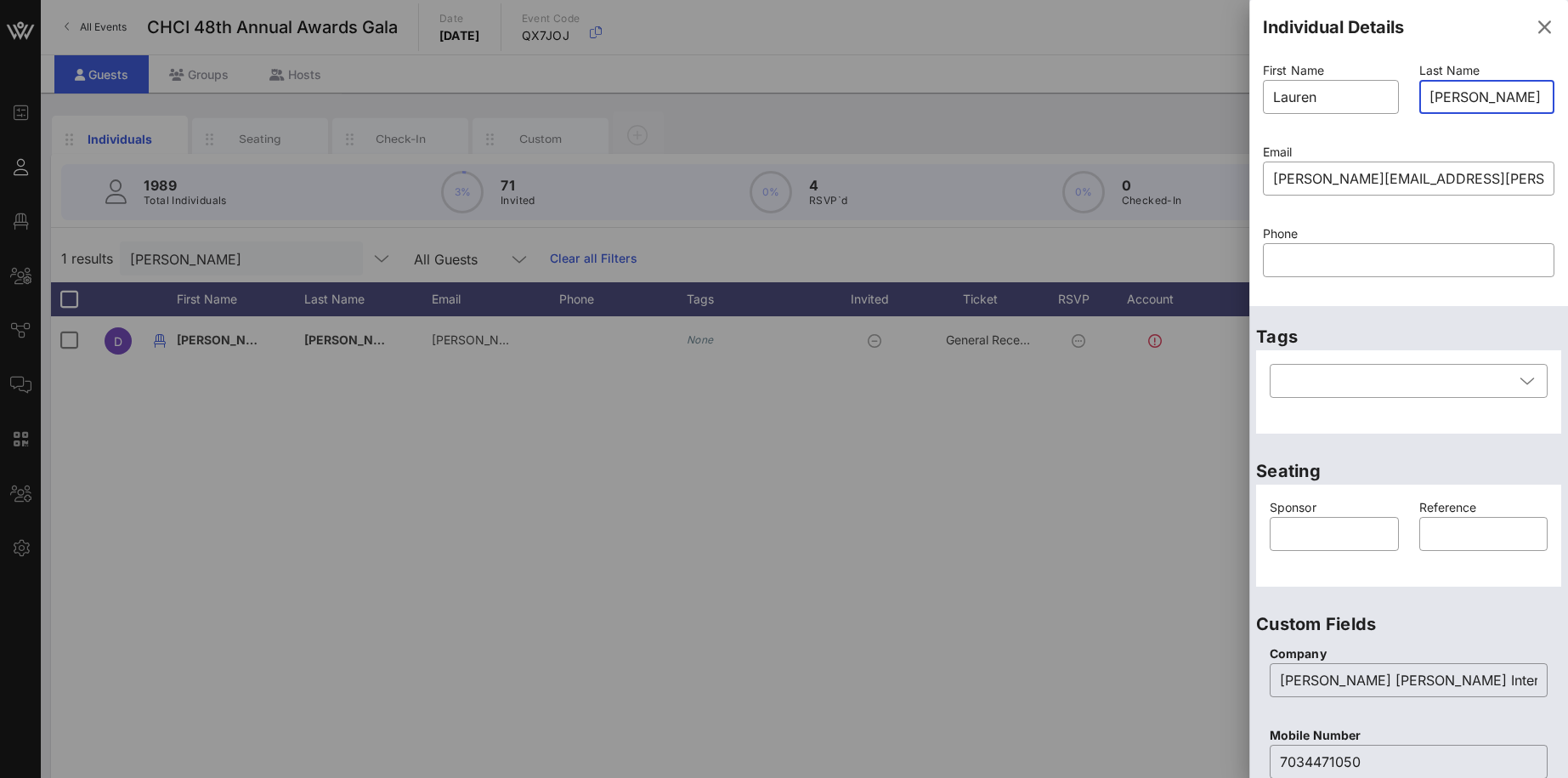
type input "[PERSON_NAME]"
click at [1407, 225] on p "Phone" at bounding box center [1409, 234] width 292 height 19
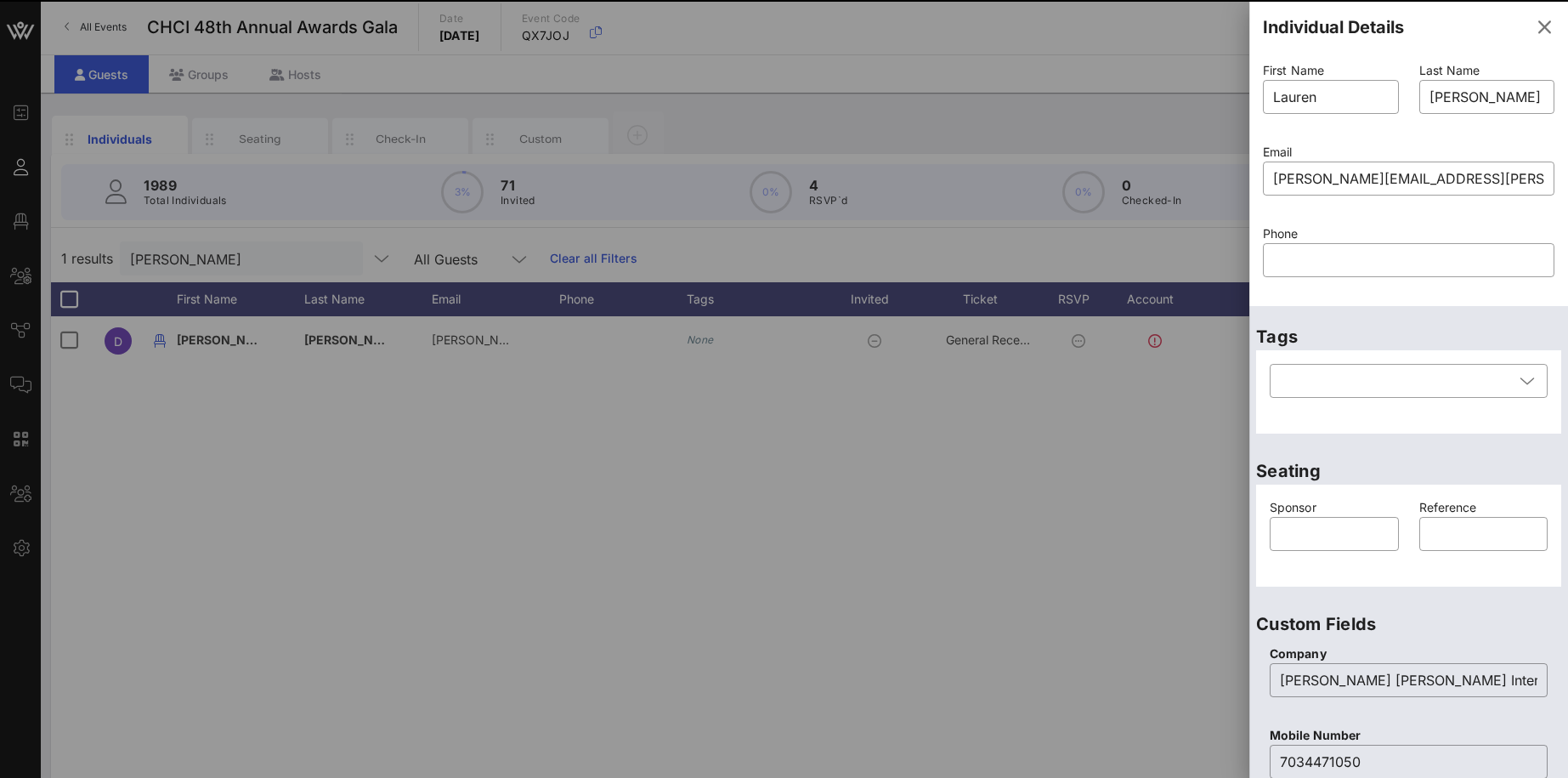
type input "[PERSON_NAME]"
type input "[PERSON_NAME][EMAIL_ADDRESS][PERSON_NAME][DOMAIN_NAME]"
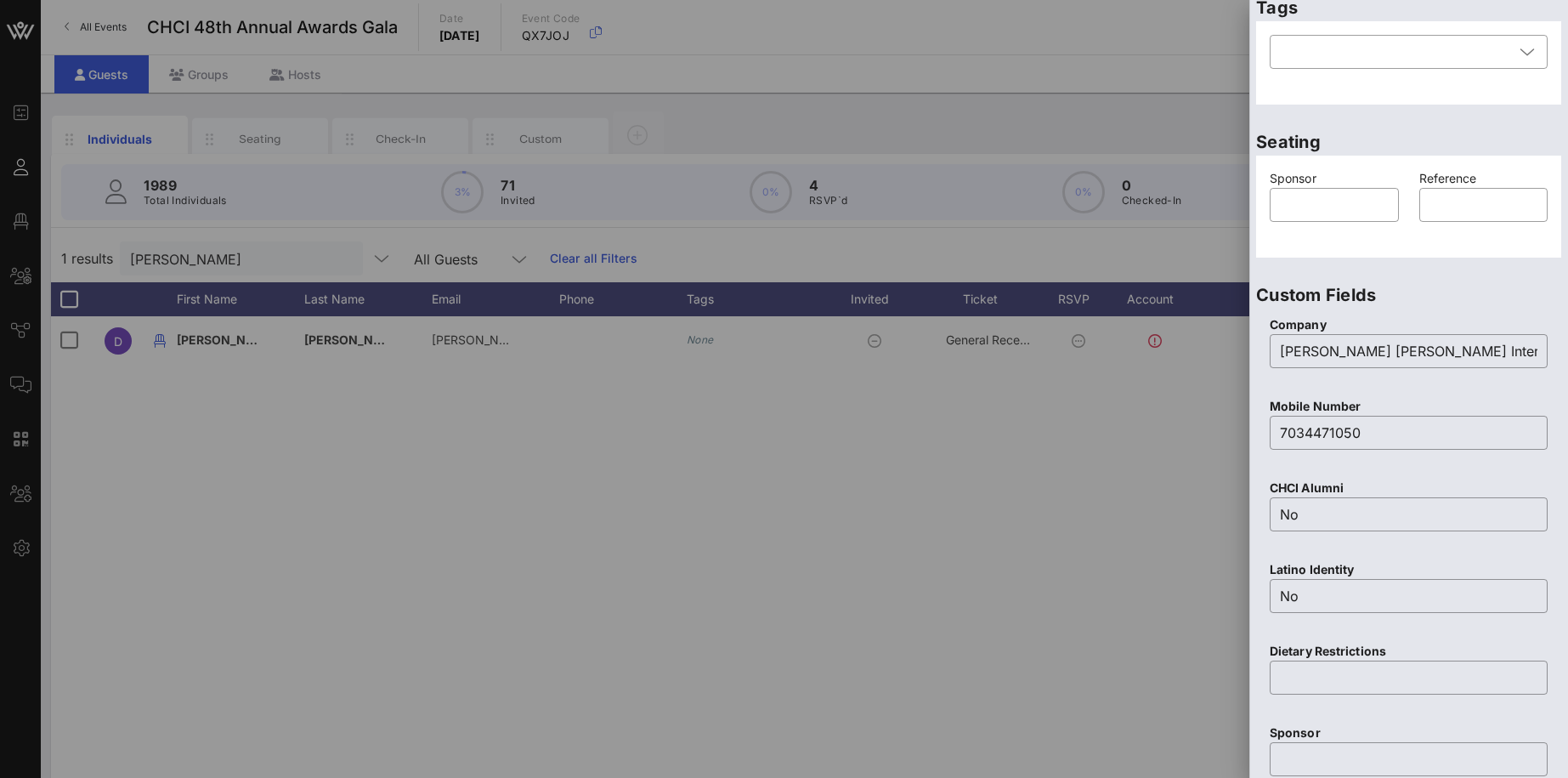
scroll to position [582, 0]
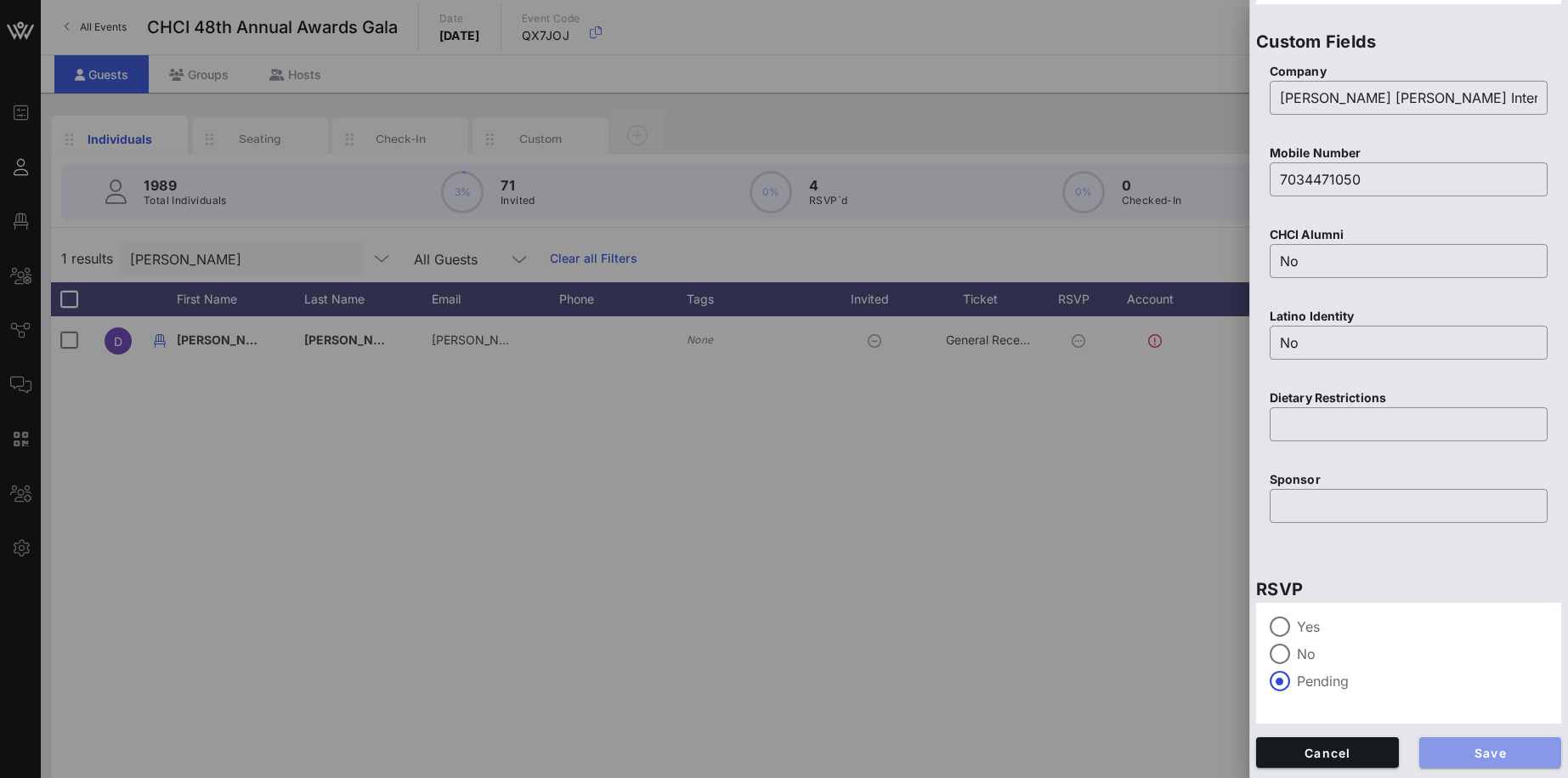
click at [1500, 751] on span "Save" at bounding box center [1490, 752] width 116 height 15
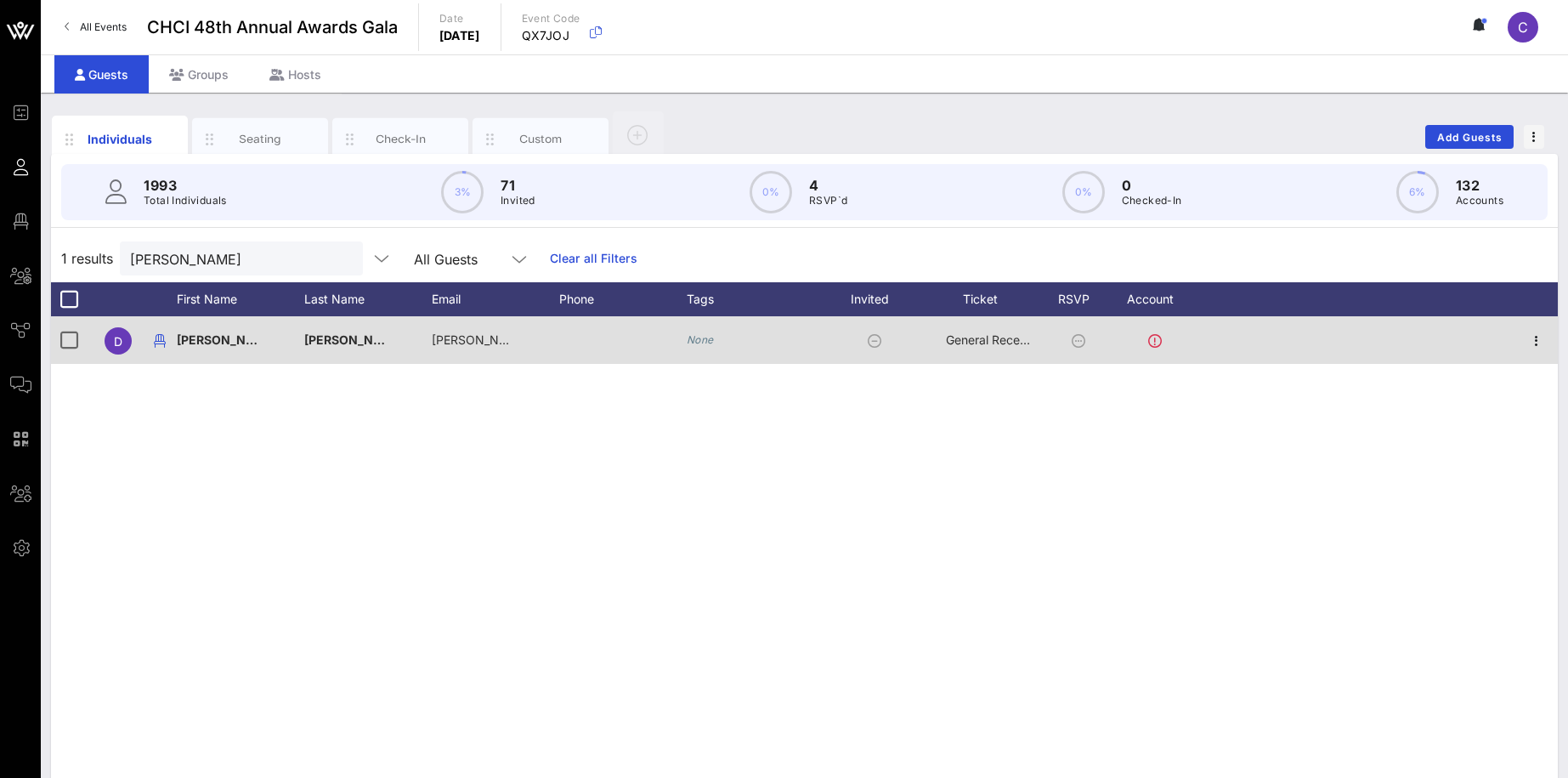
click at [245, 344] on div "[PERSON_NAME]" at bounding box center [241, 349] width 128 height 67
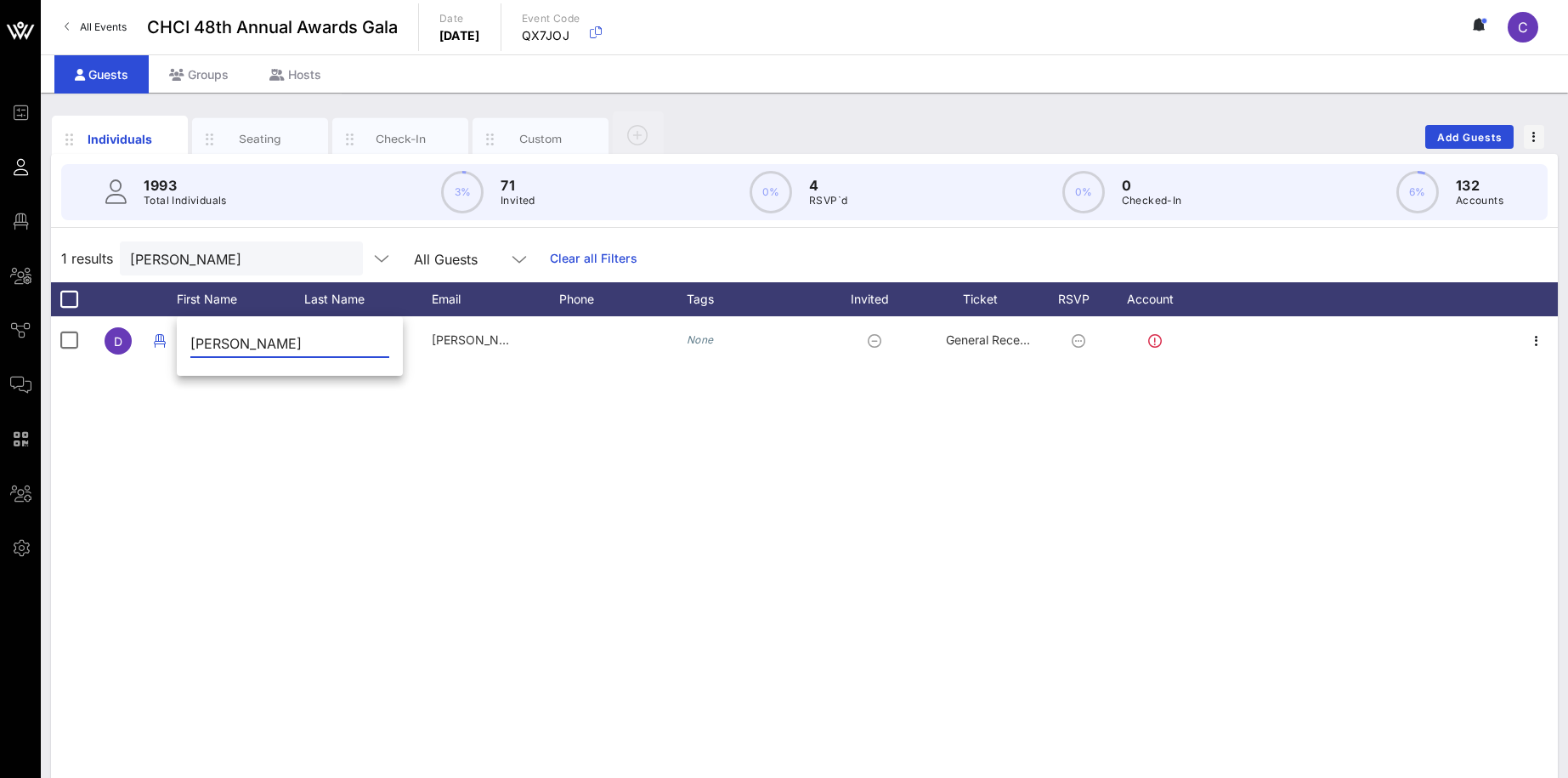
drag, startPoint x: 254, startPoint y: 341, endPoint x: 143, endPoint y: 330, distance: 111.5
click at [190, 330] on input "[PERSON_NAME]" at bounding box center [289, 343] width 199 height 27
type input "[PERSON_NAME]"
click at [223, 402] on div "D David Sours david.sours@smpmi.com None General Reception" at bounding box center [805, 571] width 1507 height 510
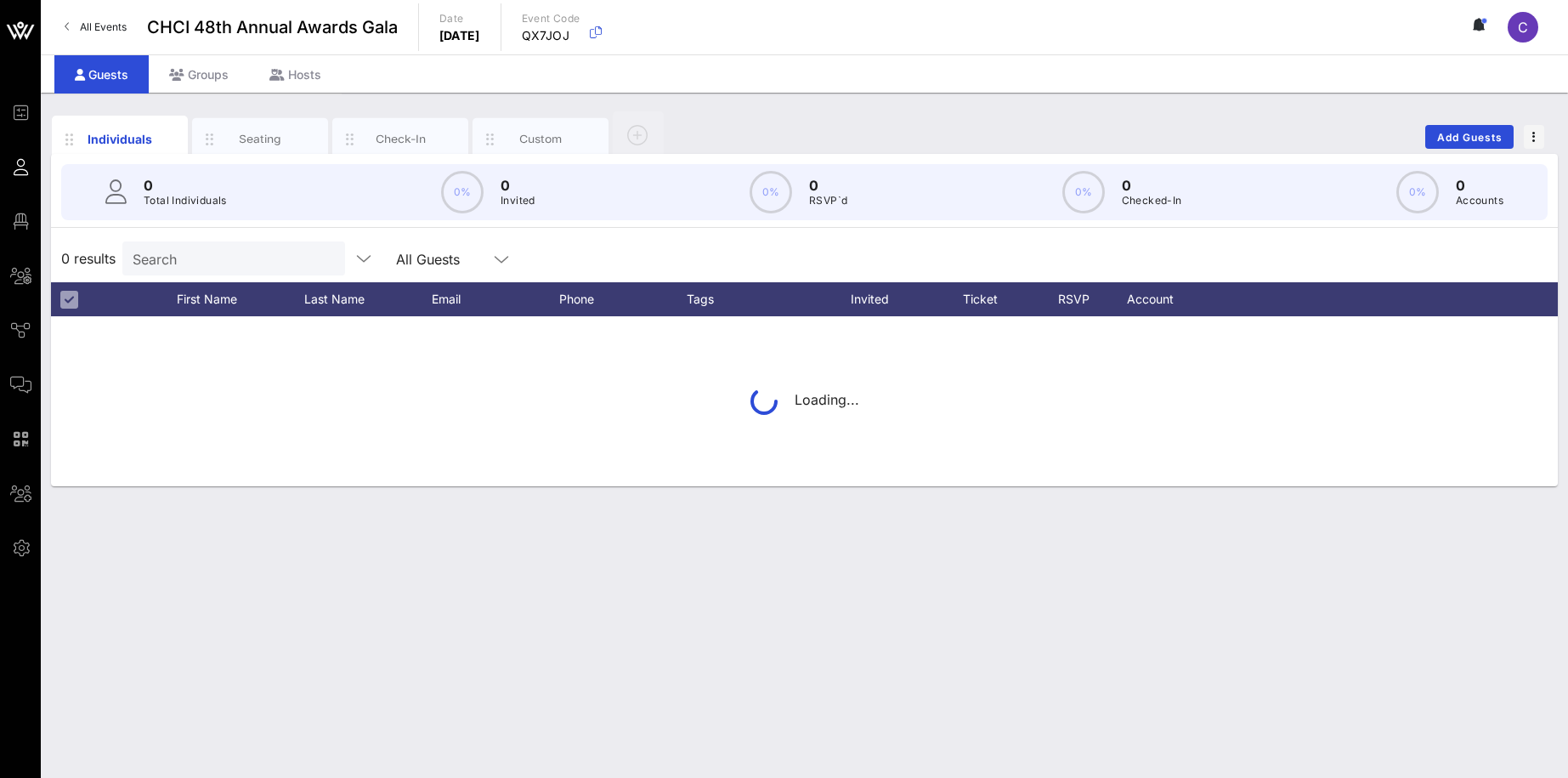
click at [204, 257] on input "Search" at bounding box center [232, 258] width 199 height 22
type input "[PERSON_NAME]"
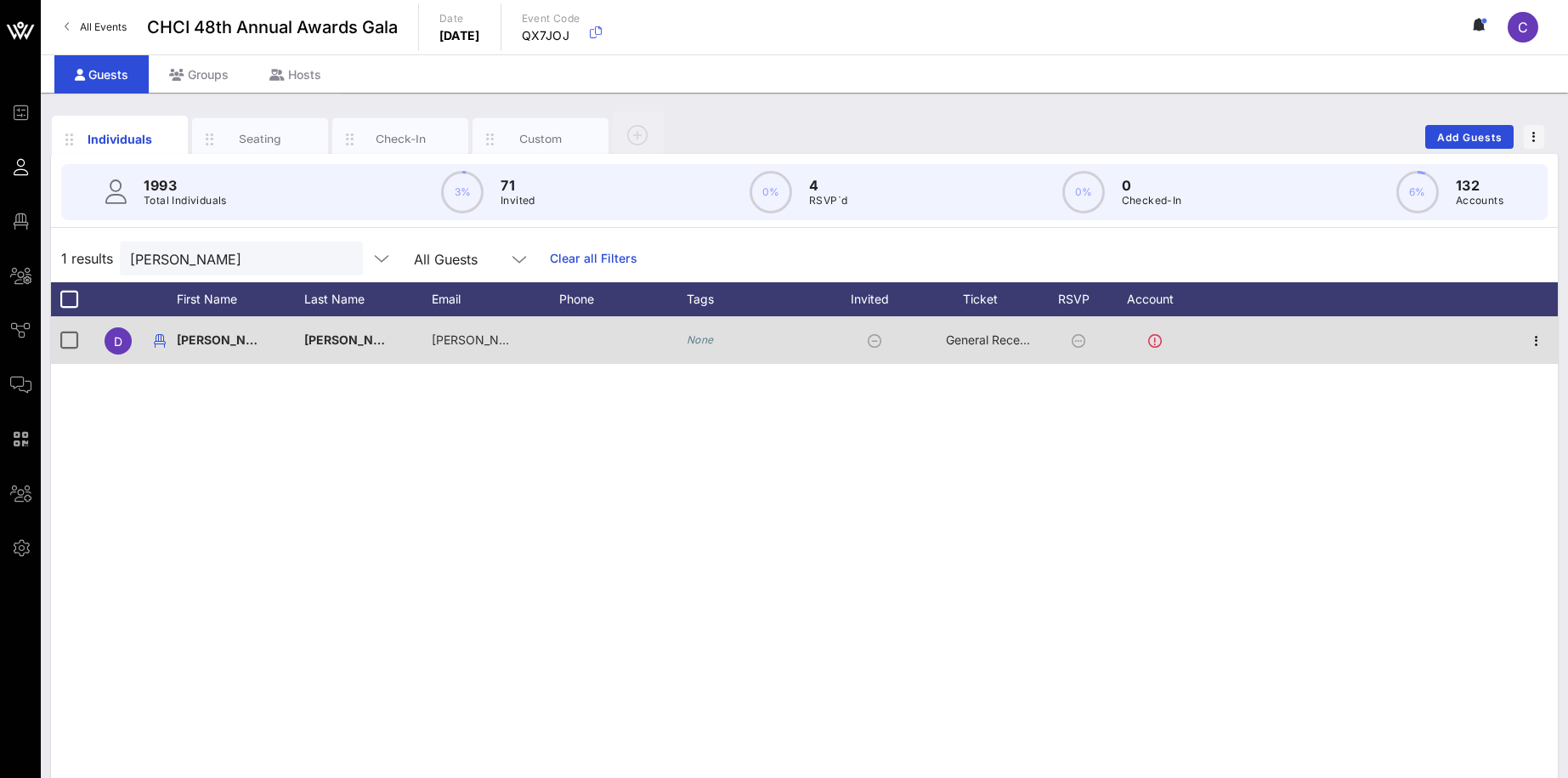
click at [199, 338] on span "[PERSON_NAME]" at bounding box center [227, 339] width 100 height 15
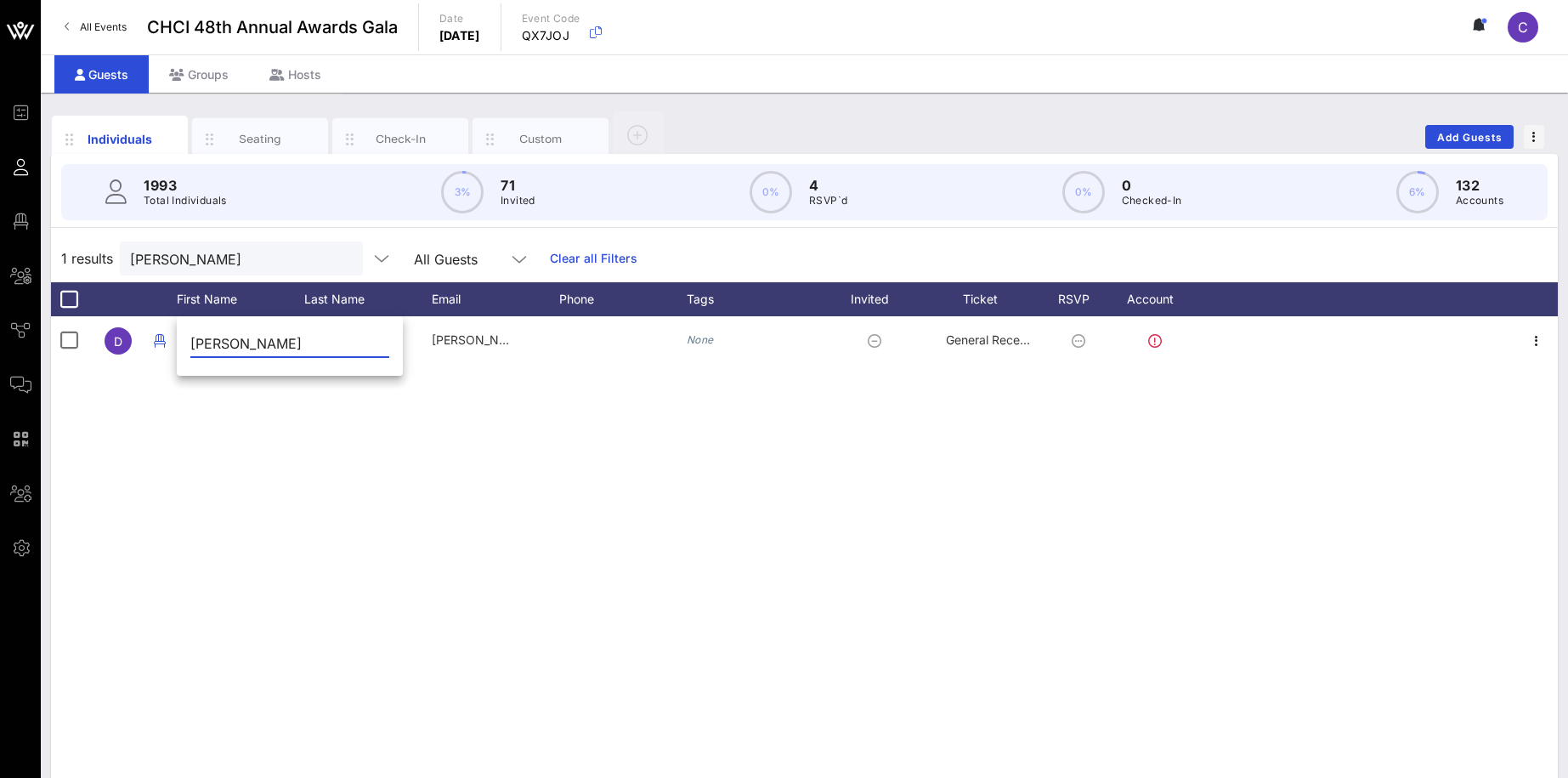
drag, startPoint x: 248, startPoint y: 331, endPoint x: 282, endPoint y: 341, distance: 35.4
click at [282, 341] on input "[PERSON_NAME]" at bounding box center [289, 343] width 199 height 27
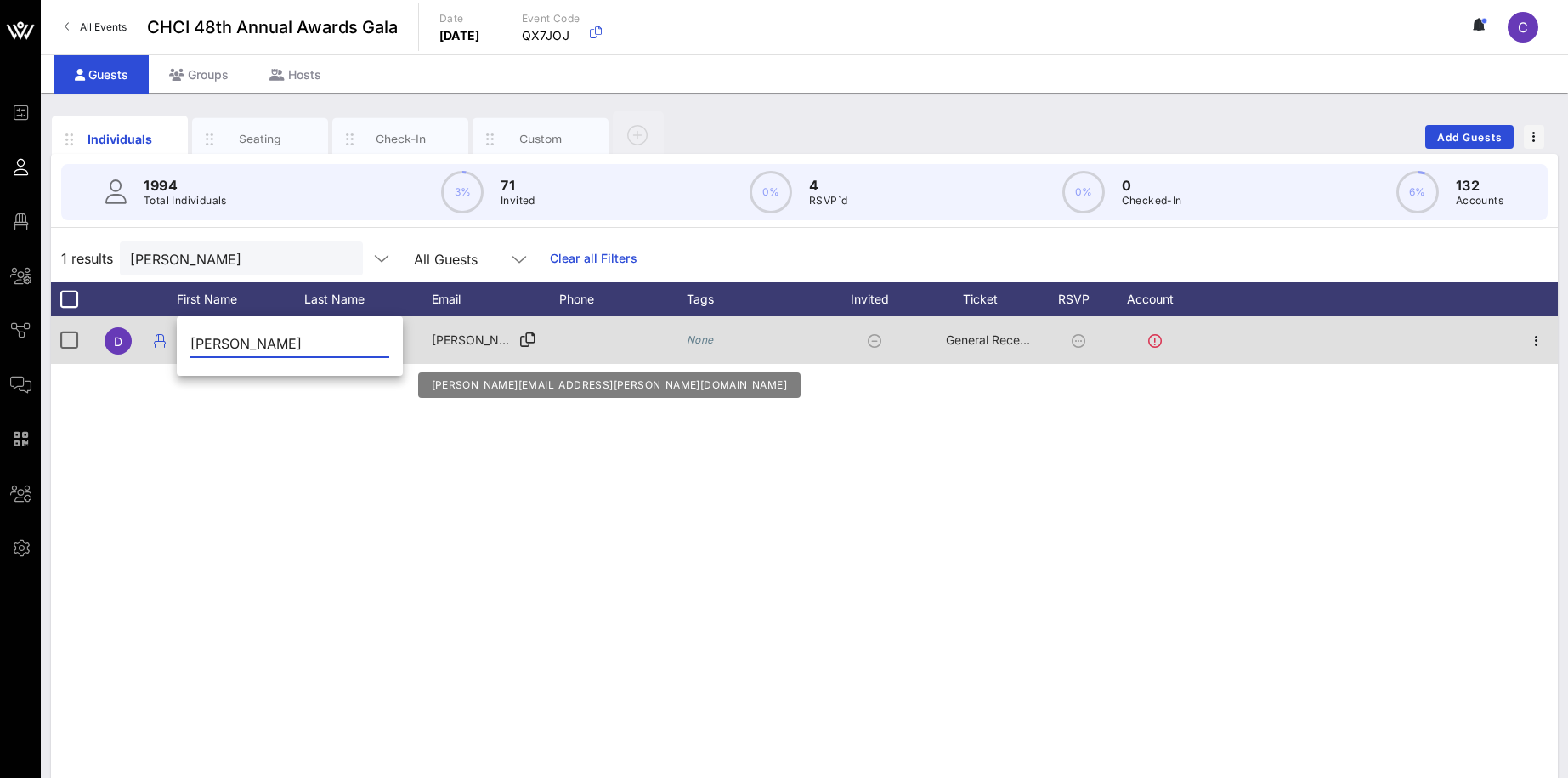
type input "[PERSON_NAME]"
click at [478, 347] on span "[PERSON_NAME][EMAIL_ADDRESS][PERSON_NAME][DOMAIN_NAME]" at bounding box center [632, 339] width 401 height 15
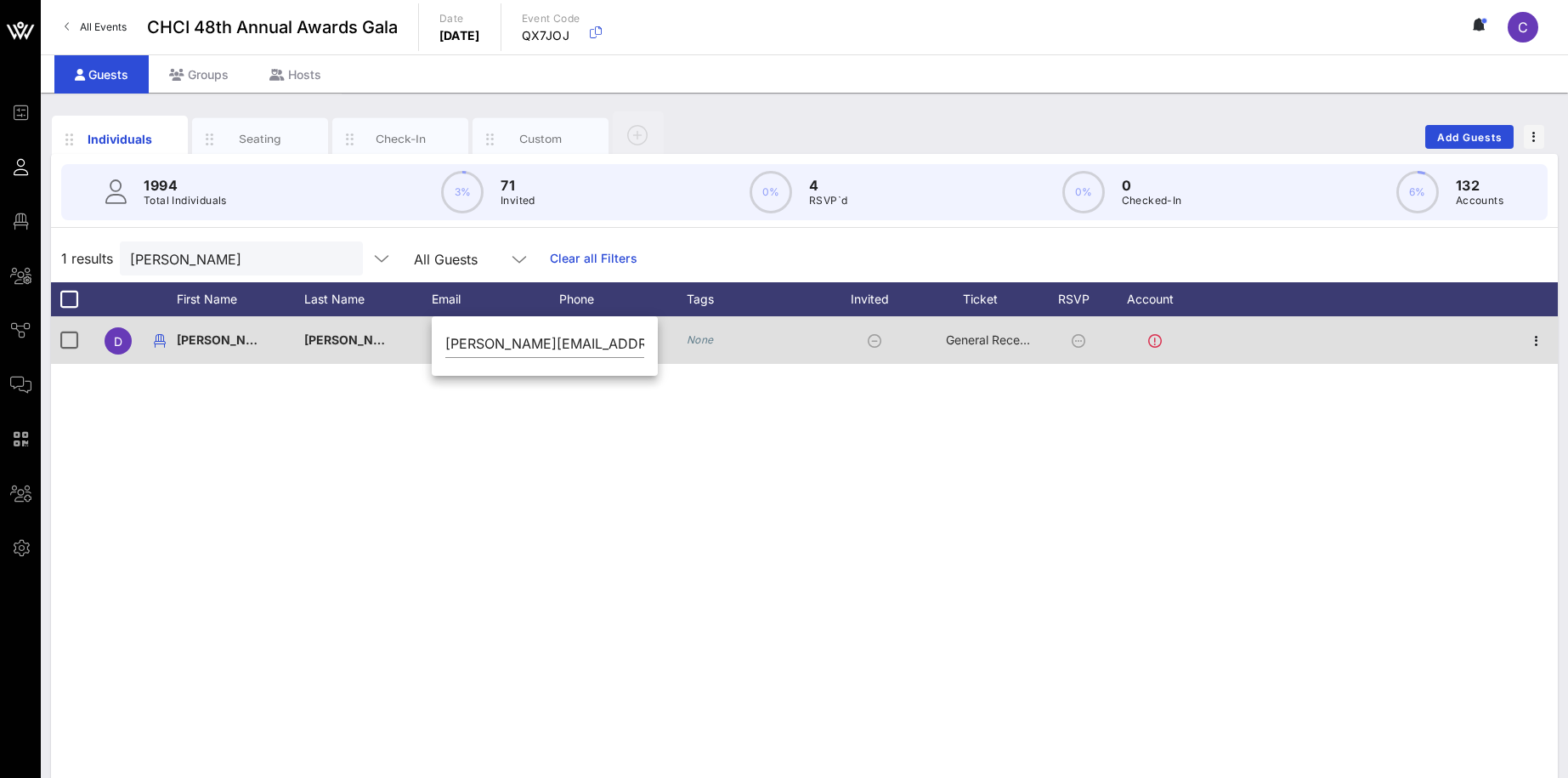
click at [353, 339] on div "[PERSON_NAME]" at bounding box center [367, 349] width 128 height 67
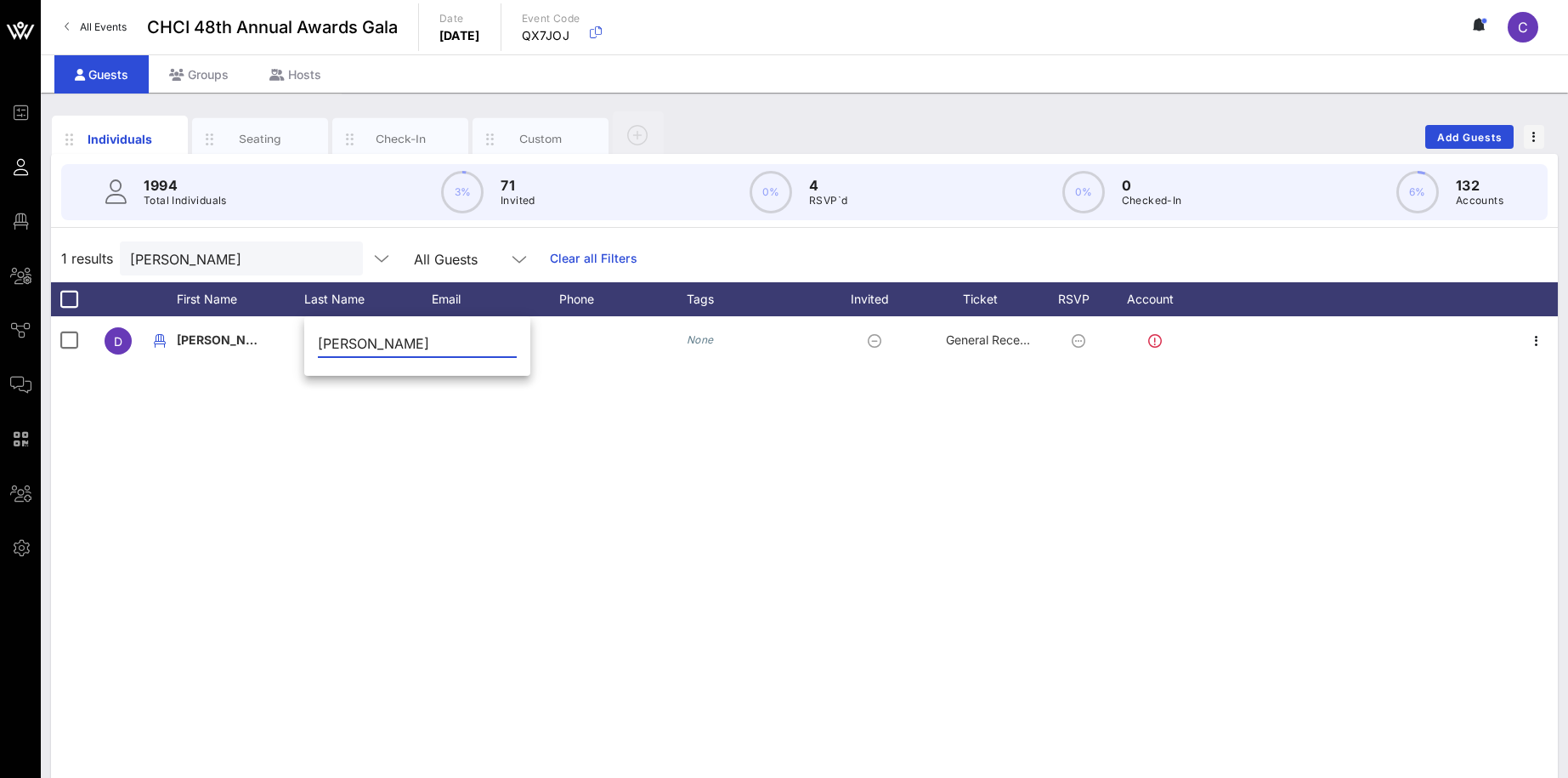
click at [1525, 20] on span "C" at bounding box center [1523, 27] width 10 height 17
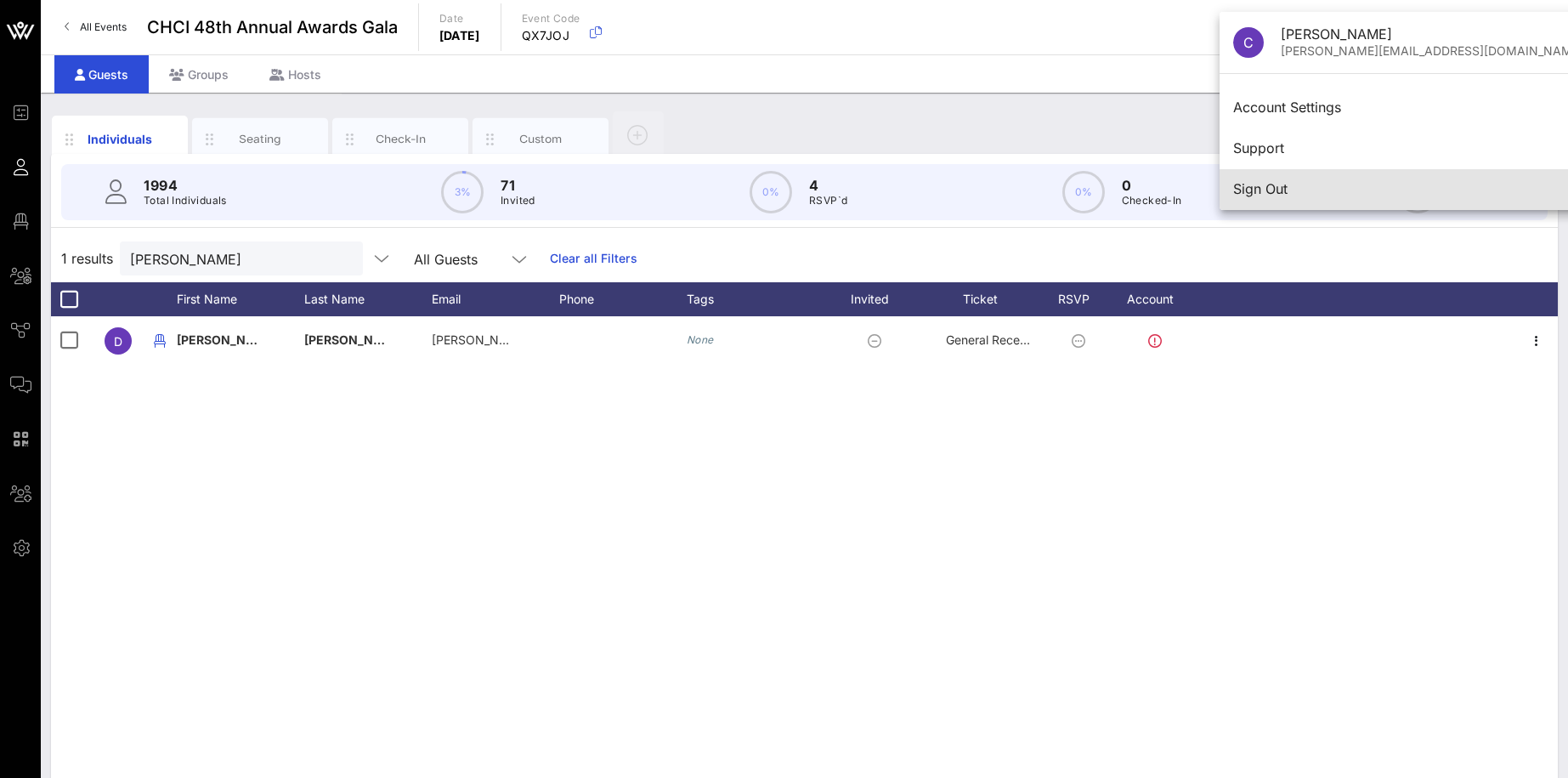
click at [1276, 187] on div "Sign Out" at bounding box center [1408, 189] width 350 height 16
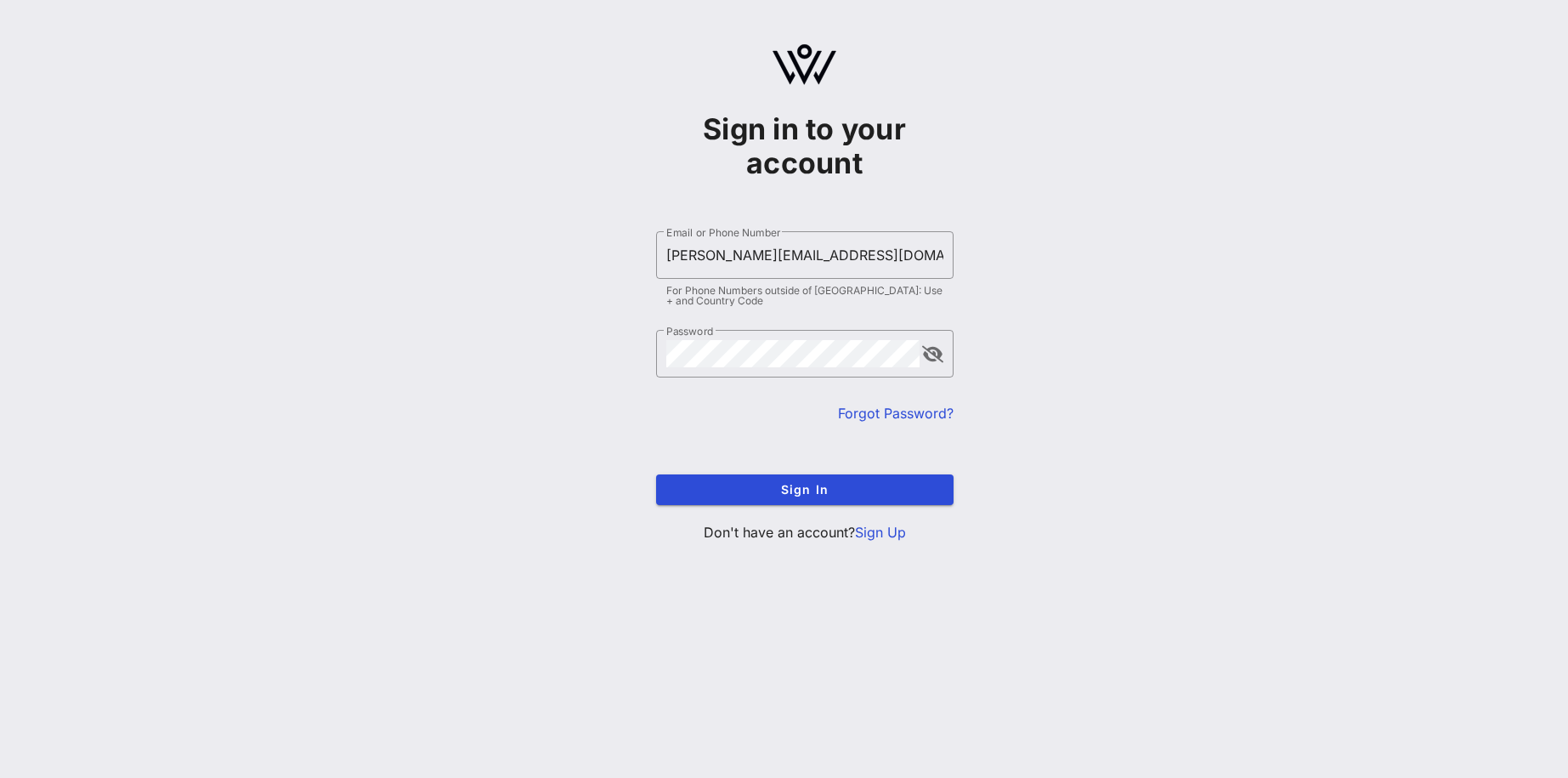
click at [1232, 355] on div "Sign in to your account ​ Email or Phone Number [PERSON_NAME][EMAIL_ADDRESS][DO…" at bounding box center [805, 300] width 1527 height 600
click at [842, 490] on span "Sign In" at bounding box center [805, 489] width 270 height 15
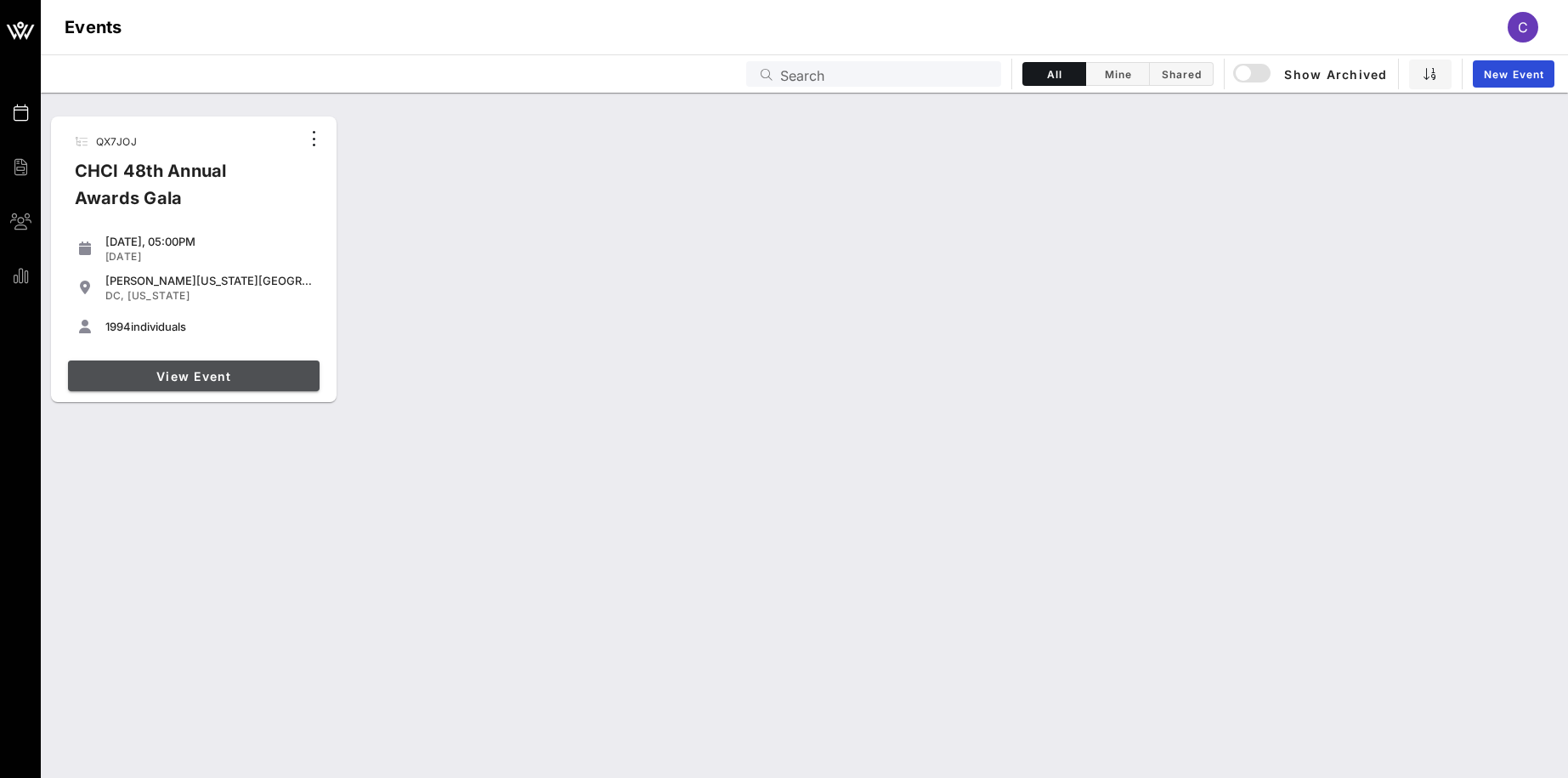
click at [199, 377] on span "View Event" at bounding box center [193, 376] width 238 height 15
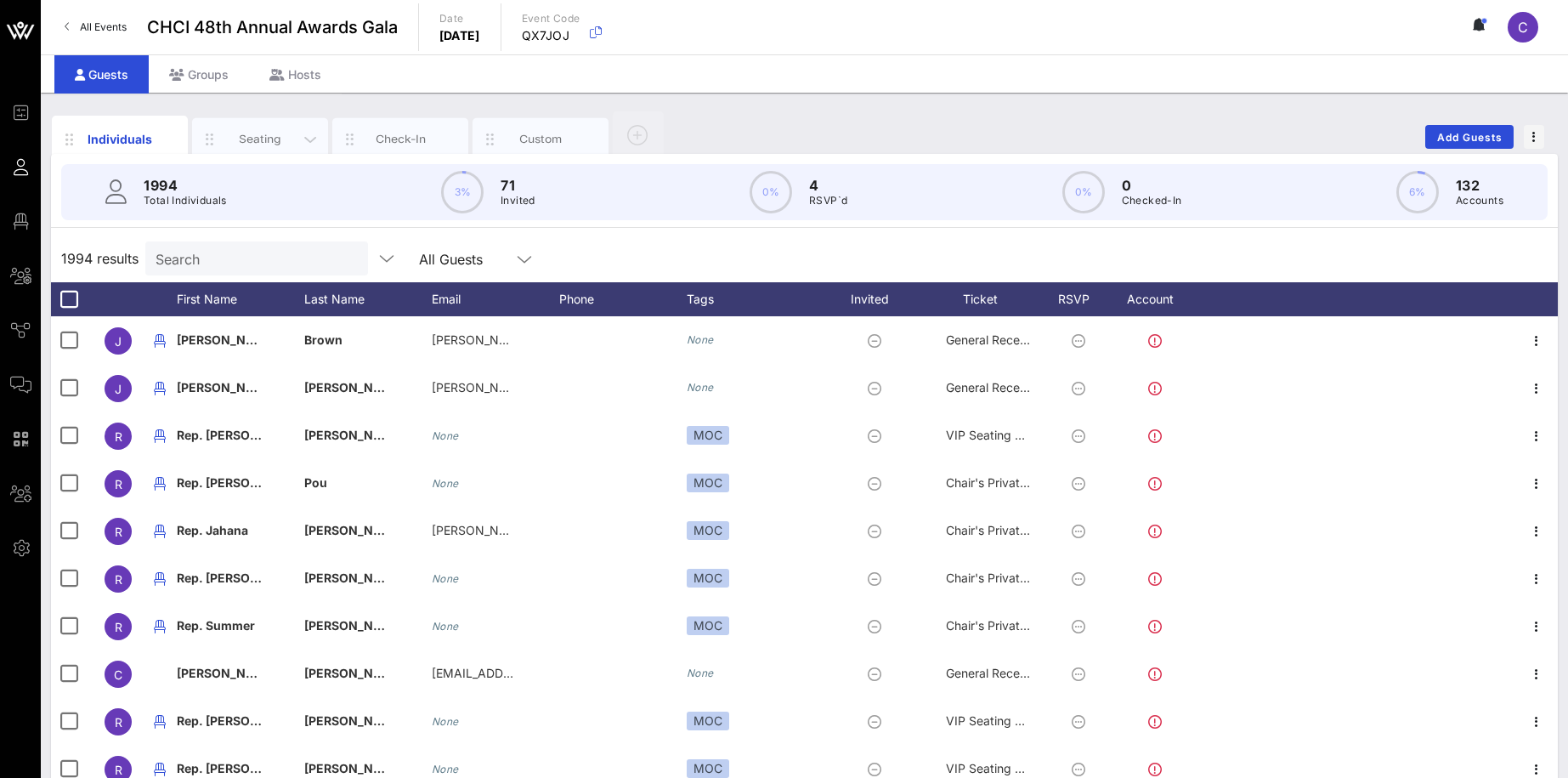
click at [261, 142] on div "Seating" at bounding box center [260, 139] width 75 height 16
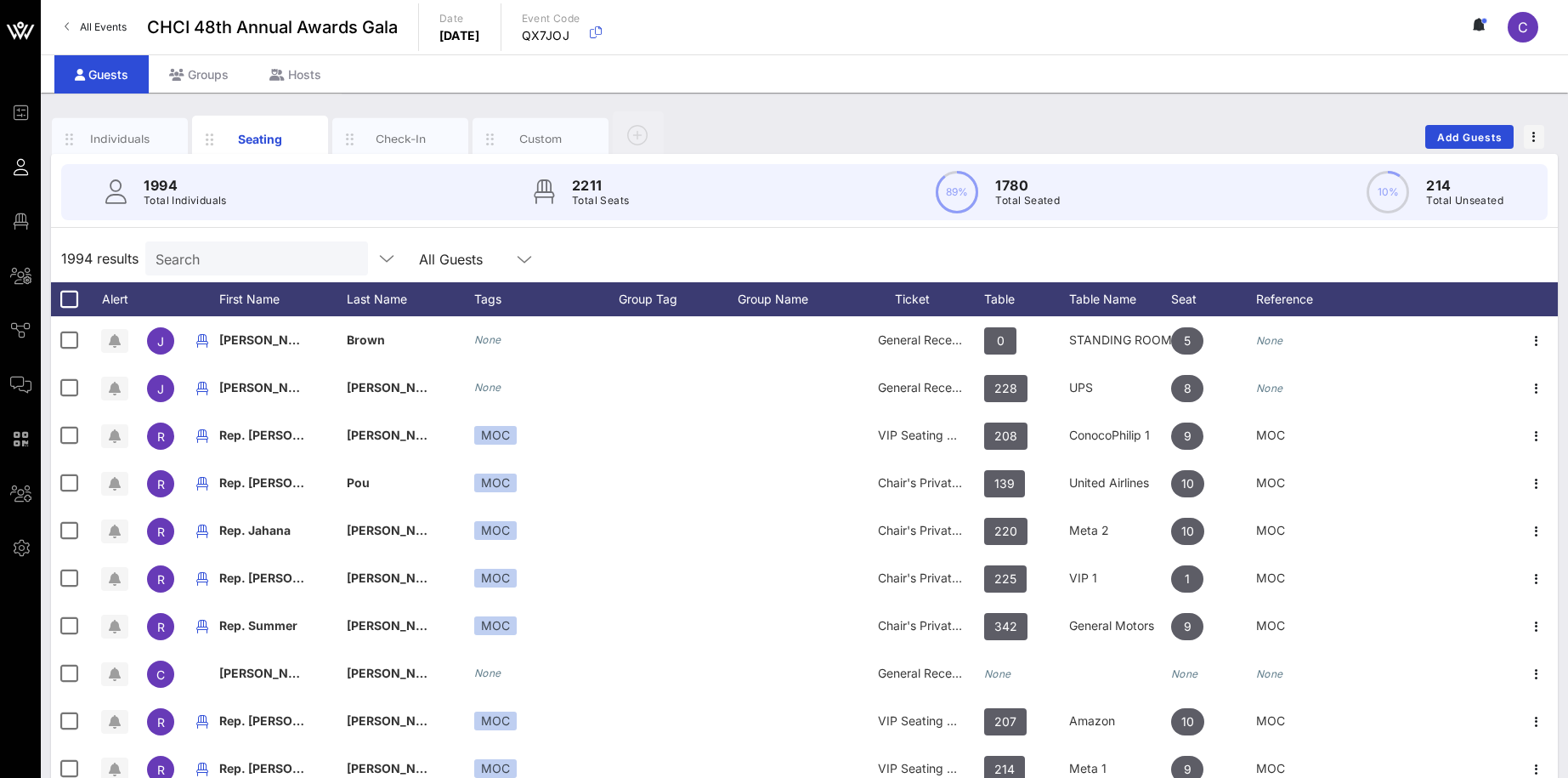
click at [241, 248] on input "Search" at bounding box center [255, 258] width 199 height 22
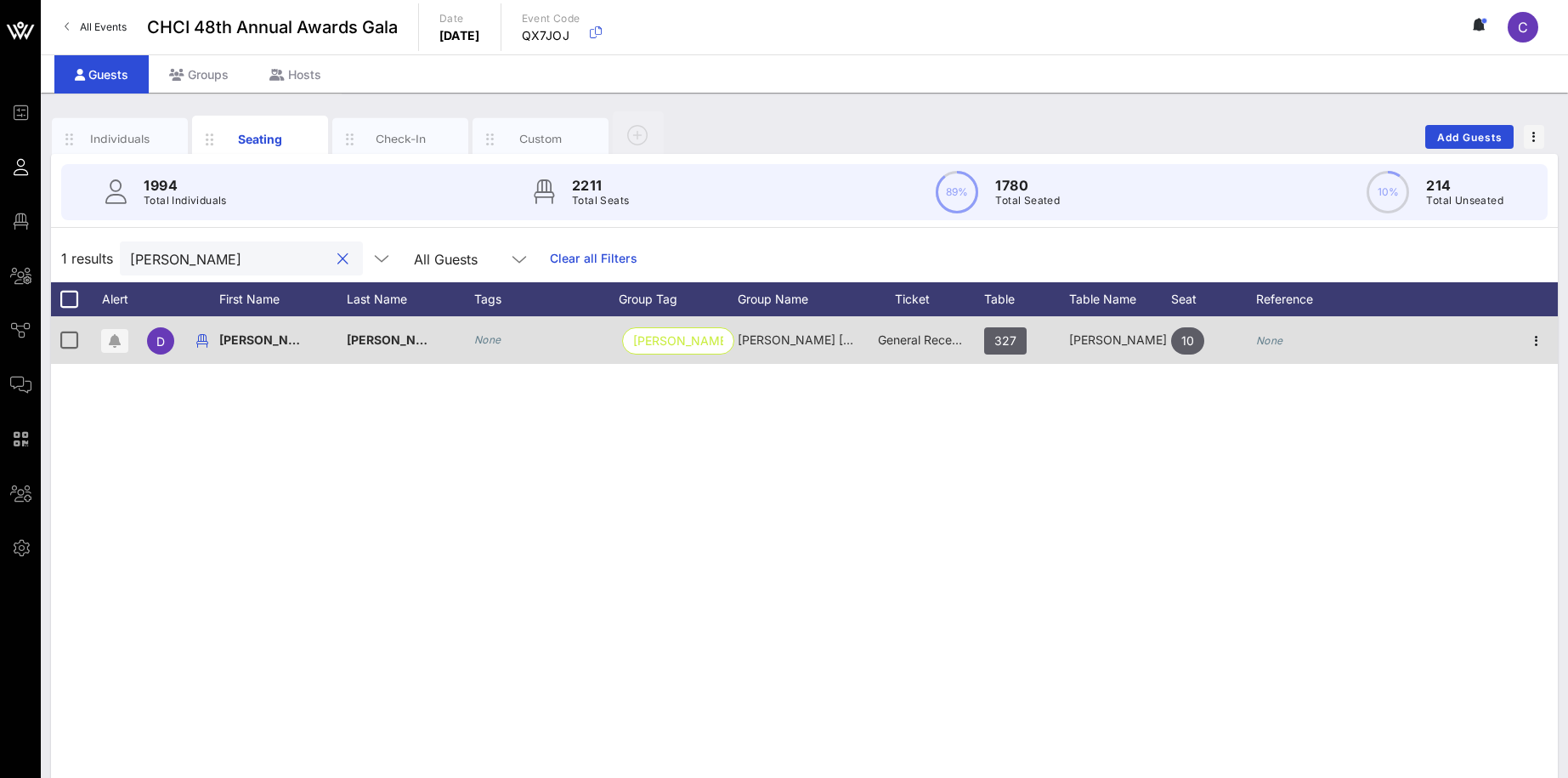
type input "Sours"
click at [255, 355] on div "David" at bounding box center [282, 349] width 128 height 67
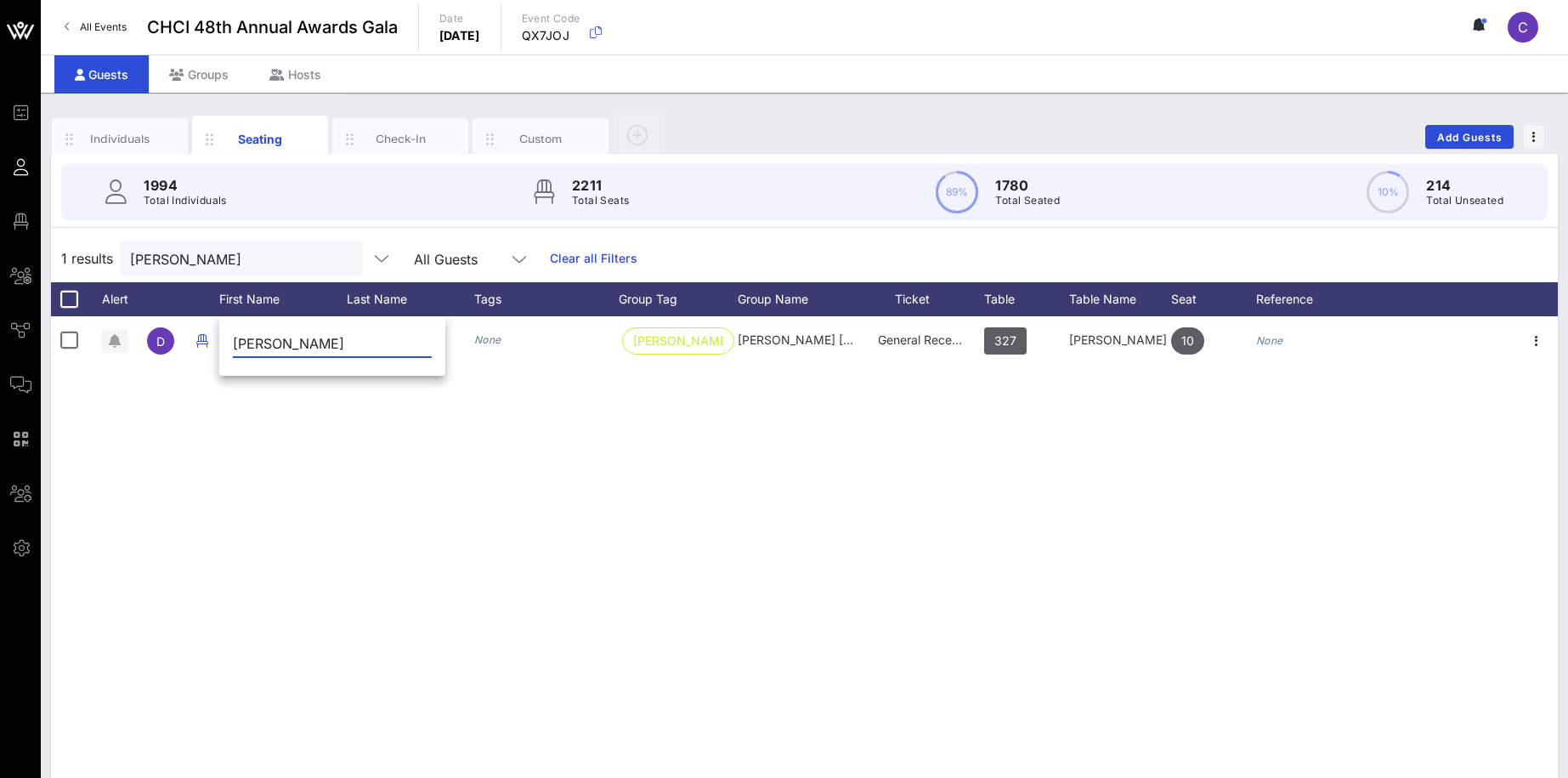
drag, startPoint x: 268, startPoint y: 345, endPoint x: 222, endPoint y: 341, distance: 46.2
click at [233, 341] on input "David" at bounding box center [332, 343] width 199 height 27
click at [268, 352] on input "David" at bounding box center [332, 343] width 199 height 27
drag, startPoint x: 282, startPoint y: 347, endPoint x: 222, endPoint y: 324, distance: 64.3
click at [233, 338] on input "David" at bounding box center [332, 343] width 199 height 27
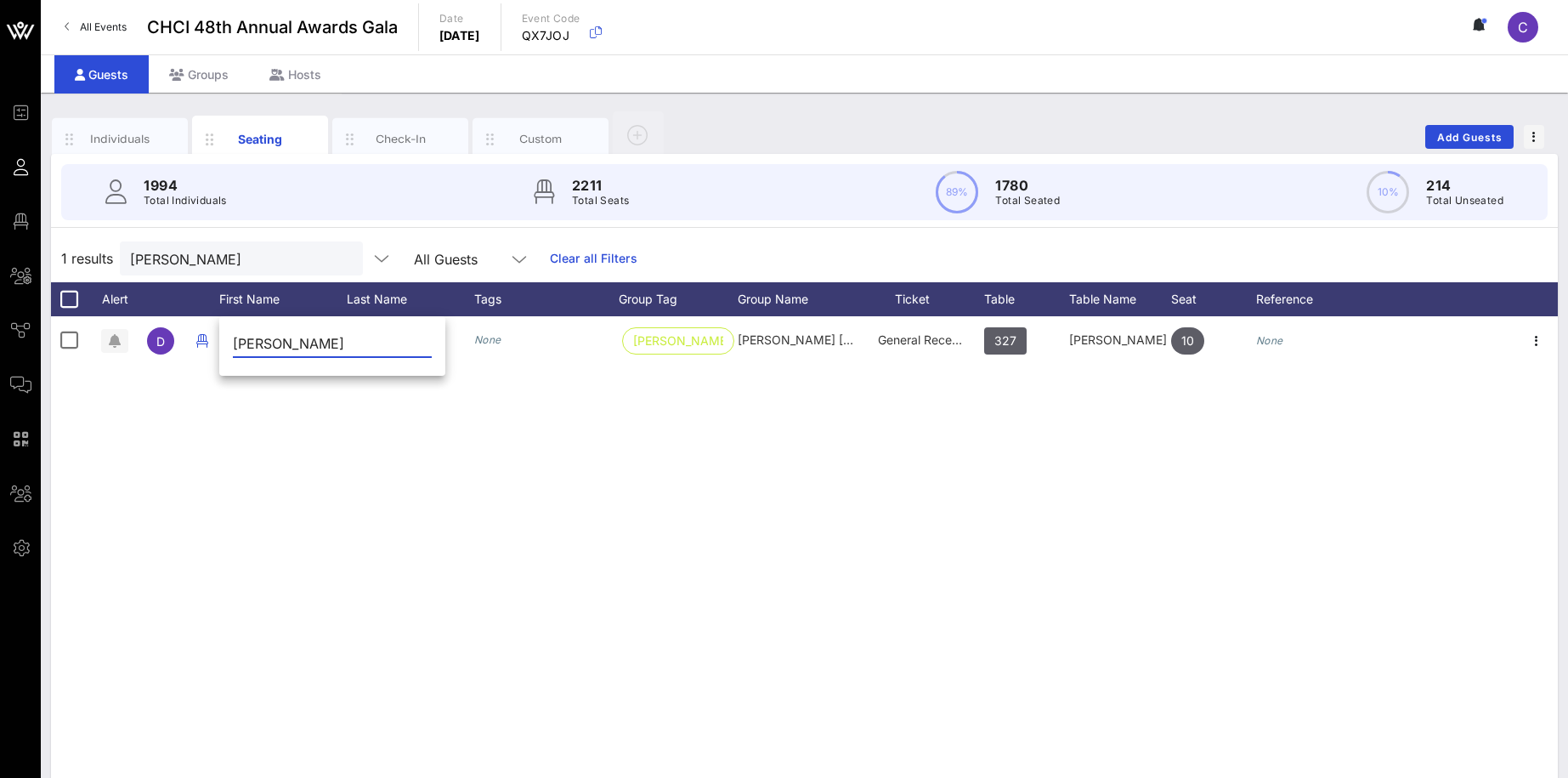
type input "Laura"
click at [485, 372] on div "D David Sours None Philip Morris Int… Philip Morris International General Recep…" at bounding box center [805, 571] width 1507 height 510
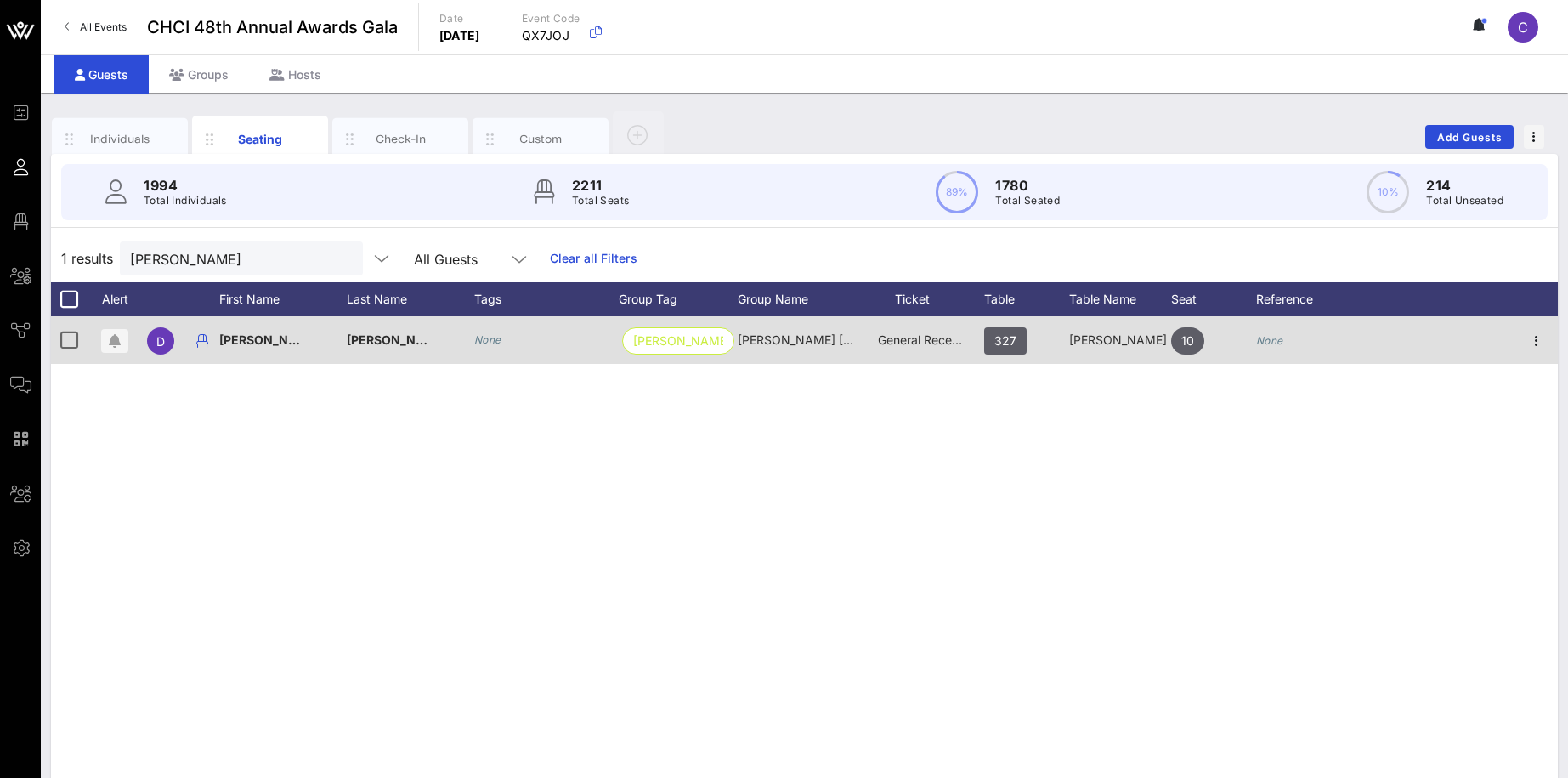
click at [389, 338] on div "Sours" at bounding box center [410, 349] width 128 height 67
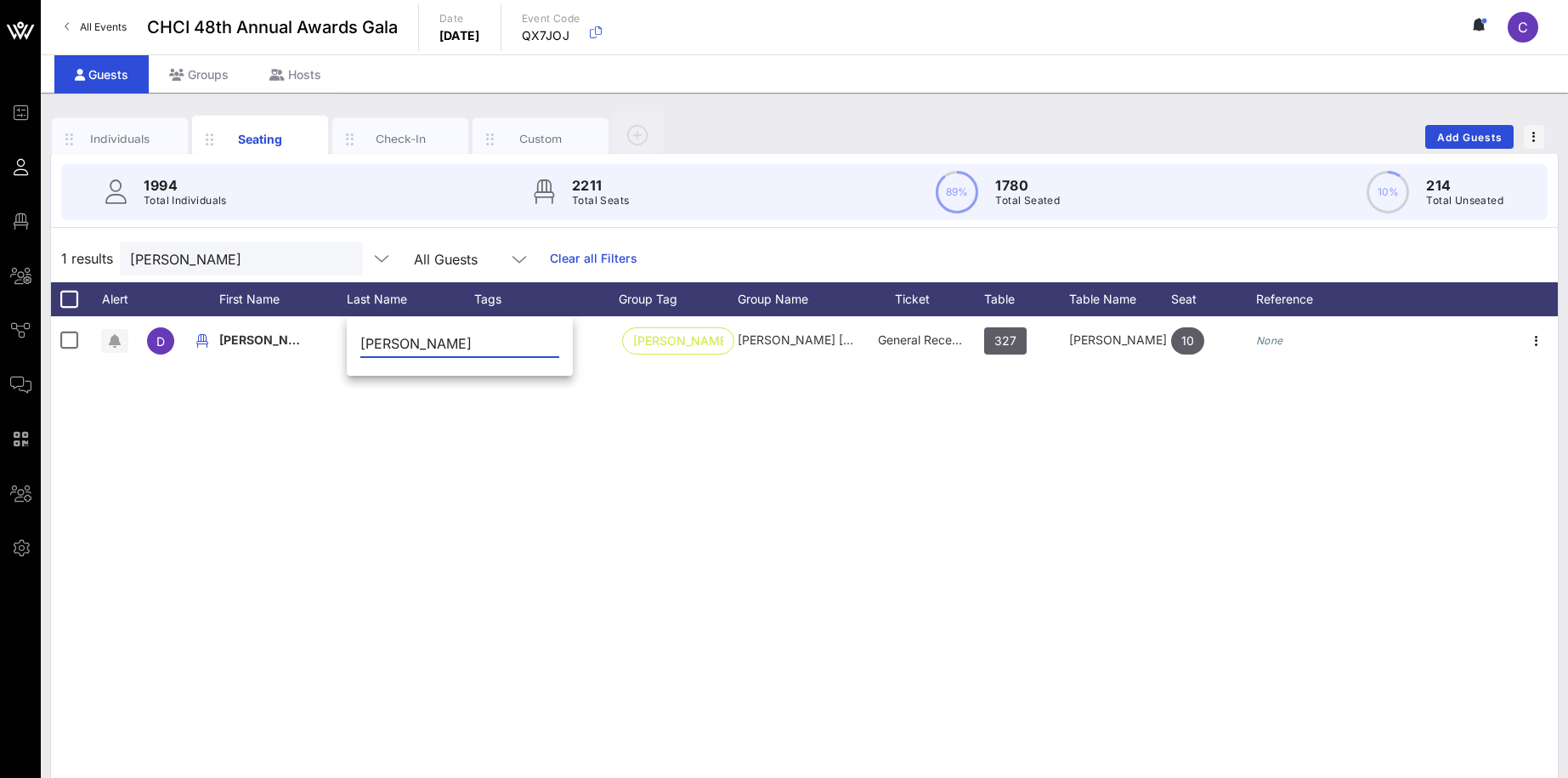
drag, startPoint x: 412, startPoint y: 340, endPoint x: 330, endPoint y: 332, distance: 82.4
click at [360, 332] on input "Sours" at bounding box center [460, 343] width 199 height 27
type input "Williams"
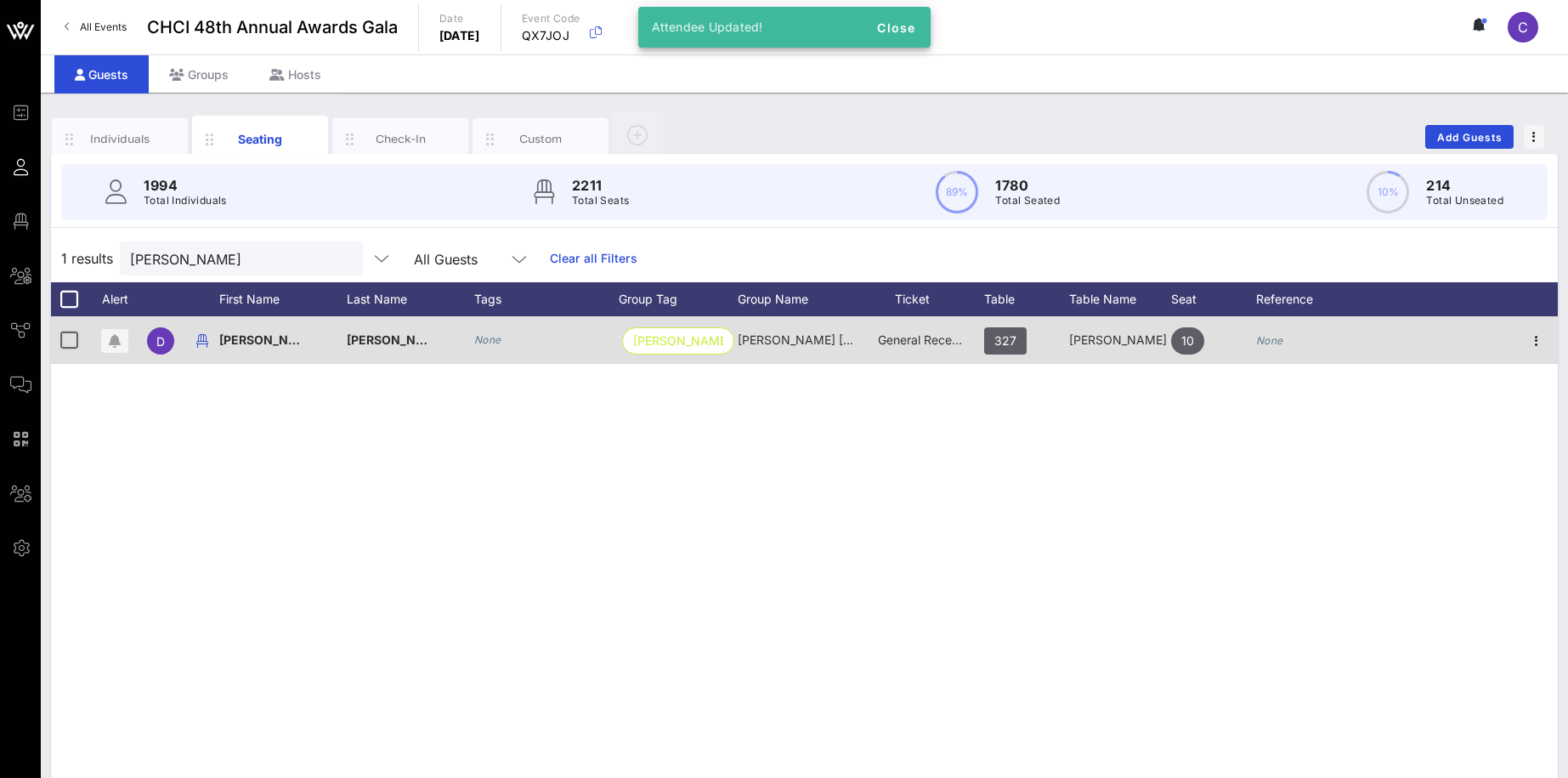
click at [252, 335] on span "David" at bounding box center [269, 339] width 100 height 15
click at [252, 335] on input "David" at bounding box center [332, 343] width 199 height 27
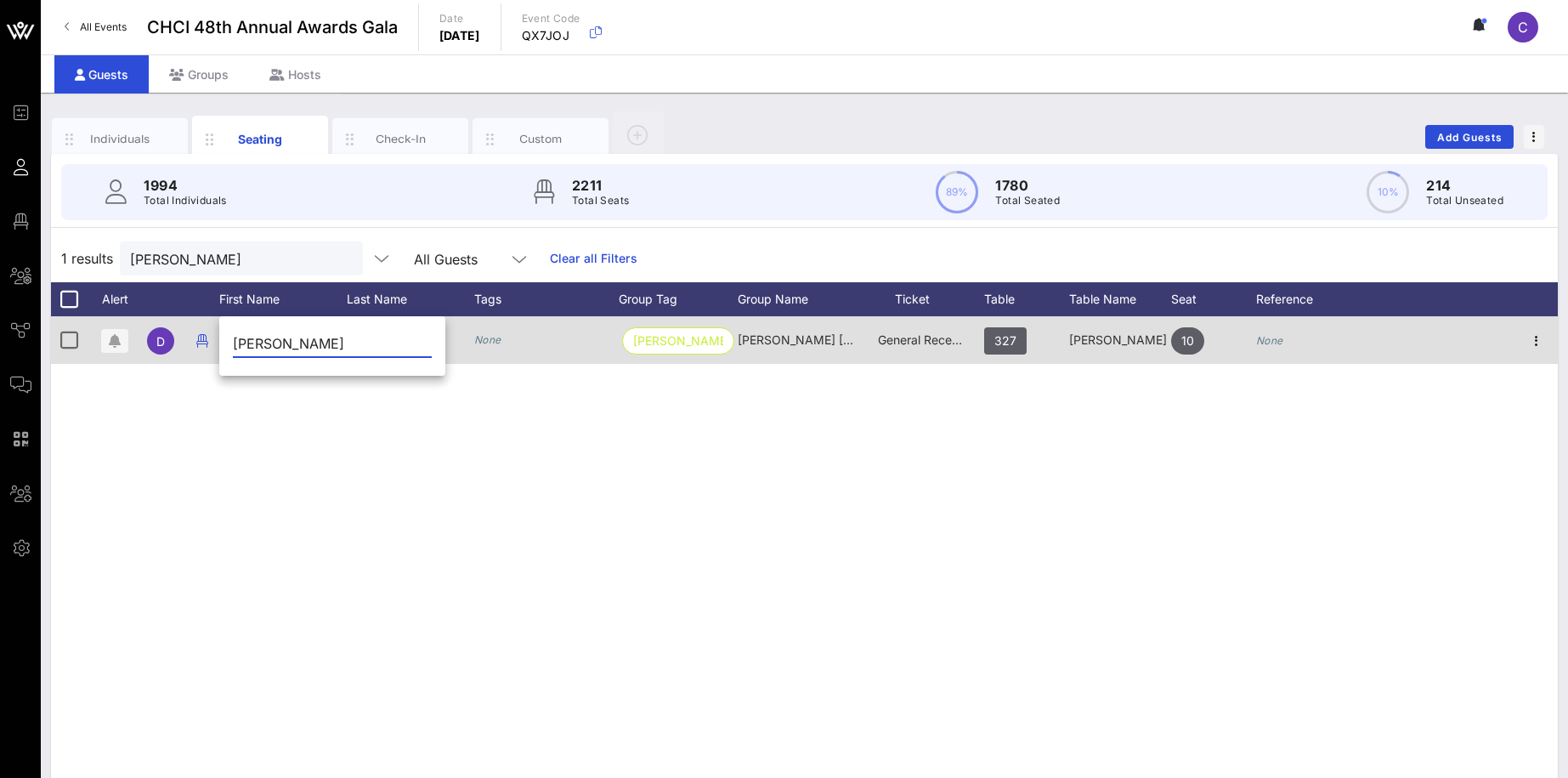
click at [252, 335] on input "David" at bounding box center [332, 343] width 199 height 27
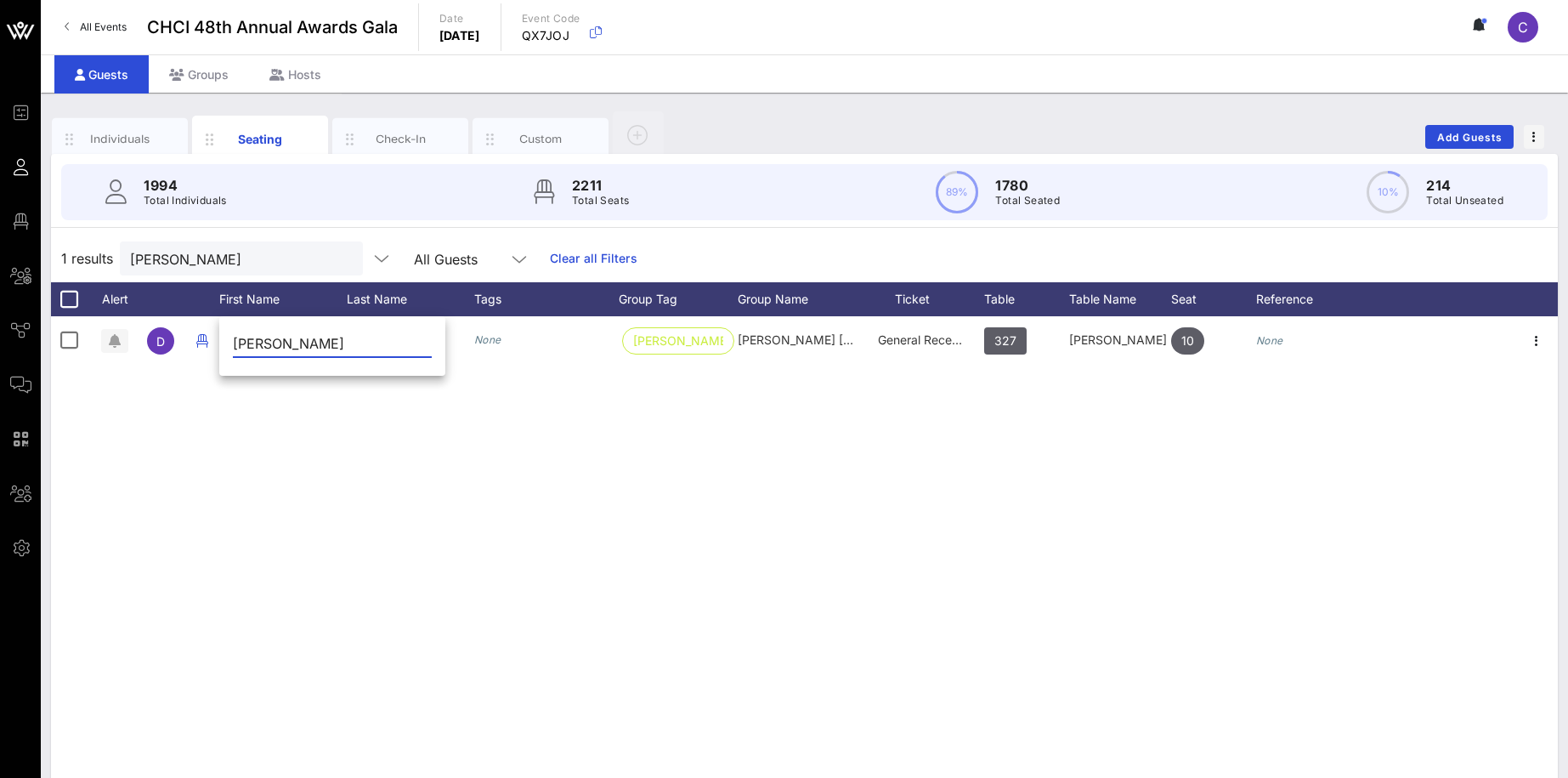
click at [373, 424] on div "D David Williams None Philip Morris Int… Philip Morris International General Re…" at bounding box center [805, 571] width 1507 height 510
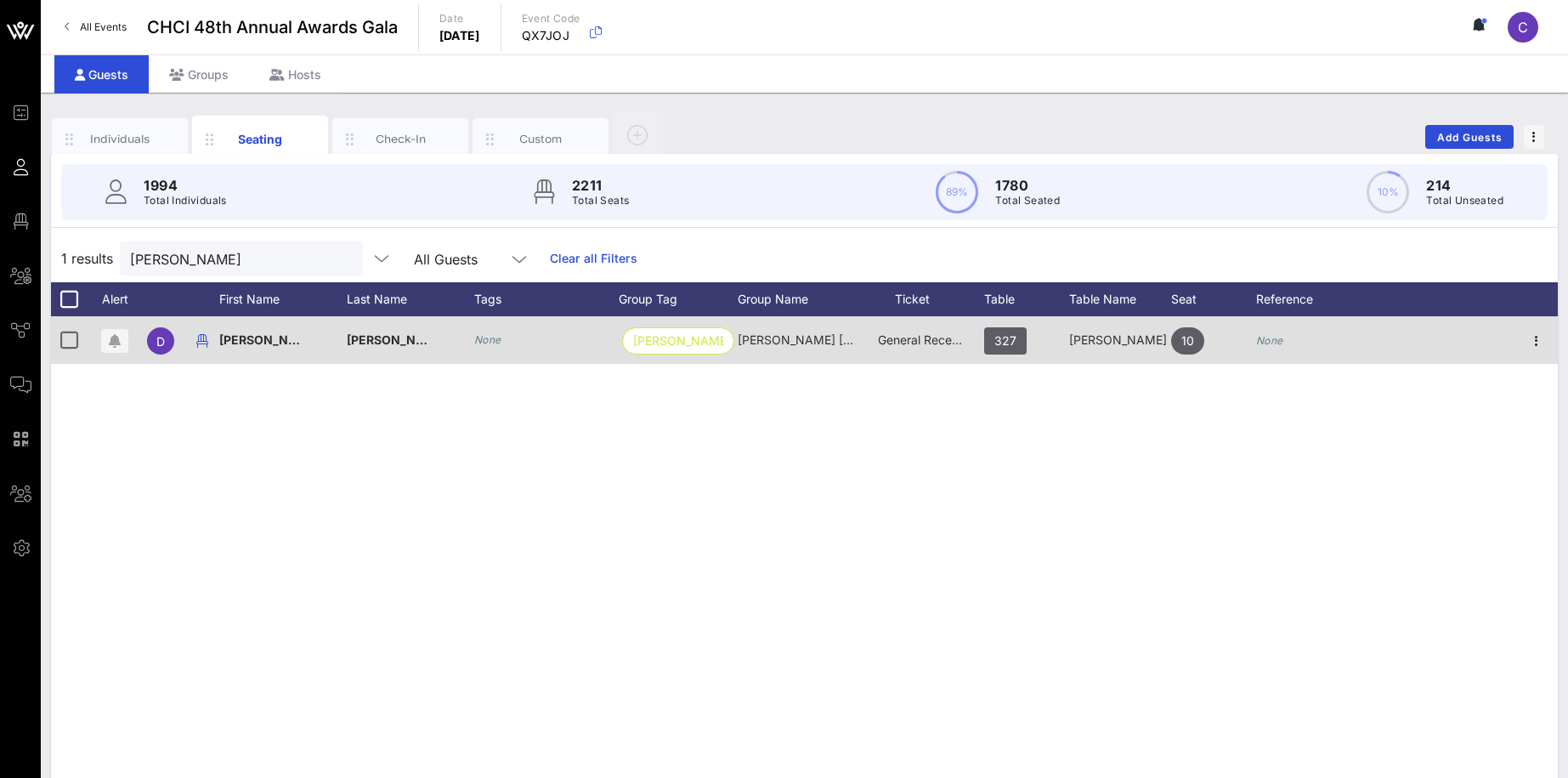
click at [273, 336] on div "David" at bounding box center [282, 349] width 128 height 67
click at [273, 336] on input "David" at bounding box center [332, 343] width 199 height 27
type input "Laura"
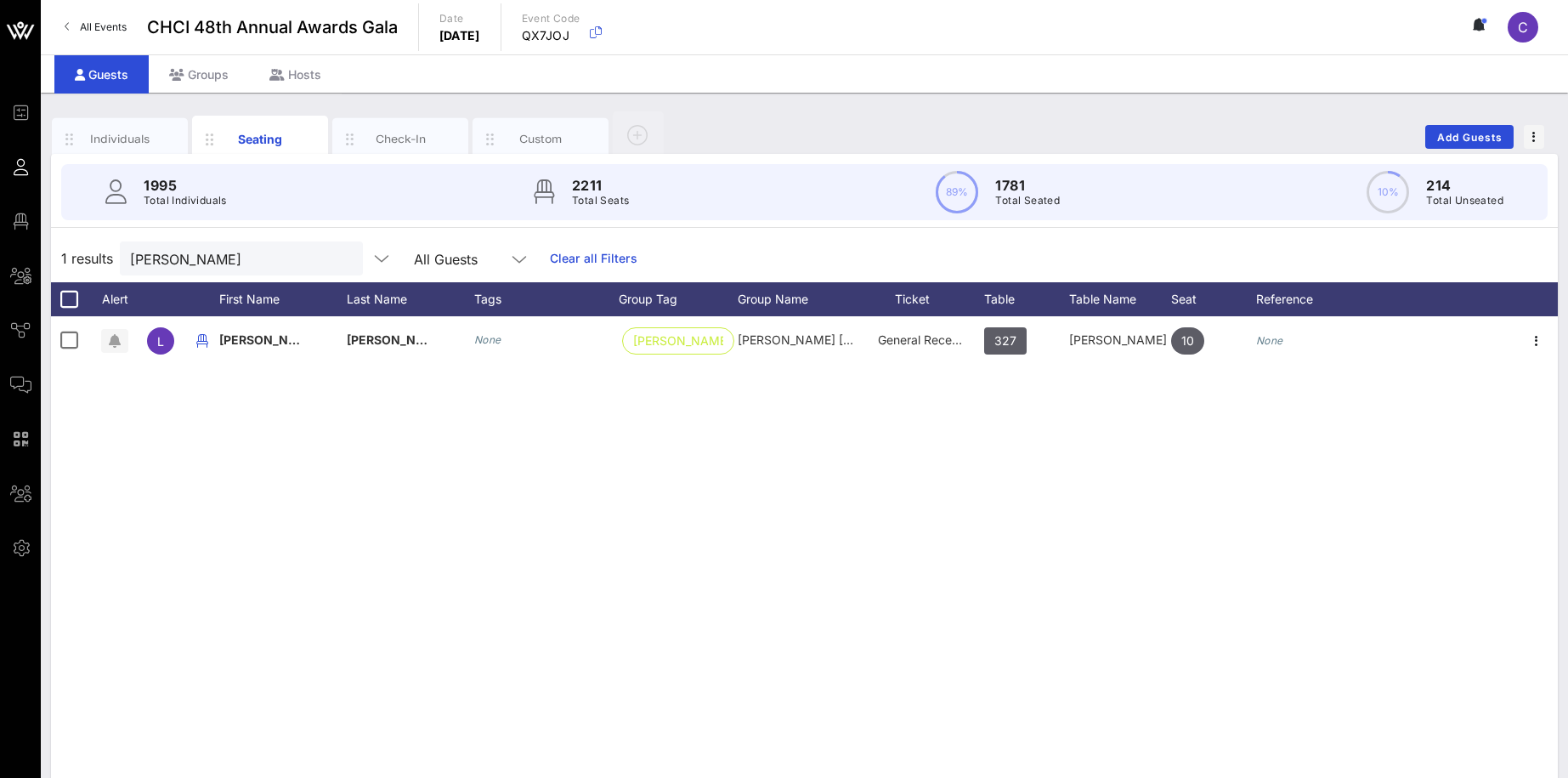
click at [859, 496] on div "L Laura Williams None Philip Morris Int… Philip Morris International General Re…" at bounding box center [805, 571] width 1507 height 510
drag, startPoint x: 224, startPoint y: 255, endPoint x: 106, endPoint y: 258, distance: 118.0
click at [130, 258] on input "Sours" at bounding box center [229, 258] width 199 height 22
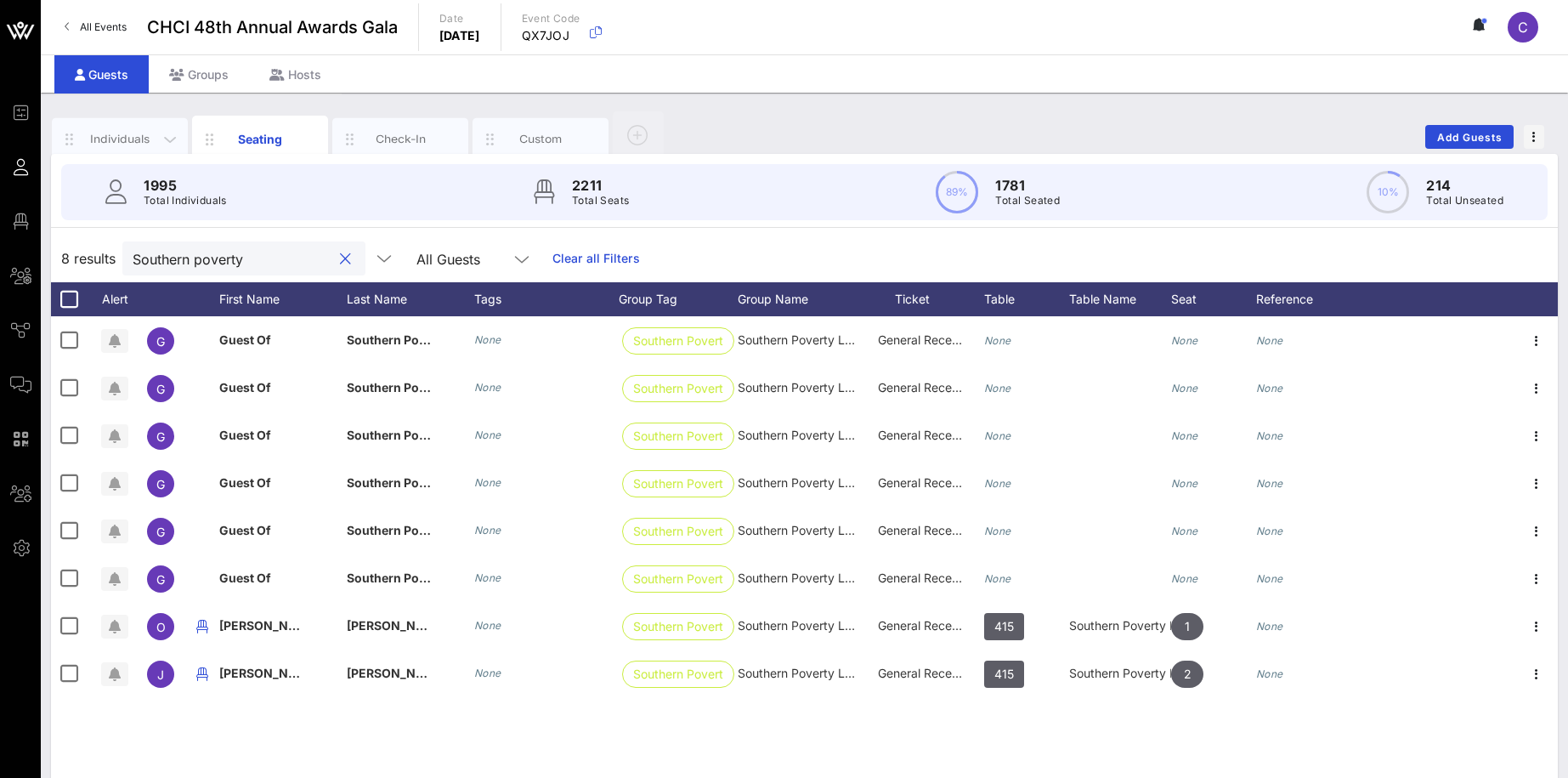
type input "Southern poverty"
click at [129, 134] on div "Individuals" at bounding box center [120, 139] width 75 height 16
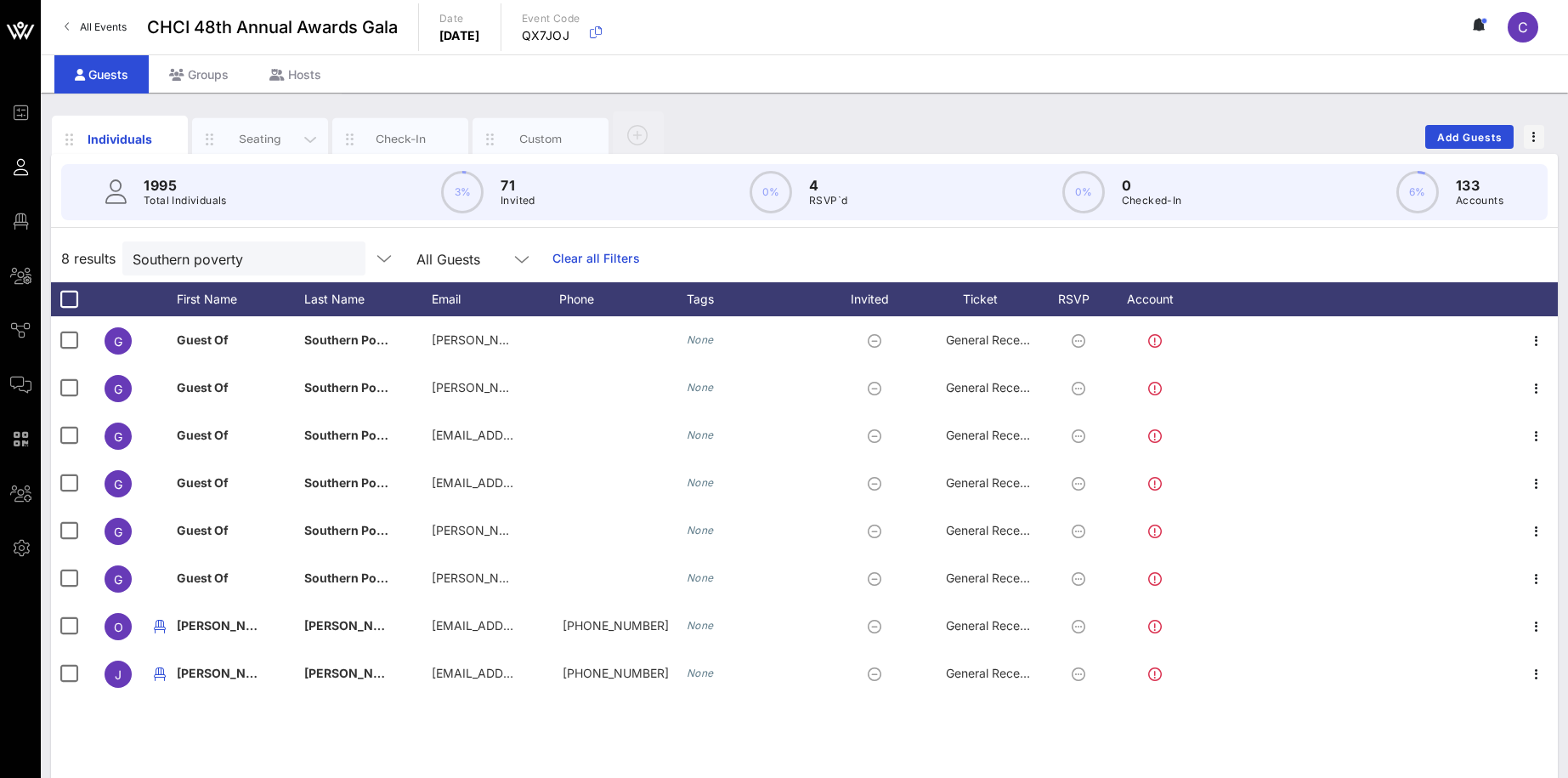
click at [265, 140] on div "Seating" at bounding box center [260, 139] width 75 height 16
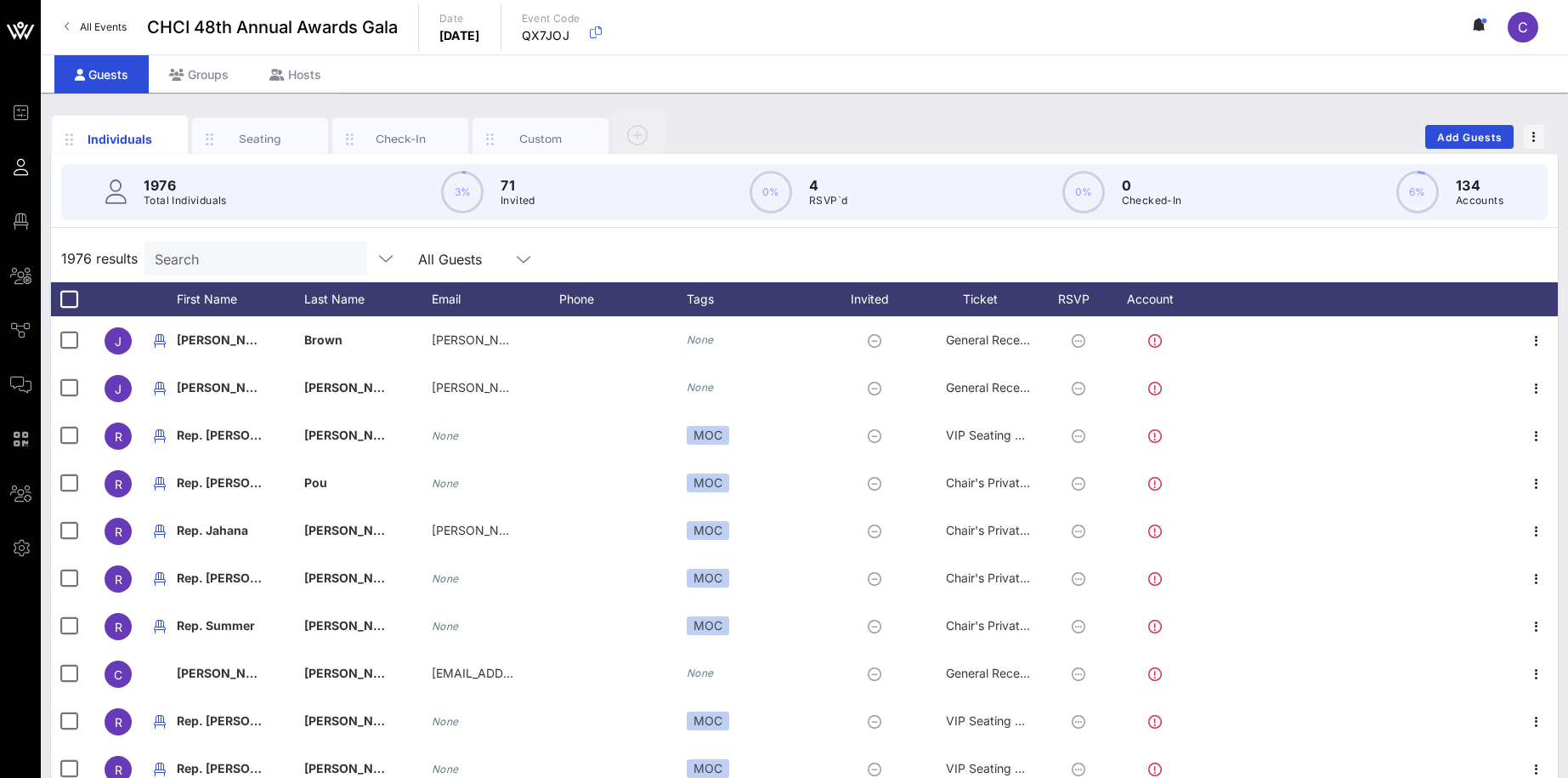
click at [1126, 47] on div "All Events CHCI 48th Annual Awards Gala Date [DATE] Event Code QX7JOJ C" at bounding box center [805, 27] width 1527 height 55
click at [1475, 95] on div "Individuals Seating Check-In Custom Add Guests 1976 Total Individuals 3% 71 Inv…" at bounding box center [805, 467] width 1527 height 751
click at [690, 130] on div "Individuals Seating Check-In Custom Add Guests" at bounding box center [805, 137] width 1507 height 55
click at [251, 144] on div "Seating" at bounding box center [260, 139] width 75 height 16
click at [998, 258] on div "1975 results Search All Guests" at bounding box center [805, 258] width 1507 height 48
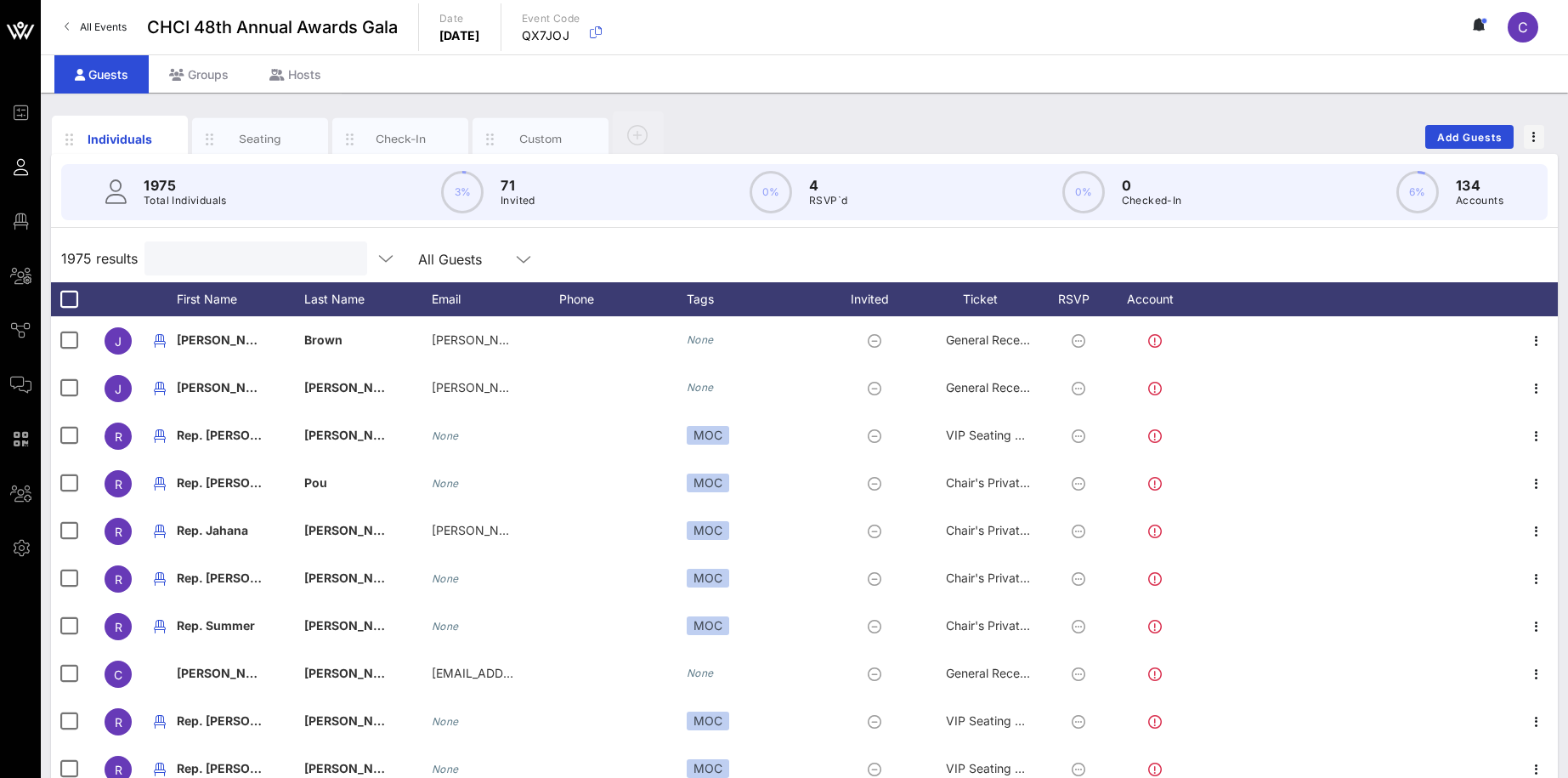
click at [243, 255] on input "text" at bounding box center [254, 258] width 199 height 22
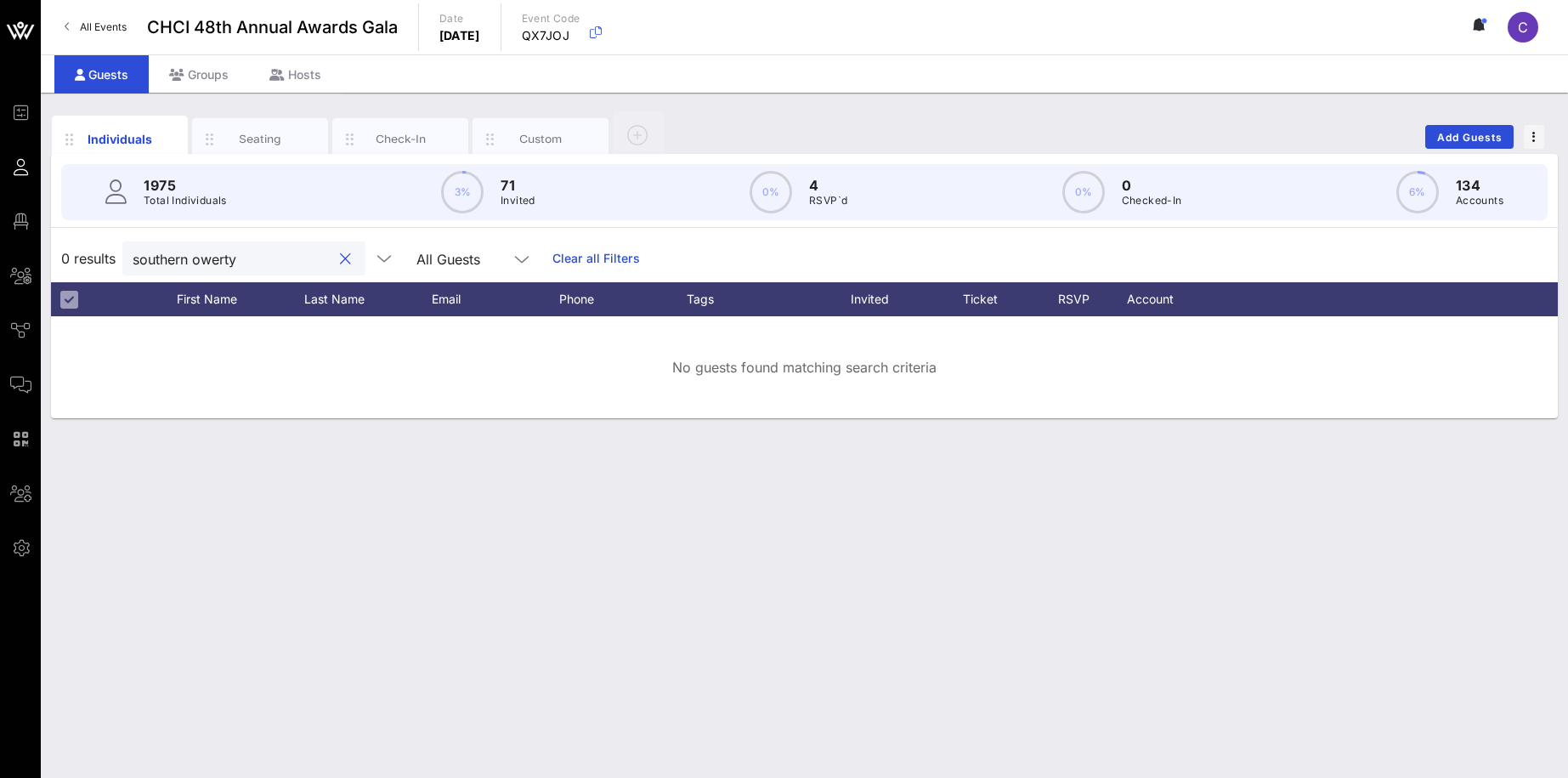
click at [203, 257] on input "southern owerty" at bounding box center [232, 258] width 199 height 22
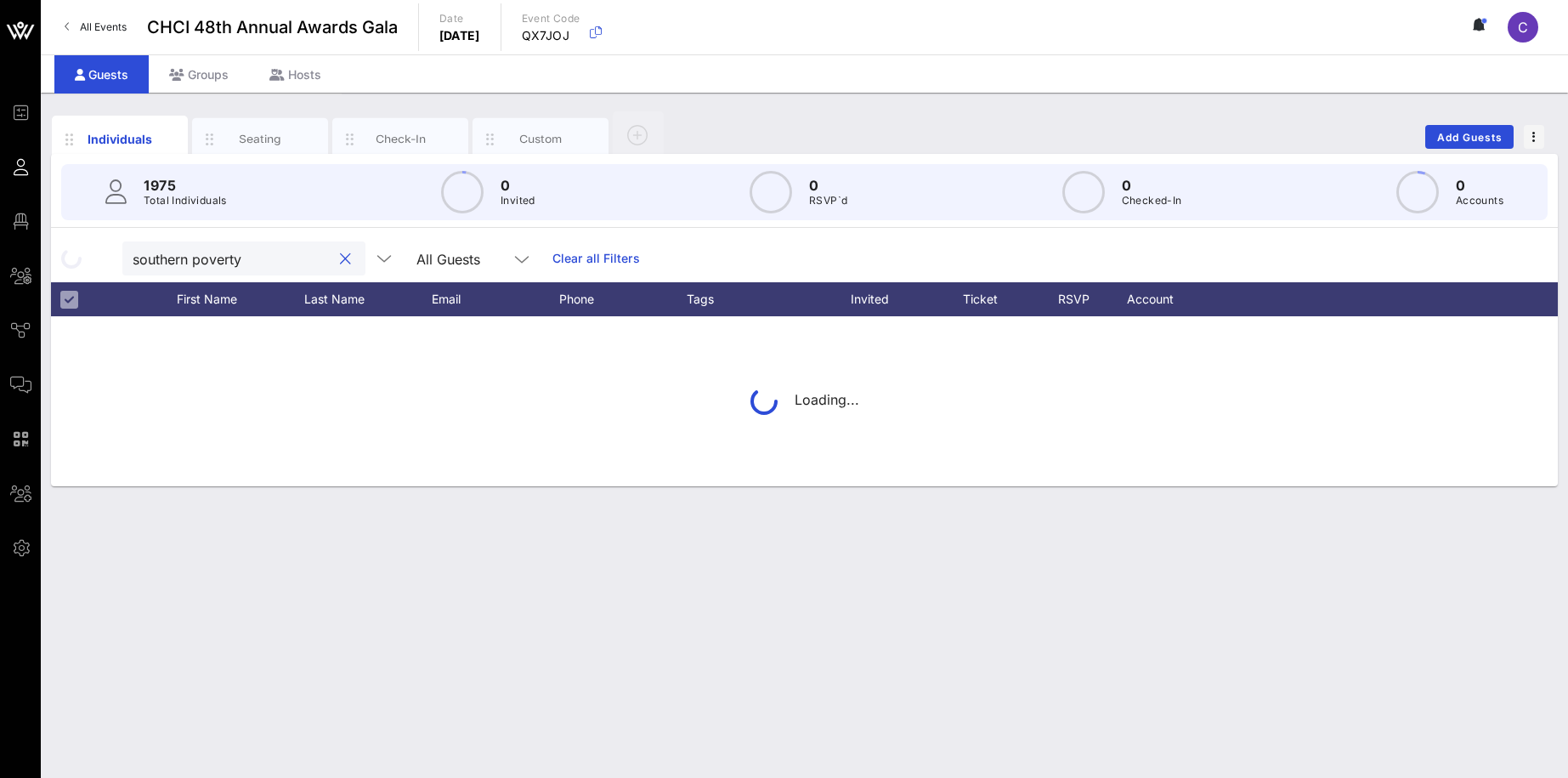
type input "southern poverty"
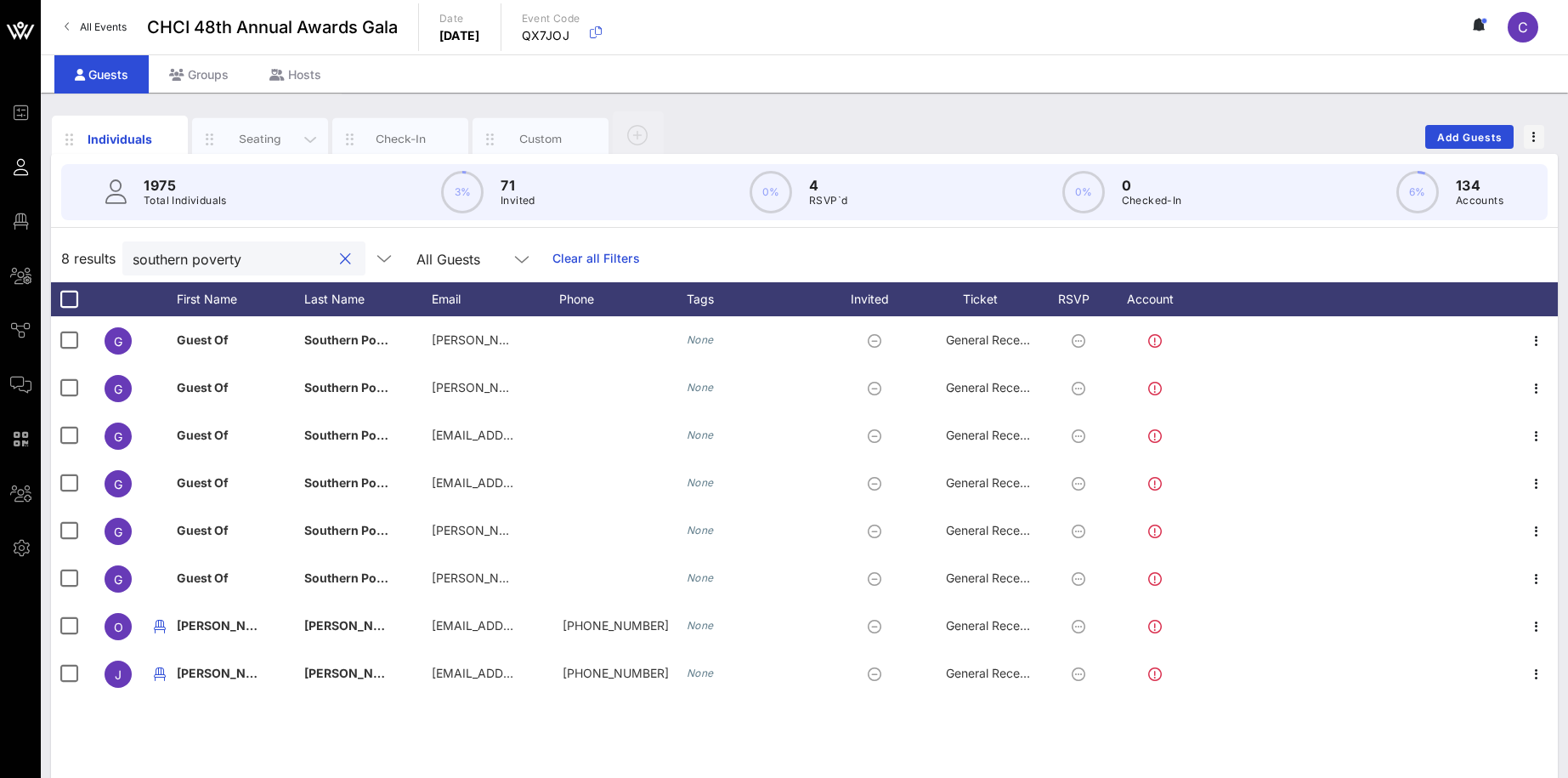
click at [245, 135] on div "Seating" at bounding box center [260, 139] width 75 height 16
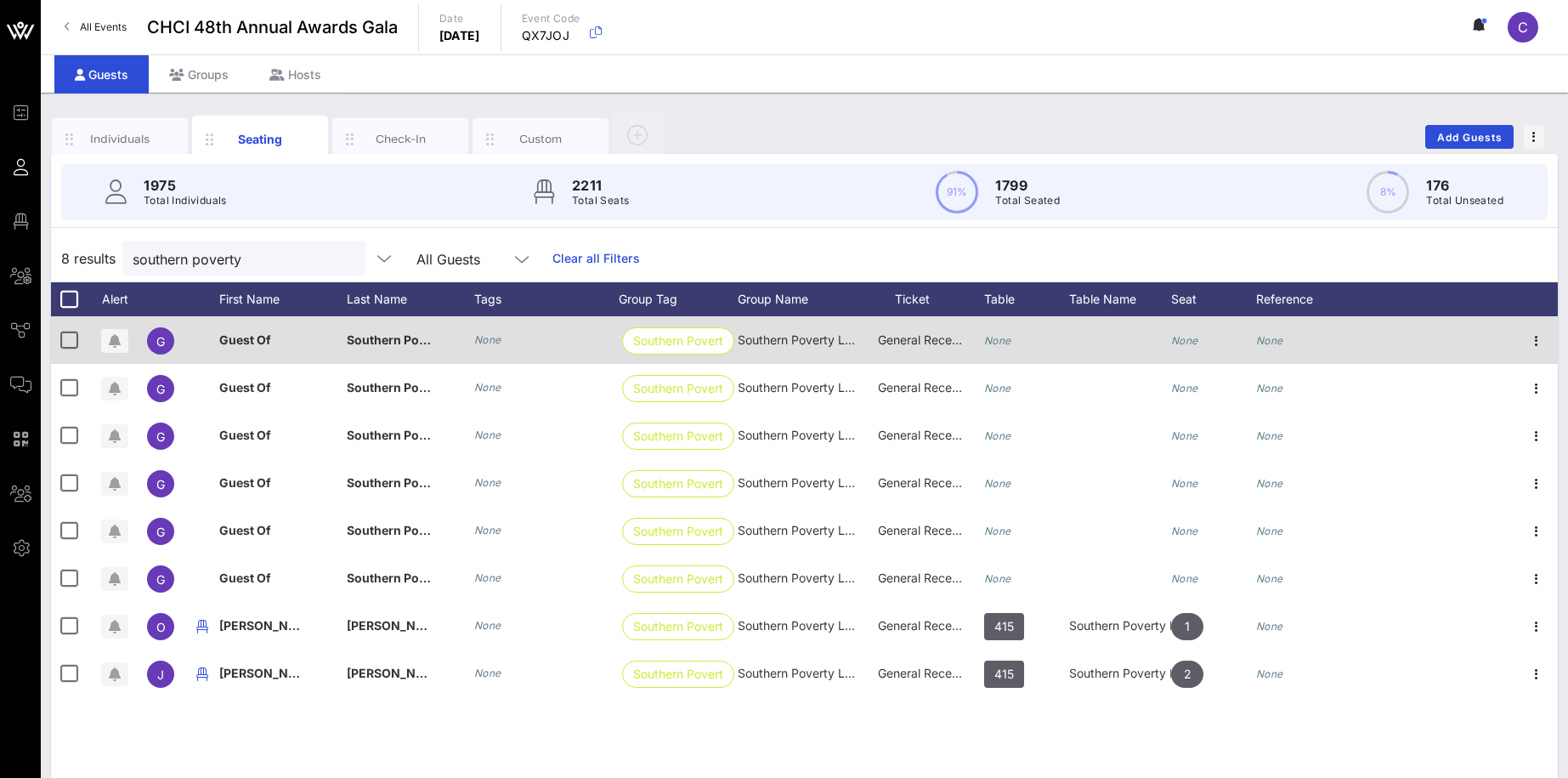
click at [1017, 341] on div "None" at bounding box center [1026, 349] width 85 height 67
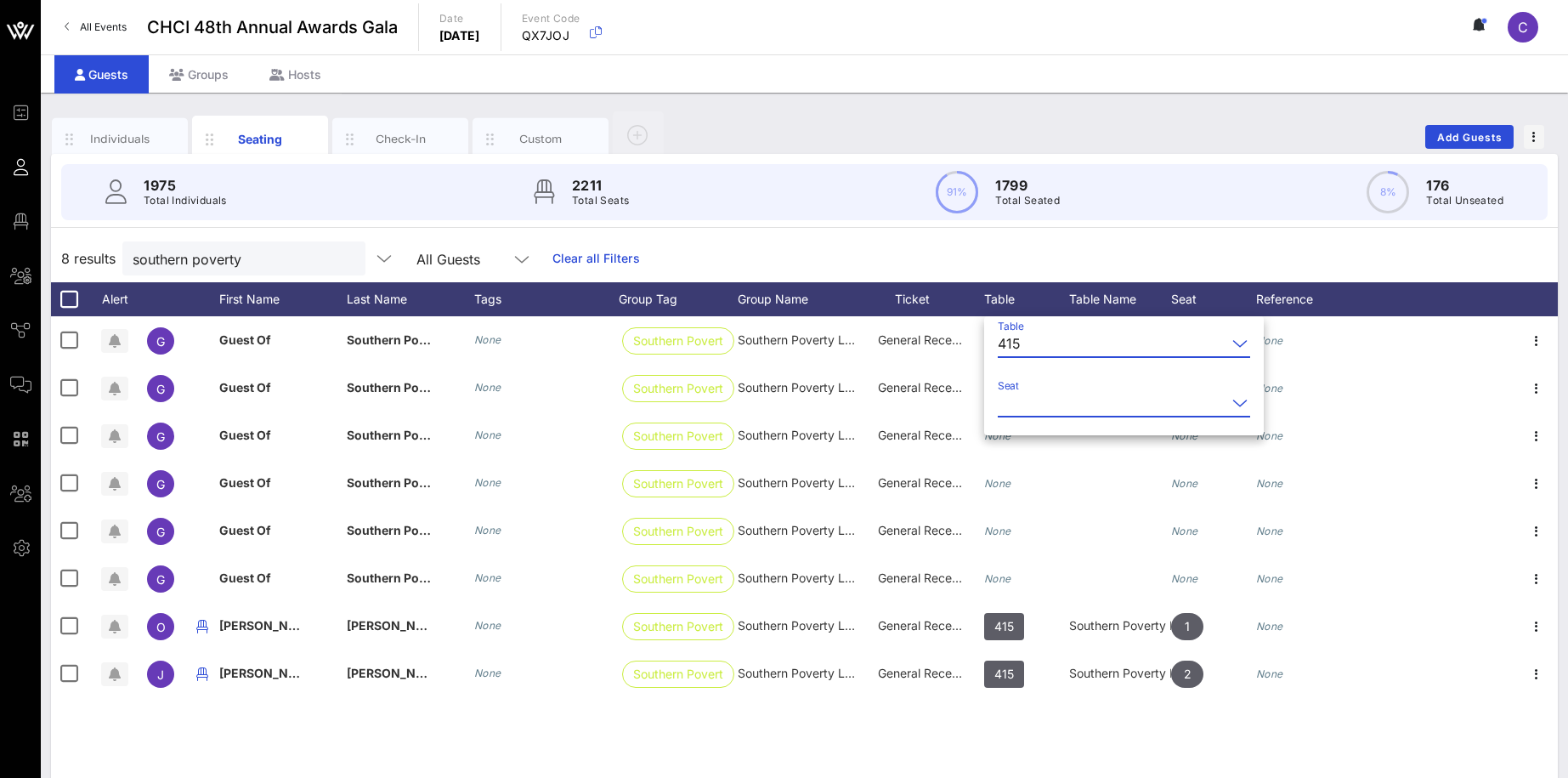
click at [1044, 397] on input "Seat" at bounding box center [1112, 403] width 229 height 27
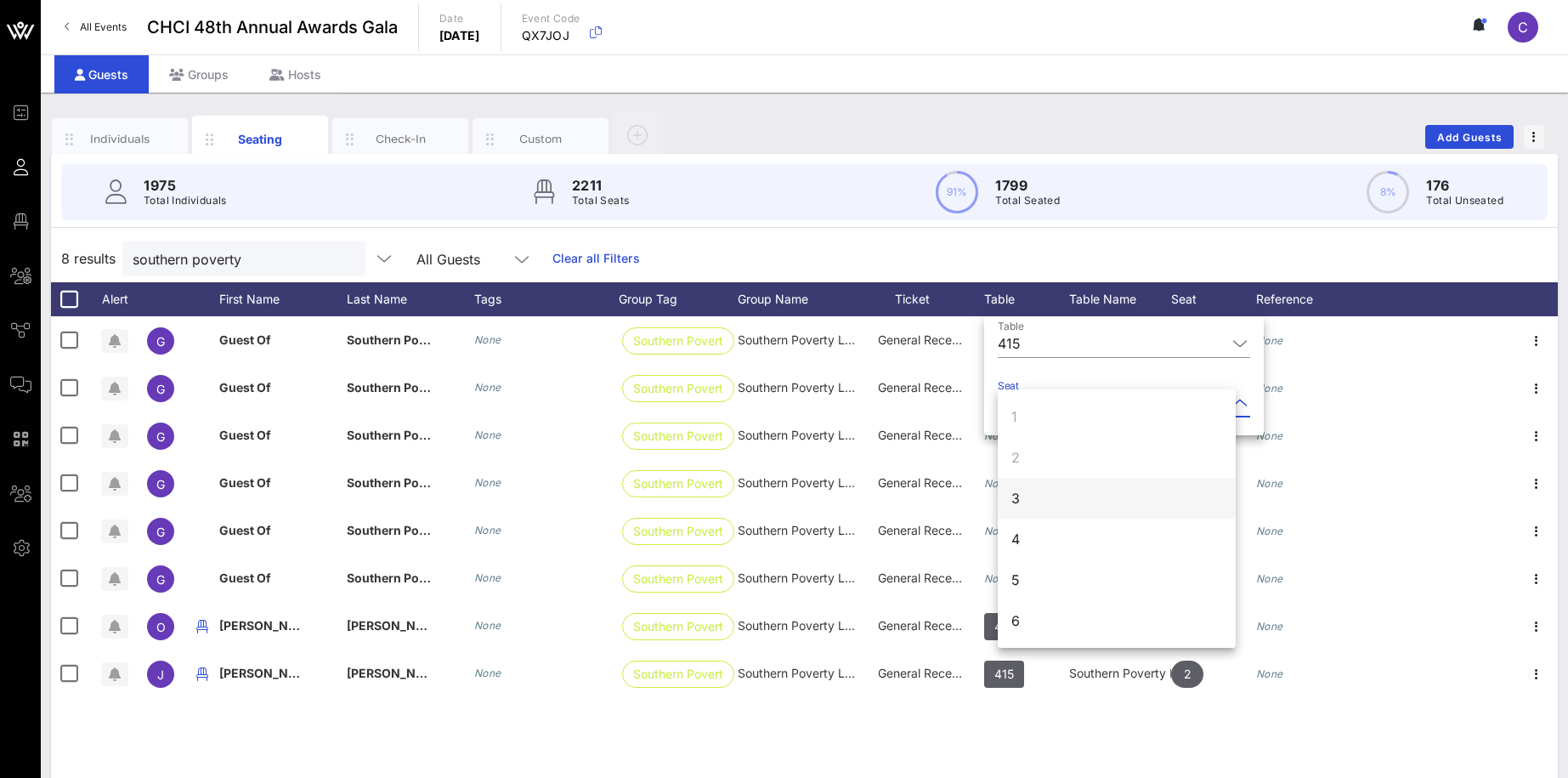
click at [1030, 496] on div "3" at bounding box center [1117, 498] width 238 height 41
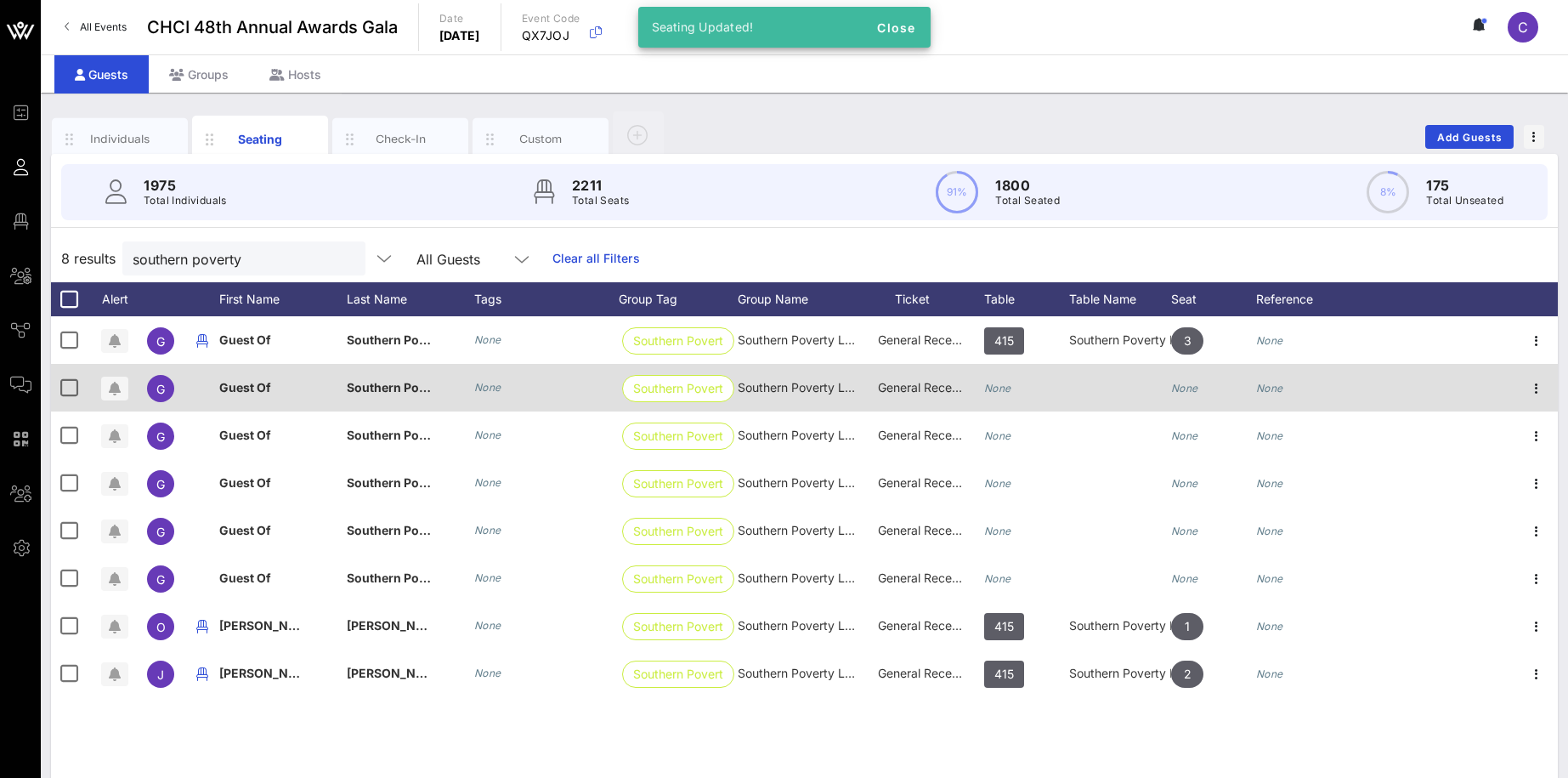
click at [1028, 385] on div "None" at bounding box center [1026, 397] width 85 height 67
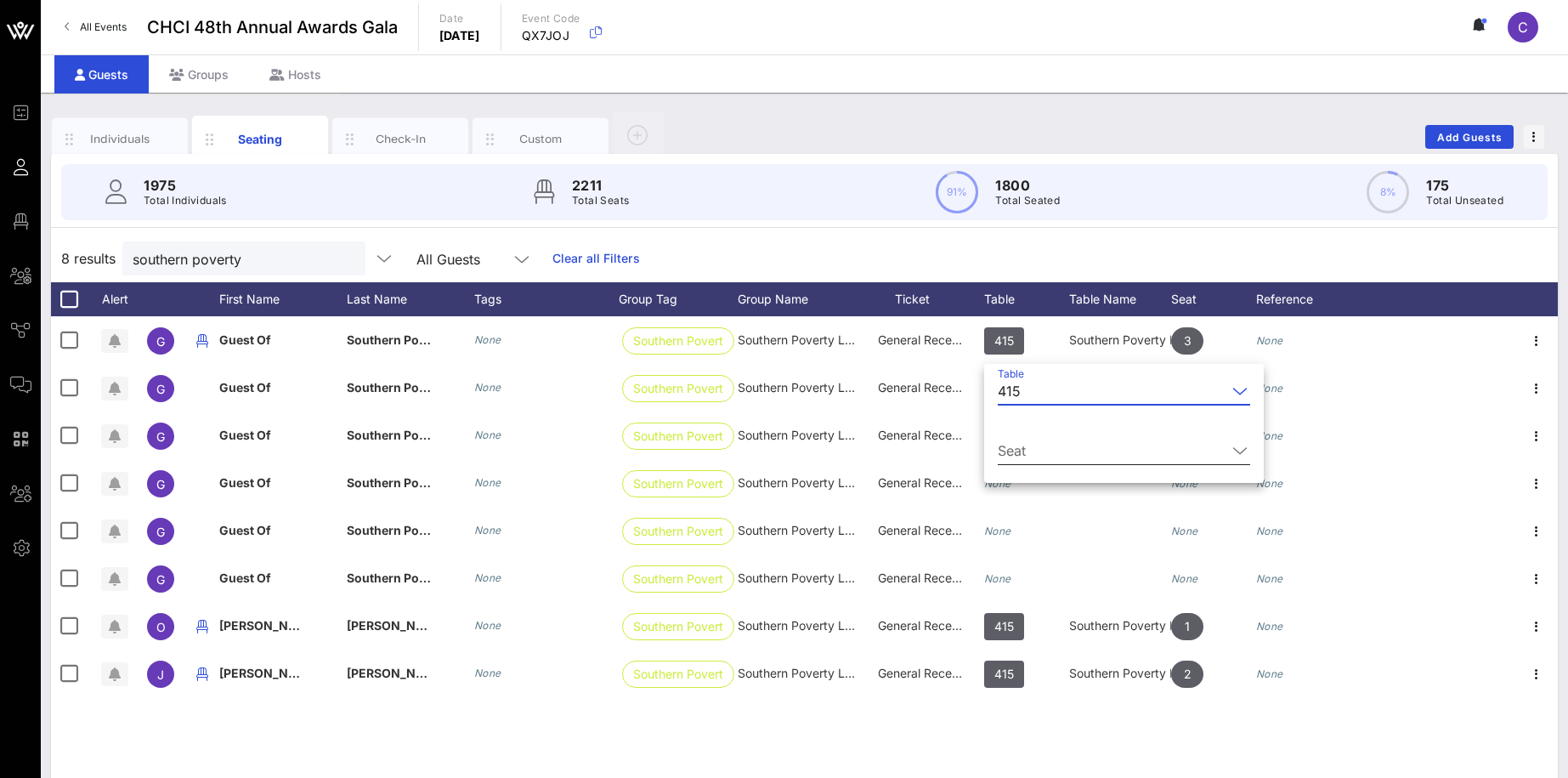
click at [1034, 448] on input "Seat" at bounding box center [1112, 450] width 229 height 27
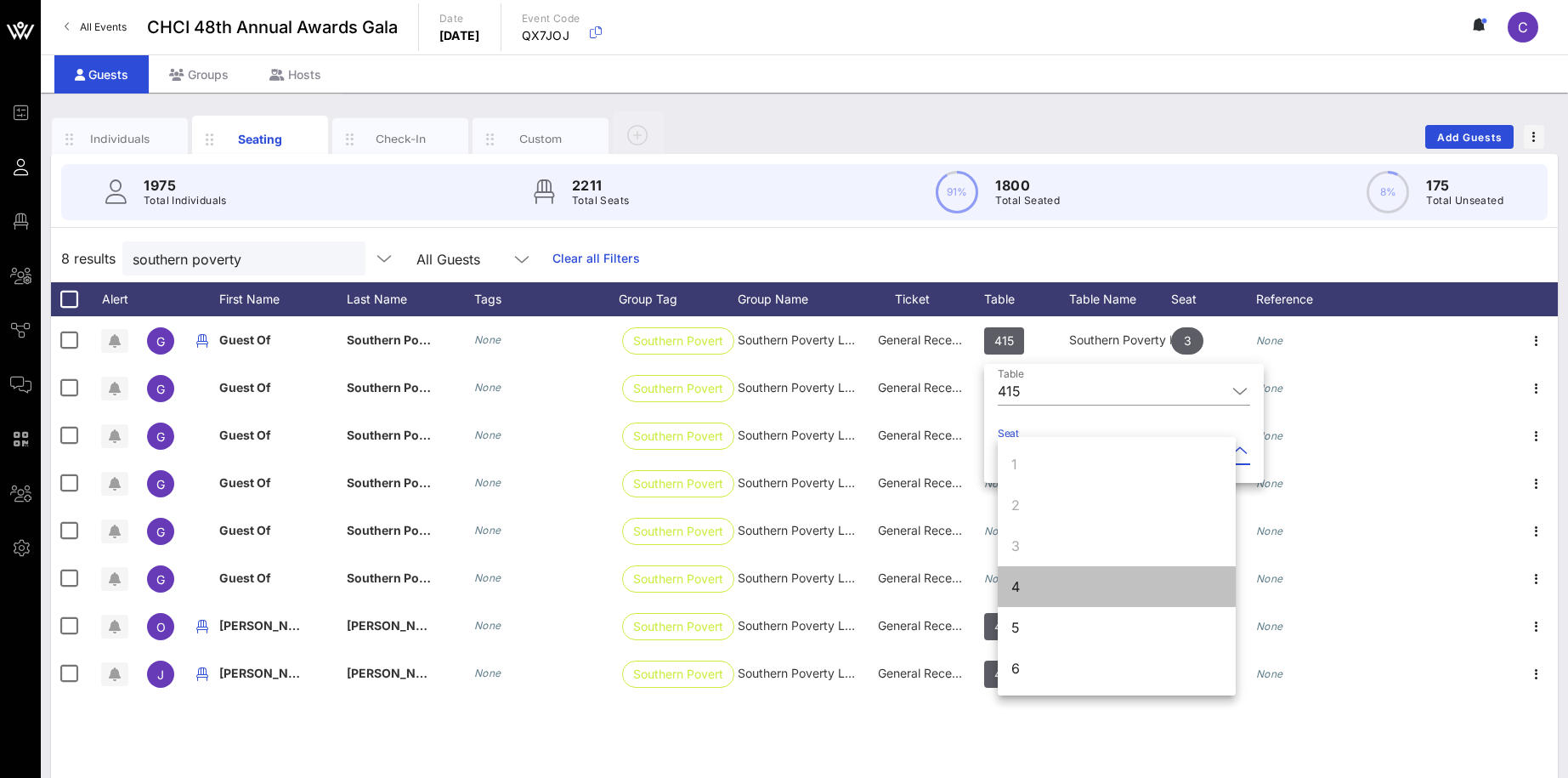
click at [1034, 580] on div "4" at bounding box center [1117, 586] width 238 height 41
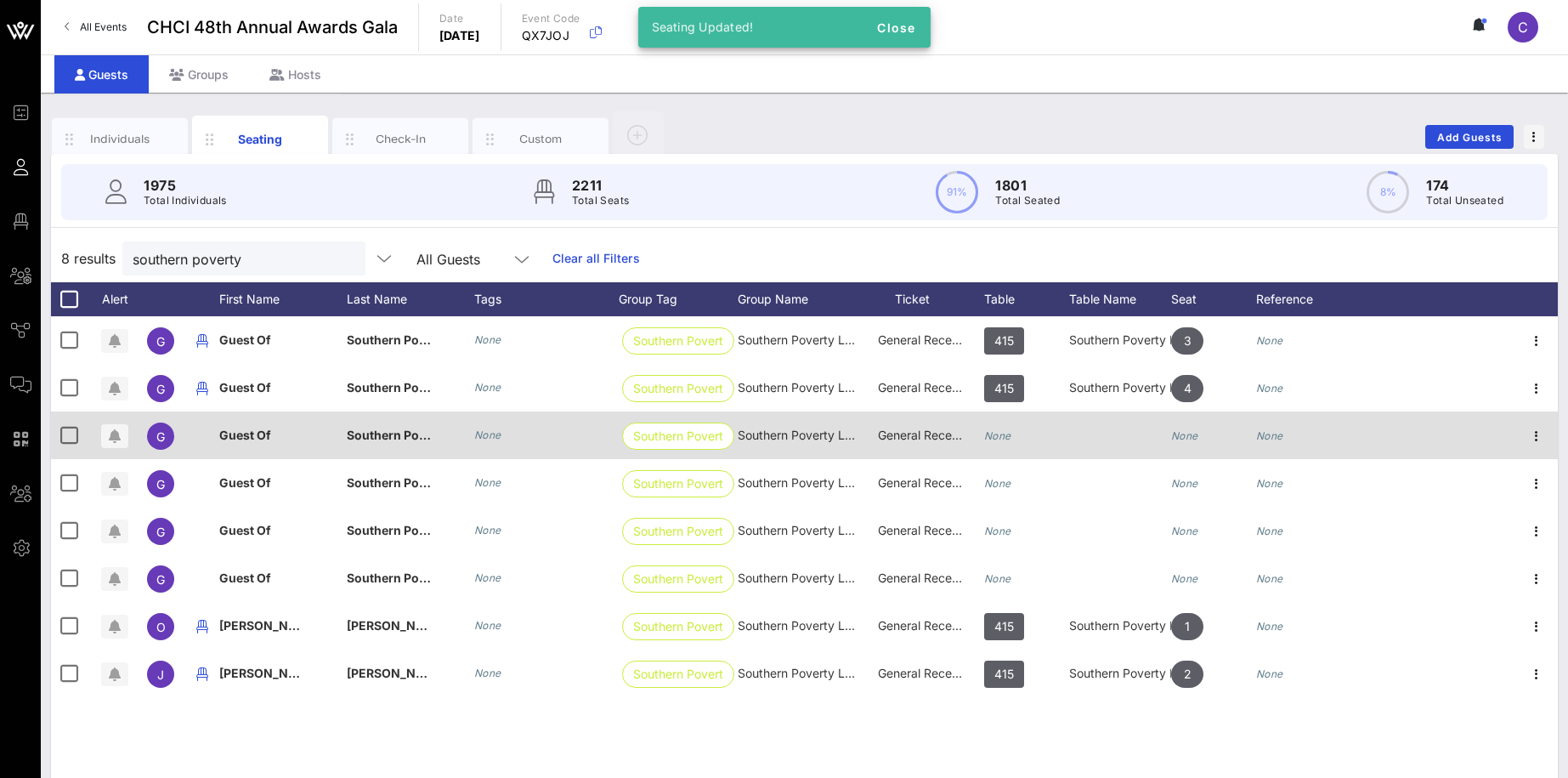
click at [1014, 425] on div "None" at bounding box center [1026, 445] width 85 height 67
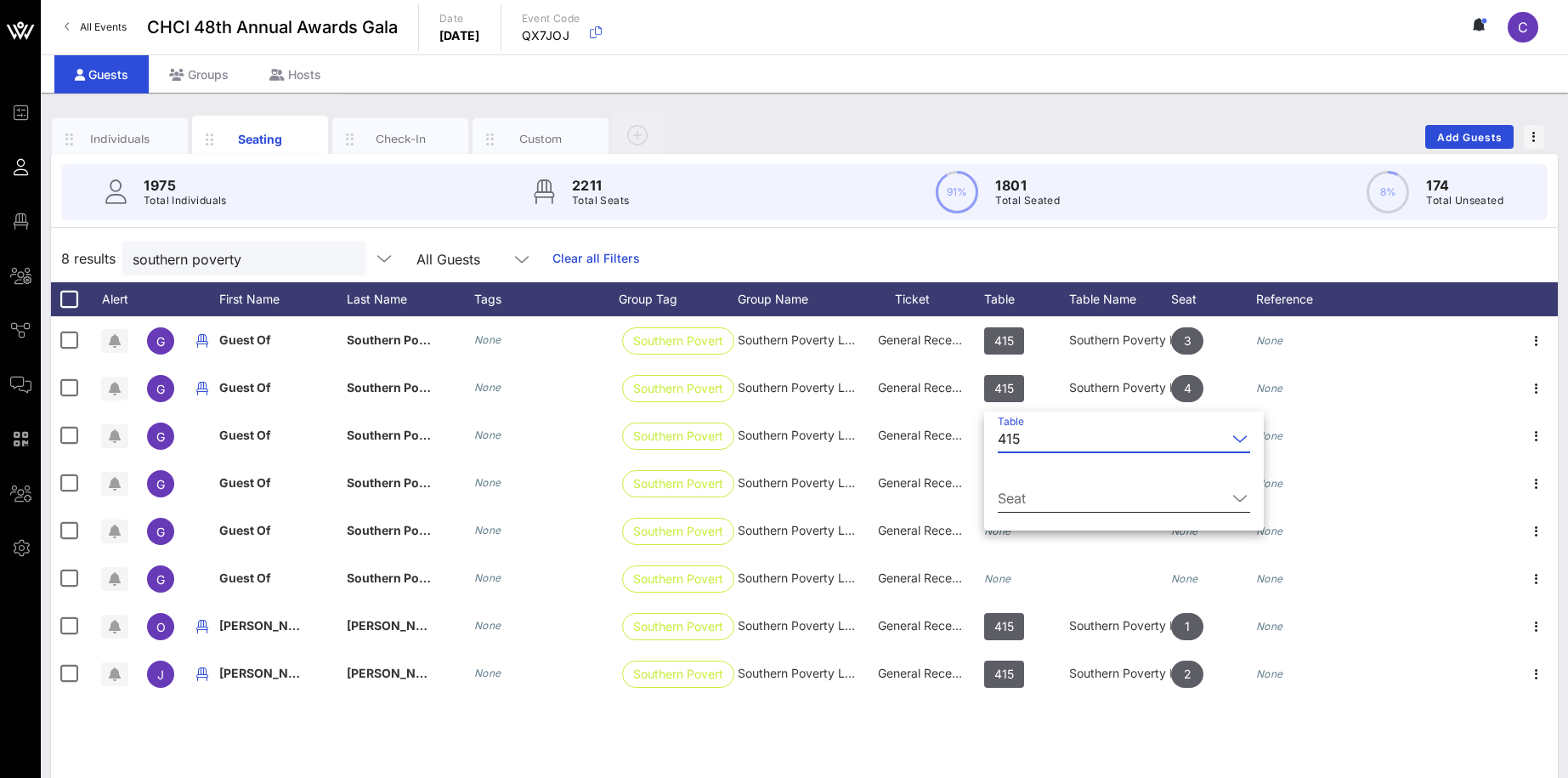
click at [1007, 507] on input "Seat" at bounding box center [1112, 498] width 229 height 27
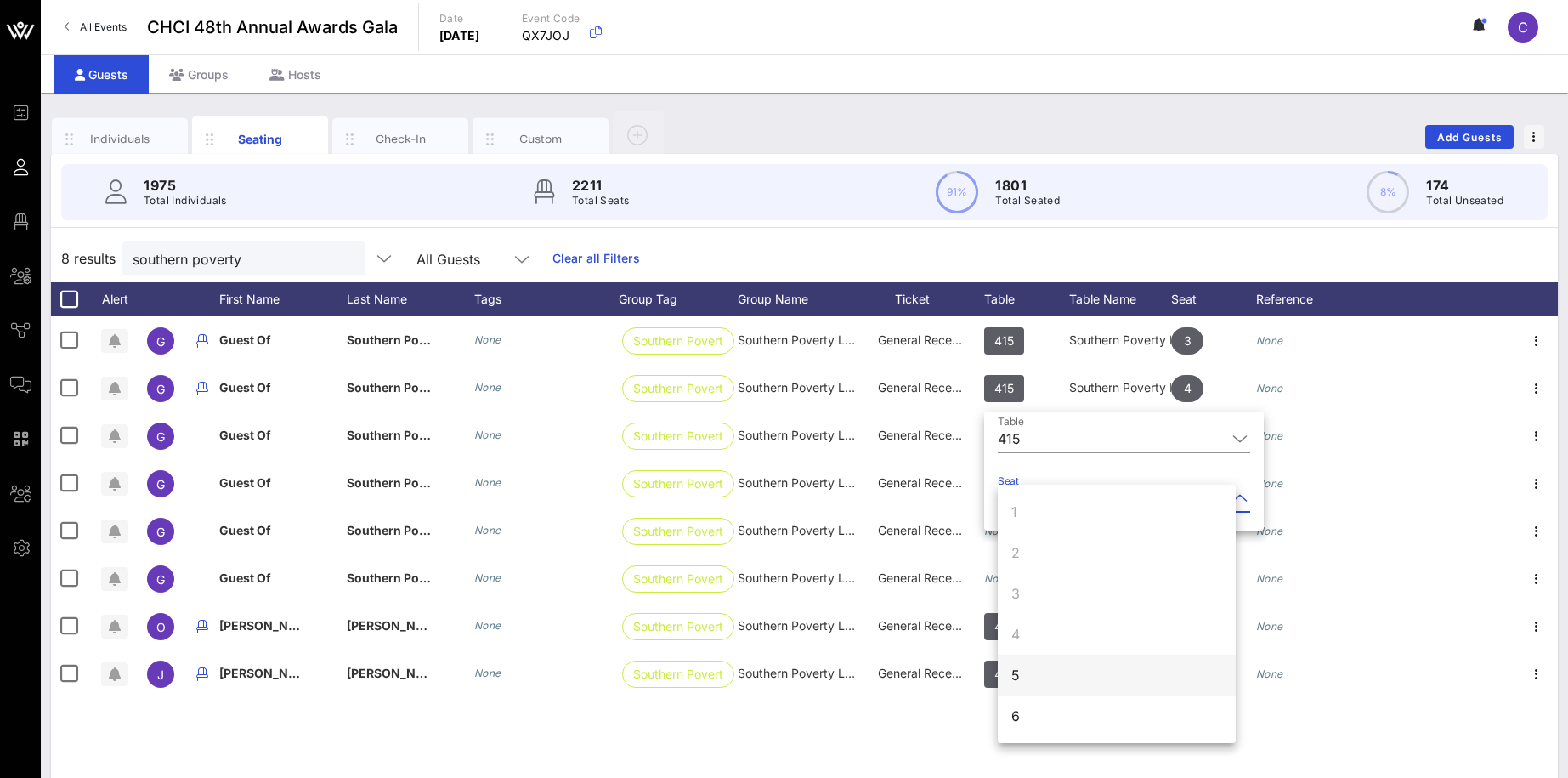
click at [1034, 667] on div "5" at bounding box center [1117, 675] width 238 height 41
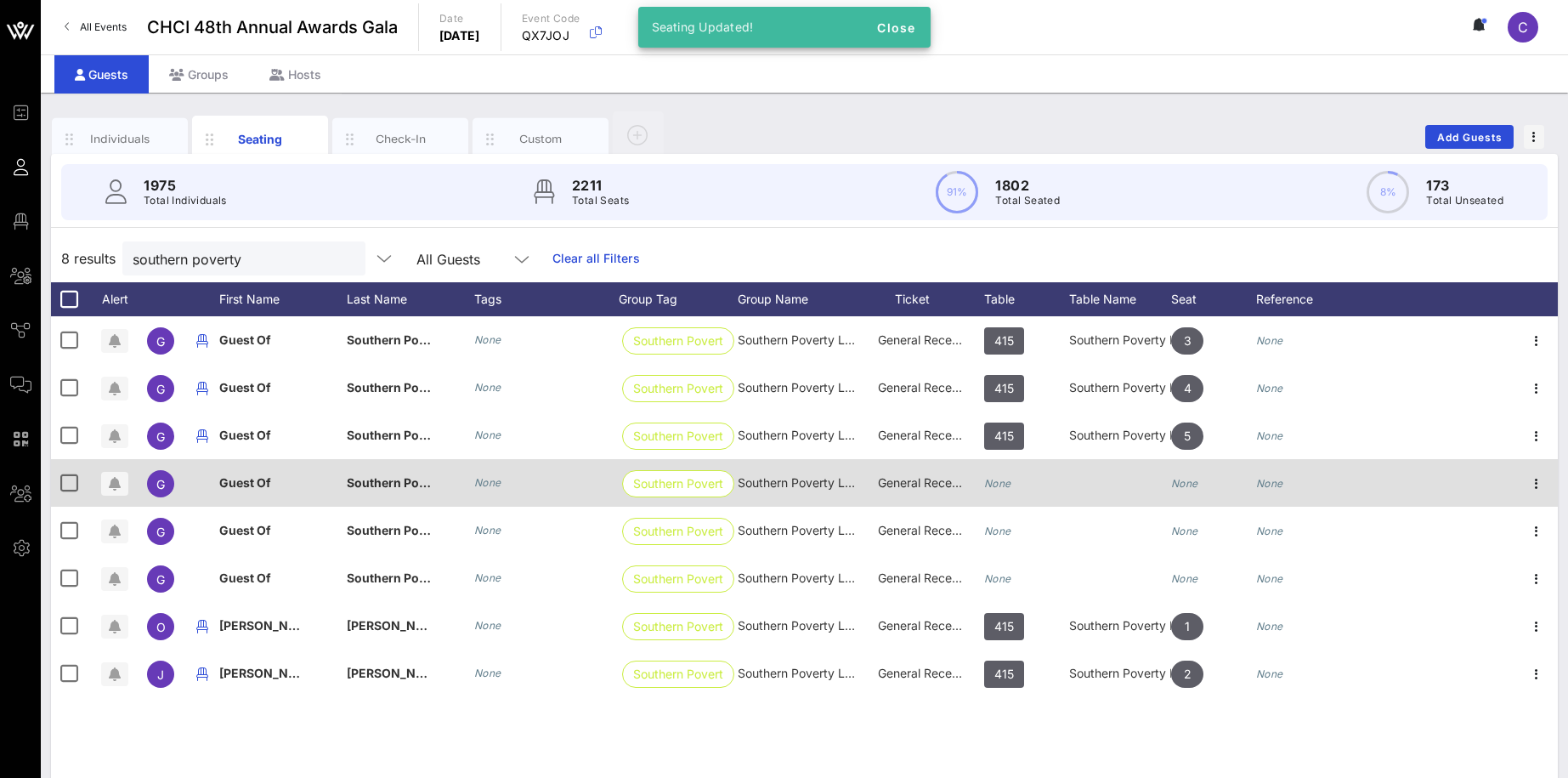
click at [1019, 480] on div "None" at bounding box center [1026, 492] width 85 height 67
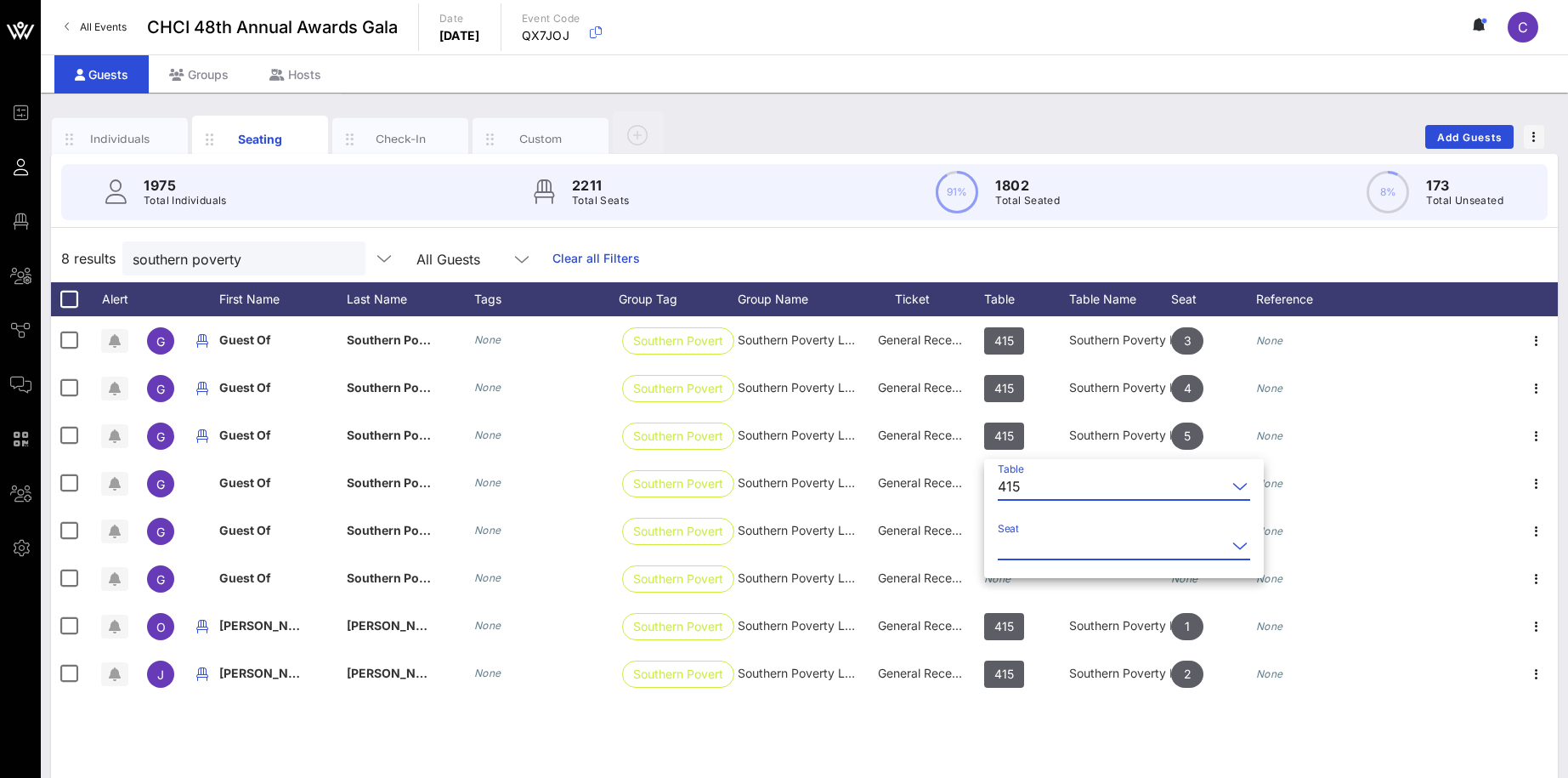
click at [1033, 548] on input "Seat" at bounding box center [1112, 546] width 229 height 27
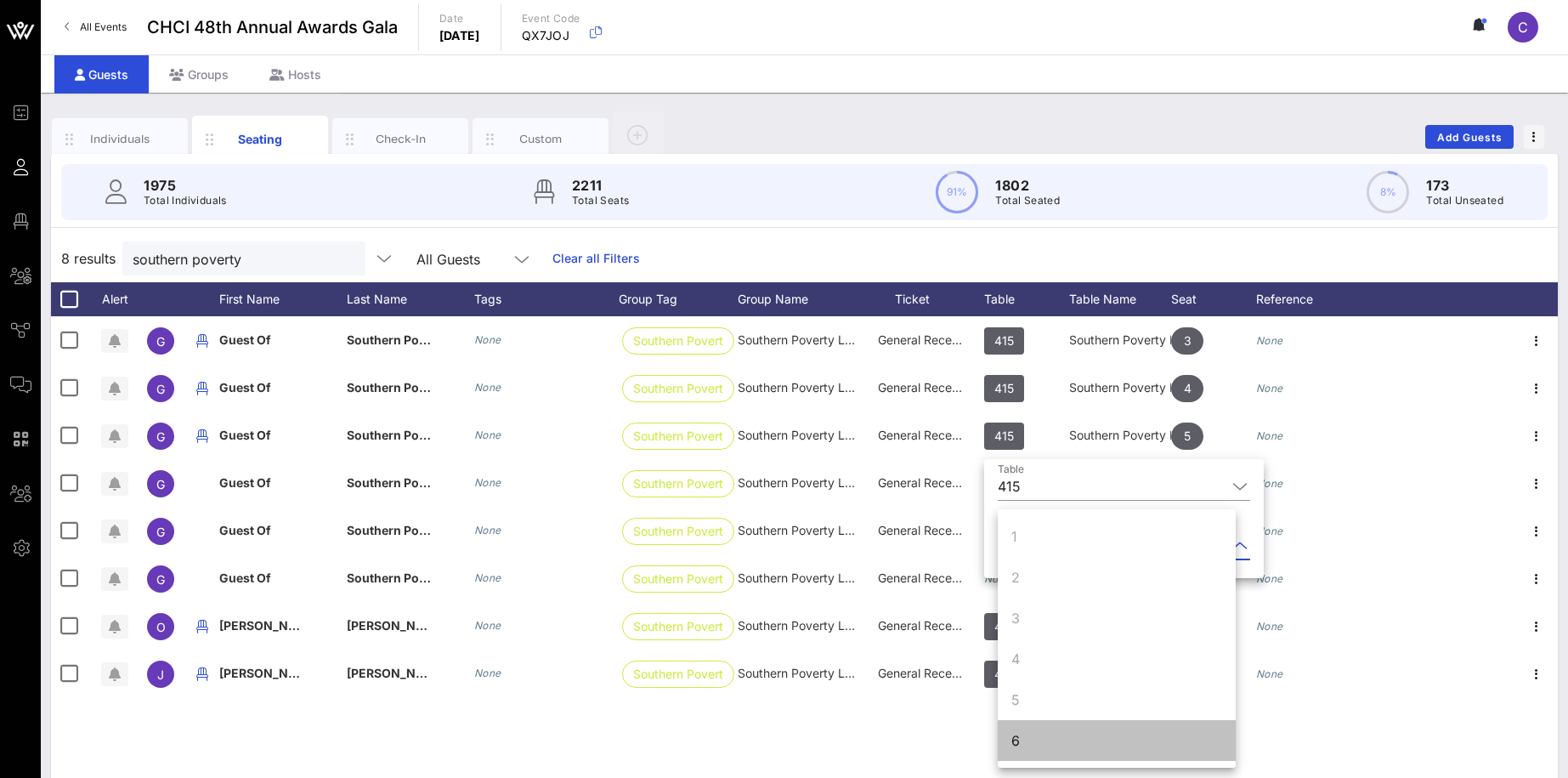
click at [1035, 744] on div "6" at bounding box center [1117, 740] width 238 height 41
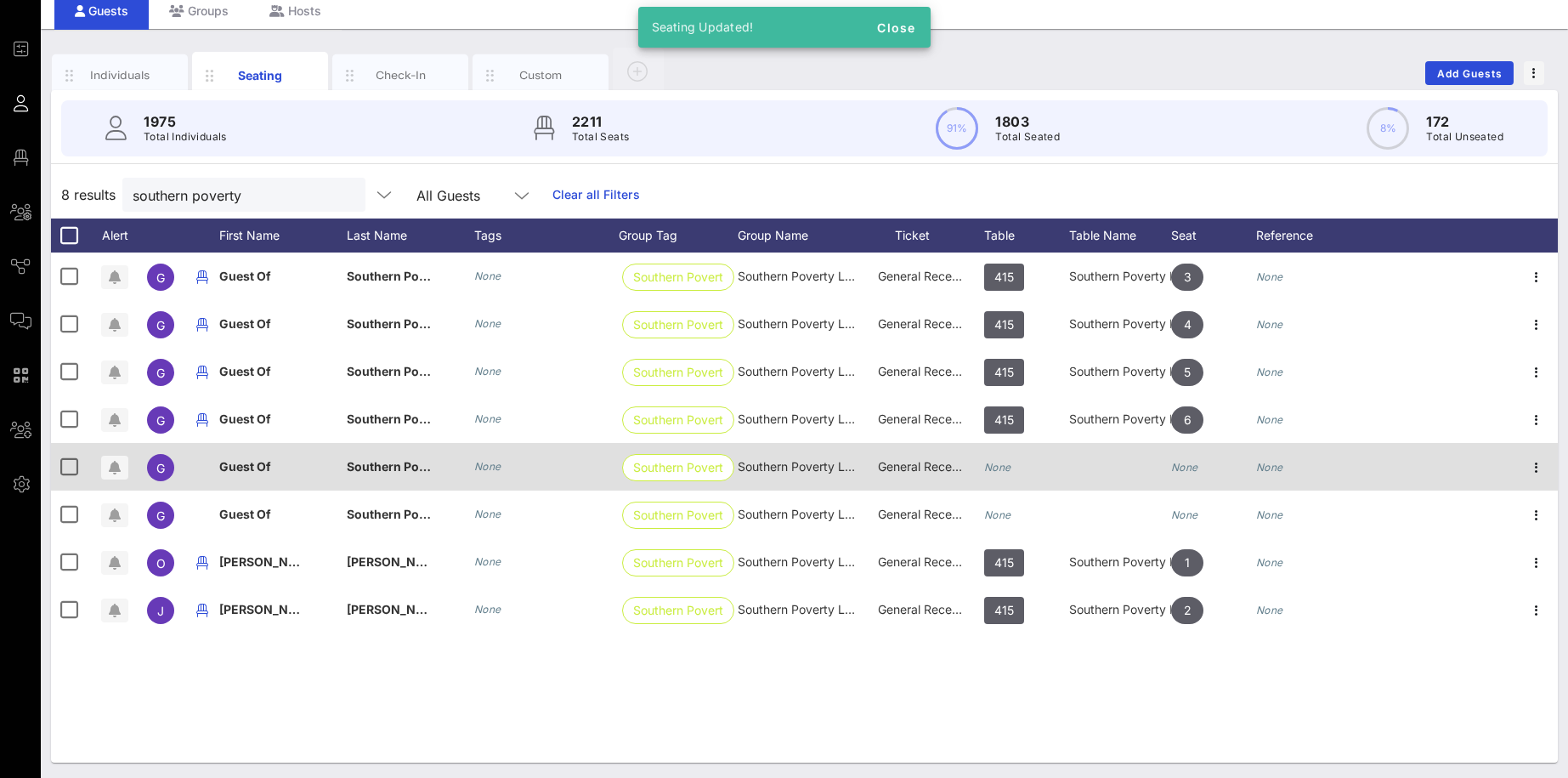
scroll to position [65, 0]
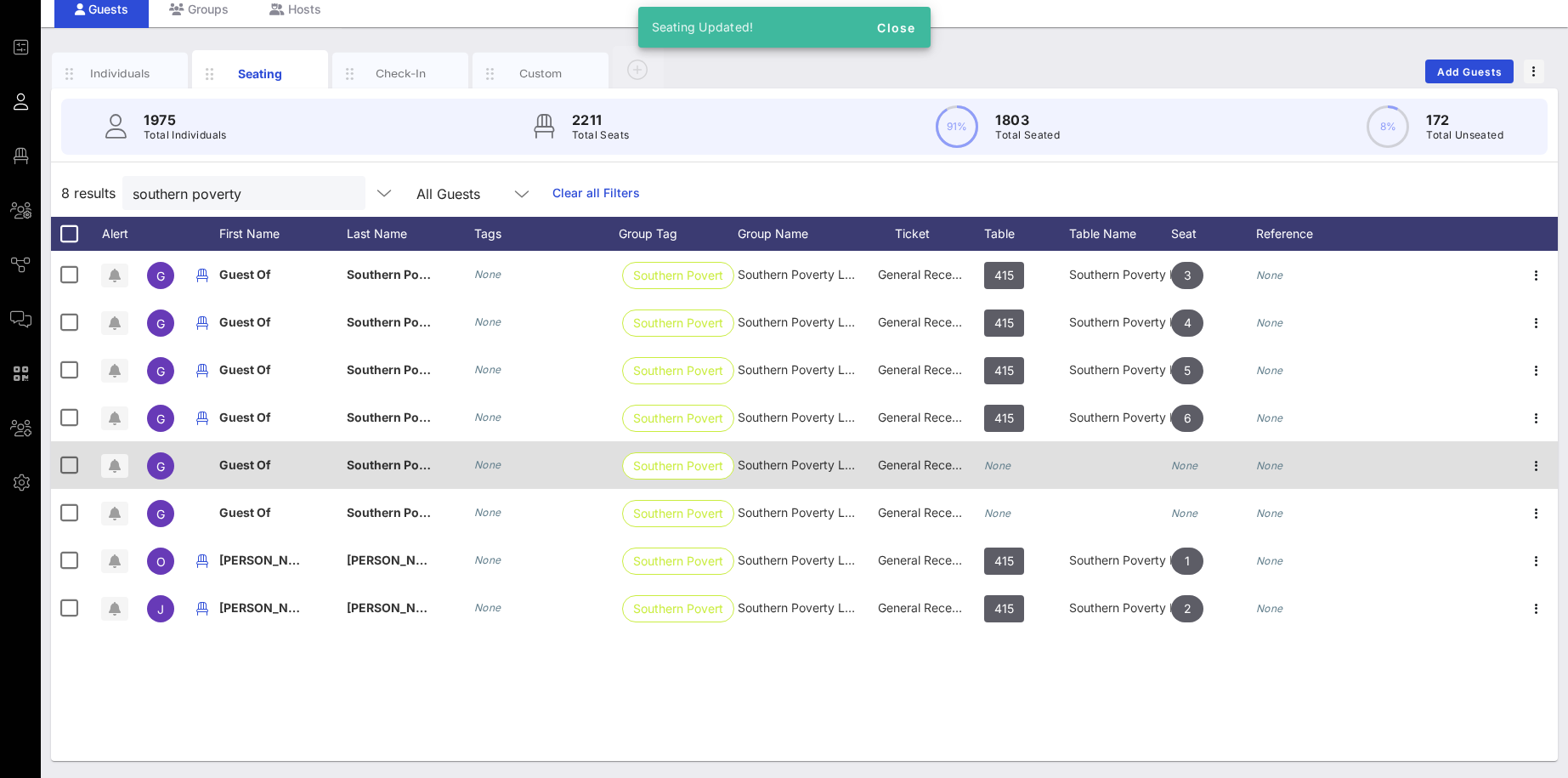
click at [1012, 469] on div "None" at bounding box center [1026, 474] width 85 height 67
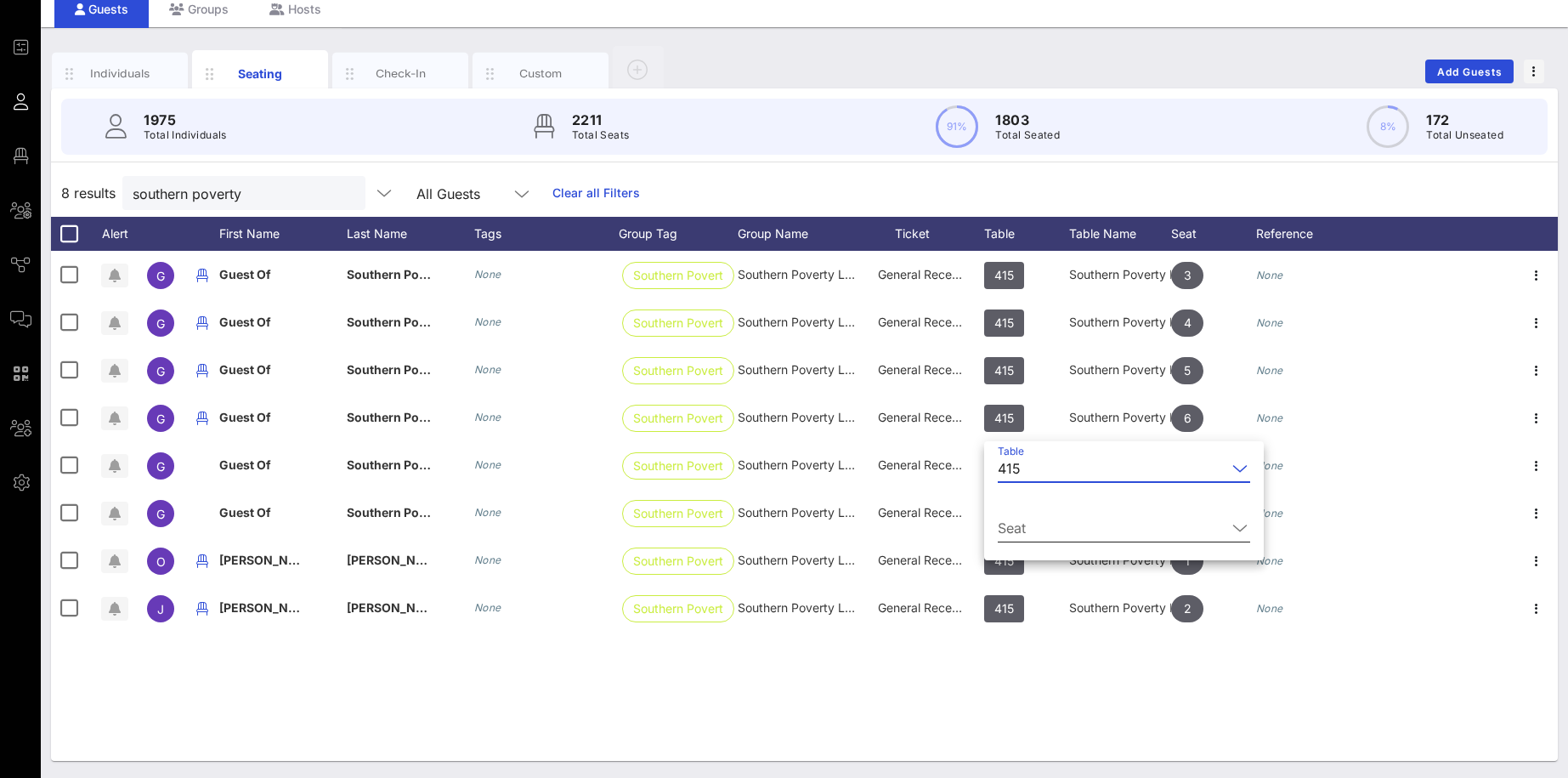
click at [1024, 531] on input "Seat" at bounding box center [1112, 528] width 229 height 27
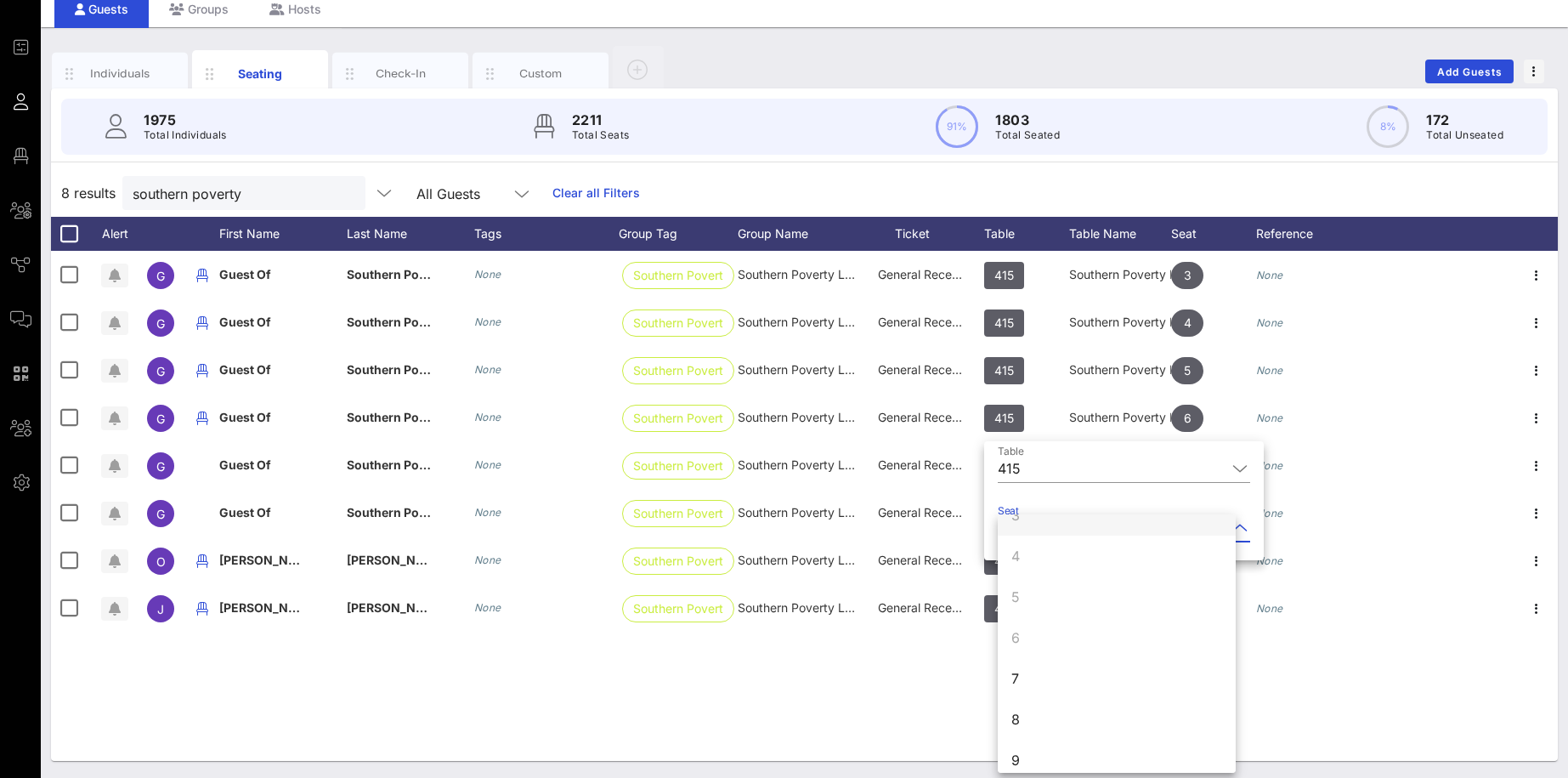
scroll to position [163, 0]
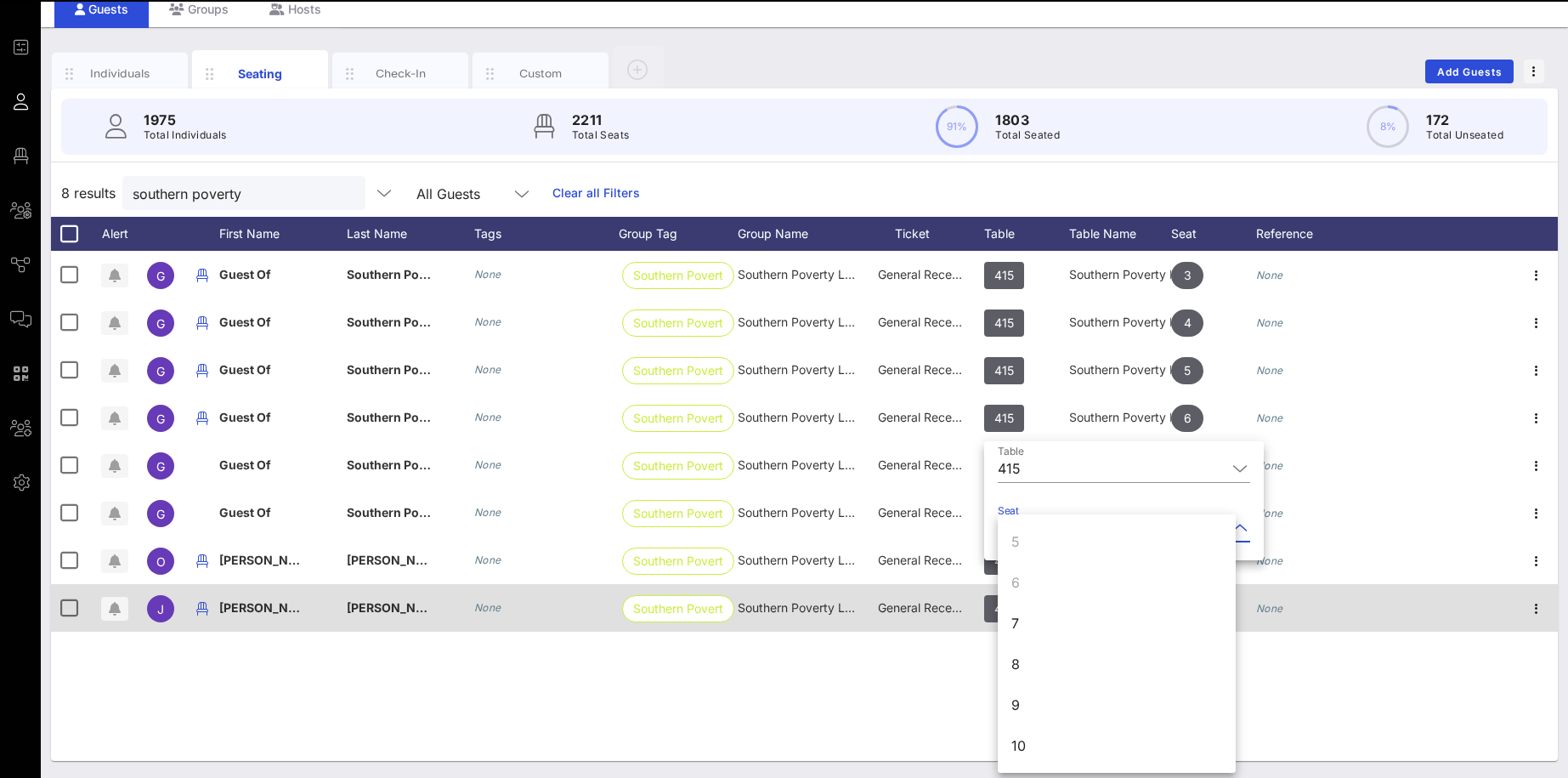
click at [1034, 626] on div "7" at bounding box center [1117, 623] width 238 height 41
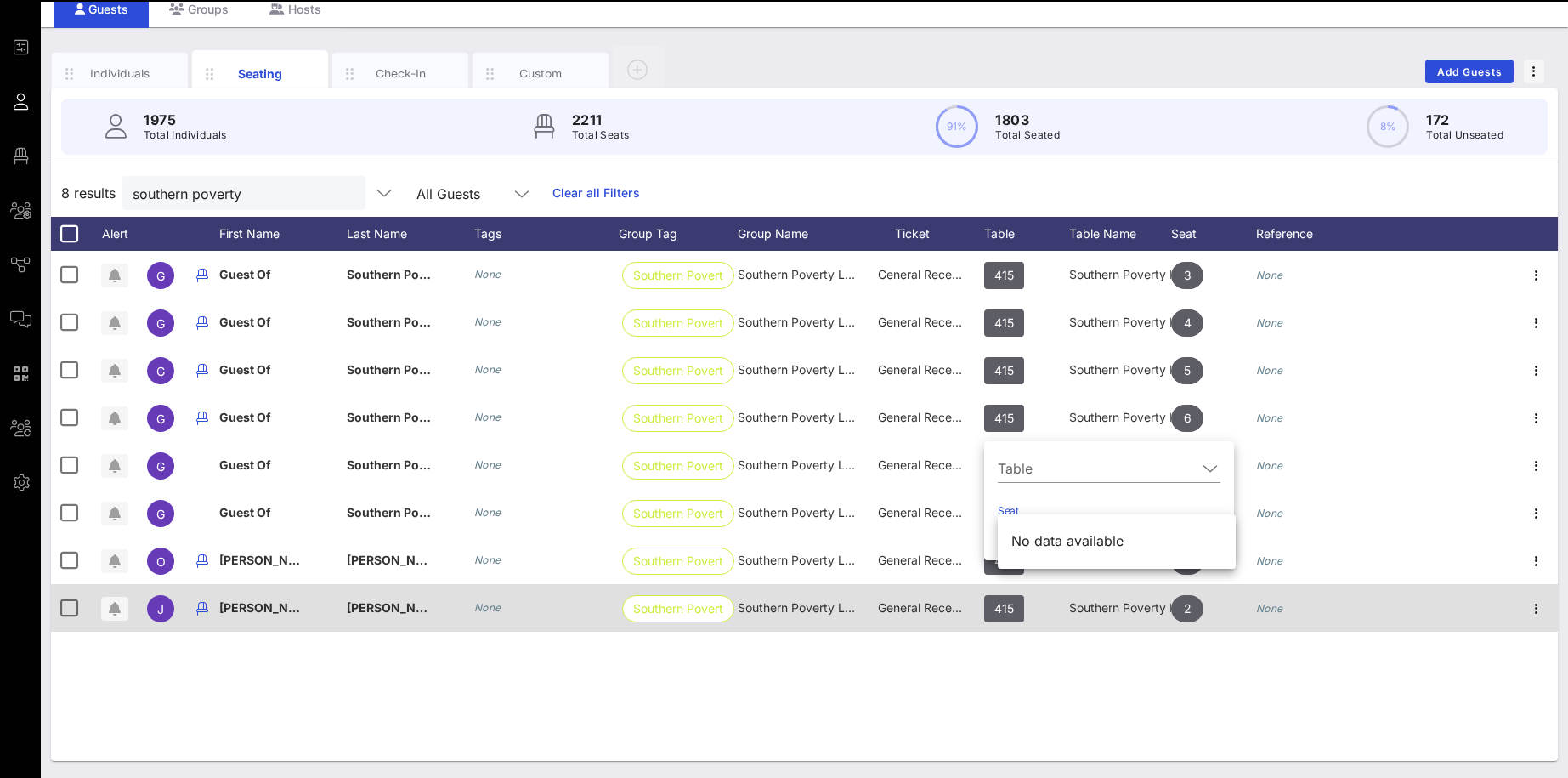
scroll to position [0, 0]
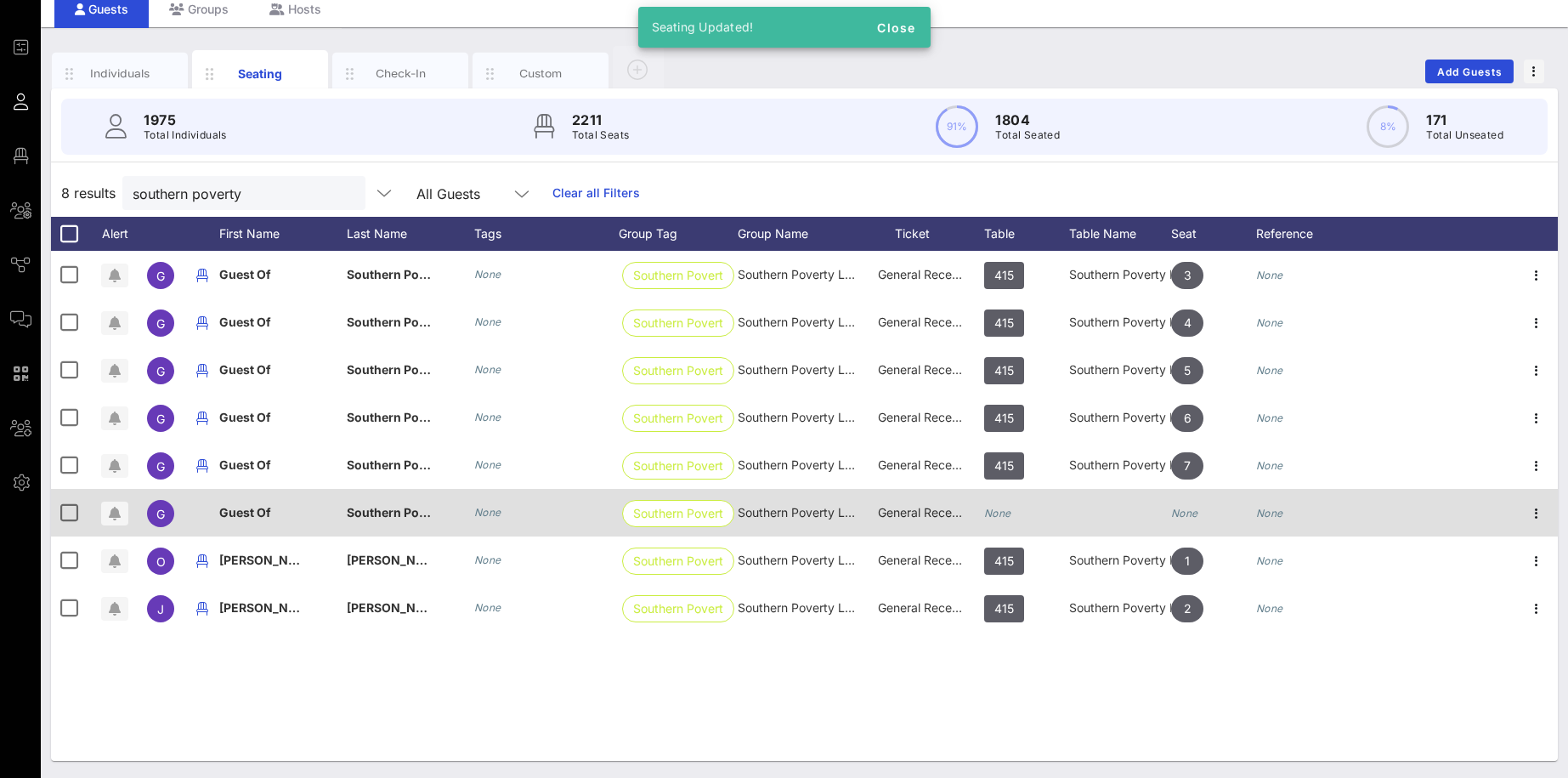
click at [1010, 511] on icon "None" at bounding box center [998, 513] width 27 height 13
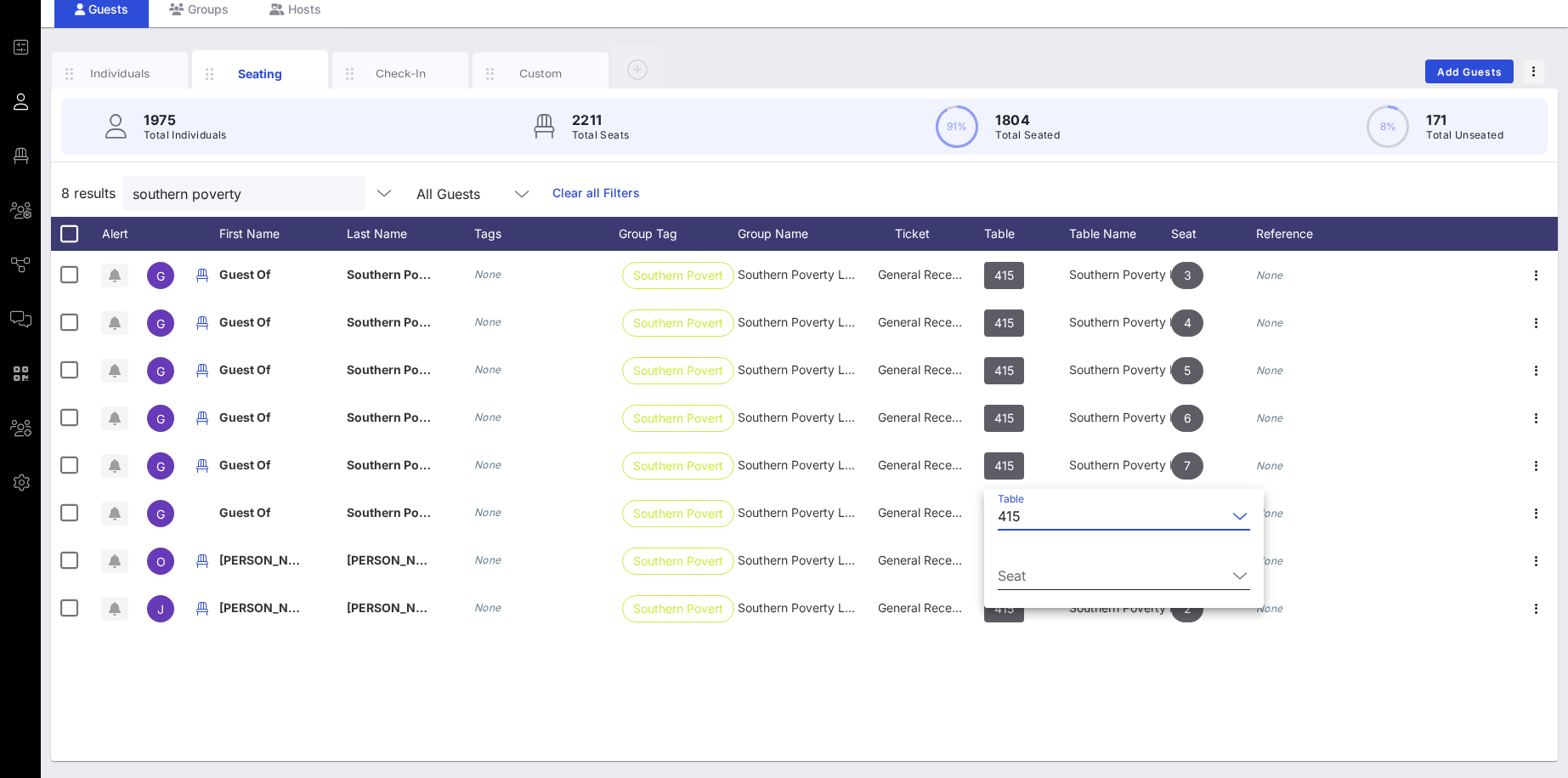
click at [1025, 564] on input "Seat" at bounding box center [1112, 575] width 229 height 27
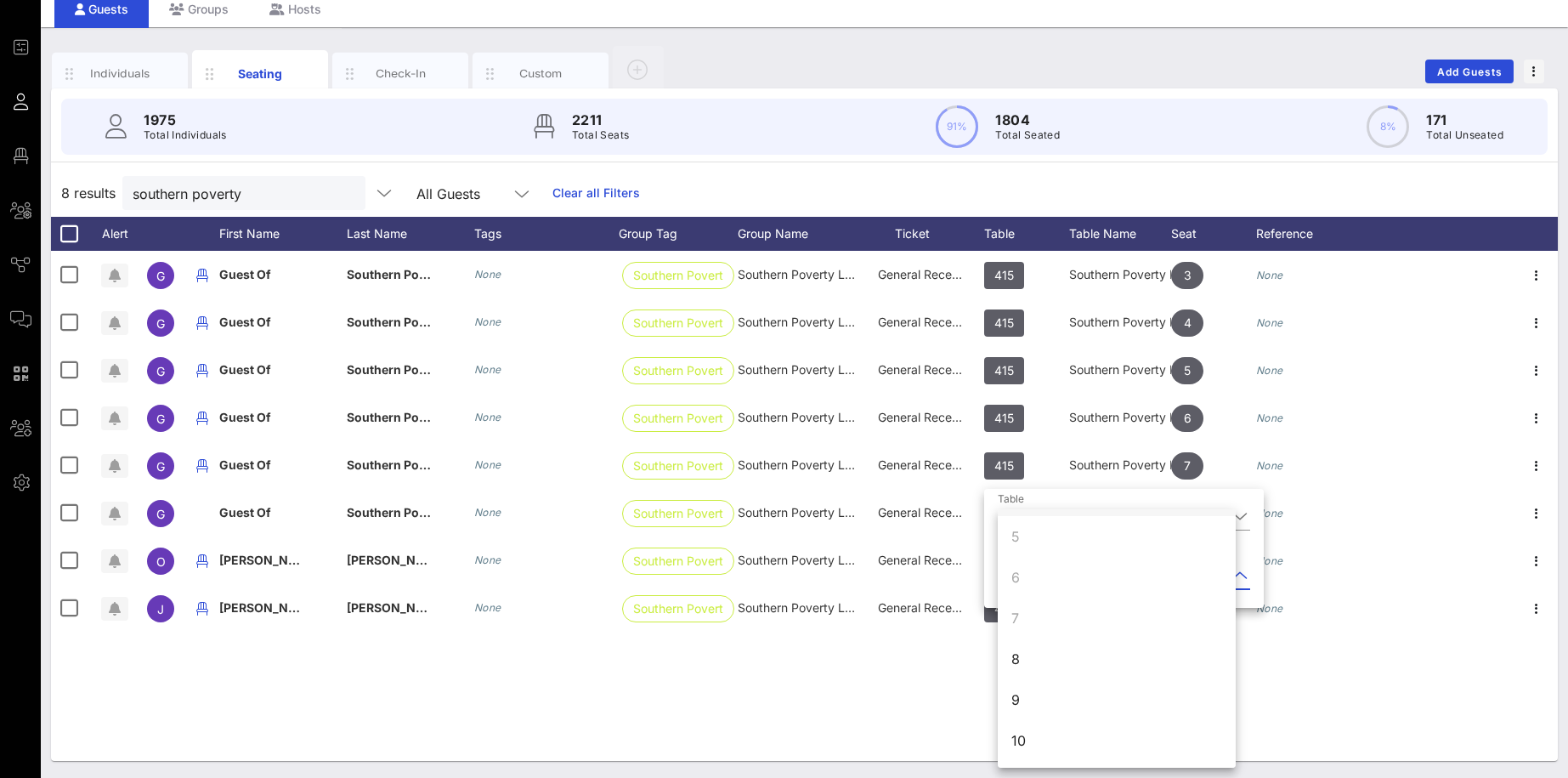
scroll to position [163, 0]
click at [1021, 655] on div "8" at bounding box center [1117, 660] width 238 height 41
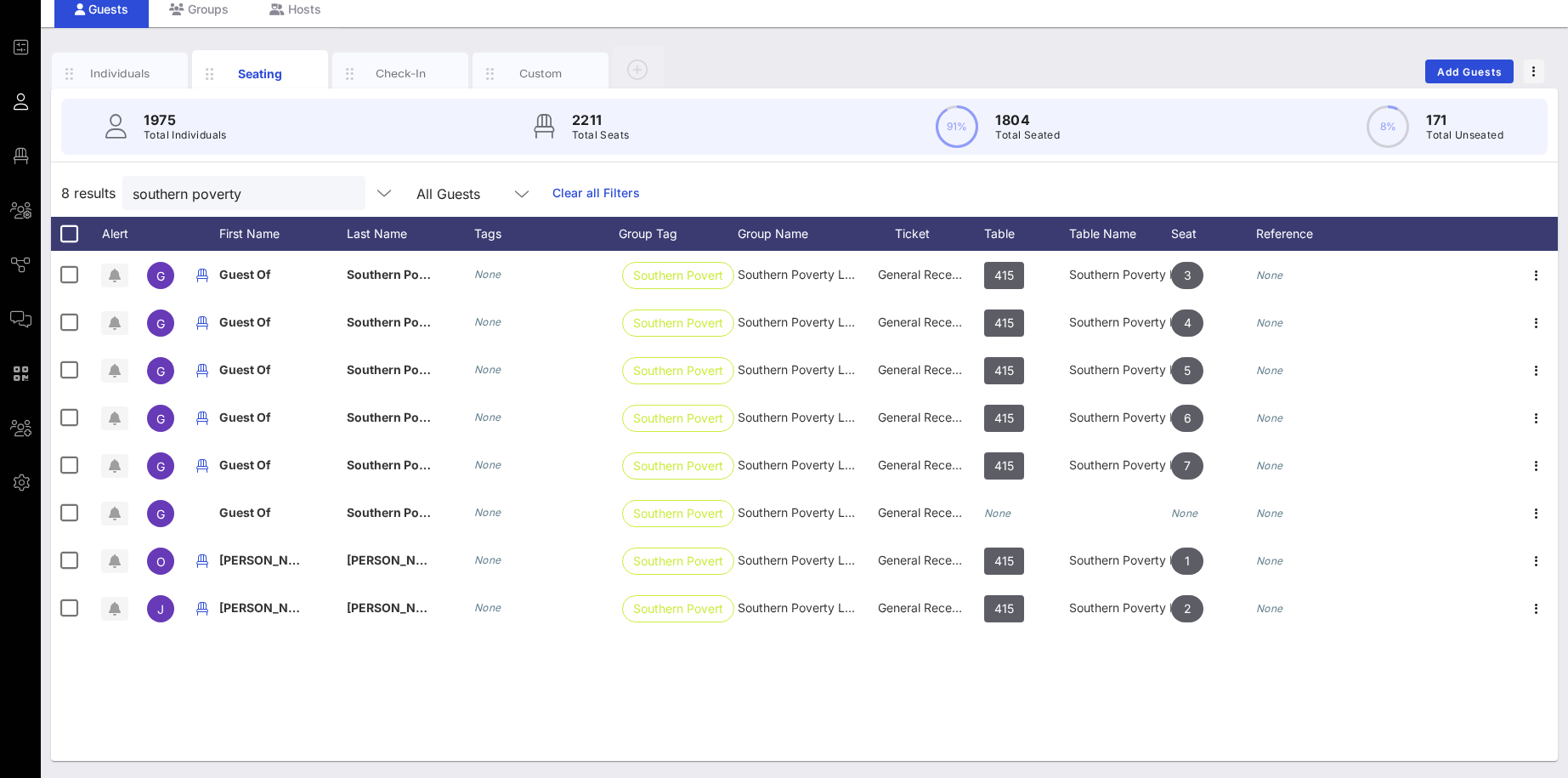
scroll to position [0, 0]
click at [130, 67] on div "Individuals" at bounding box center [120, 73] width 75 height 16
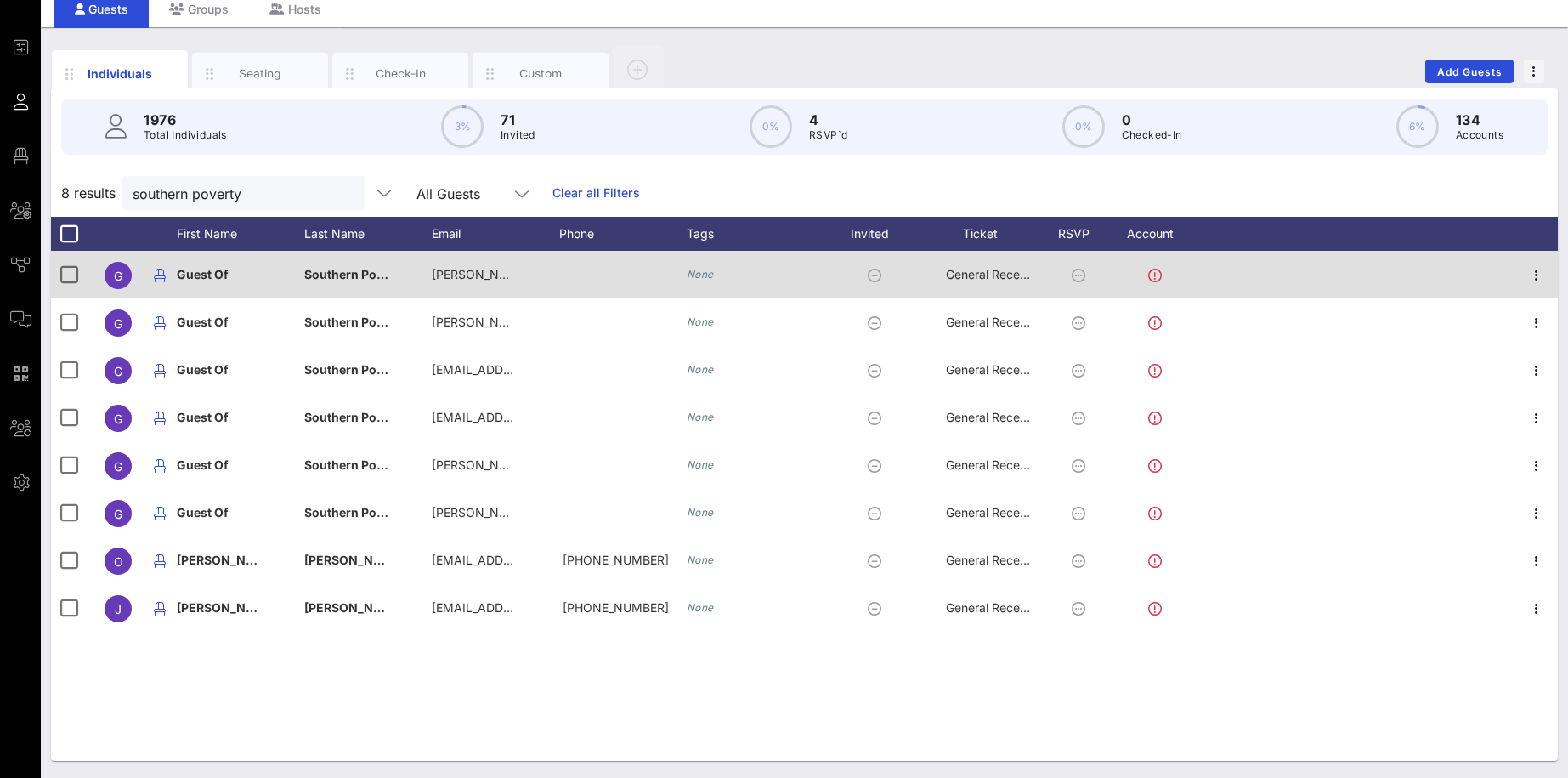
click at [216, 272] on span "Guest Of" at bounding box center [203, 274] width 52 height 15
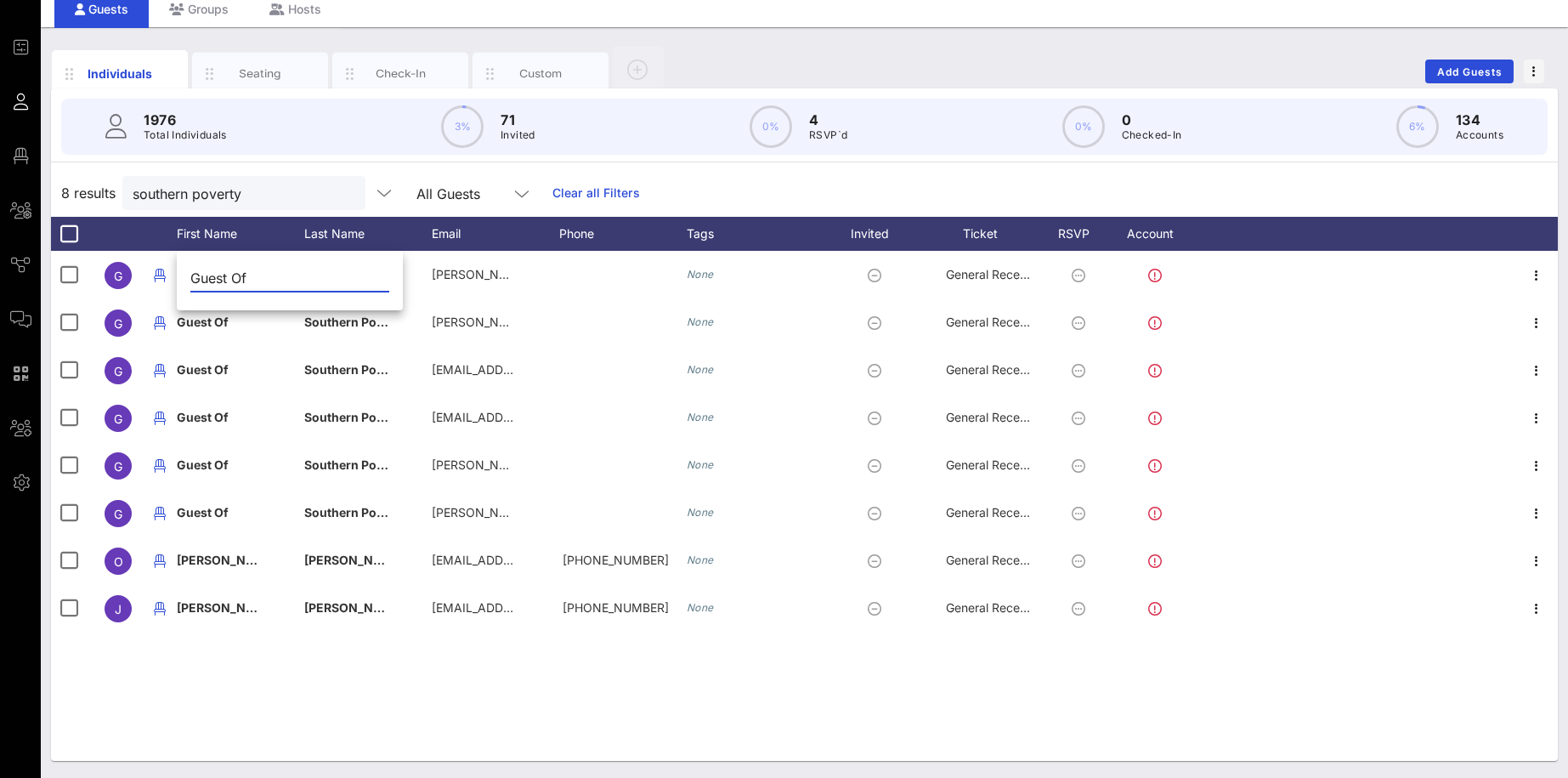
drag, startPoint x: 264, startPoint y: 281, endPoint x: 162, endPoint y: 266, distance: 103.1
click at [190, 266] on input "Guest Of" at bounding box center [289, 278] width 199 height 27
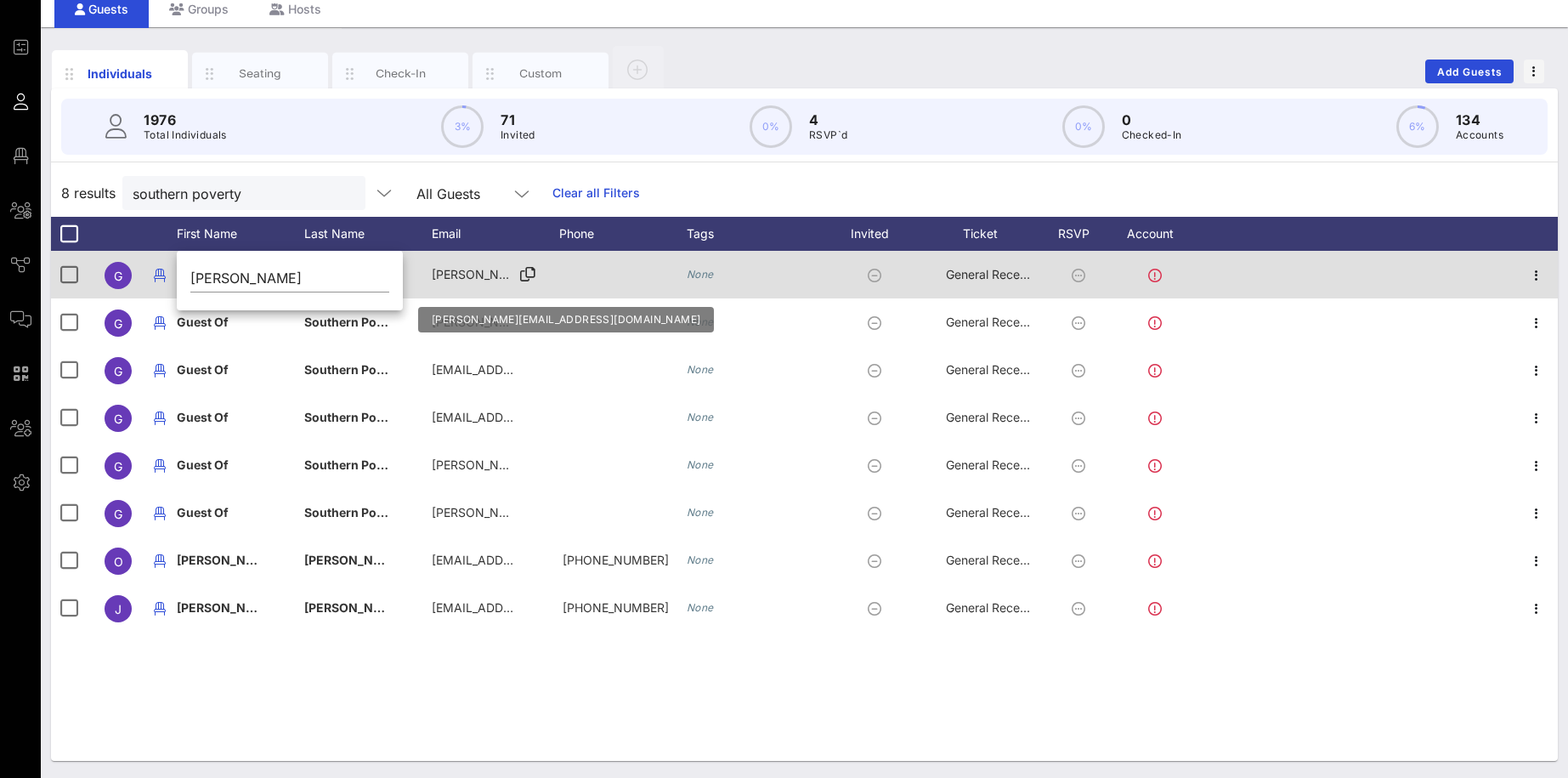
click at [457, 262] on div "[PERSON_NAME][EMAIL_ADDRESS][DOMAIN_NAME]" at bounding box center [473, 275] width 85 height 48
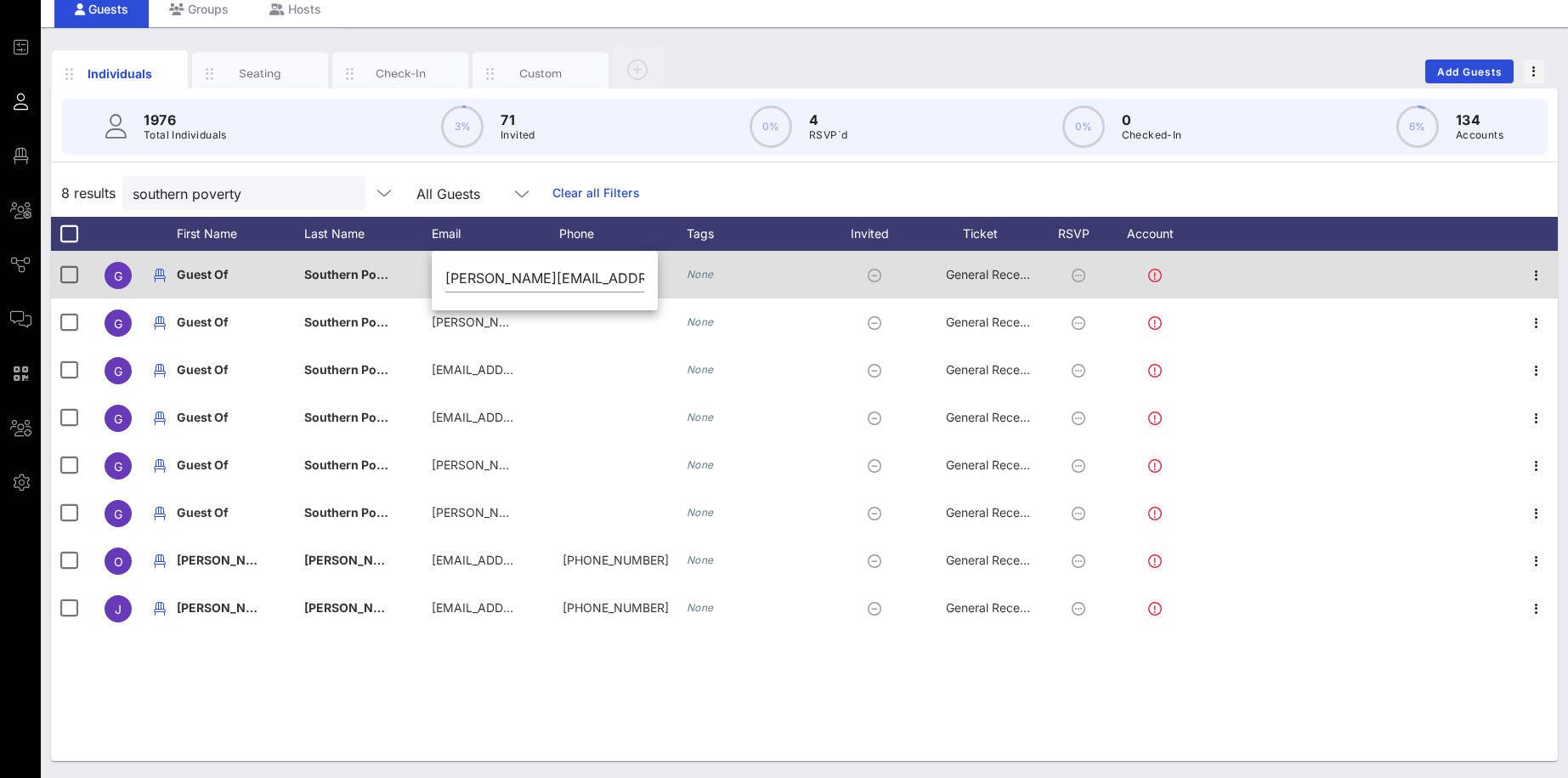
click at [365, 268] on span "Southern Poverty Law Center" at bounding box center [389, 274] width 170 height 15
click at [228, 268] on span "Guest Of" at bounding box center [203, 274] width 52 height 15
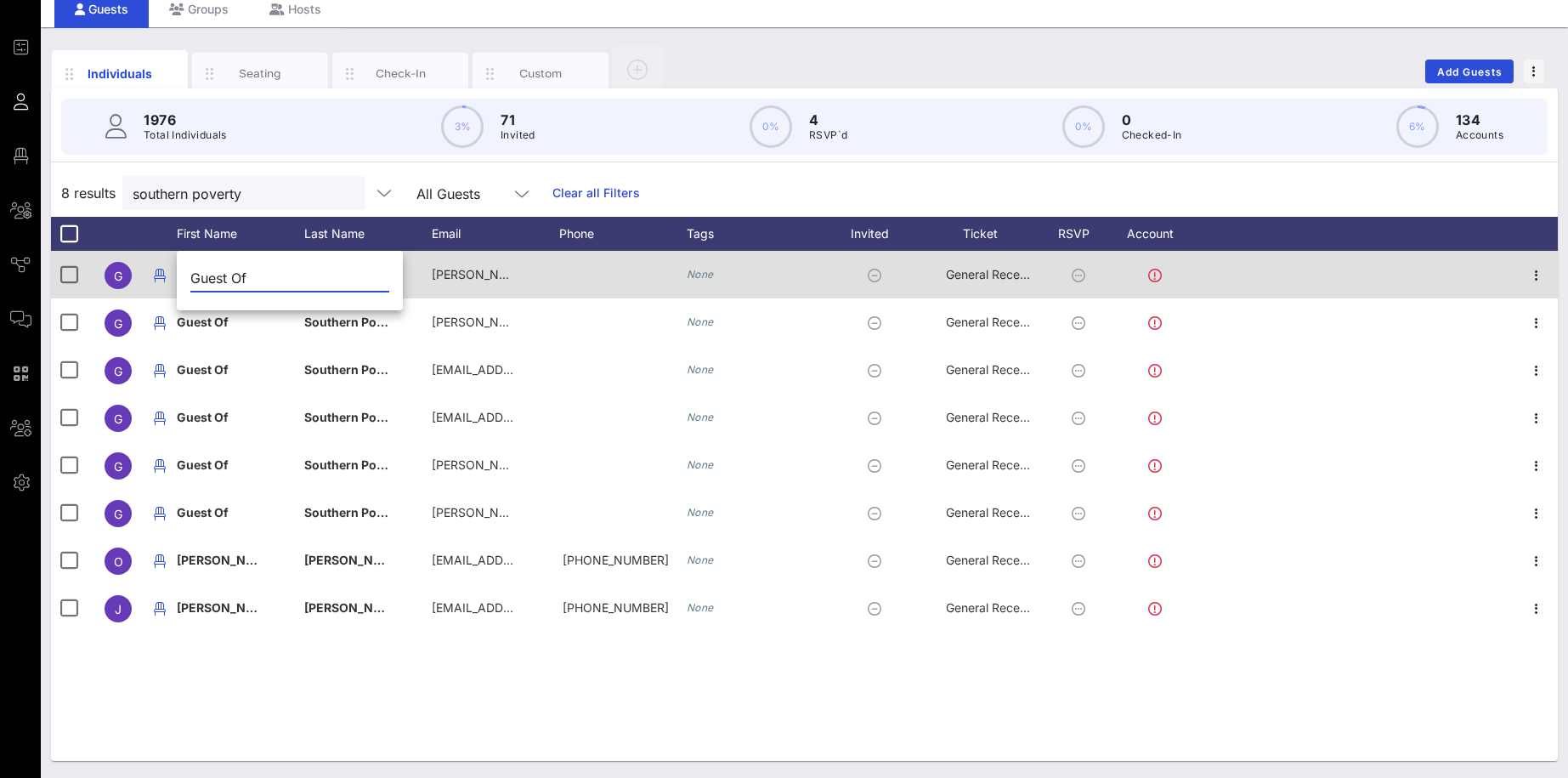
click at [228, 268] on input "Guest Of" at bounding box center [289, 278] width 199 height 27
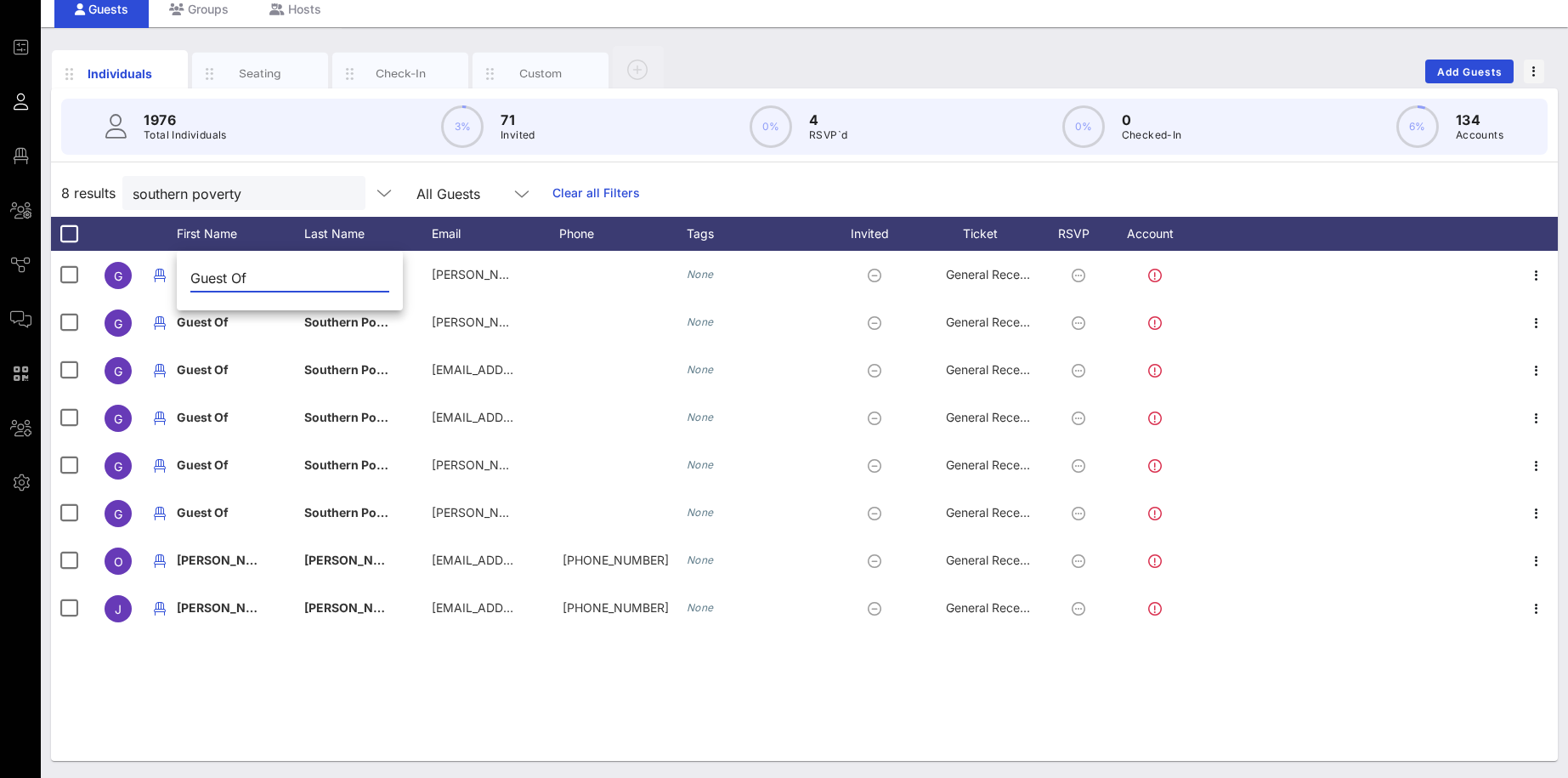
drag, startPoint x: 259, startPoint y: 280, endPoint x: 180, endPoint y: 270, distance: 79.6
click at [190, 270] on input "Guest Of" at bounding box center [289, 278] width 199 height 27
type input "J"
type input "[PERSON_NAME]"
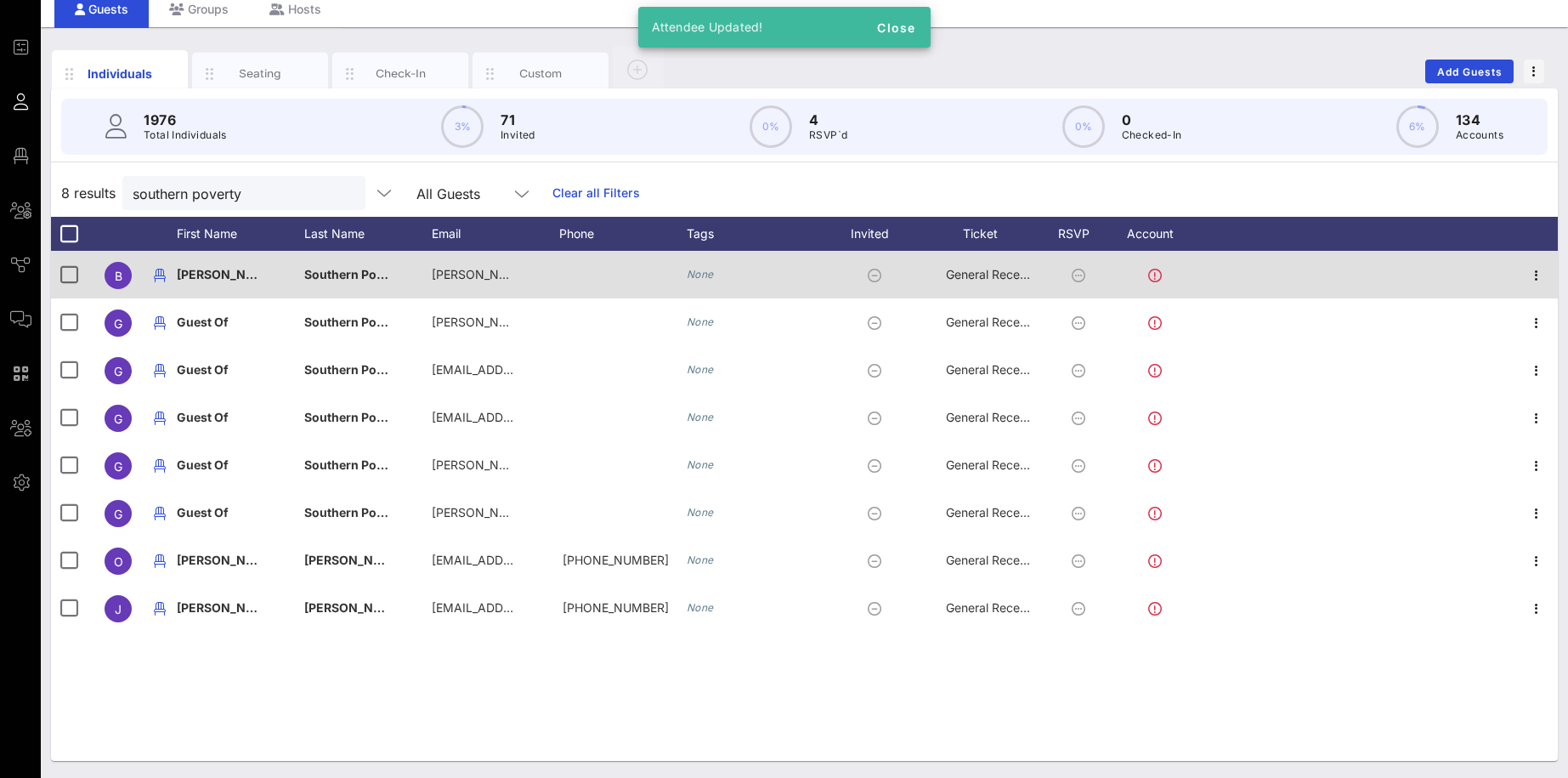
click at [349, 277] on span "Southern Poverty Law Center" at bounding box center [389, 274] width 170 height 15
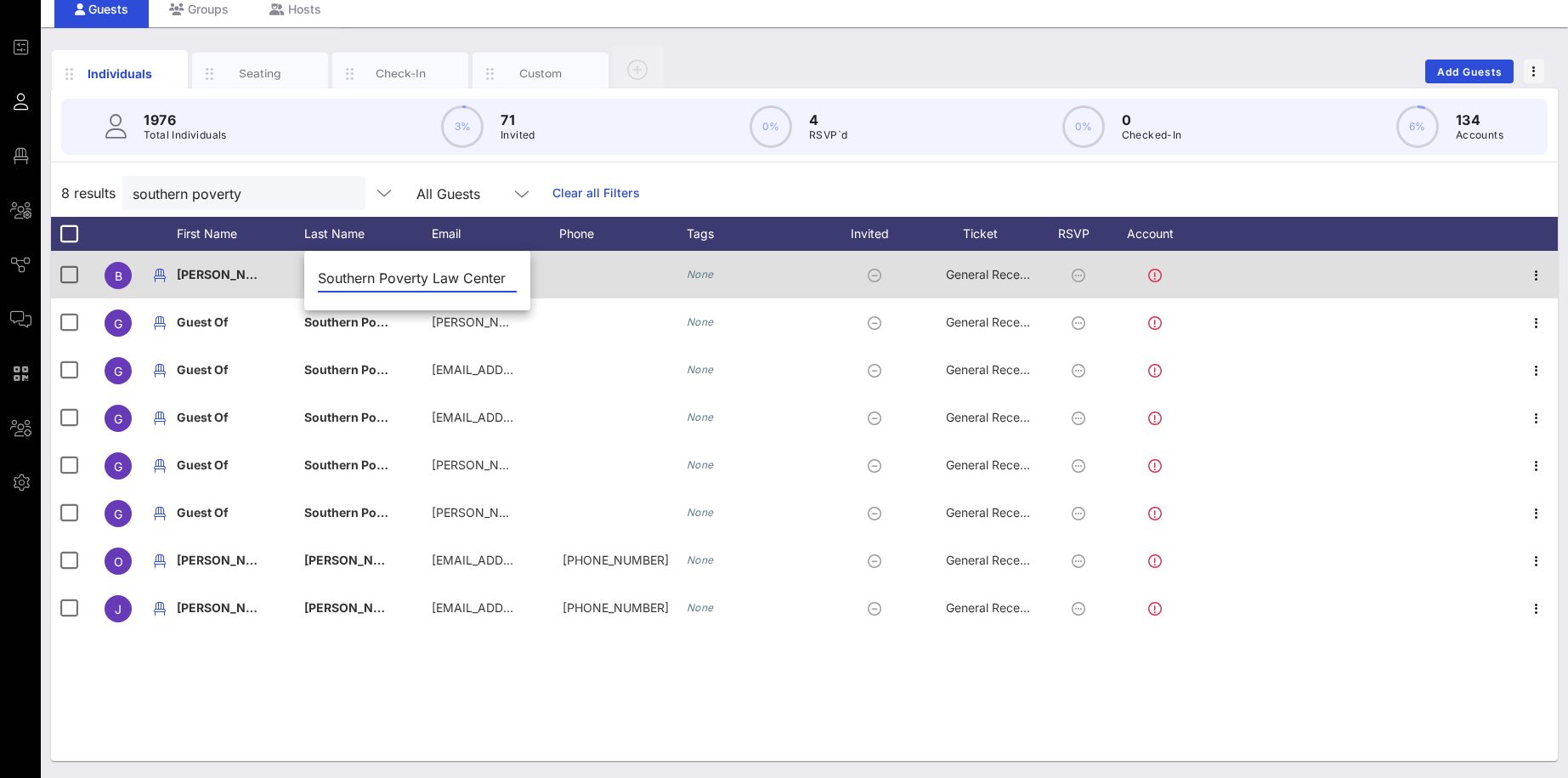
click at [349, 277] on input "Southern Poverty Law Center" at bounding box center [417, 278] width 199 height 27
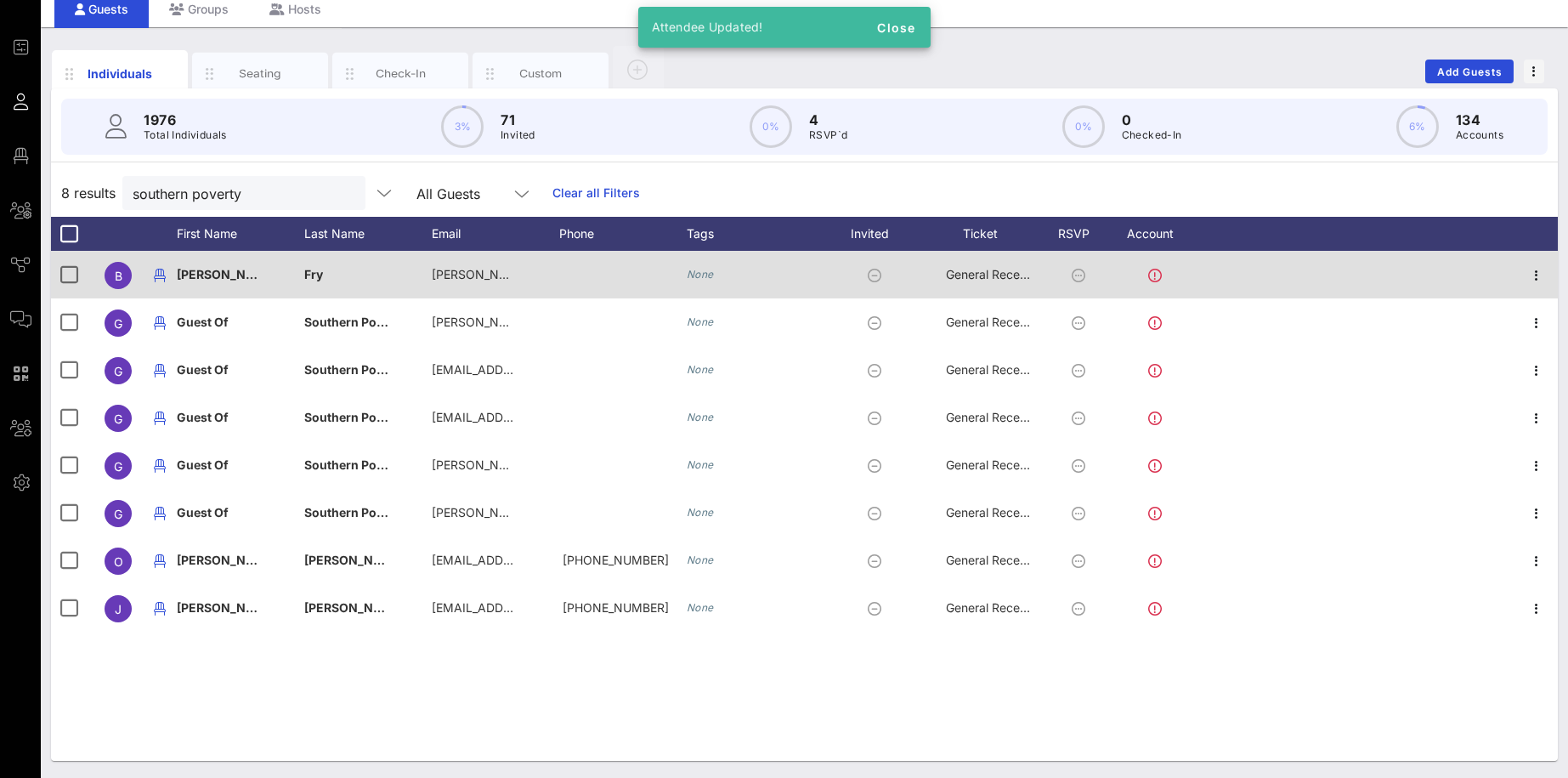
click at [324, 267] on div "Fry" at bounding box center [367, 284] width 128 height 67
click at [324, 267] on div "Fry" at bounding box center [417, 282] width 226 height 56
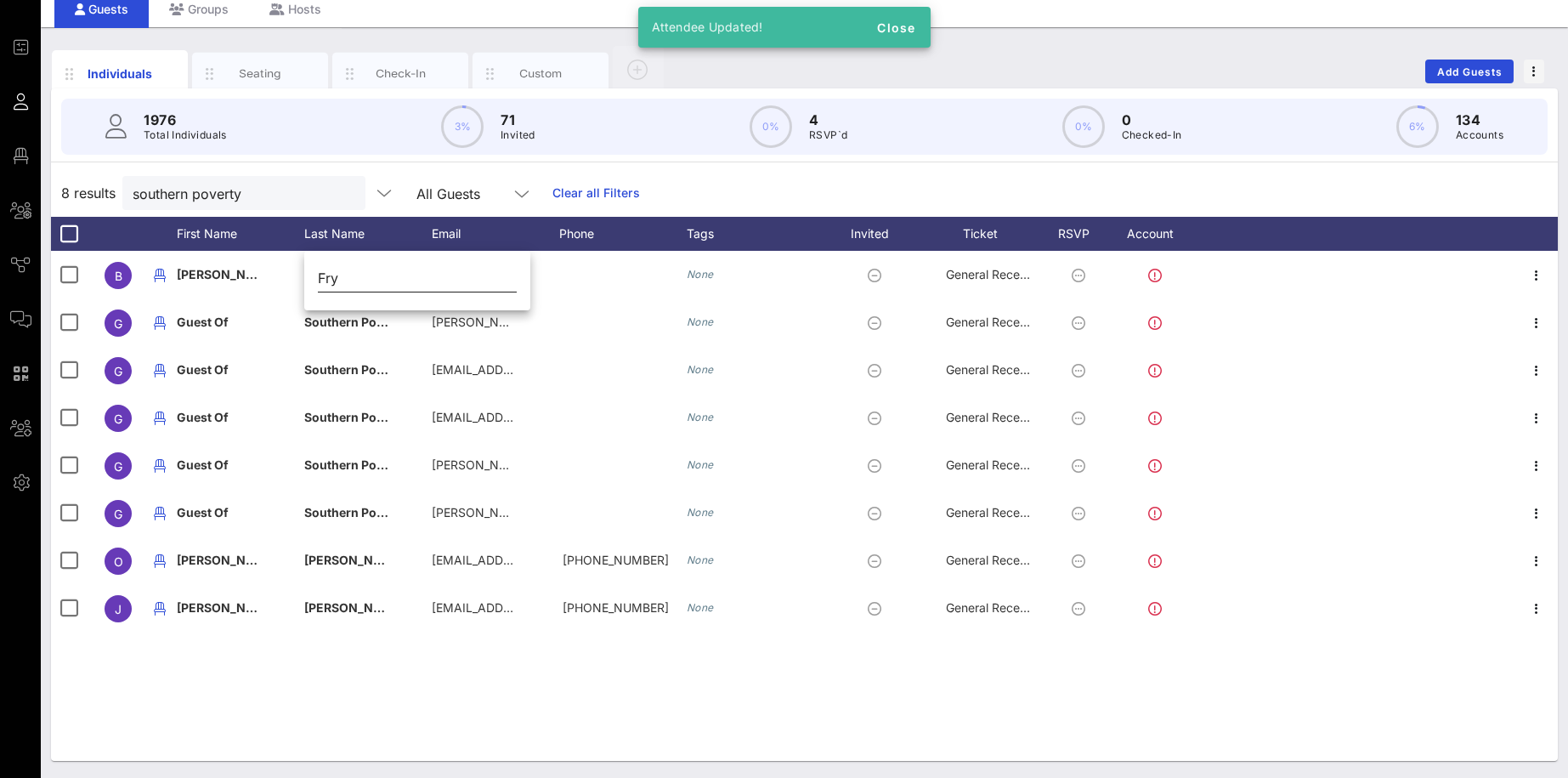
click at [335, 276] on input "Fry" at bounding box center [417, 278] width 199 height 27
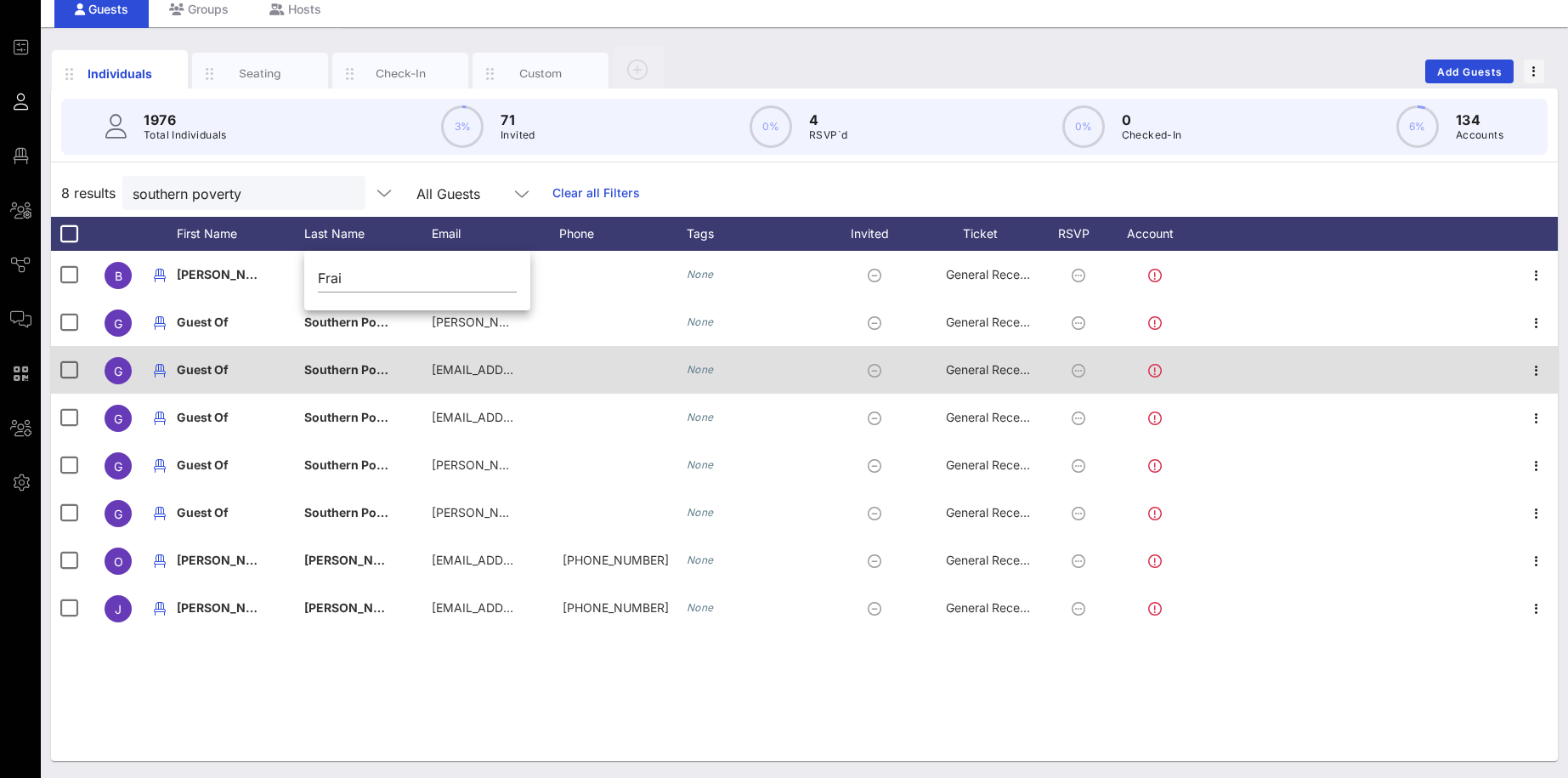
click at [369, 352] on div "Southern Poverty Law Center" at bounding box center [346, 370] width 85 height 48
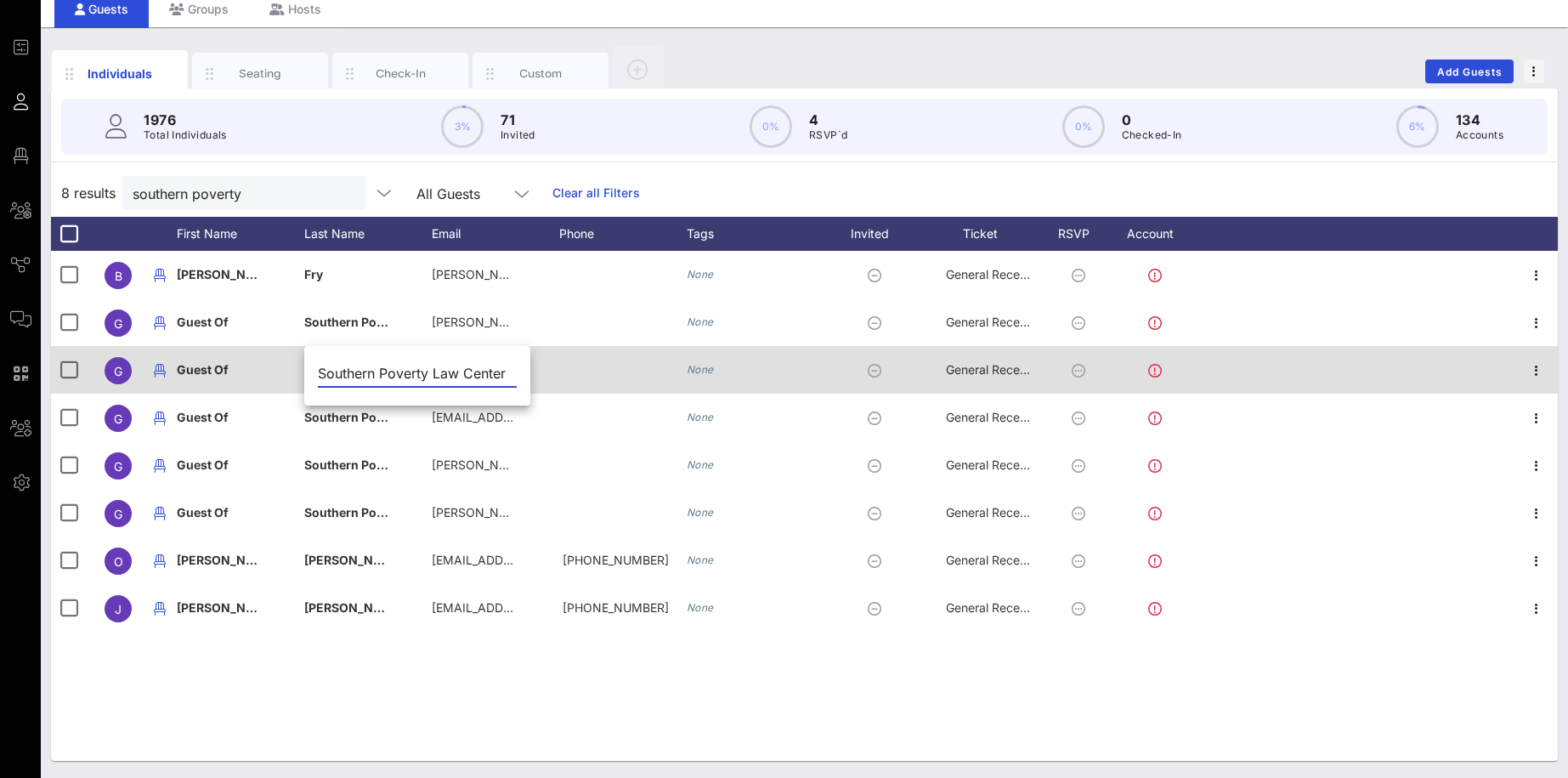
scroll to position [0, 4]
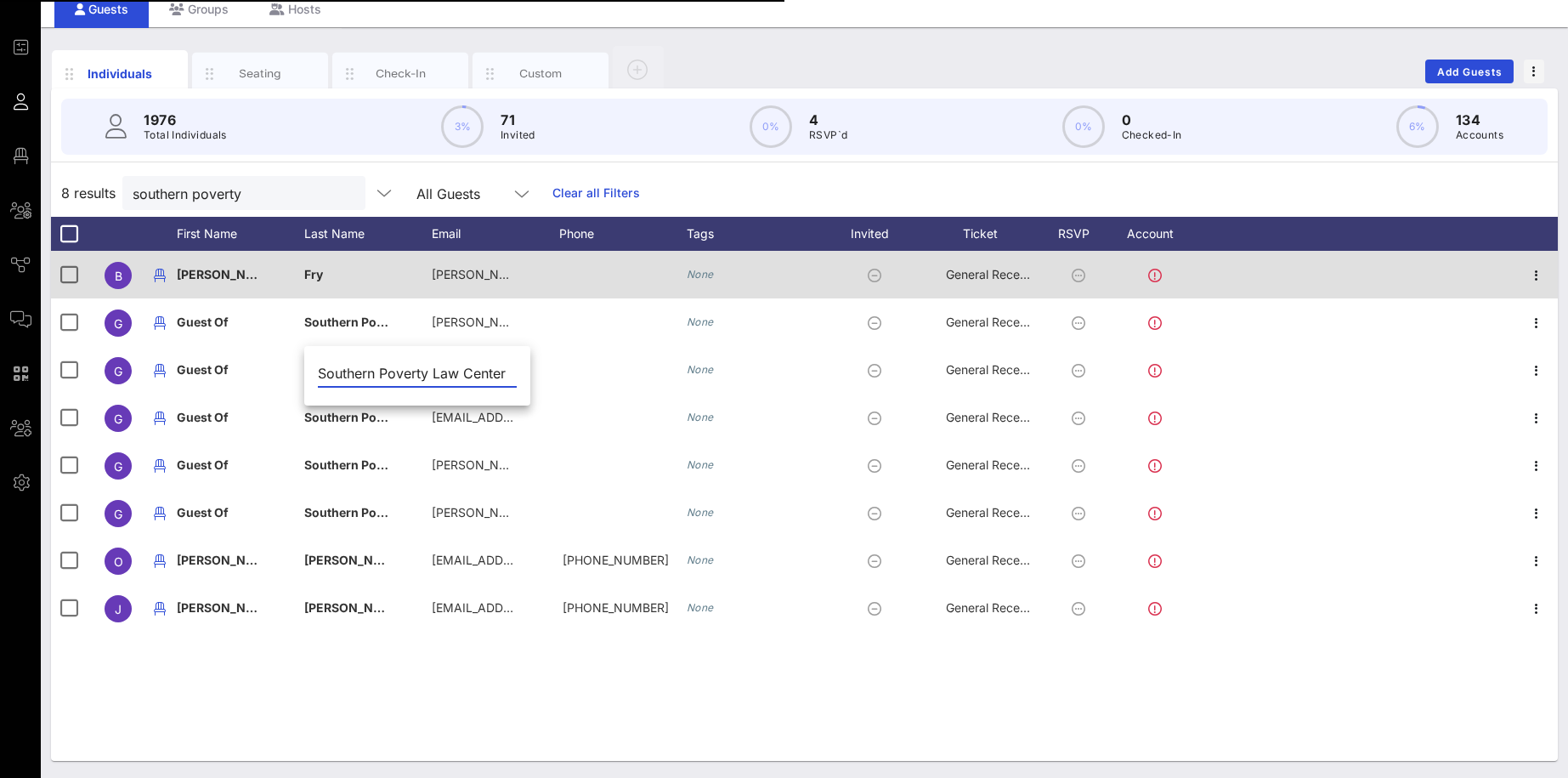
click at [322, 274] on span "Fry" at bounding box center [313, 274] width 19 height 15
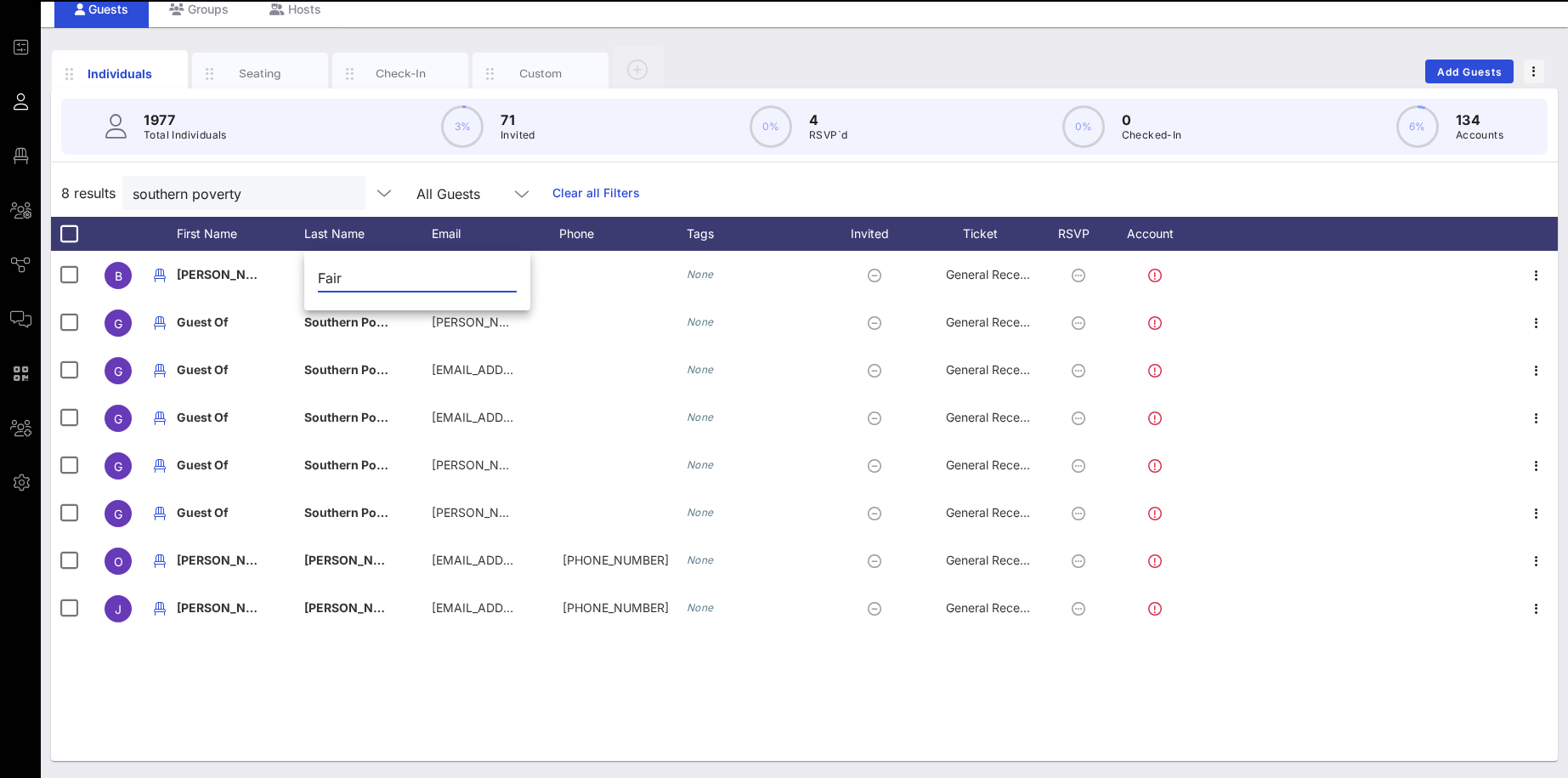
type input "Fair"
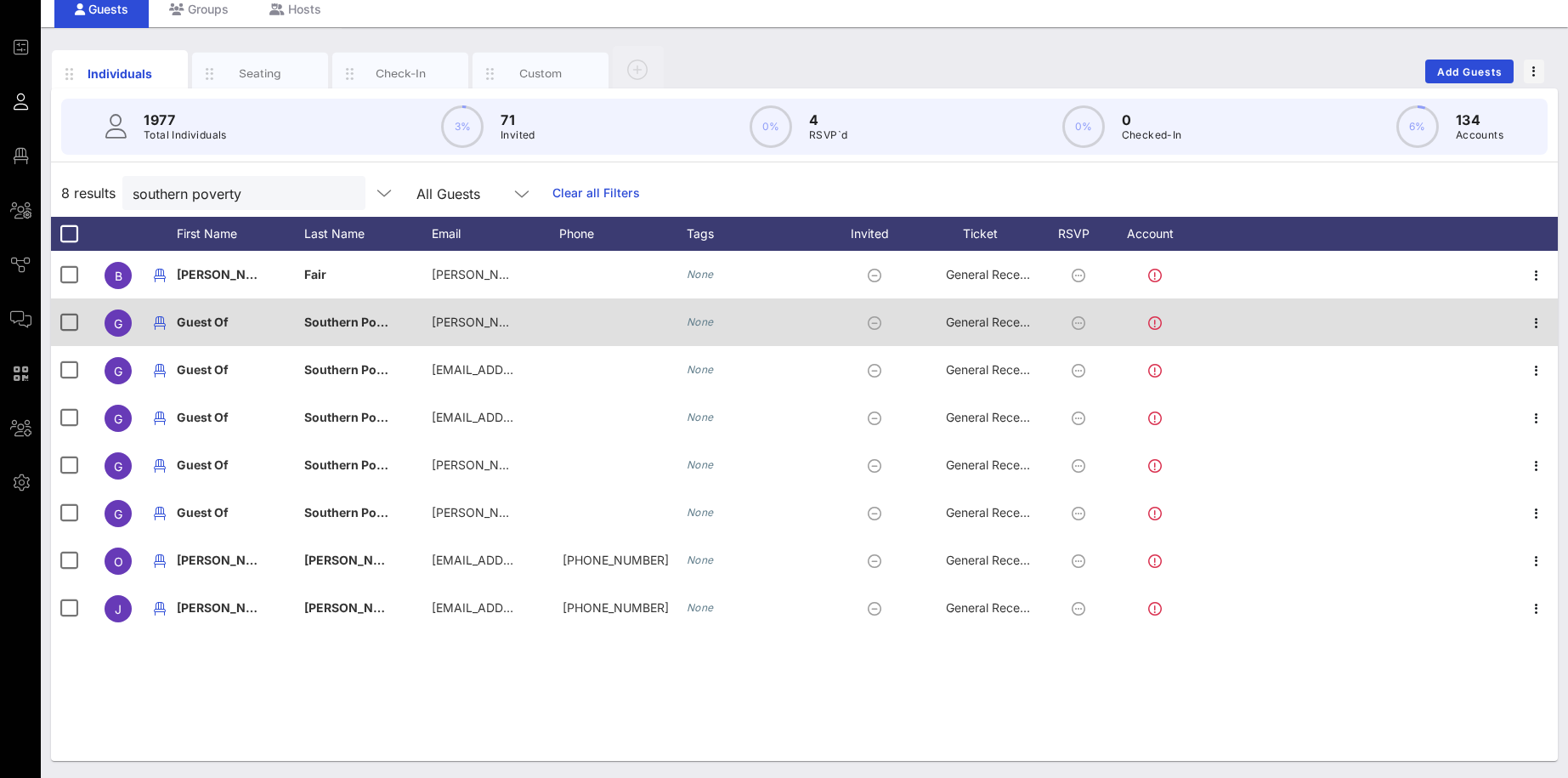
click at [193, 320] on span "Guest Of" at bounding box center [203, 321] width 52 height 15
type input "G"
type input "[PERSON_NAME]"
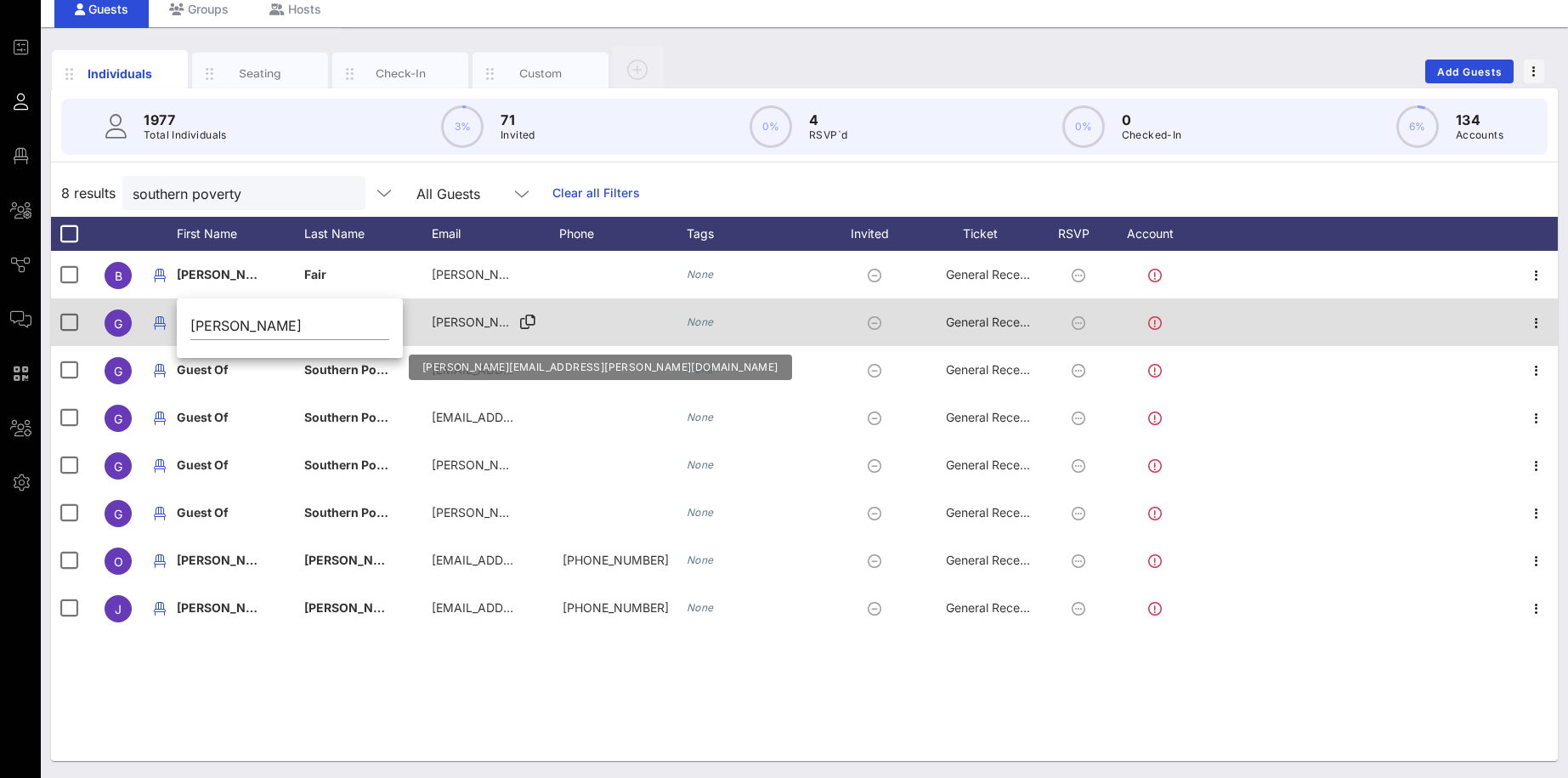
click at [484, 327] on span "[PERSON_NAME][EMAIL_ADDRESS][PERSON_NAME][DOMAIN_NAME]" at bounding box center [632, 321] width 401 height 15
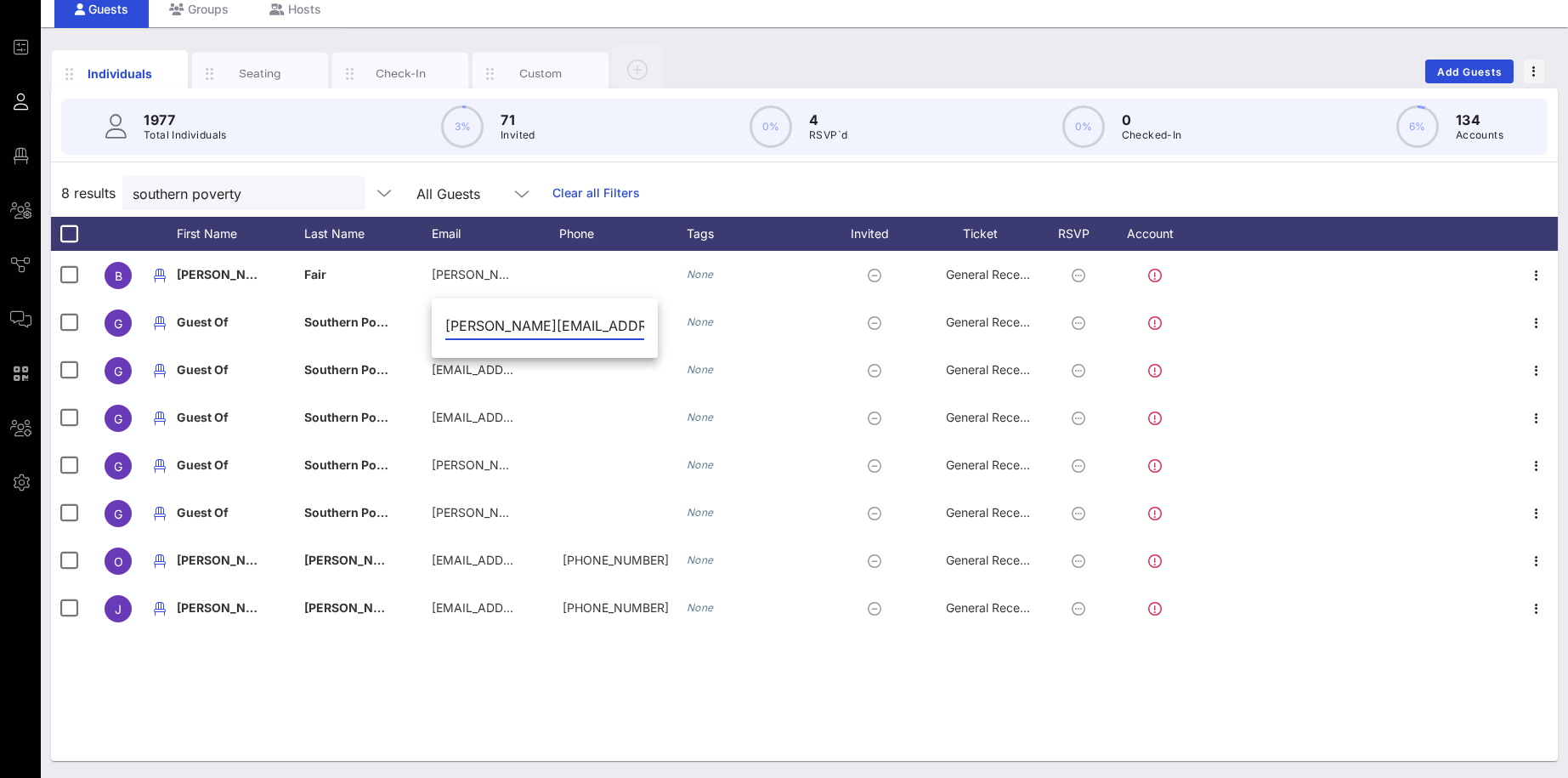
drag, startPoint x: 525, startPoint y: 327, endPoint x: 502, endPoint y: 327, distance: 23.0
click at [502, 327] on input "[PERSON_NAME][EMAIL_ADDRESS][PERSON_NAME][DOMAIN_NAME]" at bounding box center [544, 325] width 199 height 27
drag, startPoint x: 529, startPoint y: 327, endPoint x: 485, endPoint y: 323, distance: 44.2
click at [485, 323] on input "[PERSON_NAME][EMAIL_ADDRESS][PERSON_NAME][DOMAIN_NAME]" at bounding box center [544, 325] width 199 height 27
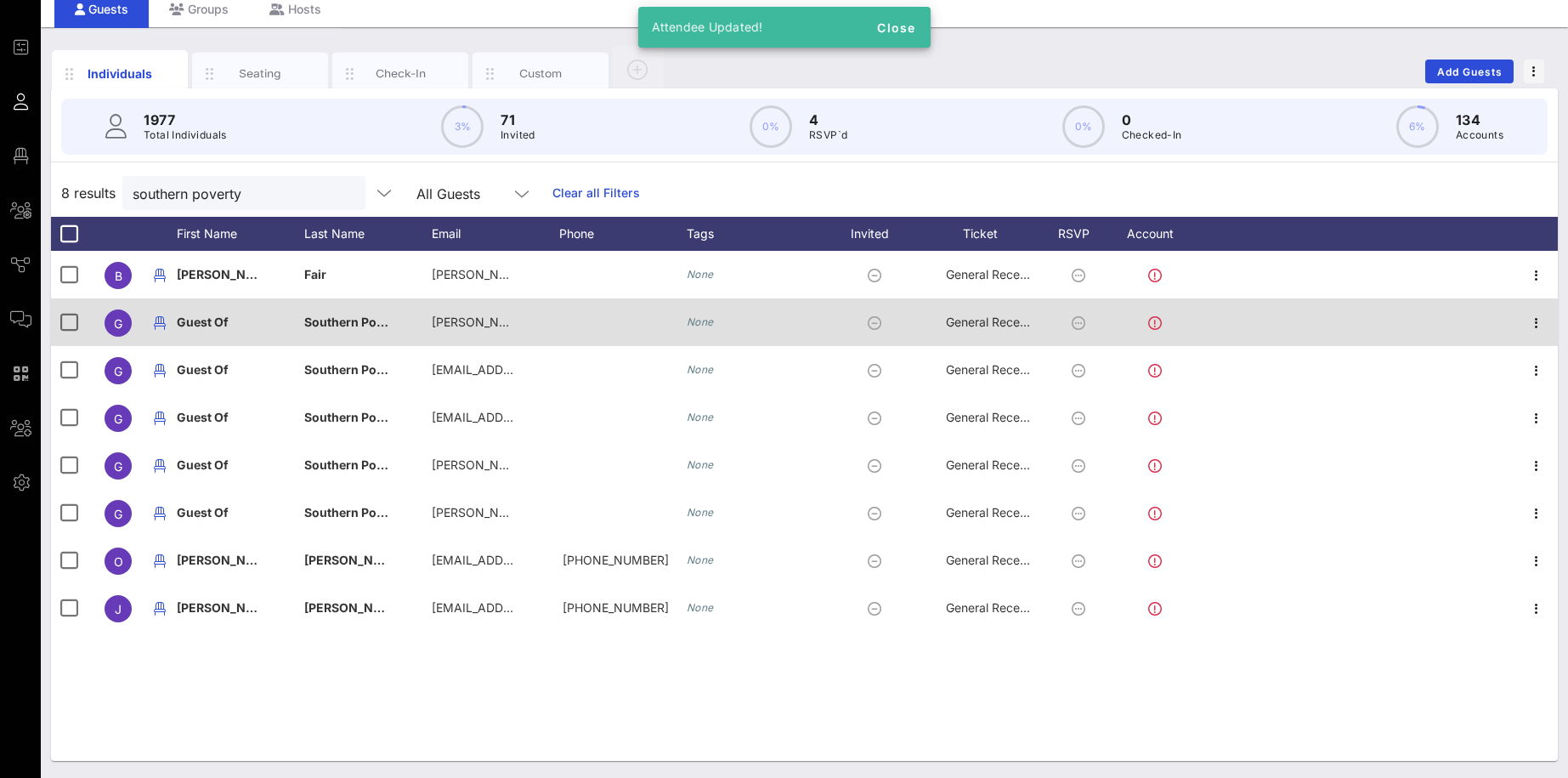
click at [350, 327] on span "Southern Poverty Law Center" at bounding box center [389, 321] width 170 height 15
click at [350, 327] on input "Southern Poverty Law Center" at bounding box center [417, 325] width 199 height 27
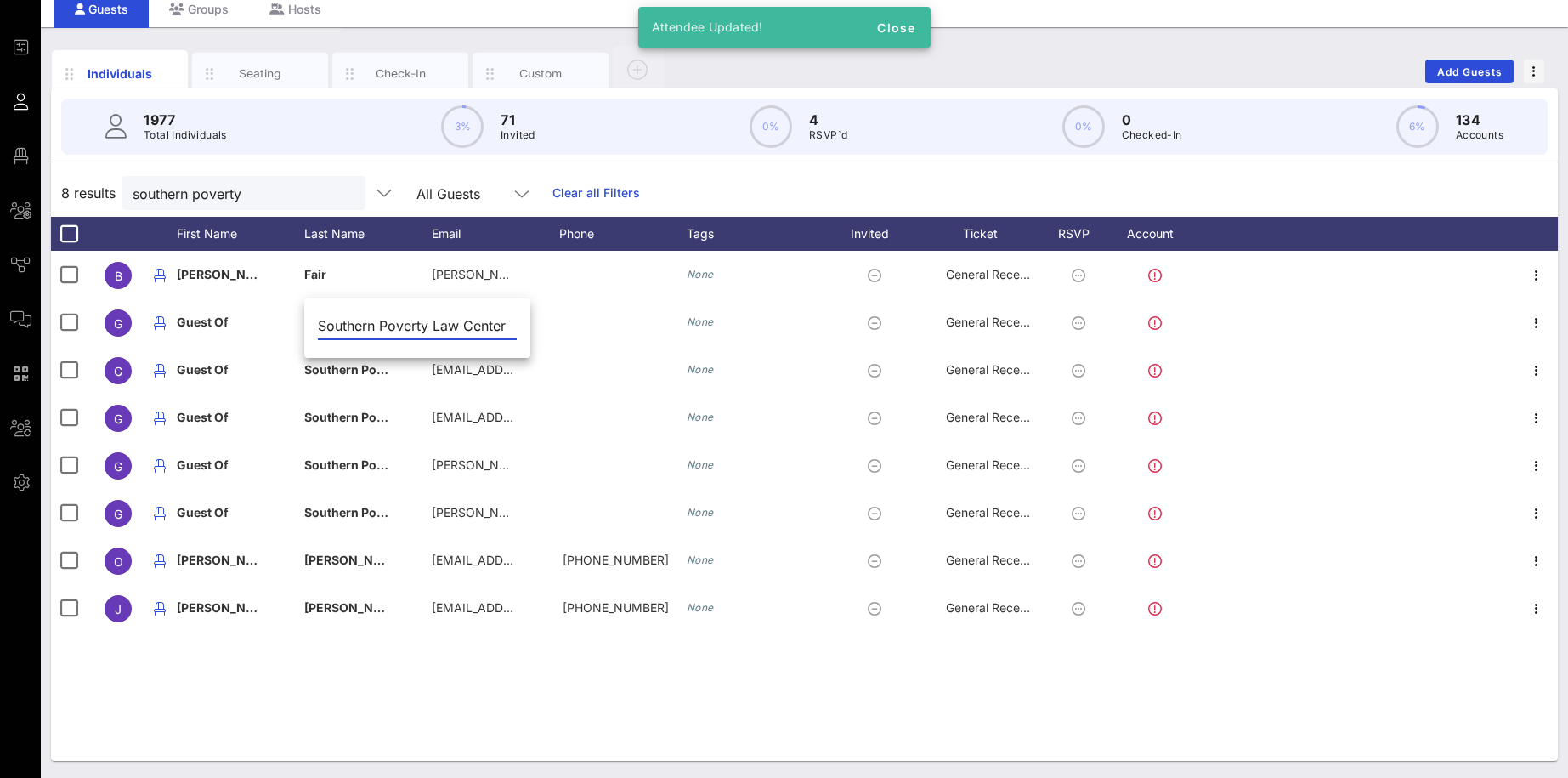
click at [407, 324] on input "Southern Poverty Law Center" at bounding box center [417, 325] width 199 height 27
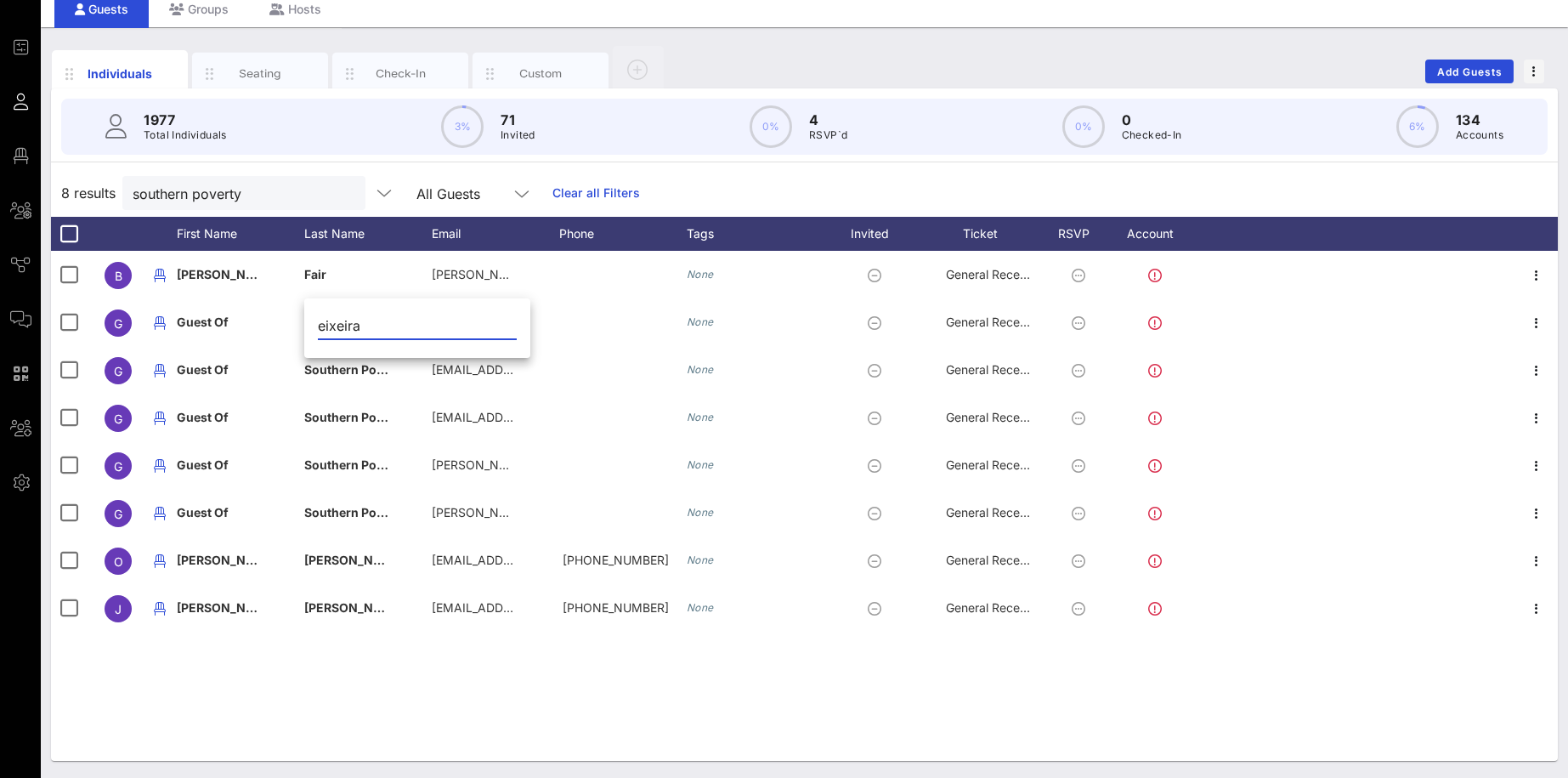
scroll to position [0, 0]
type input "[PERSON_NAME]"
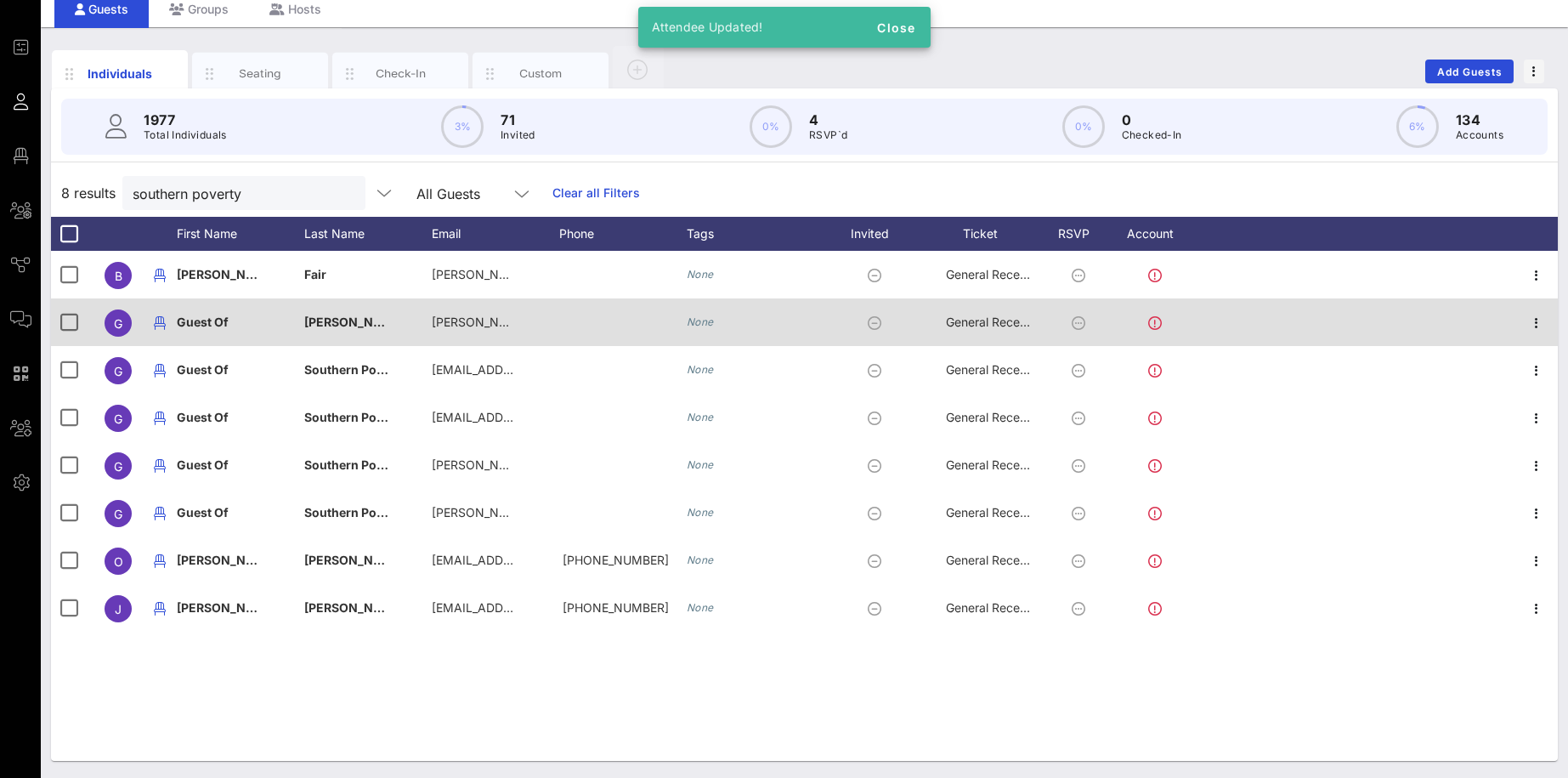
click at [224, 312] on div "Guest Of" at bounding box center [203, 323] width 52 height 48
click at [224, 312] on input "Guest Of" at bounding box center [289, 325] width 199 height 27
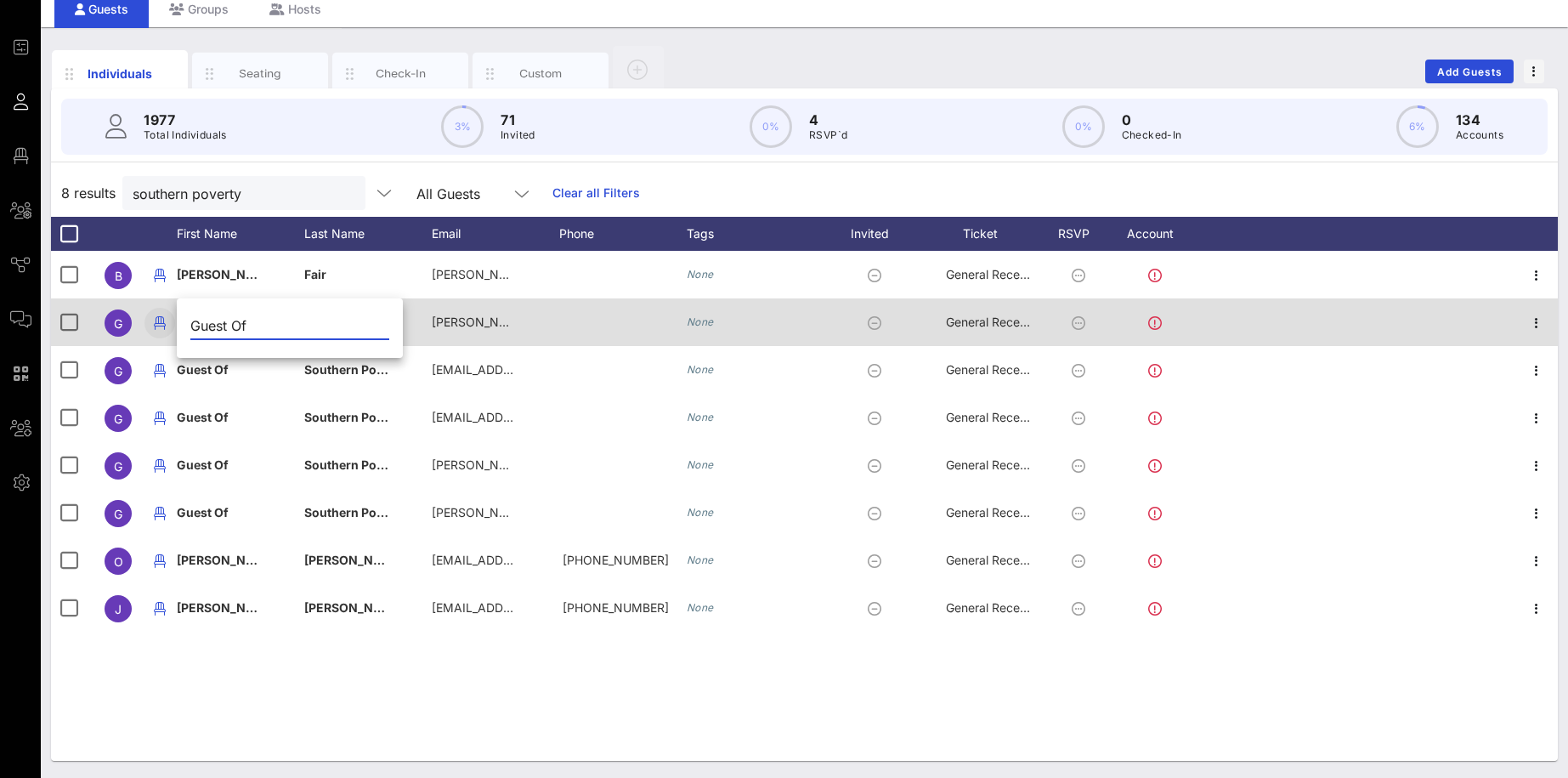
drag, startPoint x: 257, startPoint y: 323, endPoint x: 151, endPoint y: 318, distance: 106.1
click at [190, 318] on input "Guest Of" at bounding box center [289, 325] width 199 height 27
type input "[PERSON_NAME]"
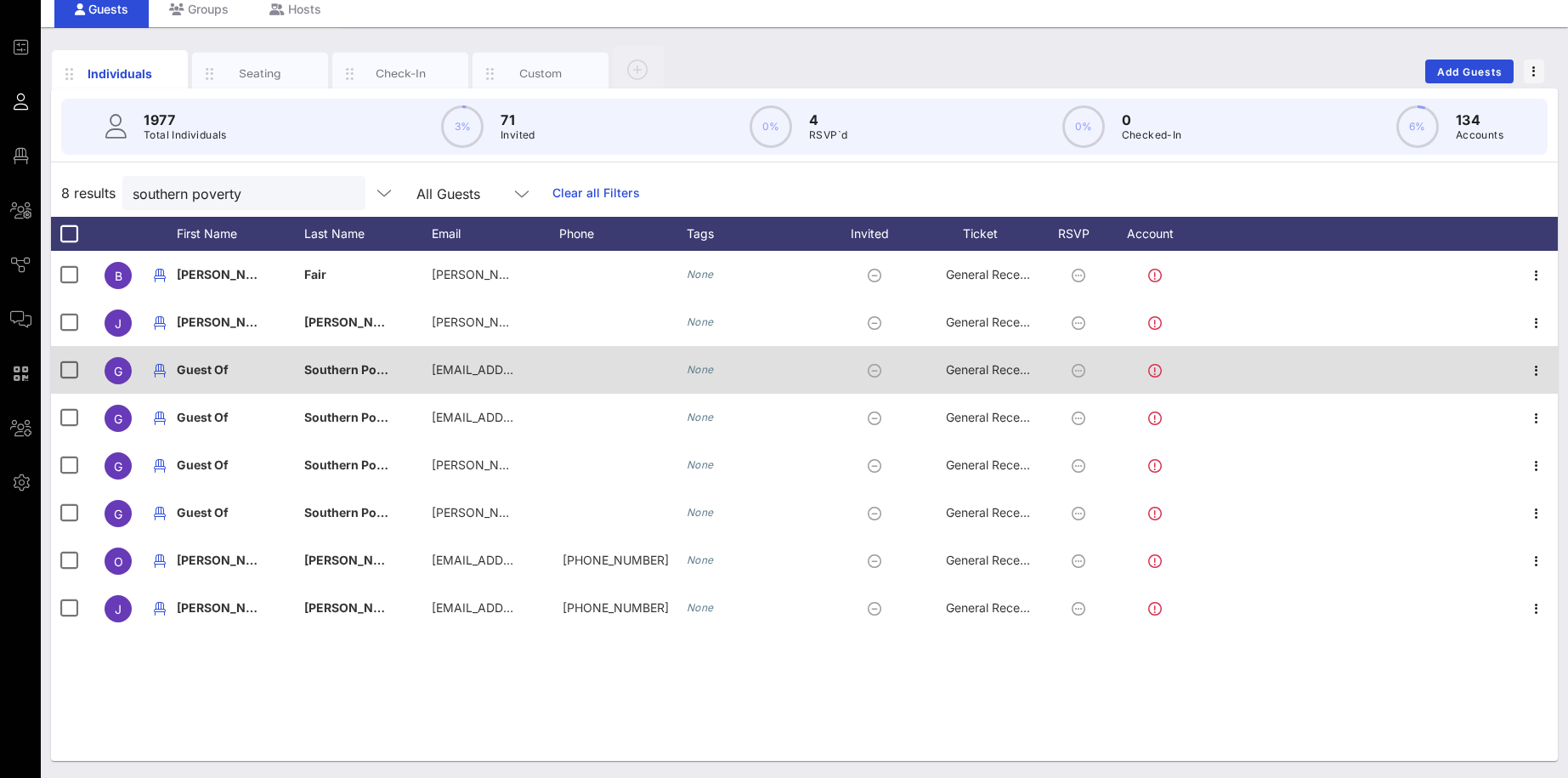
click at [195, 379] on div "Guest Of" at bounding box center [203, 370] width 52 height 48
click at [195, 379] on div "Guest Of" at bounding box center [290, 377] width 226 height 56
click at [195, 379] on input "Guest Of" at bounding box center [289, 373] width 199 height 27
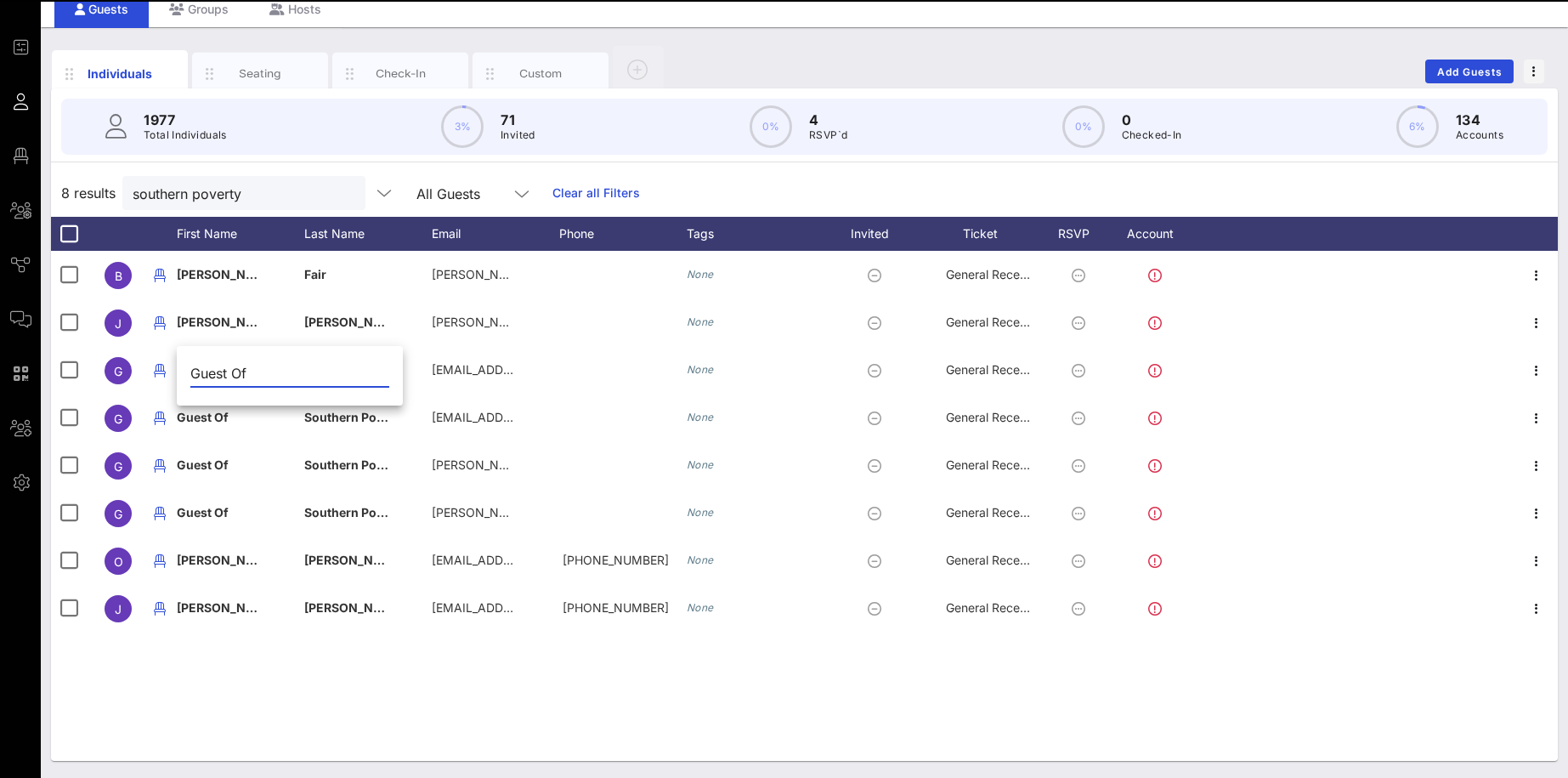
drag, startPoint x: 250, startPoint y: 365, endPoint x: 313, endPoint y: 367, distance: 63.0
click at [312, 370] on input "Guest Of" at bounding box center [289, 373] width 199 height 27
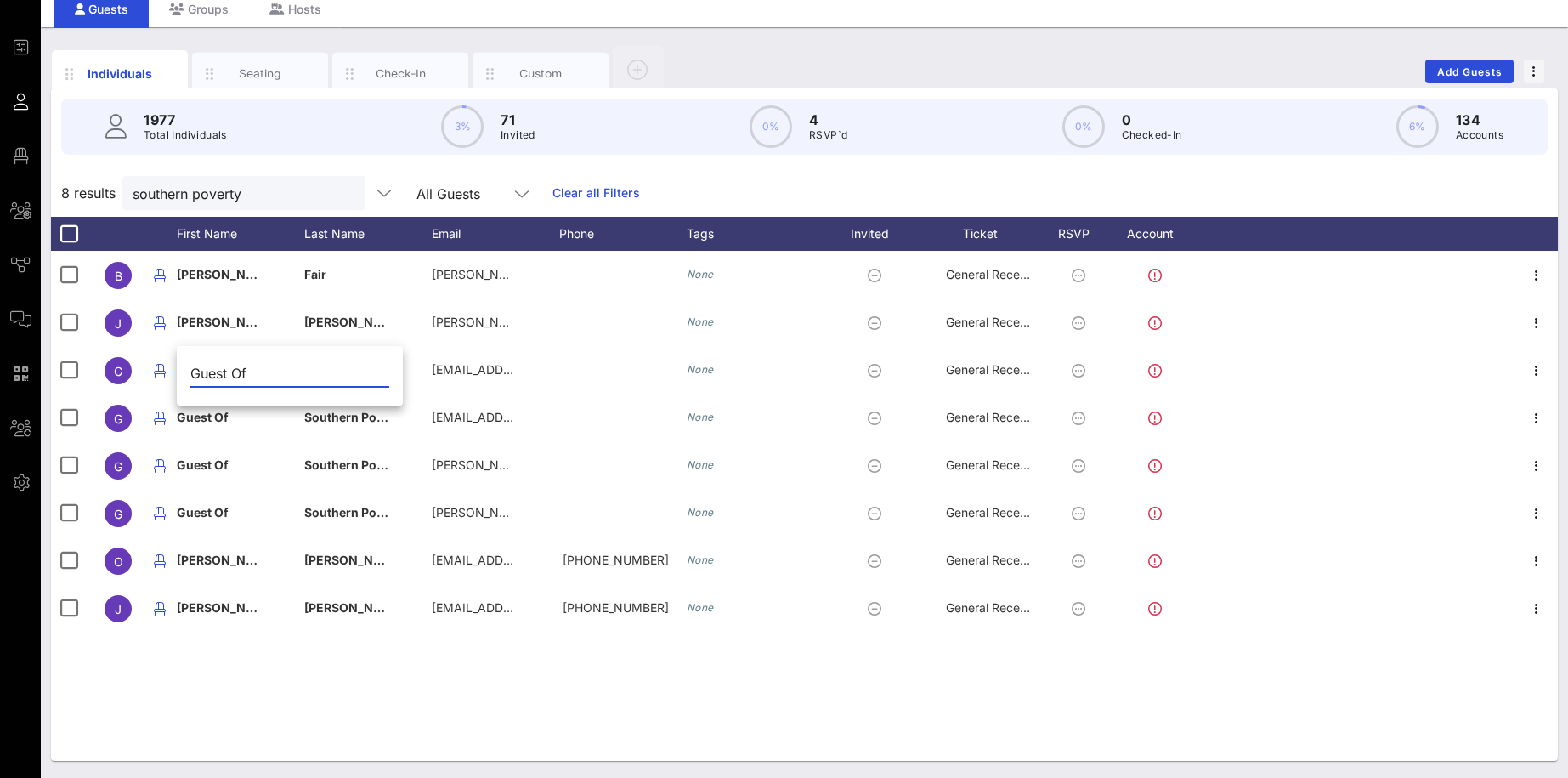
click at [313, 367] on input "Guest Of" at bounding box center [289, 373] width 199 height 27
drag, startPoint x: 313, startPoint y: 367, endPoint x: 147, endPoint y: 367, distance: 166.0
click at [190, 367] on input "Guest Of" at bounding box center [289, 373] width 199 height 27
type input "Lily"
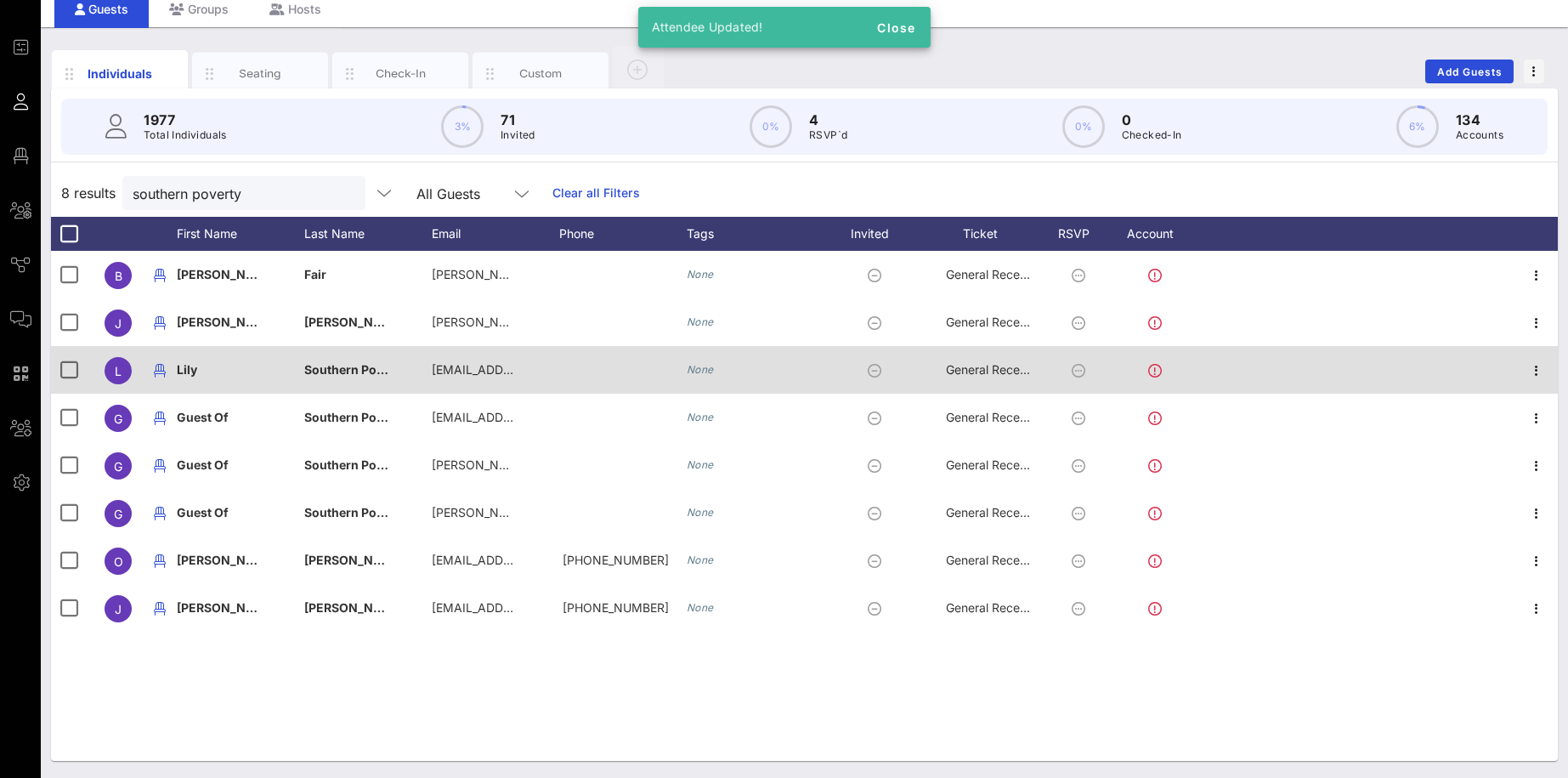
click at [354, 368] on span "Southern Poverty Law Center" at bounding box center [389, 369] width 170 height 15
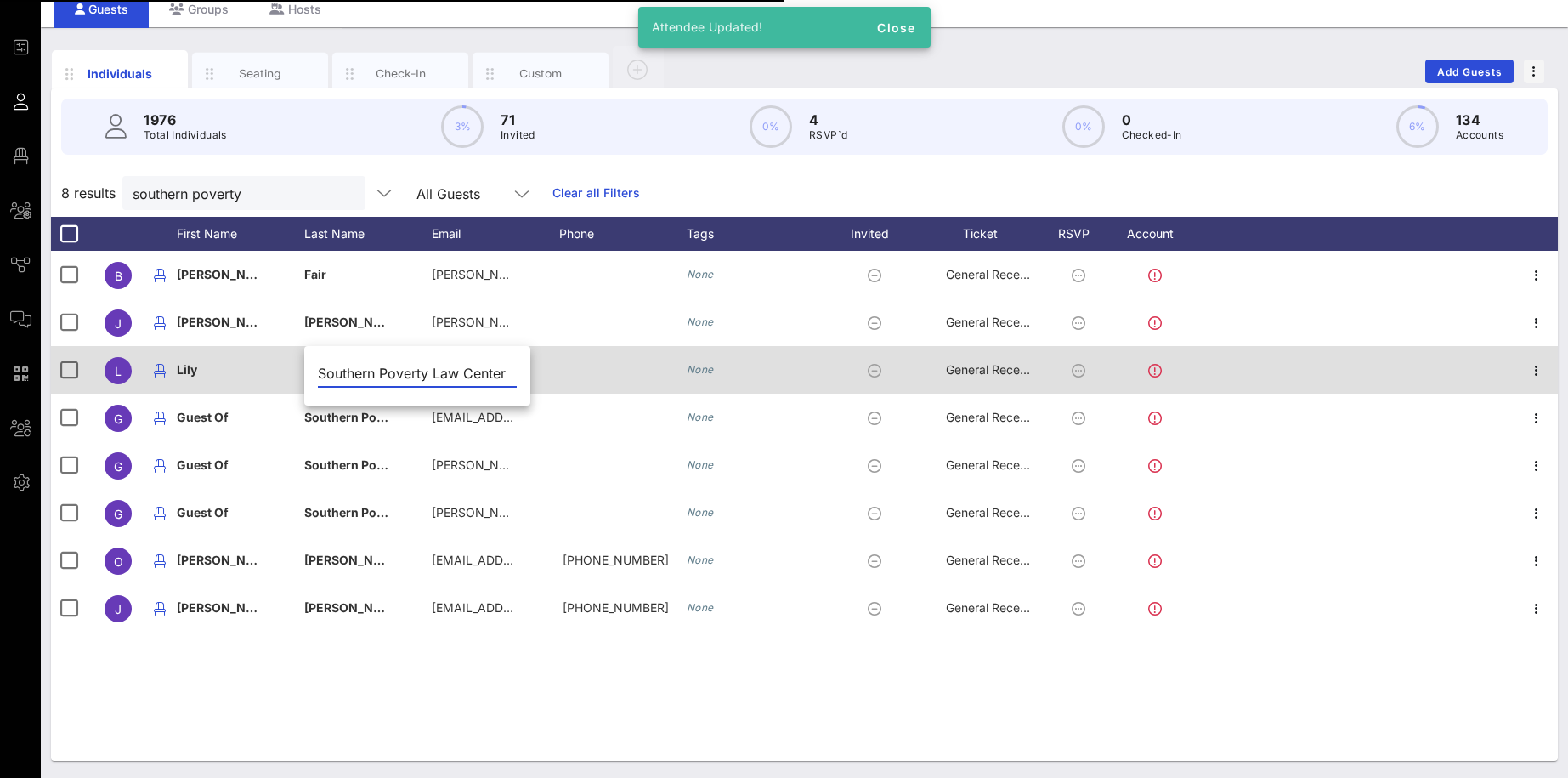
click at [354, 369] on input "Southern Poverty Law Center" at bounding box center [417, 373] width 199 height 27
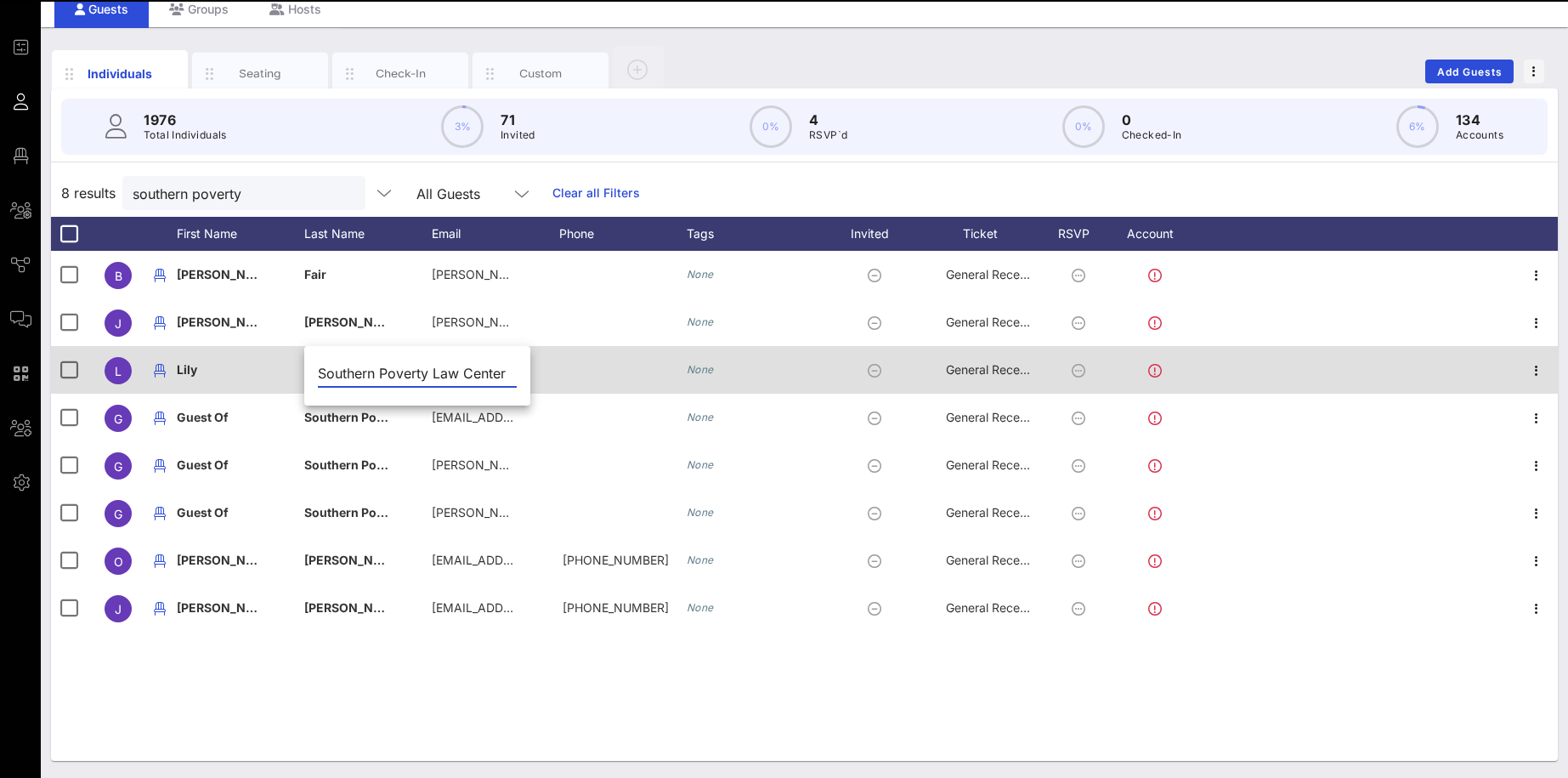
click at [354, 369] on input "Southern Poverty Law Center" at bounding box center [417, 373] width 199 height 27
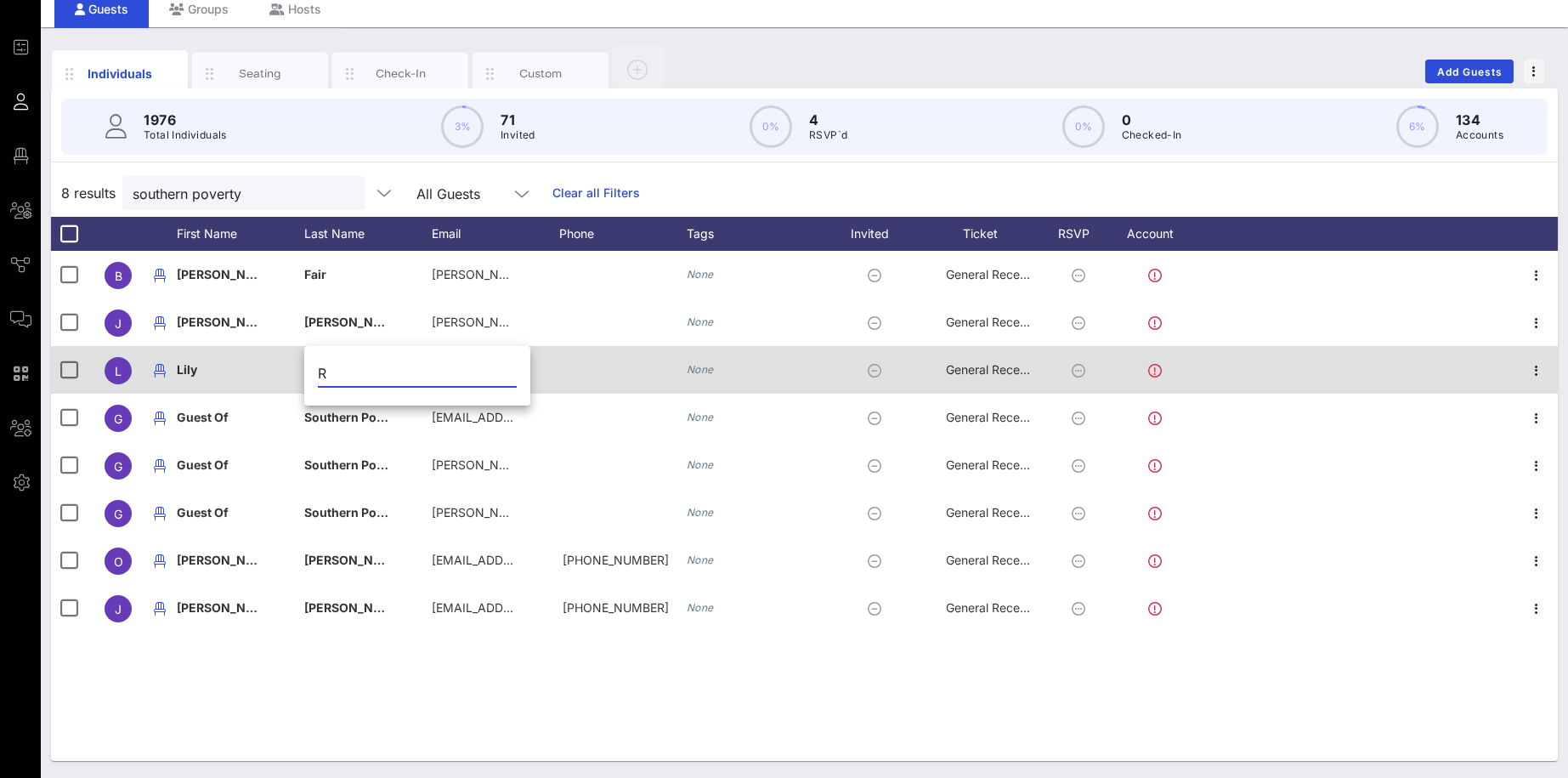
scroll to position [0, 0]
click at [336, 362] on span "Rohdes" at bounding box center [326, 369] width 45 height 15
click at [336, 362] on input "Rohdes" at bounding box center [417, 373] width 199 height 27
click at [318, 361] on div "Rodes" at bounding box center [346, 370] width 85 height 48
click at [318, 361] on div "Rodes" at bounding box center [417, 377] width 226 height 56
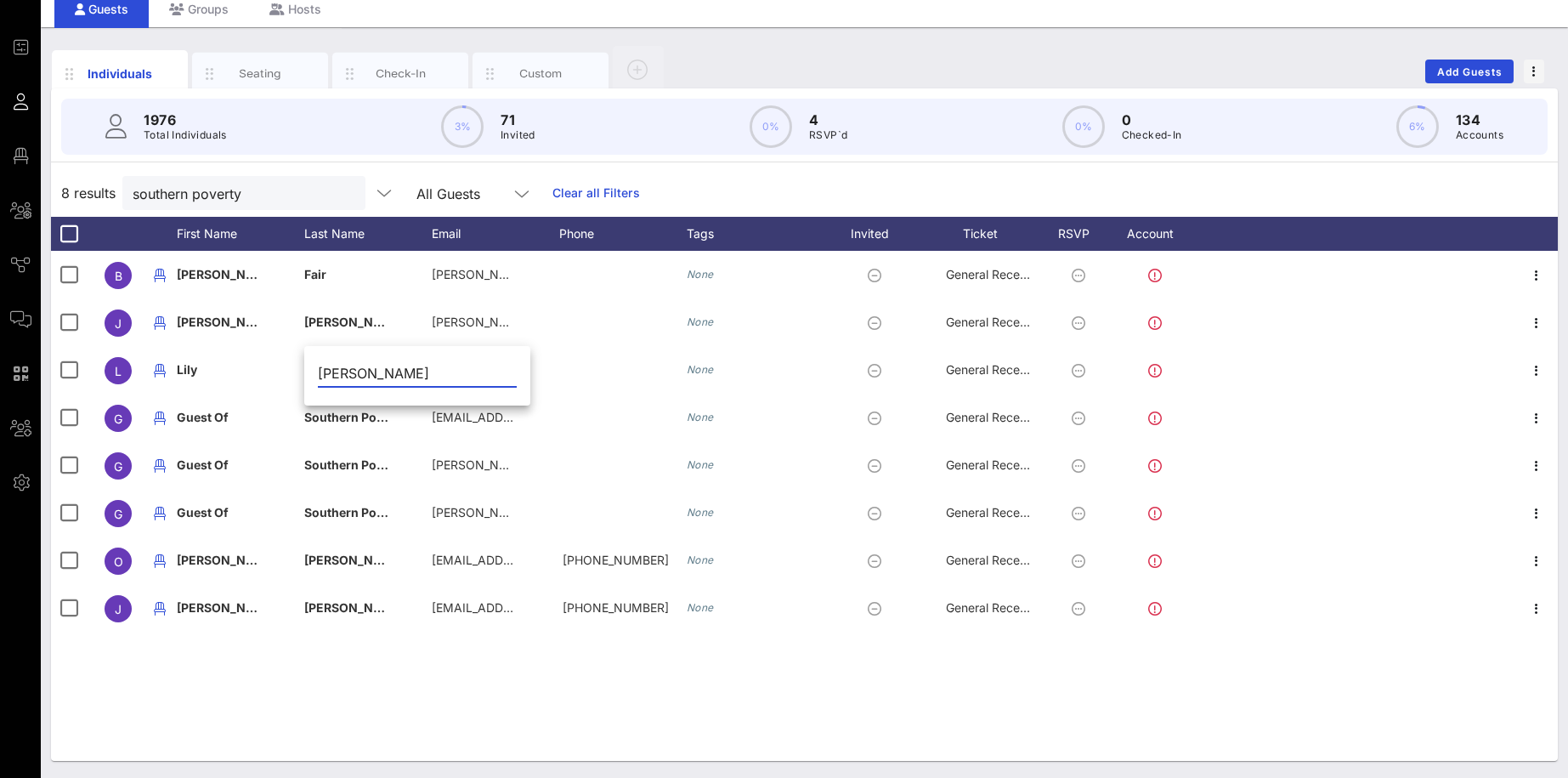
click at [335, 377] on input "Rodes" at bounding box center [417, 373] width 199 height 27
type input "Rhode"
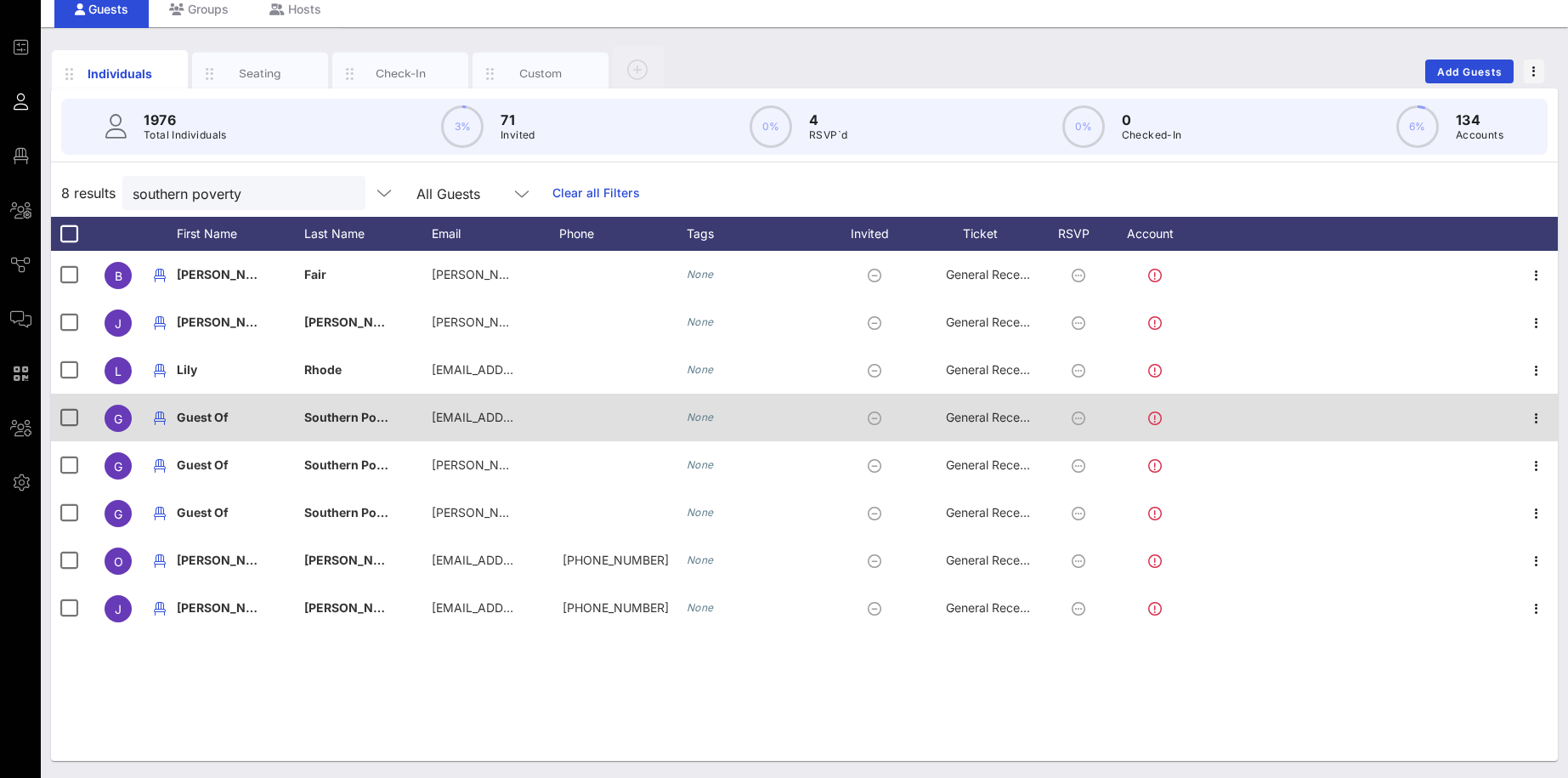
click at [176, 413] on div at bounding box center [160, 418] width 34 height 48
click at [199, 425] on span "Guest Of" at bounding box center [203, 417] width 52 height 15
click at [199, 425] on div "Guest Of" at bounding box center [290, 425] width 226 height 56
click at [199, 425] on input "Guest Of" at bounding box center [289, 421] width 199 height 27
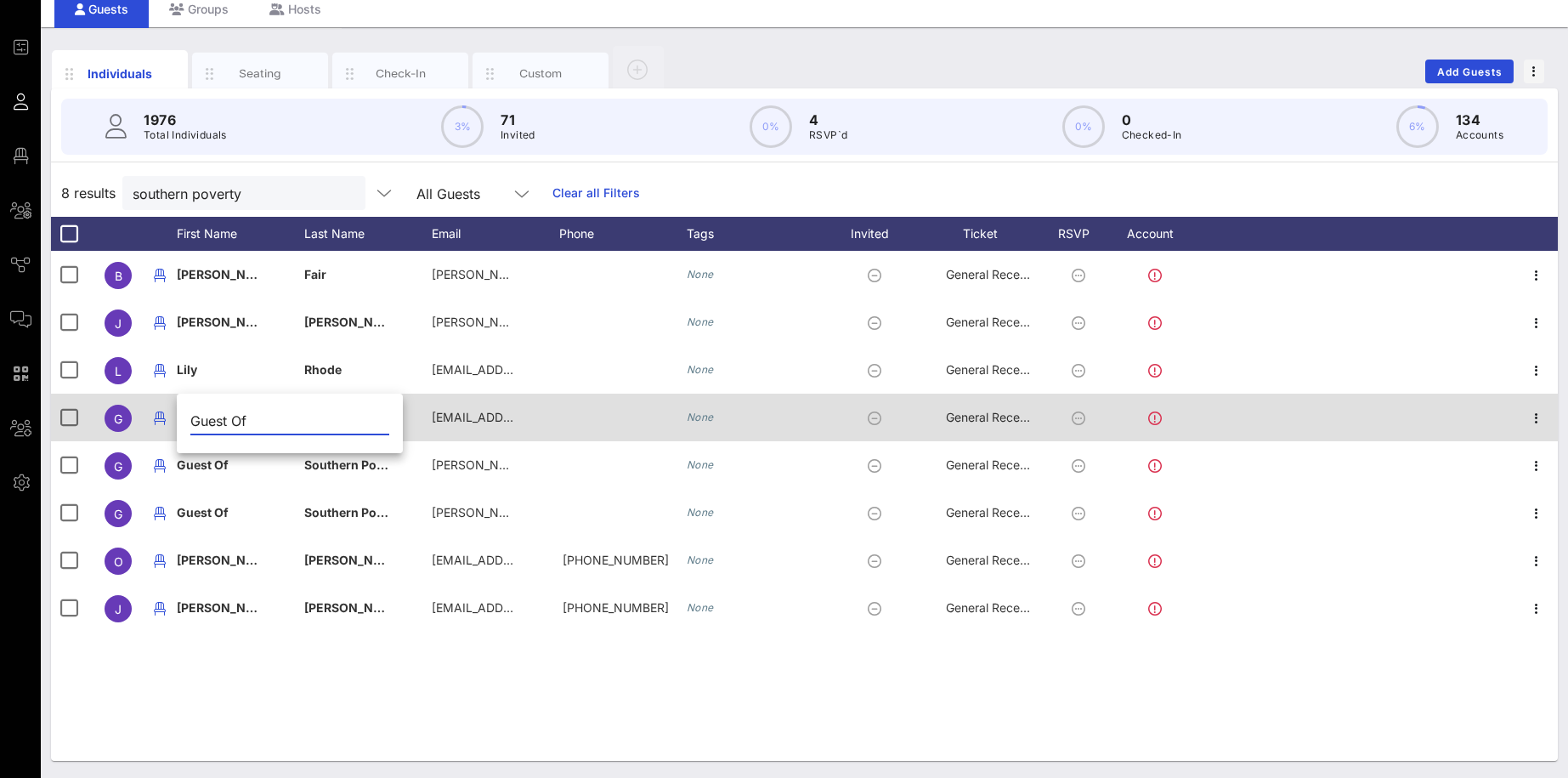
click at [199, 425] on input "Guest Of" at bounding box center [289, 421] width 199 height 27
type input "Aurelie"
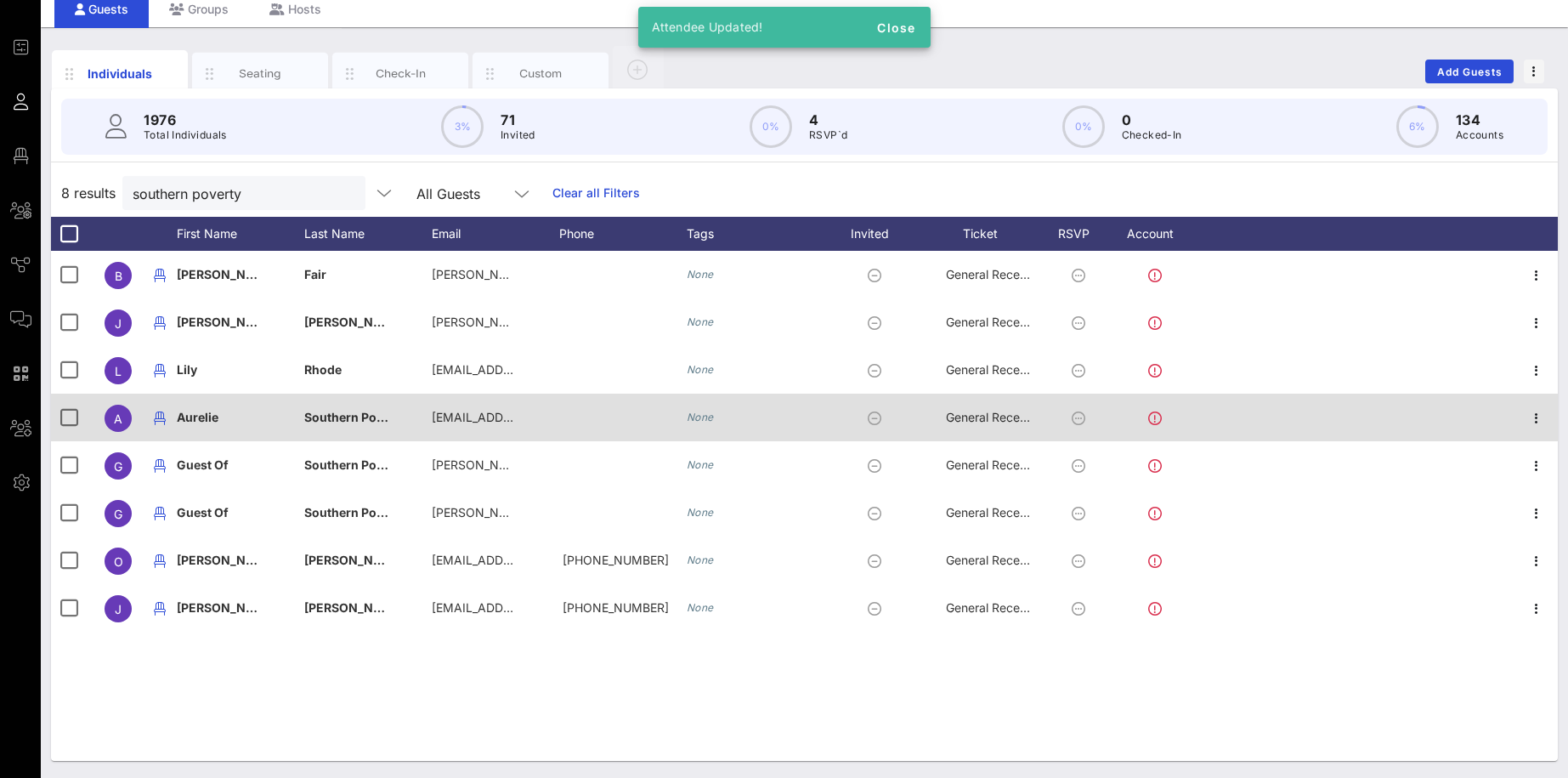
click at [362, 417] on span "Southern Poverty Law Center" at bounding box center [389, 417] width 170 height 15
click at [362, 417] on input "Southern Poverty Law Center" at bounding box center [417, 421] width 199 height 27
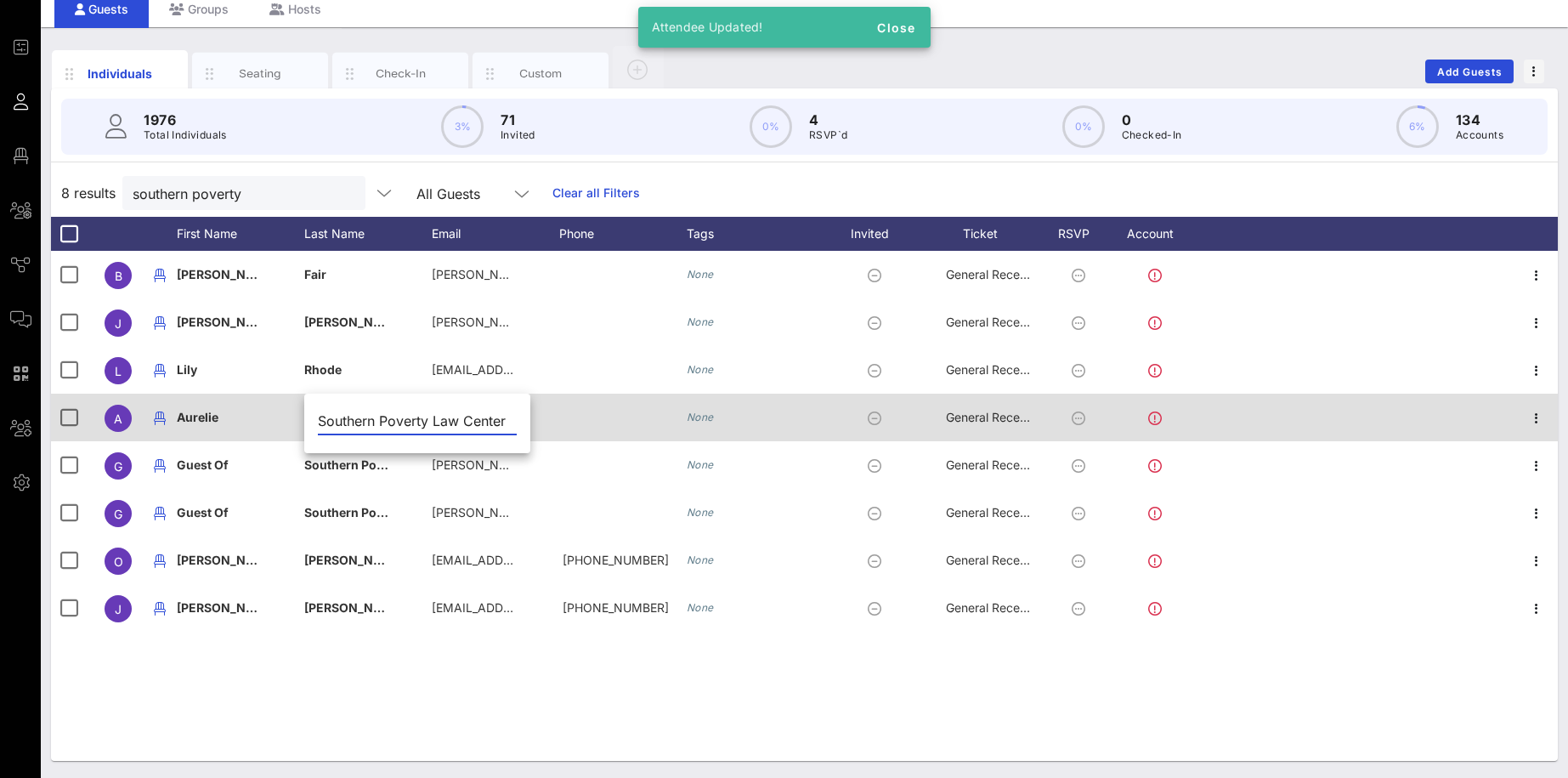
click at [362, 417] on input "Southern Poverty Law Center" at bounding box center [417, 421] width 199 height 27
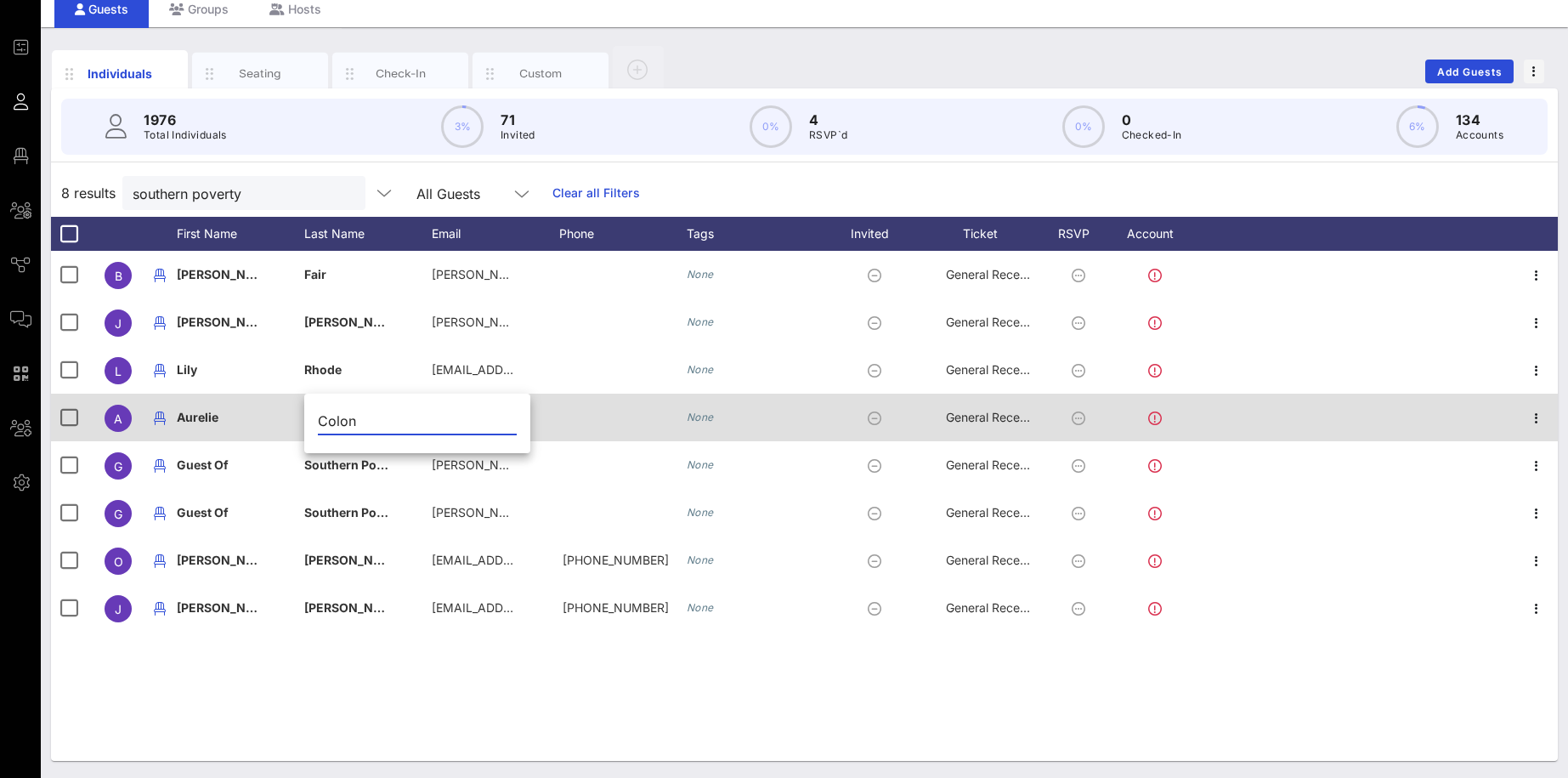
type input "Colon"
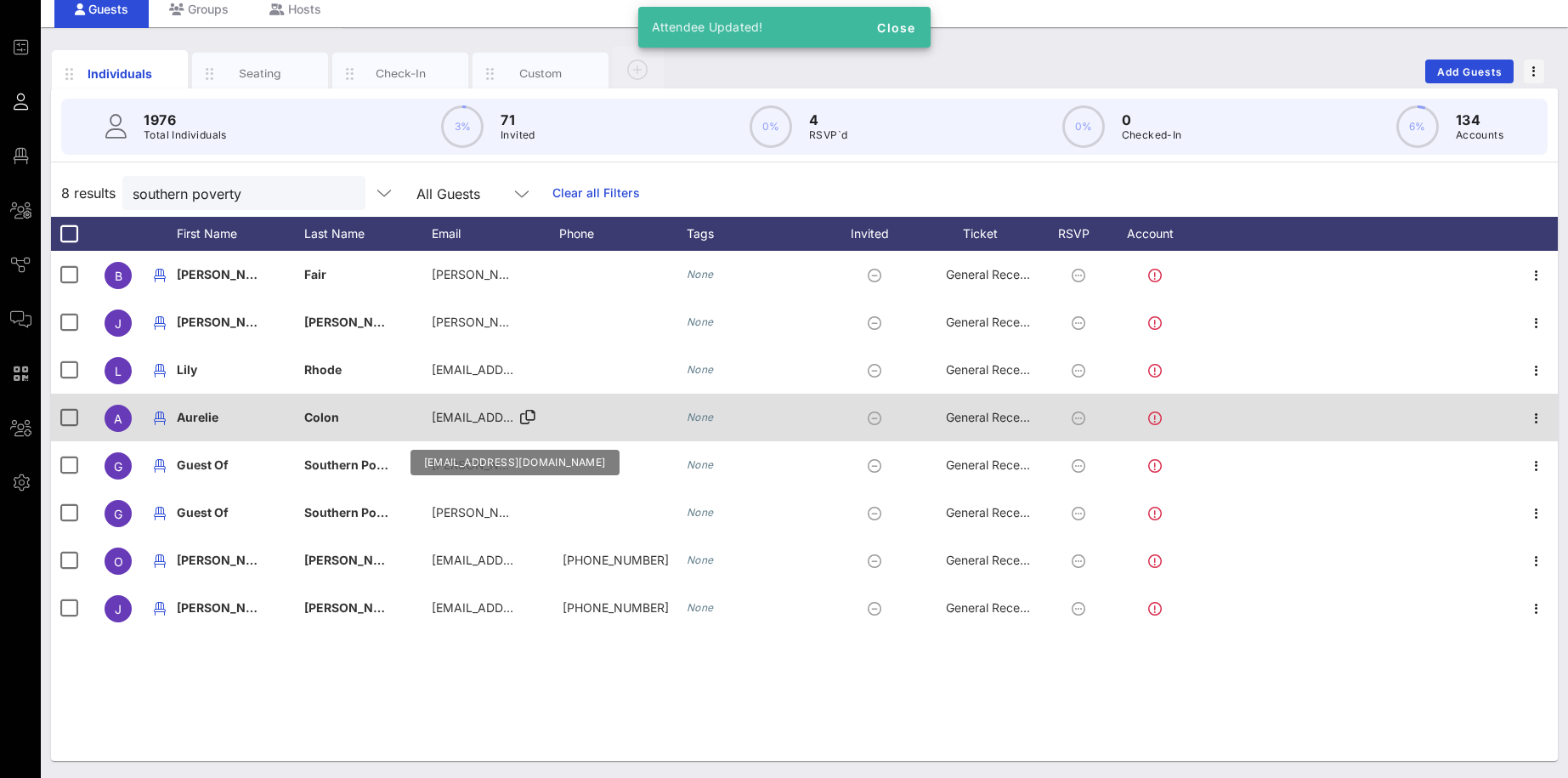
click at [505, 424] on span "[EMAIL_ADDRESS][DOMAIN_NAME]" at bounding box center [533, 417] width 205 height 15
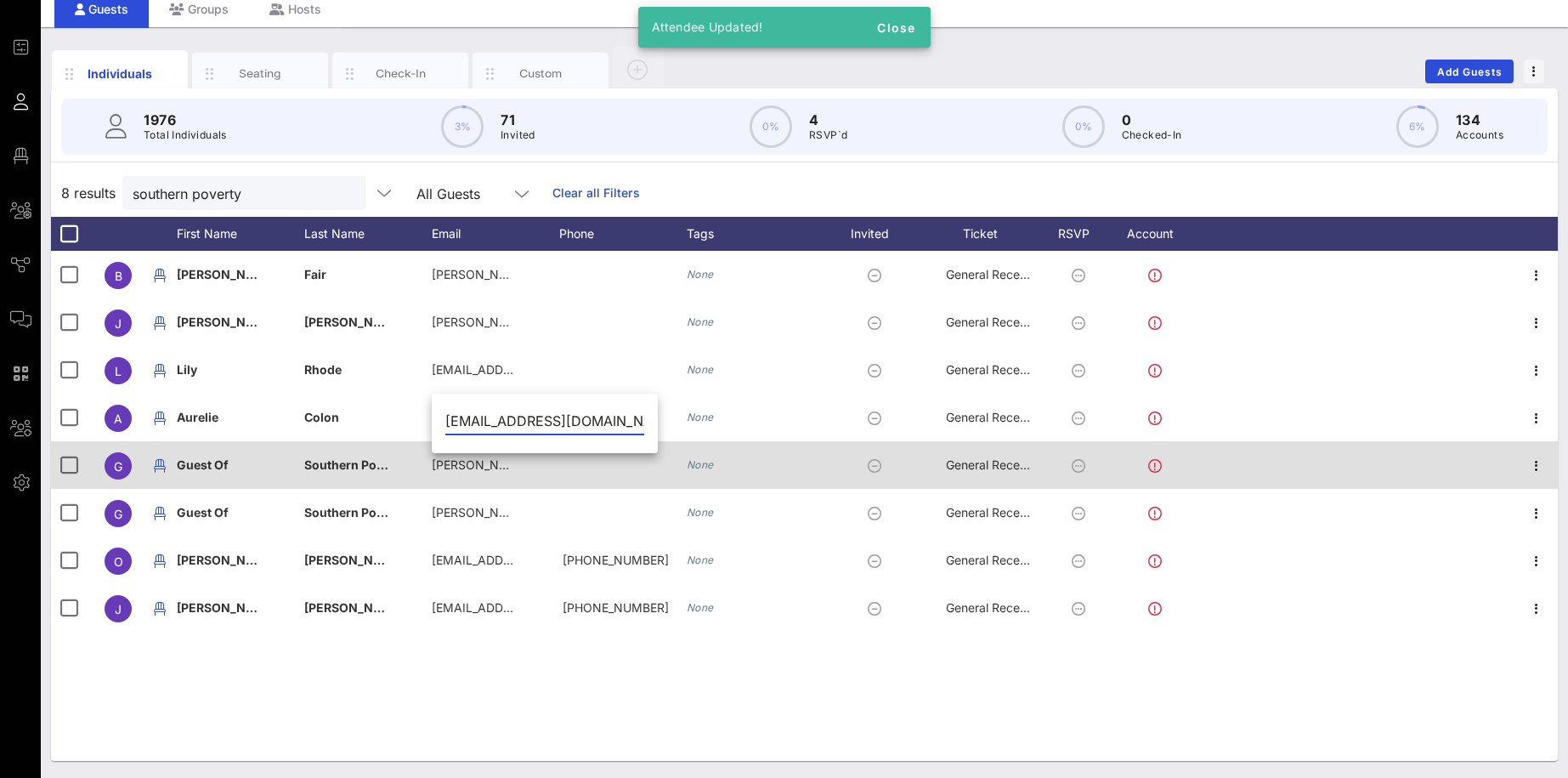
click at [248, 466] on div "Guest Of" at bounding box center [241, 474] width 128 height 67
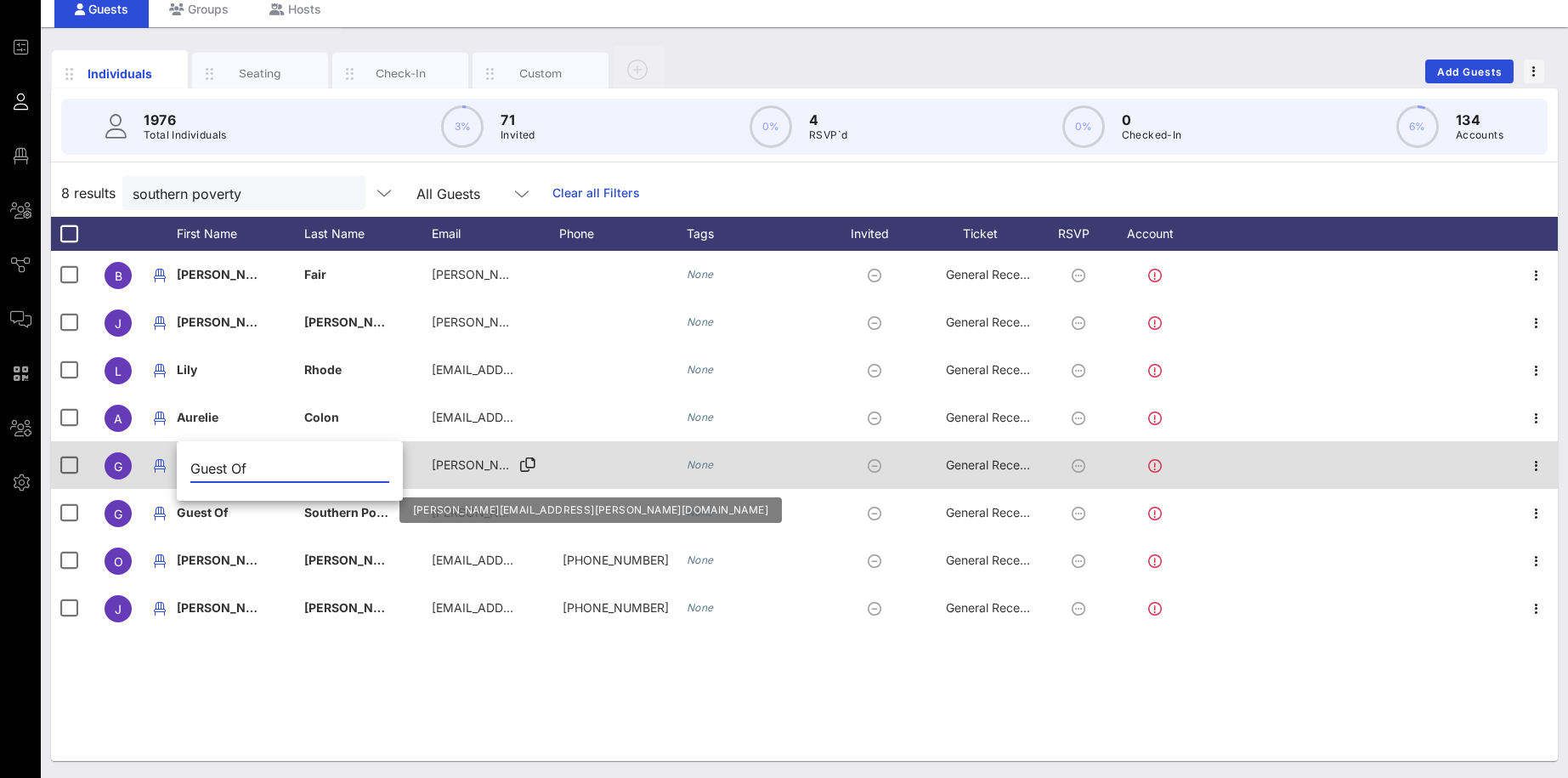
click at [439, 464] on span "[PERSON_NAME][EMAIL_ADDRESS][PERSON_NAME][DOMAIN_NAME]" at bounding box center [632, 464] width 401 height 15
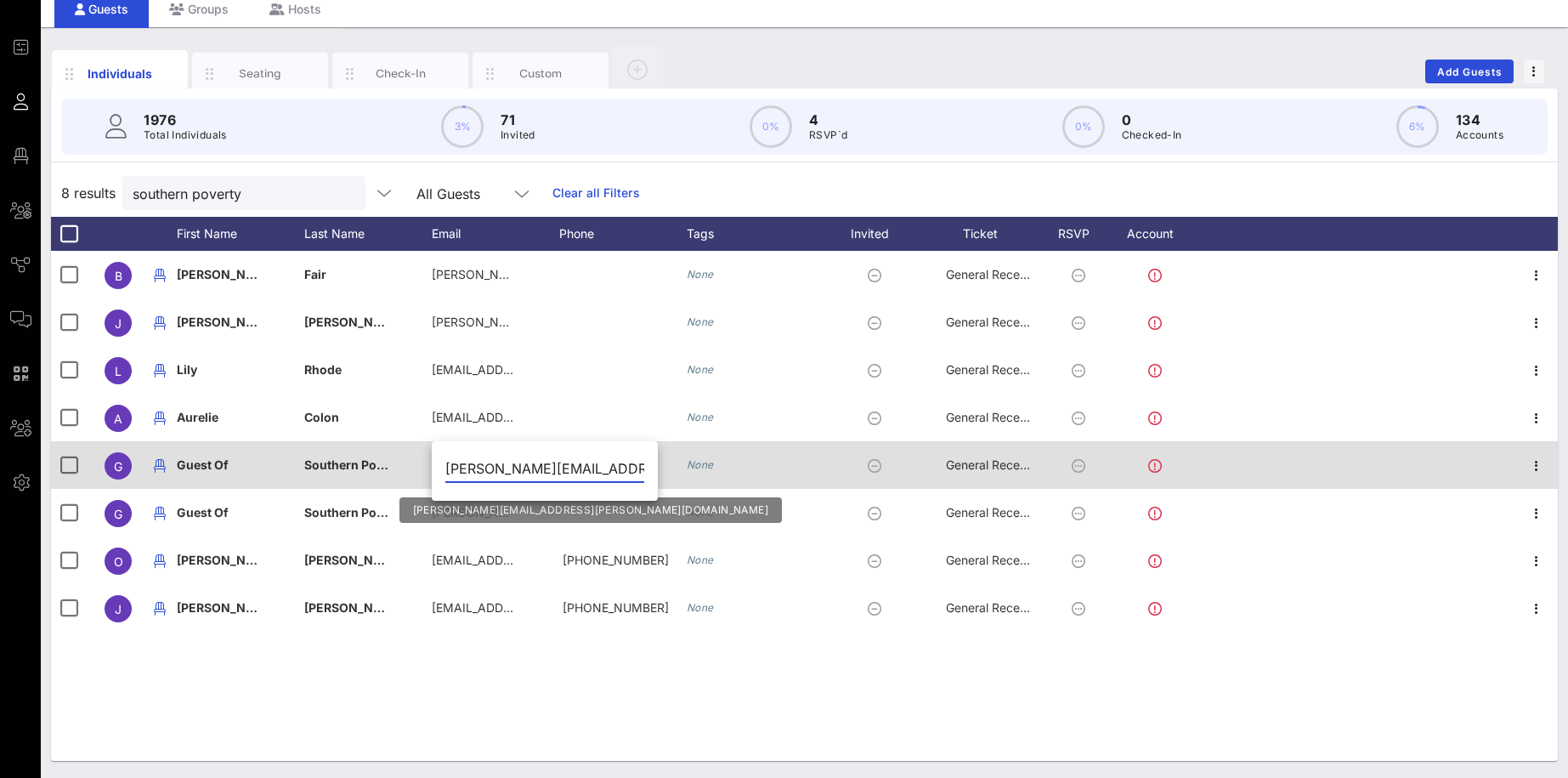
scroll to position [0, 22]
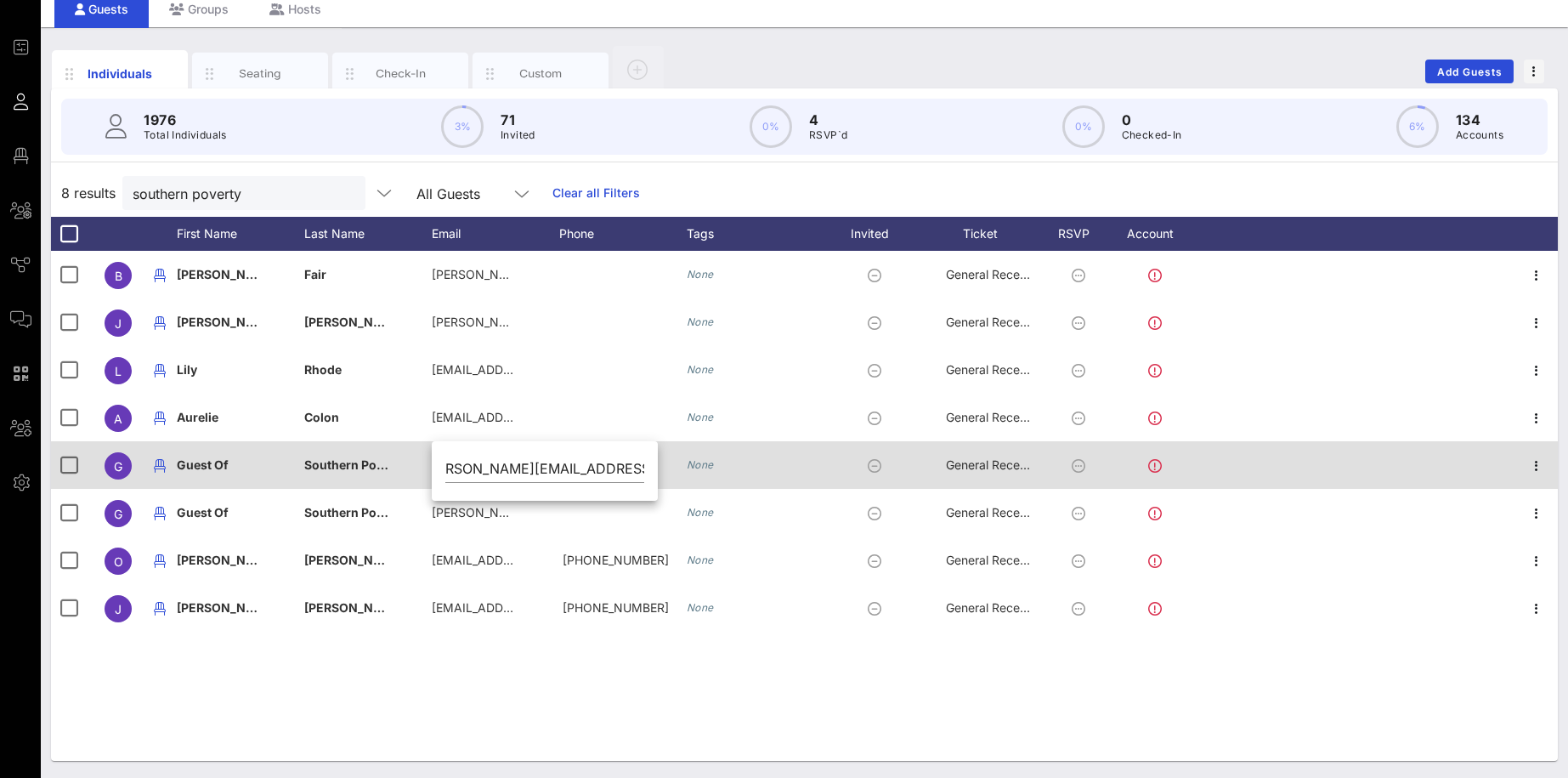
click at [246, 454] on div "Guest Of" at bounding box center [241, 474] width 128 height 67
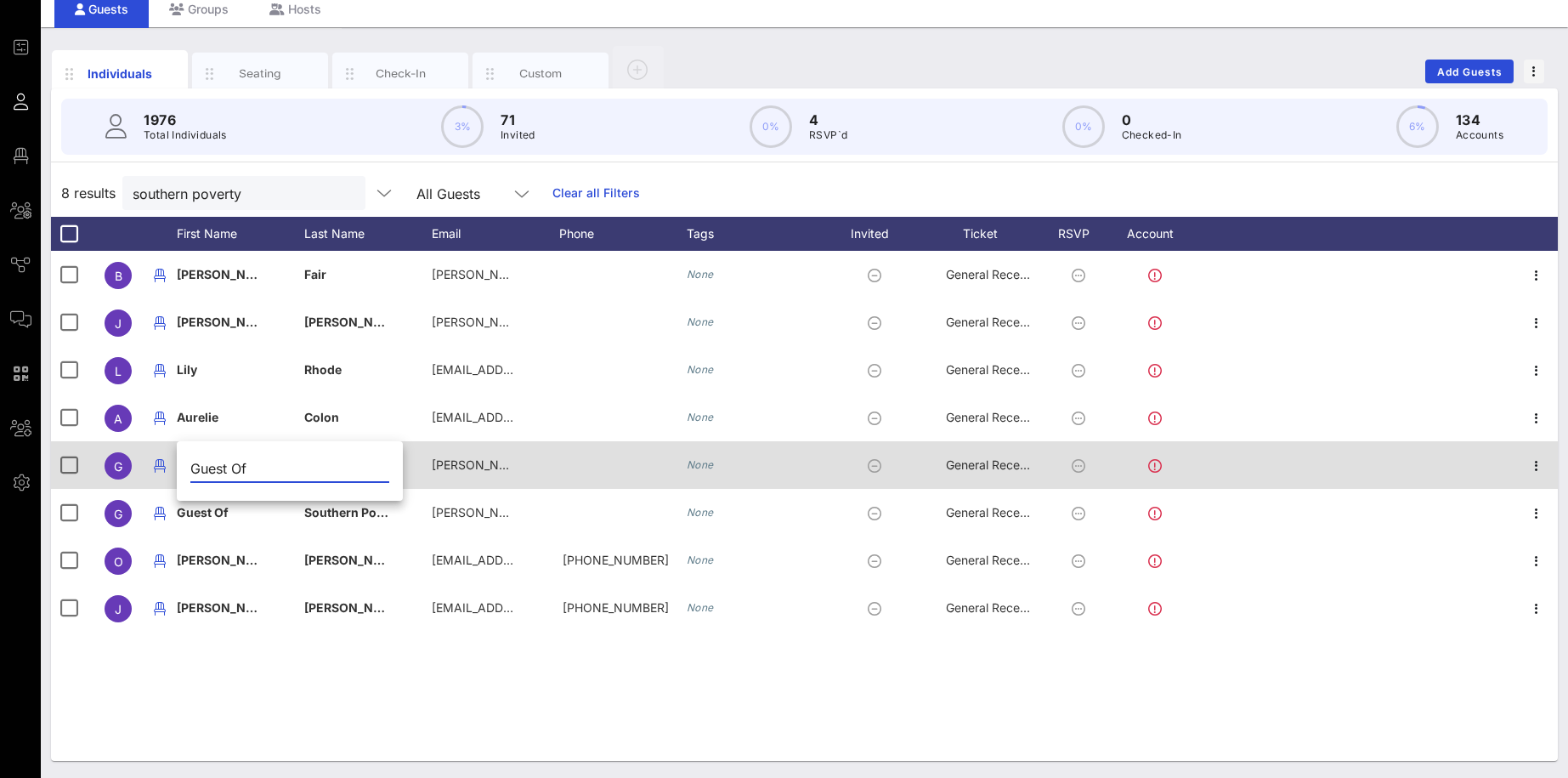
click at [246, 454] on input "Guest Of" at bounding box center [289, 468] width 199 height 27
type input "[PERSON_NAME]"
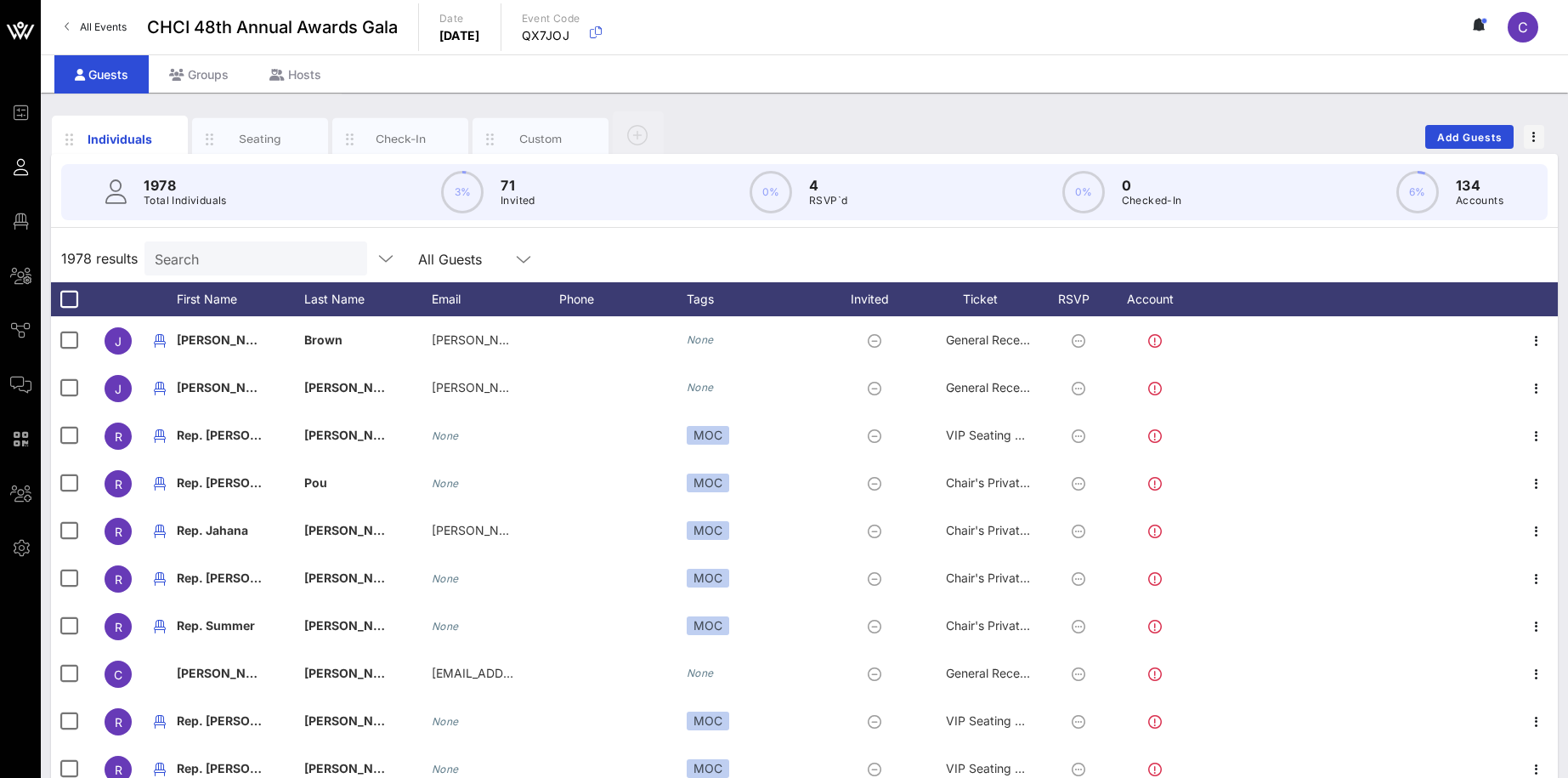
click at [265, 244] on div "Search" at bounding box center [254, 258] width 199 height 34
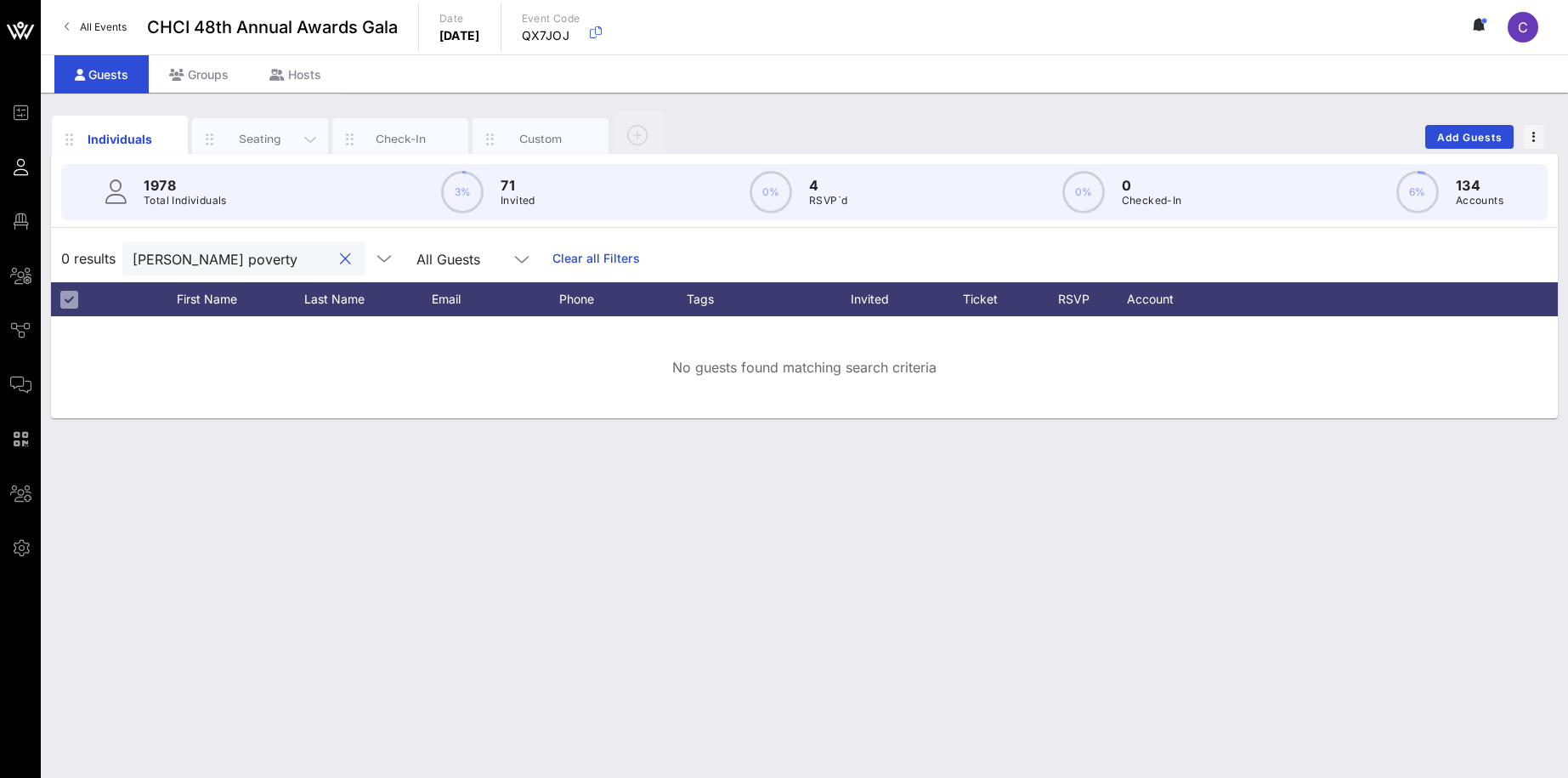
click at [269, 137] on div "Seating" at bounding box center [260, 139] width 75 height 16
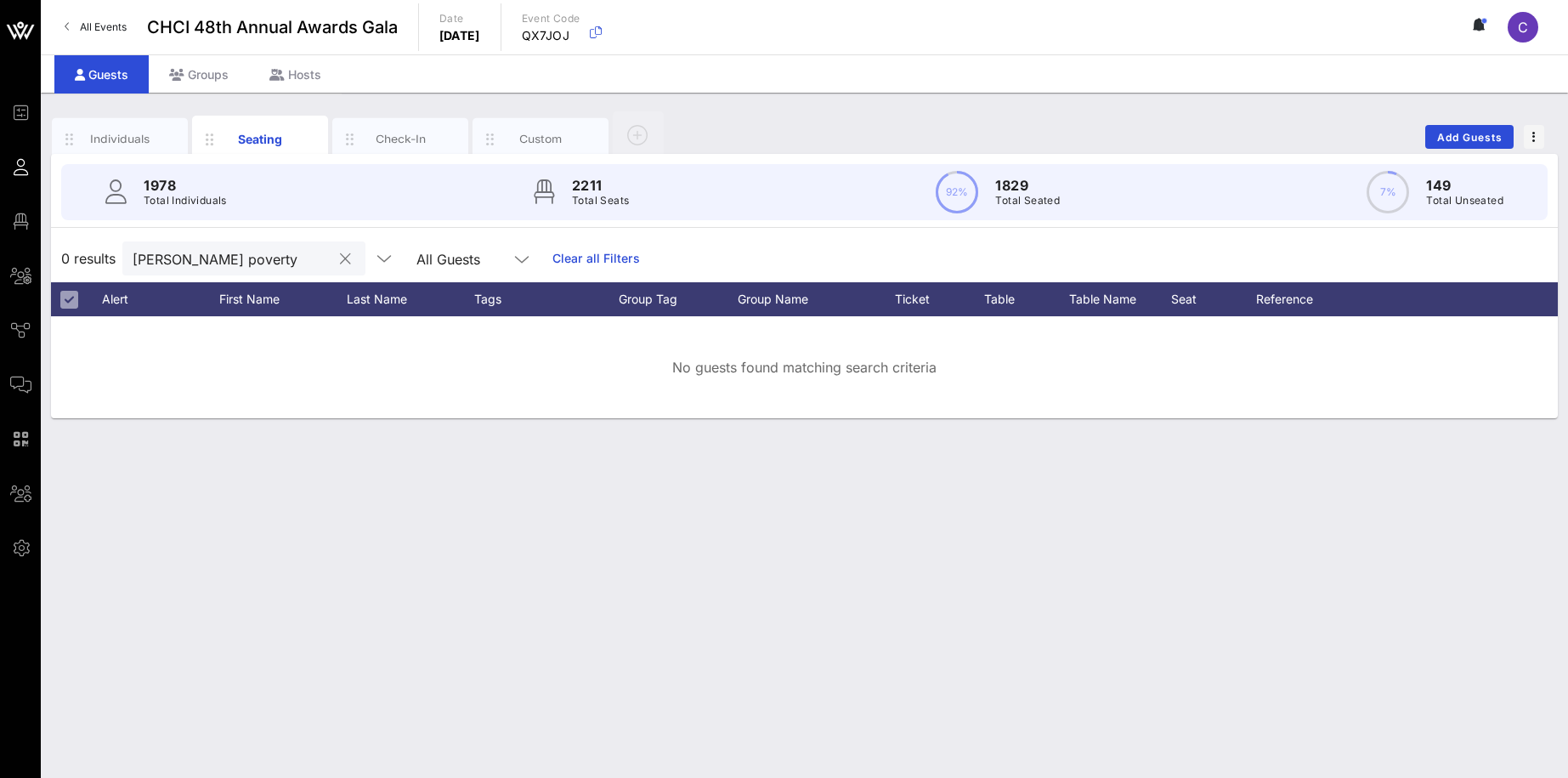
click at [181, 260] on input "[PERSON_NAME] poverty" at bounding box center [232, 258] width 199 height 22
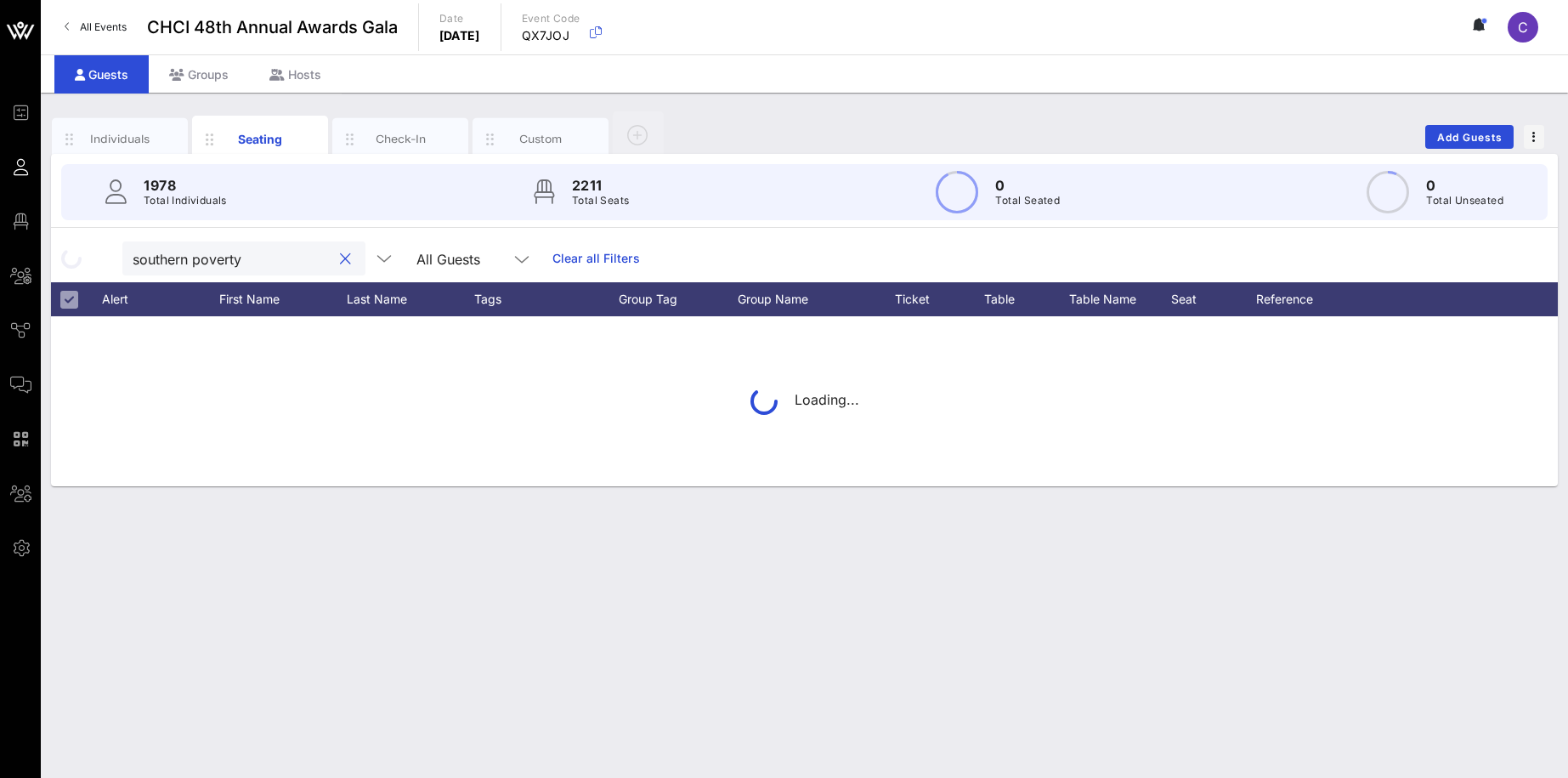
type input "southern poverty"
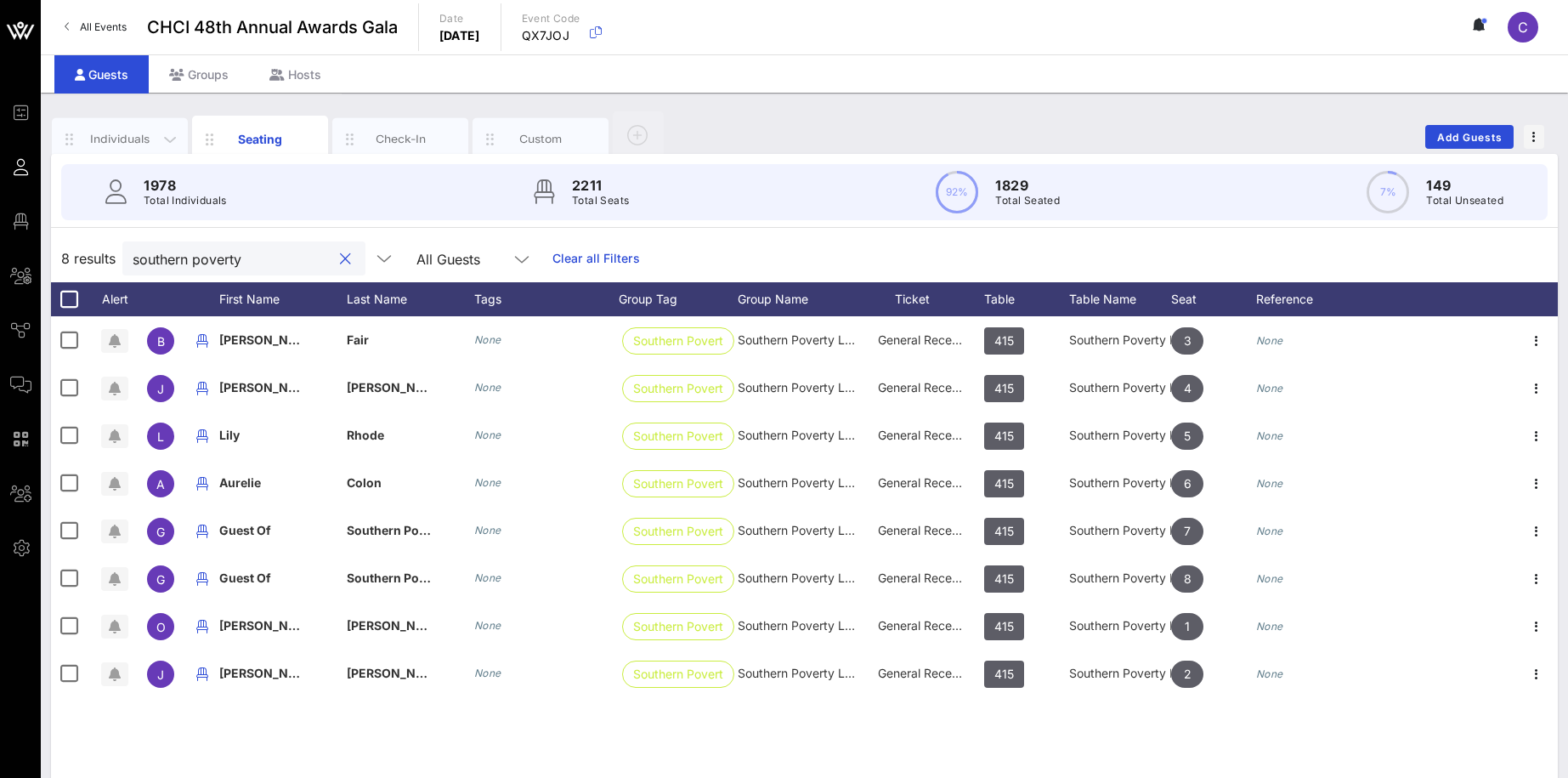
click at [146, 131] on div "Individuals" at bounding box center [120, 140] width 136 height 43
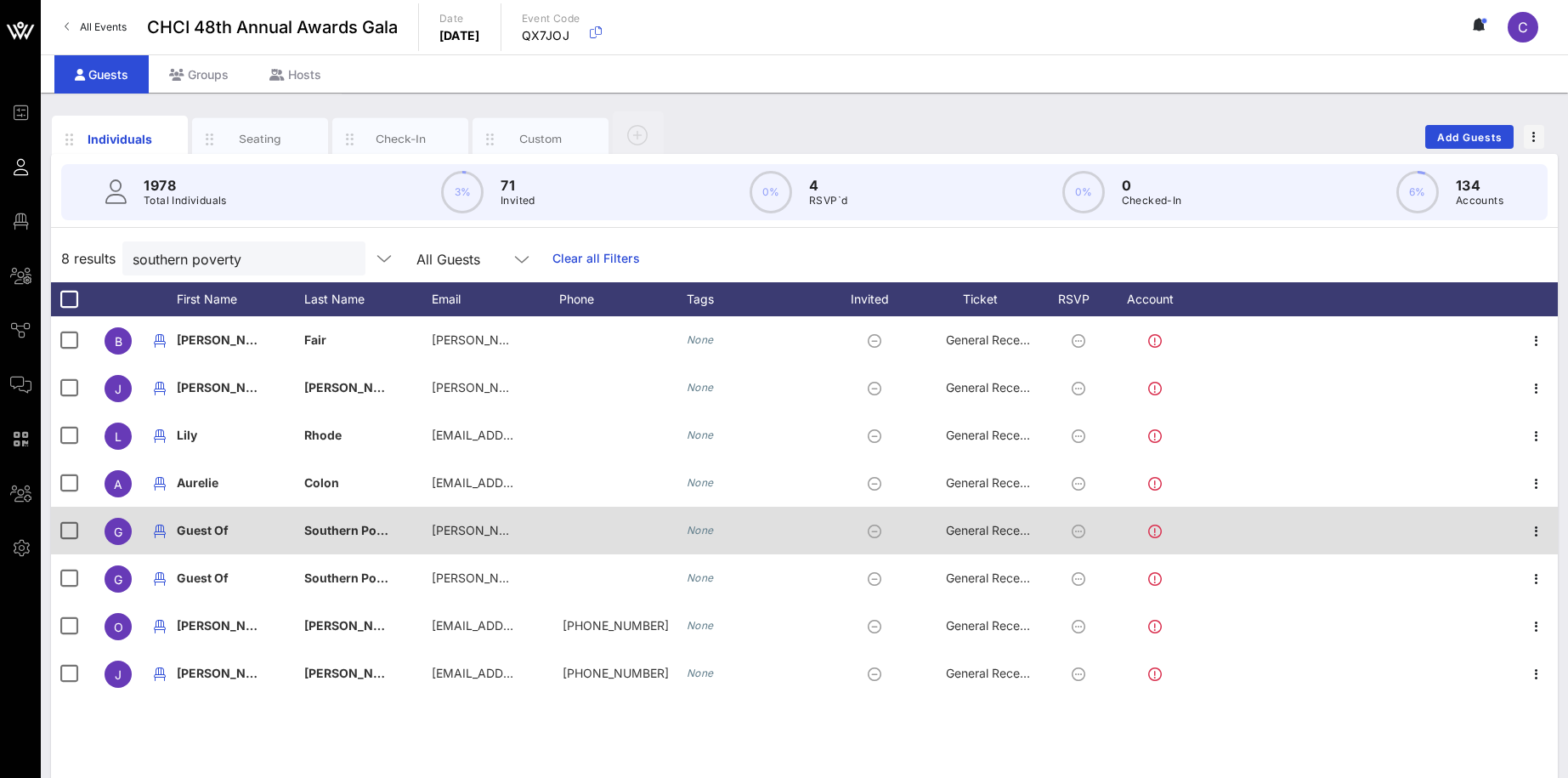
click at [229, 536] on div "Guest Of" at bounding box center [241, 540] width 128 height 67
type input "G"
type input "H"
type input "[PERSON_NAME]"
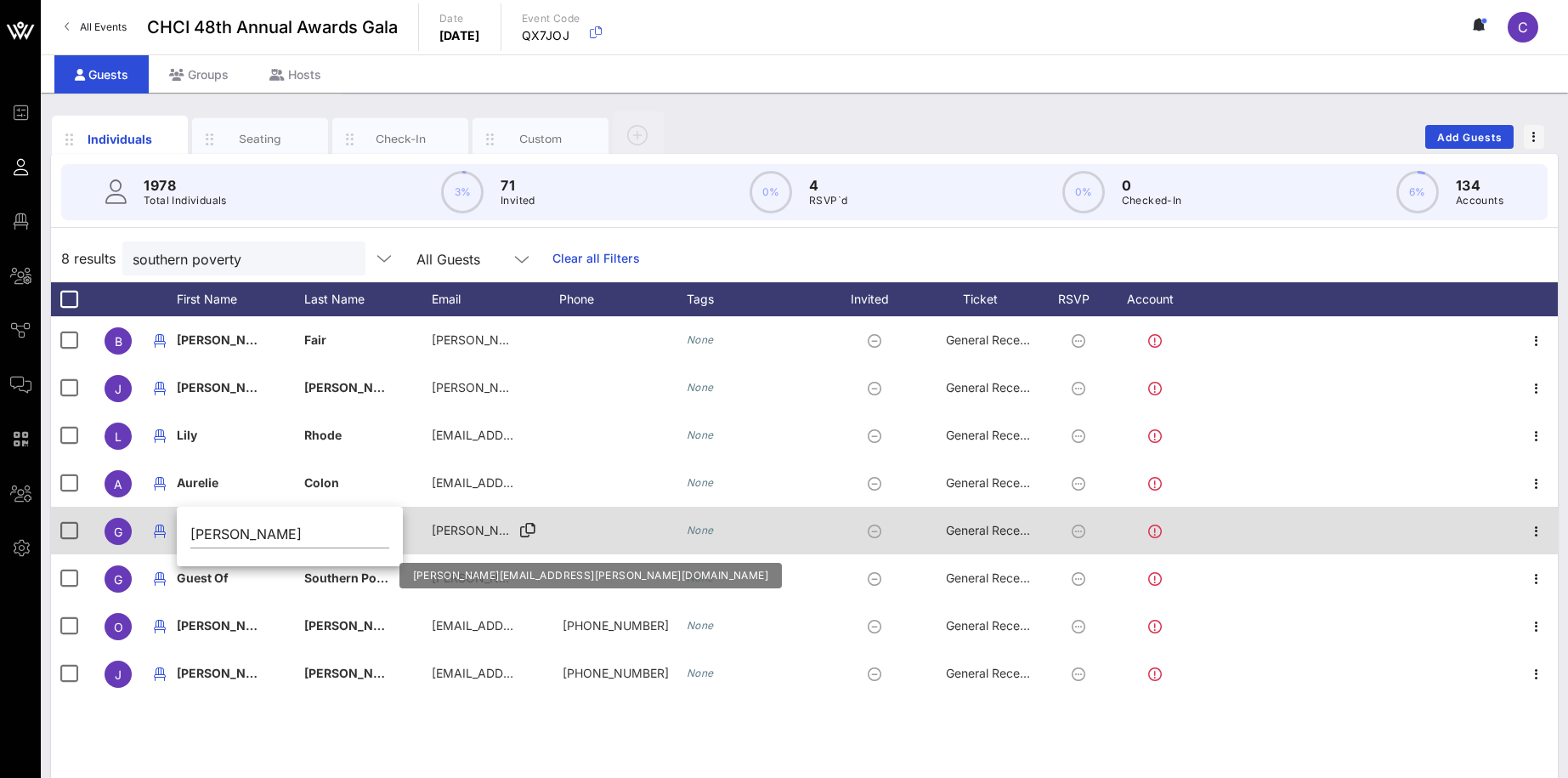
click at [468, 535] on span "[PERSON_NAME][EMAIL_ADDRESS][PERSON_NAME][DOMAIN_NAME]" at bounding box center [632, 530] width 401 height 15
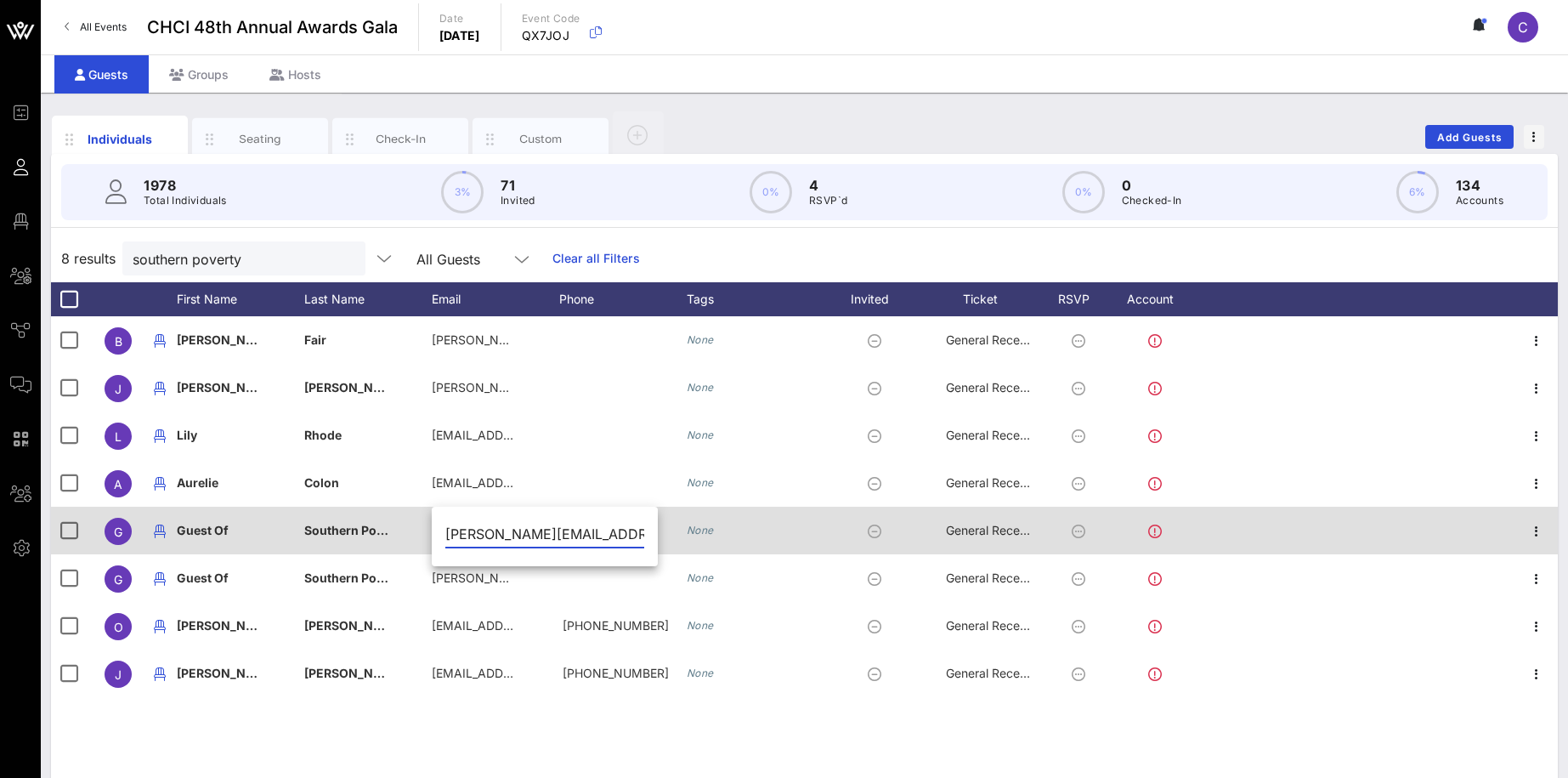
scroll to position [0, 22]
click at [348, 532] on span "Southern Poverty Law Center" at bounding box center [389, 530] width 170 height 15
click at [348, 532] on input "Southern Poverty Law Center" at bounding box center [417, 534] width 199 height 27
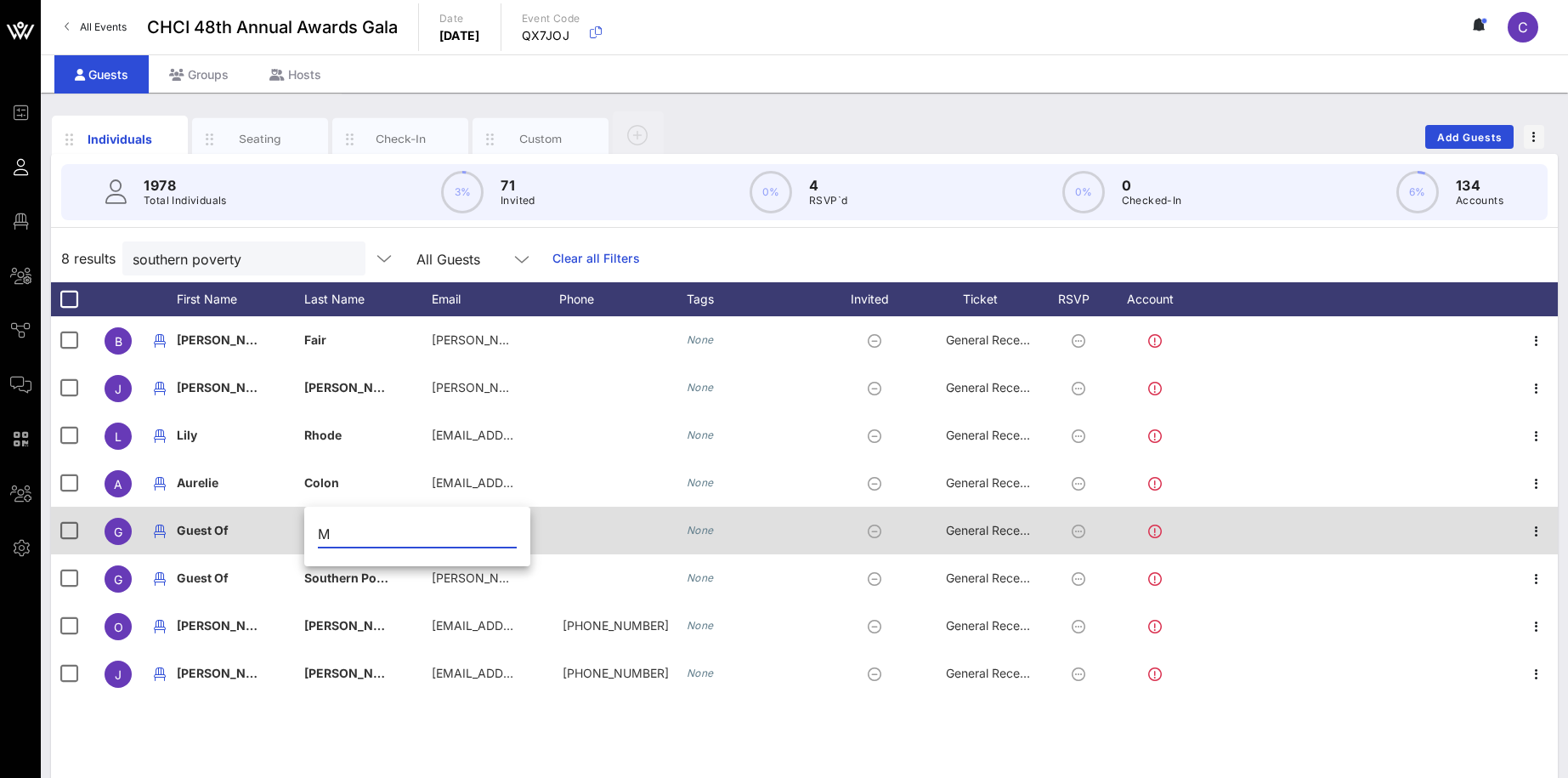
scroll to position [0, 0]
type input "[PERSON_NAME]"
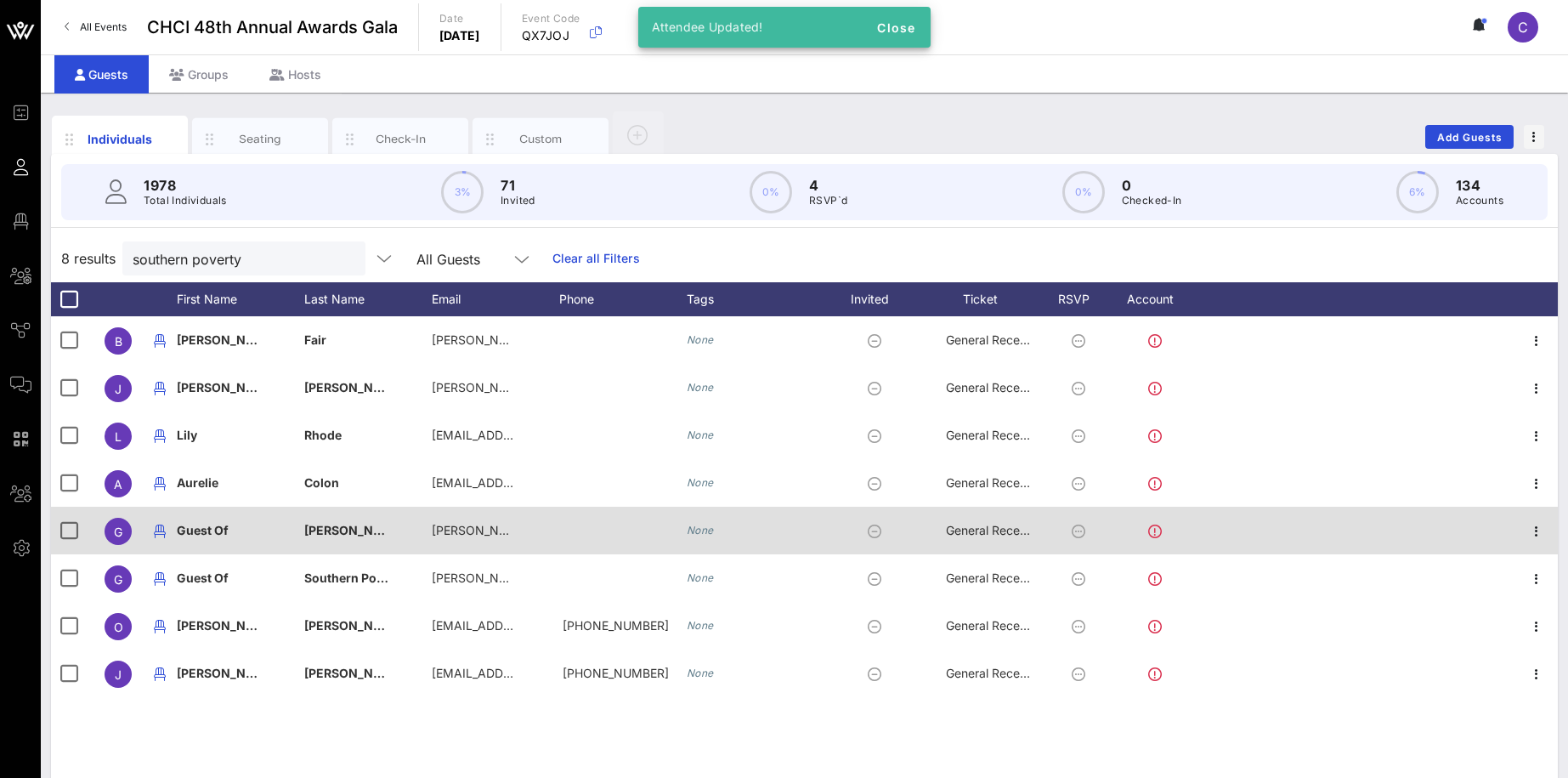
click at [223, 526] on span "Guest Of" at bounding box center [203, 530] width 52 height 15
click at [223, 526] on input "Guest Of" at bounding box center [302, 534] width 199 height 27
click at [223, 526] on input "Guest Of" at bounding box center [289, 534] width 199 height 27
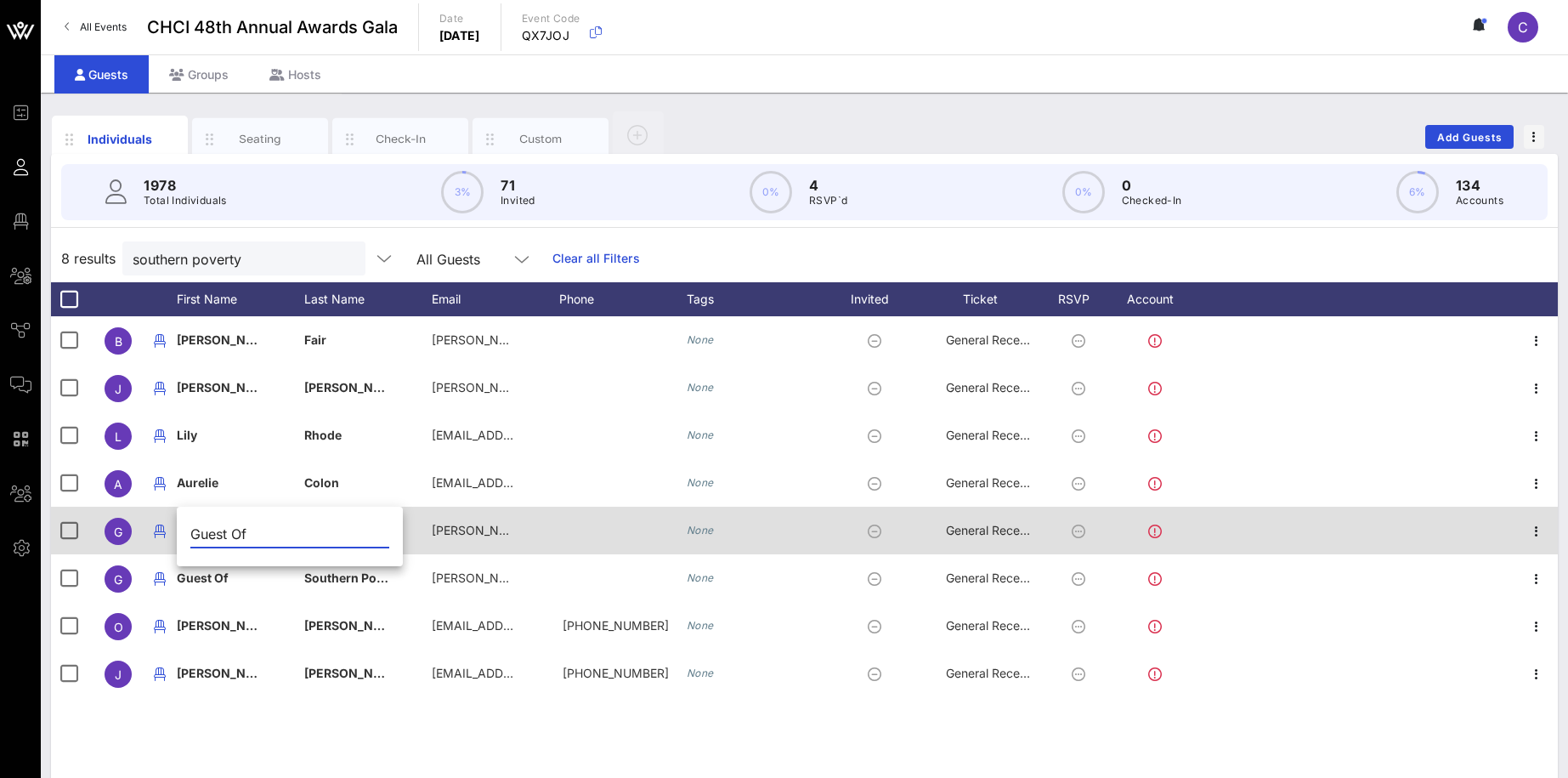
click at [223, 526] on input "Guest Of" at bounding box center [289, 534] width 199 height 27
type input "[PERSON_NAME]"
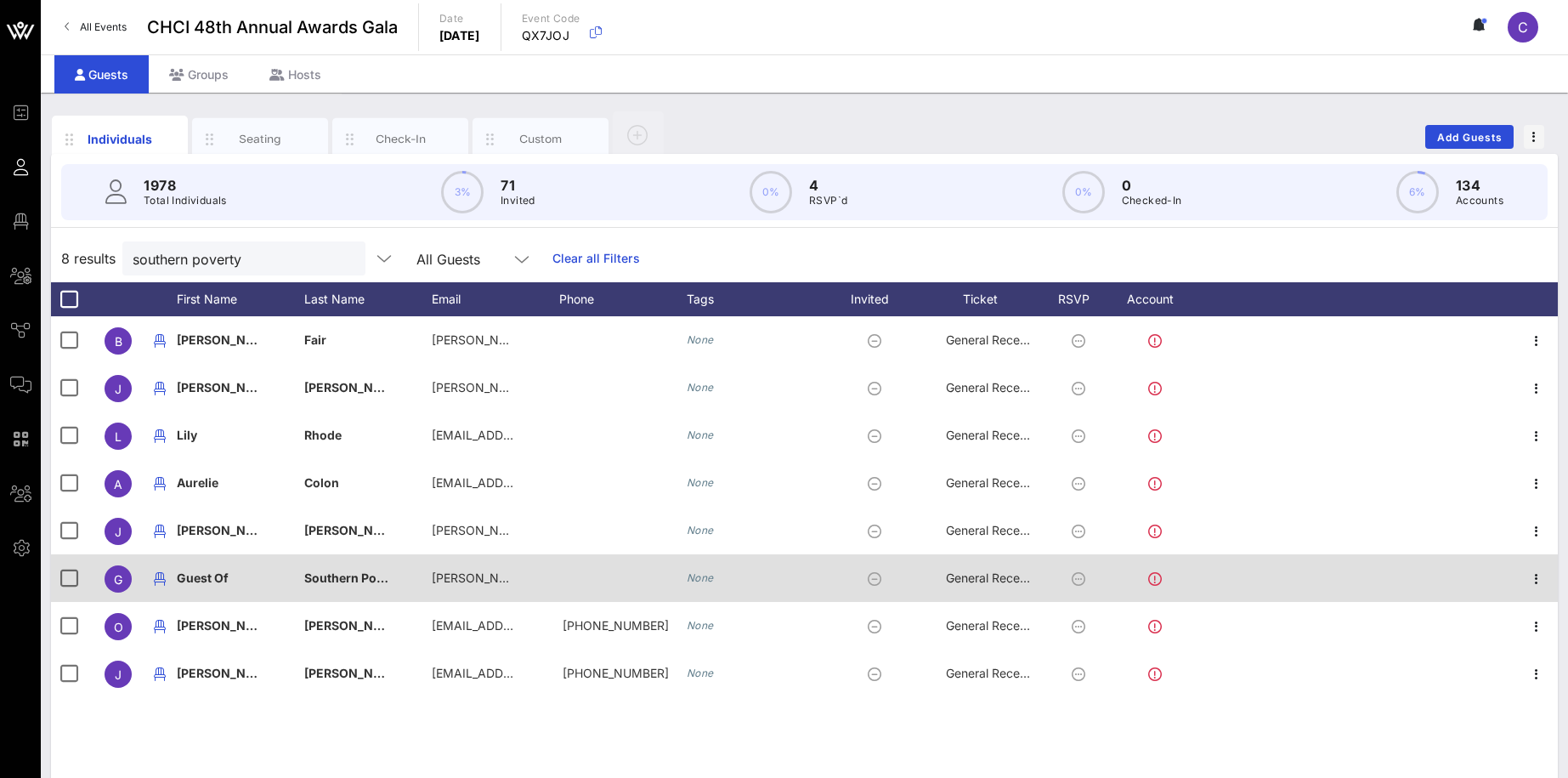
click at [203, 587] on div "Guest Of" at bounding box center [203, 578] width 52 height 48
click at [203, 587] on input "Guest Of" at bounding box center [289, 581] width 199 height 27
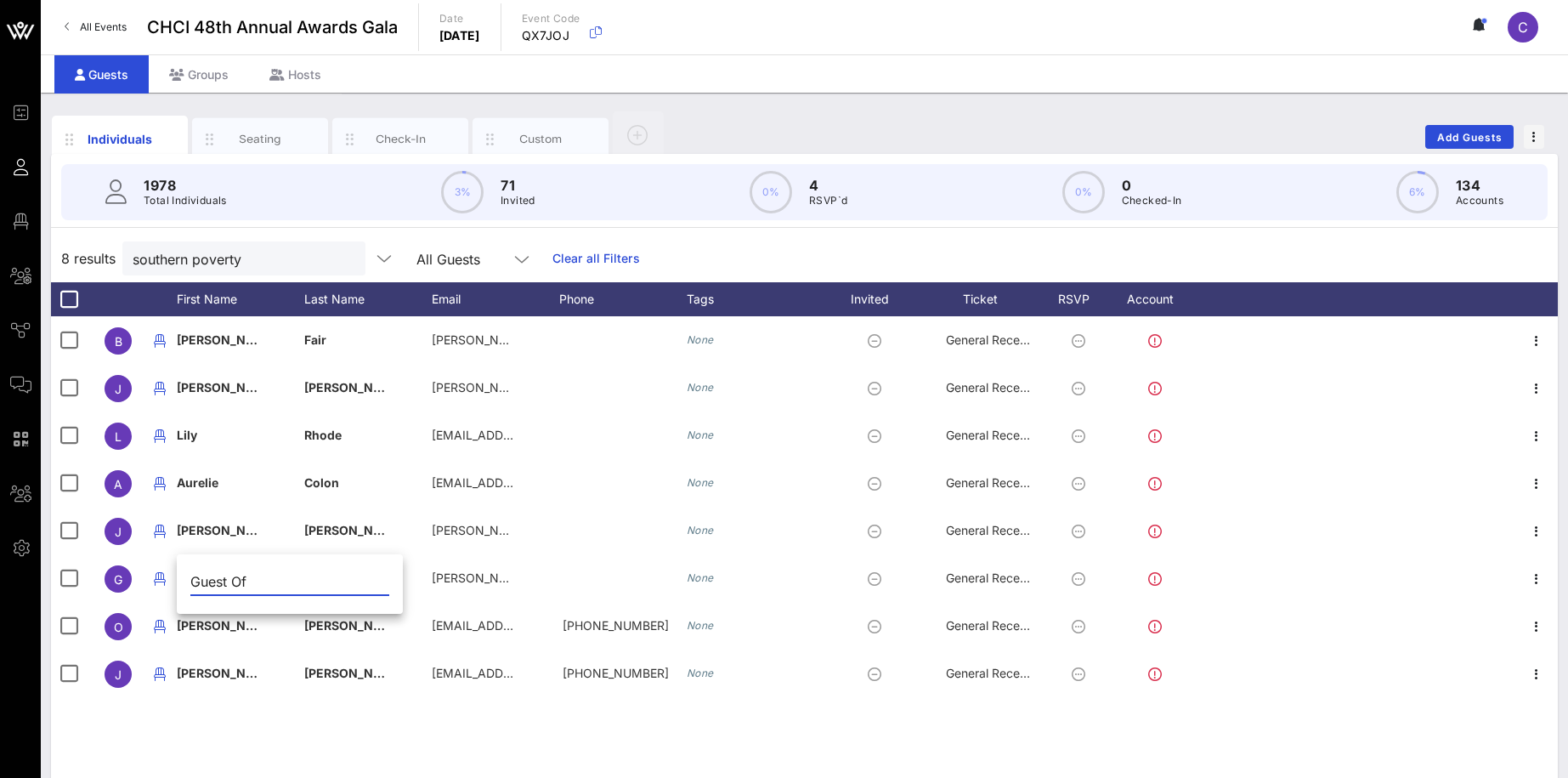
click at [226, 582] on input "Guest Of" at bounding box center [289, 581] width 199 height 27
type input "[PERSON_NAME]"
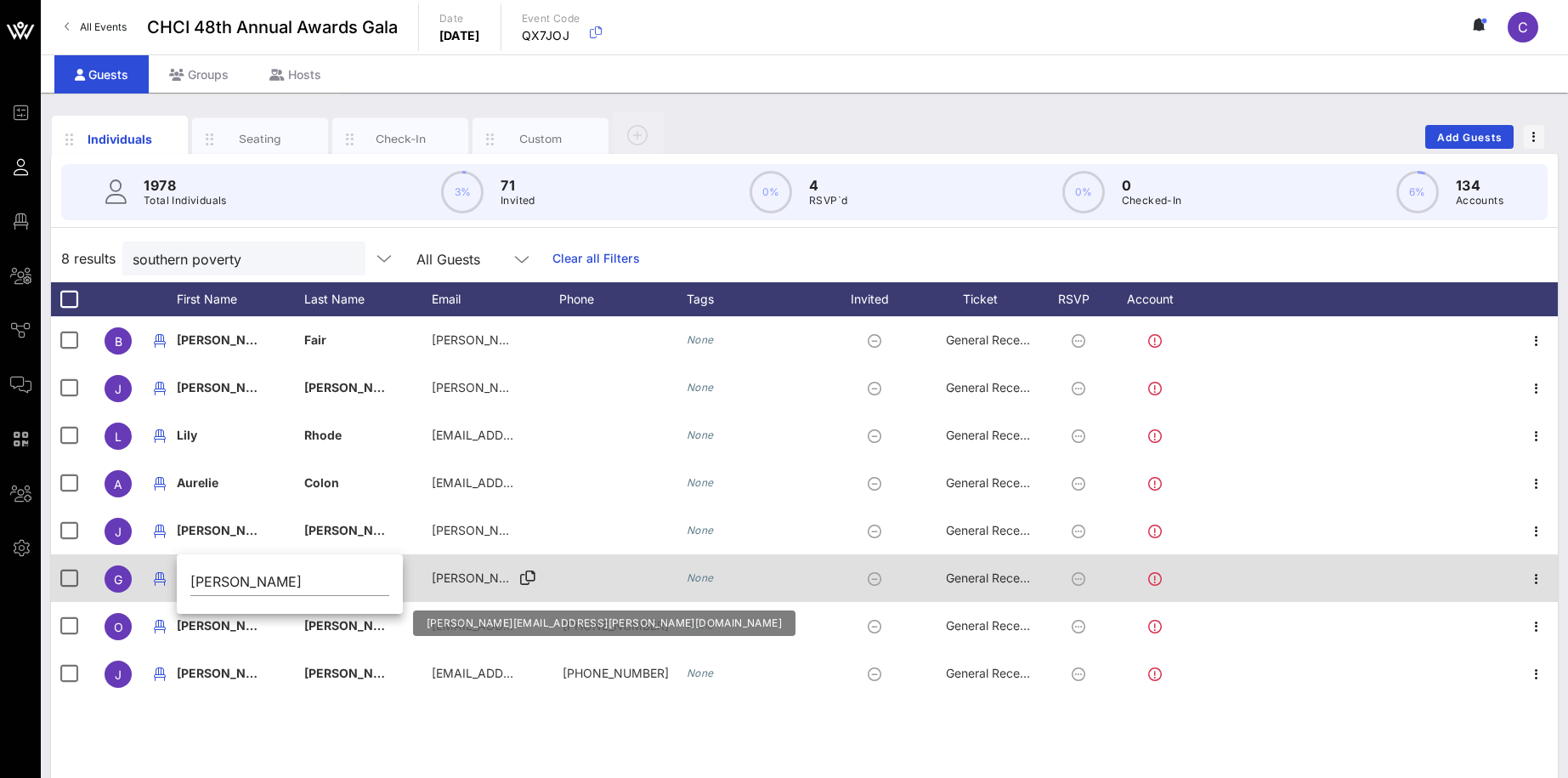
click at [460, 566] on div "[PERSON_NAME][EMAIL_ADDRESS][PERSON_NAME][DOMAIN_NAME]" at bounding box center [473, 578] width 85 height 48
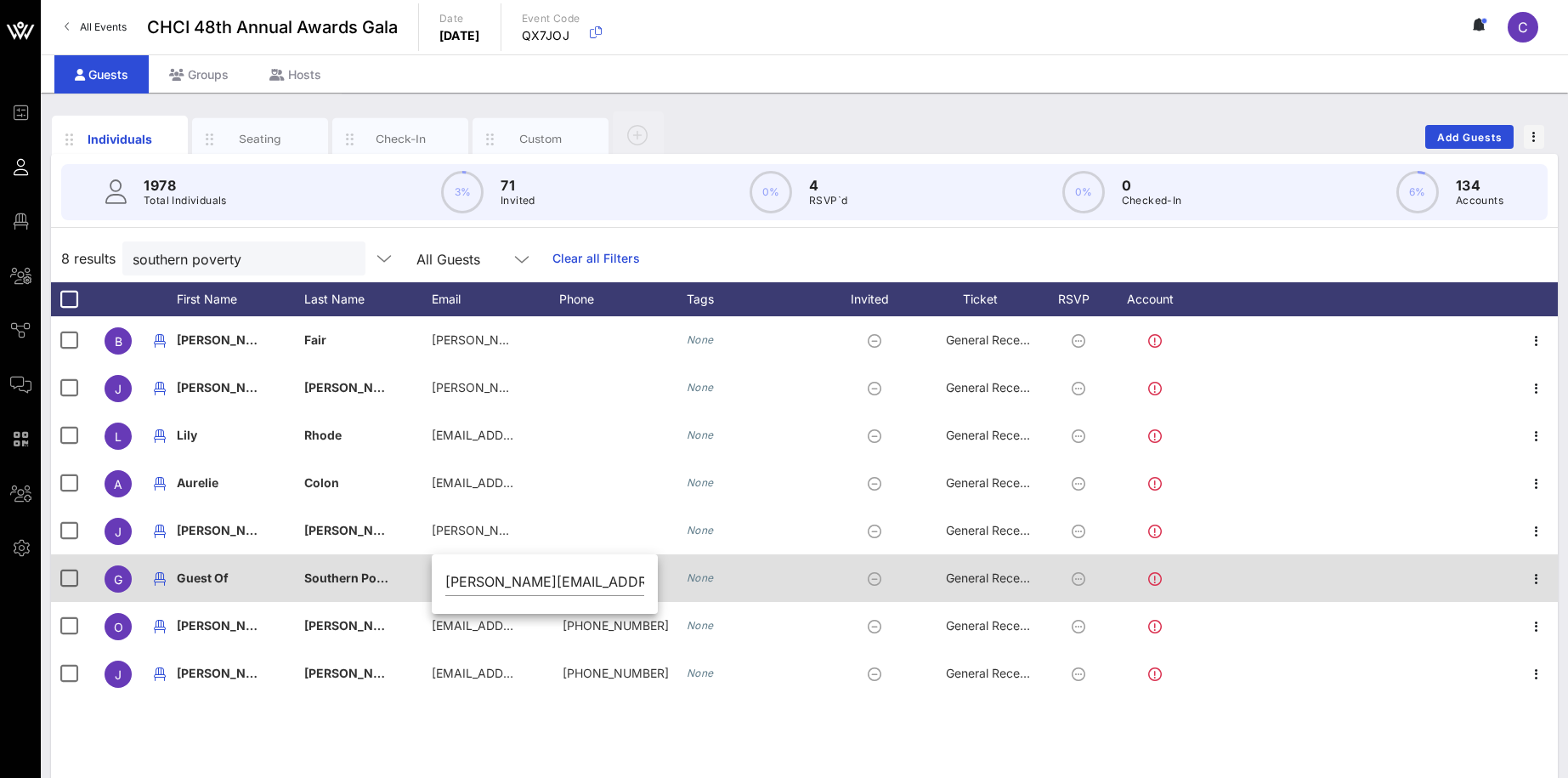
click at [344, 576] on span "Southern Poverty Law Center" at bounding box center [389, 577] width 170 height 15
click at [344, 576] on input "Southern Poverty Law Center" at bounding box center [417, 581] width 199 height 27
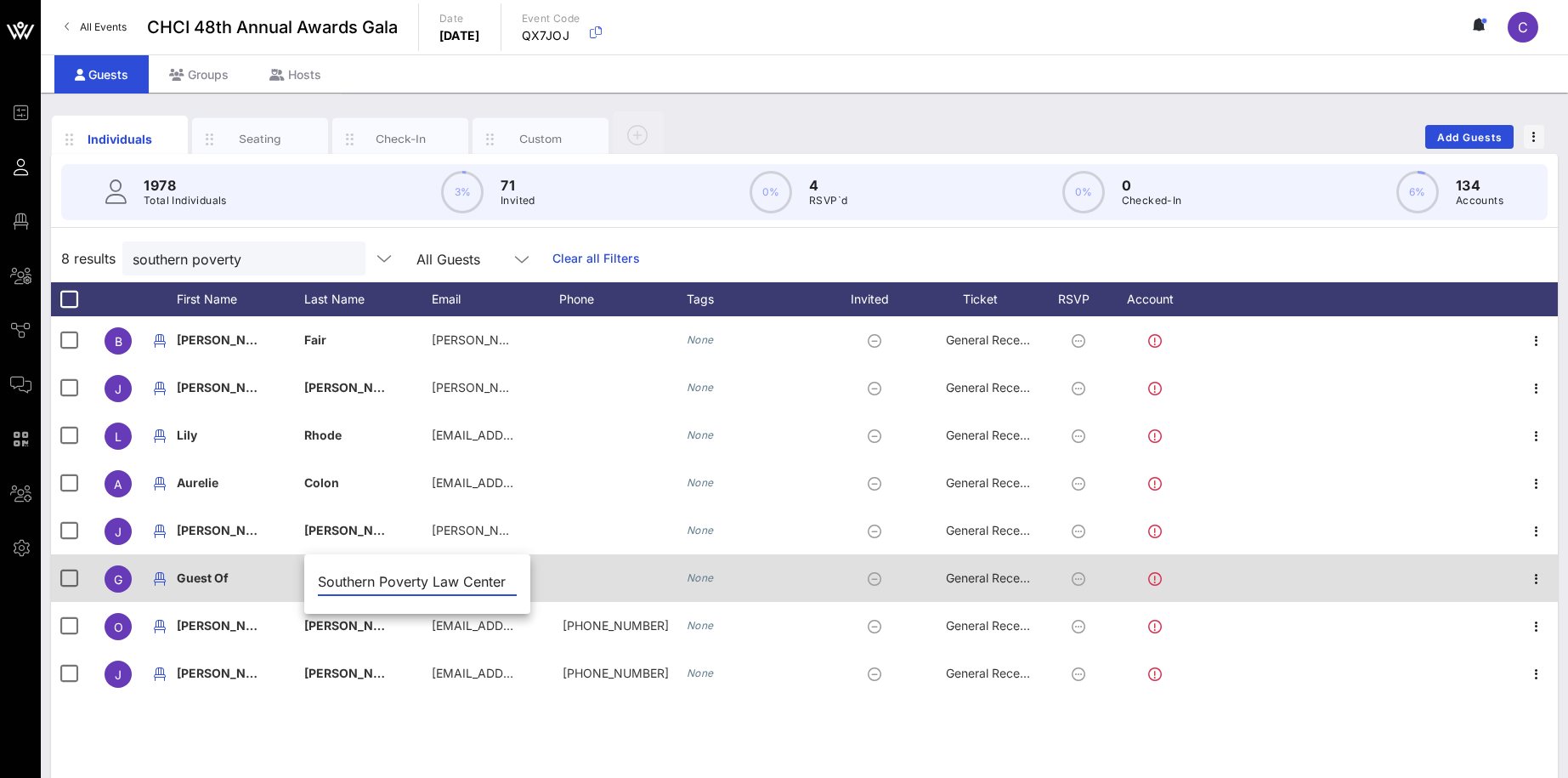
click at [344, 576] on input "Southern Poverty Law Center" at bounding box center [417, 581] width 199 height 27
type input "[PERSON_NAME]"
click at [211, 575] on span "Guest Of" at bounding box center [203, 577] width 52 height 15
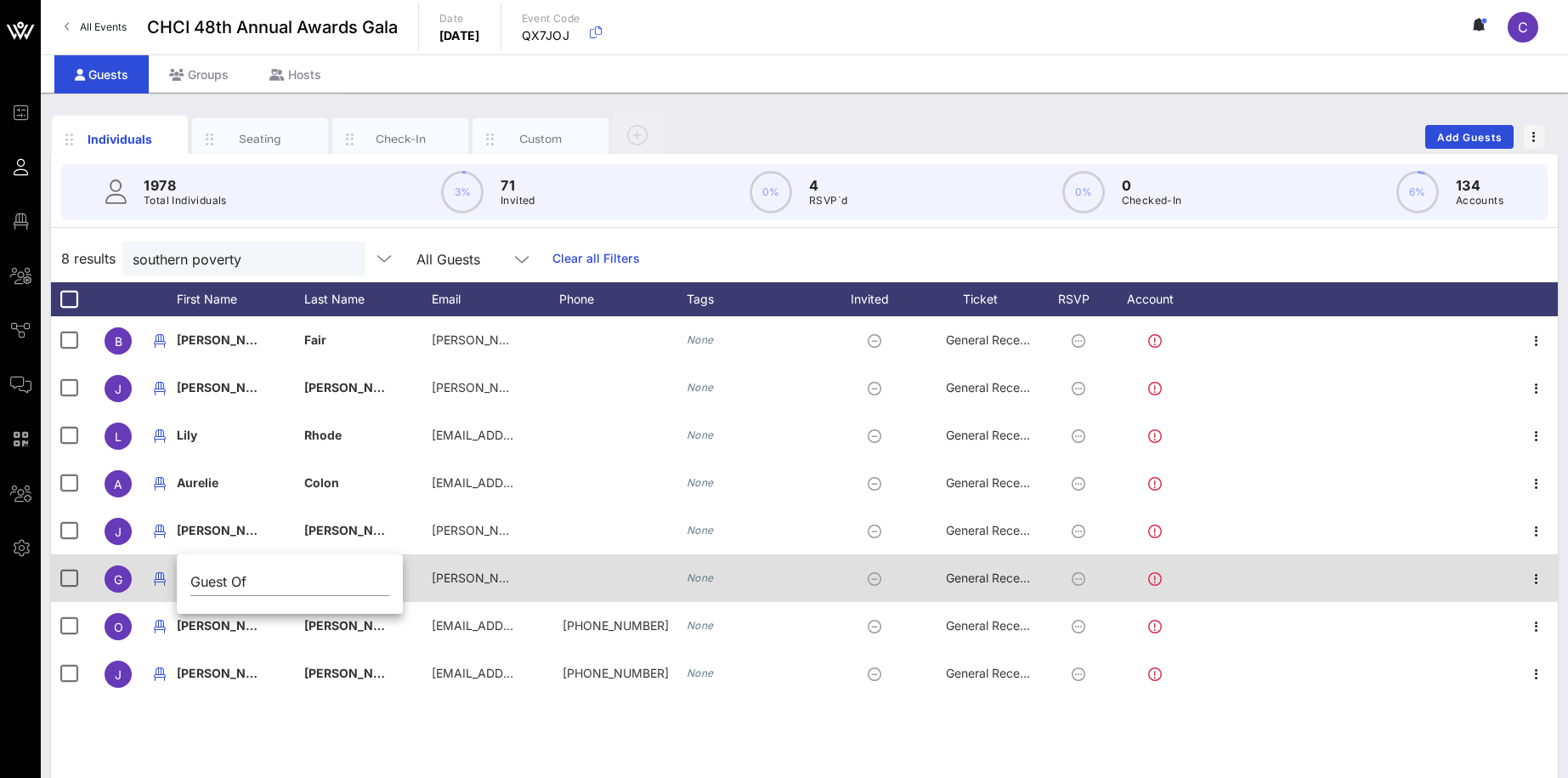
click at [211, 575] on input "Guest Of" at bounding box center [289, 581] width 199 height 27
type input "[PERSON_NAME]"
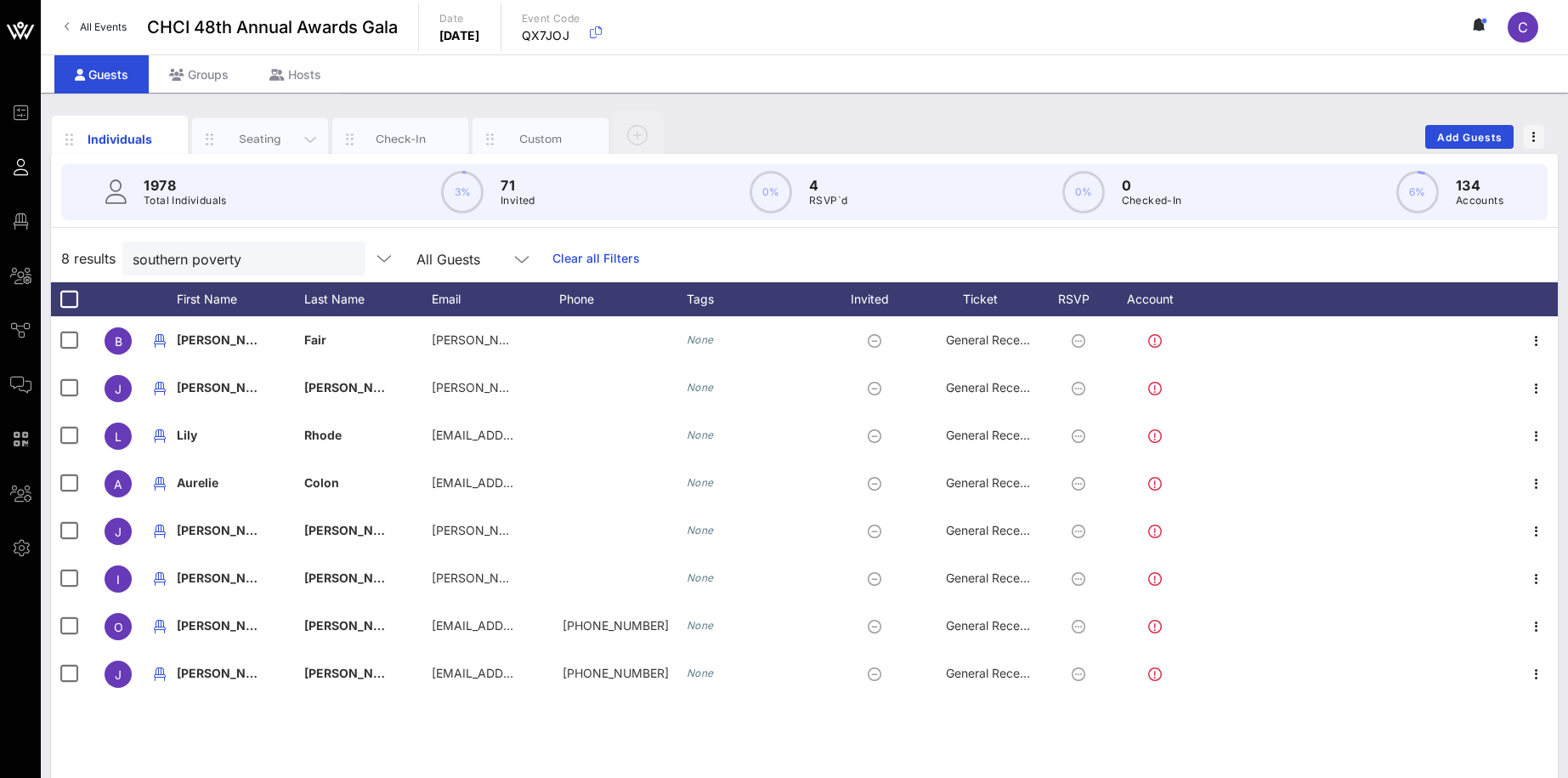
click at [262, 132] on div "Seating" at bounding box center [260, 139] width 75 height 16
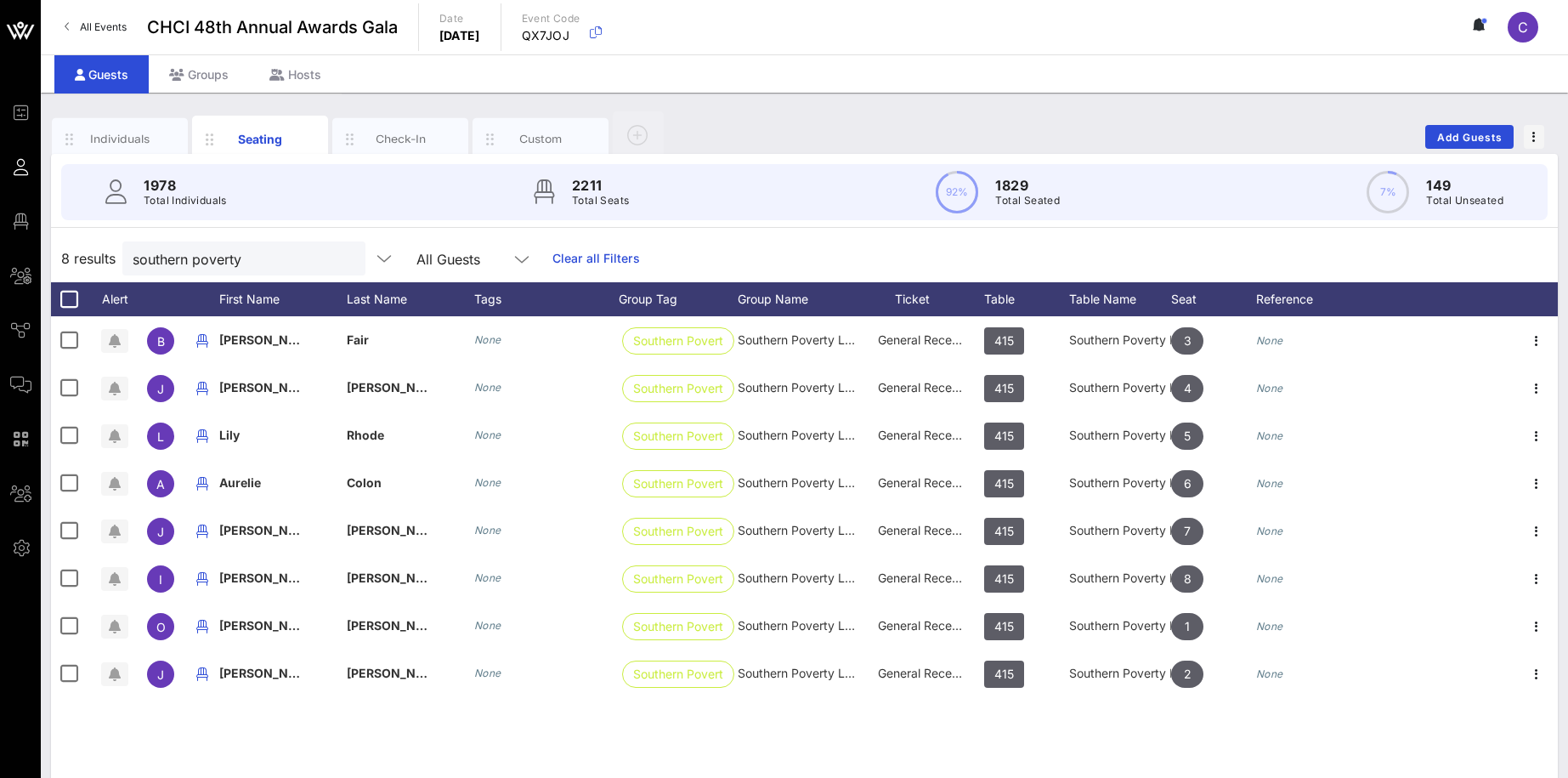
click at [809, 230] on div "1978 Total Individuals 2211 Total Seats 92% 1829 Total Seated 7% 149 Total Unse…" at bounding box center [805, 490] width 1507 height 672
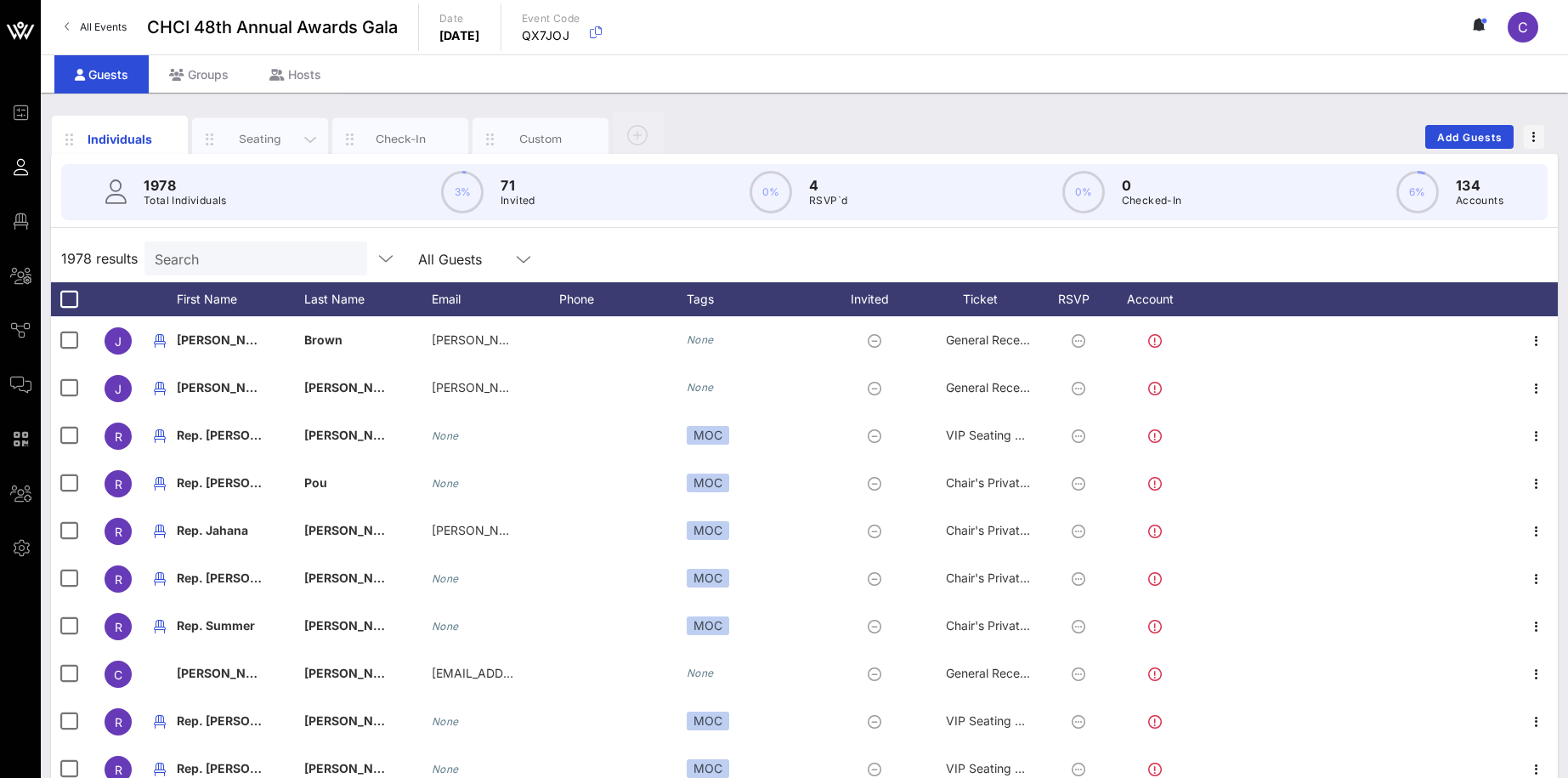
click at [261, 140] on div "Seating" at bounding box center [260, 139] width 75 height 16
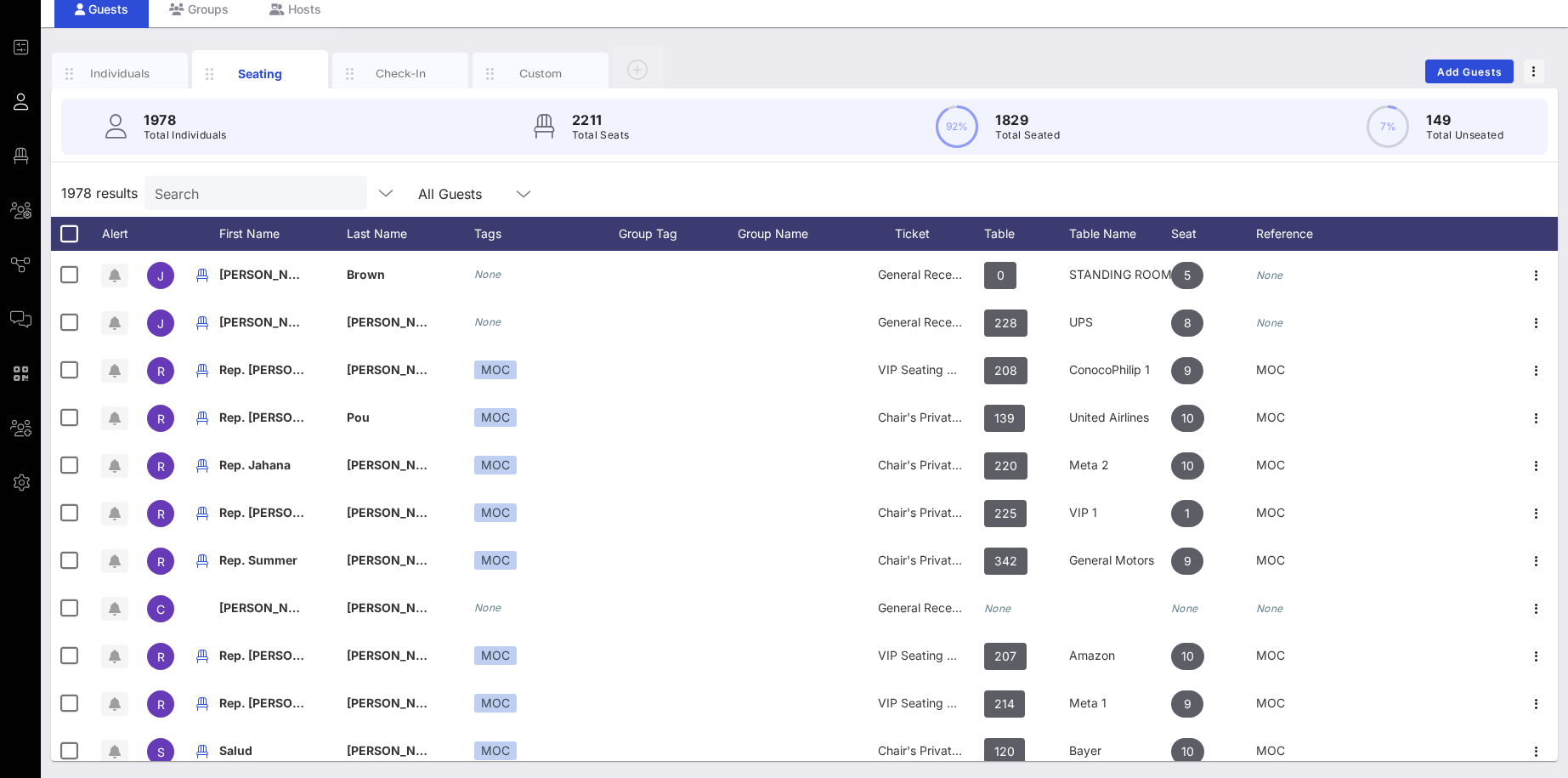
click at [229, 193] on input "Search" at bounding box center [254, 193] width 199 height 22
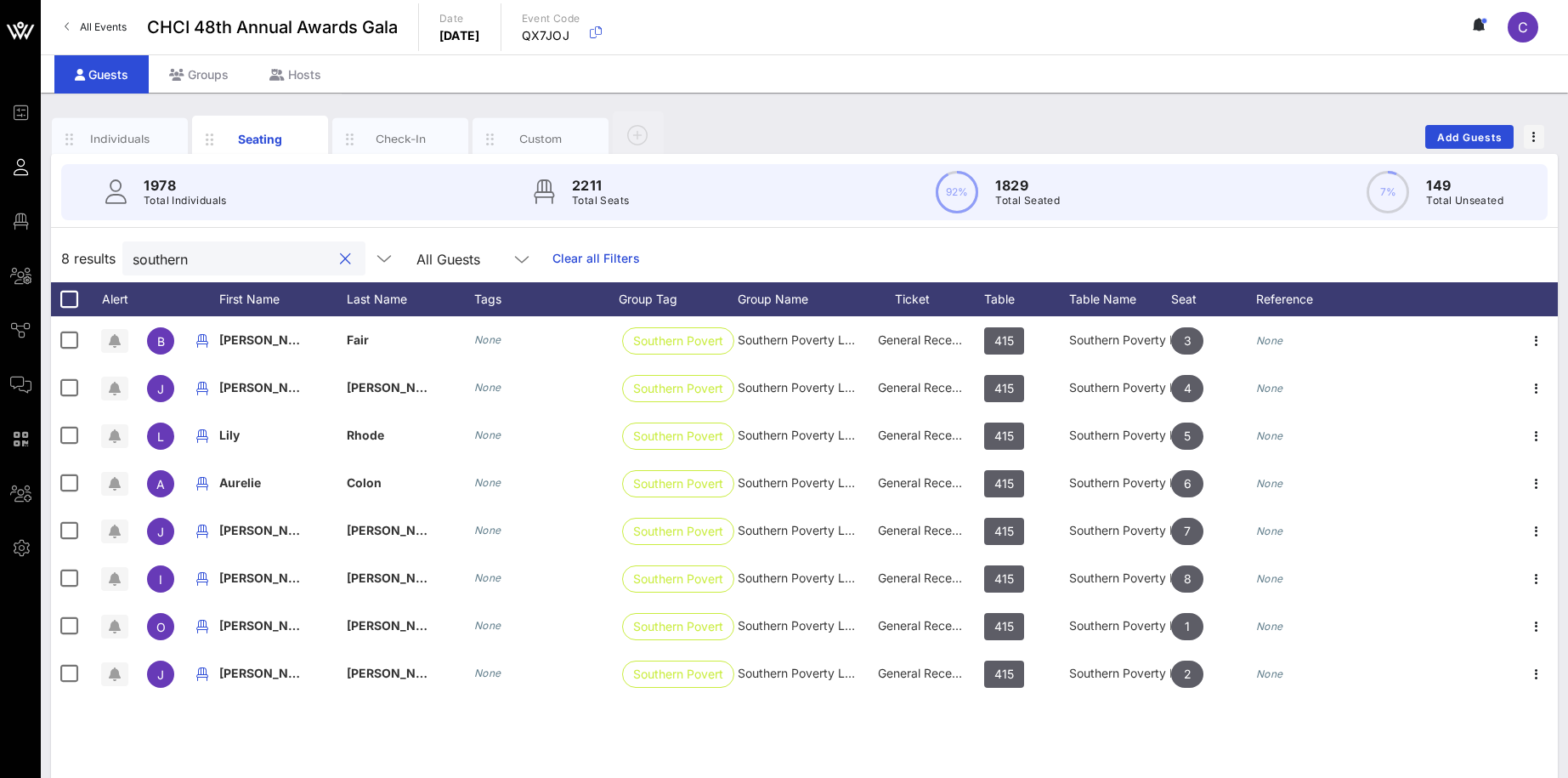
type input "southern"
click at [340, 264] on button "clear icon" at bounding box center [345, 259] width 11 height 17
